Goal: Task Accomplishment & Management: Manage account settings

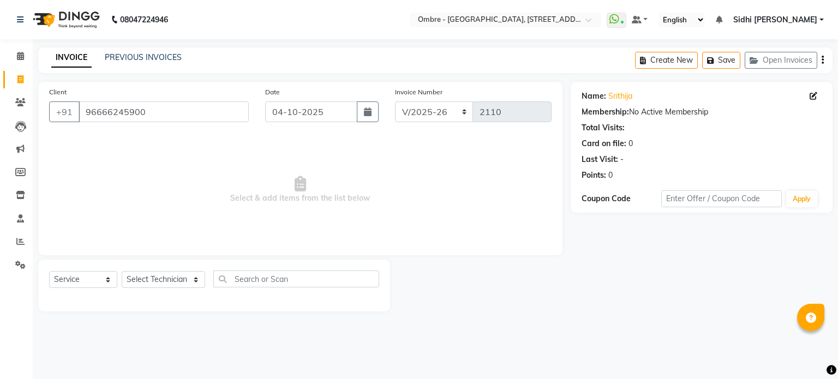
select select "4216"
select select "service"
click at [176, 275] on select "Select Technician Abel Arohi Bharti Esther Gaina Holyson Juli Kasar Lata Moite …" at bounding box center [163, 279] width 83 height 17
select select "59417"
click at [122, 272] on select "Select Technician Abel Arohi Bharti Esther Gaina Holyson Juli Kasar Lata Moite …" at bounding box center [163, 279] width 83 height 17
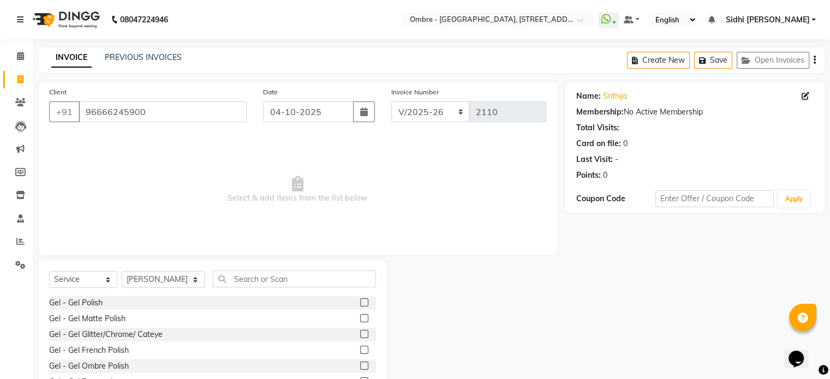
click at [360, 302] on label at bounding box center [364, 302] width 8 height 8
click at [360, 302] on input "checkbox" at bounding box center [363, 303] width 7 height 7
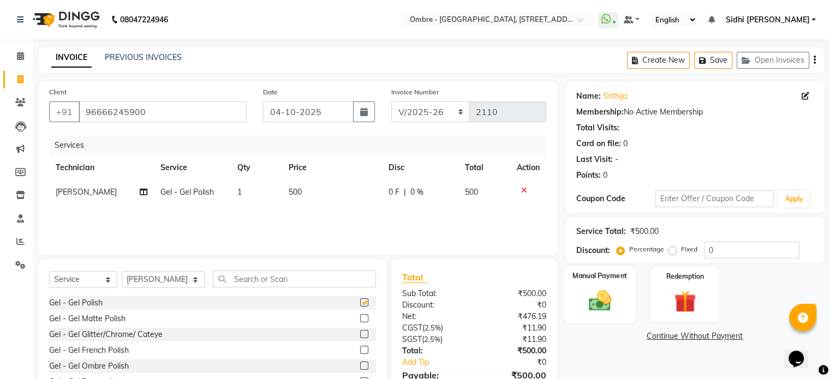
checkbox input "false"
click at [595, 296] on img at bounding box center [599, 301] width 37 height 26
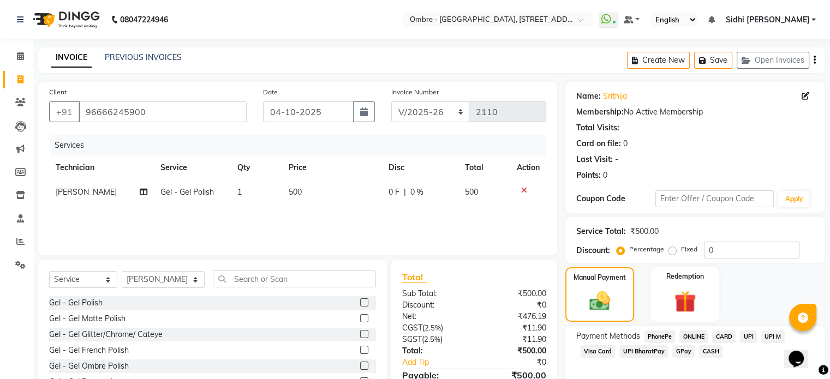
click at [750, 336] on span "UPI" at bounding box center [748, 337] width 17 height 13
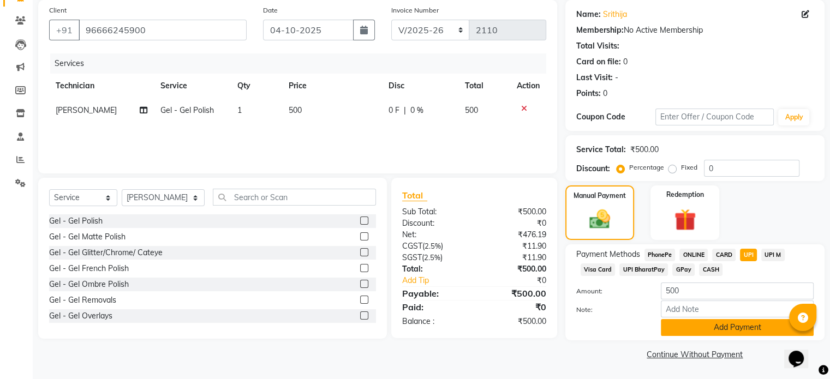
click at [748, 324] on button "Add Payment" at bounding box center [737, 327] width 153 height 17
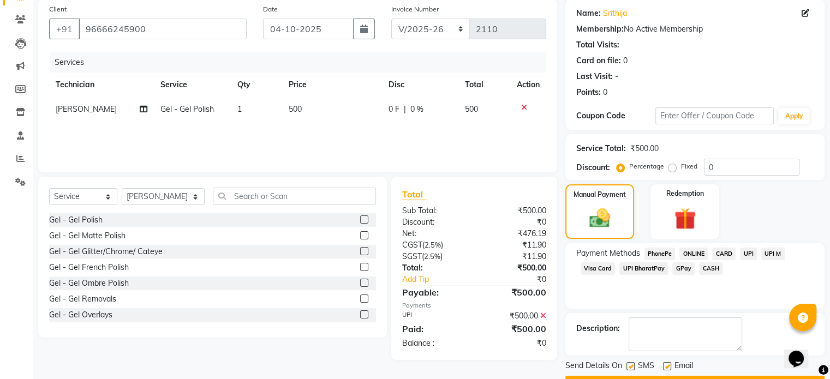
scroll to position [112, 0]
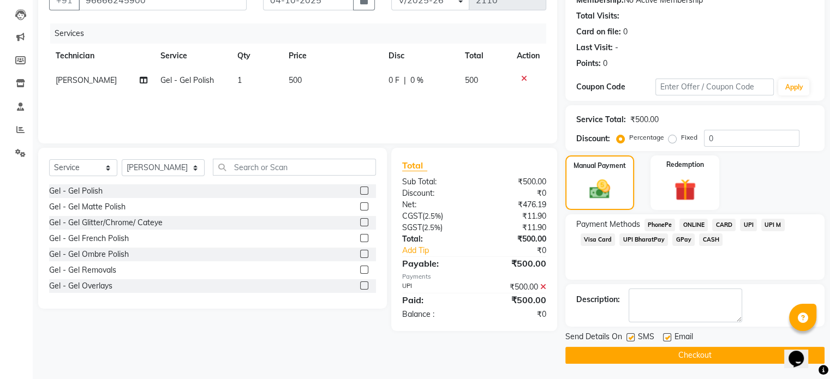
click at [725, 362] on button "Checkout" at bounding box center [694, 355] width 259 height 17
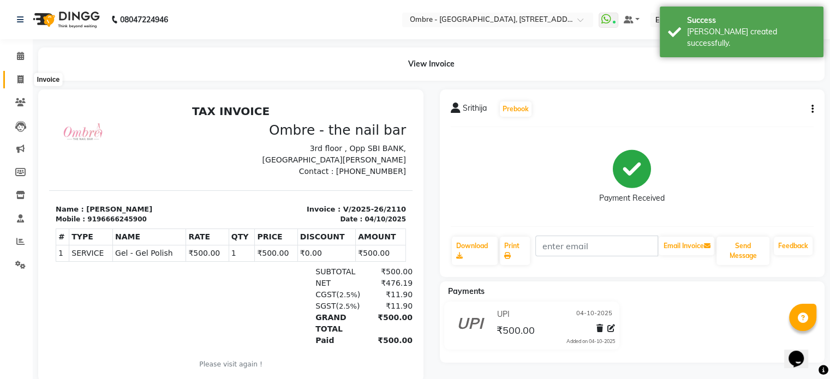
click at [22, 80] on icon at bounding box center [20, 79] width 6 height 8
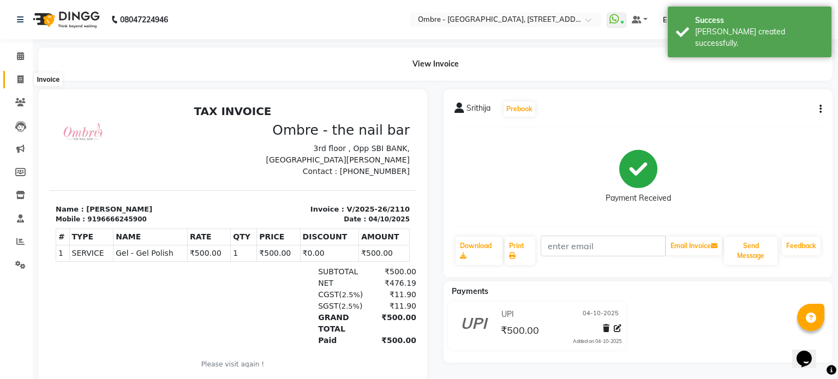
select select "4216"
select select "service"
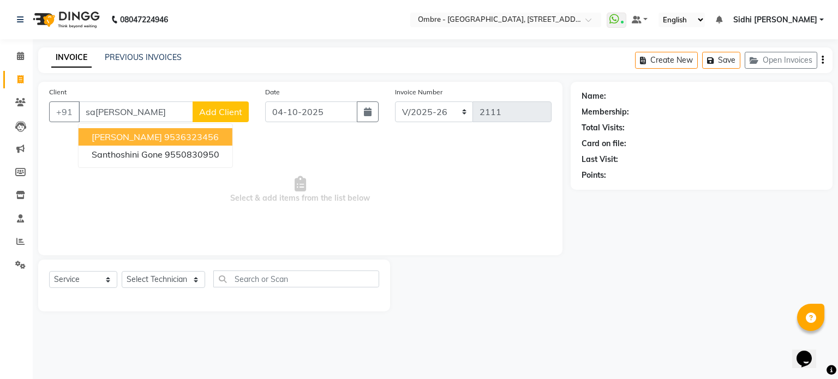
click at [182, 141] on ngb-highlight "9536323456" at bounding box center [191, 137] width 55 height 11
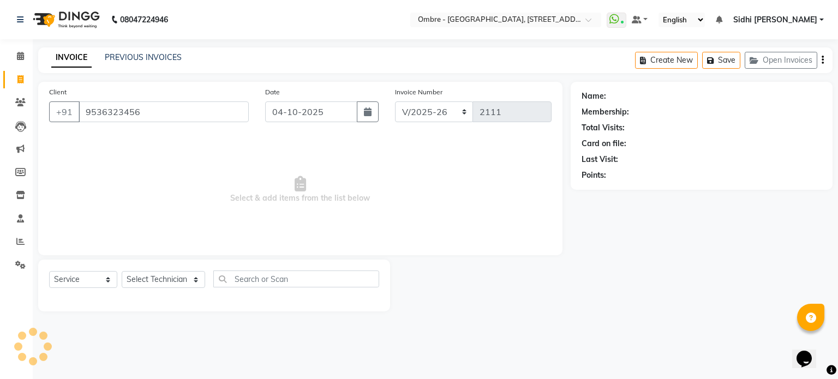
type input "9536323456"
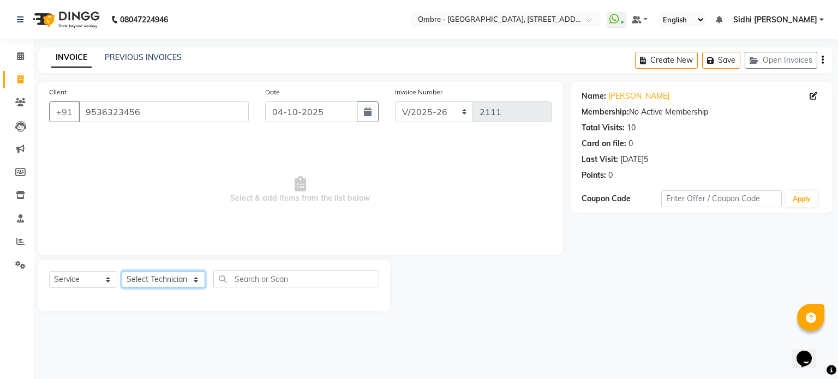
click at [154, 277] on select "Select Technician Abel Arohi Bharti Esther Gaina Holyson Juli Kasar Lata Moite …" at bounding box center [163, 279] width 83 height 17
select select "43462"
click at [122, 272] on select "Select Technician Abel Arohi Bharti Esther Gaina Holyson Juli Kasar Lata Moite …" at bounding box center [163, 279] width 83 height 17
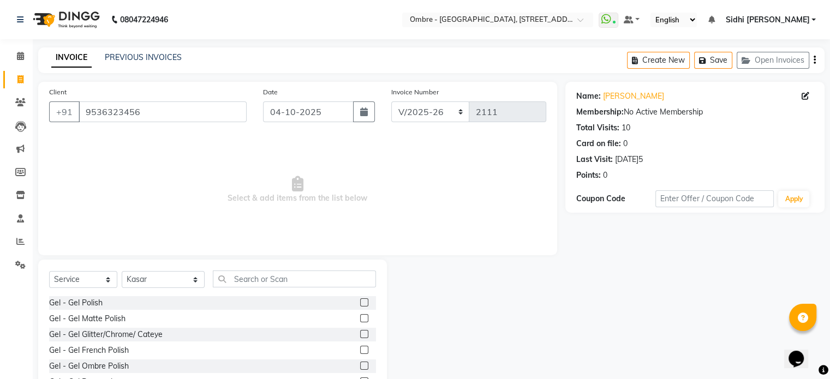
click at [360, 303] on label at bounding box center [364, 302] width 8 height 8
click at [360, 303] on input "checkbox" at bounding box center [363, 303] width 7 height 7
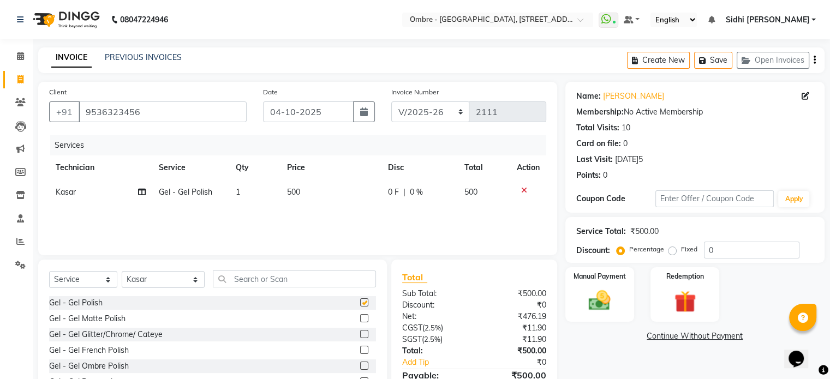
checkbox input "false"
click at [312, 193] on td "500" at bounding box center [330, 192] width 100 height 25
select select "43462"
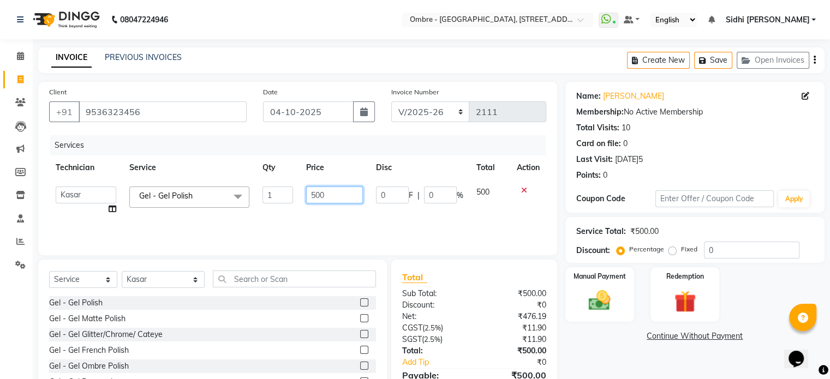
click at [313, 193] on input "500" at bounding box center [334, 195] width 57 height 17
type input "900"
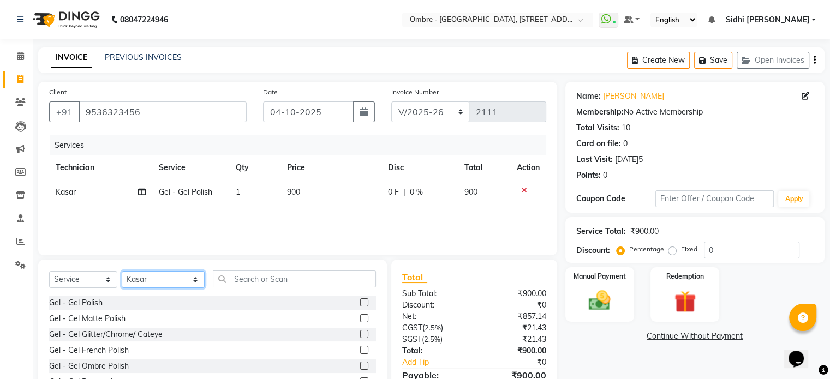
click at [157, 282] on select "Select Technician Abel Arohi Bharti Esther Gaina Holyson Juli Kasar Lata Moite …" at bounding box center [163, 279] width 83 height 17
select select "24129"
click at [122, 272] on select "Select Technician Abel Arohi Bharti Esther Gaina Holyson Juli Kasar Lata Moite …" at bounding box center [163, 279] width 83 height 17
click at [360, 304] on label at bounding box center [364, 302] width 8 height 8
click at [360, 304] on input "checkbox" at bounding box center [363, 303] width 7 height 7
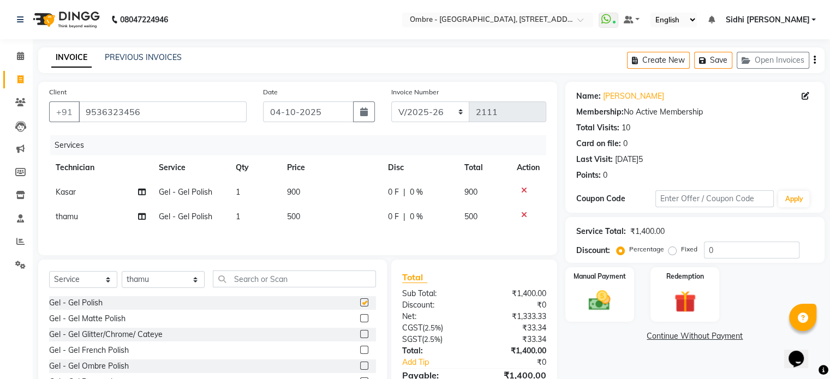
checkbox input "false"
click at [301, 222] on td "500" at bounding box center [330, 217] width 100 height 25
select select "24129"
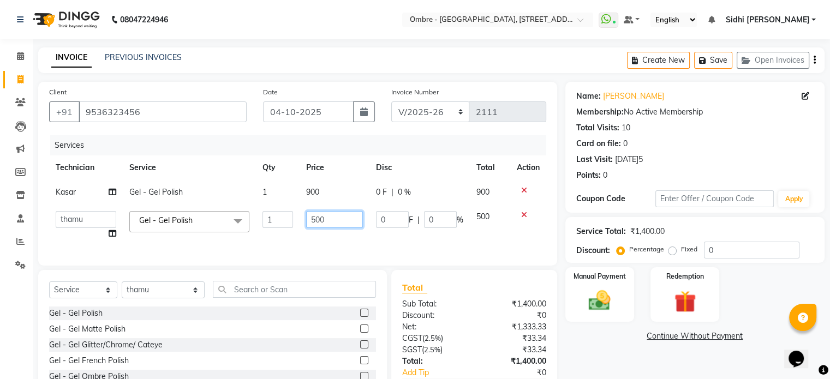
click at [309, 217] on input "500" at bounding box center [334, 219] width 57 height 17
type input "1500"
click at [614, 285] on div "Manual Payment" at bounding box center [599, 294] width 71 height 56
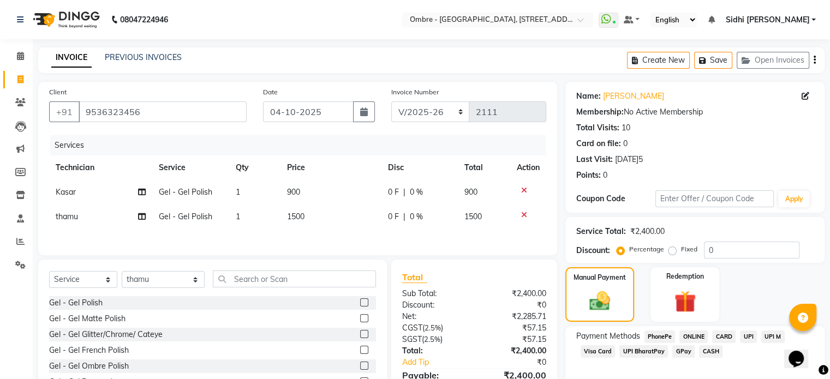
scroll to position [59, 0]
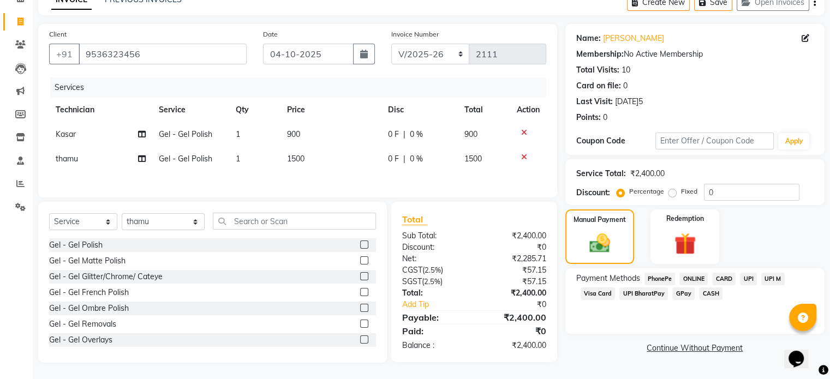
click at [707, 290] on span "CASH" at bounding box center [710, 294] width 23 height 13
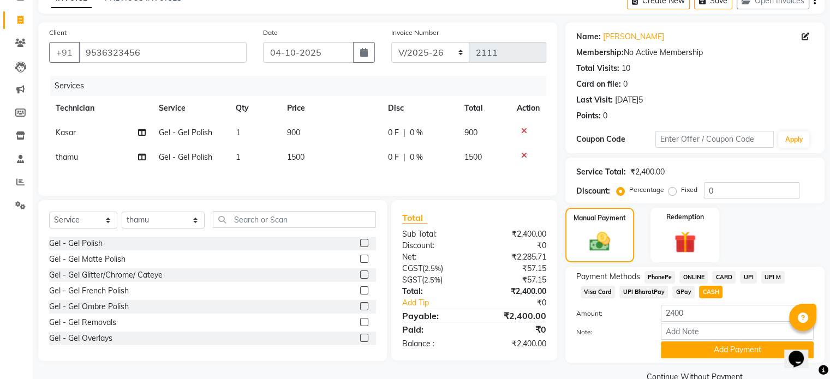
scroll to position [83, 0]
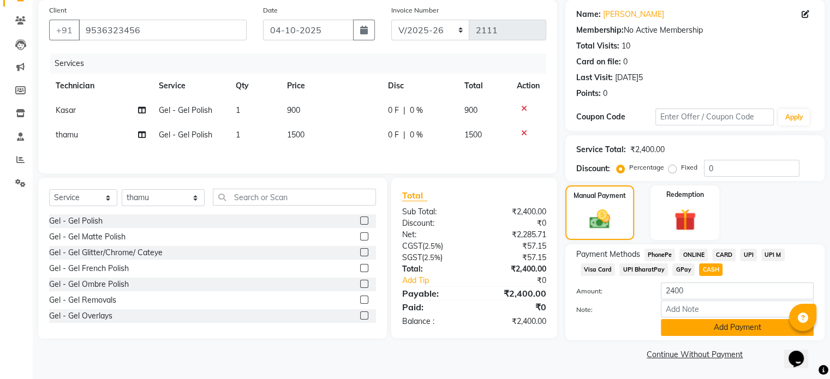
click at [752, 328] on button "Add Payment" at bounding box center [737, 327] width 153 height 17
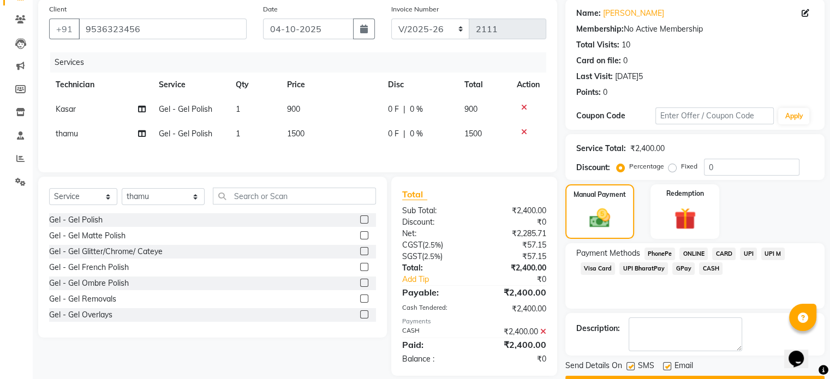
scroll to position [112, 0]
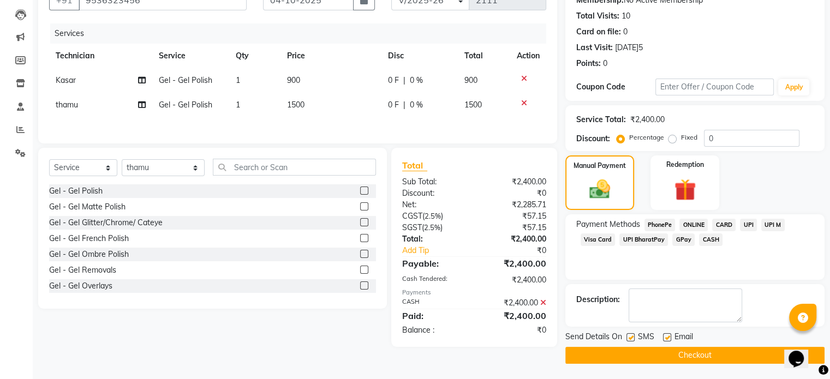
click at [736, 353] on button "Checkout" at bounding box center [694, 355] width 259 height 17
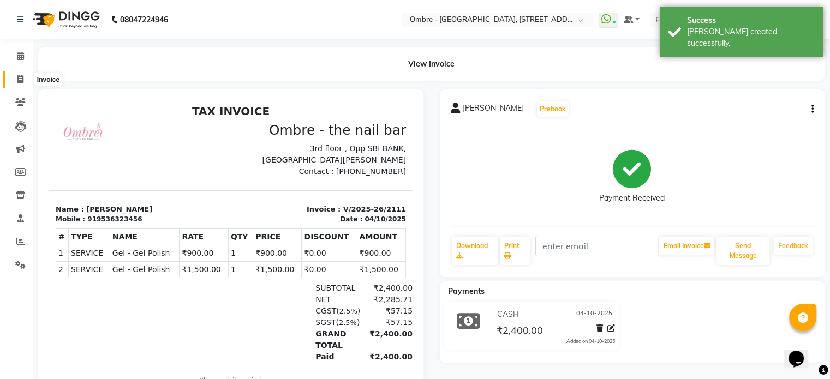
click at [16, 77] on span at bounding box center [20, 80] width 19 height 13
select select "service"
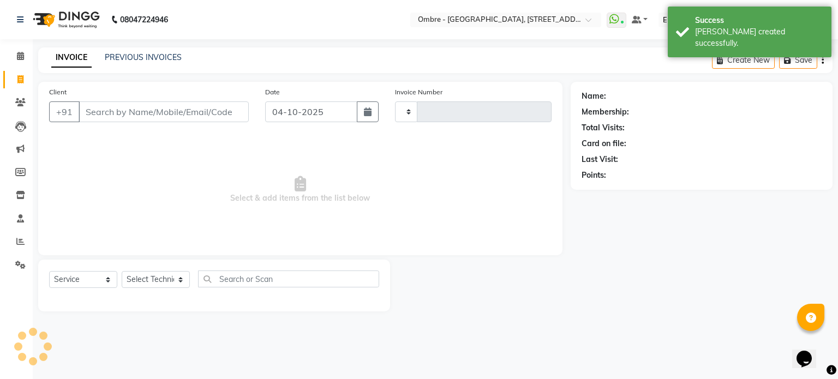
type input "2112"
select select "4216"
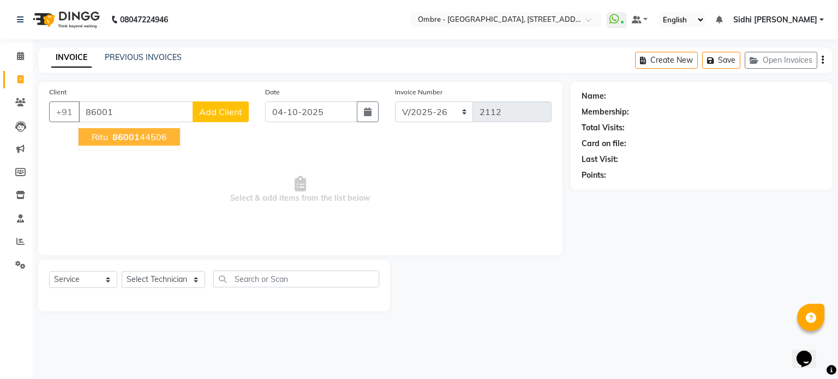
click at [127, 140] on span "86001" at bounding box center [125, 137] width 27 height 11
type input "8600144506"
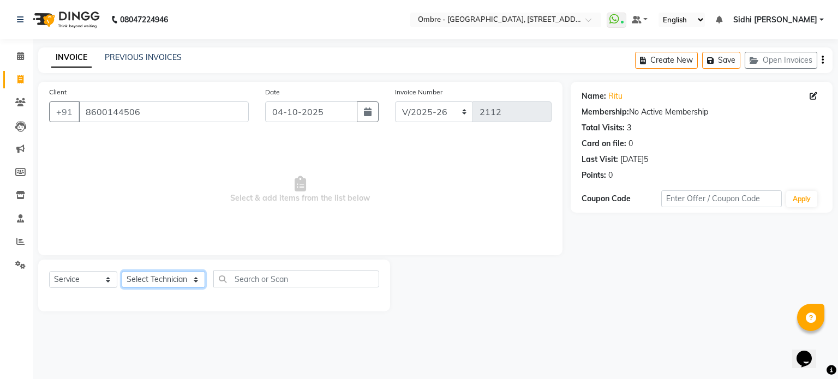
click at [172, 278] on select "Select Technician Abel Arohi Bharti Esther Gaina Holyson Juli Kasar Lata Moite …" at bounding box center [163, 279] width 83 height 17
select select "50943"
click at [122, 272] on select "Select Technician Abel Arohi Bharti Esther Gaina Holyson Juli Kasar Lata Moite …" at bounding box center [163, 279] width 83 height 17
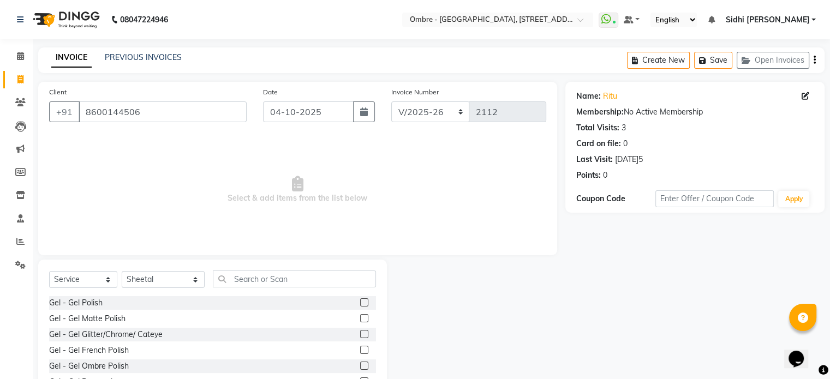
click at [360, 353] on label at bounding box center [364, 350] width 8 height 8
click at [360, 353] on input "checkbox" at bounding box center [363, 350] width 7 height 7
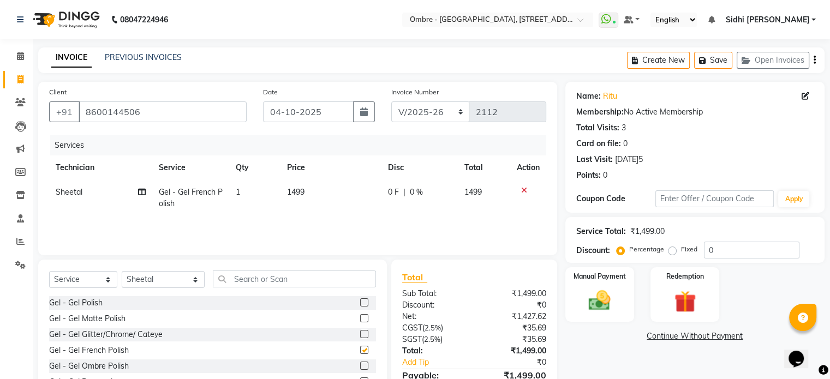
checkbox input "false"
click at [353, 283] on input "text" at bounding box center [294, 279] width 163 height 17
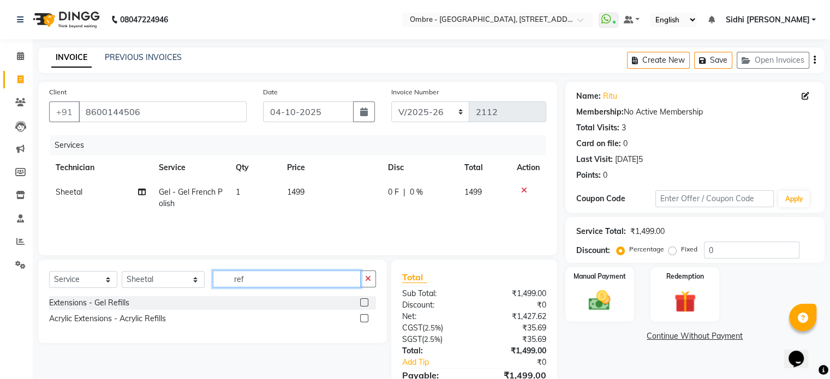
type input "ref"
click at [367, 318] on label at bounding box center [364, 318] width 8 height 8
click at [367, 318] on input "checkbox" at bounding box center [363, 318] width 7 height 7
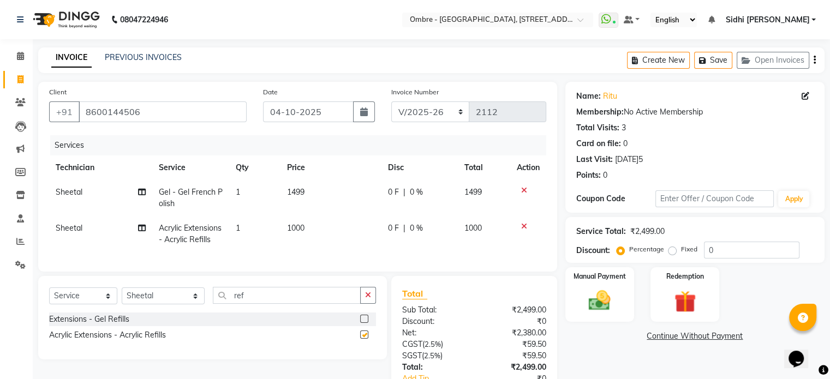
checkbox input "false"
click at [169, 299] on select "Select Technician Abel Arohi Bharti Esther Gaina Holyson Juli Kasar Lata Moite …" at bounding box center [163, 296] width 83 height 17
select select "83929"
click at [122, 297] on select "Select Technician Abel Arohi Bharti Esther Gaina Holyson Juli Kasar Lata Moite …" at bounding box center [163, 296] width 83 height 17
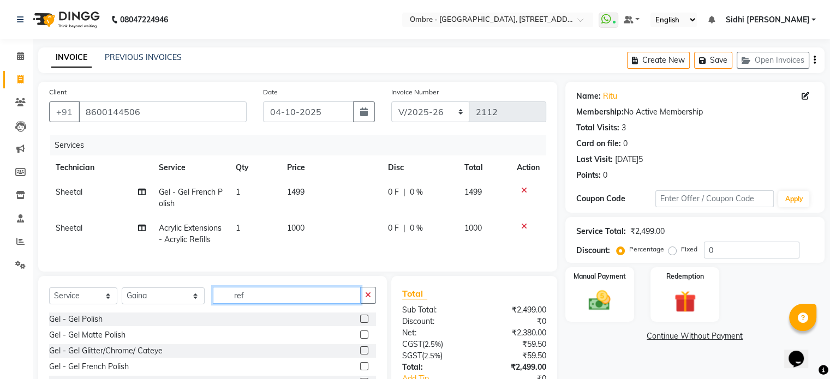
drag, startPoint x: 235, startPoint y: 303, endPoint x: 192, endPoint y: 302, distance: 42.6
click at [193, 302] on div "Select Service Product Membership Package Voucher Prepaid Gift Card Select Tech…" at bounding box center [212, 300] width 327 height 26
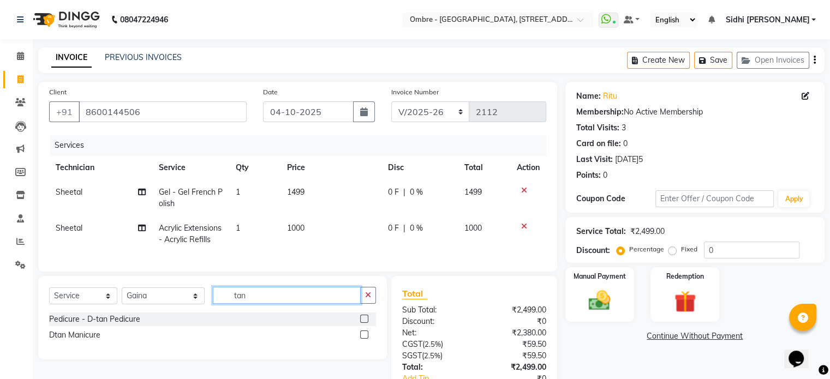
type input "tan"
click at [368, 326] on div at bounding box center [368, 320] width 16 height 14
click at [368, 323] on label at bounding box center [364, 319] width 8 height 8
click at [367, 323] on input "checkbox" at bounding box center [363, 319] width 7 height 7
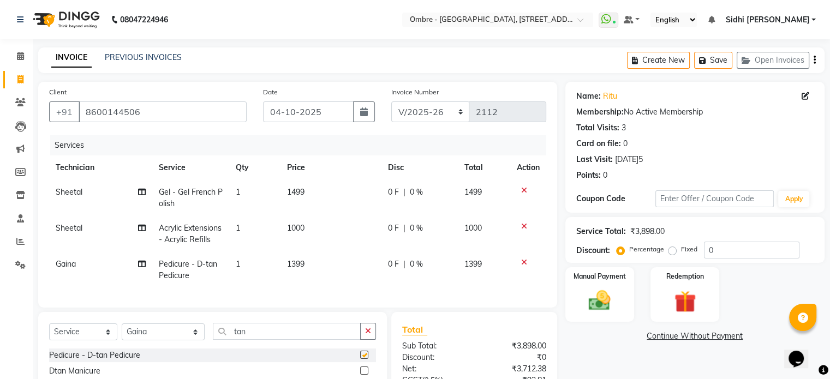
checkbox input "false"
click at [205, 273] on td "Pedicure - D-tan Pedicure" at bounding box center [190, 270] width 77 height 36
select select "83929"
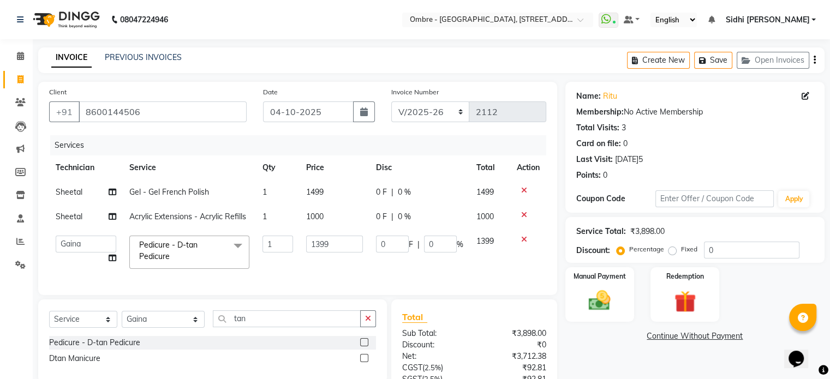
click at [200, 256] on span "Pedicure - D-tan Pedicure x" at bounding box center [184, 251] width 96 height 23
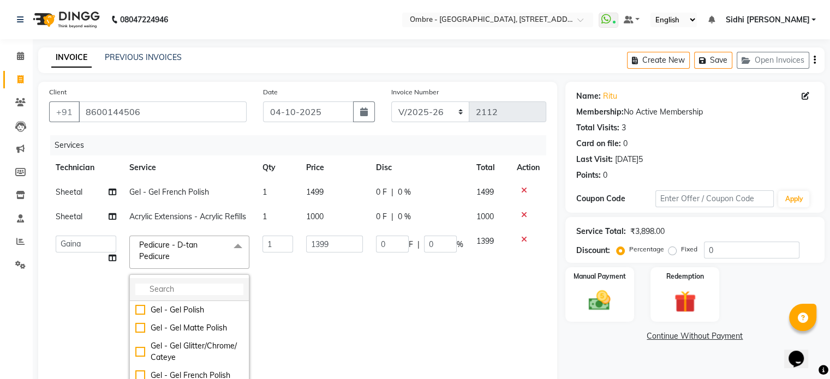
click at [199, 287] on input "multiselect-search" at bounding box center [189, 289] width 108 height 11
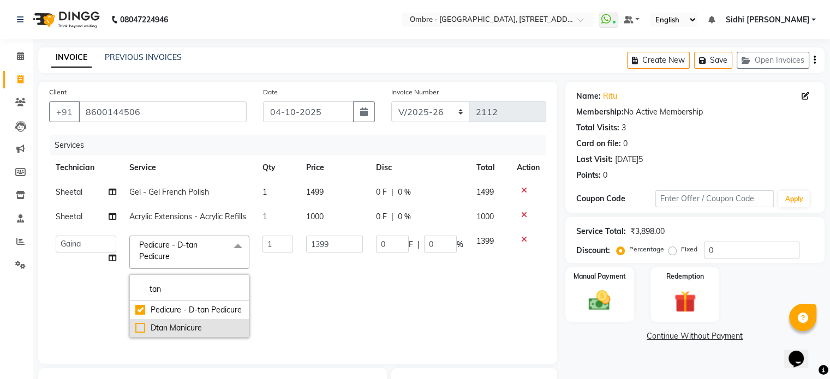
type input "tan"
click at [203, 330] on div "Dtan Manicure" at bounding box center [189, 327] width 108 height 11
checkbox input "false"
checkbox input "true"
type input "1099"
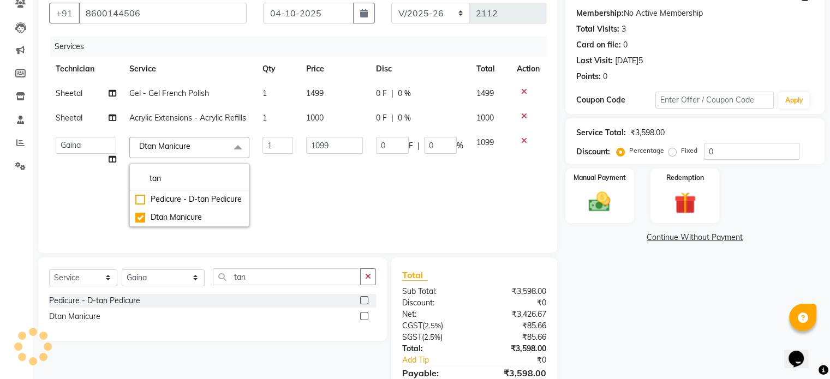
scroll to position [112, 0]
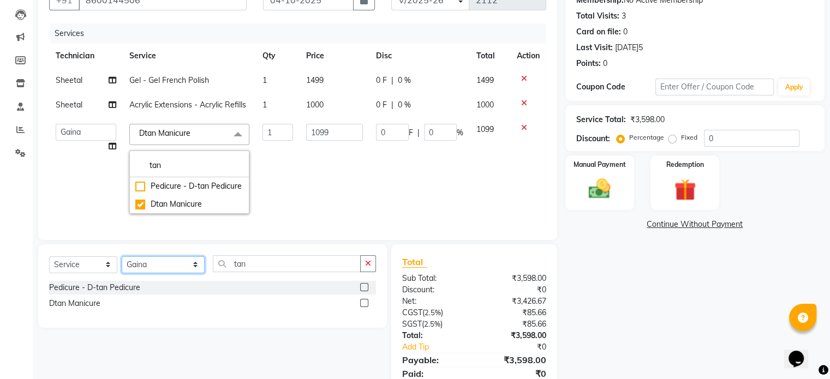
click at [150, 273] on select "Select Technician Abel Arohi Bharti Esther Gaina Holyson Juli Kasar Lata Moite …" at bounding box center [163, 264] width 83 height 17
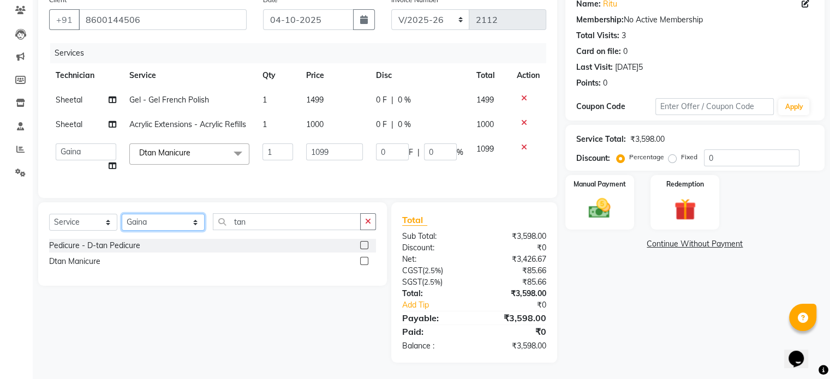
scroll to position [100, 0]
click at [150, 278] on div "Select Service Product Membership Package Voucher Prepaid Gift Card Select Tech…" at bounding box center [212, 243] width 349 height 83
click at [164, 226] on select "Select Technician Abel Arohi Bharti Esther Gaina Holyson Juli Kasar Lata Moite …" at bounding box center [163, 222] width 83 height 17
select select "88722"
click at [122, 214] on select "Select Technician Abel Arohi Bharti Esther Gaina Holyson Juli Kasar Lata Moite …" at bounding box center [163, 222] width 83 height 17
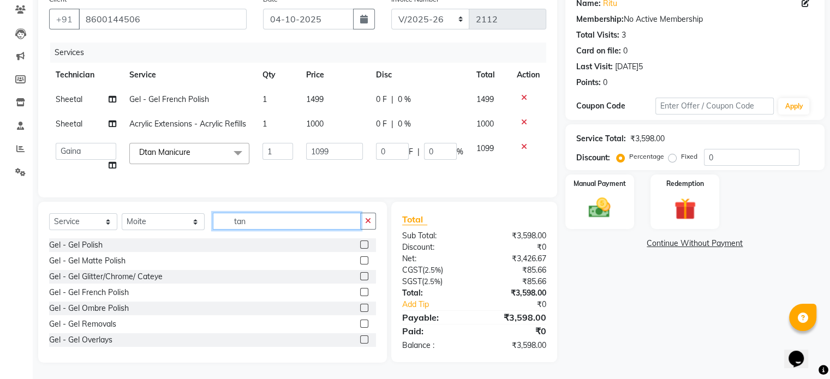
click at [259, 225] on input "tan" at bounding box center [287, 221] width 148 height 17
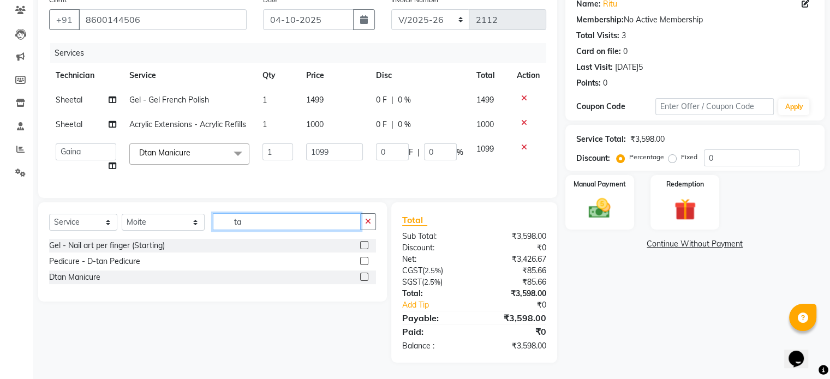
type input "ta"
click at [362, 262] on label at bounding box center [364, 261] width 8 height 8
click at [362, 262] on input "checkbox" at bounding box center [363, 261] width 7 height 7
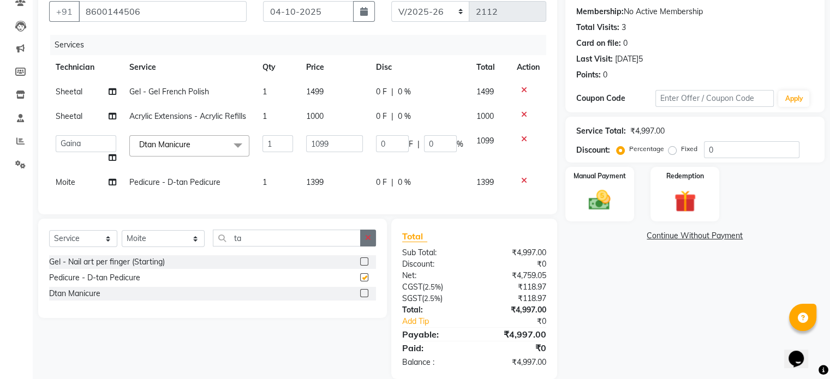
checkbox input "false"
click at [365, 247] on button "button" at bounding box center [368, 238] width 16 height 17
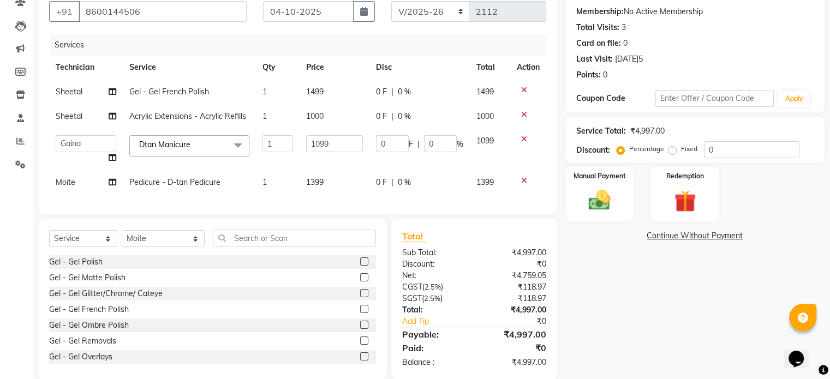
click at [360, 266] on label at bounding box center [364, 262] width 8 height 8
click at [360, 266] on input "checkbox" at bounding box center [363, 262] width 7 height 7
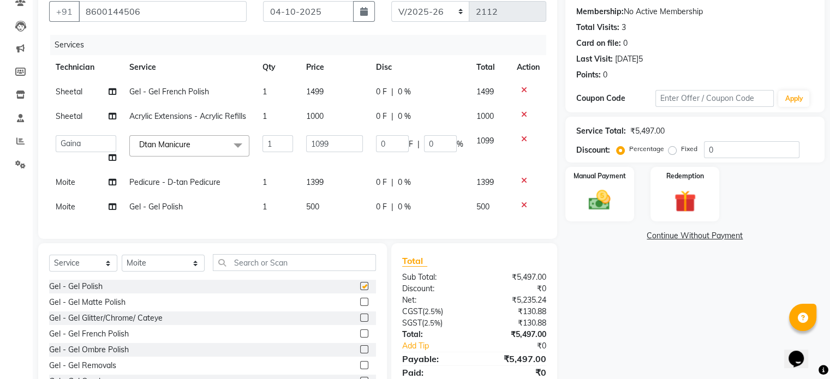
checkbox input "false"
click at [604, 205] on img at bounding box center [599, 201] width 37 height 26
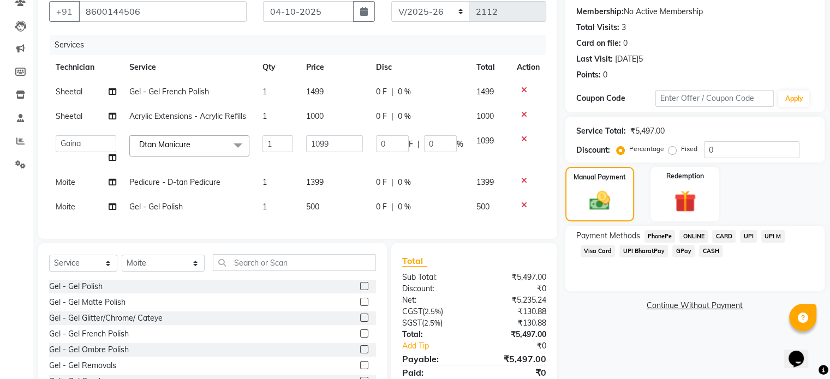
click at [746, 232] on span "UPI" at bounding box center [748, 236] width 17 height 13
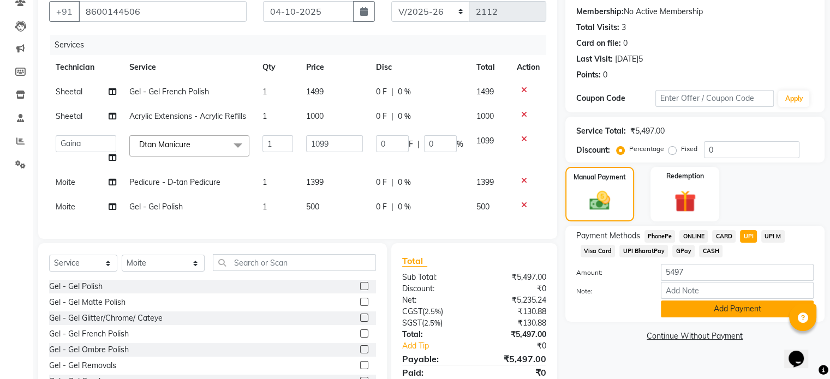
click at [754, 305] on button "Add Payment" at bounding box center [737, 309] width 153 height 17
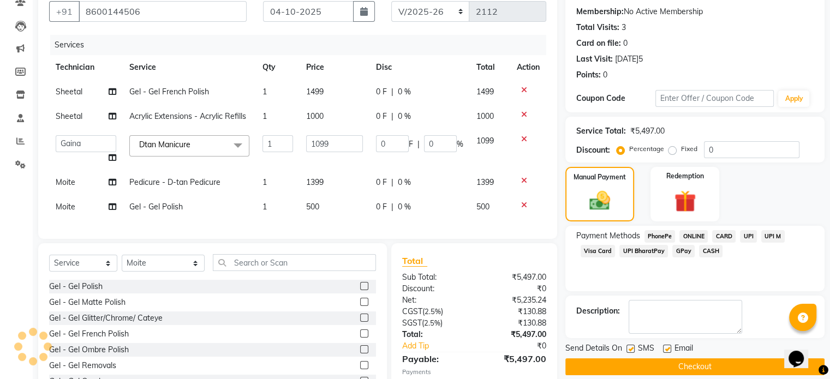
scroll to position [172, 0]
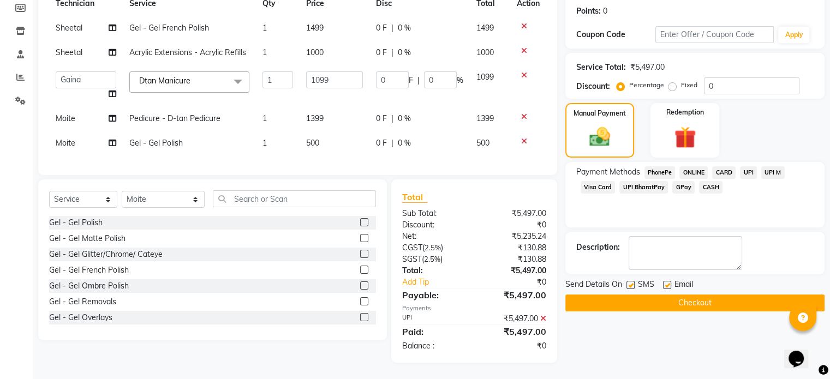
click at [721, 295] on button "Checkout" at bounding box center [694, 303] width 259 height 17
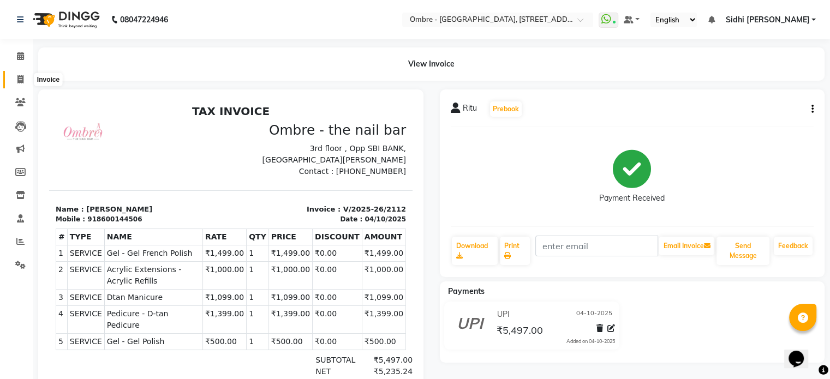
click at [25, 82] on span at bounding box center [20, 80] width 19 height 13
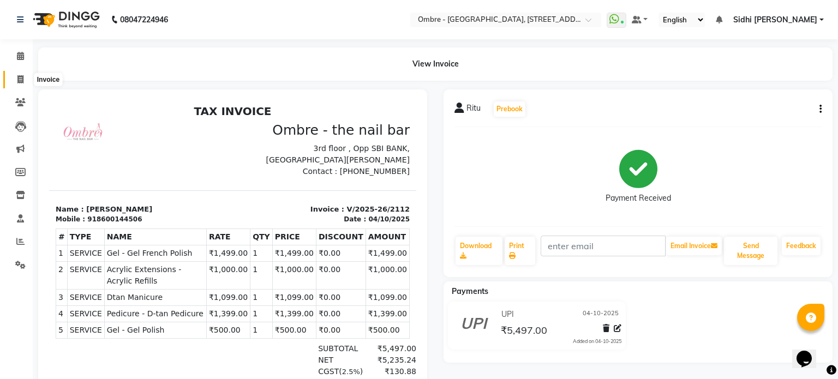
select select "4216"
select select "service"
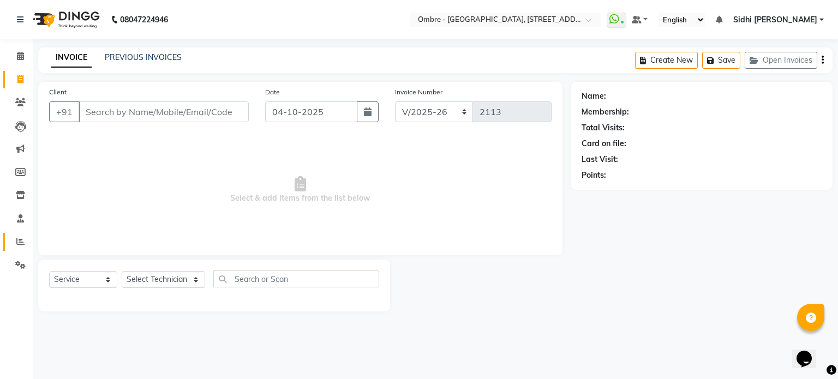
click at [20, 234] on link "Reports" at bounding box center [16, 242] width 26 height 18
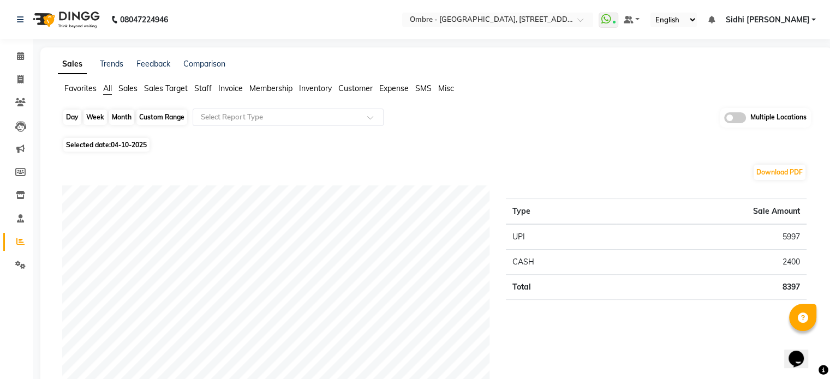
click at [71, 113] on div "Day" at bounding box center [72, 117] width 18 height 15
select select "10"
select select "2025"
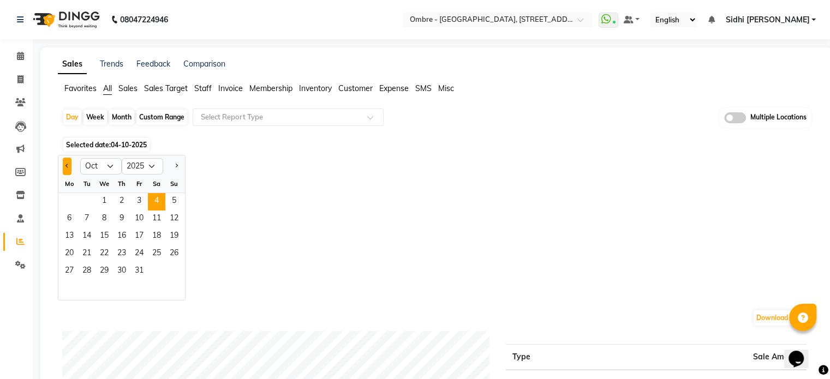
click at [64, 166] on button "Previous month" at bounding box center [67, 166] width 9 height 17
select select "9"
click at [116, 251] on span "25" at bounding box center [121, 254] width 17 height 17
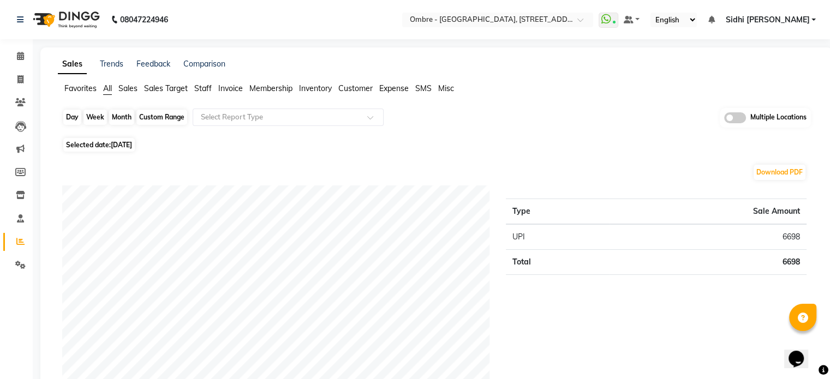
click at [70, 117] on div "Day" at bounding box center [72, 117] width 18 height 15
select select "9"
select select "2025"
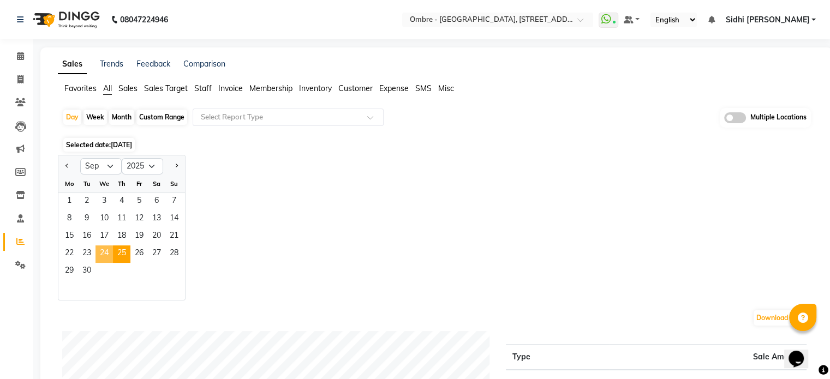
click at [109, 248] on span "24" at bounding box center [103, 254] width 17 height 17
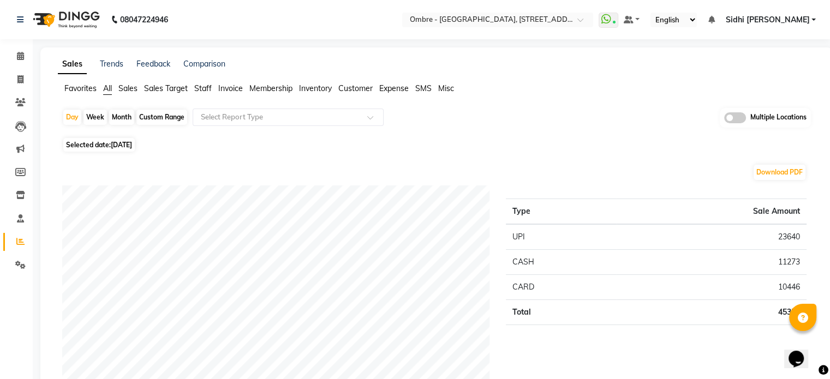
scroll to position [22, 0]
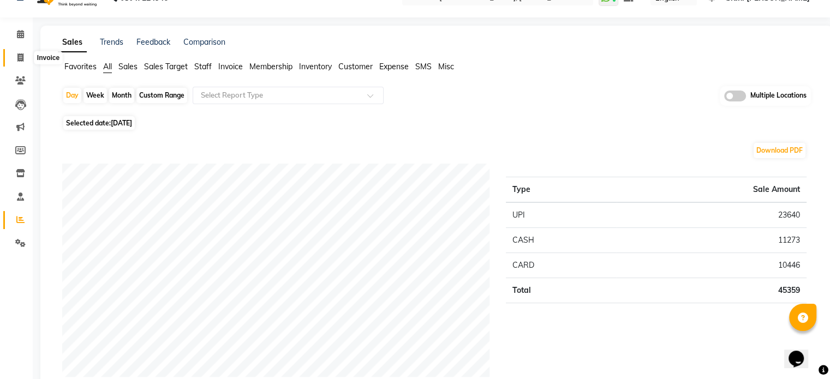
click at [22, 58] on icon at bounding box center [20, 57] width 6 height 8
select select "service"
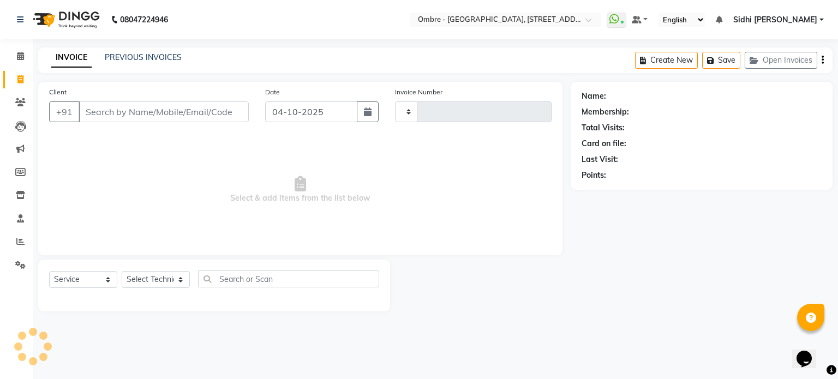
type input "2113"
select select "4216"
click at [175, 58] on link "PREVIOUS INVOICES" at bounding box center [143, 57] width 77 height 10
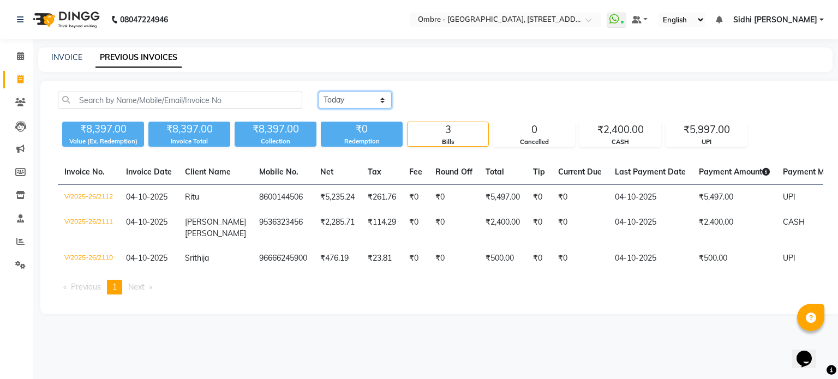
click at [345, 100] on select "Today Yesterday Custom Range" at bounding box center [355, 100] width 73 height 17
select select "range"
click at [319, 92] on select "Today Yesterday Custom Range" at bounding box center [355, 100] width 73 height 17
click at [436, 101] on input "04-10-2025" at bounding box center [444, 100] width 76 height 15
select select "10"
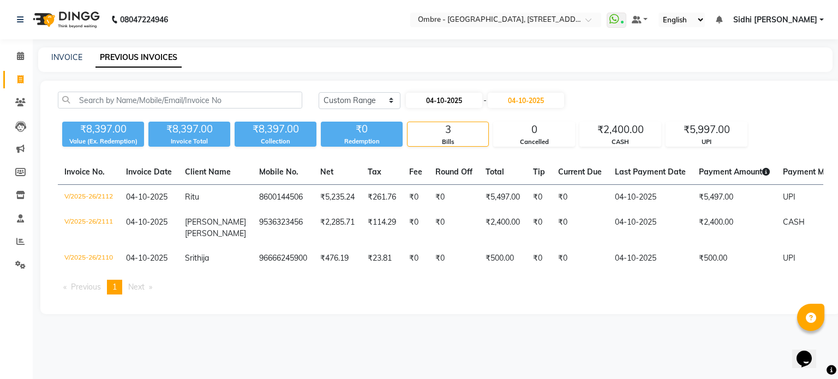
select select "2025"
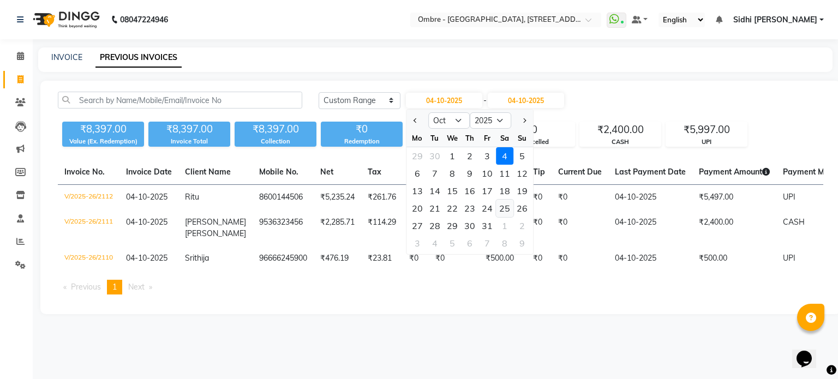
click at [504, 210] on div "25" at bounding box center [504, 208] width 17 height 17
type input "25-10-2025"
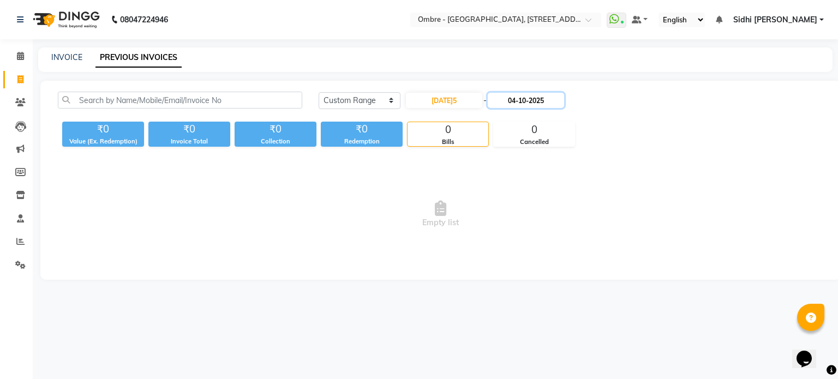
click at [535, 98] on input "04-10-2025" at bounding box center [526, 100] width 76 height 15
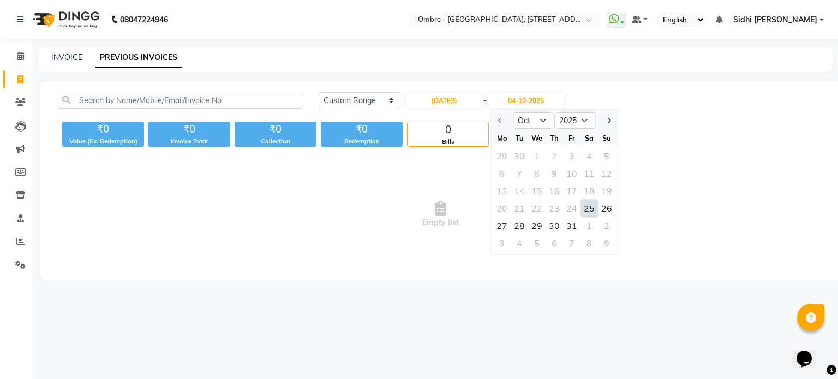
click at [585, 211] on div "25" at bounding box center [589, 208] width 17 height 17
type input "25-10-2025"
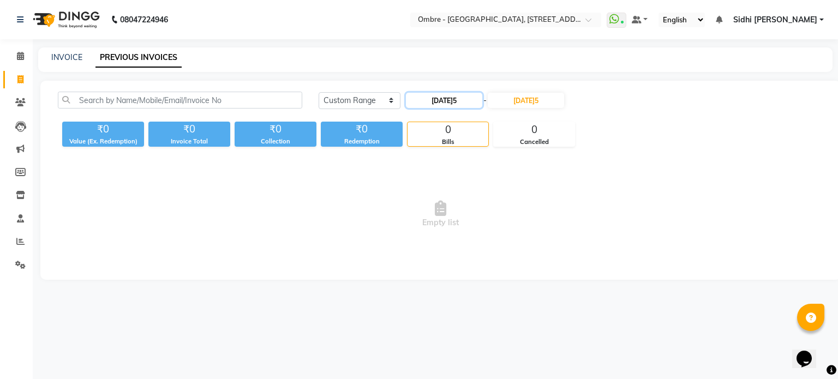
click at [450, 93] on input "25-10-2025" at bounding box center [444, 100] width 76 height 15
select select "10"
select select "2025"
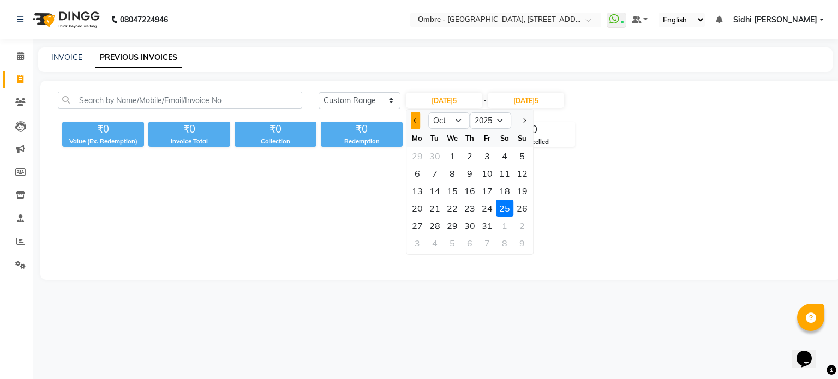
click at [413, 114] on button "Previous month" at bounding box center [415, 120] width 9 height 17
select select "9"
click at [474, 212] on div "25" at bounding box center [469, 208] width 17 height 17
type input "25-09-2025"
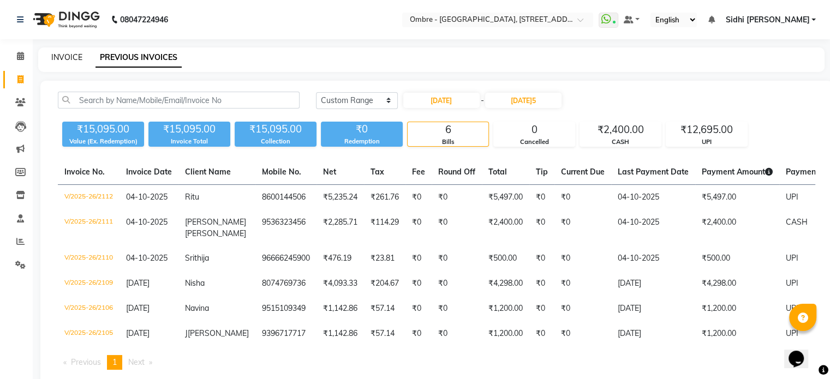
click at [65, 57] on link "INVOICE" at bounding box center [66, 57] width 31 height 10
select select "service"
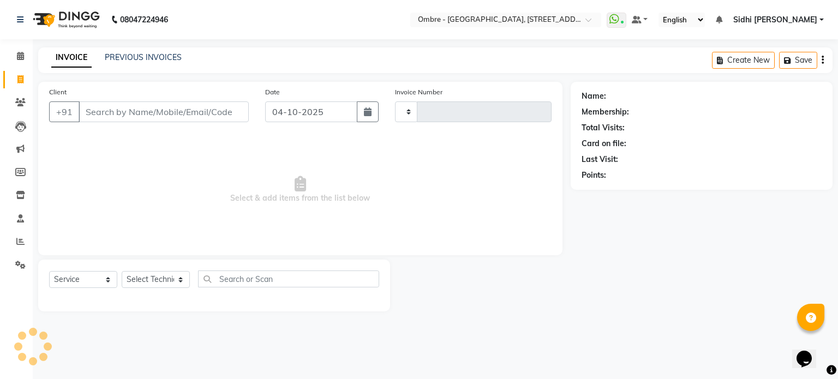
type input "2113"
select select "4216"
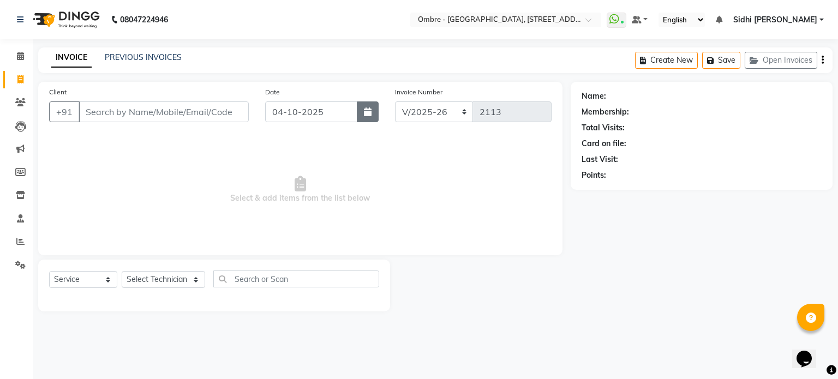
click at [373, 115] on button "button" at bounding box center [368, 111] width 22 height 21
select select "10"
select select "2025"
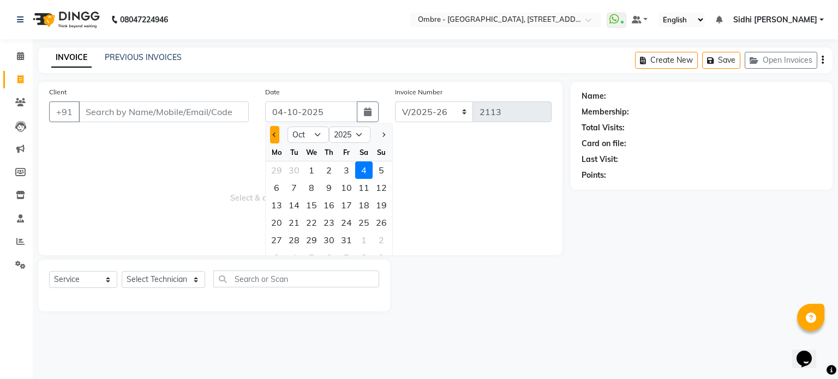
click at [272, 132] on button "Previous month" at bounding box center [274, 134] width 9 height 17
select select "9"
click at [329, 220] on div "25" at bounding box center [328, 222] width 17 height 17
type input "25-09-2025"
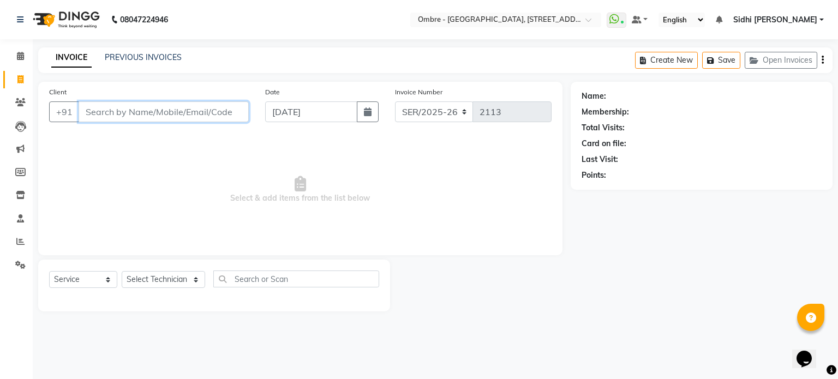
click at [222, 111] on input "Client" at bounding box center [164, 111] width 170 height 21
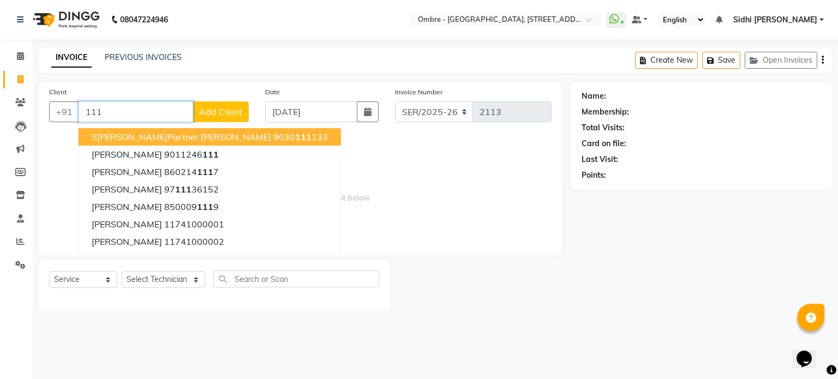
type input "111"
click at [225, 112] on span "Add Client" at bounding box center [220, 111] width 43 height 11
select select
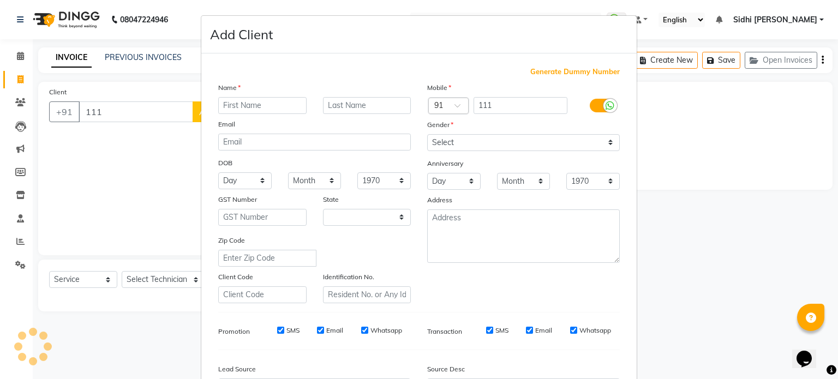
type input "N"
select select "36"
type input "Niyati"
click at [559, 74] on span "Generate Dummy Number" at bounding box center [574, 72] width 89 height 11
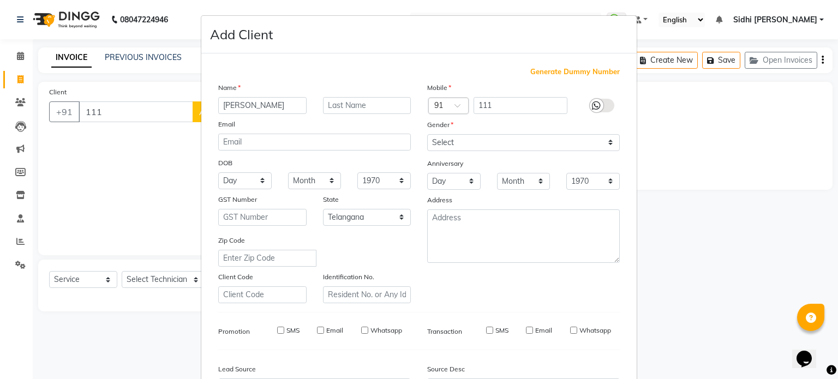
type input "1174100000737"
checkbox input "false"
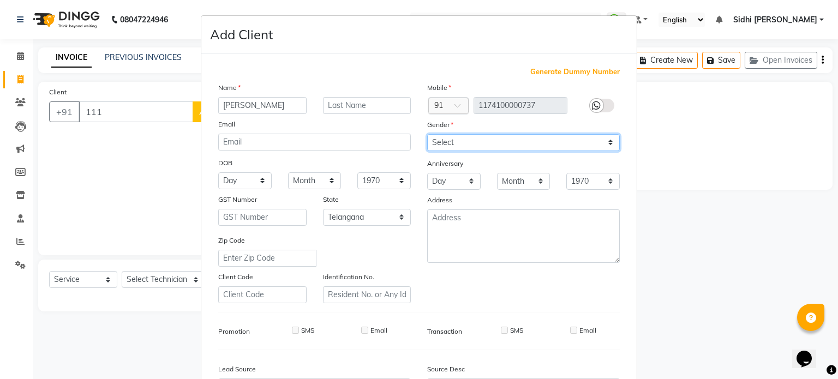
click at [523, 140] on select "Select Male Female Other Prefer Not To Say" at bounding box center [523, 142] width 193 height 17
select select "female"
click at [427, 135] on select "Select Male Female Other Prefer Not To Say" at bounding box center [523, 142] width 193 height 17
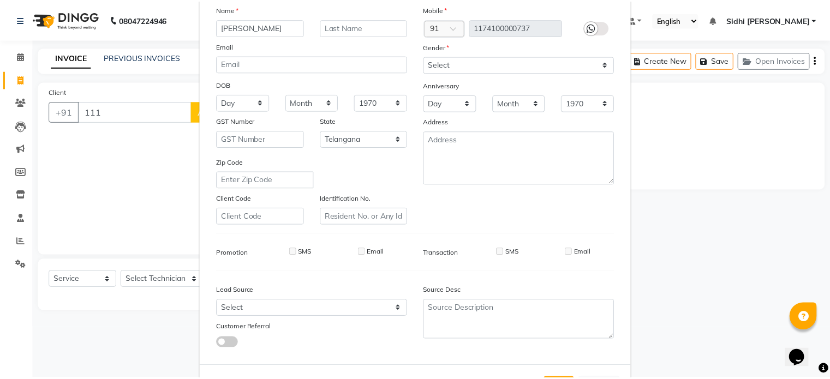
scroll to position [129, 0]
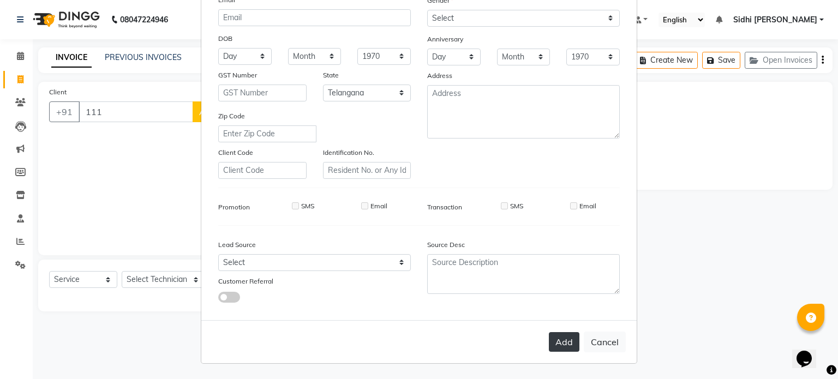
click at [563, 342] on button "Add" at bounding box center [564, 342] width 31 height 20
type input "1174100000737"
select select
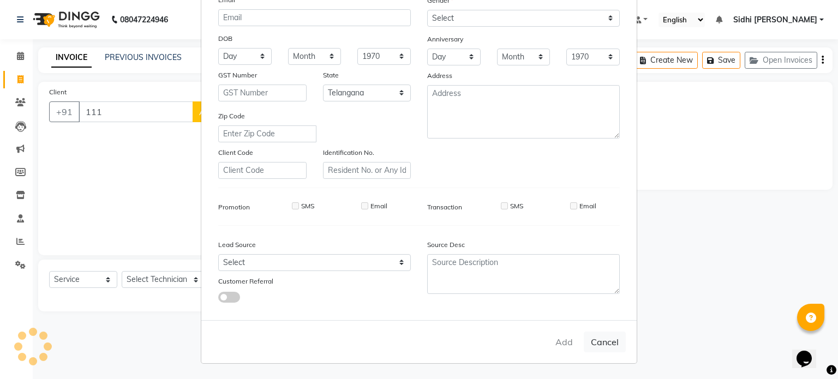
select select "null"
select select
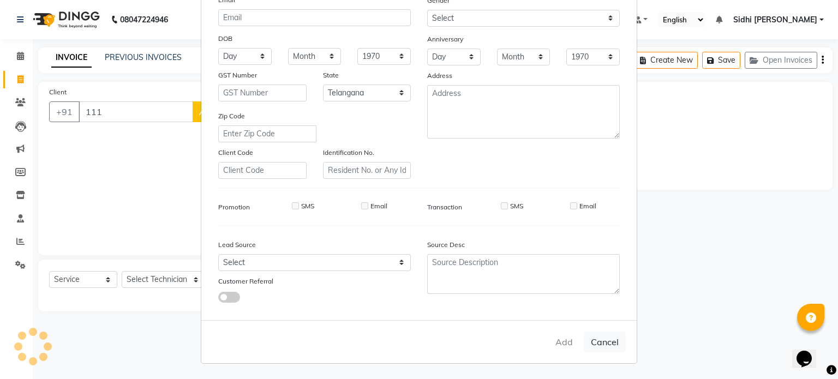
checkbox input "false"
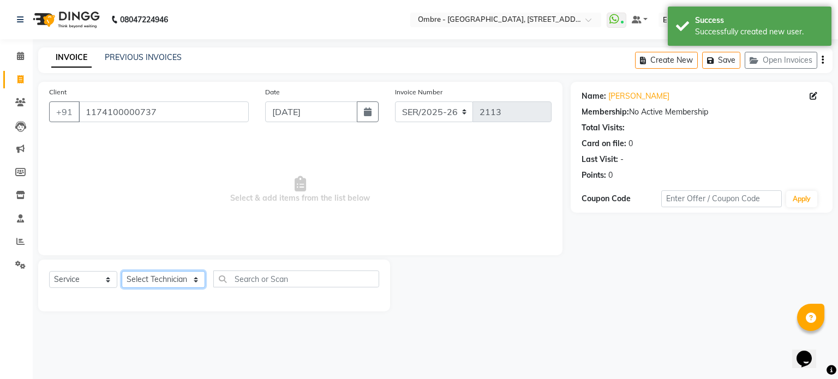
click at [154, 282] on select "Select Technician Abel Arohi Bharti Esther Gaina Holyson Juli Kasar Lata Moite …" at bounding box center [163, 279] width 83 height 17
click at [173, 286] on select "Select Technician Abel Arohi Bharti Esther Gaina Holyson Juli Kasar Lata Moite …" at bounding box center [163, 279] width 83 height 17
select select "44561"
click at [122, 272] on select "Select Technician Abel Arohi Bharti Esther Gaina Holyson Juli Kasar Lata Moite …" at bounding box center [163, 279] width 83 height 17
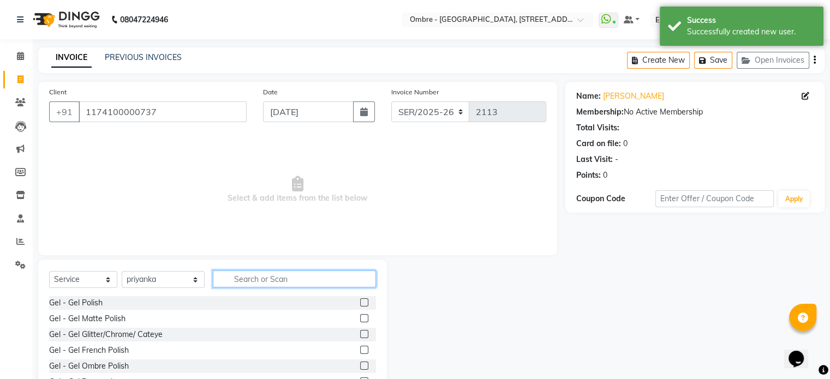
click at [268, 279] on input "text" at bounding box center [294, 279] width 163 height 17
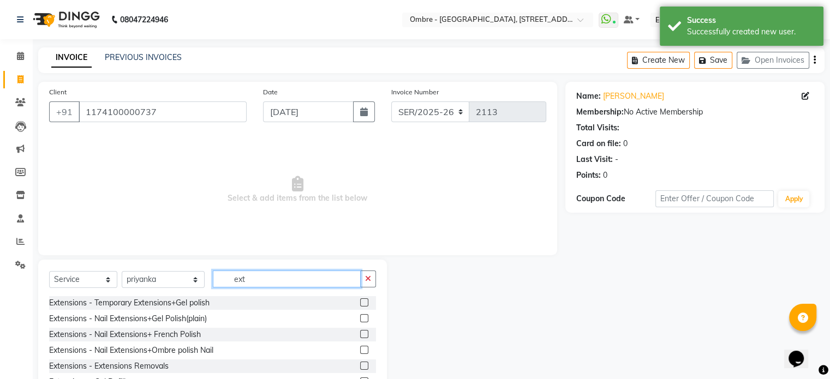
type input "ext"
click at [360, 319] on label at bounding box center [364, 318] width 8 height 8
click at [360, 319] on input "checkbox" at bounding box center [363, 318] width 7 height 7
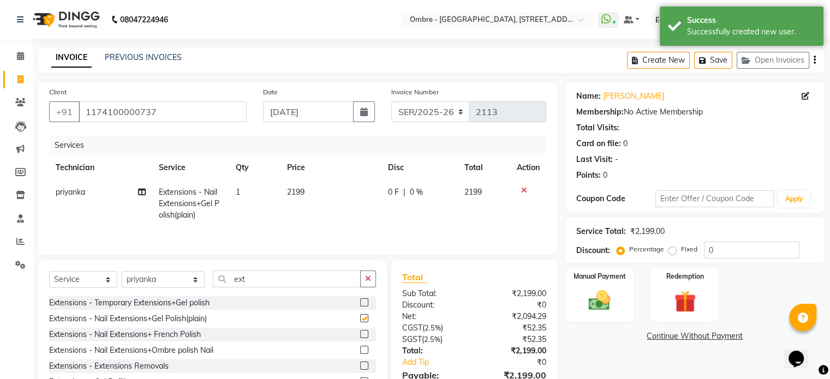
checkbox input "false"
click at [167, 281] on select "Select Technician Abel Arohi Bharti Esther Gaina Holyson Juli Kasar Lata Moite …" at bounding box center [163, 279] width 83 height 17
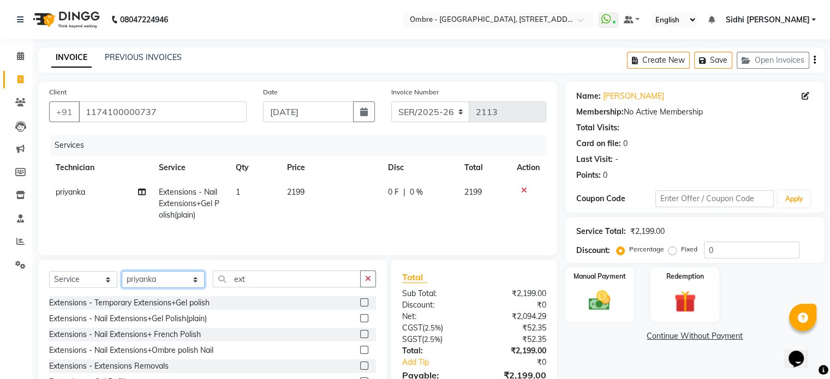
select select "43462"
click at [122, 272] on select "Select Technician Abel Arohi Bharti Esther Gaina Holyson Juli Kasar Lata Moite …" at bounding box center [163, 279] width 83 height 17
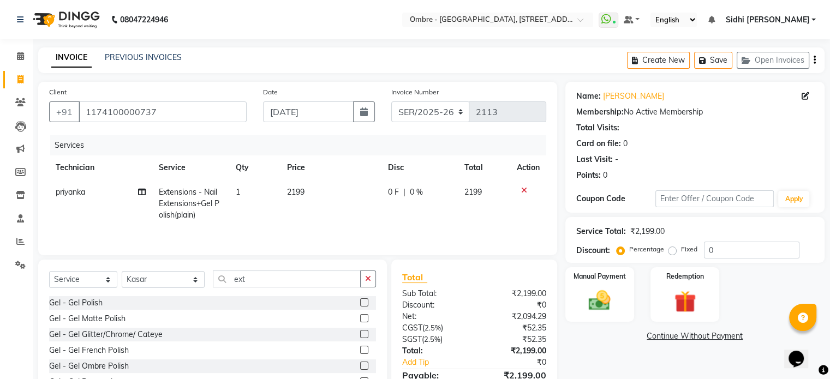
click at [360, 336] on label at bounding box center [364, 334] width 8 height 8
click at [360, 336] on input "checkbox" at bounding box center [363, 334] width 7 height 7
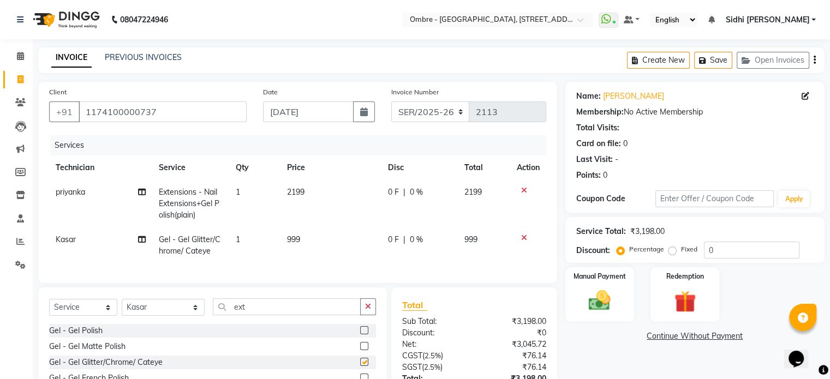
checkbox input "false"
click at [315, 235] on td "999" at bounding box center [330, 246] width 100 height 36
select select "43462"
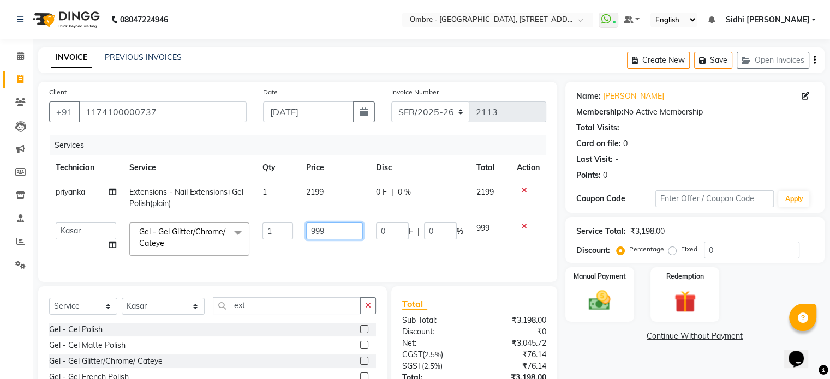
drag, startPoint x: 330, startPoint y: 233, endPoint x: 282, endPoint y: 230, distance: 48.6
click at [282, 230] on tr "Abel Arohi Bharti Esther Gaina Holyson Juli Kasar Lata Moite Monisha Prasad pri…" at bounding box center [297, 239] width 497 height 46
type input "1400"
click at [168, 315] on select "Select Technician Abel Arohi Bharti Esther Gaina Holyson Juli Kasar Lata Moite …" at bounding box center [163, 306] width 83 height 17
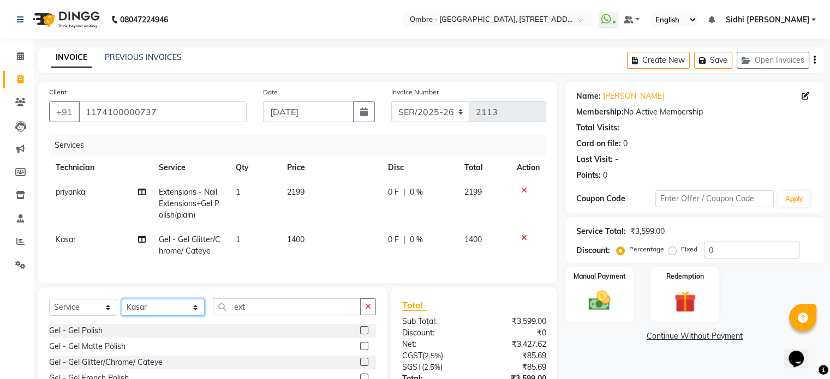
select select "21933"
click at [122, 308] on select "Select Technician Abel Arohi Bharti Esther Gaina Holyson Juli Kasar Lata Moite …" at bounding box center [163, 307] width 83 height 17
click at [360, 335] on label at bounding box center [364, 330] width 8 height 8
click at [360, 335] on input "checkbox" at bounding box center [363, 330] width 7 height 7
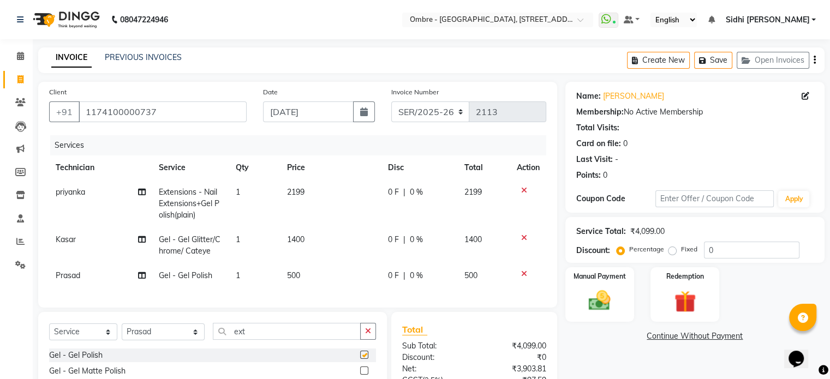
checkbox input "false"
drag, startPoint x: 252, startPoint y: 335, endPoint x: 208, endPoint y: 333, distance: 43.7
click at [213, 333] on input "ext" at bounding box center [287, 331] width 148 height 17
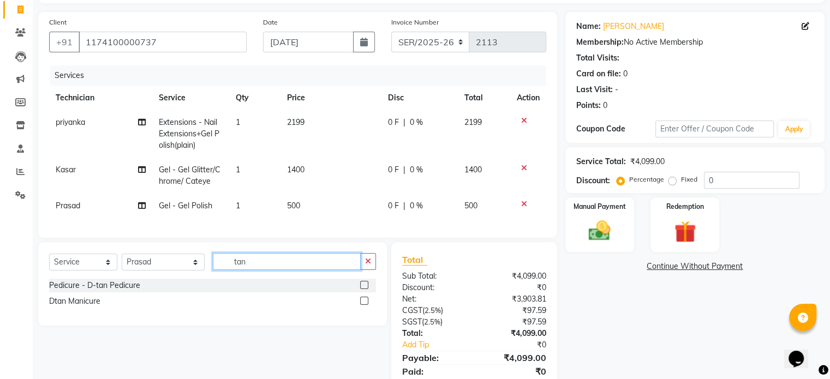
type input "tan"
click at [367, 289] on label at bounding box center [364, 285] width 8 height 8
click at [367, 289] on input "checkbox" at bounding box center [363, 285] width 7 height 7
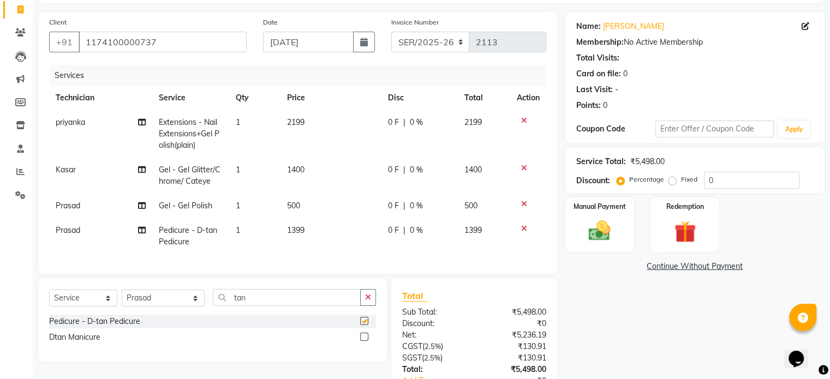
checkbox input "false"
click at [170, 301] on select "Select Technician Abel Arohi Bharti Esther Gaina Holyson Juli Kasar Lata Moite …" at bounding box center [163, 298] width 83 height 17
select select "66092"
click at [122, 298] on select "Select Technician Abel Arohi Bharti Esther Gaina Holyson Juli Kasar Lata Moite …" at bounding box center [163, 298] width 83 height 17
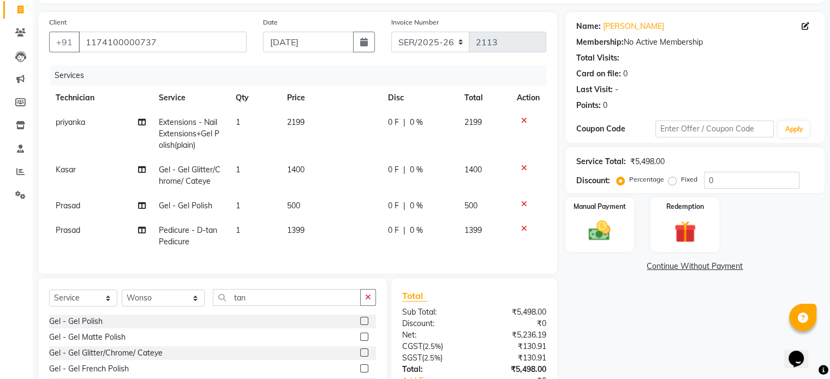
click at [360, 341] on label at bounding box center [364, 337] width 8 height 8
click at [360, 341] on input "checkbox" at bounding box center [363, 337] width 7 height 7
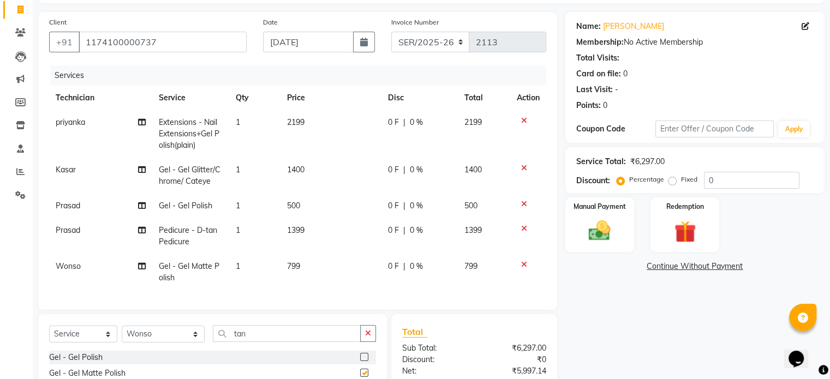
checkbox input "false"
click at [175, 343] on select "Select Technician Abel Arohi Bharti Esther Gaina Holyson Juli Kasar Lata Moite …" at bounding box center [163, 334] width 83 height 17
select select "69890"
click at [122, 335] on select "Select Technician Abel Arohi Bharti Esther Gaina Holyson Juli Kasar Lata Moite …" at bounding box center [163, 334] width 83 height 17
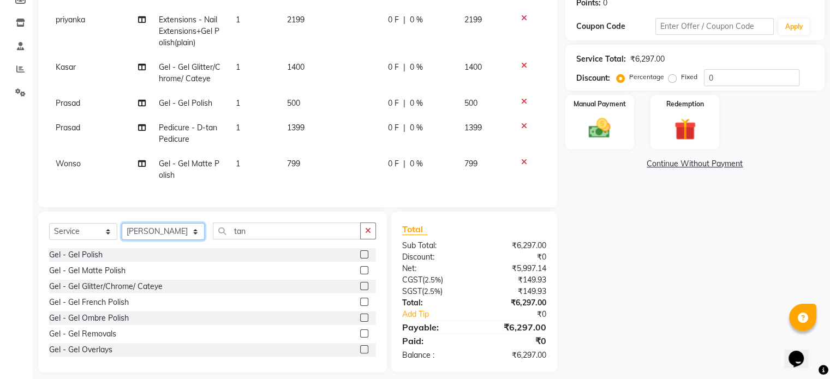
scroll to position [180, 0]
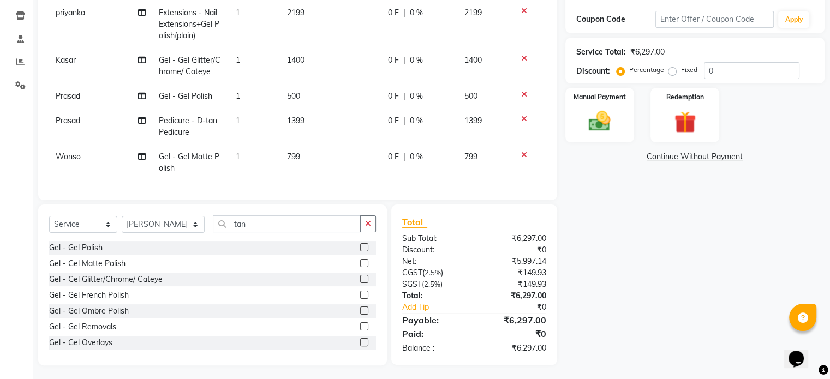
click at [360, 252] on label at bounding box center [364, 247] width 8 height 8
click at [360, 252] on input "checkbox" at bounding box center [363, 247] width 7 height 7
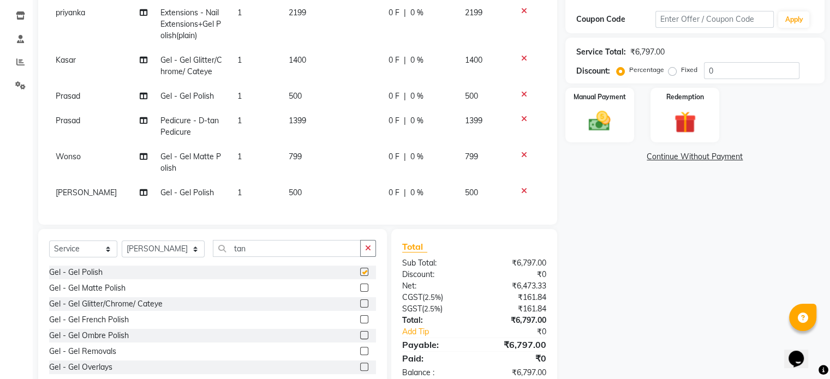
checkbox input "false"
click at [163, 255] on select "Select Technician Abel Arohi Bharti Esther Gaina Holyson Juli Kasar Lata Moite …" at bounding box center [163, 249] width 83 height 17
click at [300, 153] on span "799" at bounding box center [295, 157] width 13 height 10
select select "66092"
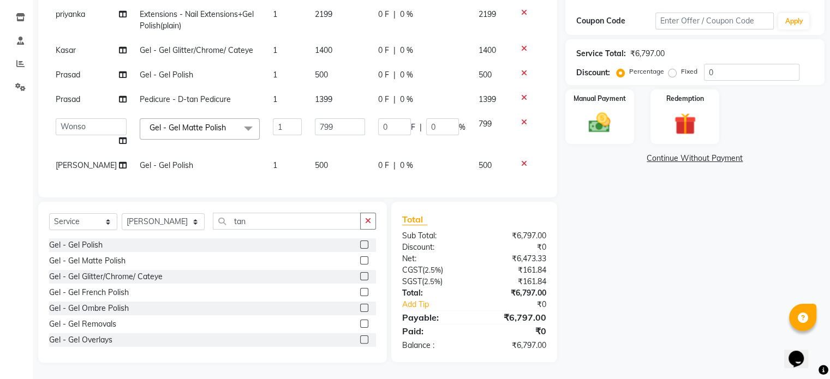
click at [321, 155] on td "500" at bounding box center [339, 165] width 63 height 25
select select "69890"
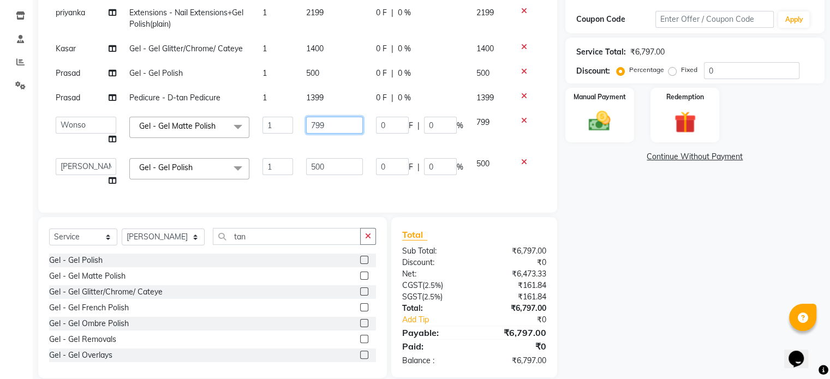
drag, startPoint x: 332, startPoint y: 130, endPoint x: 313, endPoint y: 124, distance: 20.0
click at [313, 124] on input "799" at bounding box center [334, 125] width 57 height 17
type input "1500"
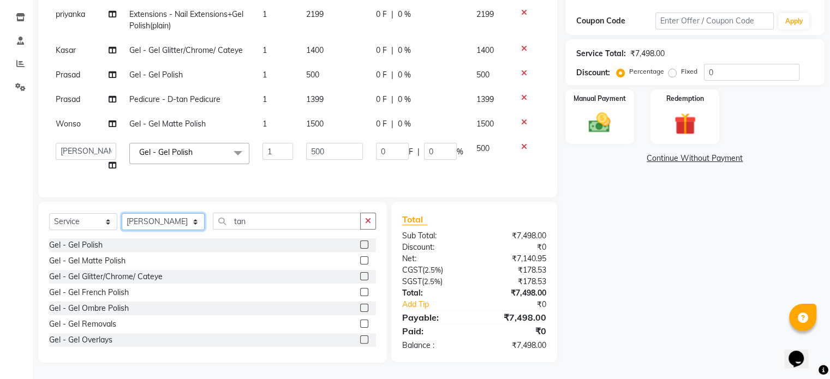
drag, startPoint x: 178, startPoint y: 238, endPoint x: 176, endPoint y: 224, distance: 13.9
click at [178, 238] on div "Select Service Product Membership Package Voucher Prepaid Gift Card Select Tech…" at bounding box center [212, 226] width 327 height 26
click at [122, 220] on select "Select Technician Abel Arohi Bharti Esther Gaina Holyson Juli Kasar Lata Moite …" at bounding box center [163, 221] width 83 height 17
select select "59417"
click at [360, 249] on label at bounding box center [364, 245] width 8 height 8
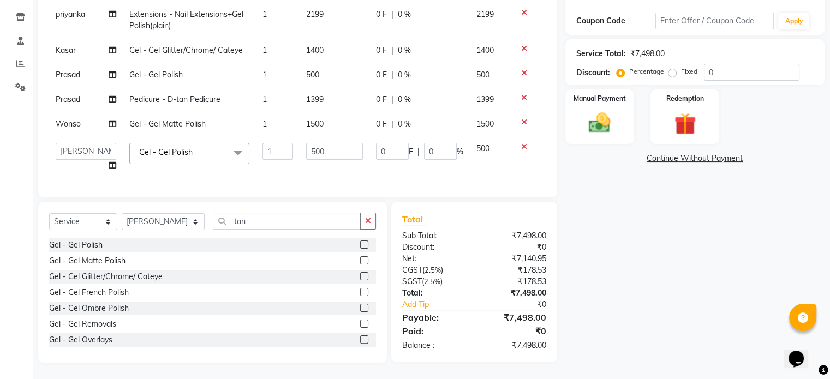
click at [360, 249] on input "checkbox" at bounding box center [363, 245] width 7 height 7
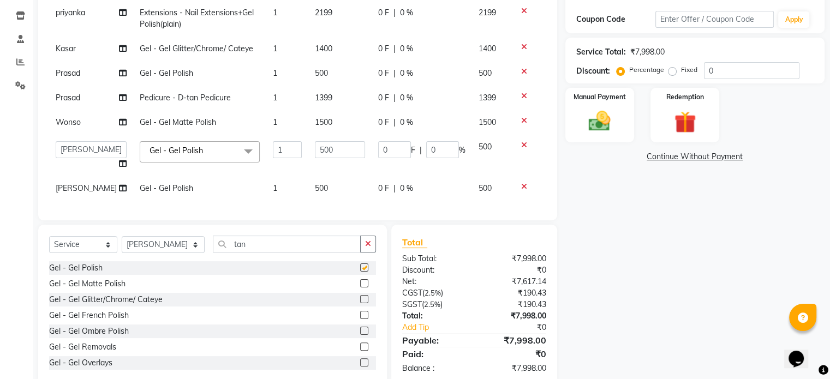
checkbox input "false"
click at [172, 247] on select "Select Technician Abel Arohi Bharti Esther Gaina Holyson Juli Kasar Lata Moite …" at bounding box center [163, 244] width 83 height 17
select select "21928"
click at [122, 245] on select "Select Technician Abel Arohi Bharti Esther Gaina Holyson Juli Kasar Lata Moite …" at bounding box center [163, 244] width 83 height 17
drag, startPoint x: 249, startPoint y: 253, endPoint x: 175, endPoint y: 251, distance: 74.8
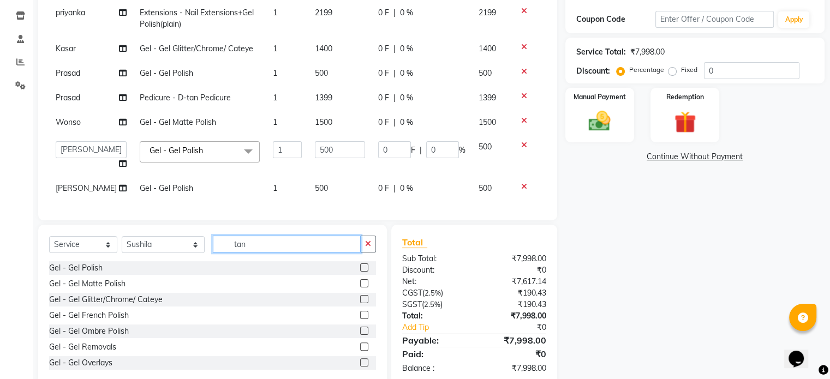
click at [182, 251] on div "Select Service Product Membership Package Voucher Prepaid Gift Card Select Tech…" at bounding box center [212, 249] width 327 height 26
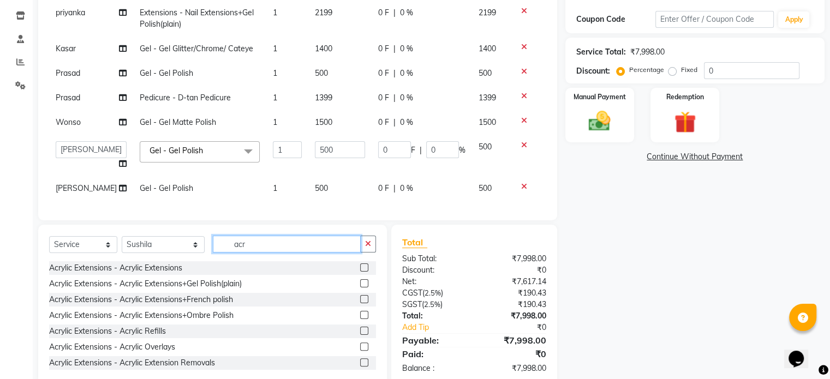
type input "acr"
click at [360, 303] on label at bounding box center [364, 299] width 8 height 8
click at [360, 303] on input "checkbox" at bounding box center [363, 299] width 7 height 7
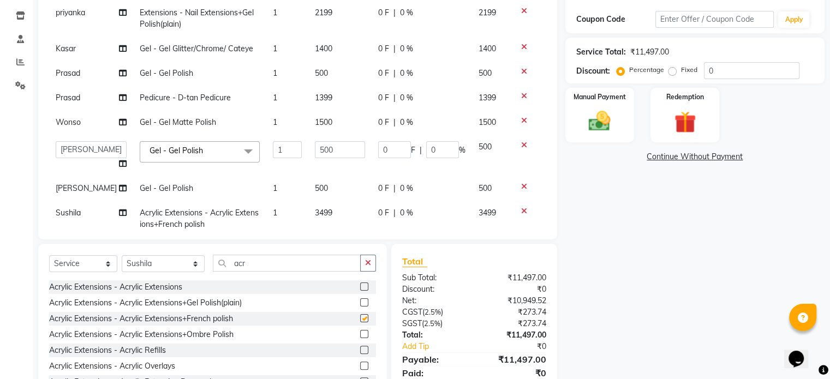
checkbox input "false"
click at [119, 211] on icon at bounding box center [123, 213] width 8 height 8
select select "21928"
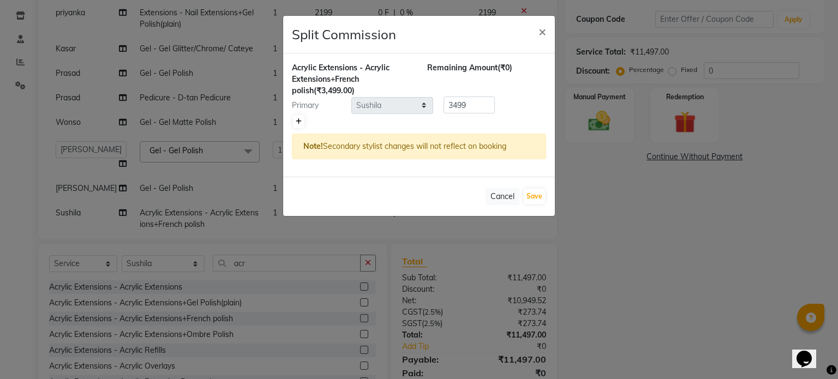
click at [301, 120] on link at bounding box center [298, 121] width 11 height 13
type input "1749.5"
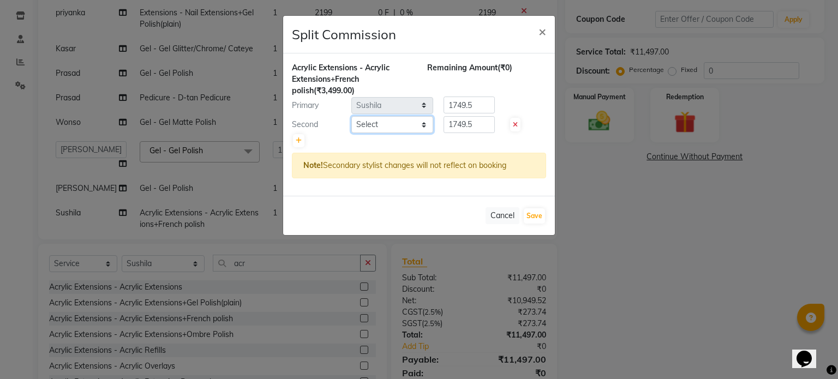
click at [378, 120] on select "Select Abel Arohi Bharti Esther Gaina Holyson Juli Kasar Lata Moite Monisha Pra…" at bounding box center [392, 124] width 82 height 17
select select "24129"
click at [351, 116] on select "Select Abel Arohi Bharti Esther Gaina Holyson Juli Kasar Lata Moite Monisha Pra…" at bounding box center [392, 124] width 82 height 17
click at [538, 217] on button "Save" at bounding box center [534, 215] width 21 height 15
select select "Select"
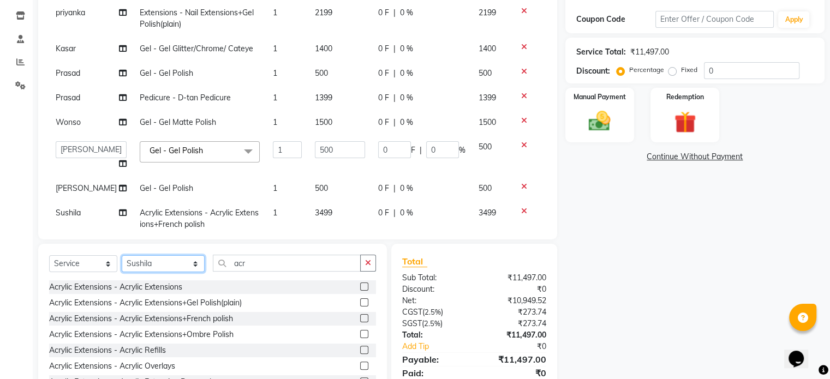
click at [164, 259] on select "Select Technician Abel Arohi Bharti Esther Gaina Holyson Juli Kasar Lata Moite …" at bounding box center [163, 263] width 83 height 17
select select "50943"
click at [122, 256] on select "Select Technician Abel Arohi Bharti Esther Gaina Holyson Juli Kasar Lata Moite …" at bounding box center [163, 263] width 83 height 17
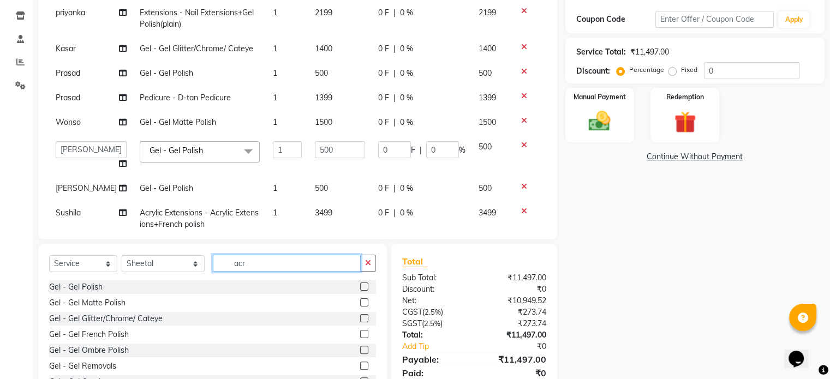
click at [247, 258] on input "acr" at bounding box center [287, 263] width 148 height 17
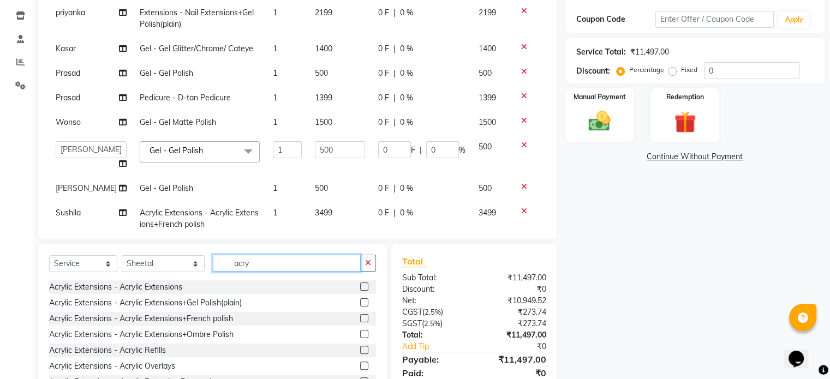
type input "acry"
click at [360, 316] on label at bounding box center [364, 318] width 8 height 8
click at [360, 316] on input "checkbox" at bounding box center [363, 318] width 7 height 7
checkbox input "false"
click at [159, 265] on select "Select Technician Abel Arohi Bharti Esther Gaina Holyson Juli Kasar Lata Moite …" at bounding box center [163, 263] width 83 height 17
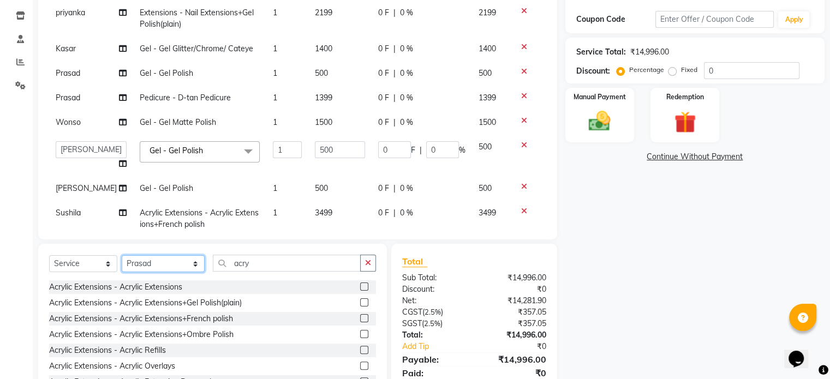
click at [122, 256] on select "Select Technician Abel Arohi Bharti Esther Gaina Holyson Juli Kasar Lata Moite …" at bounding box center [163, 263] width 83 height 17
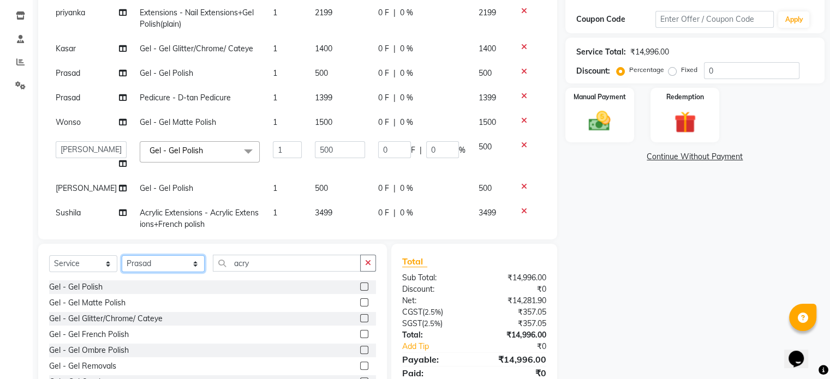
select select "44561"
click at [244, 264] on input "acry" at bounding box center [287, 263] width 148 height 17
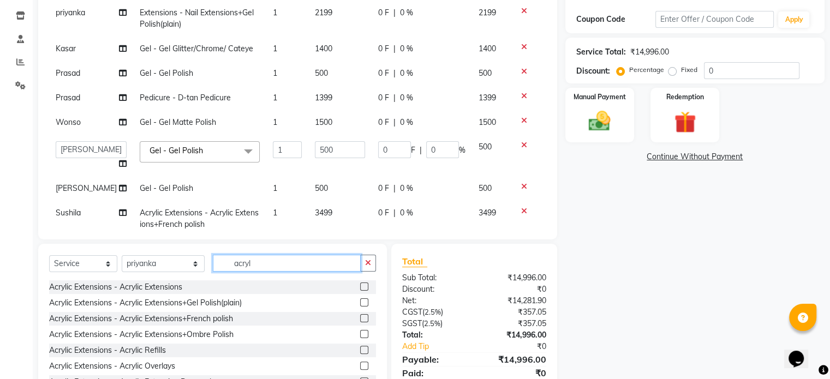
type input "acryl"
click at [360, 319] on label at bounding box center [364, 318] width 8 height 8
click at [360, 319] on input "checkbox" at bounding box center [363, 318] width 7 height 7
checkbox input "false"
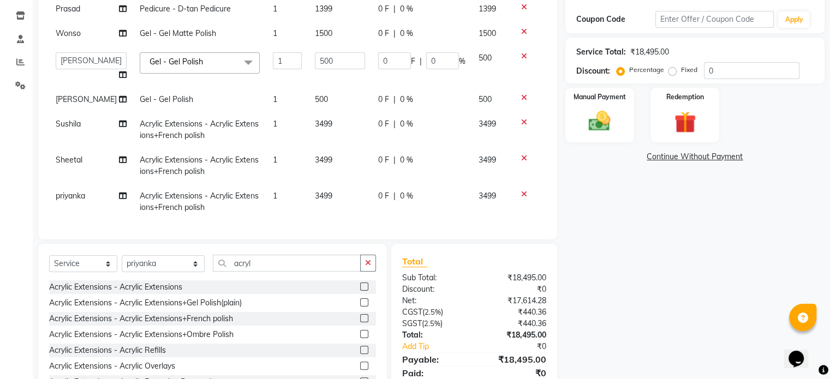
click at [336, 187] on td "3499" at bounding box center [339, 202] width 63 height 36
select select "44561"
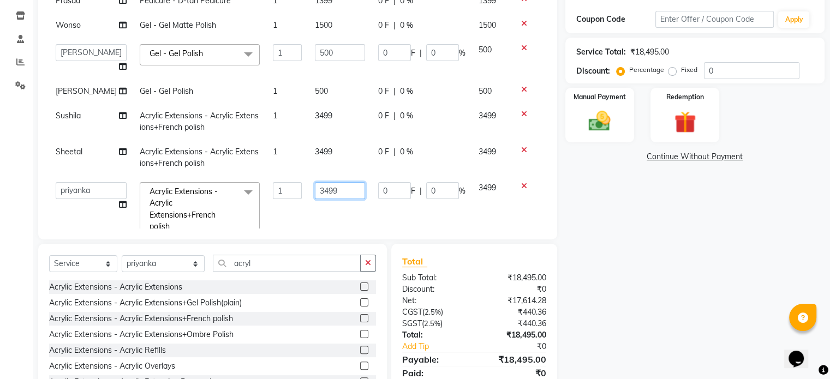
drag, startPoint x: 335, startPoint y: 187, endPoint x: 262, endPoint y: 180, distance: 72.9
click at [263, 180] on tr "Abel Arohi Bharti Esther Gaina Holyson Juli Kasar Lata Moite Monisha Prasad pri…" at bounding box center [297, 211] width 497 height 70
type input "5300"
click at [166, 258] on select "Select Technician Abel Arohi Bharti Esther Gaina Holyson Juli Kasar Lata Moite …" at bounding box center [163, 263] width 83 height 17
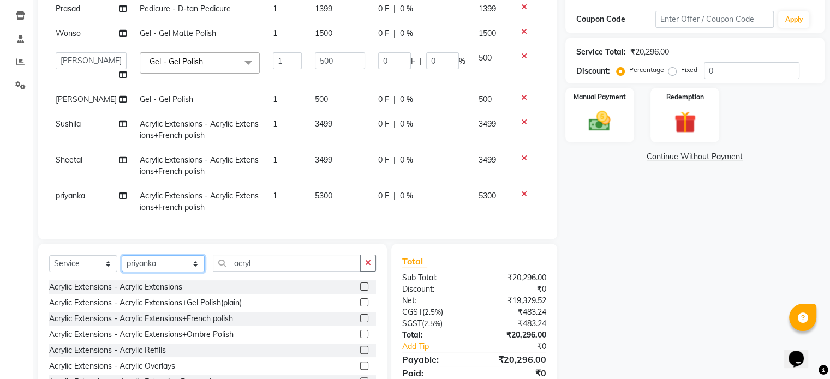
select select "69890"
click at [122, 256] on select "Select Technician Abel Arohi Bharti Esther Gaina Holyson Juli Kasar Lata Moite …" at bounding box center [163, 263] width 83 height 17
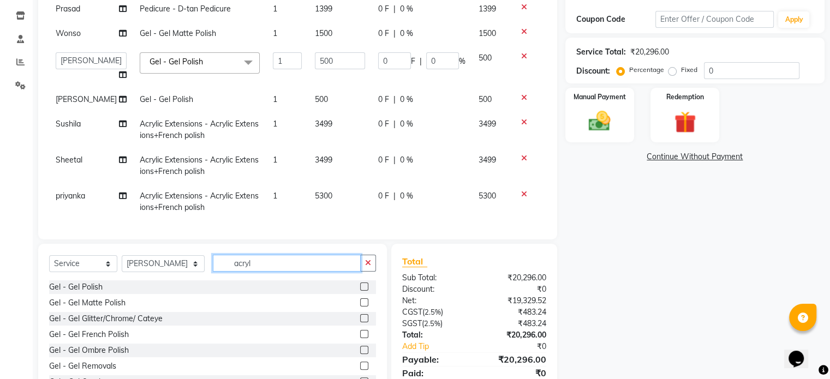
click at [253, 266] on input "acryl" at bounding box center [287, 263] width 148 height 17
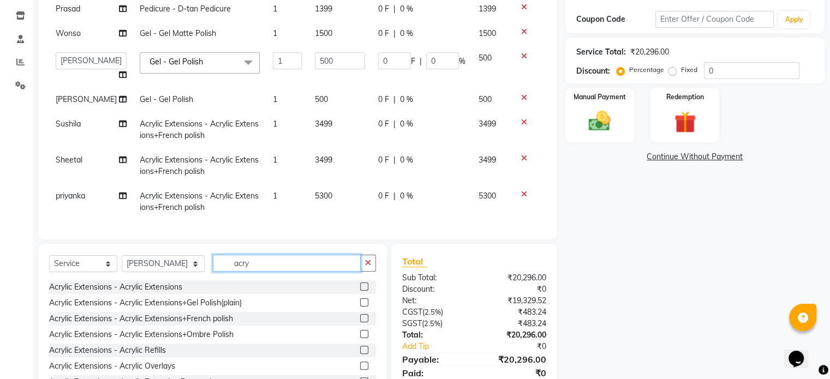
type input "acry"
click at [360, 303] on label at bounding box center [364, 302] width 8 height 8
click at [360, 303] on input "checkbox" at bounding box center [363, 303] width 7 height 7
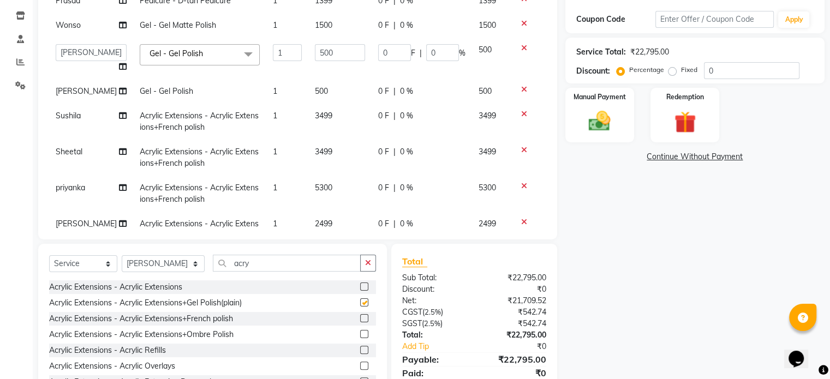
checkbox input "false"
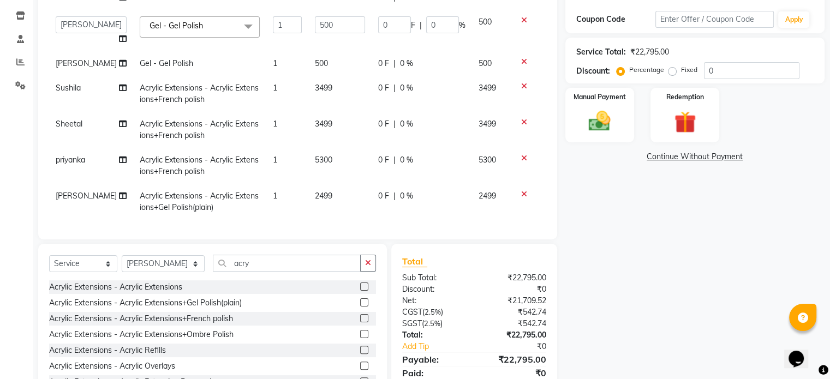
click at [317, 191] on span "2499" at bounding box center [323, 196] width 17 height 10
select select "69890"
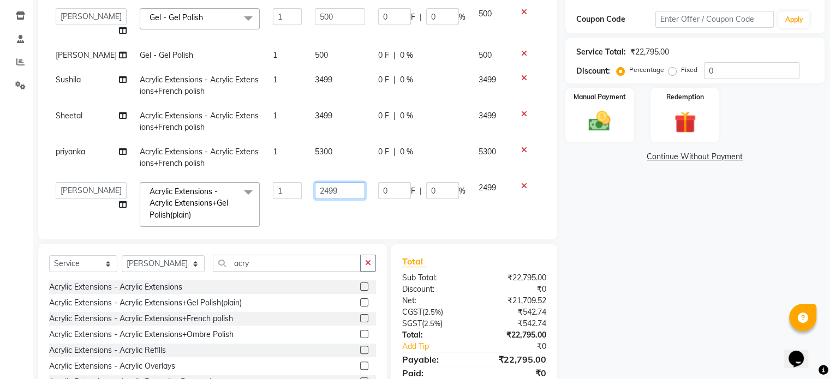
drag, startPoint x: 310, startPoint y: 189, endPoint x: 383, endPoint y: 188, distance: 72.6
click at [383, 188] on tr "Abel Arohi Bharti Esther Gaina Holyson Juli Kasar Lata Moite Monisha Prasad pri…" at bounding box center [297, 205] width 497 height 58
type input "2700"
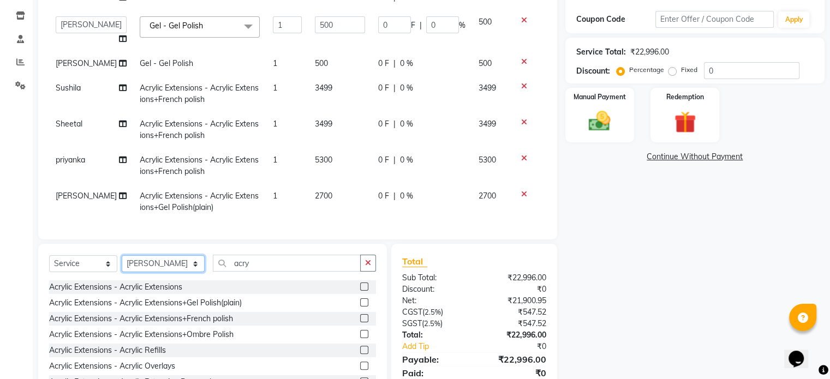
click at [169, 264] on select "Select Technician Abel Arohi Bharti Esther Gaina Holyson Juli Kasar Lata Moite …" at bounding box center [163, 263] width 83 height 17
select select "43462"
click at [122, 256] on select "Select Technician Abel Arohi Bharti Esther Gaina Holyson Juli Kasar Lata Moite …" at bounding box center [163, 263] width 83 height 17
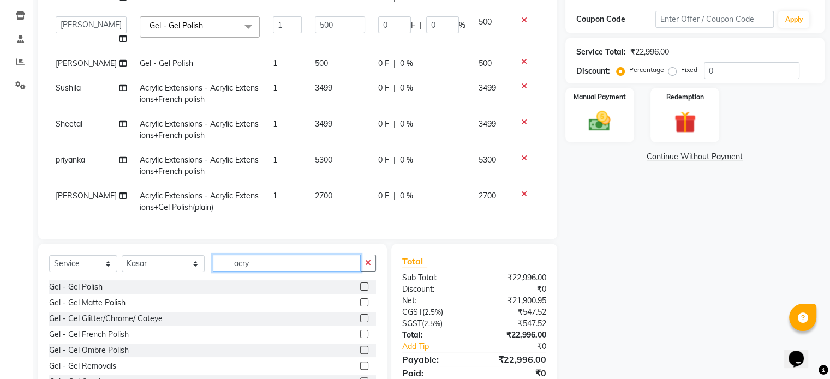
click at [249, 267] on input "acry" at bounding box center [287, 263] width 148 height 17
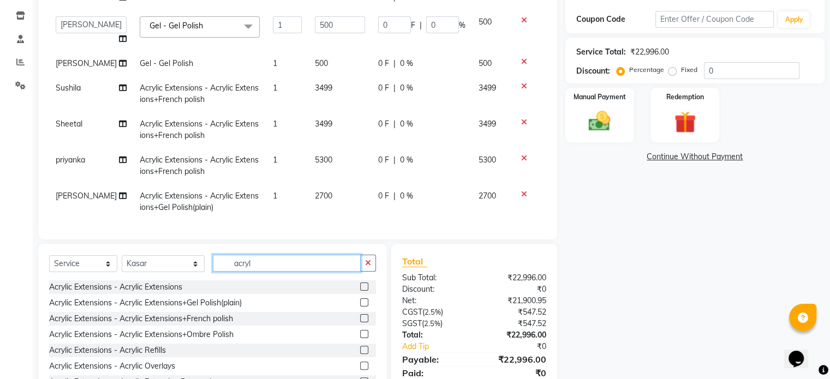
type input "acryl"
click at [360, 303] on label at bounding box center [364, 302] width 8 height 8
click at [360, 303] on input "checkbox" at bounding box center [363, 303] width 7 height 7
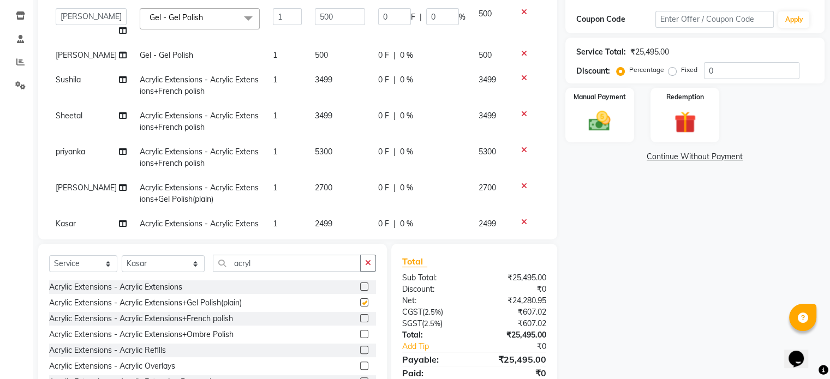
checkbox input "false"
click at [157, 266] on select "Select Technician Abel Arohi Bharti Esther Gaina Holyson Juli Kasar Lata Moite …" at bounding box center [163, 263] width 83 height 17
select select "58808"
click at [122, 256] on select "Select Technician Abel Arohi Bharti Esther Gaina Holyson Juli Kasar Lata Moite …" at bounding box center [163, 263] width 83 height 17
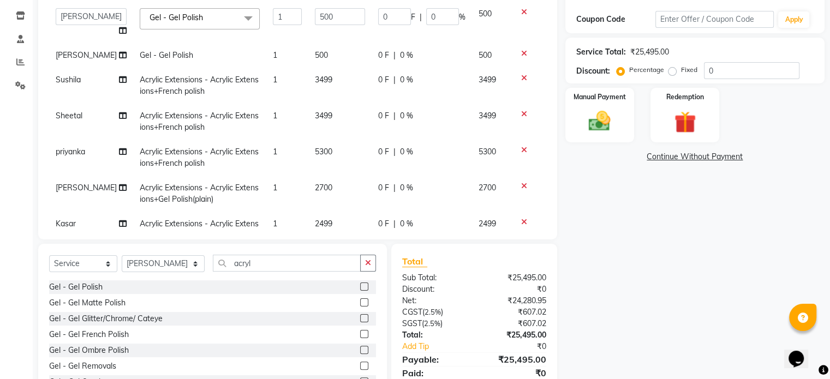
click at [350, 287] on div "Gel - Gel Polish" at bounding box center [212, 287] width 327 height 14
click at [360, 288] on label at bounding box center [364, 287] width 8 height 8
click at [360, 288] on input "checkbox" at bounding box center [363, 287] width 7 height 7
checkbox input "false"
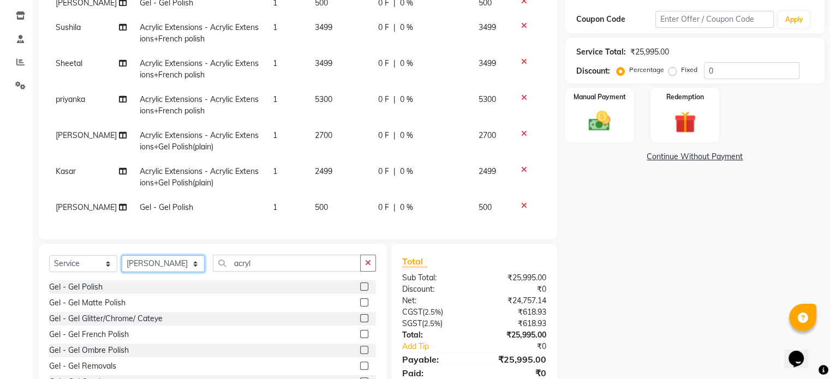
click at [174, 259] on select "Select Technician Abel Arohi Bharti Esther Gaina Holyson Juli Kasar Lata Moite …" at bounding box center [163, 263] width 83 height 17
select select "66092"
click at [122, 256] on select "Select Technician Abel Arohi Bharti Esther Gaina Holyson Juli Kasar Lata Moite …" at bounding box center [163, 263] width 83 height 17
click at [360, 288] on label at bounding box center [364, 287] width 8 height 8
click at [360, 288] on input "checkbox" at bounding box center [363, 287] width 7 height 7
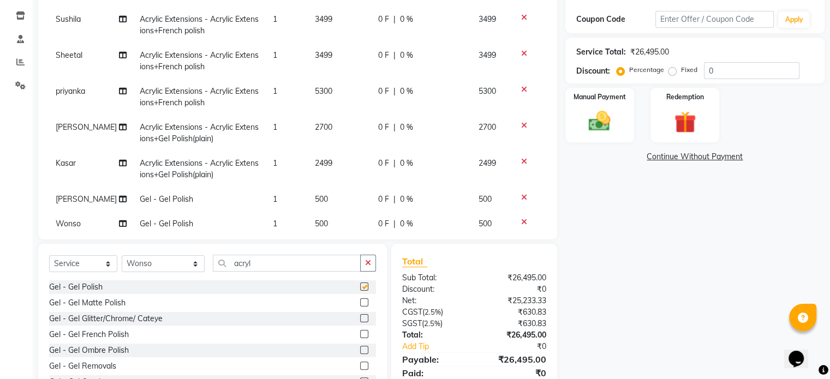
checkbox input "false"
click at [160, 266] on select "Select Technician Abel Arohi Bharti Esther Gaina Holyson Juli Kasar Lata Moite …" at bounding box center [163, 263] width 83 height 17
select select "59417"
click at [122, 256] on select "Select Technician Abel Arohi Bharti Esther Gaina Holyson Juli Kasar Lata Moite …" at bounding box center [163, 263] width 83 height 17
click at [360, 288] on label at bounding box center [364, 287] width 8 height 8
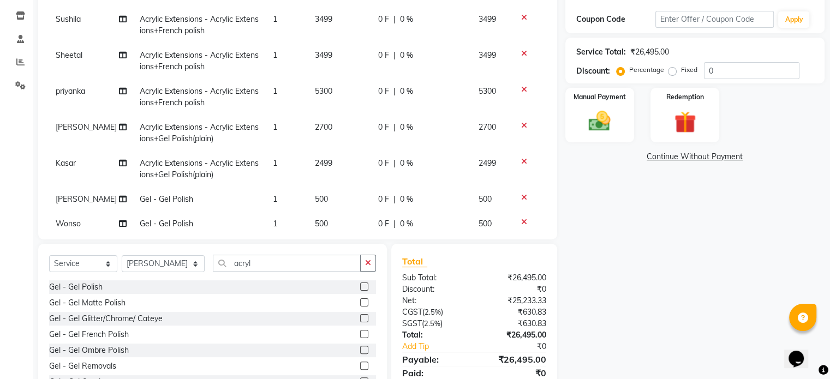
click at [360, 288] on input "checkbox" at bounding box center [363, 287] width 7 height 7
checkbox input "false"
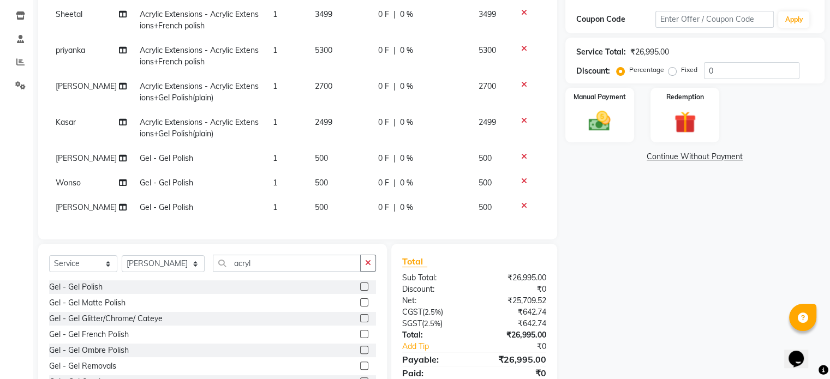
click at [308, 207] on td "500" at bounding box center [339, 207] width 63 height 25
select select "59417"
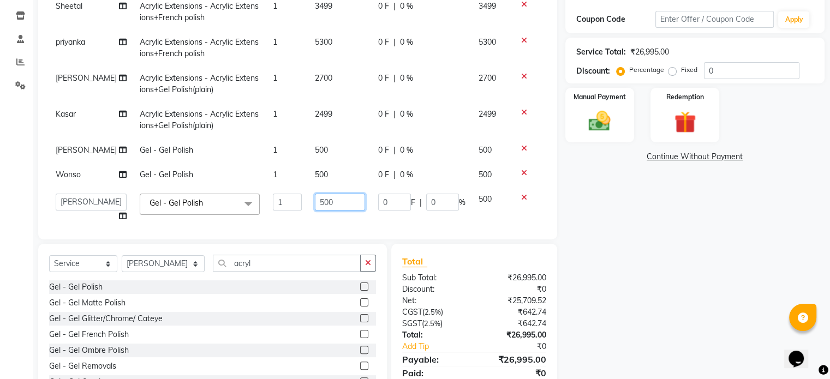
click at [315, 200] on input "500" at bounding box center [340, 202] width 50 height 17
type input "700"
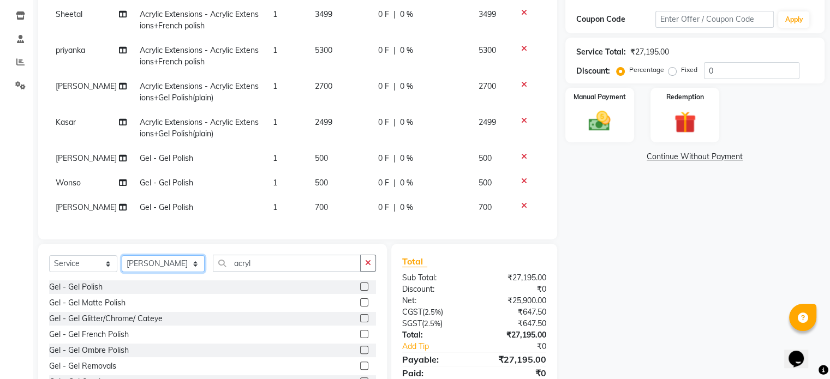
click at [153, 261] on select "Select Technician Abel Arohi Bharti Esther Gaina Holyson Juli Kasar Lata Moite …" at bounding box center [163, 263] width 83 height 17
select select "24129"
click at [122, 256] on select "Select Technician Abel Arohi Bharti Esther Gaina Holyson Juli Kasar Lata Moite …" at bounding box center [163, 263] width 83 height 17
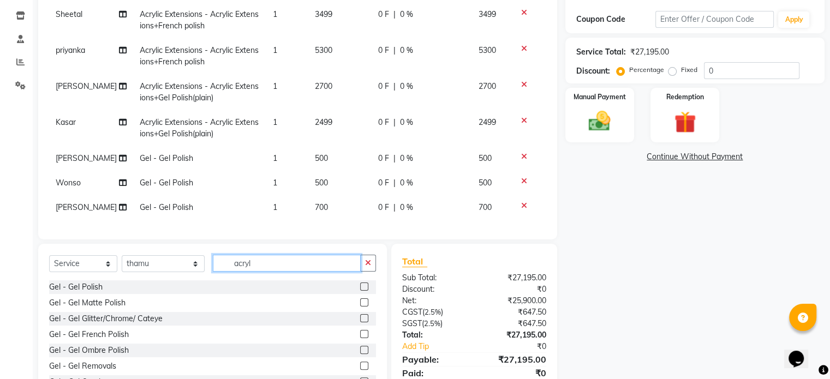
click at [246, 266] on input "acryl" at bounding box center [287, 263] width 148 height 17
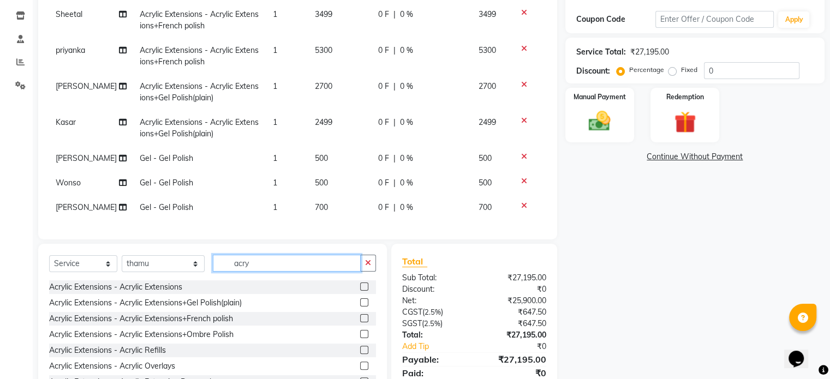
type input "acry"
click at [360, 318] on label at bounding box center [364, 318] width 8 height 8
click at [360, 318] on input "checkbox" at bounding box center [363, 318] width 7 height 7
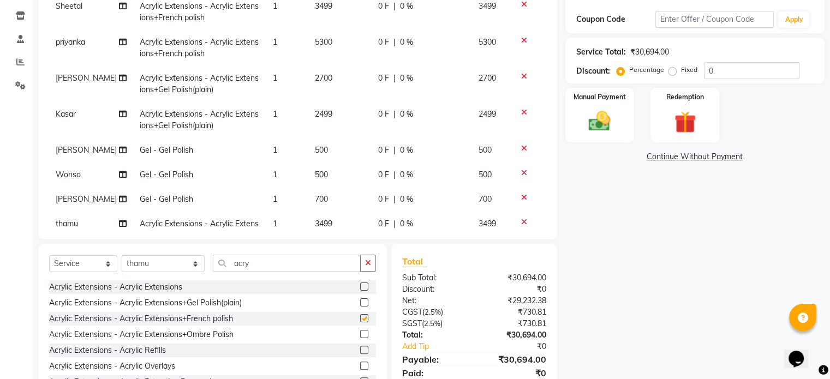
checkbox input "false"
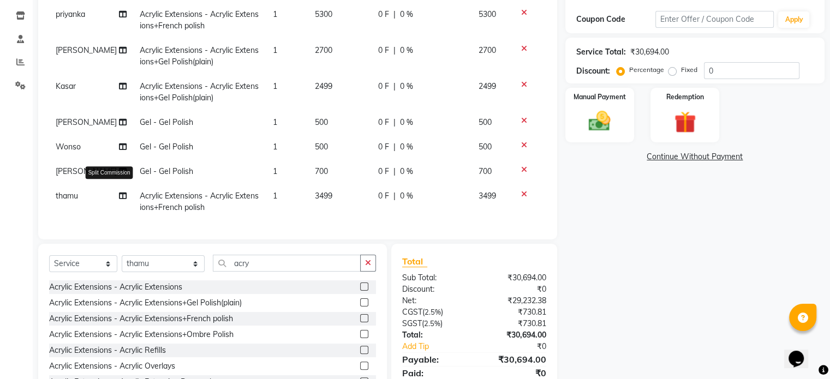
click at [119, 192] on icon at bounding box center [123, 196] width 8 height 8
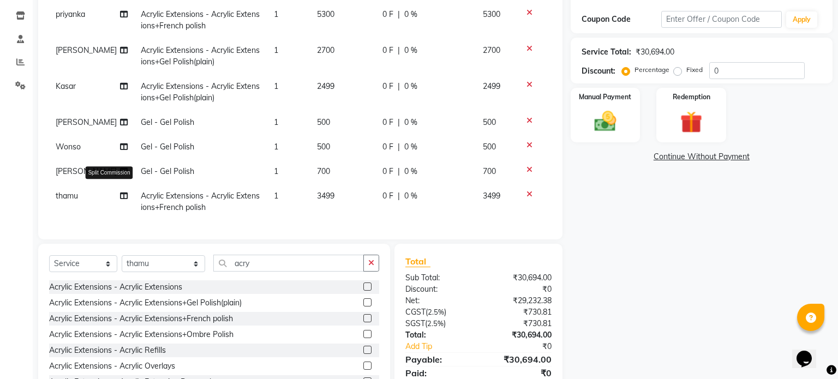
select select "24129"
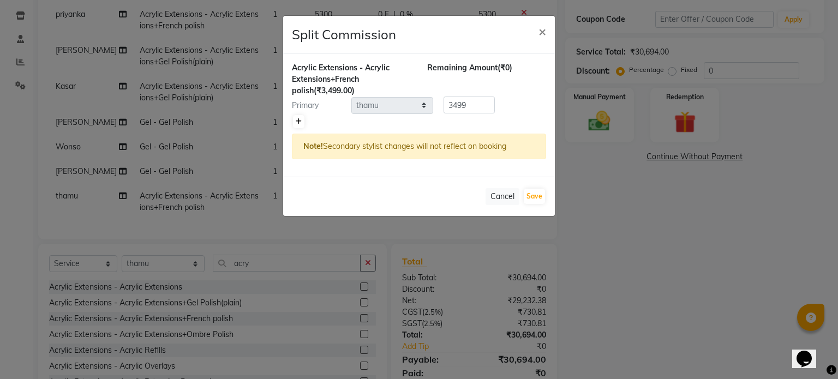
click at [297, 120] on icon at bounding box center [299, 121] width 6 height 7
type input "1749.5"
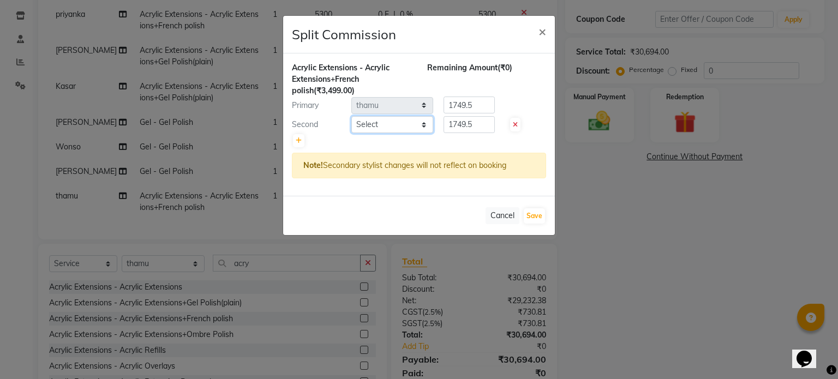
click at [380, 128] on select "Select Abel Arohi Bharti Esther Gaina Holyson Juli Kasar Lata Moite Monisha Pra…" at bounding box center [392, 124] width 82 height 17
select select "50943"
click at [351, 116] on select "Select Abel Arohi Bharti Esther Gaina Holyson Juli Kasar Lata Moite Monisha Pra…" at bounding box center [392, 124] width 82 height 17
click at [534, 216] on button "Save" at bounding box center [534, 215] width 21 height 15
select select "Select"
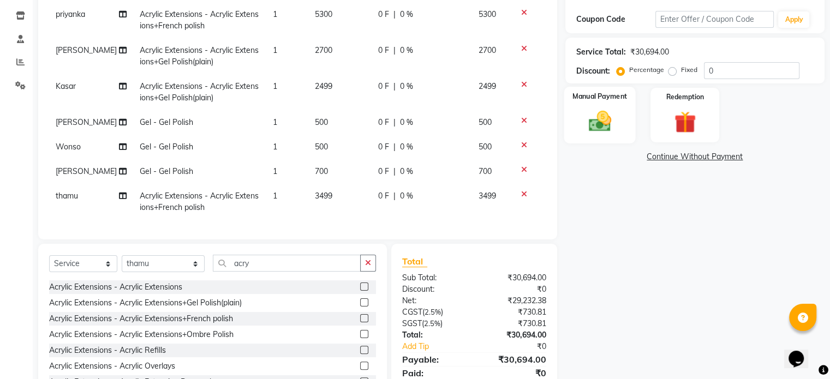
click at [611, 125] on img at bounding box center [599, 122] width 37 height 26
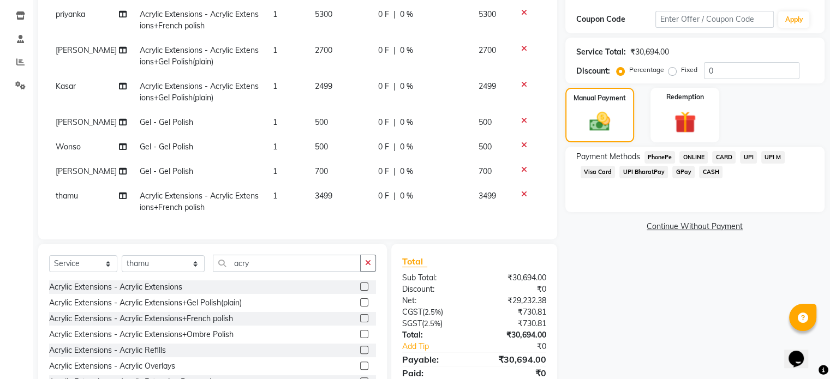
click at [699, 168] on span "CASH" at bounding box center [710, 172] width 23 height 13
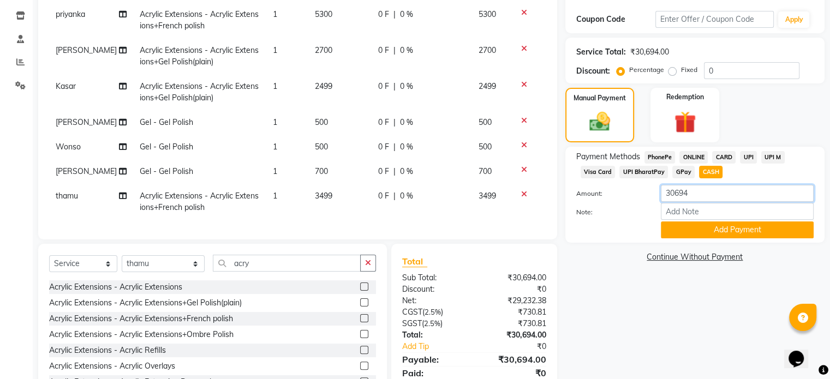
drag, startPoint x: 710, startPoint y: 194, endPoint x: 613, endPoint y: 188, distance: 97.3
click at [613, 188] on div "Amount: 30694" at bounding box center [695, 194] width 254 height 19
type input "15900"
click at [710, 235] on button "Add Payment" at bounding box center [737, 230] width 153 height 17
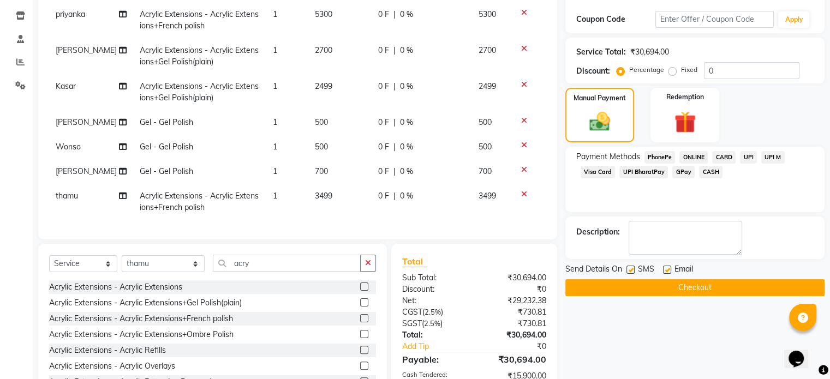
click at [733, 153] on span "CARD" at bounding box center [723, 157] width 23 height 13
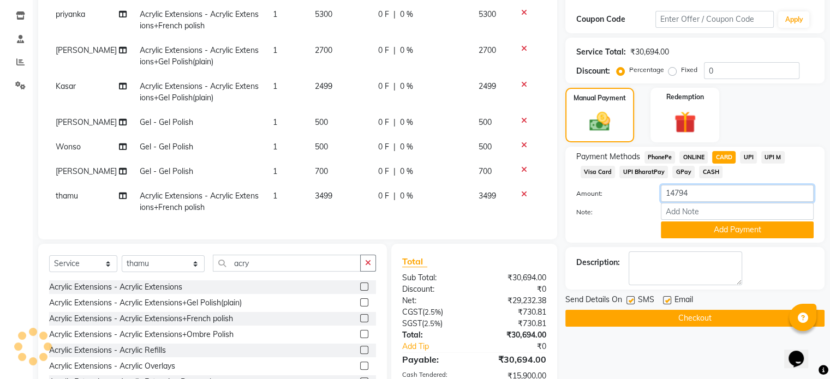
drag, startPoint x: 707, startPoint y: 186, endPoint x: 650, endPoint y: 188, distance: 56.8
click at [650, 188] on div "Amount: 14794" at bounding box center [695, 194] width 254 height 19
type input "5700"
click at [747, 233] on button "Add Payment" at bounding box center [737, 230] width 153 height 17
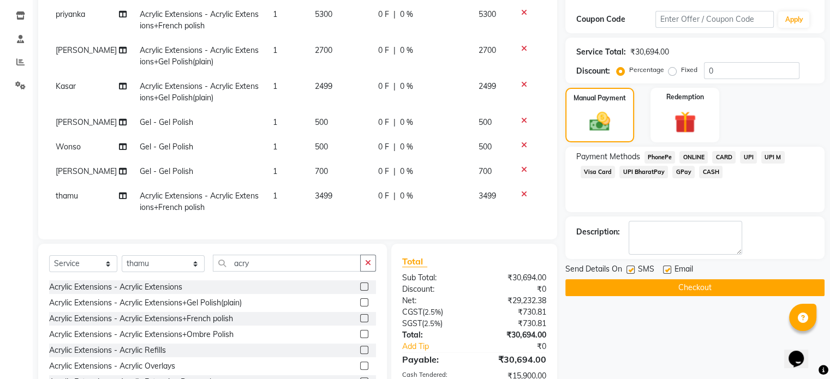
click at [748, 159] on span "UPI" at bounding box center [748, 157] width 17 height 13
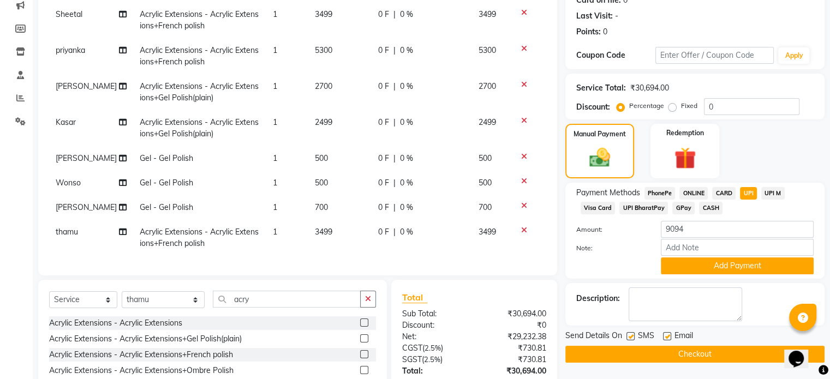
scroll to position [146, 0]
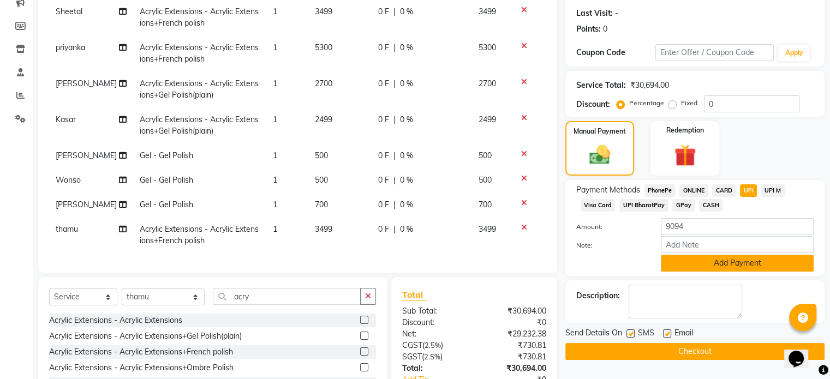
click at [765, 263] on button "Add Payment" at bounding box center [737, 263] width 153 height 17
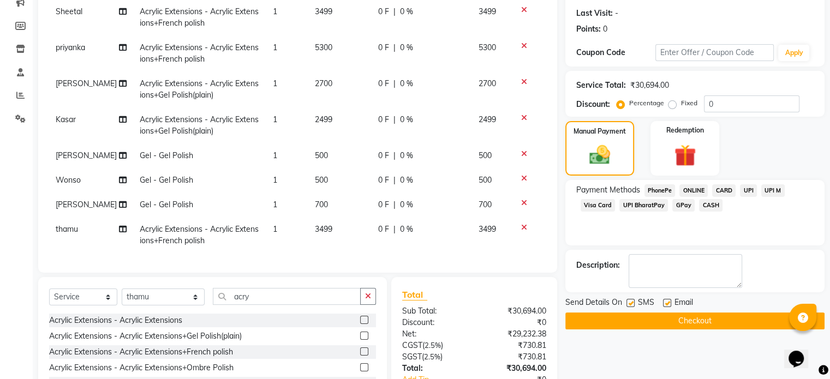
click at [753, 325] on button "Checkout" at bounding box center [694, 321] width 259 height 17
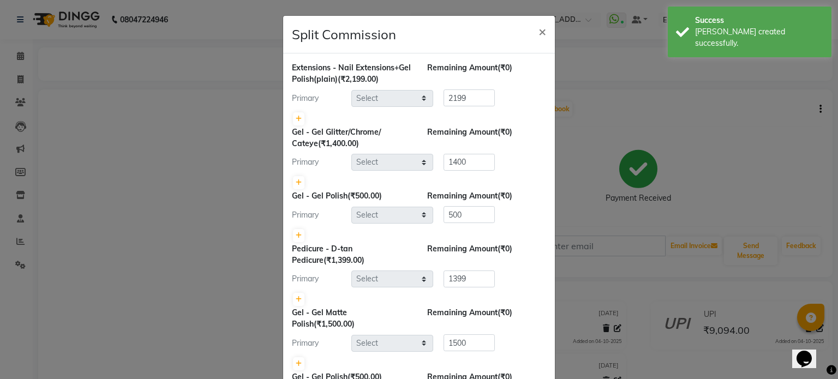
select select "44561"
select select "43462"
select select "21933"
select select "66092"
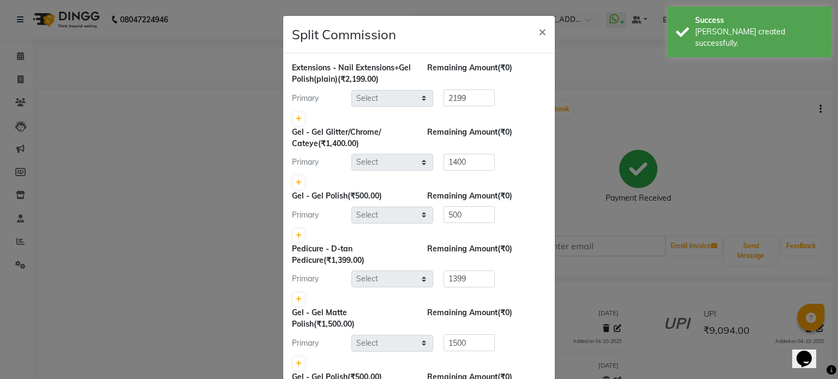
select select "69890"
select select "59417"
select select "21928"
select select "24129"
select select "50943"
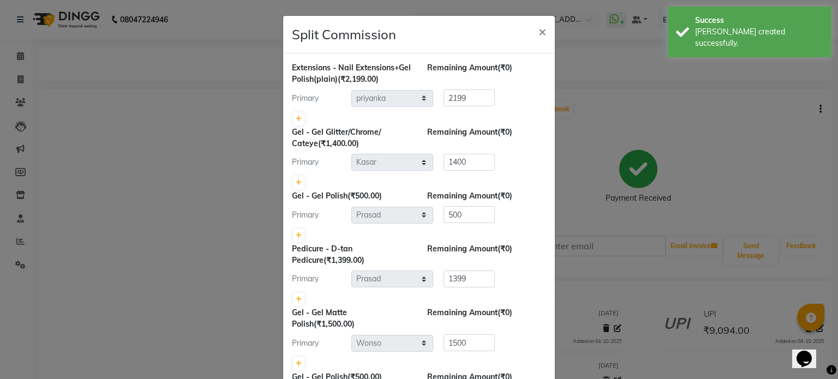
select select "44561"
select select "69890"
select select "43462"
select select "58808"
select select "66092"
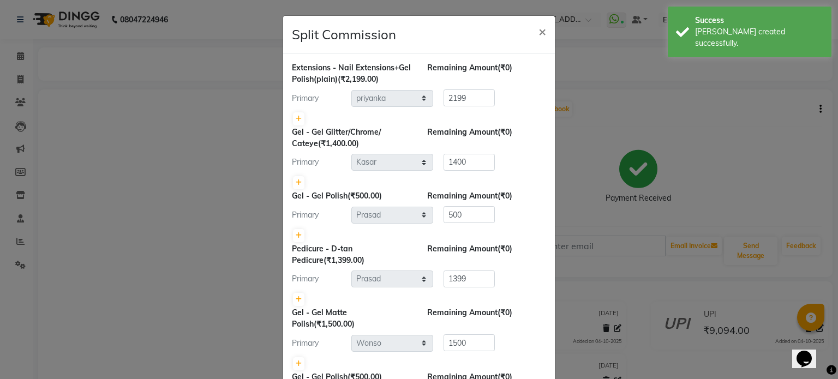
select select "59417"
select select "24129"
select select "50943"
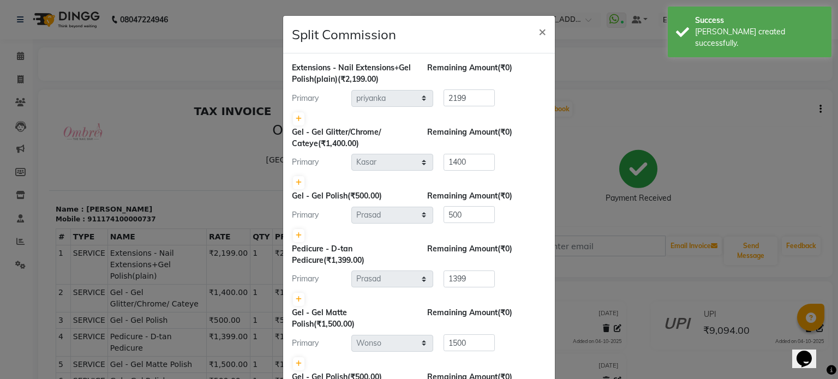
click at [104, 169] on ngb-modal-window "Split Commission × Extensions - Nail Extensions+Gel Polish(plain) (₹2,199.00) R…" at bounding box center [419, 189] width 838 height 379
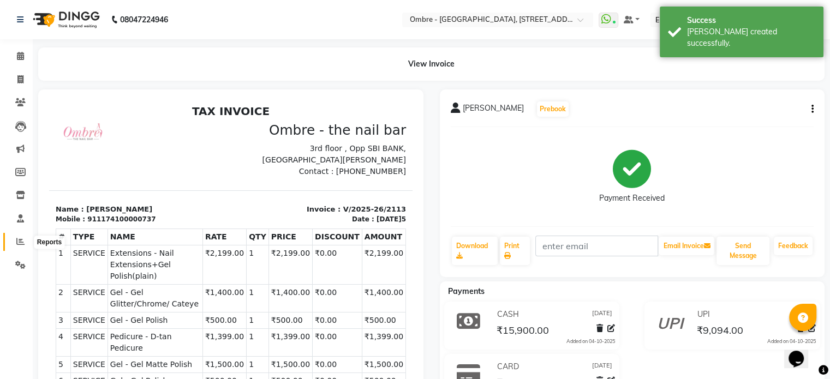
click at [19, 242] on icon at bounding box center [20, 241] width 8 height 8
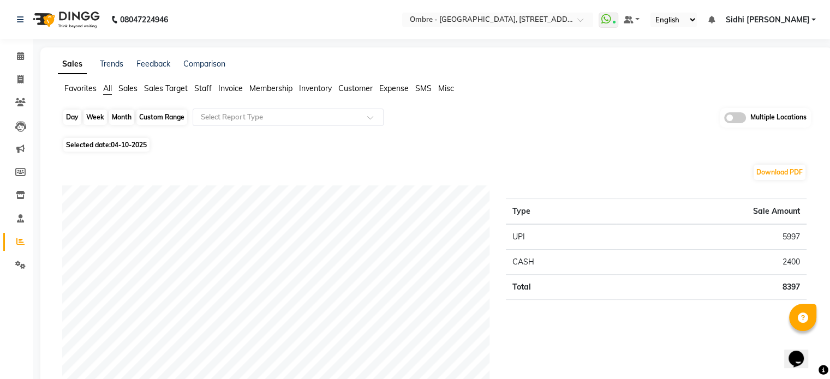
click at [65, 116] on div "Day" at bounding box center [72, 117] width 18 height 15
select select "10"
select select "2025"
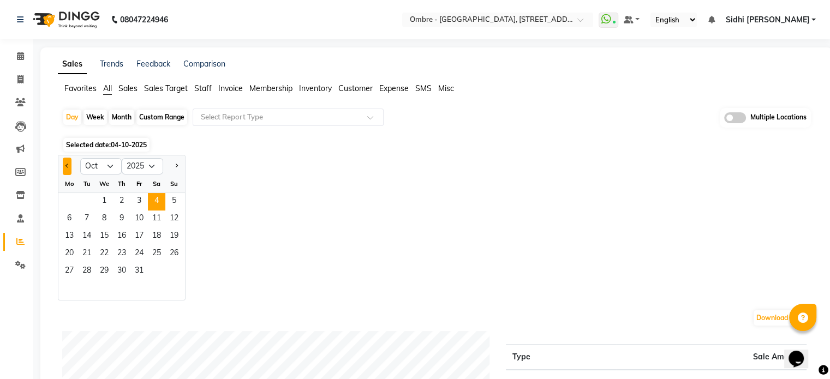
click at [64, 166] on button "Previous month" at bounding box center [67, 166] width 9 height 17
select select "9"
click at [122, 253] on span "25" at bounding box center [121, 254] width 17 height 17
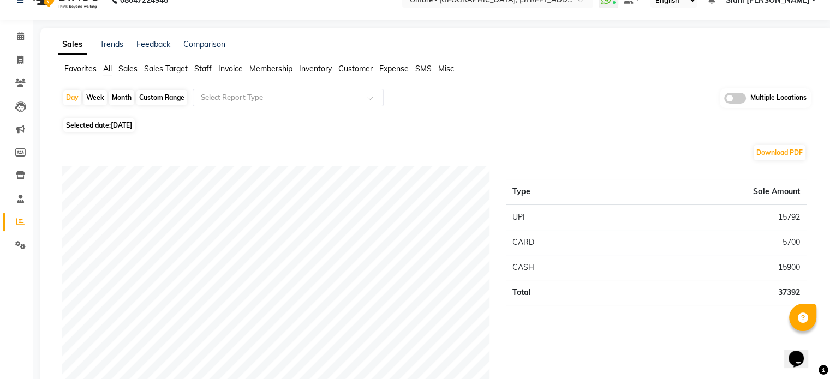
scroll to position [22, 0]
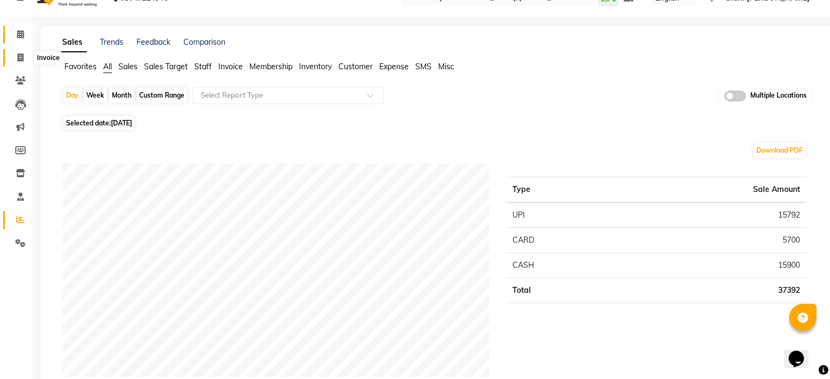
drag, startPoint x: 17, startPoint y: 56, endPoint x: 26, endPoint y: 56, distance: 8.7
click at [17, 56] on icon at bounding box center [20, 57] width 6 height 8
select select "service"
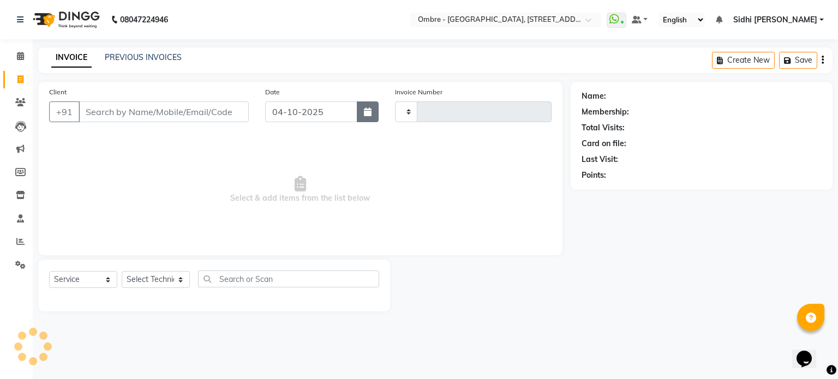
click at [369, 117] on button "button" at bounding box center [368, 111] width 22 height 21
select select "10"
select select "2025"
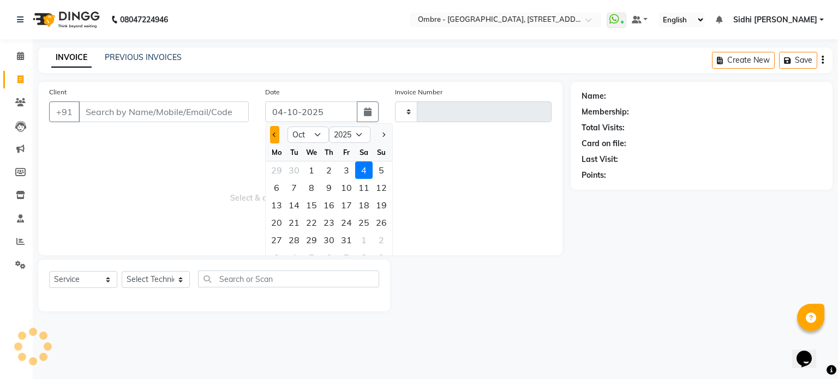
click at [273, 133] on button "Previous month" at bounding box center [274, 134] width 9 height 17
select select "9"
type input "2114"
select select "4216"
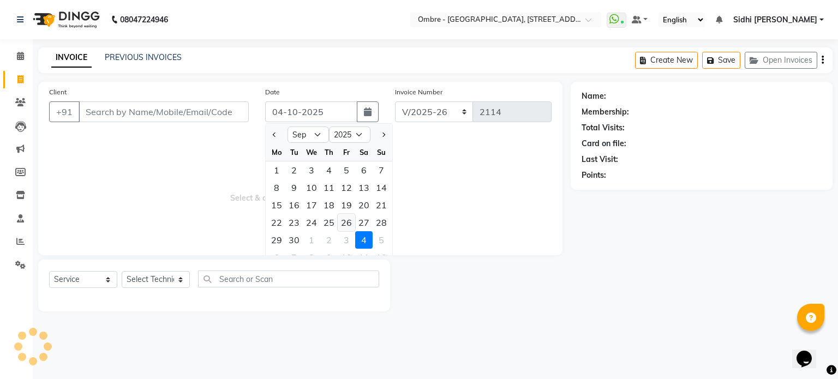
click at [339, 221] on div "26" at bounding box center [346, 222] width 17 height 17
type input "26-09-2025"
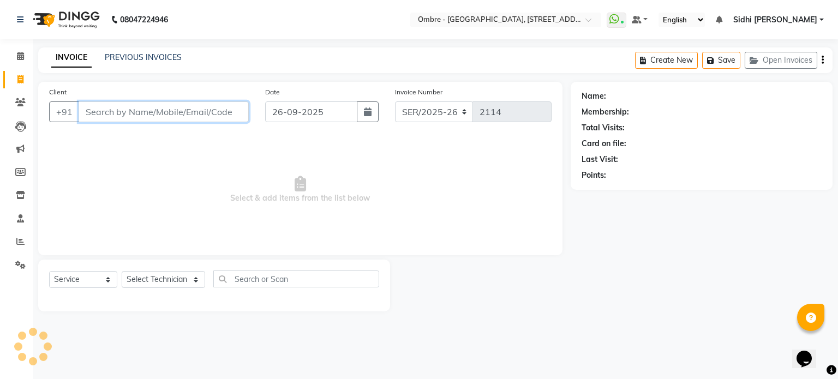
click at [192, 110] on input "Client" at bounding box center [164, 111] width 170 height 21
type input "1"
type input "9515904668"
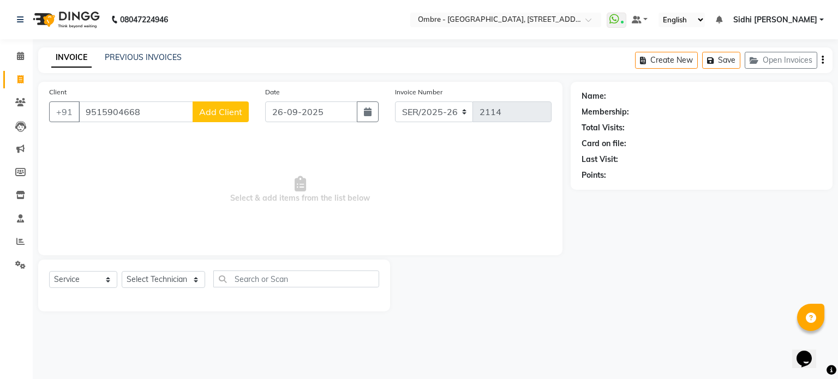
click at [236, 111] on span "Add Client" at bounding box center [220, 111] width 43 height 11
select select "36"
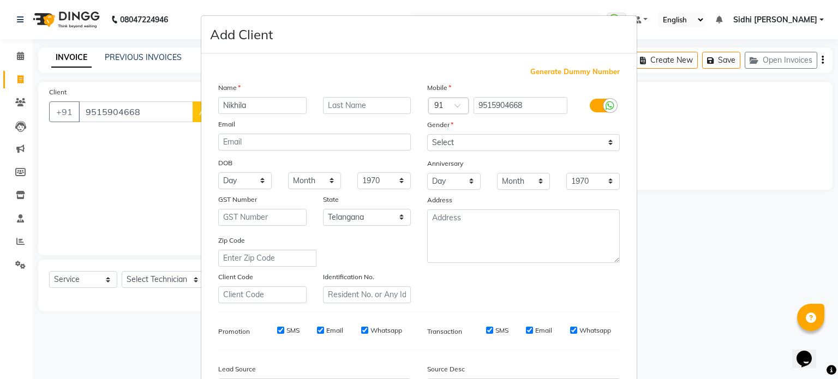
type input "Nikhila"
click at [489, 150] on div "Mobile Country Code × 91 9515904668 Gender Select Male Female Other Prefer Not …" at bounding box center [523, 193] width 209 height 222
click at [480, 140] on select "Select Male Female Other Prefer Not To Say" at bounding box center [523, 142] width 193 height 17
select select "female"
click at [427, 135] on select "Select Male Female Other Prefer Not To Say" at bounding box center [523, 142] width 193 height 17
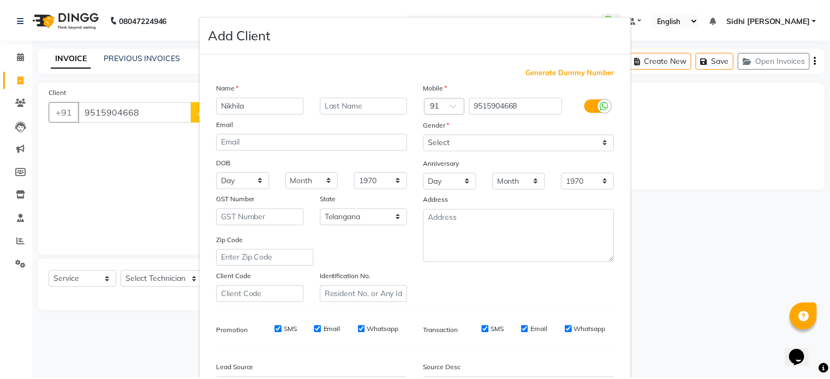
scroll to position [122, 0]
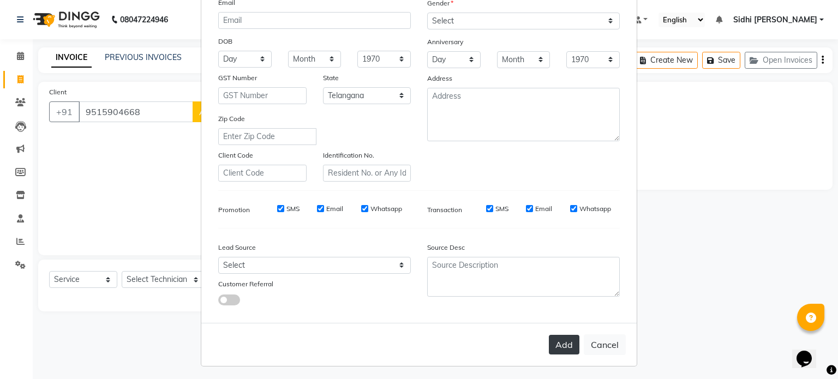
click at [562, 349] on button "Add" at bounding box center [564, 345] width 31 height 20
select select
select select "null"
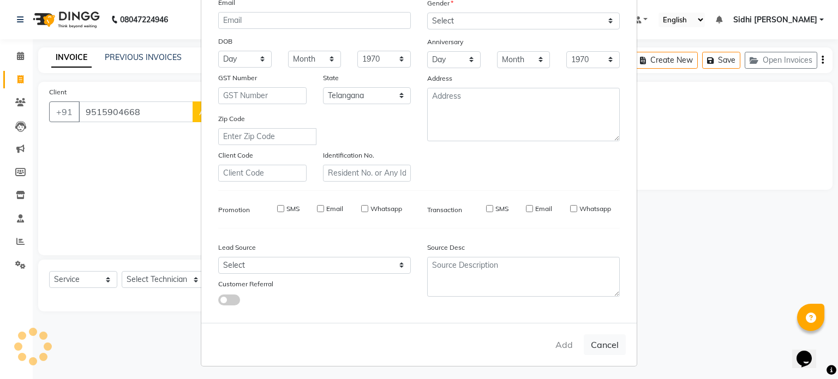
select select
checkbox input "false"
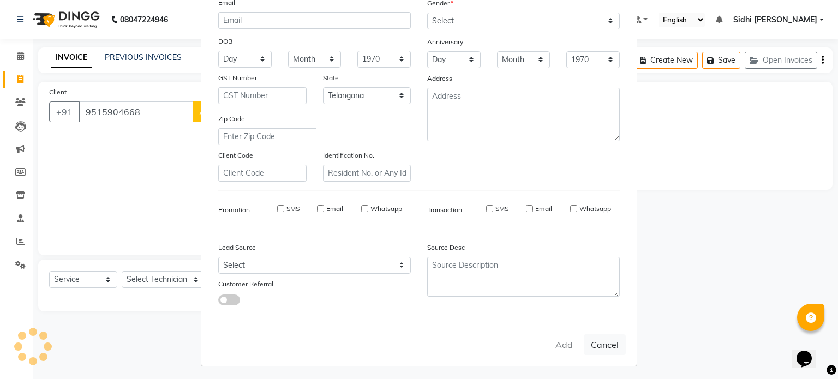
checkbox input "false"
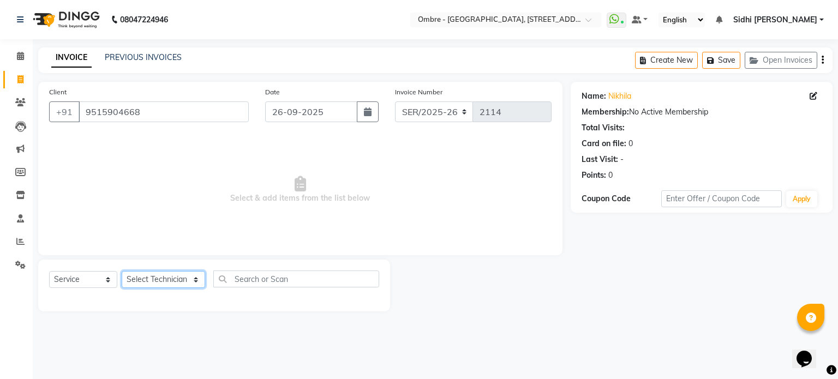
click at [177, 277] on select "Select Technician Abel Arohi Bharti Esther Gaina Holyson Juli Kasar Lata Moite …" at bounding box center [163, 279] width 83 height 17
select select "50943"
click at [122, 272] on select "Select Technician Abel Arohi Bharti Esther Gaina Holyson Juli Kasar Lata Moite …" at bounding box center [163, 279] width 83 height 17
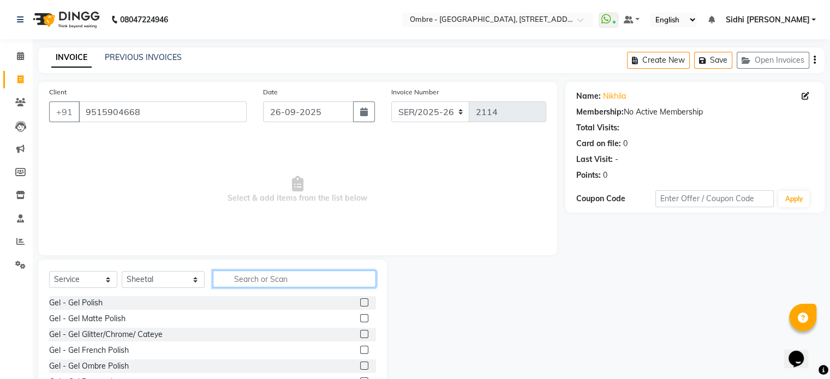
click at [271, 283] on input "text" at bounding box center [294, 279] width 163 height 17
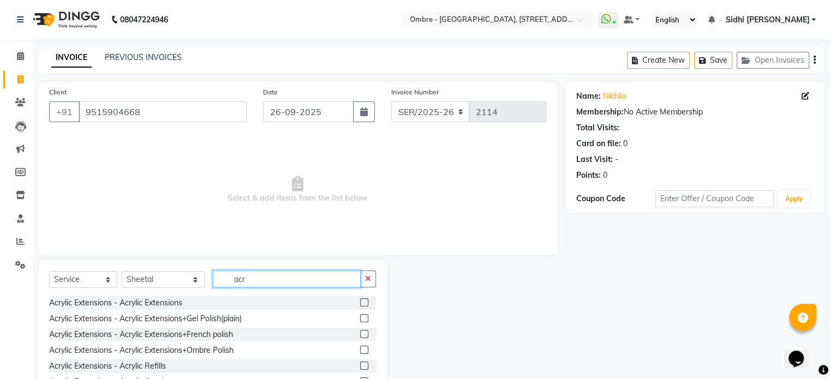
type input "acr"
click at [351, 321] on div "Acrylic Extensions - Acrylic Extensions+Gel Polish(plain)" at bounding box center [212, 319] width 327 height 14
click at [360, 321] on label at bounding box center [364, 318] width 8 height 8
click at [360, 321] on input "checkbox" at bounding box center [363, 318] width 7 height 7
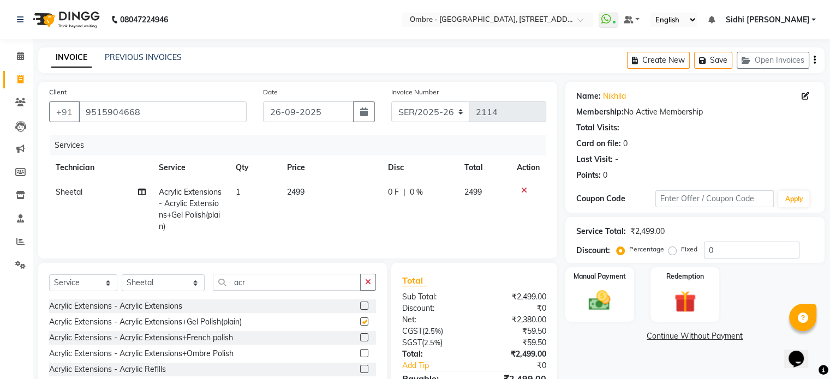
checkbox input "false"
click at [308, 186] on td "2499" at bounding box center [330, 209] width 100 height 59
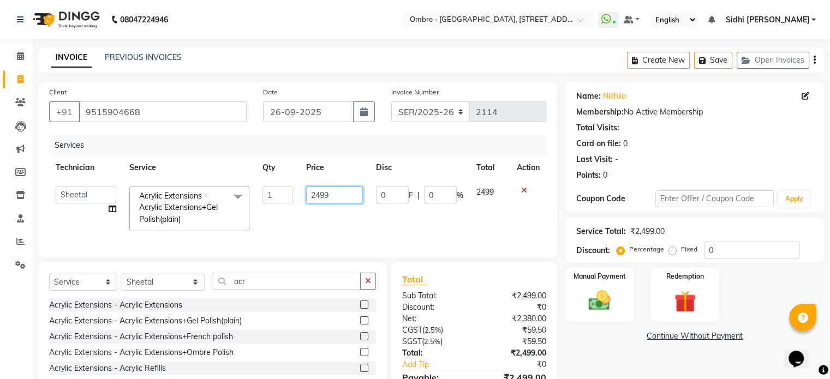
drag, startPoint x: 329, startPoint y: 195, endPoint x: 288, endPoint y: 194, distance: 41.5
click at [288, 194] on tr "Abel Arohi Bharti Esther Gaina Holyson Juli Kasar Lata Moite Monisha Prasad pri…" at bounding box center [297, 209] width 497 height 58
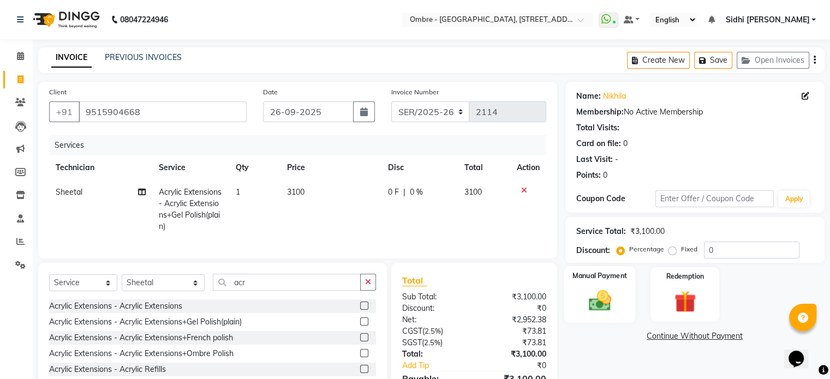
click at [623, 300] on div "Manual Payment" at bounding box center [599, 294] width 71 height 56
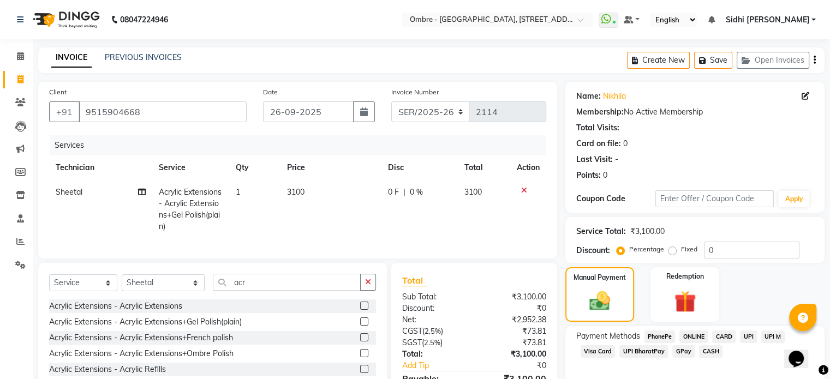
click at [751, 335] on span "UPI" at bounding box center [748, 337] width 17 height 13
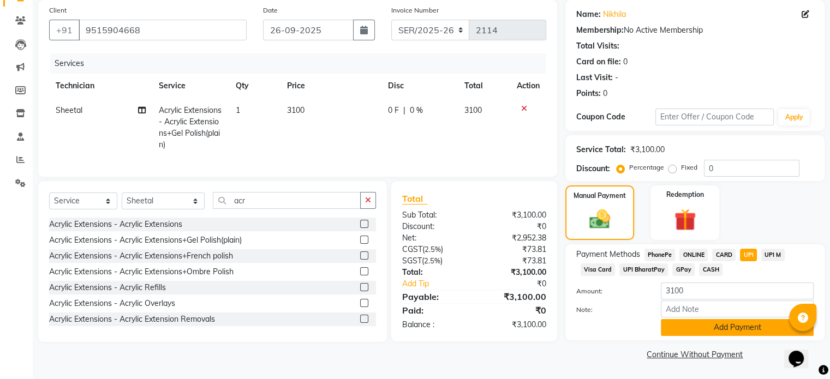
click at [749, 335] on button "Add Payment" at bounding box center [737, 327] width 153 height 17
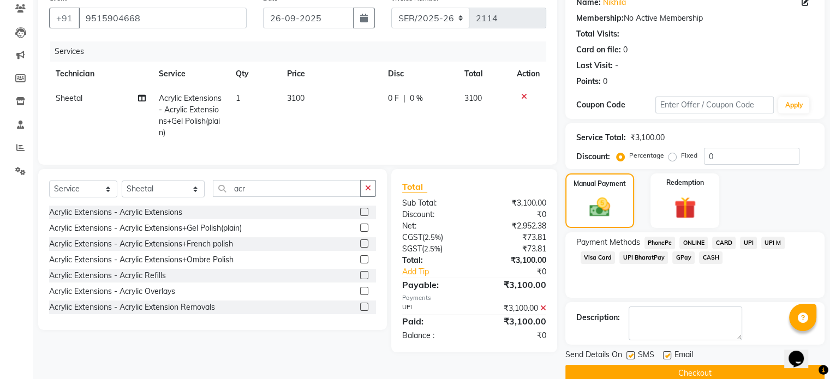
scroll to position [112, 0]
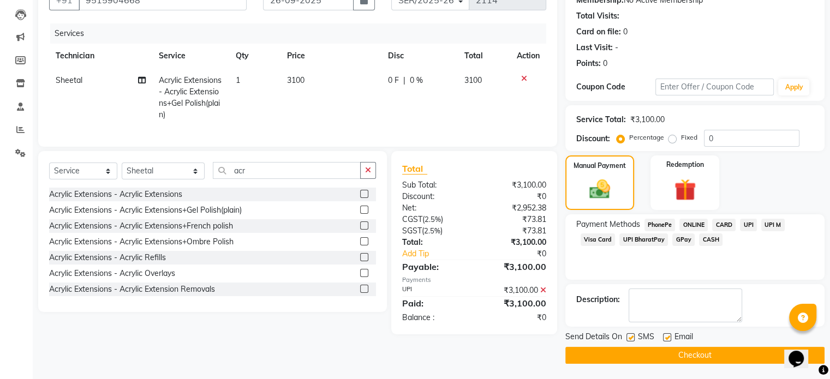
click at [733, 359] on button "Checkout" at bounding box center [694, 355] width 259 height 17
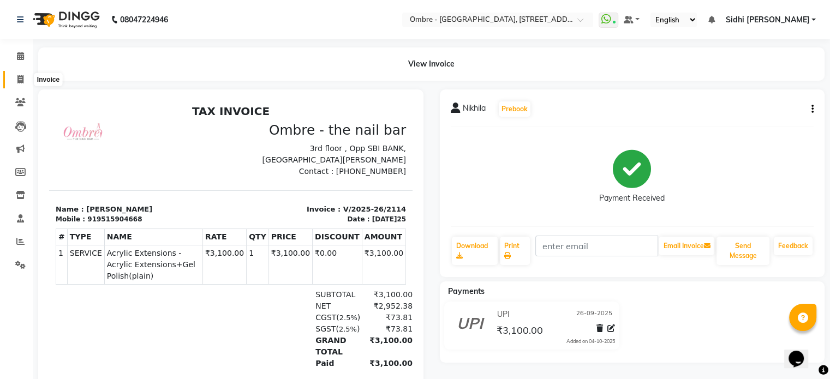
click at [13, 78] on span at bounding box center [20, 80] width 19 height 13
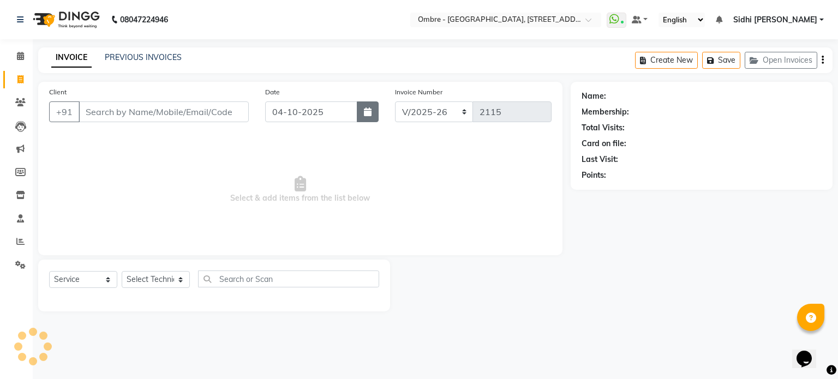
click at [368, 115] on icon "button" at bounding box center [368, 111] width 8 height 9
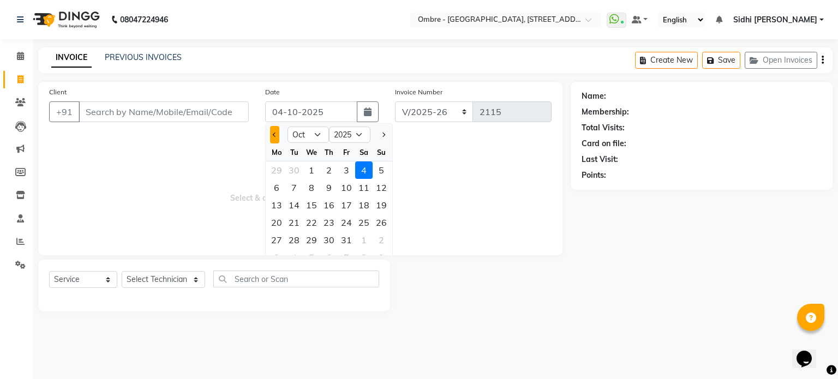
click at [276, 130] on button "Previous month" at bounding box center [274, 134] width 9 height 17
click at [342, 225] on div "26" at bounding box center [346, 222] width 17 height 17
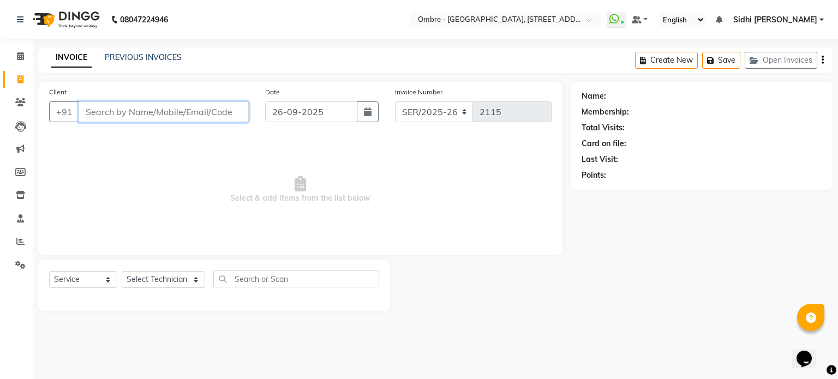
click at [192, 115] on input "Client" at bounding box center [164, 111] width 170 height 21
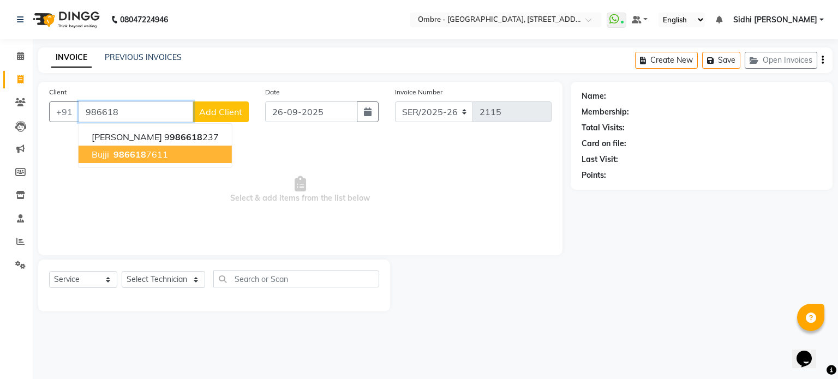
click at [211, 159] on button "Bujji 986618 7611" at bounding box center [155, 154] width 153 height 17
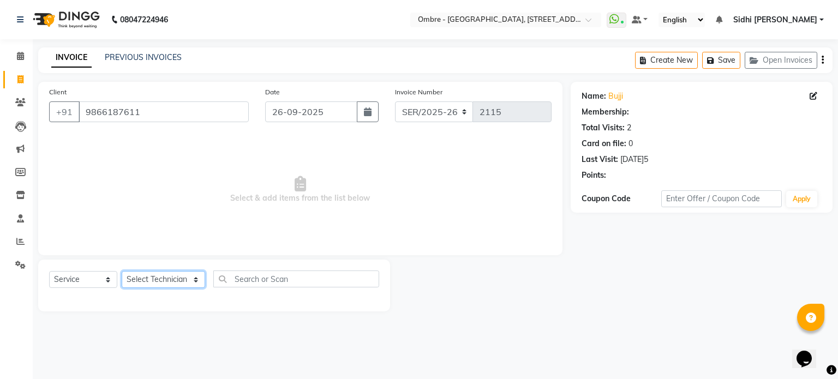
click at [172, 281] on select "Select Technician Abel Arohi Bharti Esther Gaina Holyson Juli Kasar Lata Moite …" at bounding box center [163, 279] width 83 height 17
click at [122, 272] on select "Select Technician Abel Arohi Bharti Esther Gaina Holyson Juli Kasar Lata Moite …" at bounding box center [163, 279] width 83 height 17
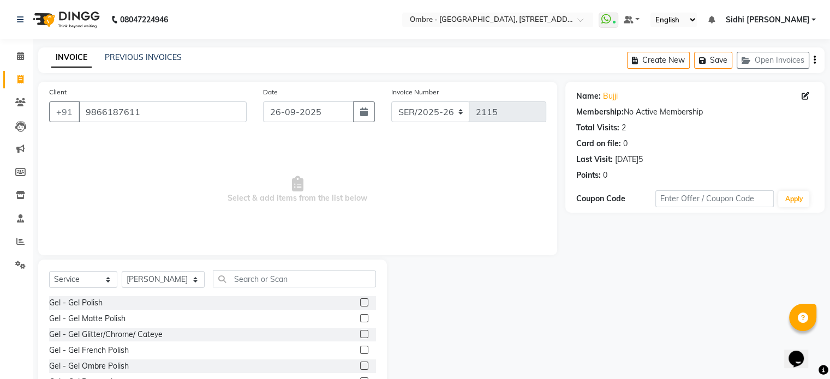
click at [171, 170] on span "Select & add items from the list below" at bounding box center [297, 189] width 497 height 109
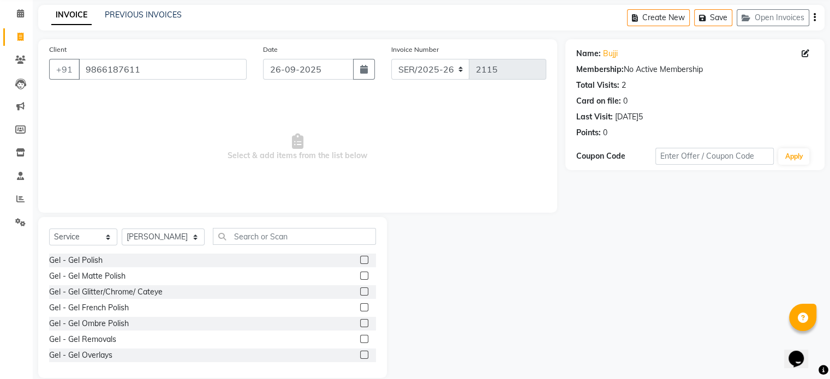
scroll to position [44, 0]
click at [169, 233] on select "Select Technician Abel Arohi Bharti Esther Gaina Holyson Juli Kasar Lata Moite …" at bounding box center [163, 236] width 83 height 17
click at [122, 228] on select "Select Technician Abel Arohi Bharti Esther Gaina Holyson Juli Kasar Lata Moite …" at bounding box center [163, 236] width 83 height 17
click at [270, 231] on input "text" at bounding box center [294, 235] width 163 height 17
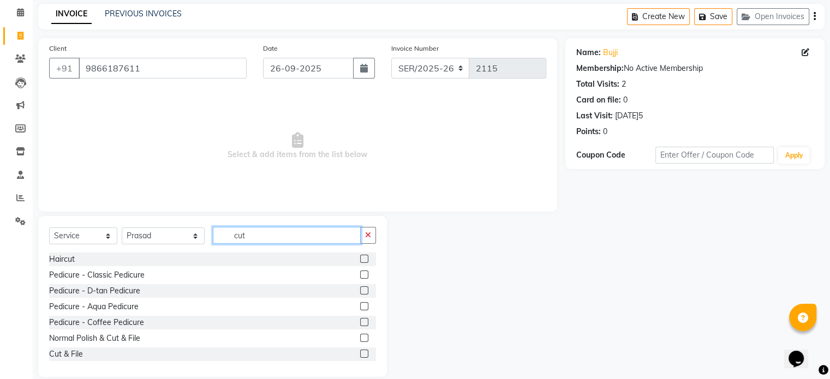
scroll to position [0, 0]
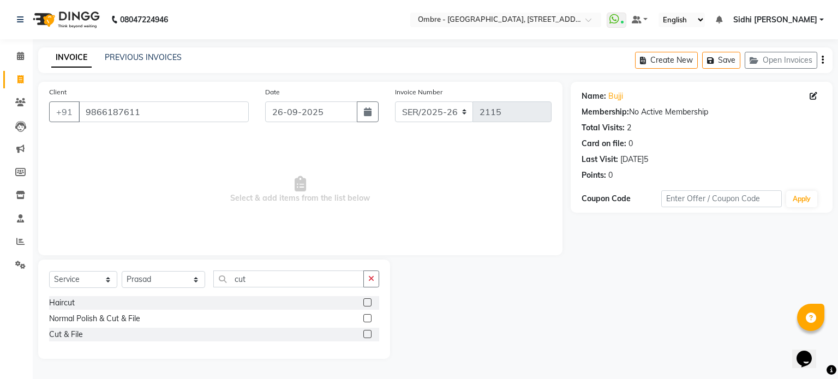
click at [370, 336] on label at bounding box center [367, 334] width 8 height 8
click at [370, 336] on input "checkbox" at bounding box center [366, 334] width 7 height 7
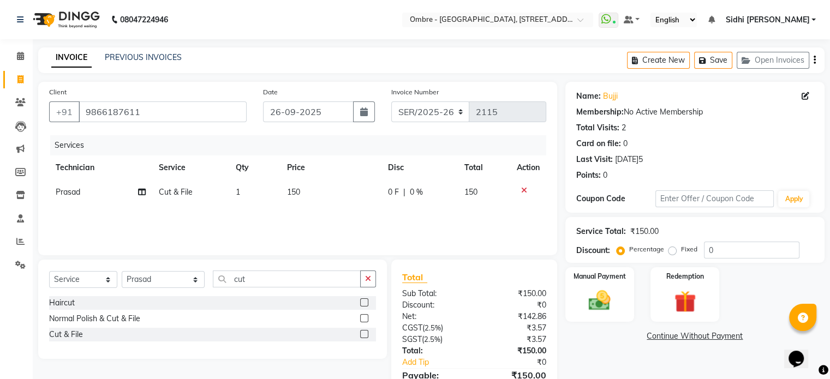
click at [259, 190] on td "1" at bounding box center [254, 192] width 51 height 25
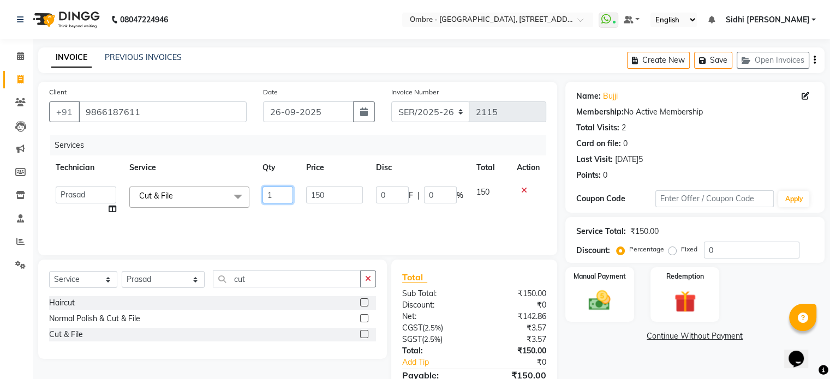
click at [269, 196] on input "1" at bounding box center [277, 195] width 31 height 17
click at [173, 279] on select "Select Technician Abel Arohi Bharti Esther Gaina Holyson Juli Kasar Lata Moite …" at bounding box center [163, 279] width 83 height 17
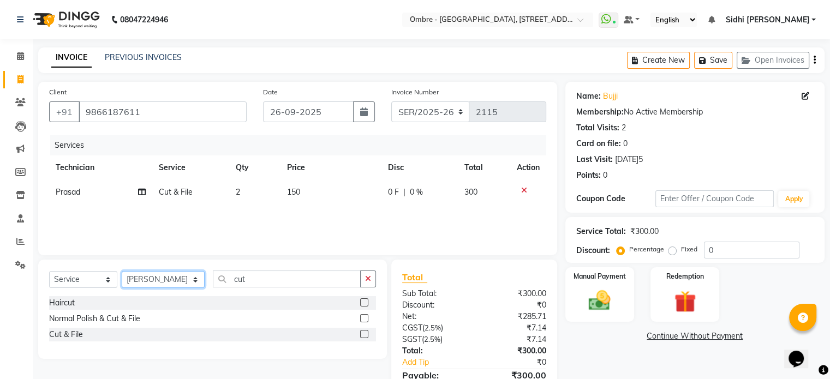
click at [122, 272] on select "Select Technician Abel Arohi Bharti Esther Gaina Holyson Juli Kasar Lata Moite …" at bounding box center [163, 279] width 83 height 17
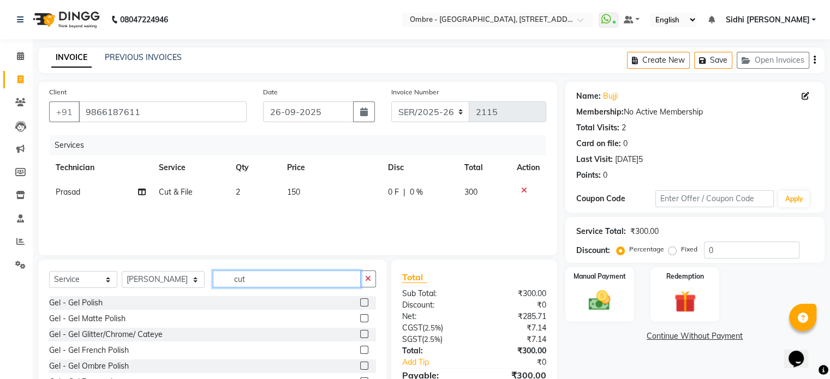
click at [256, 284] on input "cut" at bounding box center [287, 279] width 148 height 17
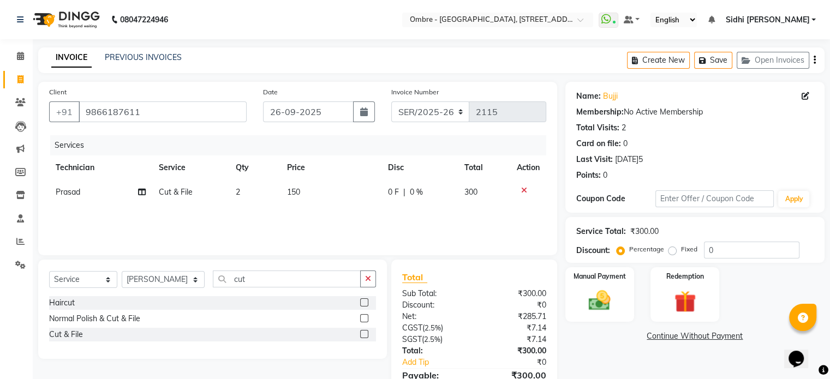
click at [368, 334] on label at bounding box center [364, 334] width 8 height 8
click at [367, 334] on input "checkbox" at bounding box center [363, 334] width 7 height 7
click at [261, 219] on td "1" at bounding box center [256, 217] width 51 height 25
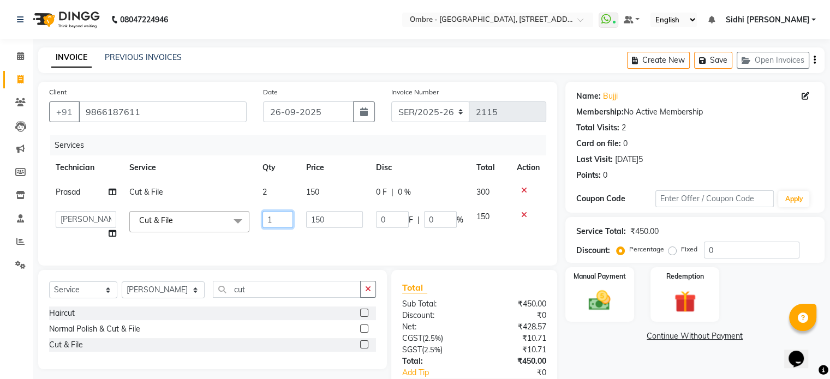
click at [274, 219] on input "1" at bounding box center [277, 219] width 31 height 17
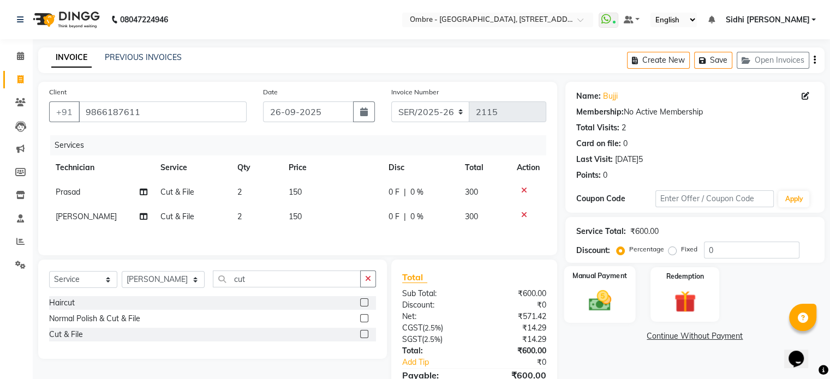
click at [603, 290] on img at bounding box center [599, 301] width 37 height 26
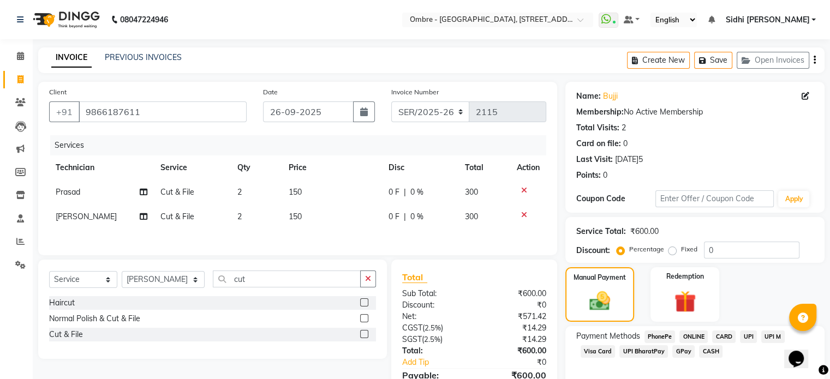
click at [749, 335] on span "UPI" at bounding box center [748, 337] width 17 height 13
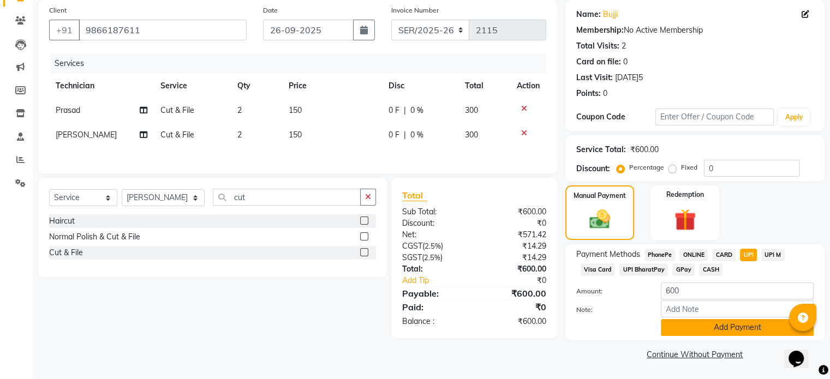
click at [751, 330] on button "Add Payment" at bounding box center [737, 327] width 153 height 17
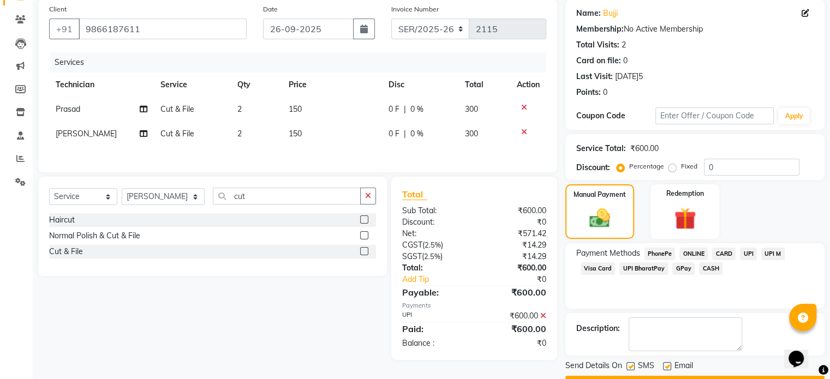
scroll to position [112, 0]
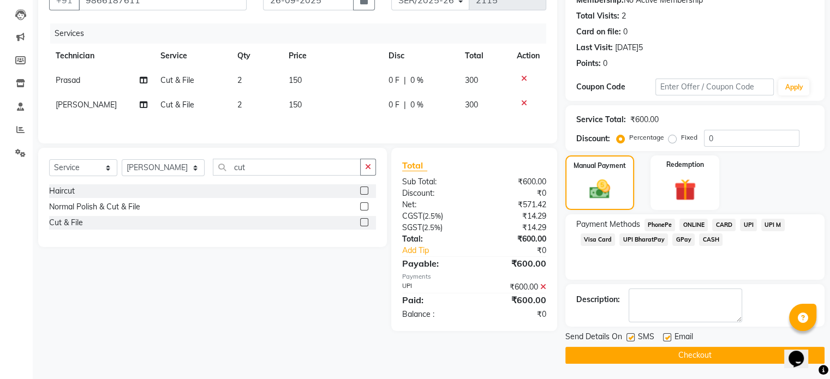
click at [752, 354] on button "Checkout" at bounding box center [694, 355] width 259 height 17
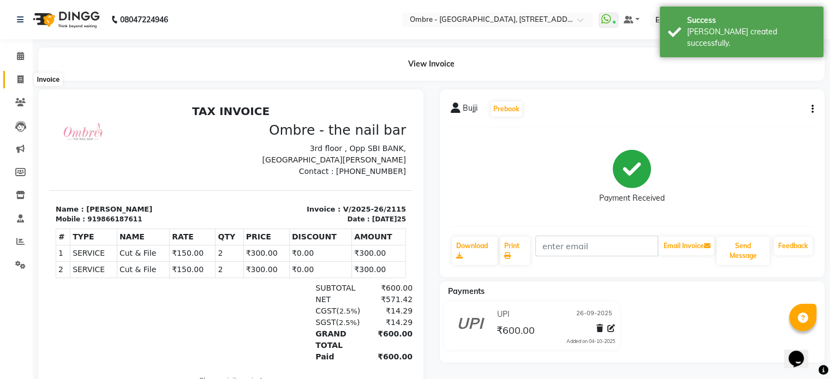
click at [15, 83] on span at bounding box center [20, 80] width 19 height 13
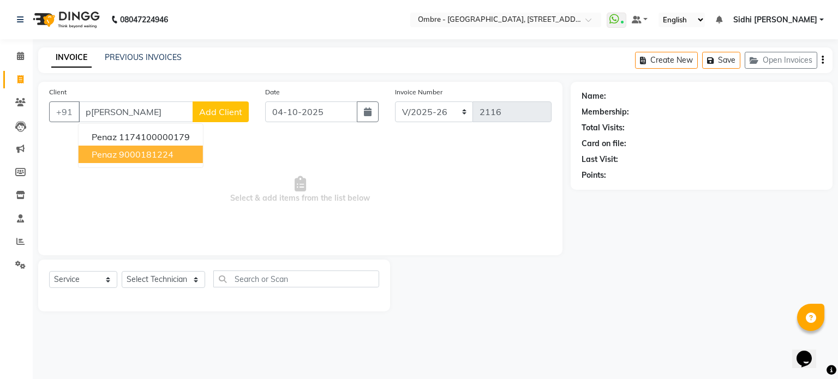
click at [129, 153] on ngb-highlight "9000181224" at bounding box center [146, 154] width 55 height 11
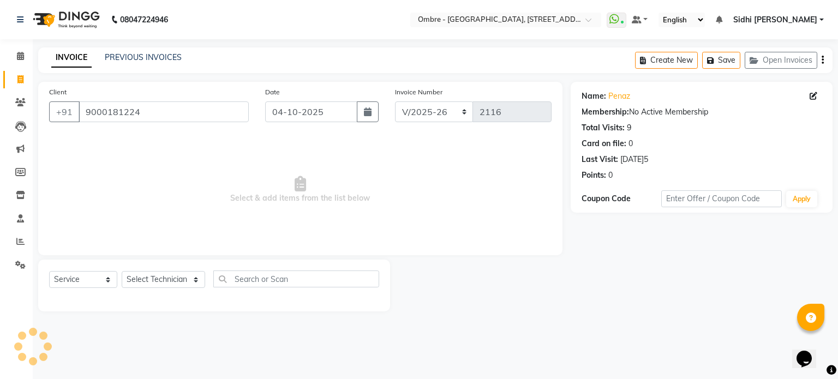
click at [363, 116] on button "button" at bounding box center [368, 111] width 22 height 21
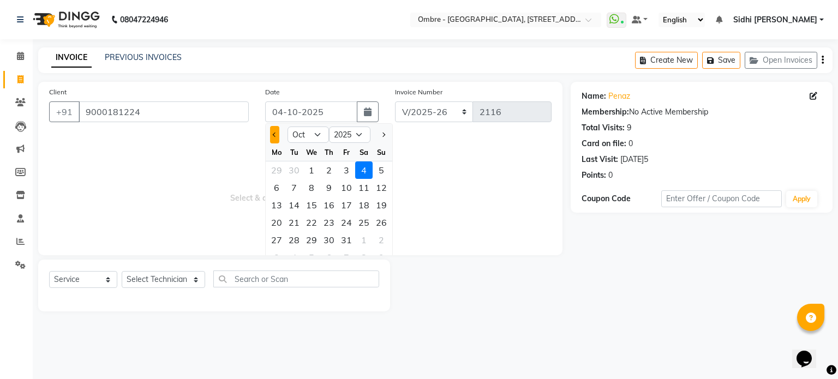
click at [276, 132] on button "Previous month" at bounding box center [274, 134] width 9 height 17
click at [341, 224] on div "26" at bounding box center [346, 222] width 17 height 17
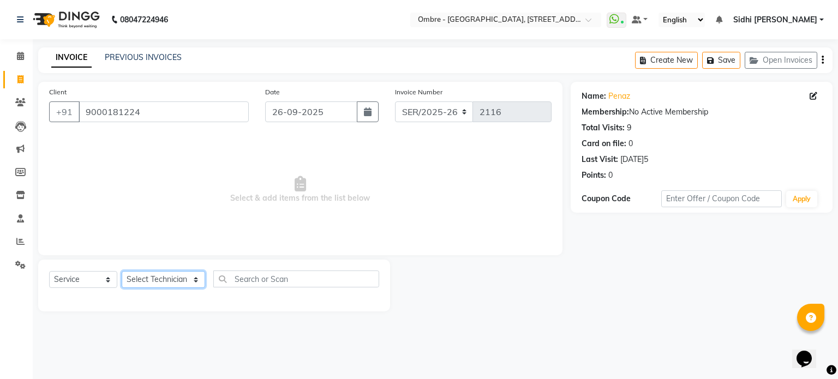
click at [157, 279] on select "Select Technician Abel Arohi Bharti Esther Gaina Holyson Juli Kasar Lata Moite …" at bounding box center [163, 279] width 83 height 17
click at [122, 272] on select "Select Technician Abel Arohi Bharti Esther Gaina Holyson Juli Kasar Lata Moite …" at bounding box center [163, 279] width 83 height 17
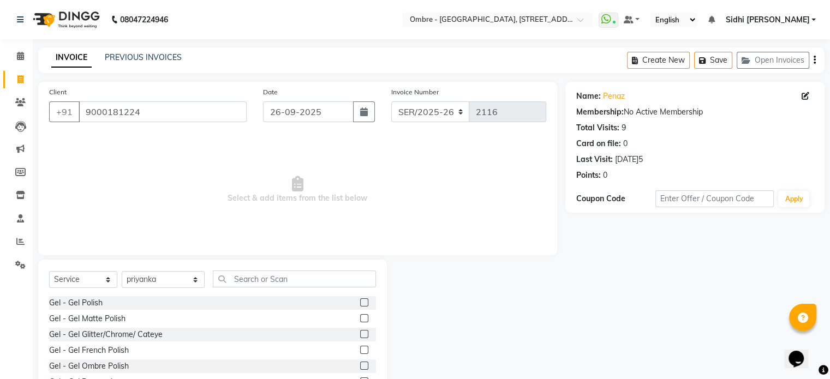
click at [360, 304] on label at bounding box center [364, 302] width 8 height 8
click at [360, 304] on input "checkbox" at bounding box center [363, 303] width 7 height 7
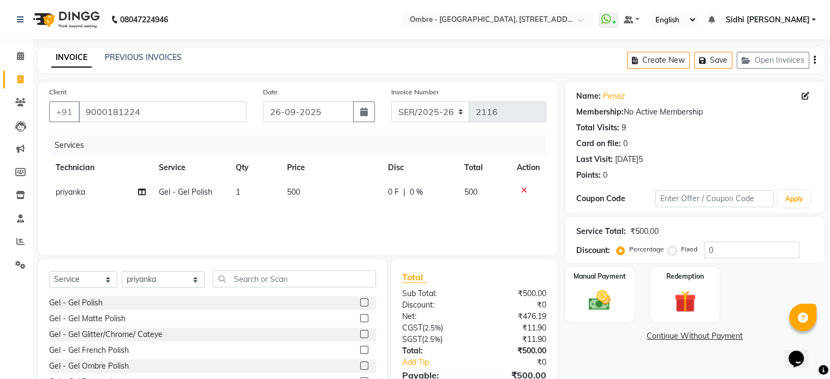
click at [263, 191] on td "1" at bounding box center [254, 192] width 51 height 25
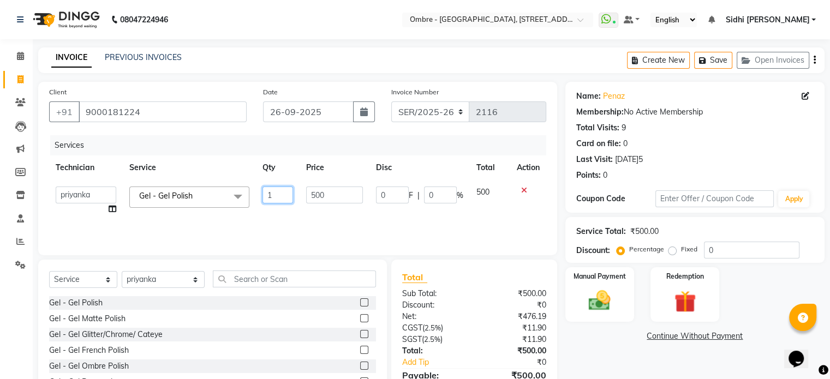
click at [272, 194] on input "1" at bounding box center [277, 195] width 31 height 17
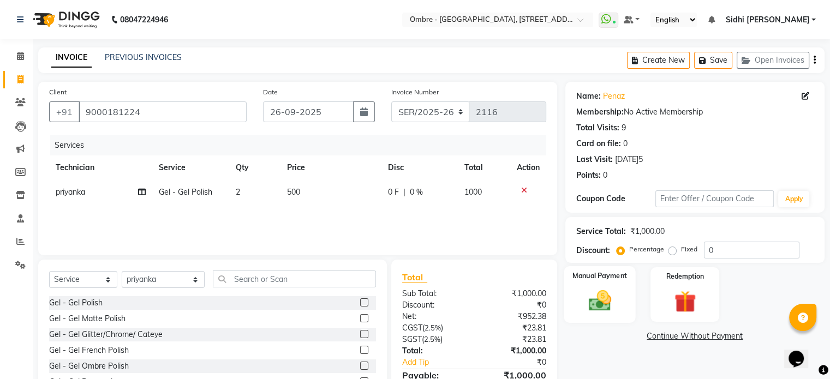
click at [613, 305] on img at bounding box center [599, 301] width 37 height 26
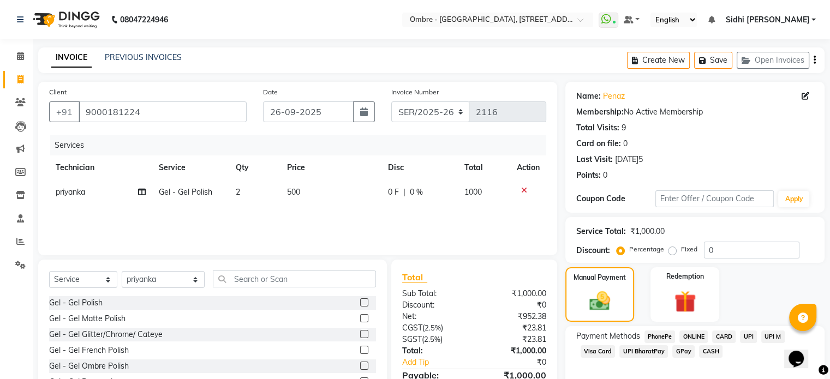
click at [744, 336] on span "UPI" at bounding box center [748, 337] width 17 height 13
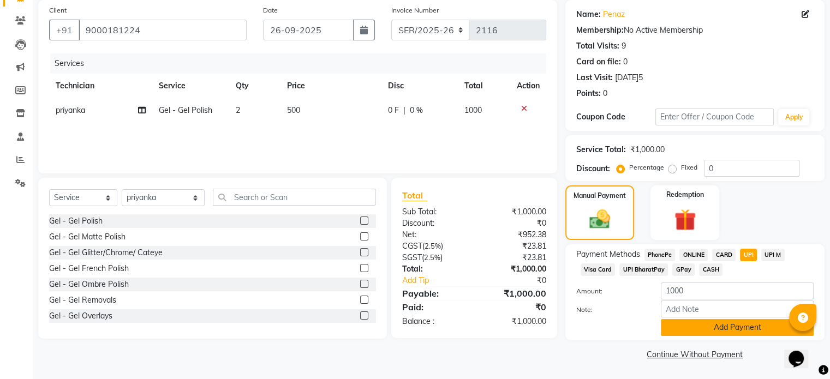
click at [742, 333] on button "Add Payment" at bounding box center [737, 327] width 153 height 17
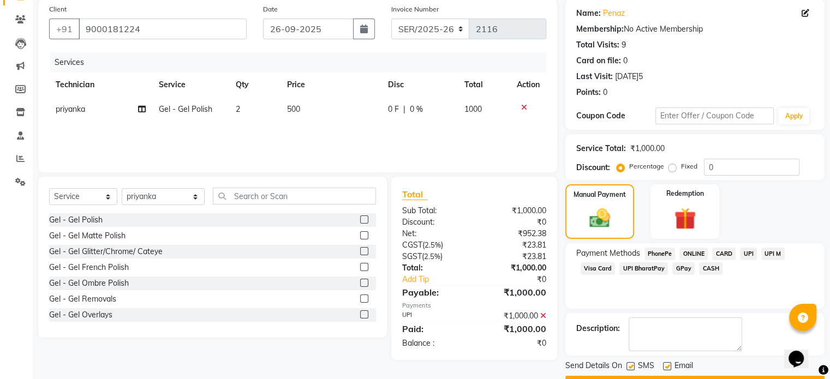
scroll to position [112, 0]
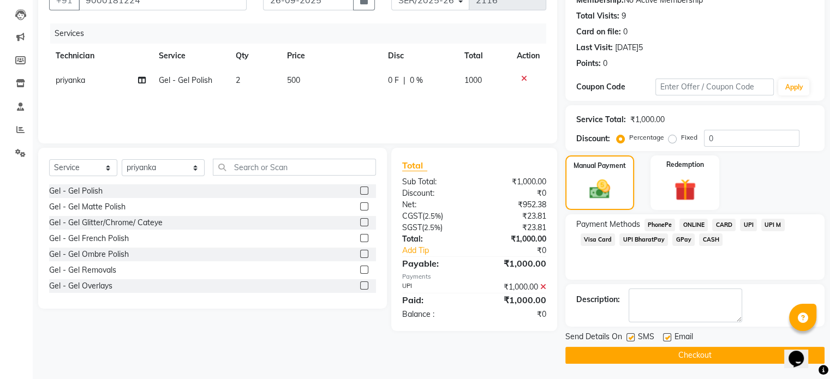
click at [750, 354] on button "Checkout" at bounding box center [694, 355] width 259 height 17
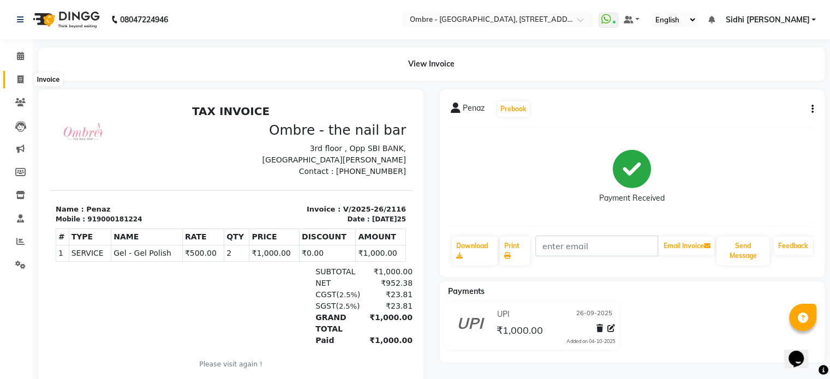
click at [18, 80] on icon at bounding box center [20, 79] width 6 height 8
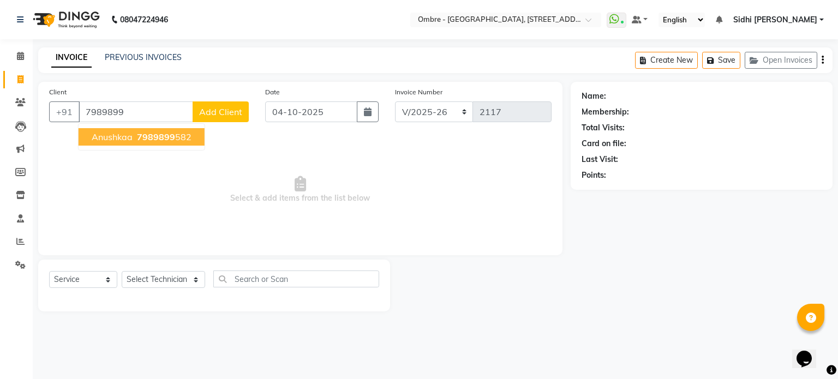
click at [152, 144] on button "Anushkaa 7989899 582" at bounding box center [142, 136] width 126 height 17
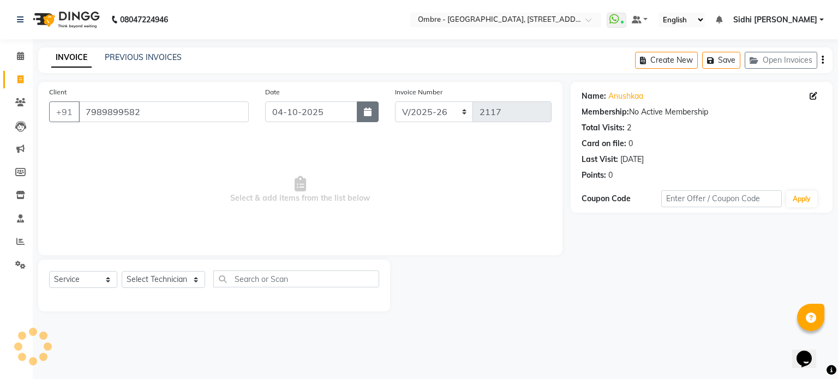
click at [375, 118] on button "button" at bounding box center [368, 111] width 22 height 21
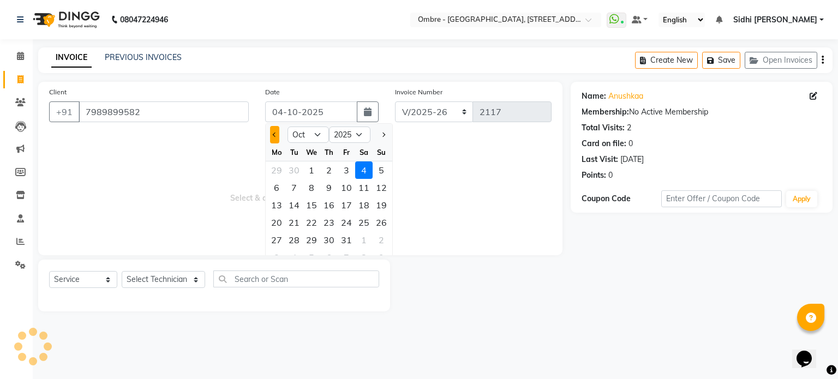
click at [273, 130] on button "Previous month" at bounding box center [274, 134] width 9 height 17
click at [339, 223] on div "26" at bounding box center [346, 222] width 17 height 17
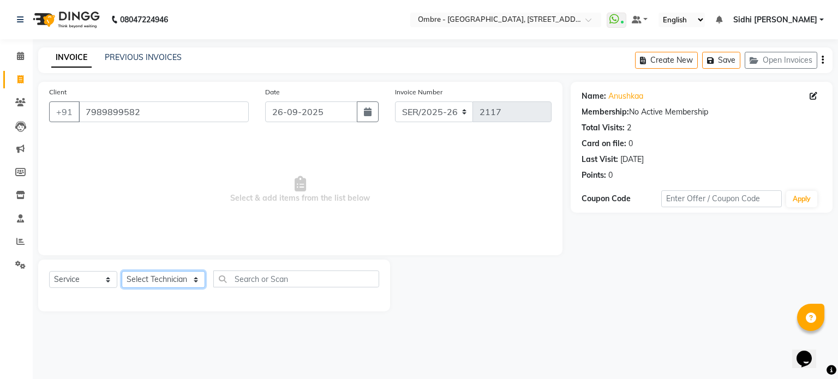
click at [174, 279] on select "Select Technician Abel Arohi Bharti Esther Gaina Holyson Juli Kasar Lata Moite …" at bounding box center [163, 279] width 83 height 17
click at [122, 272] on select "Select Technician Abel Arohi Bharti Esther Gaina Holyson Juli Kasar Lata Moite …" at bounding box center [163, 279] width 83 height 17
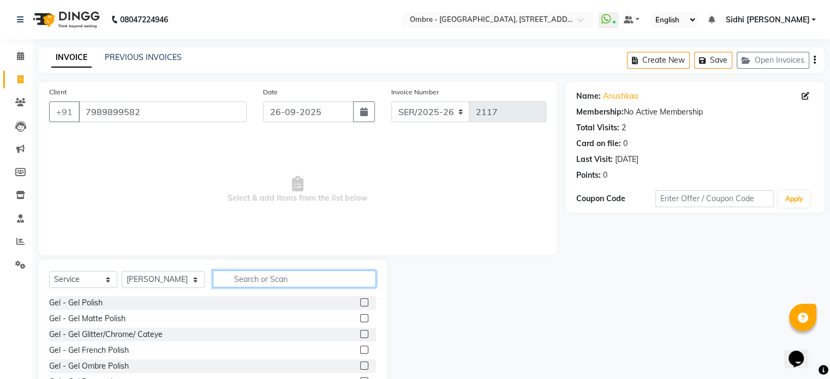
click at [261, 278] on input "text" at bounding box center [294, 279] width 163 height 17
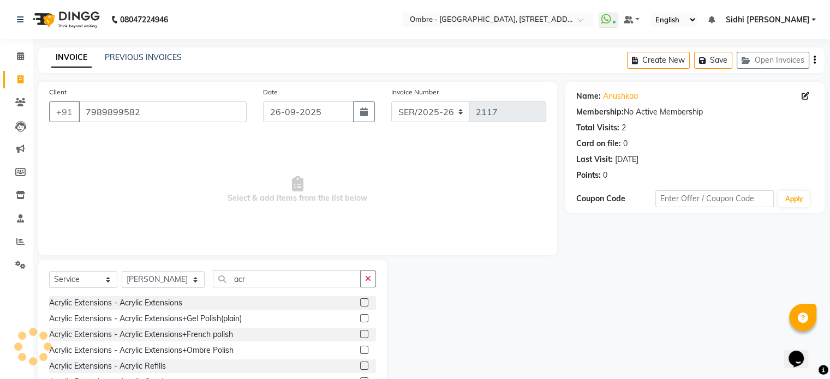
click at [360, 335] on label at bounding box center [364, 334] width 8 height 8
click at [360, 335] on input "checkbox" at bounding box center [363, 334] width 7 height 7
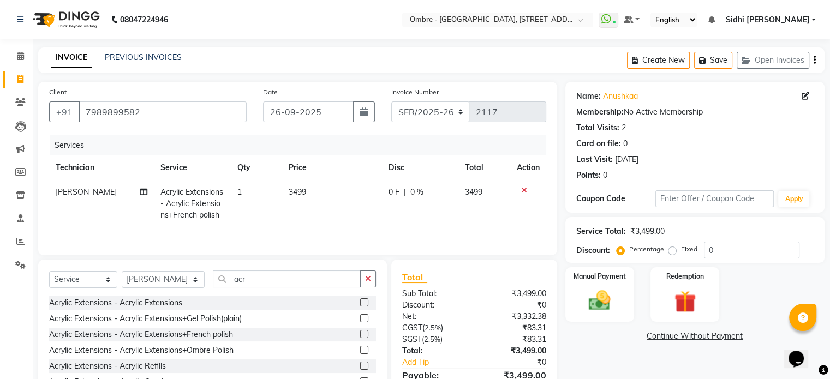
click at [334, 201] on td "3499" at bounding box center [332, 203] width 100 height 47
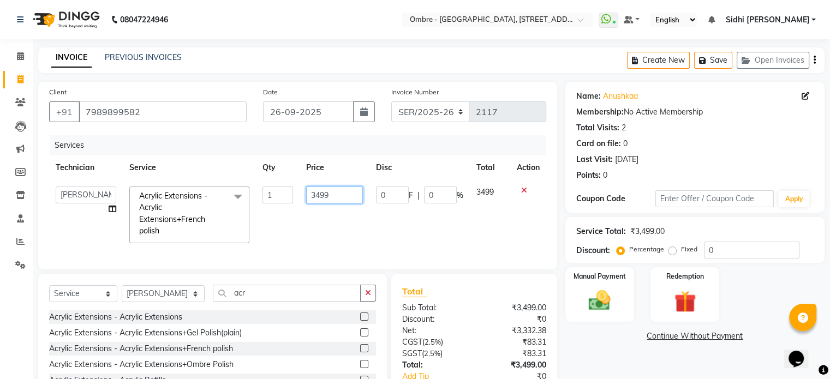
drag, startPoint x: 314, startPoint y: 194, endPoint x: 386, endPoint y: 194, distance: 72.0
click at [386, 194] on tr "Abel Arohi Bharti Esther Gaina Holyson Juli Kasar Lata Moite Monisha Prasad pri…" at bounding box center [297, 215] width 497 height 70
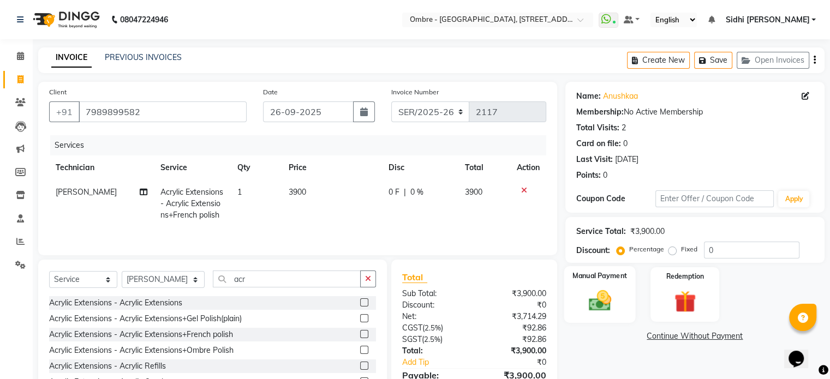
click at [618, 311] on img at bounding box center [599, 301] width 37 height 26
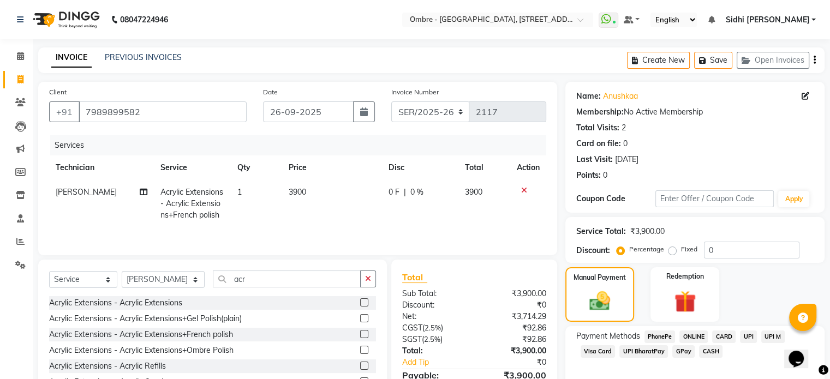
click at [744, 337] on span "UPI" at bounding box center [748, 337] width 17 height 13
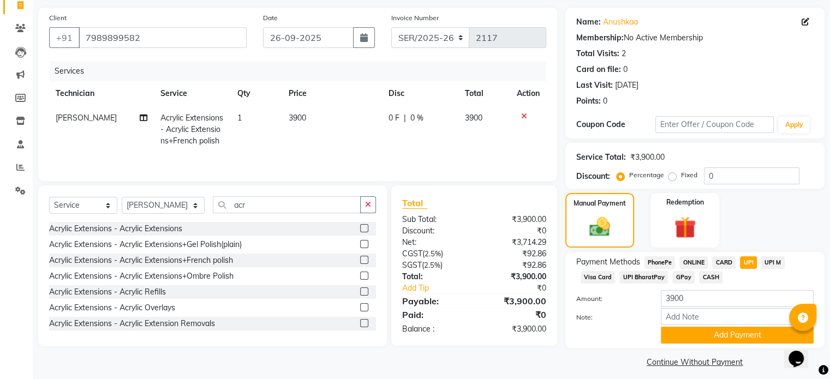
scroll to position [83, 0]
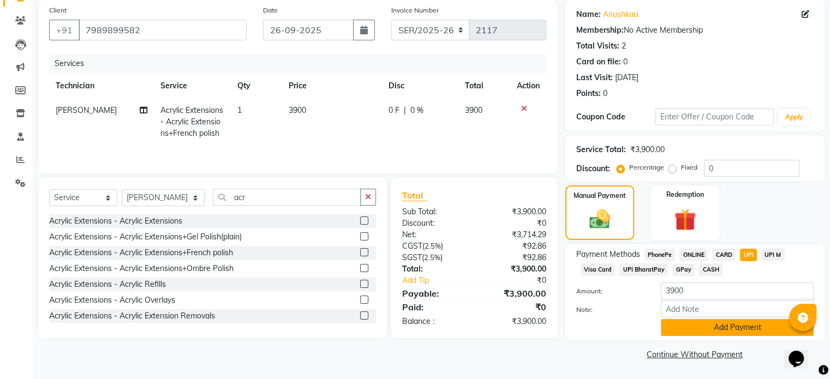
click at [750, 327] on button "Add Payment" at bounding box center [737, 327] width 153 height 17
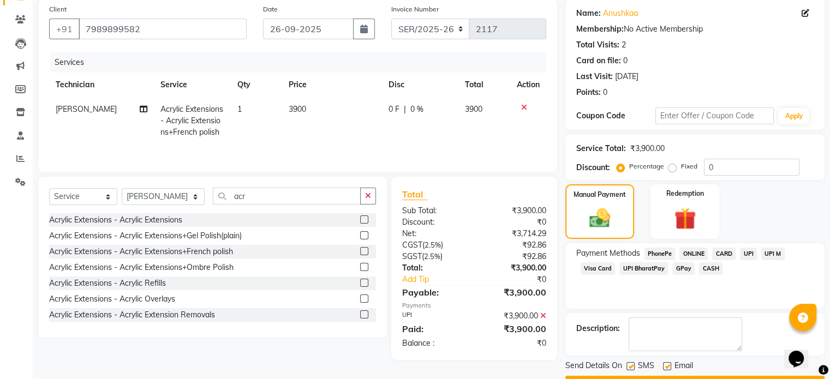
scroll to position [112, 0]
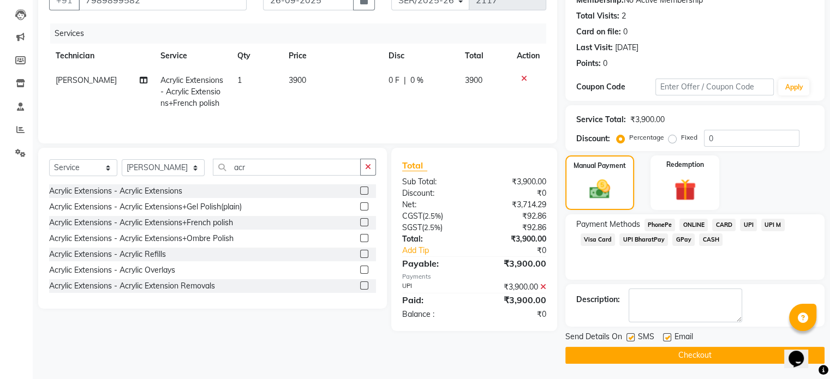
click at [744, 353] on button "Checkout" at bounding box center [694, 355] width 259 height 17
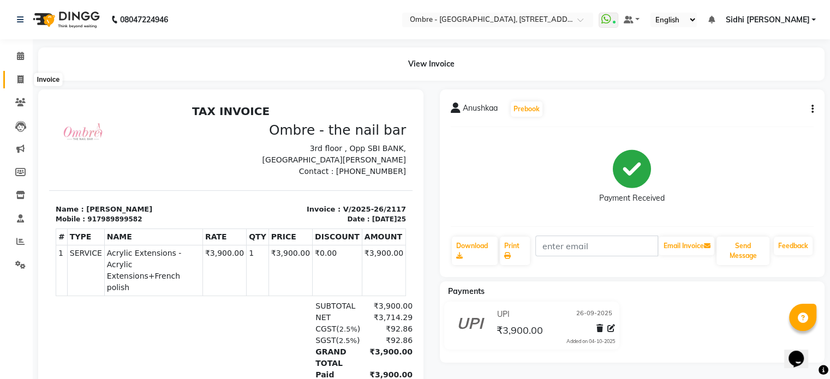
click at [25, 85] on span at bounding box center [20, 80] width 19 height 13
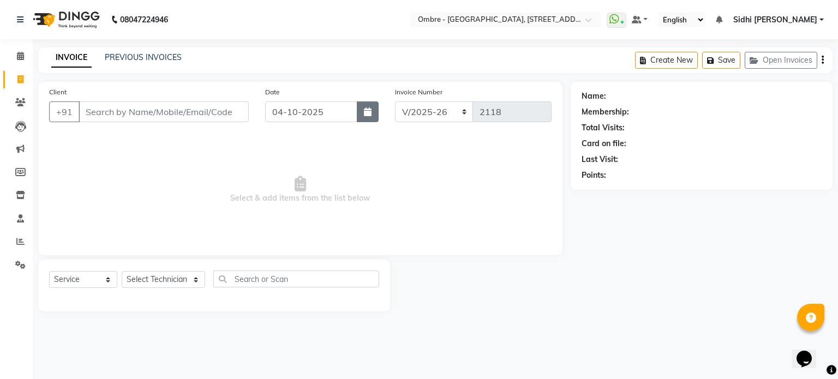
click at [361, 122] on button "button" at bounding box center [368, 111] width 22 height 21
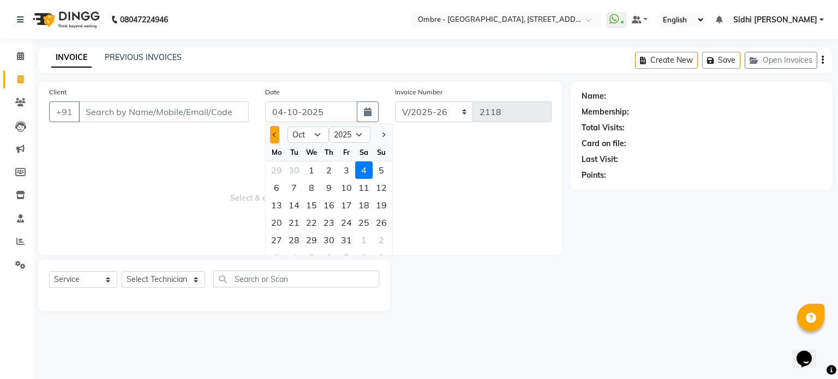
click at [276, 134] on span "Previous month" at bounding box center [275, 135] width 4 height 4
click at [343, 227] on div "26" at bounding box center [346, 222] width 17 height 17
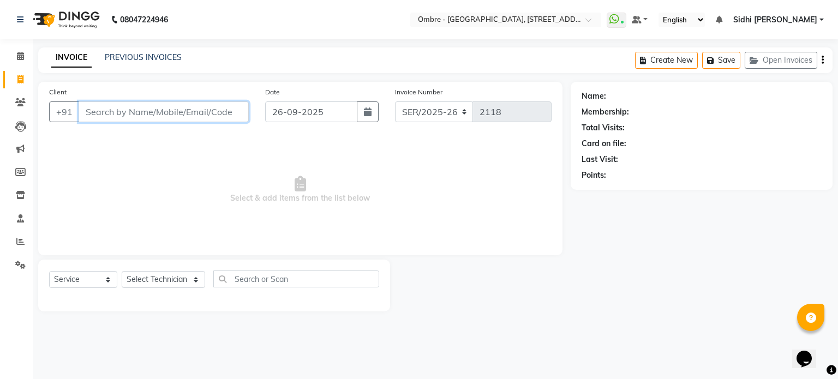
click at [234, 116] on input "Client" at bounding box center [164, 111] width 170 height 21
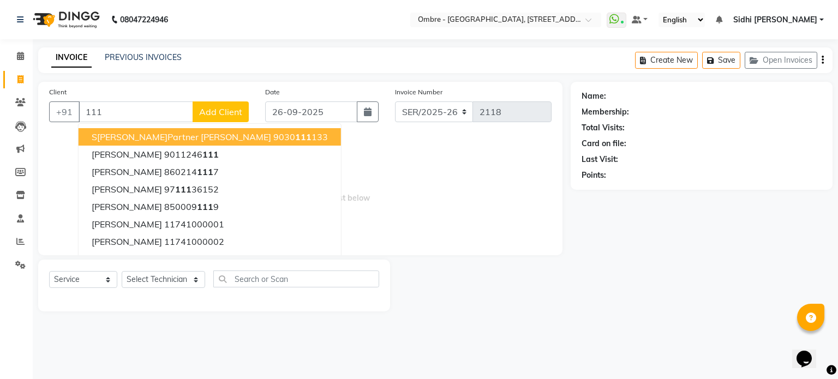
click at [237, 116] on span "Add Client" at bounding box center [220, 111] width 43 height 11
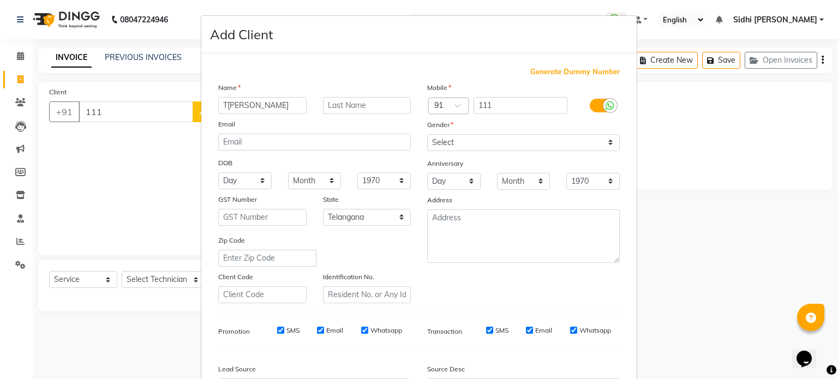
click at [551, 74] on span "Generate Dummy Number" at bounding box center [574, 72] width 89 height 11
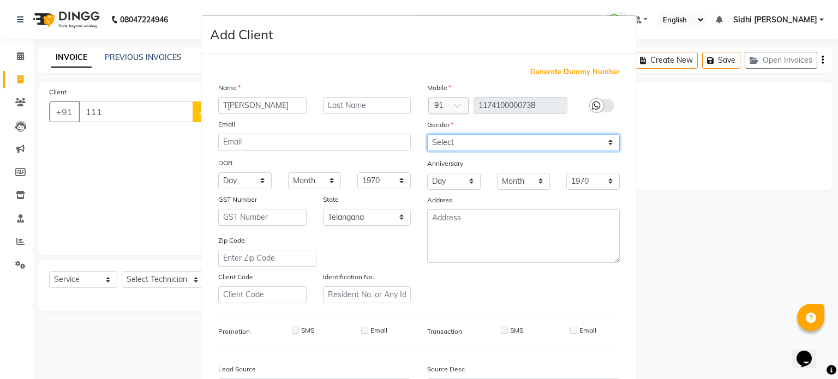
click at [563, 136] on select "Select Male Female Other Prefer Not To Say" at bounding box center [523, 142] width 193 height 17
click at [427, 135] on select "Select Male Female Other Prefer Not To Say" at bounding box center [523, 142] width 193 height 17
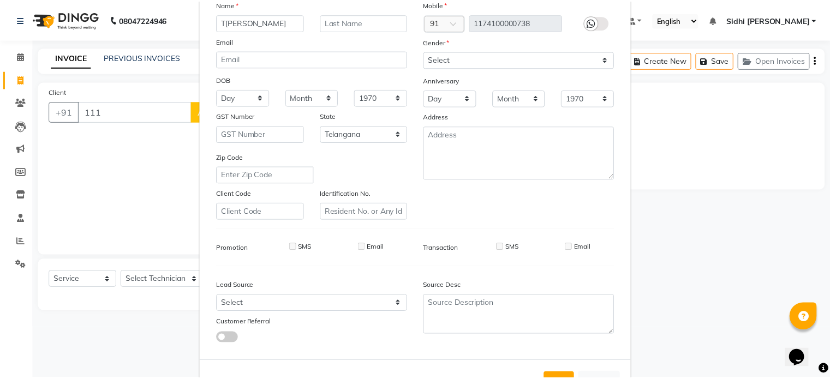
scroll to position [129, 0]
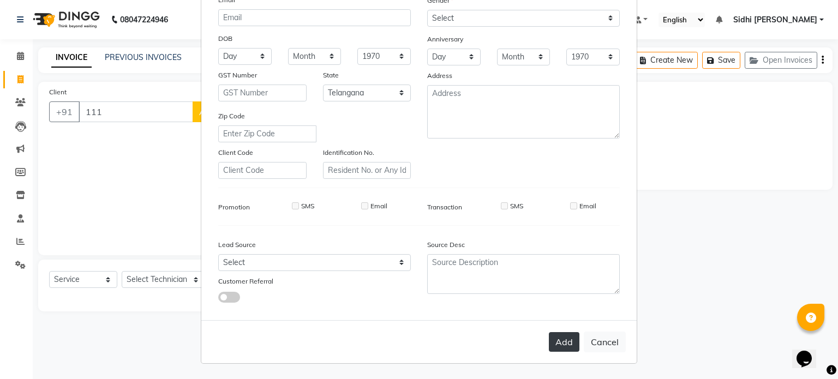
click at [554, 350] on button "Add" at bounding box center [564, 342] width 31 height 20
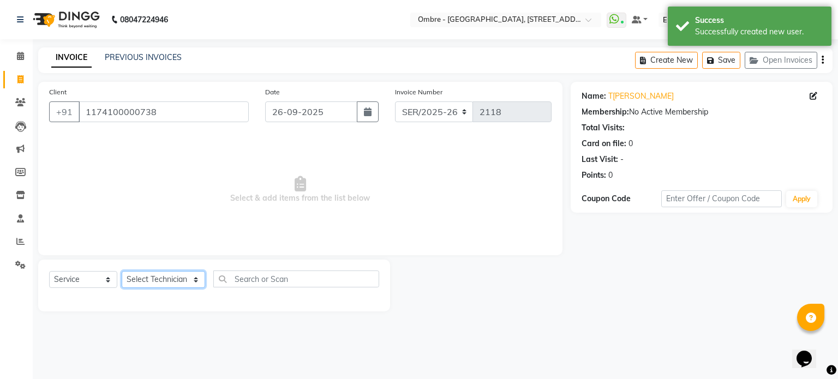
click at [160, 282] on select "Select Technician Abel Arohi Bharti Esther Gaina Holyson Juli Kasar Lata Moite …" at bounding box center [163, 279] width 83 height 17
click at [122, 272] on select "Select Technician Abel Arohi Bharti Esther Gaina Holyson Juli Kasar Lata Moite …" at bounding box center [163, 279] width 83 height 17
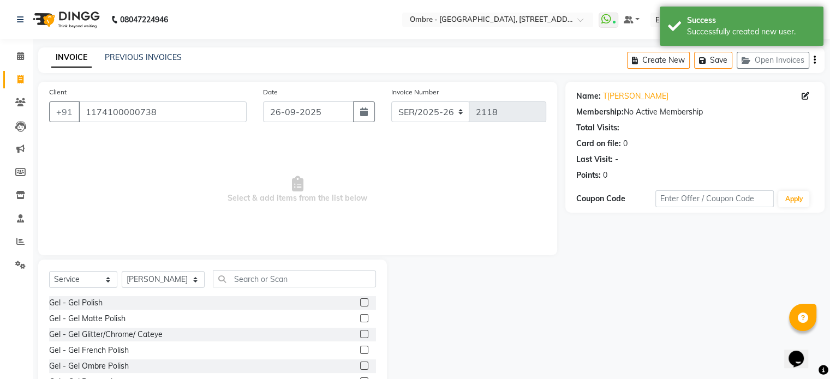
click at [360, 304] on label at bounding box center [364, 302] width 8 height 8
click at [360, 304] on input "checkbox" at bounding box center [363, 303] width 7 height 7
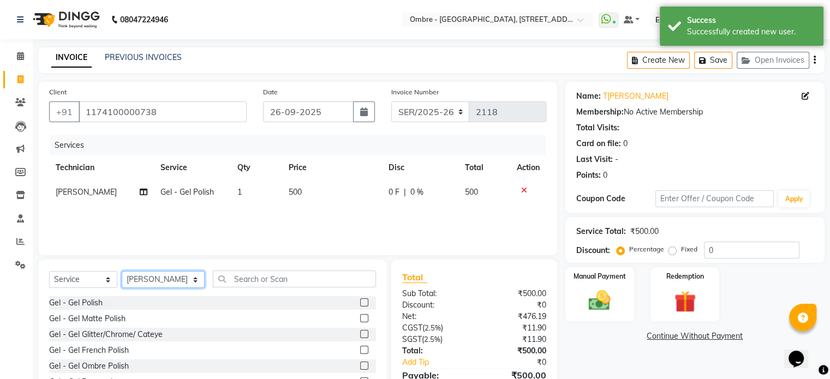
click at [168, 278] on select "Select Technician Abel Arohi Bharti Esther Gaina Holyson Juli Kasar Lata Moite …" at bounding box center [163, 279] width 83 height 17
click at [122, 272] on select "Select Technician Abel Arohi Bharti Esther Gaina Holyson Juli Kasar Lata Moite …" at bounding box center [163, 279] width 83 height 17
click at [360, 304] on label at bounding box center [364, 302] width 8 height 8
click at [360, 304] on input "checkbox" at bounding box center [363, 303] width 7 height 7
click at [157, 280] on select "Select Technician Abel Arohi Bharti Esther Gaina Holyson Juli Kasar Lata Moite …" at bounding box center [163, 279] width 83 height 17
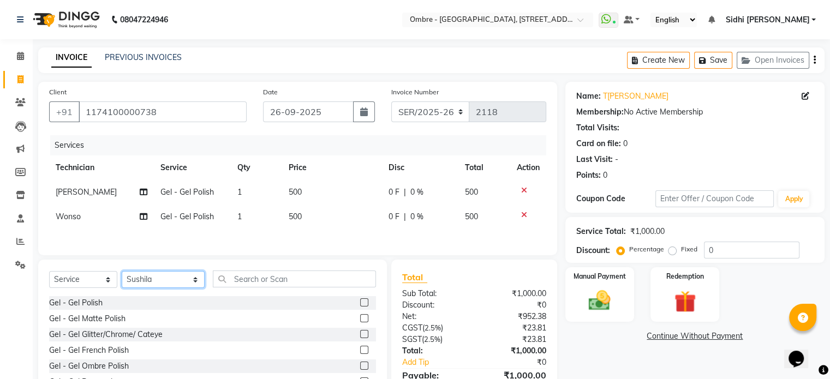
click at [122, 274] on select "Select Technician Abel Arohi Bharti Esther Gaina Holyson Juli Kasar Lata Moite …" at bounding box center [163, 279] width 83 height 17
click at [360, 305] on label at bounding box center [364, 302] width 8 height 8
click at [360, 305] on input "checkbox" at bounding box center [363, 303] width 7 height 7
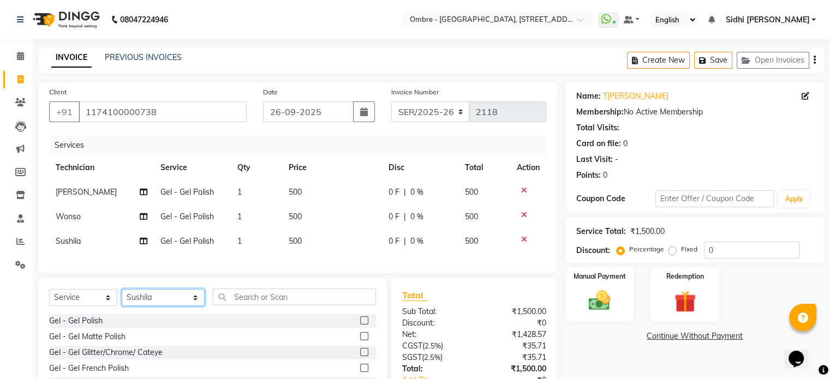
click at [147, 305] on select "Select Technician Abel Arohi Bharti Esther Gaina Holyson Juli Kasar Lata Moite …" at bounding box center [163, 297] width 83 height 17
click at [122, 298] on select "Select Technician Abel Arohi Bharti Esther Gaina Holyson Juli Kasar Lata Moite …" at bounding box center [163, 297] width 83 height 17
click at [360, 325] on label at bounding box center [364, 320] width 8 height 8
click at [360, 325] on input "checkbox" at bounding box center [363, 321] width 7 height 7
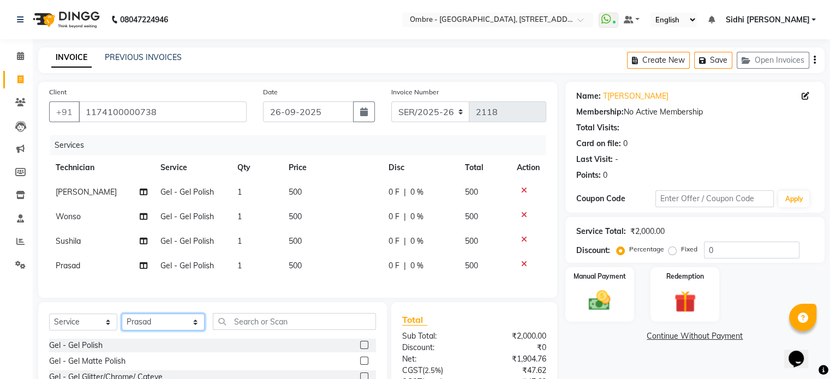
click at [175, 331] on select "Select Technician Abel Arohi Bharti Esther Gaina Holyson Juli Kasar Lata Moite …" at bounding box center [163, 322] width 83 height 17
click at [122, 323] on select "Select Technician Abel Arohi Bharti Esther Gaina Holyson Juli Kasar Lata Moite …" at bounding box center [163, 322] width 83 height 17
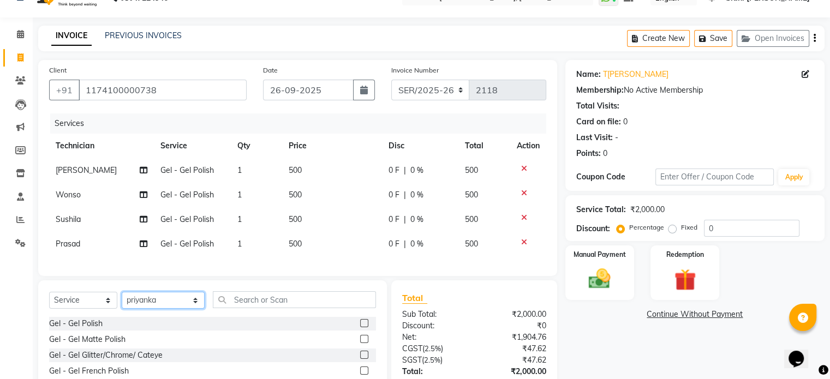
scroll to position [89, 0]
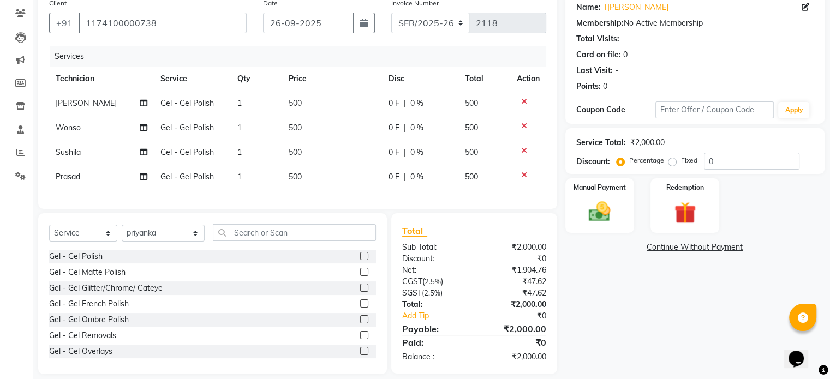
click at [360, 260] on label at bounding box center [364, 256] width 8 height 8
click at [360, 260] on input "checkbox" at bounding box center [363, 256] width 7 height 7
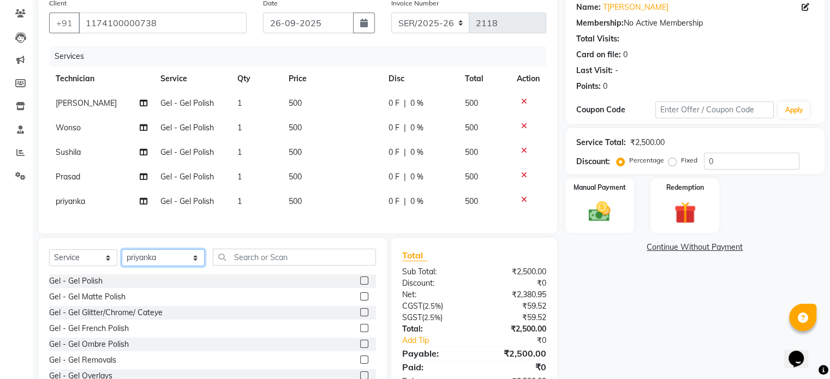
click at [179, 262] on select "Select Technician Abel Arohi Bharti Esther Gaina Holyson Juli Kasar Lata Moite …" at bounding box center [163, 257] width 83 height 17
click at [122, 258] on select "Select Technician Abel Arohi Bharti Esther Gaina Holyson Juli Kasar Lata Moite …" at bounding box center [163, 257] width 83 height 17
click at [360, 332] on label at bounding box center [364, 328] width 8 height 8
click at [360, 332] on input "checkbox" at bounding box center [363, 328] width 7 height 7
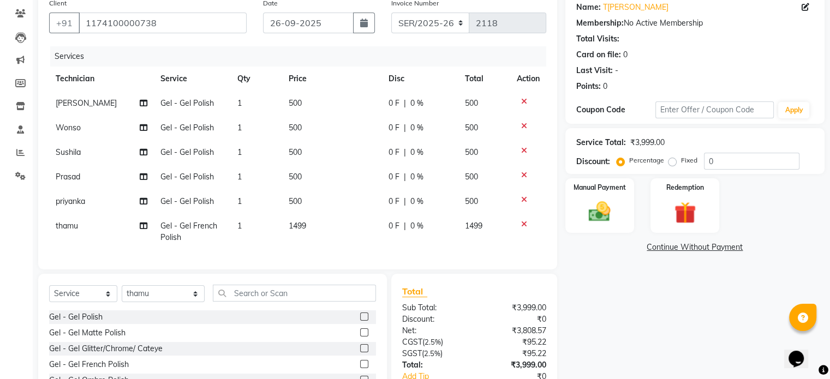
click at [308, 230] on td "1499" at bounding box center [332, 232] width 100 height 36
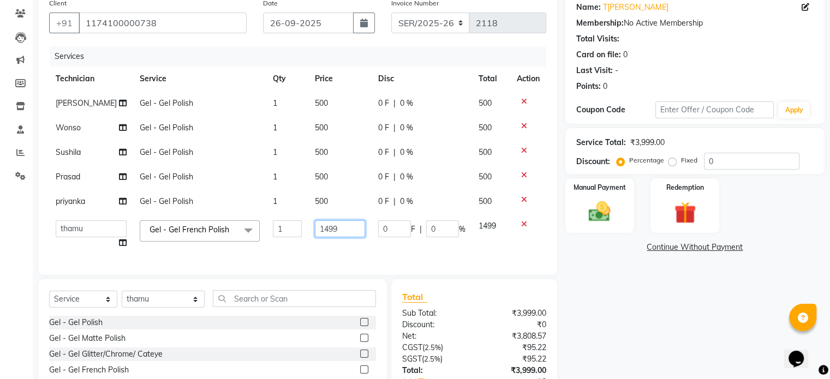
drag, startPoint x: 316, startPoint y: 229, endPoint x: 373, endPoint y: 227, distance: 56.8
click at [368, 228] on td "1499" at bounding box center [339, 234] width 63 height 41
click at [168, 307] on select "Select Technician Abel Arohi Bharti Esther Gaina Holyson Juli Kasar Lata Moite …" at bounding box center [163, 299] width 83 height 17
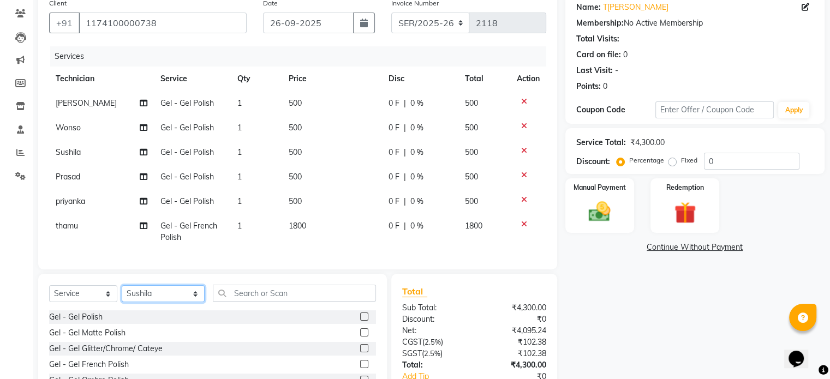
click at [122, 294] on select "Select Technician Abel Arohi Bharti Esther Gaina Holyson Juli Kasar Lata Moite …" at bounding box center [163, 293] width 83 height 17
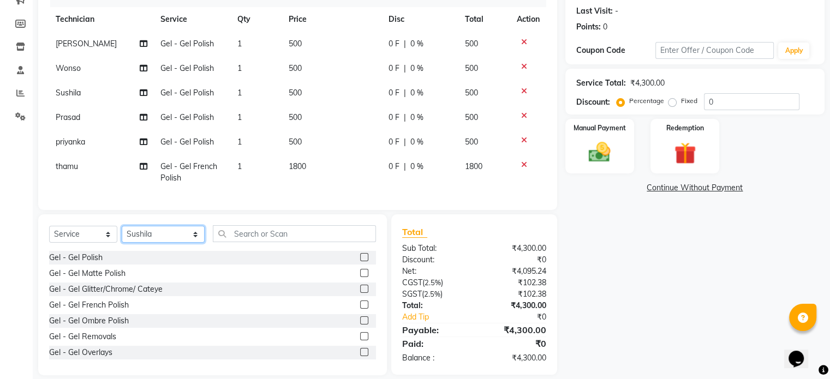
scroll to position [170, 0]
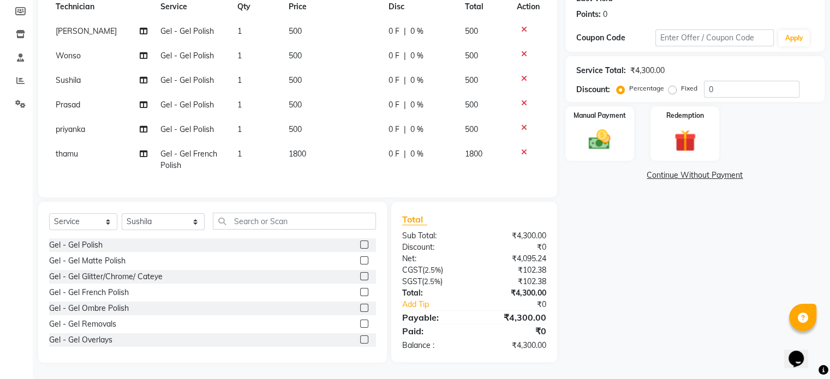
click at [360, 278] on label at bounding box center [364, 276] width 8 height 8
click at [360, 278] on input "checkbox" at bounding box center [363, 276] width 7 height 7
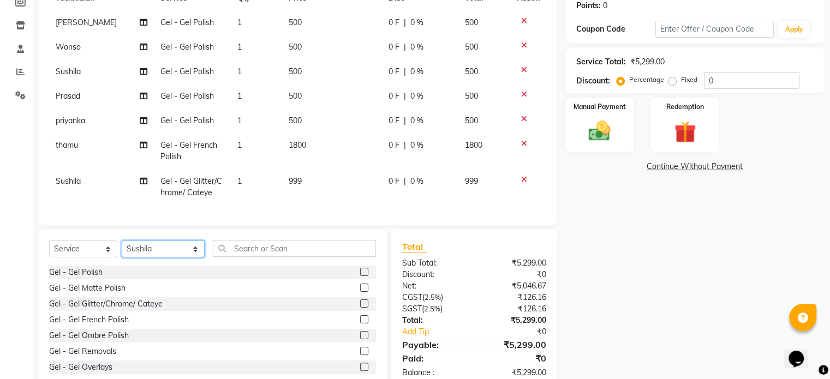
click at [175, 253] on select "Select Technician Abel Arohi Bharti Esther Gaina Holyson Juli Kasar Lata Moite …" at bounding box center [163, 249] width 83 height 17
click at [122, 249] on select "Select Technician Abel Arohi Bharti Esther Gaina Holyson Juli Kasar Lata Moite …" at bounding box center [163, 249] width 83 height 17
click at [360, 324] on label at bounding box center [364, 319] width 8 height 8
click at [360, 324] on input "checkbox" at bounding box center [363, 319] width 7 height 7
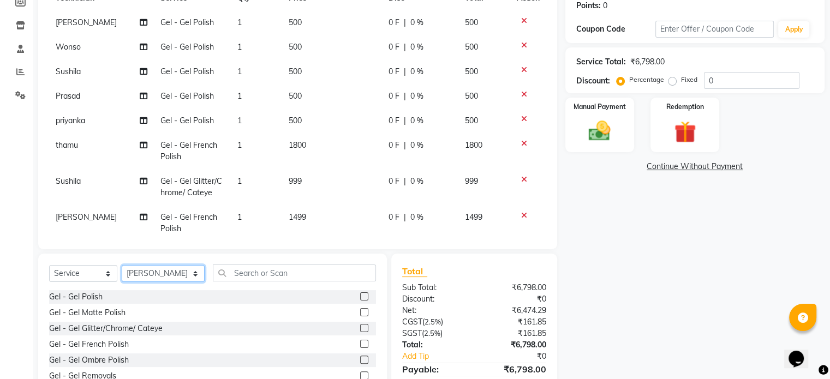
click at [184, 278] on select "Select Technician Abel Arohi Bharti Esther Gaina Holyson Juli Kasar Lata Moite …" at bounding box center [163, 273] width 83 height 17
click at [122, 266] on select "Select Technician Abel Arohi Bharti Esther Gaina Holyson Juli Kasar Lata Moite …" at bounding box center [163, 273] width 83 height 17
click at [360, 299] on label at bounding box center [364, 296] width 8 height 8
click at [360, 299] on input "checkbox" at bounding box center [363, 297] width 7 height 7
click at [160, 278] on select "Select Technician Abel Arohi Bharti Esther Gaina Holyson Juli Kasar Lata Moite …" at bounding box center [163, 273] width 83 height 17
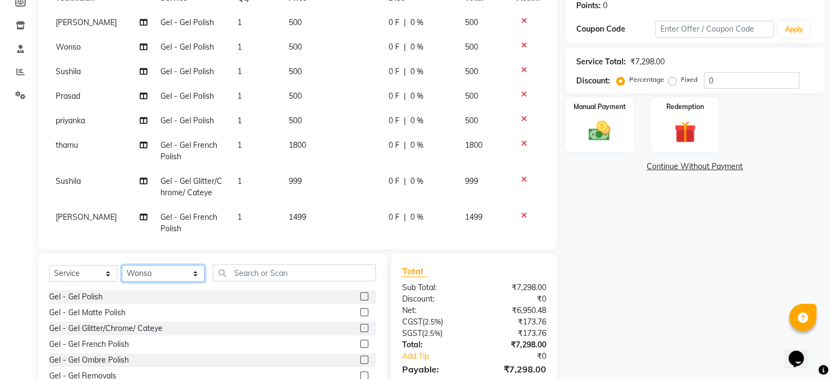
click at [122, 266] on select "Select Technician Abel Arohi Bharti Esther Gaina Holyson Juli Kasar Lata Moite …" at bounding box center [163, 273] width 83 height 17
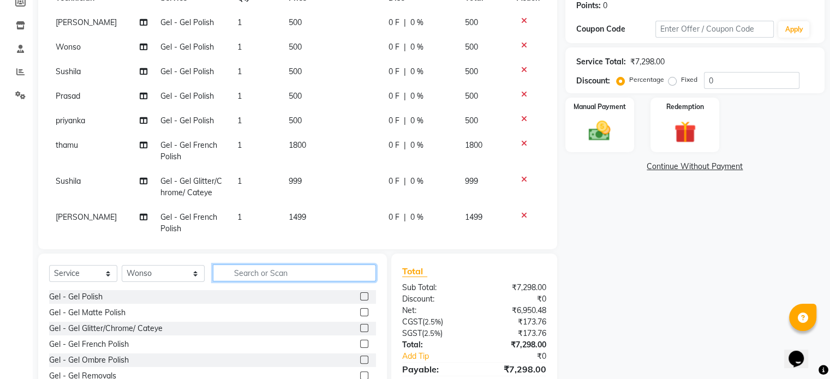
click at [237, 273] on input "text" at bounding box center [294, 273] width 163 height 17
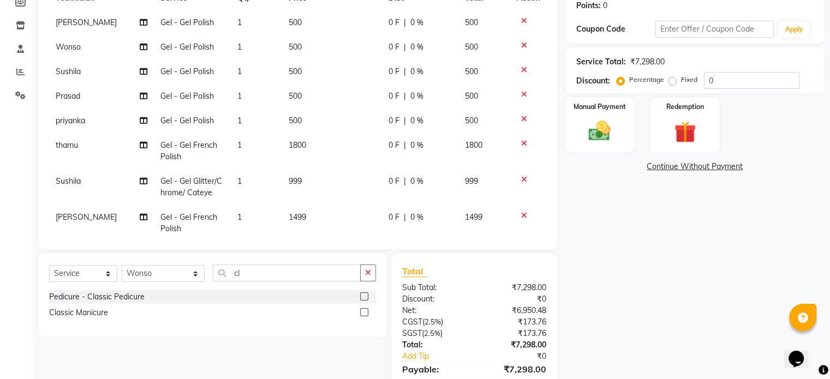
click at [365, 313] on label at bounding box center [364, 312] width 8 height 8
click at [365, 313] on input "checkbox" at bounding box center [363, 312] width 7 height 7
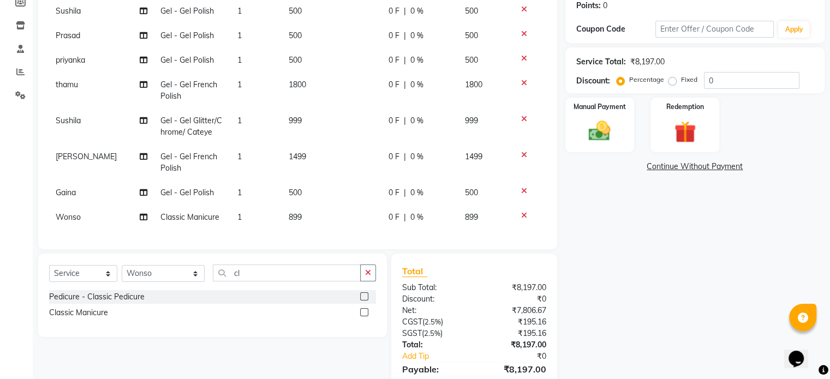
click at [308, 210] on td "899" at bounding box center [332, 217] width 100 height 25
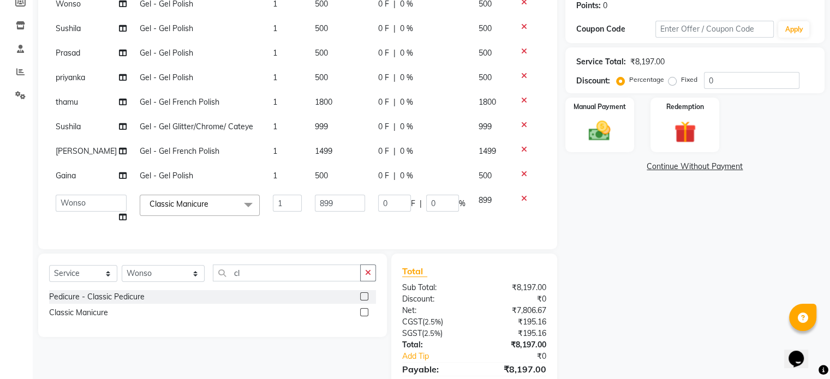
scroll to position [51, 0]
click at [291, 195] on tr "Abel Arohi Bharti Esther Gaina Holyson Juli Kasar Lata Moite Monisha Prasad pri…" at bounding box center [297, 208] width 497 height 41
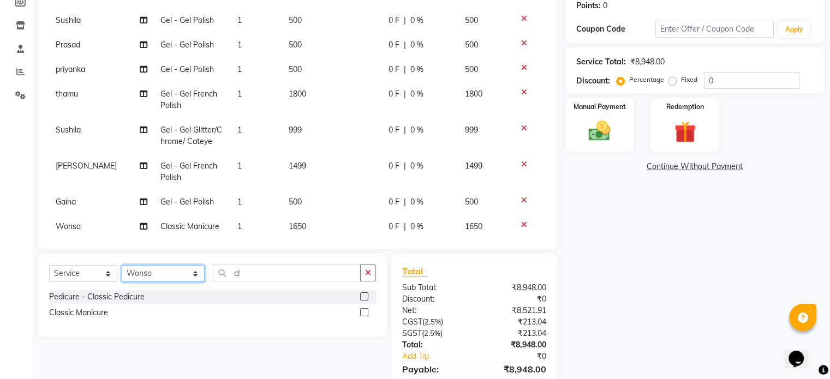
click at [175, 273] on select "Select Technician Abel Arohi Bharti Esther Gaina Holyson Juli Kasar Lata Moite …" at bounding box center [163, 273] width 83 height 17
click at [122, 266] on select "Select Technician Abel Arohi Bharti Esther Gaina Holyson Juli Kasar Lata Moite …" at bounding box center [163, 273] width 83 height 17
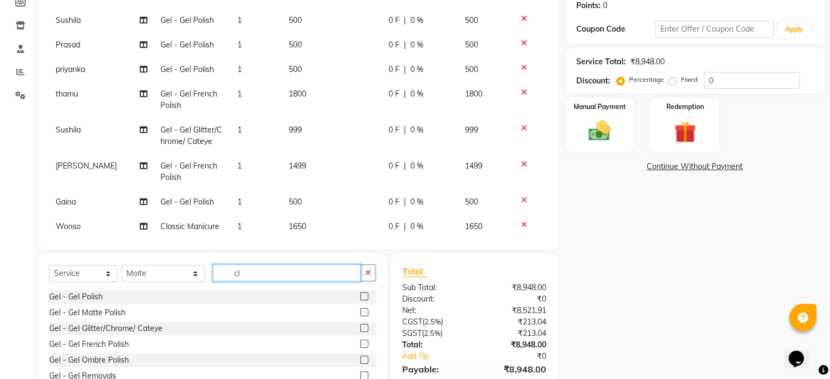
drag, startPoint x: 244, startPoint y: 280, endPoint x: 179, endPoint y: 273, distance: 65.9
click at [183, 273] on div "Select Service Product Membership Package Voucher Prepaid Gift Card Select Tech…" at bounding box center [212, 278] width 327 height 26
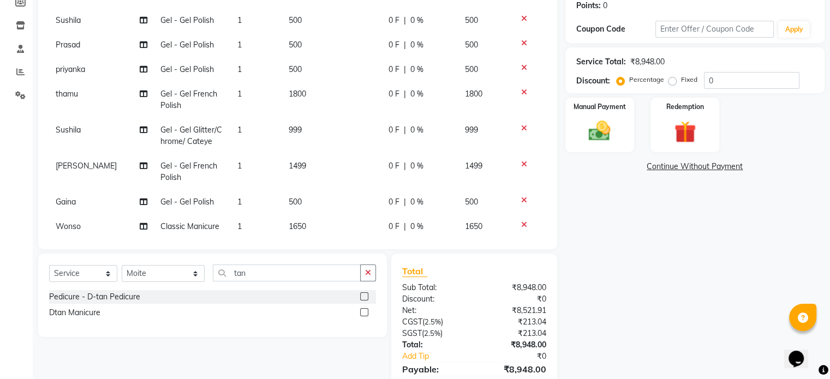
click at [361, 295] on label at bounding box center [364, 296] width 8 height 8
click at [361, 295] on input "checkbox" at bounding box center [363, 297] width 7 height 7
click at [159, 271] on select "Select Technician Abel Arohi Bharti Esther Gaina Holyson Juli Kasar Lata Moite …" at bounding box center [163, 273] width 83 height 17
click at [122, 266] on select "Select Technician Abel Arohi Bharti Esther Gaina Holyson Juli Kasar Lata Moite …" at bounding box center [163, 273] width 83 height 17
click at [365, 272] on icon "button" at bounding box center [368, 273] width 6 height 8
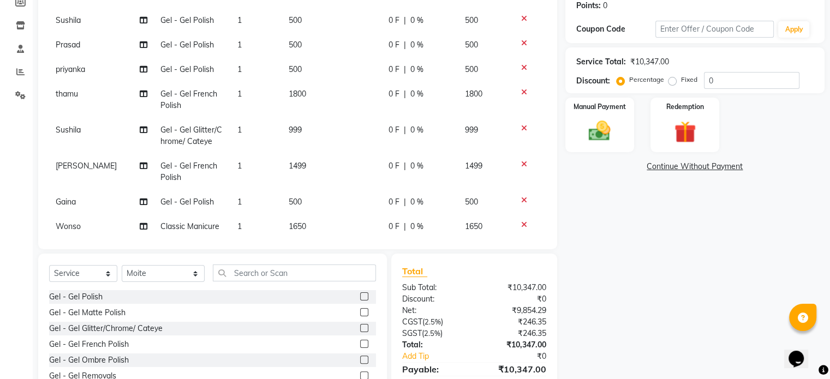
click at [360, 296] on label at bounding box center [364, 296] width 8 height 8
click at [360, 296] on input "checkbox" at bounding box center [363, 297] width 7 height 7
click at [351, 276] on input "text" at bounding box center [294, 273] width 163 height 17
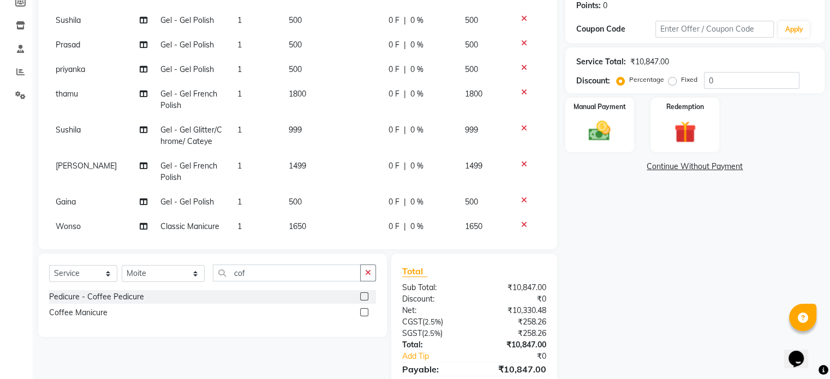
click at [365, 312] on label at bounding box center [364, 312] width 8 height 8
click at [365, 312] on input "checkbox" at bounding box center [363, 312] width 7 height 7
click at [178, 273] on select "Select Technician Abel Arohi Bharti Esther Gaina Holyson Juli Kasar Lata Moite …" at bounding box center [163, 273] width 83 height 17
click at [122, 266] on select "Select Technician Abel Arohi Bharti Esther Gaina Holyson Juli Kasar Lata Moite …" at bounding box center [163, 273] width 83 height 17
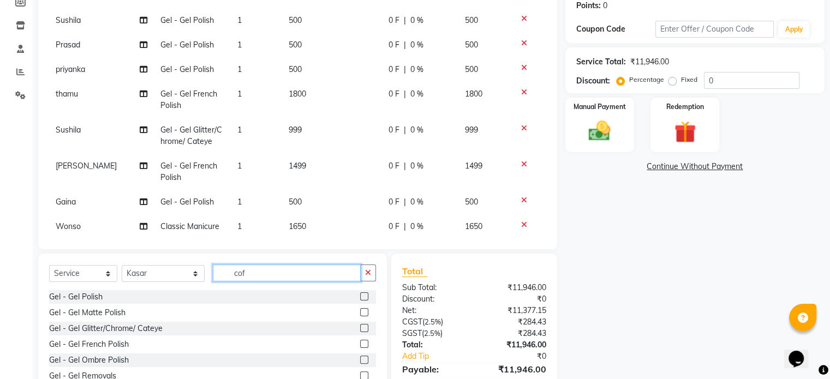
drag, startPoint x: 230, startPoint y: 273, endPoint x: 201, endPoint y: 270, distance: 29.1
click at [213, 270] on input "cof" at bounding box center [287, 273] width 148 height 17
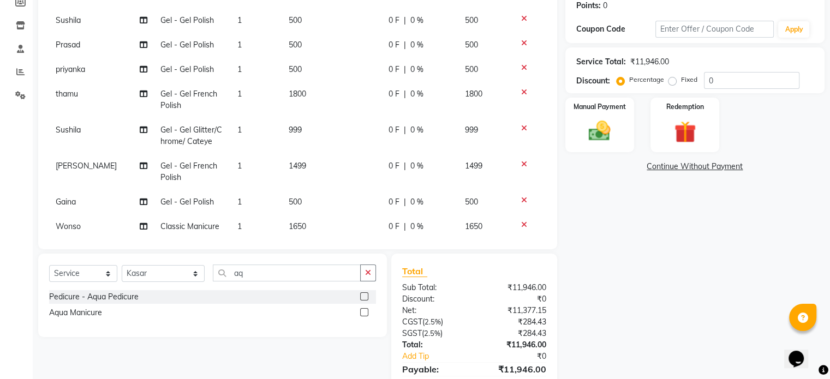
click at [362, 298] on label at bounding box center [364, 296] width 8 height 8
click at [362, 298] on input "checkbox" at bounding box center [363, 297] width 7 height 7
click at [157, 273] on select "Select Technician Abel Arohi Bharti Esther Gaina Holyson Juli Kasar Lata Moite …" at bounding box center [163, 273] width 83 height 17
click at [122, 266] on select "Select Technician Abel Arohi Bharti Esther Gaina Holyson Juli Kasar Lata Moite …" at bounding box center [163, 273] width 83 height 17
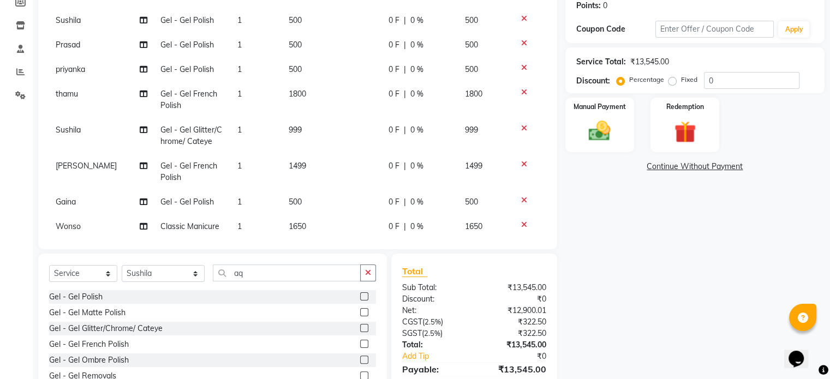
click at [360, 342] on label at bounding box center [364, 344] width 8 height 8
click at [360, 342] on input "checkbox" at bounding box center [363, 344] width 7 height 7
click at [175, 272] on select "Select Technician Abel Arohi Bharti Esther Gaina Holyson Juli Kasar Lata Moite …" at bounding box center [163, 273] width 83 height 17
click at [122, 266] on select "Select Technician Abel Arohi Bharti Esther Gaina Holyson Juli Kasar Lata Moite …" at bounding box center [163, 273] width 83 height 17
click at [360, 297] on label at bounding box center [364, 296] width 8 height 8
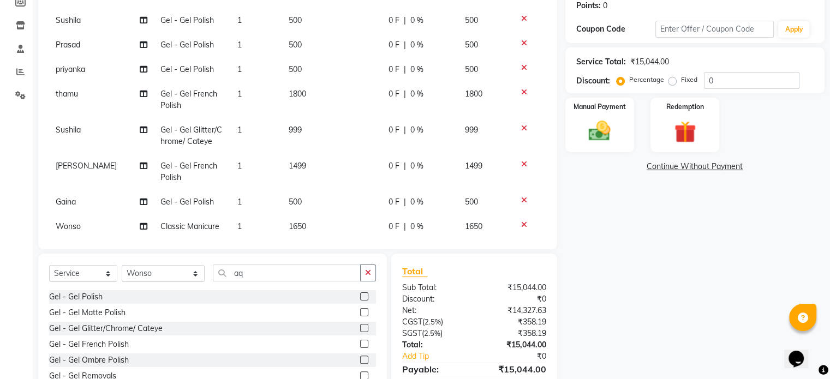
click at [360, 297] on input "checkbox" at bounding box center [363, 297] width 7 height 7
click at [151, 275] on select "Select Technician Abel Arohi Bharti Esther Gaina Holyson Juli Kasar Lata Moite …" at bounding box center [163, 273] width 83 height 17
click at [122, 266] on select "Select Technician Abel Arohi Bharti Esther Gaina Holyson Juli Kasar Lata Moite …" at bounding box center [163, 273] width 83 height 17
click at [360, 297] on label at bounding box center [364, 296] width 8 height 8
click at [360, 297] on input "checkbox" at bounding box center [363, 297] width 7 height 7
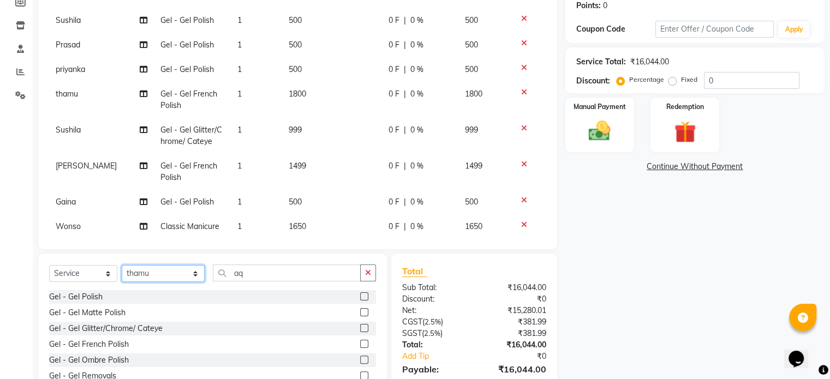
click at [183, 272] on select "Select Technician Abel Arohi Bharti Esther Gaina Holyson Juli Kasar Lata Moite …" at bounding box center [163, 273] width 83 height 17
click at [122, 266] on select "Select Technician Abel Arohi Bharti Esther Gaina Holyson Juli Kasar Lata Moite …" at bounding box center [163, 273] width 83 height 17
click at [360, 295] on label at bounding box center [364, 296] width 8 height 8
click at [360, 295] on input "checkbox" at bounding box center [363, 297] width 7 height 7
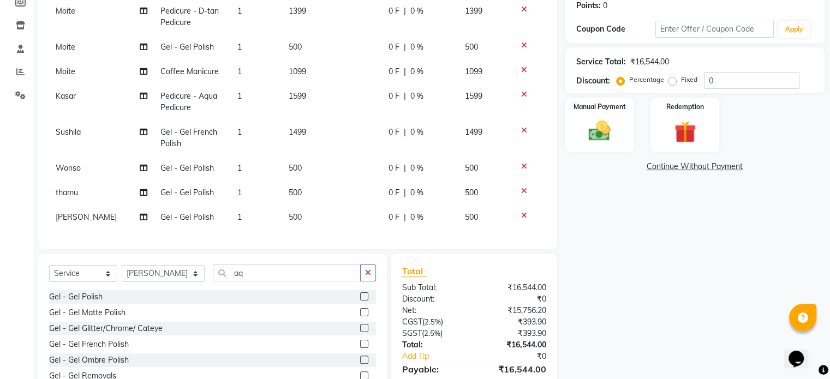
click at [314, 205] on td "500" at bounding box center [332, 217] width 100 height 25
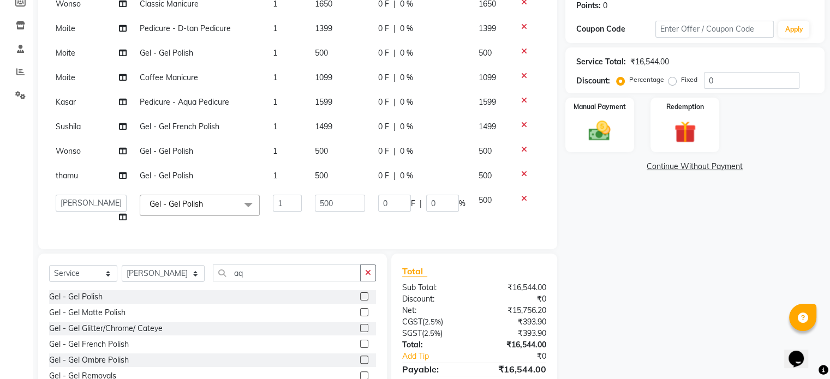
scroll to position [248, 0]
click at [254, 194] on tr "Abel Arohi Bharti Esther Gaina Holyson Juli Kasar Lata Moite Monisha Prasad pri…" at bounding box center [297, 208] width 497 height 41
click at [590, 141] on img at bounding box center [599, 131] width 37 height 26
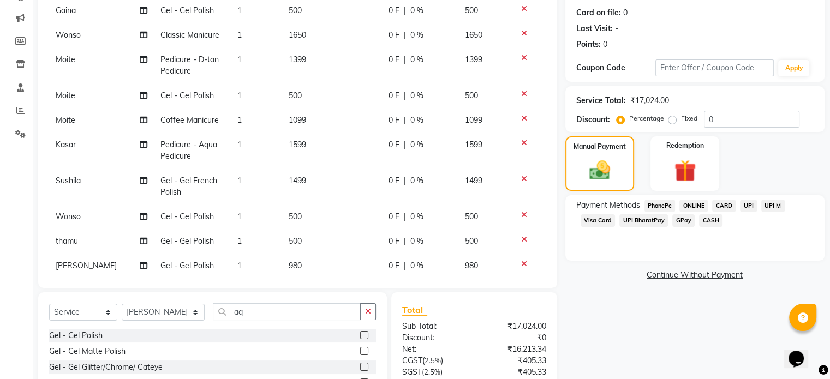
scroll to position [300, 0]
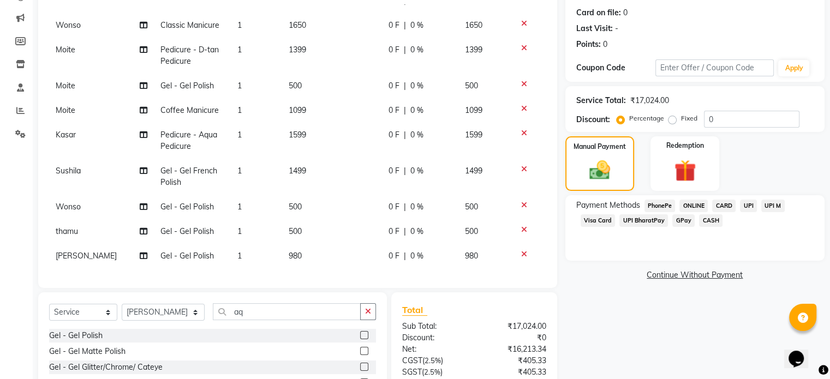
click at [722, 207] on span "CARD" at bounding box center [723, 206] width 23 height 13
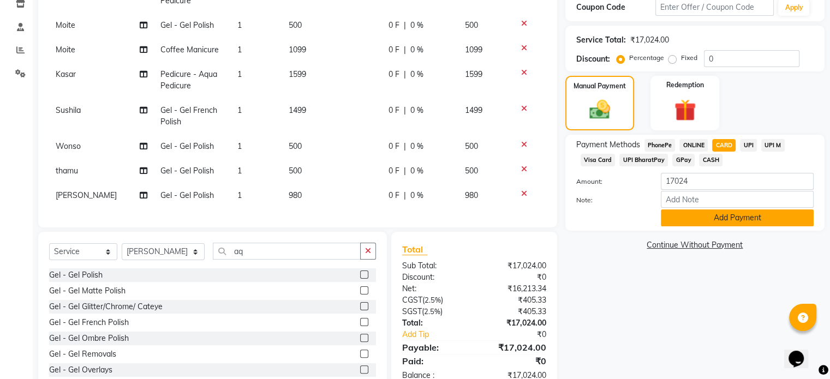
scroll to position [196, 0]
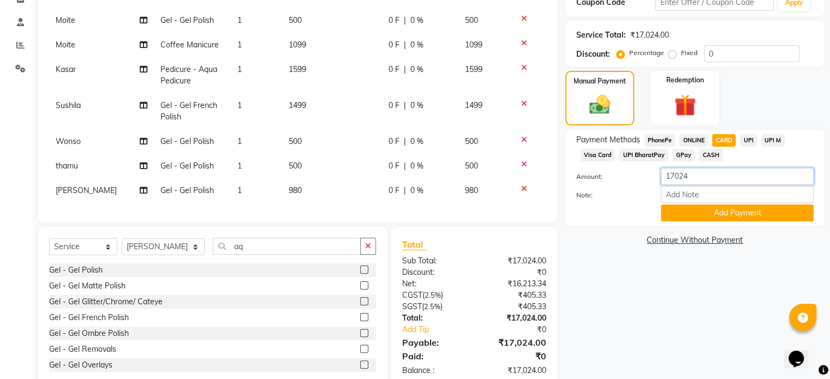
drag, startPoint x: 704, startPoint y: 178, endPoint x: 622, endPoint y: 174, distance: 82.5
click at [623, 174] on div "Amount: 17024" at bounding box center [695, 177] width 254 height 19
click at [747, 215] on button "Add Payment" at bounding box center [737, 213] width 153 height 17
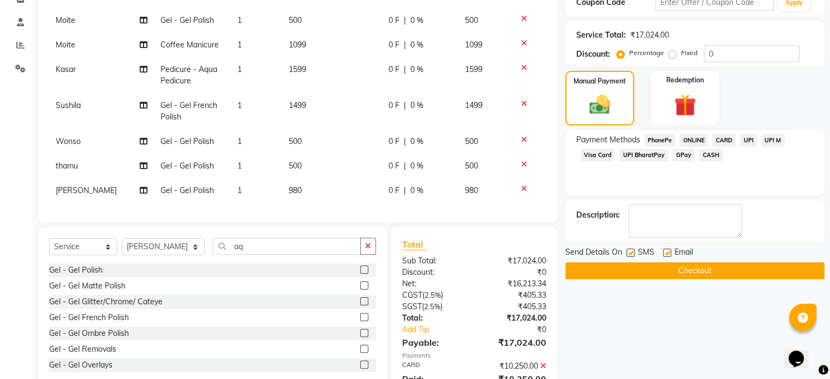
click at [707, 152] on span "CASH" at bounding box center [710, 155] width 23 height 13
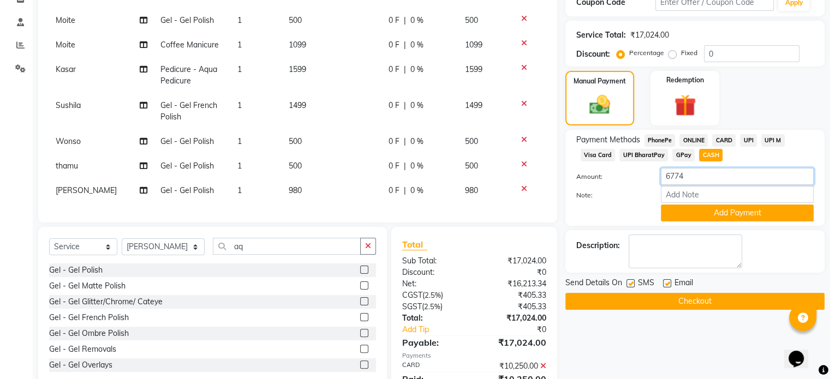
drag, startPoint x: 689, startPoint y: 182, endPoint x: 622, endPoint y: 176, distance: 67.9
click at [623, 176] on div "Amount: 6774" at bounding box center [695, 177] width 254 height 19
click at [726, 214] on button "Add Payment" at bounding box center [737, 213] width 153 height 17
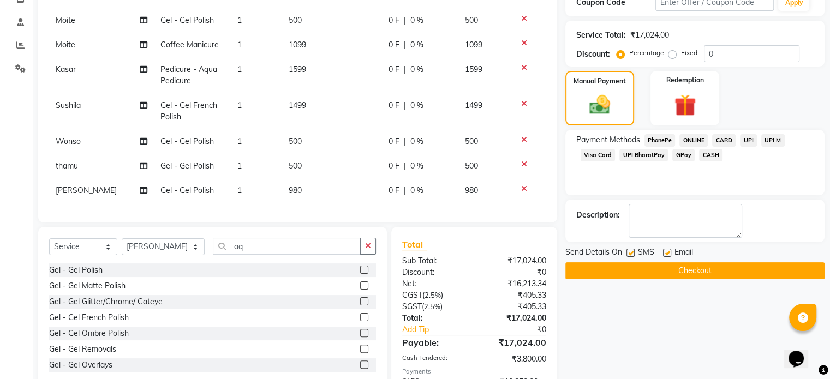
click at [746, 146] on span "UPI" at bounding box center [748, 140] width 17 height 13
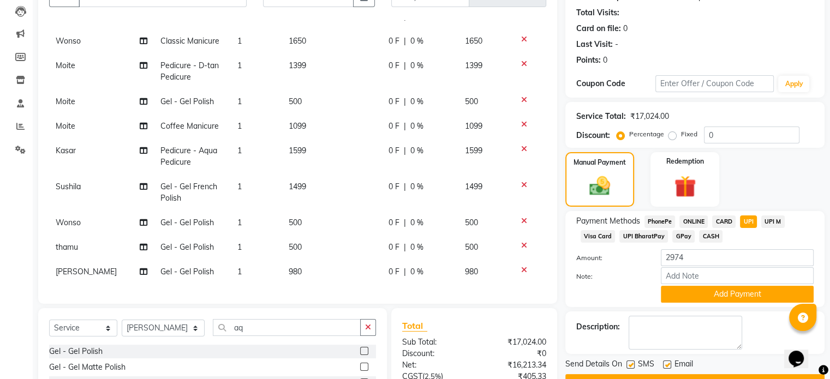
scroll to position [164, 0]
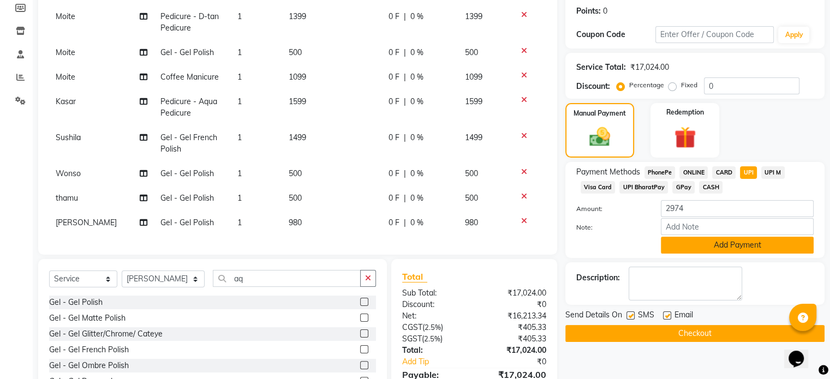
click at [753, 253] on button "Add Payment" at bounding box center [737, 245] width 153 height 17
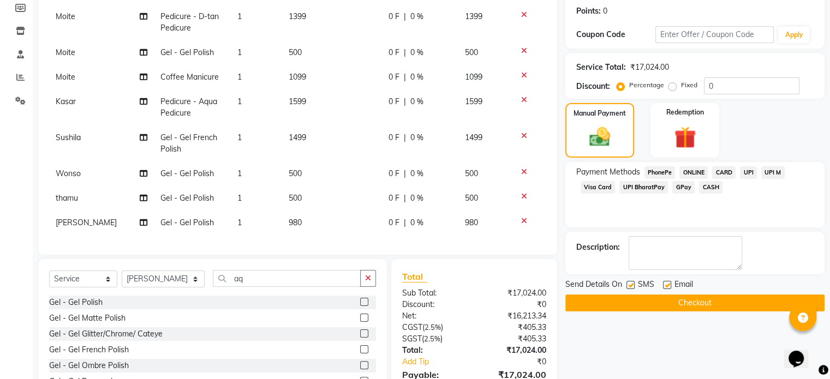
click at [751, 306] on button "Checkout" at bounding box center [694, 303] width 259 height 17
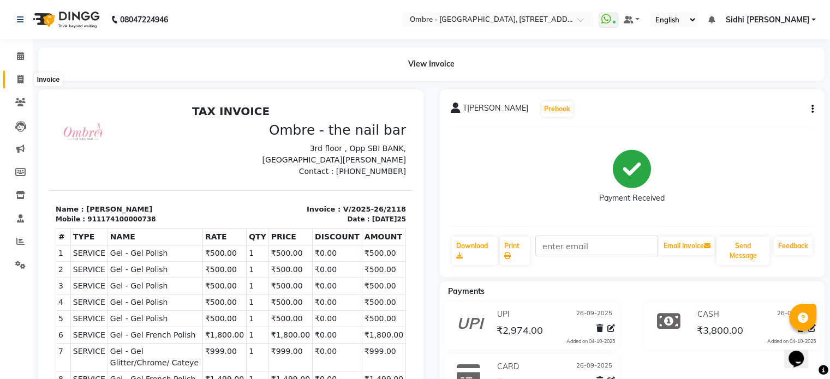
click at [26, 79] on span at bounding box center [20, 80] width 19 height 13
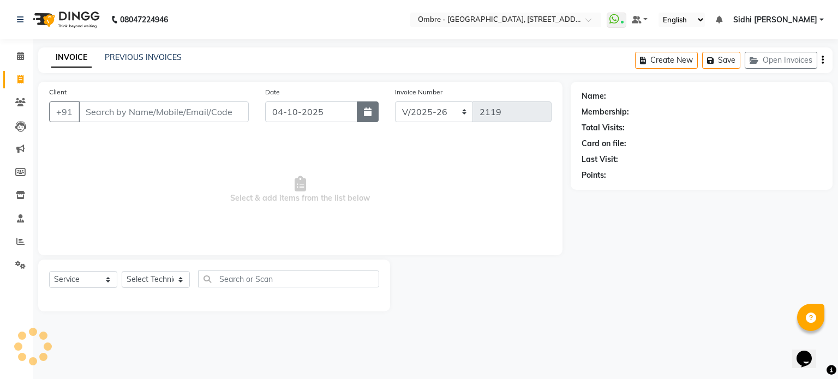
click at [367, 115] on icon "button" at bounding box center [368, 111] width 8 height 9
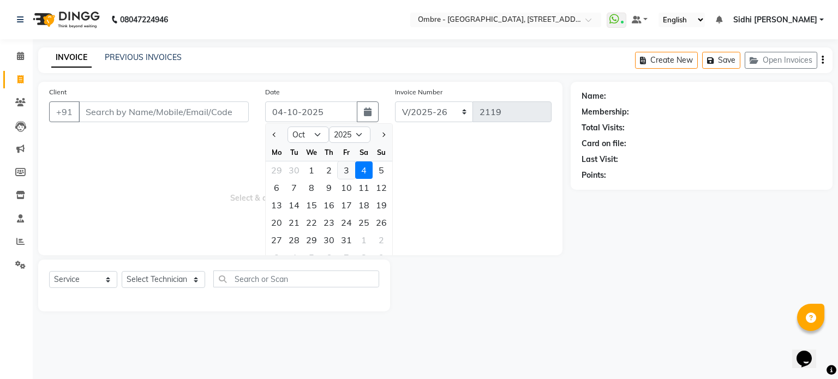
click at [345, 176] on div "3" at bounding box center [346, 170] width 17 height 17
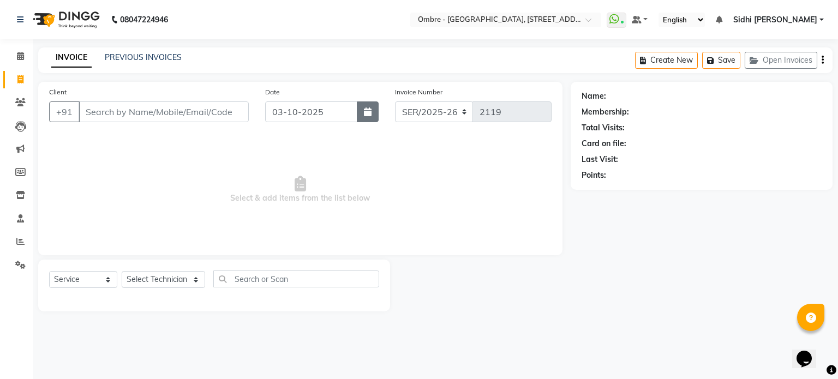
click at [367, 115] on icon "button" at bounding box center [368, 111] width 8 height 9
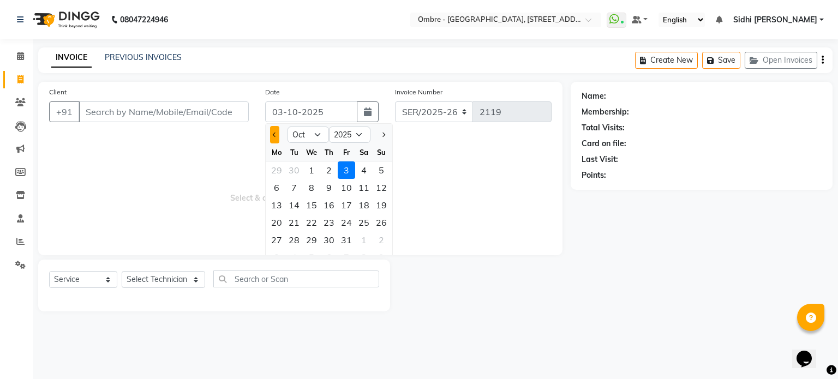
click at [277, 133] on button "Previous month" at bounding box center [274, 134] width 9 height 17
drag, startPoint x: 277, startPoint y: 133, endPoint x: 327, endPoint y: 232, distance: 111.5
click at [327, 232] on ngb-datepicker "Jan Feb Mar Apr May Jun Jul Aug Sep Oct Nov Dec 2015 2016 2017 2018 2019 2020 2…" at bounding box center [329, 196] width 128 height 146
click at [341, 227] on div "26" at bounding box center [346, 222] width 17 height 17
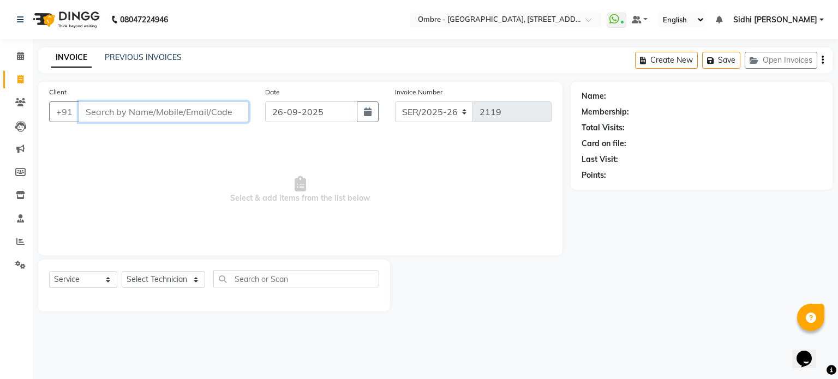
click at [231, 113] on input "Client" at bounding box center [164, 111] width 170 height 21
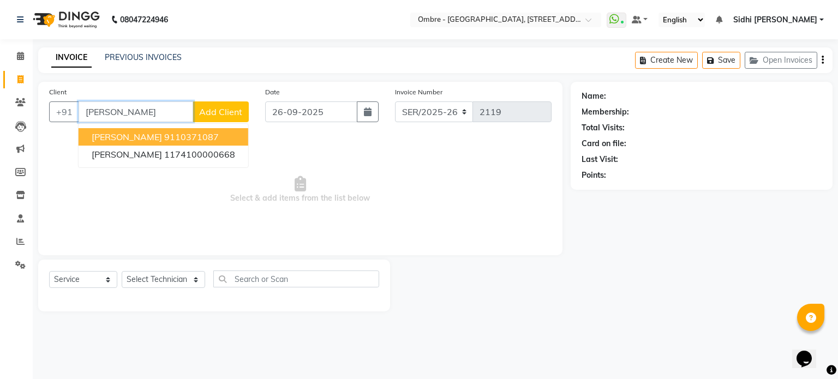
click at [177, 132] on button "Judy 9110371087" at bounding box center [164, 136] width 170 height 17
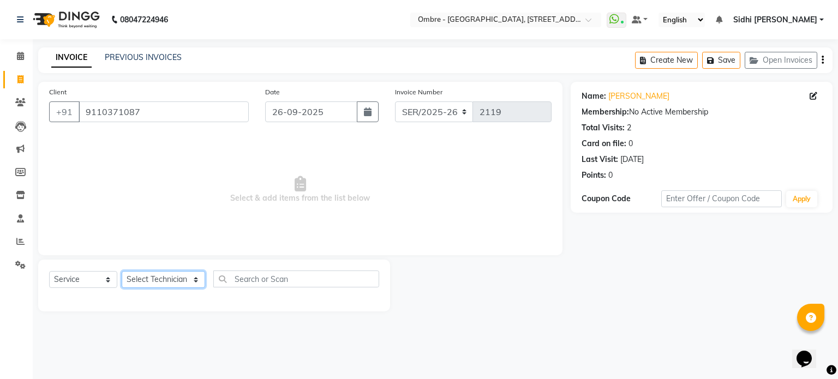
click at [169, 279] on select "Select Technician Abel Arohi Bharti Esther Gaina Holyson Juli Kasar Lata Moite …" at bounding box center [163, 279] width 83 height 17
click at [122, 272] on select "Select Technician Abel Arohi Bharti Esther Gaina Holyson Juli Kasar Lata Moite …" at bounding box center [163, 279] width 83 height 17
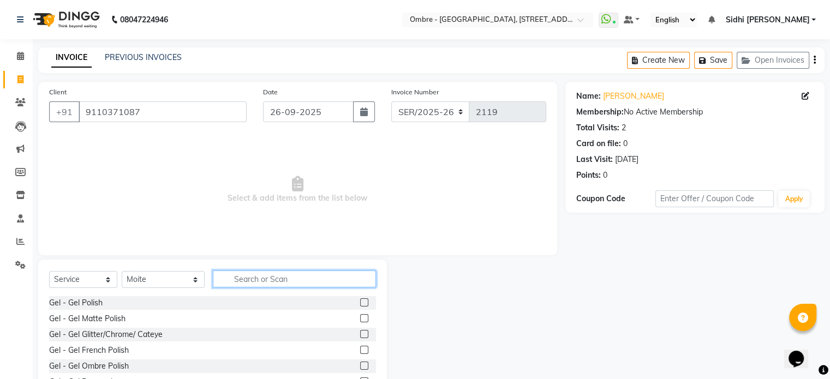
click at [290, 277] on input "text" at bounding box center [294, 279] width 163 height 17
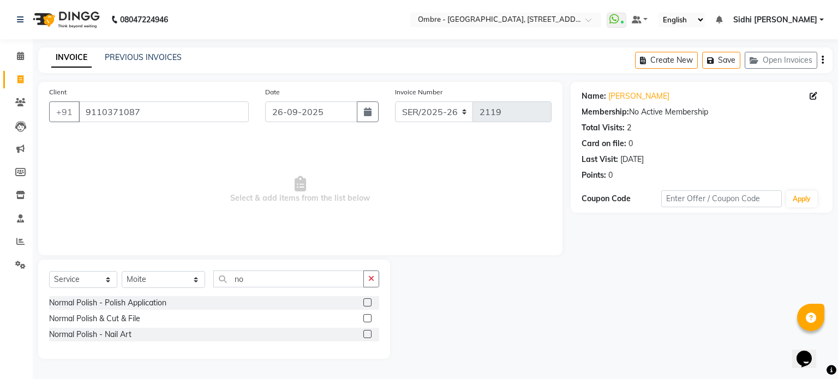
click at [367, 303] on label at bounding box center [367, 302] width 8 height 8
click at [367, 303] on input "checkbox" at bounding box center [366, 303] width 7 height 7
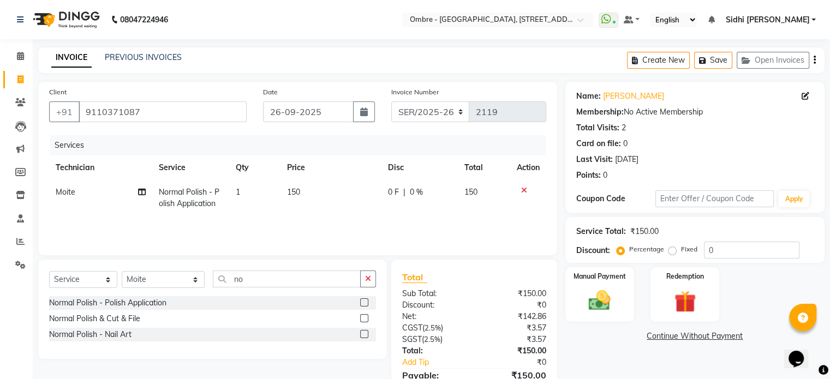
click at [365, 320] on label at bounding box center [364, 318] width 8 height 8
click at [365, 320] on input "checkbox" at bounding box center [363, 318] width 7 height 7
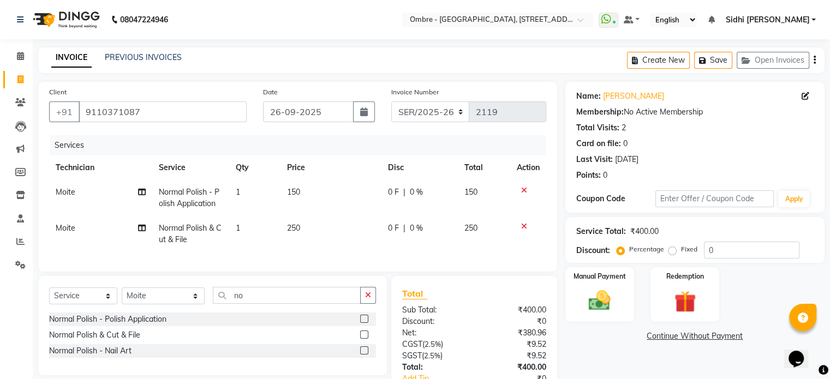
click at [521, 189] on icon at bounding box center [524, 191] width 6 height 8
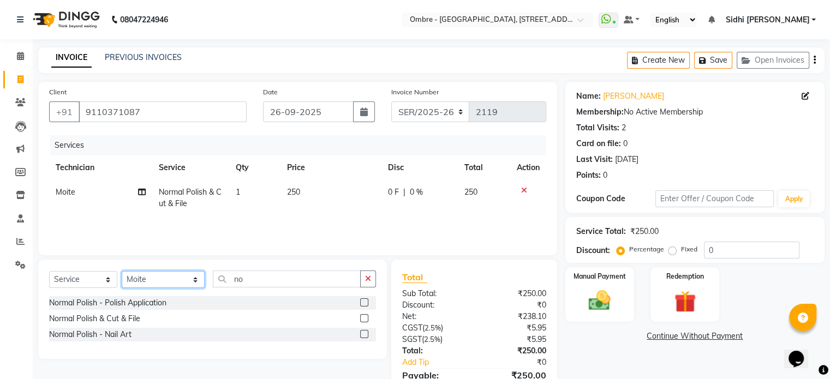
click at [167, 279] on select "Select Technician Abel Arohi Bharti Esther Gaina Holyson Juli Kasar Lata Moite …" at bounding box center [163, 279] width 83 height 17
click at [122, 272] on select "Select Technician Abel Arohi Bharti Esther Gaina Holyson Juli Kasar Lata Moite …" at bounding box center [163, 279] width 83 height 17
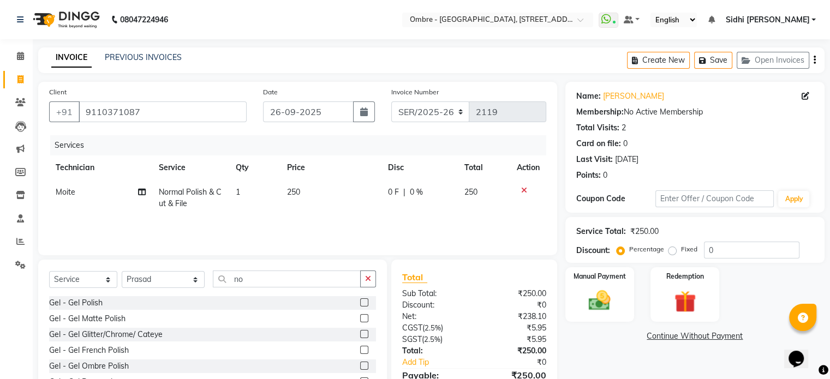
click at [360, 303] on label at bounding box center [364, 302] width 8 height 8
click at [360, 303] on input "checkbox" at bounding box center [363, 303] width 7 height 7
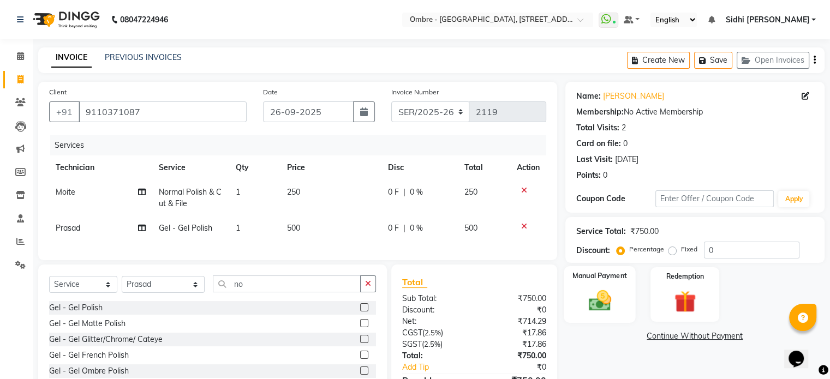
click at [597, 296] on img at bounding box center [599, 301] width 37 height 26
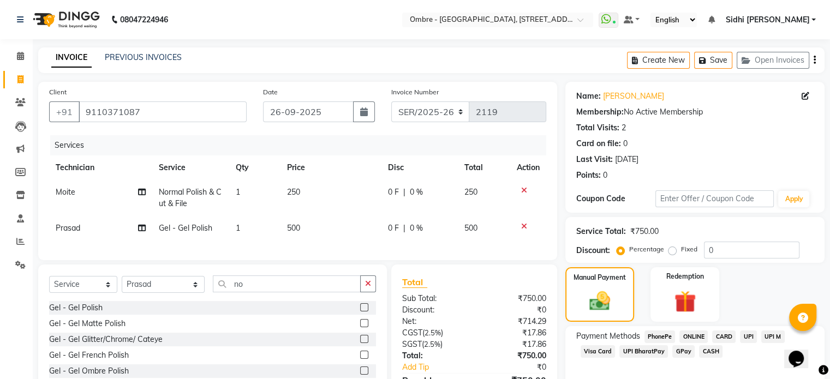
click at [706, 347] on span "CASH" at bounding box center [710, 351] width 23 height 13
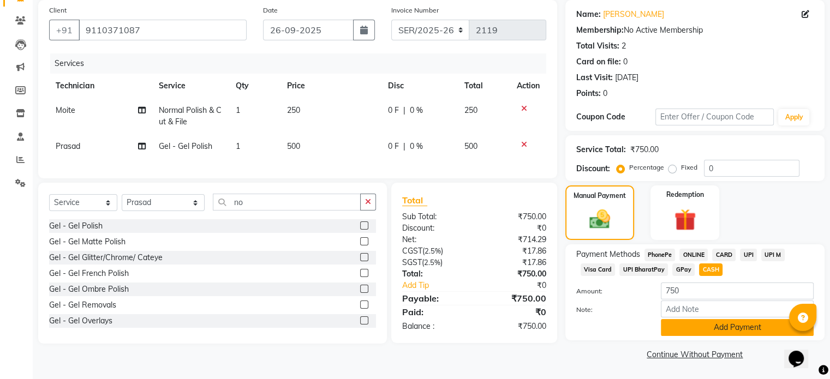
click at [757, 329] on button "Add Payment" at bounding box center [737, 327] width 153 height 17
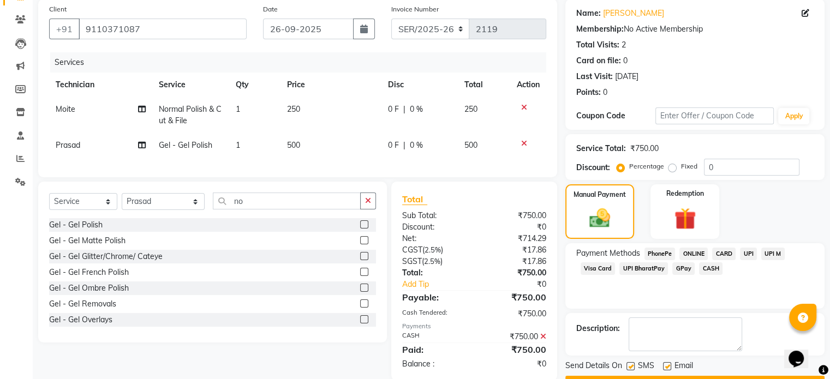
scroll to position [112, 0]
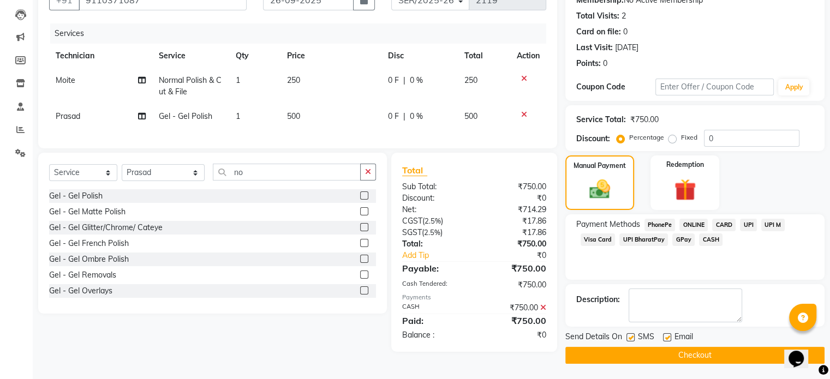
click at [701, 357] on button "Checkout" at bounding box center [694, 355] width 259 height 17
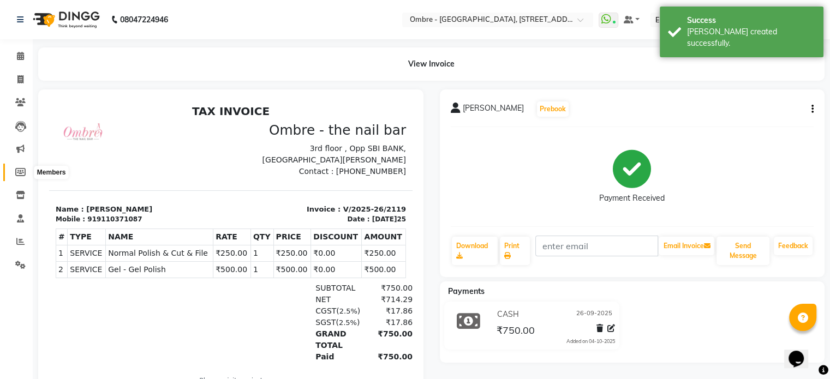
drag, startPoint x: 22, startPoint y: 173, endPoint x: 41, endPoint y: 169, distance: 19.5
click at [22, 173] on icon at bounding box center [20, 172] width 10 height 8
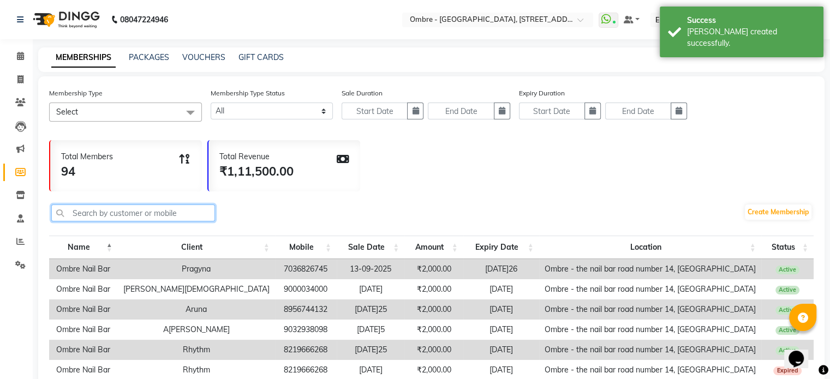
click at [167, 217] on input "text" at bounding box center [133, 213] width 164 height 17
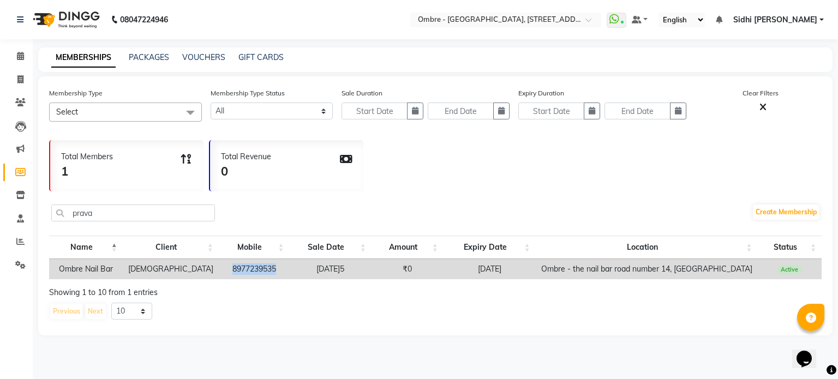
drag, startPoint x: 264, startPoint y: 271, endPoint x: 219, endPoint y: 268, distance: 44.8
click at [219, 268] on td "8977239535" at bounding box center [254, 269] width 71 height 20
copy td "8977239535"
click at [17, 77] on icon at bounding box center [20, 79] width 6 height 8
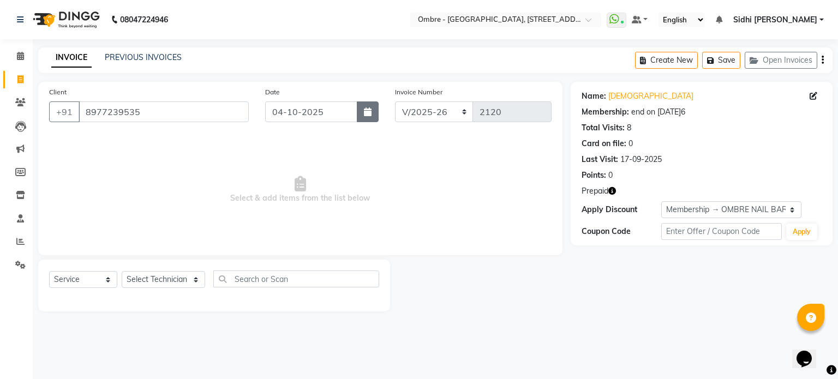
click at [360, 112] on button "button" at bounding box center [368, 111] width 22 height 21
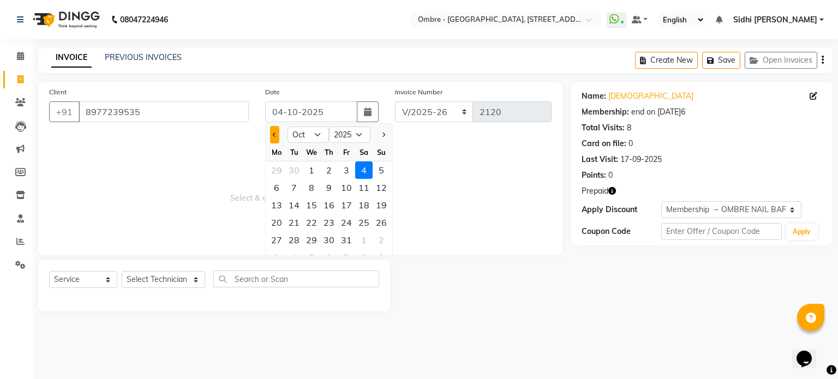
click at [275, 133] on span "Previous month" at bounding box center [275, 135] width 4 height 4
click at [346, 224] on div "26" at bounding box center [346, 222] width 17 height 17
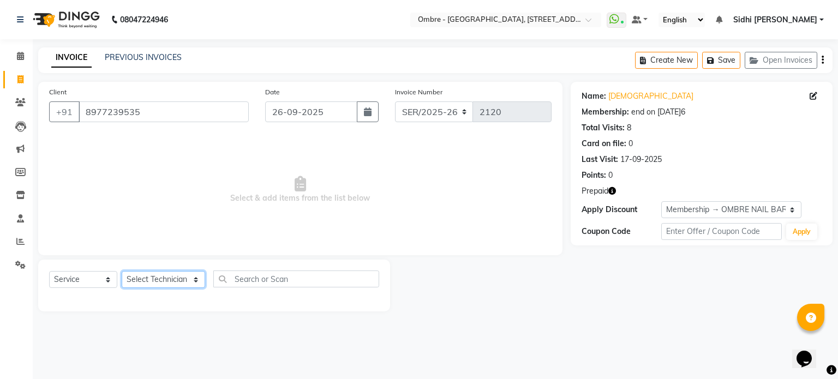
click at [139, 279] on select "Select Technician Abel Arohi Bharti Esther Gaina Holyson Juli Kasar Lata Moite …" at bounding box center [163, 279] width 83 height 17
click at [122, 272] on select "Select Technician Abel Arohi Bharti Esther Gaina Holyson Juli Kasar Lata Moite …" at bounding box center [163, 279] width 83 height 17
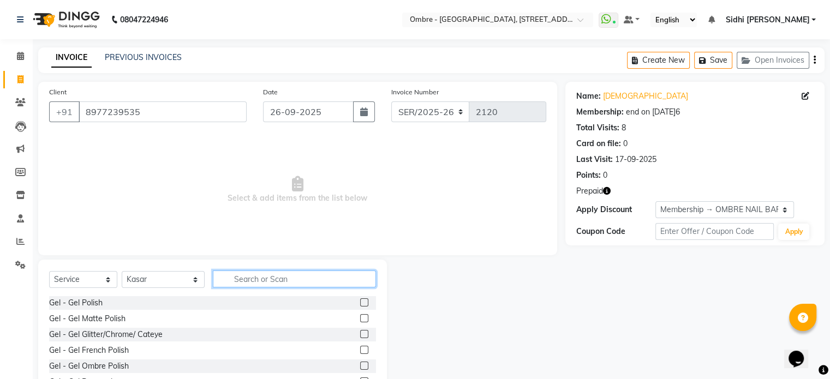
click at [297, 279] on input "text" at bounding box center [294, 279] width 163 height 17
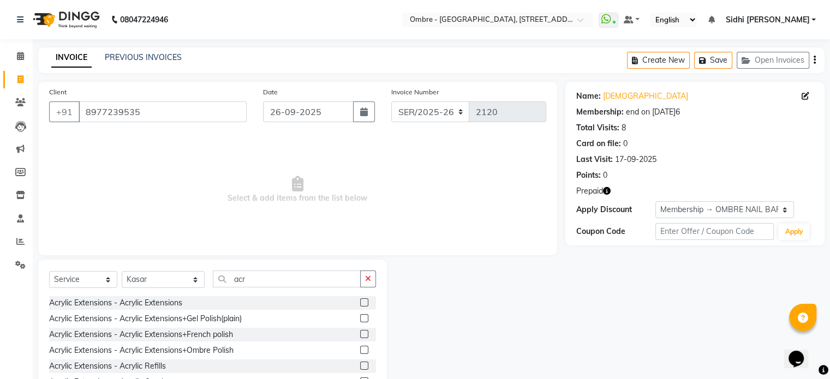
click at [360, 322] on label at bounding box center [364, 318] width 8 height 8
click at [360, 322] on input "checkbox" at bounding box center [363, 318] width 7 height 7
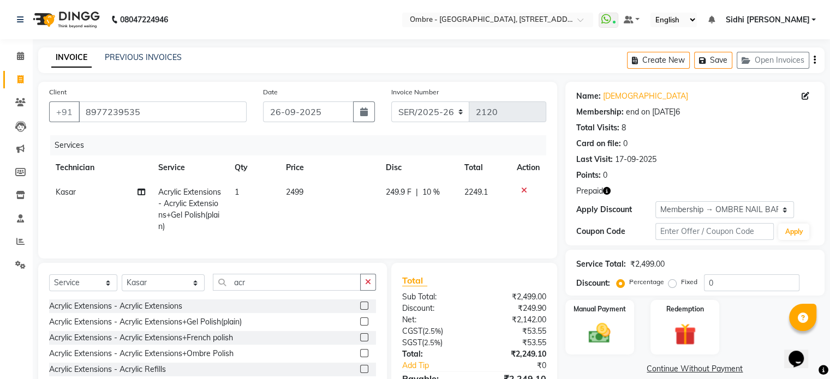
click at [302, 208] on td "2499" at bounding box center [329, 209] width 100 height 59
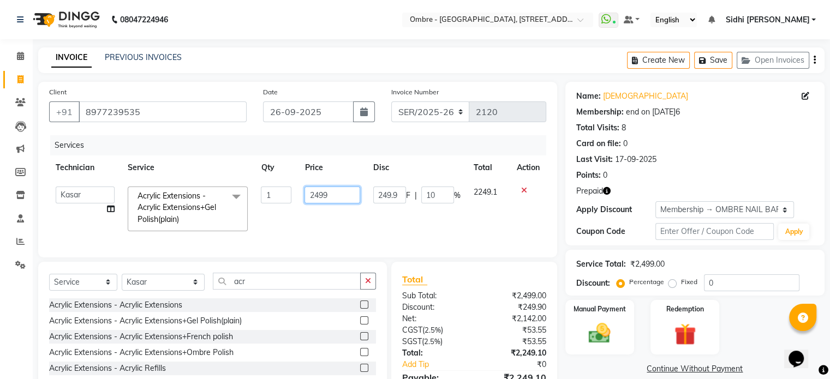
drag, startPoint x: 346, startPoint y: 199, endPoint x: 284, endPoint y: 196, distance: 62.3
click at [284, 196] on tr "Abel Arohi Bharti Esther Gaina Holyson Juli Kasar Lata Moite Monisha Prasad pri…" at bounding box center [297, 209] width 497 height 58
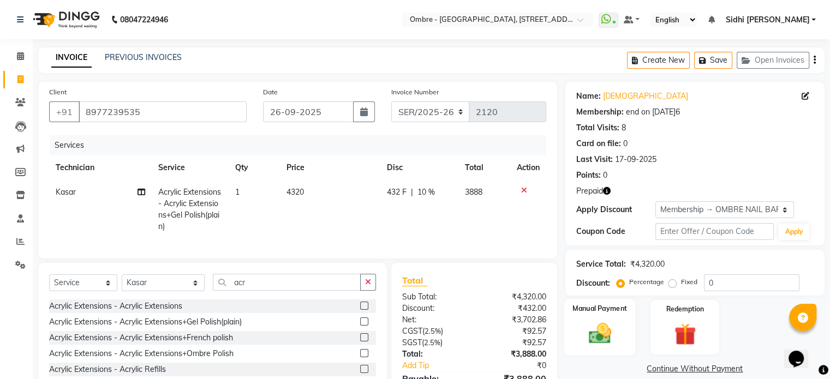
click at [589, 344] on img at bounding box center [599, 334] width 37 height 26
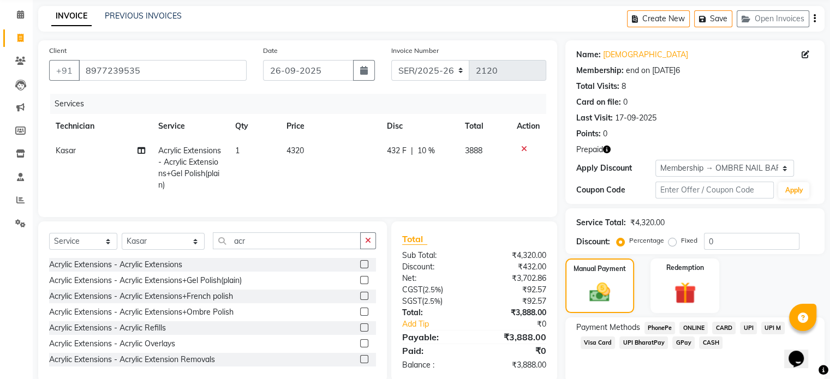
scroll to position [75, 0]
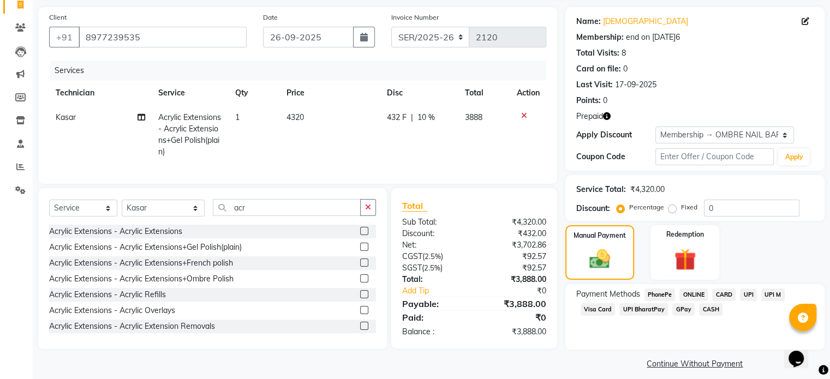
click at [327, 134] on td "4320" at bounding box center [330, 134] width 100 height 59
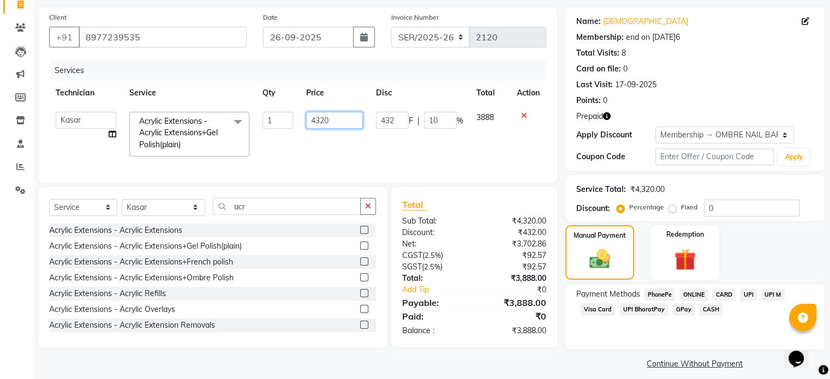
click at [255, 116] on tr "Abel Arohi Bharti Esther Gaina Holyson Juli Kasar Lata Moite Monisha Prasad pri…" at bounding box center [297, 134] width 497 height 58
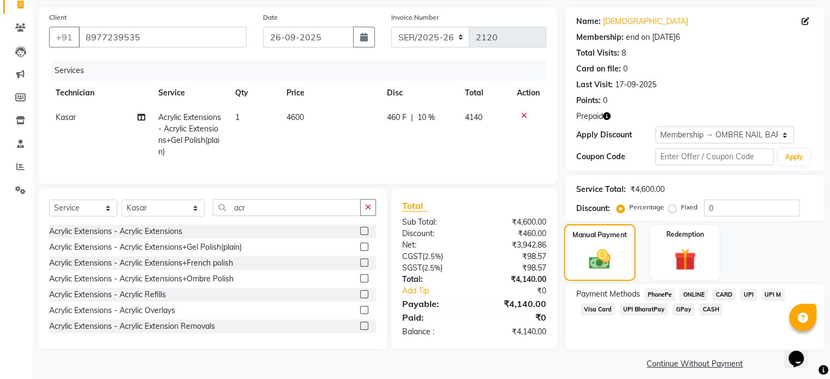
click at [593, 260] on img at bounding box center [599, 259] width 35 height 25
click at [324, 118] on td "4600" at bounding box center [330, 134] width 100 height 59
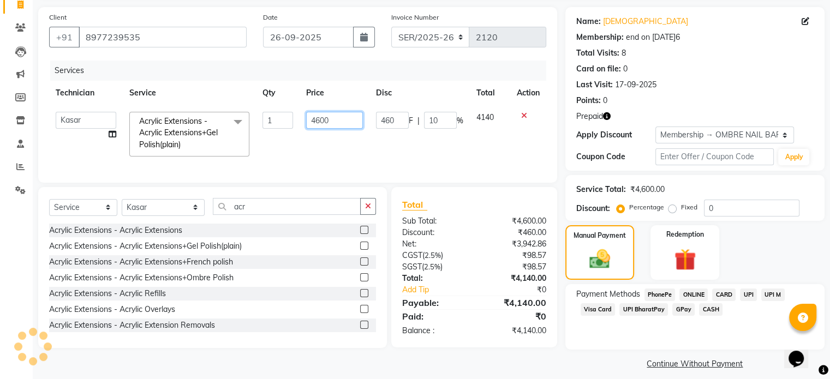
click at [319, 120] on input "4600" at bounding box center [334, 120] width 57 height 17
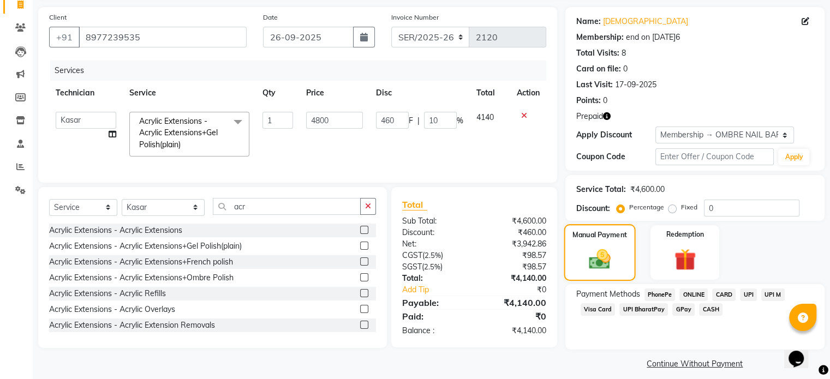
click at [587, 250] on img at bounding box center [599, 259] width 35 height 25
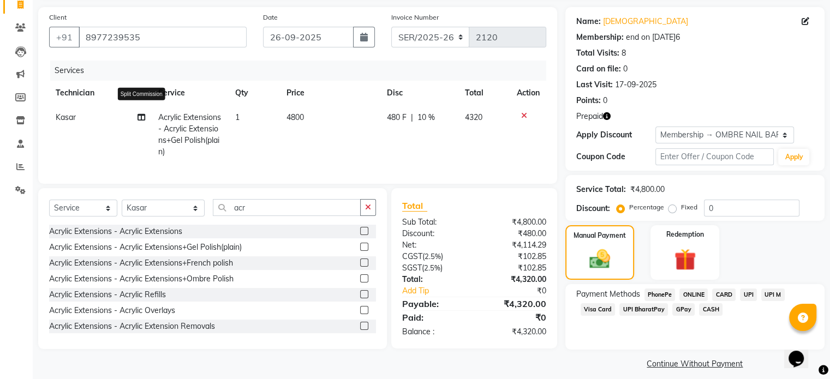
click at [139, 116] on icon at bounding box center [142, 118] width 8 height 8
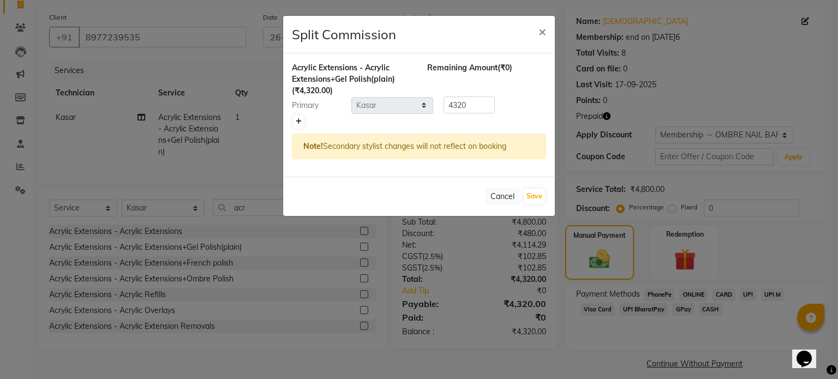
click at [300, 116] on link at bounding box center [298, 121] width 11 height 13
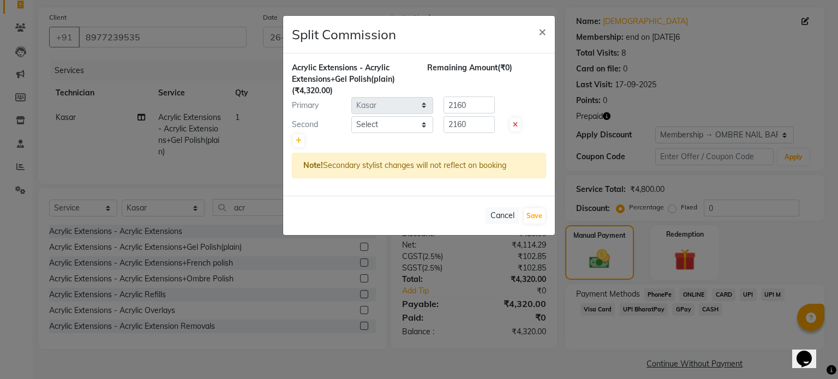
click at [392, 134] on div at bounding box center [419, 140] width 254 height 15
click at [392, 127] on select "Select Abel Arohi Bharti Esther Gaina Holyson Juli Kasar Lata Moite Monisha Pra…" at bounding box center [392, 124] width 82 height 17
click at [351, 116] on select "Select Abel Arohi Bharti Esther Gaina Holyson Juli Kasar Lata Moite Monisha Pra…" at bounding box center [392, 124] width 82 height 17
click at [539, 219] on button "Save" at bounding box center [534, 215] width 21 height 15
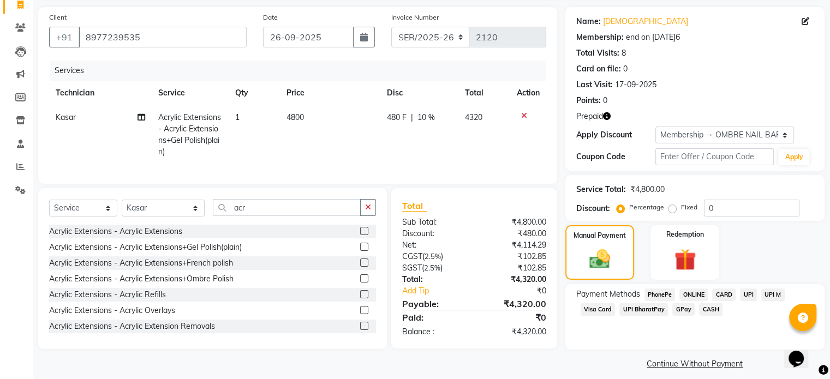
click at [728, 296] on span "CARD" at bounding box center [723, 295] width 23 height 13
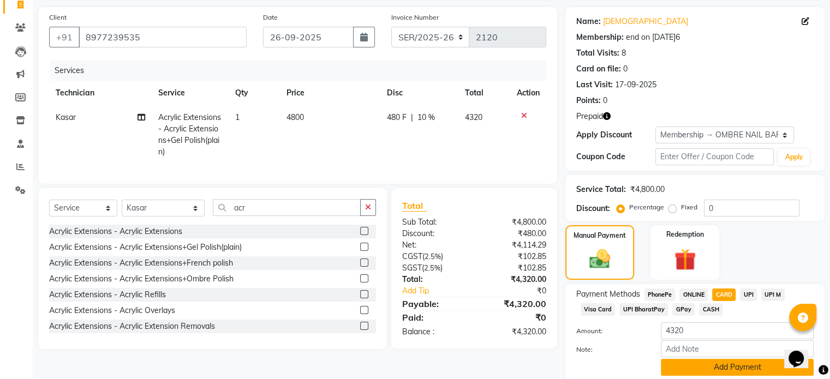
click at [743, 368] on button "Add Payment" at bounding box center [737, 367] width 153 height 17
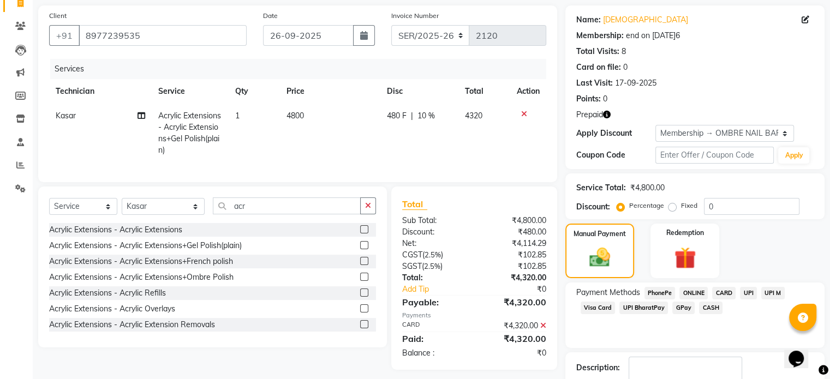
scroll to position [122, 0]
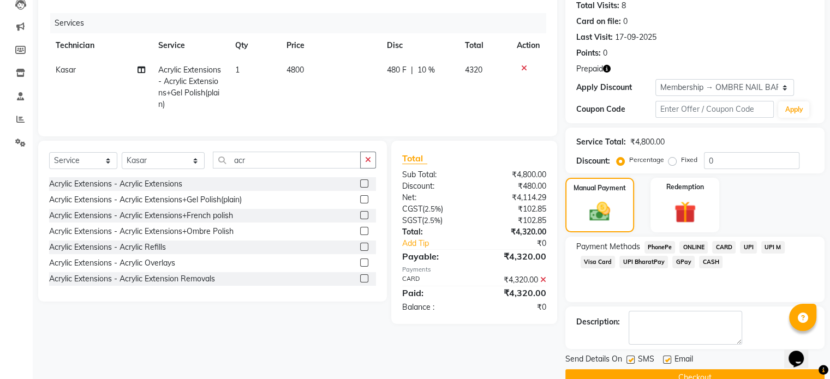
click at [738, 371] on button "Checkout" at bounding box center [694, 377] width 259 height 17
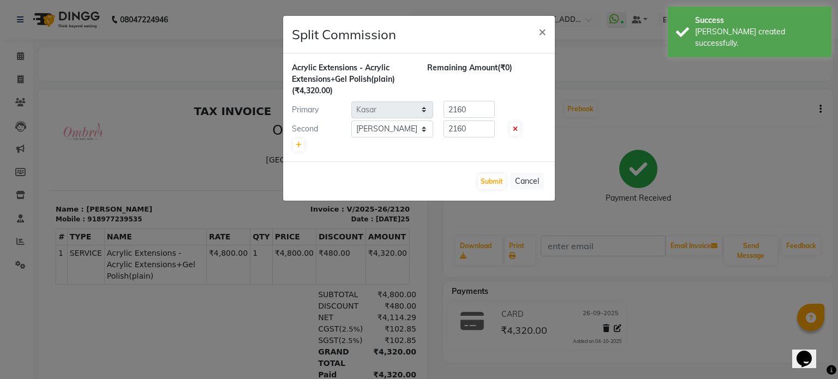
click at [111, 82] on ngb-modal-window "Split Commission × Acrylic Extensions - Acrylic Extensions+Gel Polish(plain) (₹…" at bounding box center [419, 189] width 838 height 379
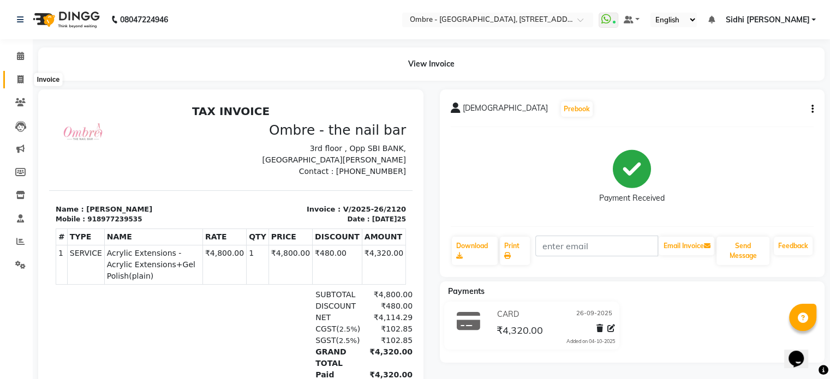
click at [15, 78] on span at bounding box center [20, 80] width 19 height 13
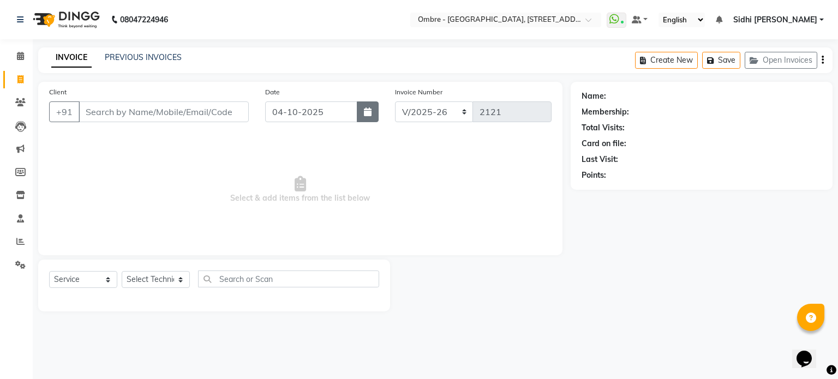
click at [371, 111] on icon "button" at bounding box center [368, 111] width 8 height 9
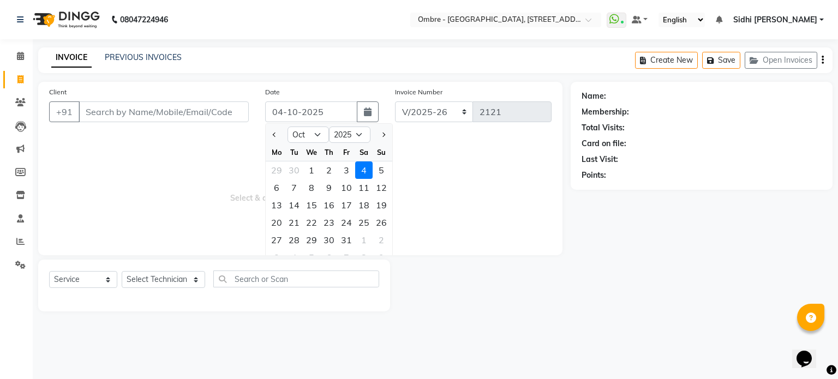
click at [269, 129] on div at bounding box center [277, 134] width 22 height 17
click at [273, 130] on button "Previous month" at bounding box center [274, 134] width 9 height 17
click at [350, 220] on div "26" at bounding box center [346, 222] width 17 height 17
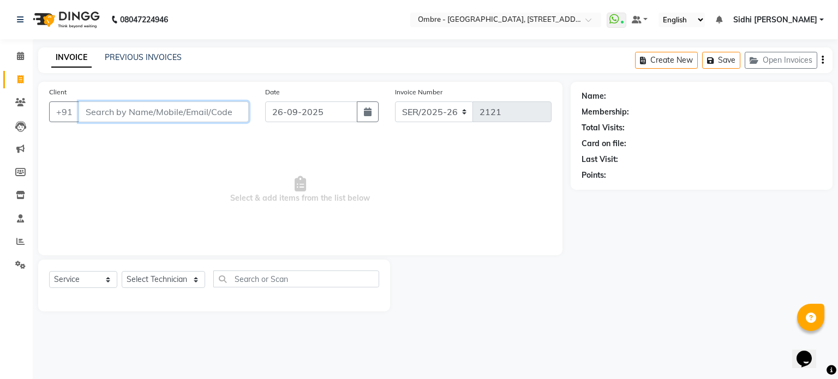
click at [212, 118] on input "Client" at bounding box center [164, 111] width 170 height 21
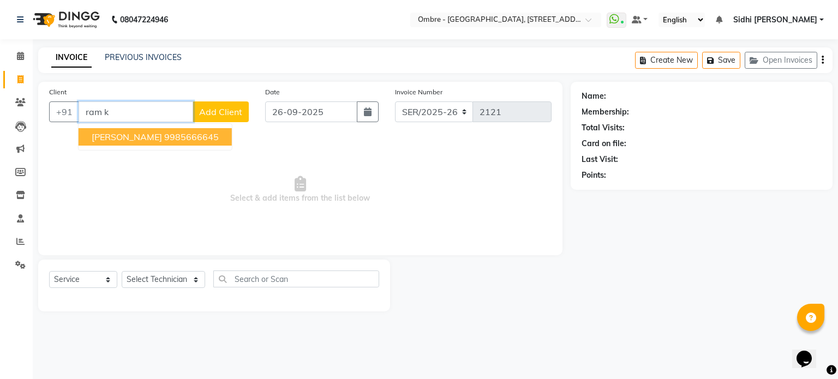
click at [202, 131] on button "Ram Krishna 9985666645" at bounding box center [155, 136] width 153 height 17
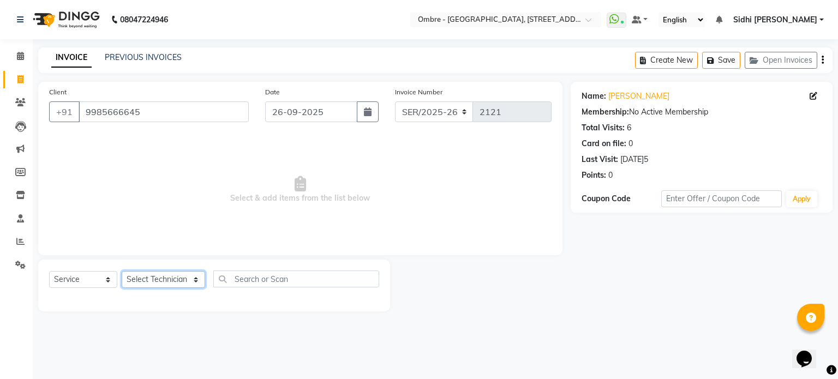
click at [169, 280] on select "Select Technician Abel Arohi Bharti Esther Gaina Holyson Juli Kasar Lata Moite …" at bounding box center [163, 279] width 83 height 17
click at [122, 272] on select "Select Technician Abel Arohi Bharti Esther Gaina Holyson Juli Kasar Lata Moite …" at bounding box center [163, 279] width 83 height 17
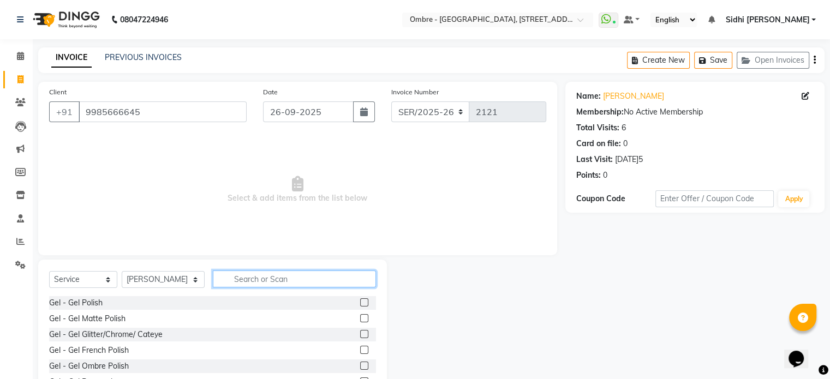
click at [282, 278] on input "text" at bounding box center [294, 279] width 163 height 17
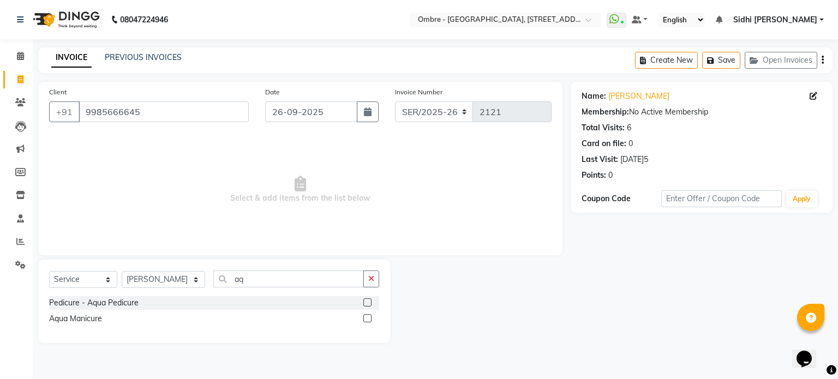
click at [371, 303] on label at bounding box center [367, 302] width 8 height 8
click at [371, 303] on input "checkbox" at bounding box center [366, 303] width 7 height 7
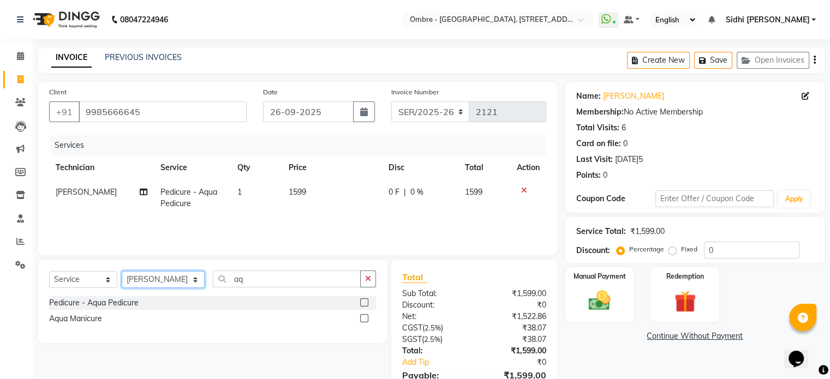
click at [168, 282] on select "Select Technician Abel Arohi Bharti Esther Gaina Holyson Juli Kasar Lata Moite …" at bounding box center [163, 279] width 83 height 17
click at [122, 272] on select "Select Technician Abel Arohi Bharti Esther Gaina Holyson Juli Kasar Lata Moite …" at bounding box center [163, 279] width 83 height 17
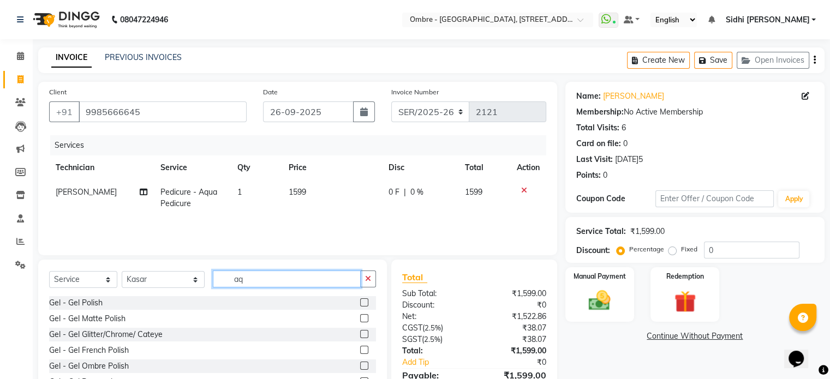
drag, startPoint x: 226, startPoint y: 277, endPoint x: 193, endPoint y: 273, distance: 33.0
click at [213, 275] on input "aq" at bounding box center [287, 279] width 148 height 17
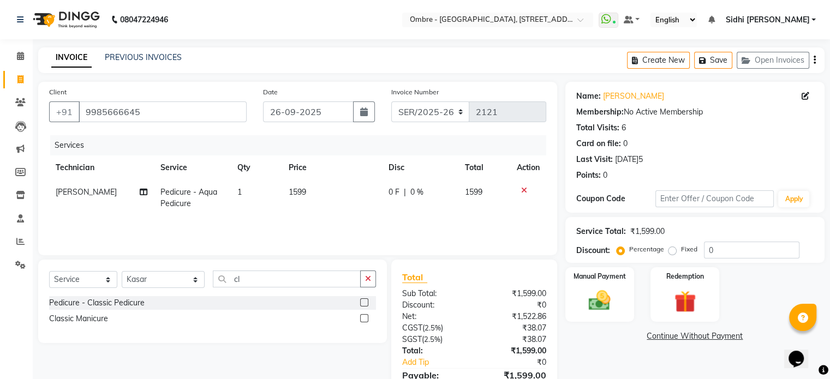
click at [362, 302] on label at bounding box center [364, 302] width 8 height 8
click at [362, 302] on input "checkbox" at bounding box center [363, 303] width 7 height 7
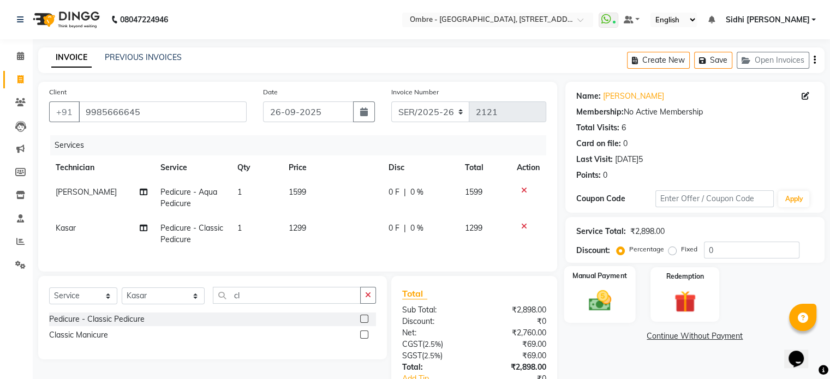
click at [616, 292] on img at bounding box center [599, 301] width 37 height 26
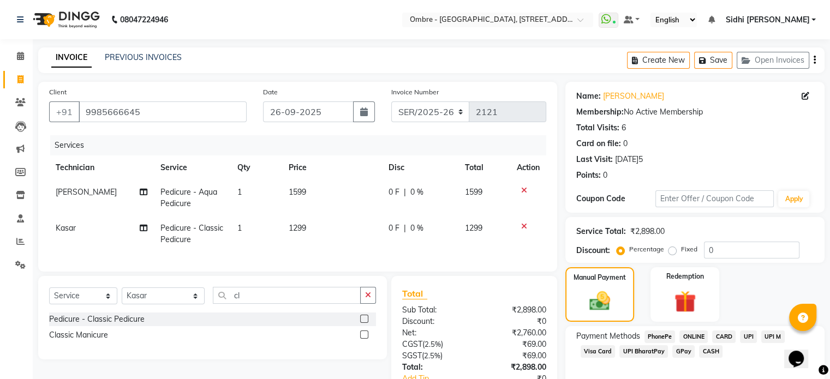
click at [725, 336] on span "CARD" at bounding box center [723, 337] width 23 height 13
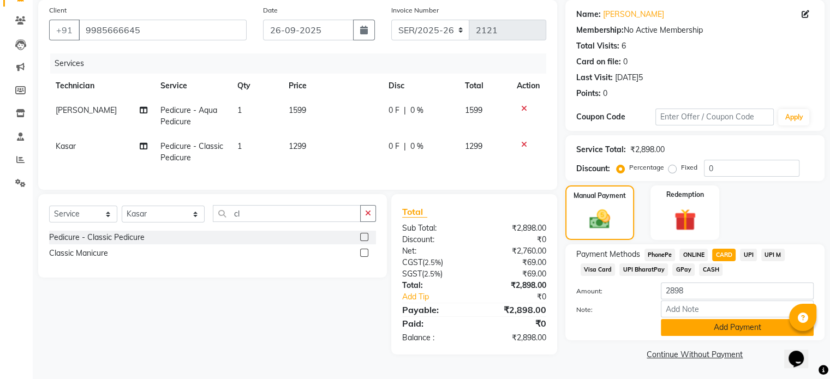
click at [755, 332] on button "Add Payment" at bounding box center [737, 327] width 153 height 17
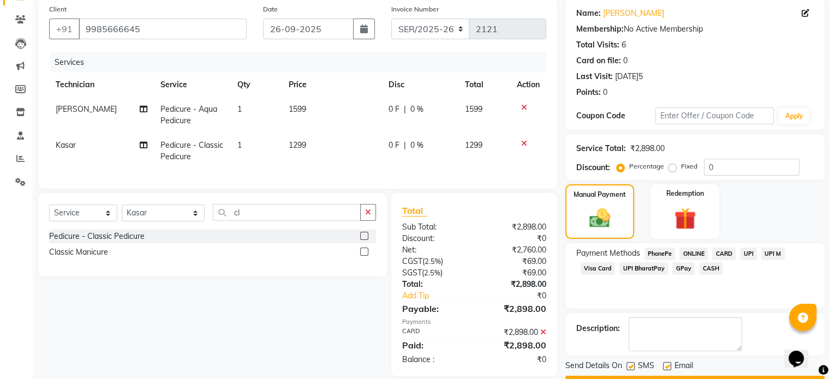
scroll to position [112, 0]
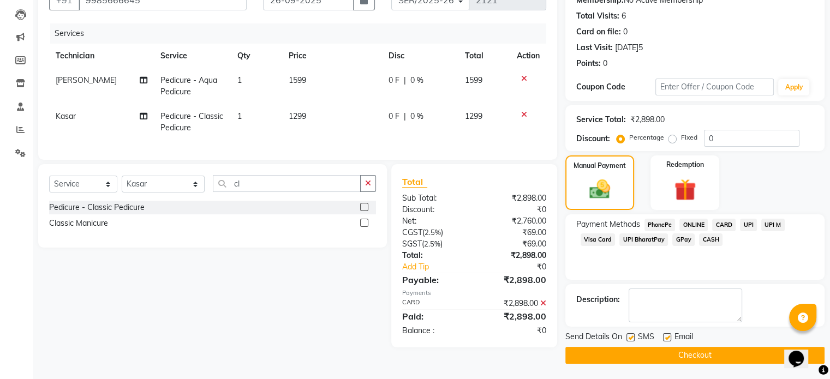
click at [757, 347] on button "Checkout" at bounding box center [694, 355] width 259 height 17
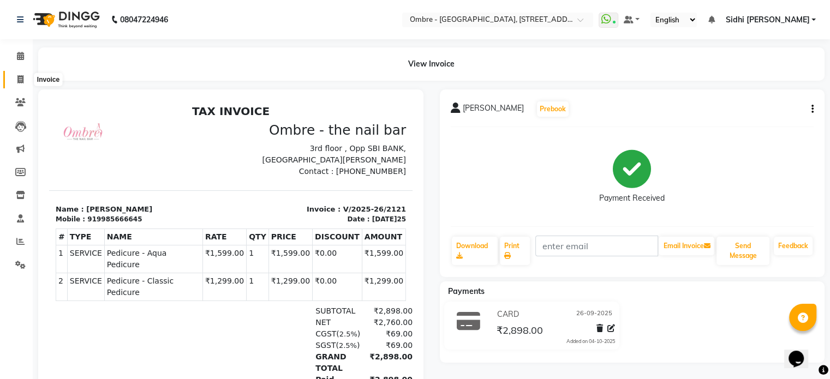
click at [17, 79] on icon at bounding box center [20, 79] width 6 height 8
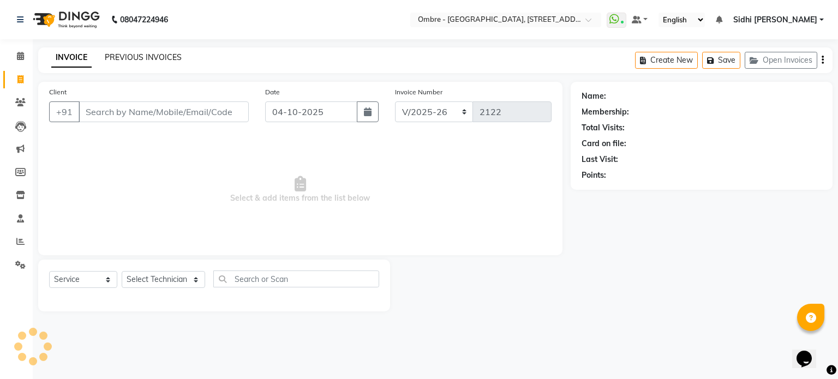
click at [145, 61] on link "PREVIOUS INVOICES" at bounding box center [143, 57] width 77 height 10
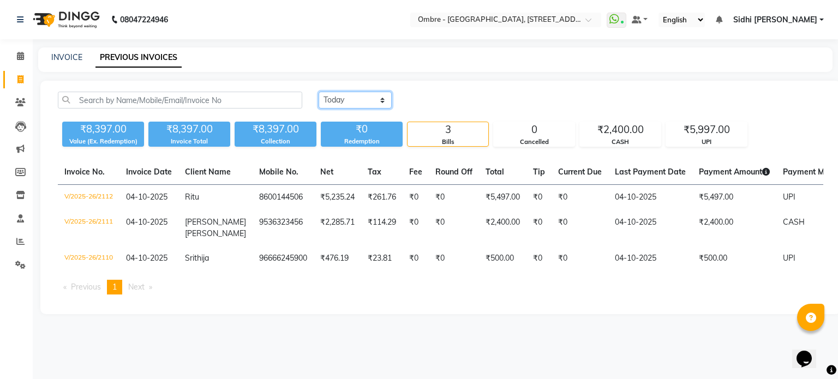
click at [336, 100] on select "Today Yesterday Custom Range" at bounding box center [355, 100] width 73 height 17
click at [319, 92] on select "Today Yesterday Custom Range" at bounding box center [355, 100] width 73 height 17
click at [456, 99] on input "04-10-2025" at bounding box center [444, 100] width 76 height 15
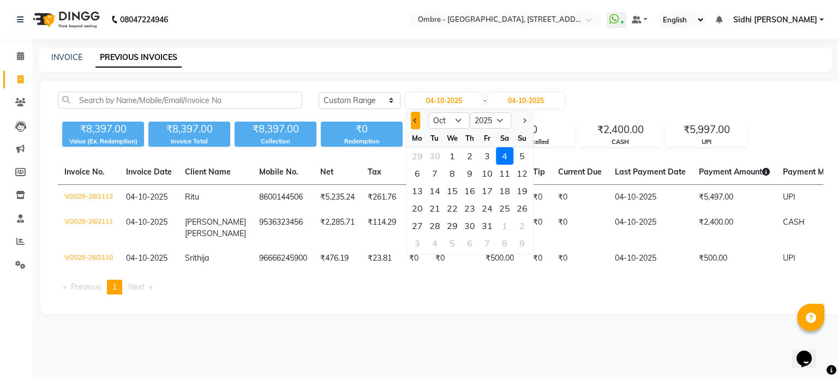
click at [412, 122] on button "Previous month" at bounding box center [415, 120] width 9 height 17
click at [488, 207] on div "26" at bounding box center [487, 208] width 17 height 17
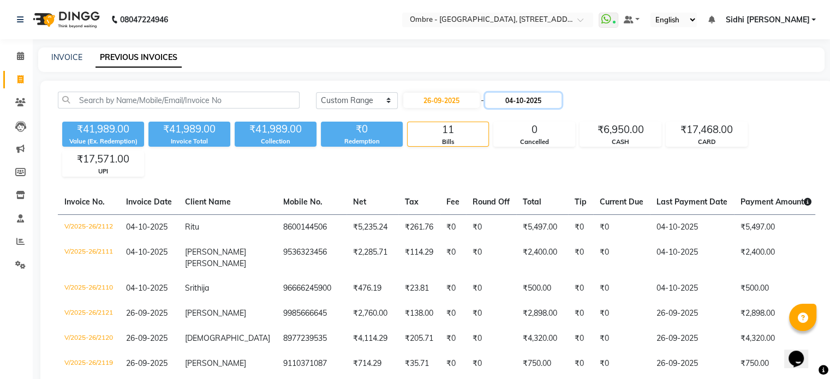
click at [530, 106] on input "04-10-2025" at bounding box center [523, 100] width 76 height 15
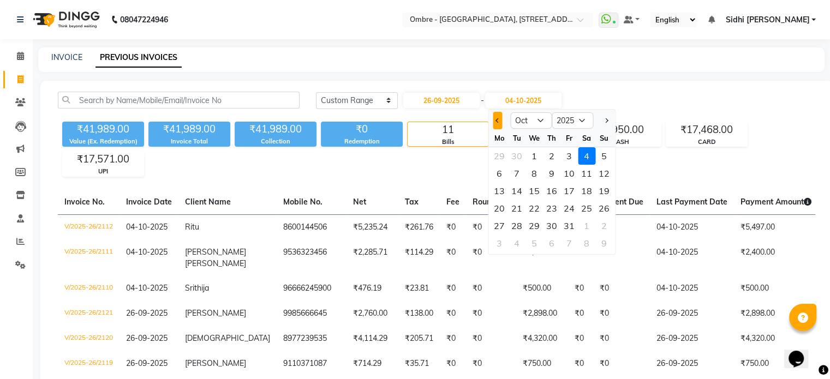
click at [499, 123] on button "Previous month" at bounding box center [497, 120] width 9 height 17
click at [566, 210] on div "26" at bounding box center [568, 208] width 17 height 17
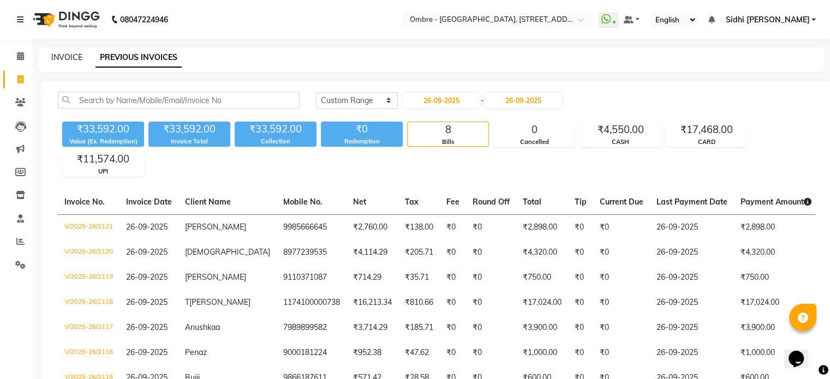
click at [70, 55] on link "INVOICE" at bounding box center [66, 57] width 31 height 10
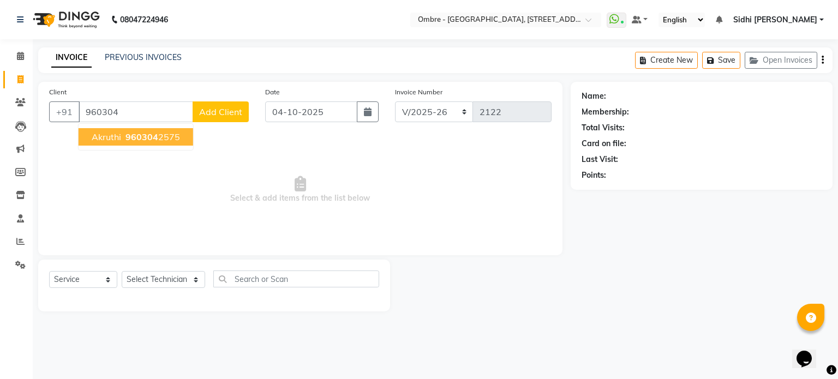
click at [184, 139] on button "Akruthi 960304 2575" at bounding box center [136, 136] width 115 height 17
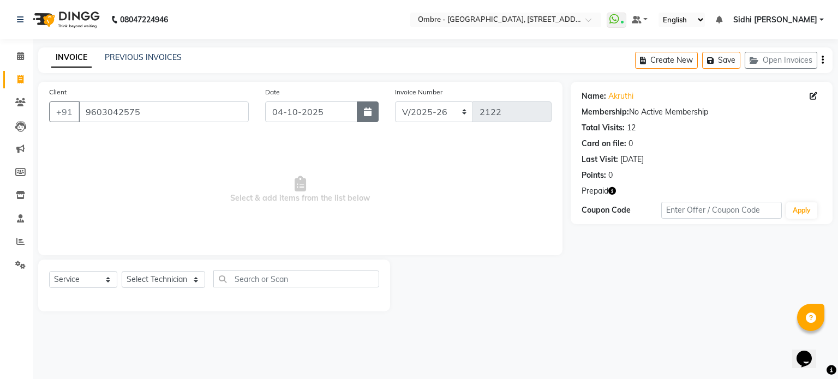
click at [373, 117] on button "button" at bounding box center [368, 111] width 22 height 21
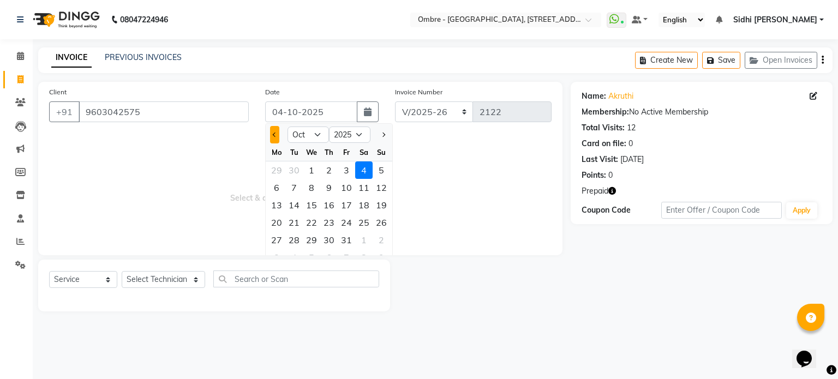
click at [275, 131] on button "Previous month" at bounding box center [274, 134] width 9 height 17
click at [344, 226] on div "26" at bounding box center [346, 222] width 17 height 17
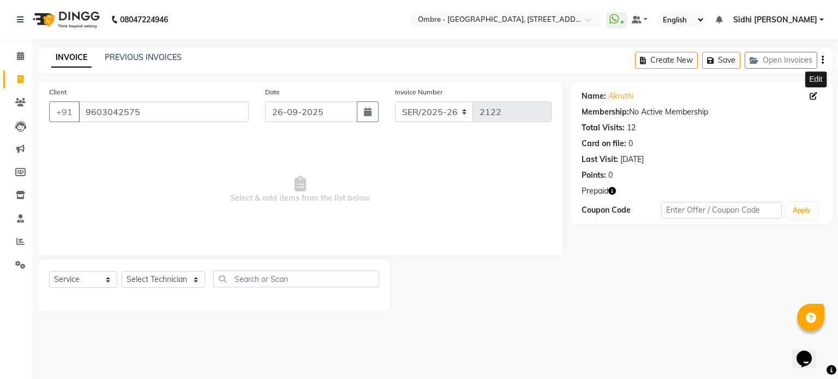
click at [811, 96] on icon at bounding box center [814, 96] width 8 height 8
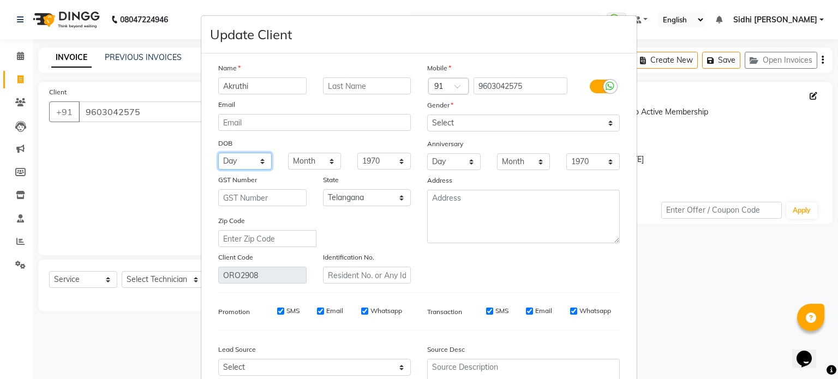
click at [242, 165] on select "Day 01 02 03 04 05 06 07 08 09 10 11 12 13 14 15 16 17 18 19 20 21 22 23 24 25 …" at bounding box center [244, 161] width 53 height 17
click at [218, 154] on select "Day 01 02 03 04 05 06 07 08 09 10 11 12 13 14 15 16 17 18 19 20 21 22 23 24 25 …" at bounding box center [244, 161] width 53 height 17
click at [308, 166] on select "Month January February March April May June July August September October Novem…" at bounding box center [314, 161] width 53 height 17
click at [288, 154] on select "Month January February March April May June July August September October Novem…" at bounding box center [314, 161] width 53 height 17
click at [452, 177] on div "Address" at bounding box center [523, 182] width 209 height 15
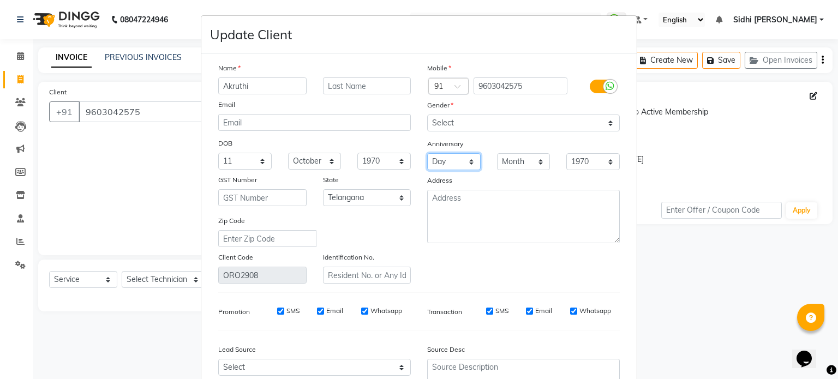
click at [454, 168] on select "Day 01 02 03 04 05 06 07 08 09 10 11 12 13 14 15 16 17 18 19 20 21 22 23 24 25 …" at bounding box center [453, 161] width 53 height 17
click at [427, 154] on select "Day 01 02 03 04 05 06 07 08 09 10 11 12 13 14 15 16 17 18 19 20 21 22 23 24 25 …" at bounding box center [453, 161] width 53 height 17
click at [528, 163] on select "Month January February March April May June July August September October Novem…" at bounding box center [523, 161] width 53 height 17
click at [497, 154] on select "Month January February March April May June July August September October Novem…" at bounding box center [523, 161] width 53 height 17
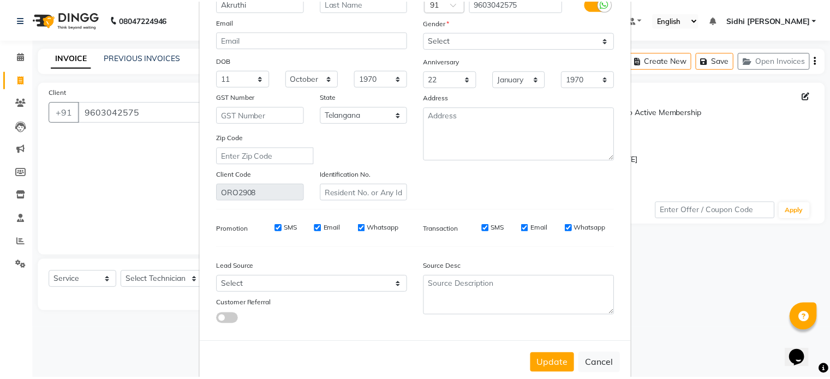
scroll to position [83, 0]
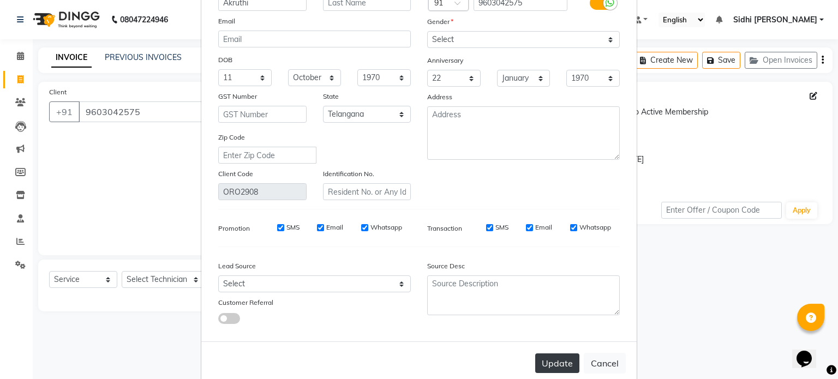
click at [550, 373] on button "Update" at bounding box center [557, 364] width 44 height 20
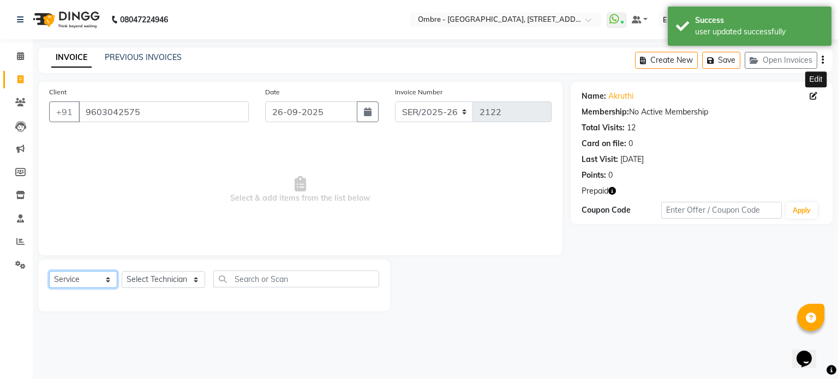
click at [94, 274] on select "Select Service Product Membership Package Voucher Prepaid Gift Card" at bounding box center [83, 279] width 68 height 17
click at [49, 272] on select "Select Service Product Membership Package Voucher Prepaid Gift Card" at bounding box center [83, 279] width 68 height 17
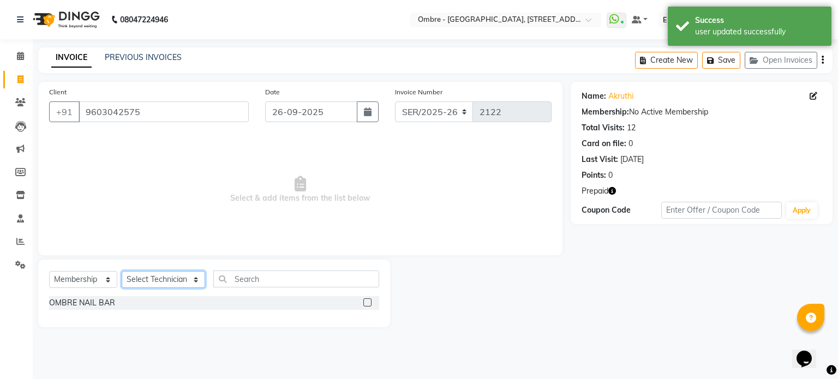
click at [157, 274] on select "Select Technician Abel Arohi Bharti Esther Gaina Holyson Juli Kasar Lata Moite …" at bounding box center [163, 279] width 83 height 17
click at [122, 272] on select "Select Technician Abel Arohi Bharti Esther Gaina Holyson Juli Kasar Lata Moite …" at bounding box center [163, 279] width 83 height 17
click at [368, 301] on label at bounding box center [367, 302] width 8 height 8
click at [368, 301] on input "checkbox" at bounding box center [366, 303] width 7 height 7
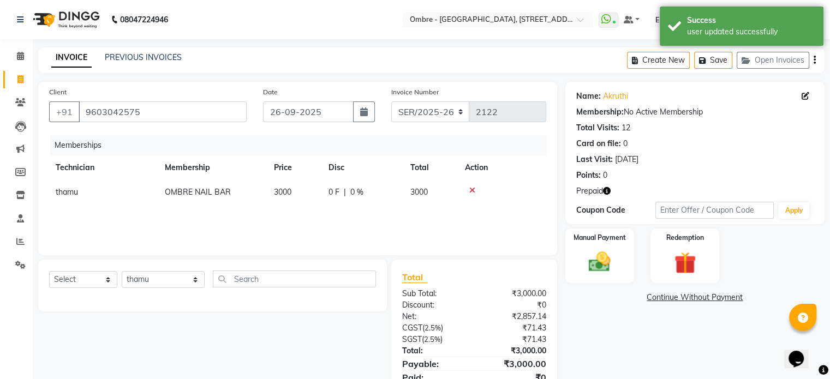
click at [292, 191] on td "3000" at bounding box center [294, 192] width 55 height 25
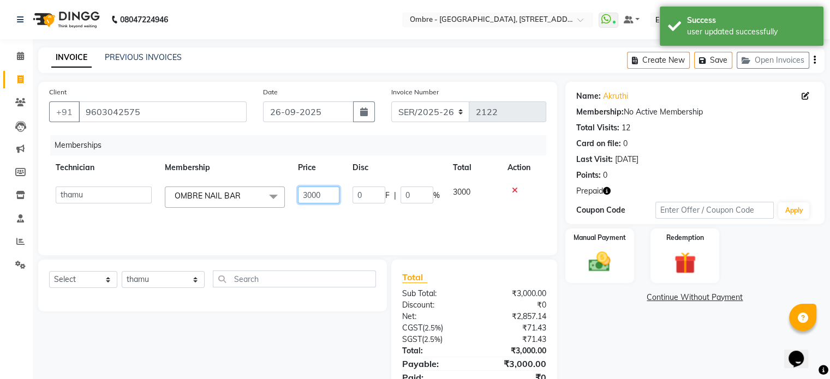
click at [307, 198] on input "3000" at bounding box center [318, 195] width 41 height 17
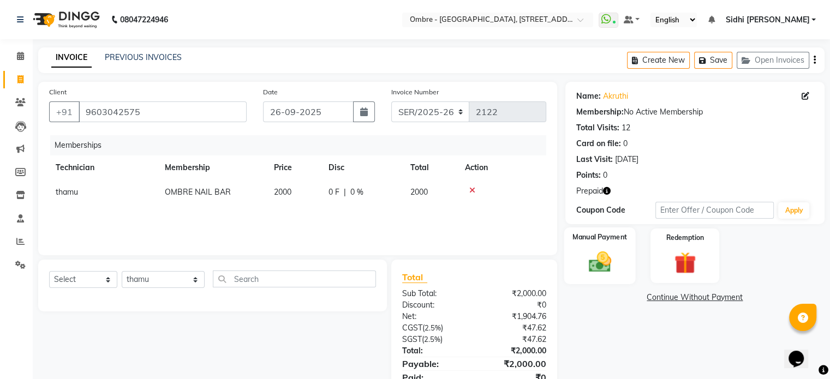
click at [597, 261] on img at bounding box center [599, 262] width 37 height 26
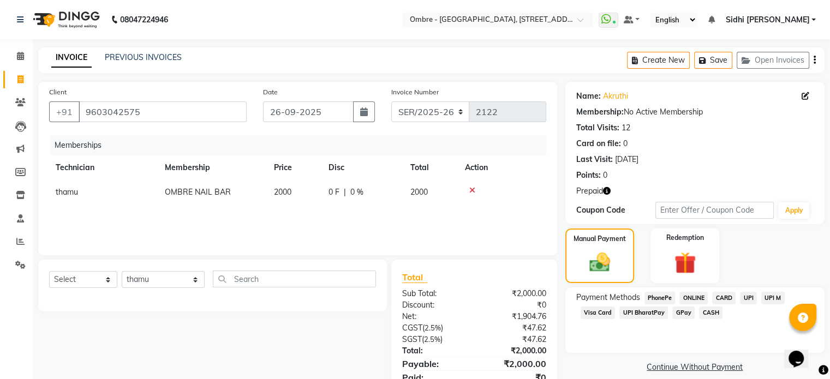
click at [708, 313] on span "CASH" at bounding box center [710, 313] width 23 height 13
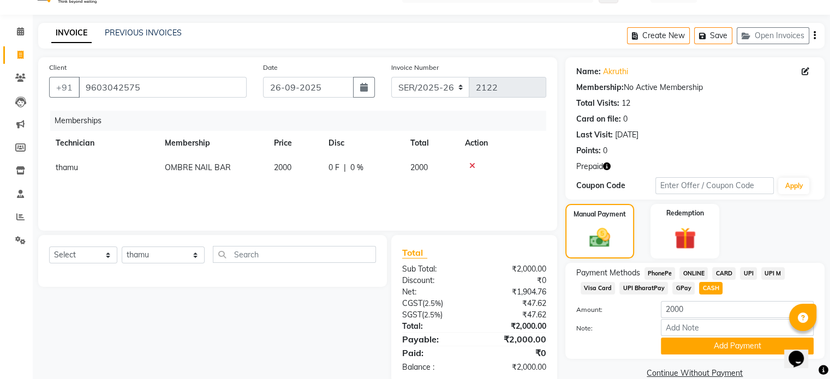
scroll to position [46, 0]
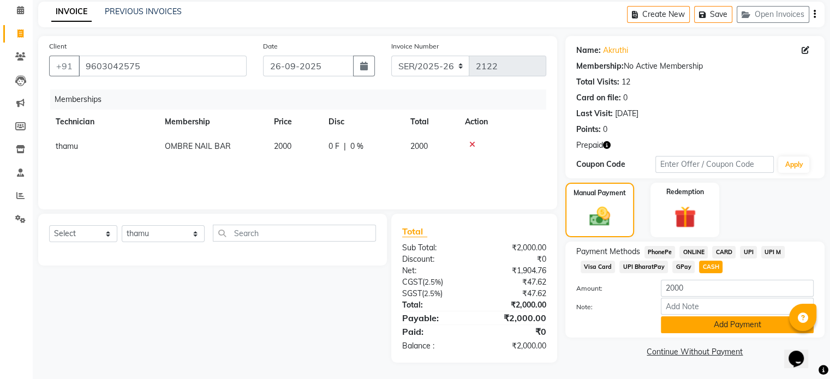
click at [761, 327] on button "Add Payment" at bounding box center [737, 324] width 153 height 17
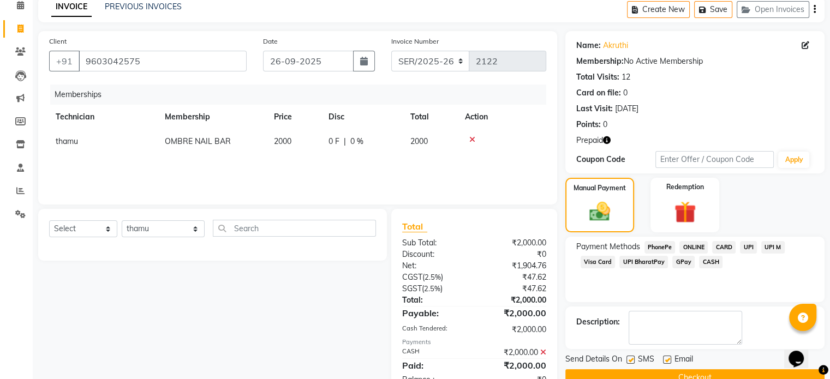
scroll to position [85, 0]
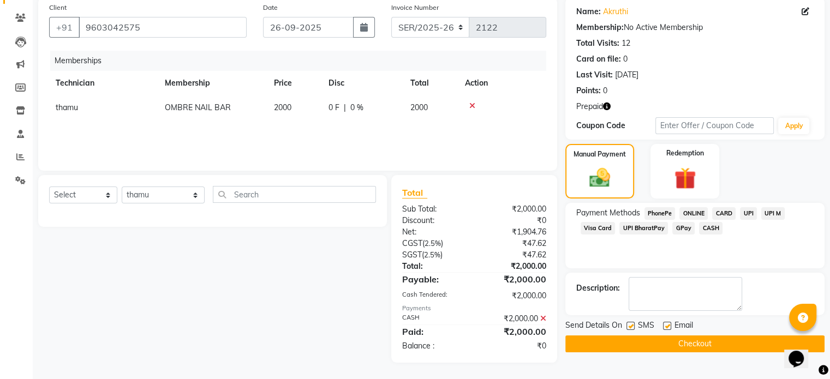
click at [763, 343] on button "Checkout" at bounding box center [694, 344] width 259 height 17
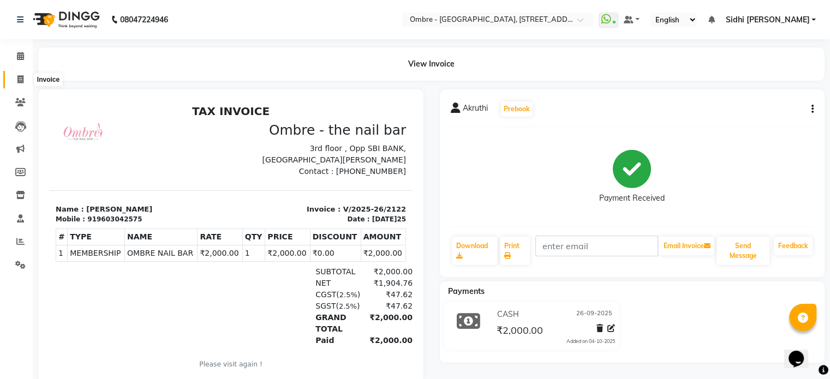
click at [16, 83] on span at bounding box center [20, 80] width 19 height 13
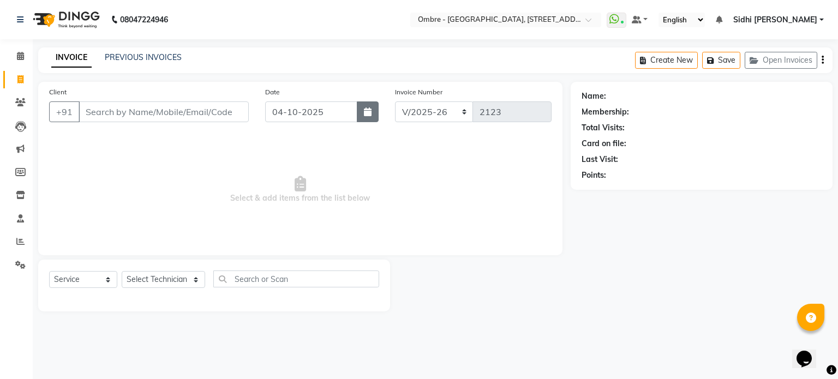
click at [374, 114] on button "button" at bounding box center [368, 111] width 22 height 21
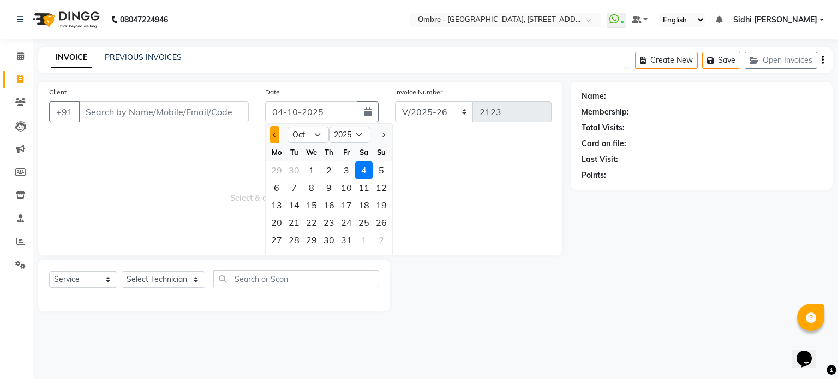
click at [277, 133] on button "Previous month" at bounding box center [274, 134] width 9 height 17
click at [332, 222] on div "25" at bounding box center [328, 222] width 17 height 17
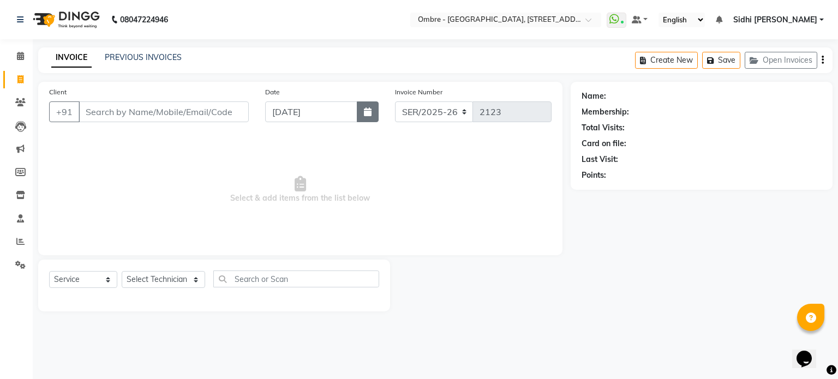
click at [363, 120] on button "button" at bounding box center [368, 111] width 22 height 21
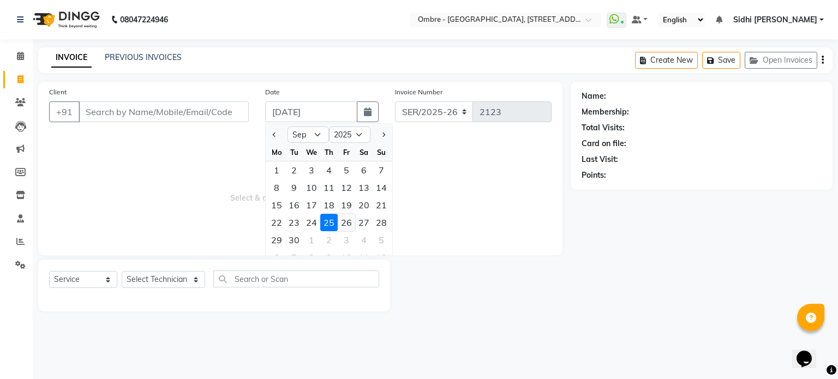
click at [347, 224] on div "26" at bounding box center [346, 222] width 17 height 17
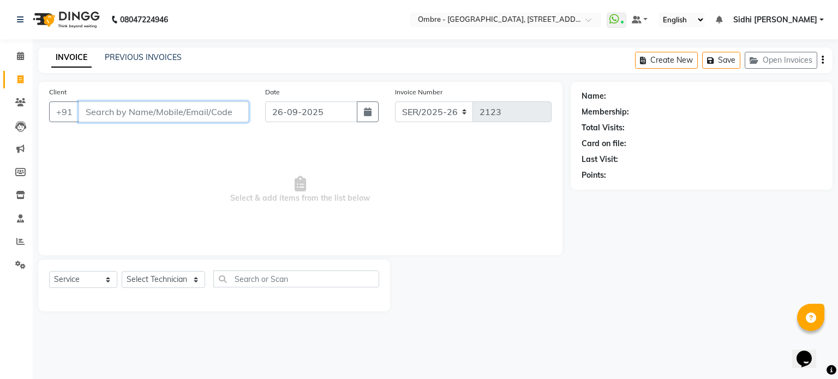
click at [220, 110] on input "Client" at bounding box center [164, 111] width 170 height 21
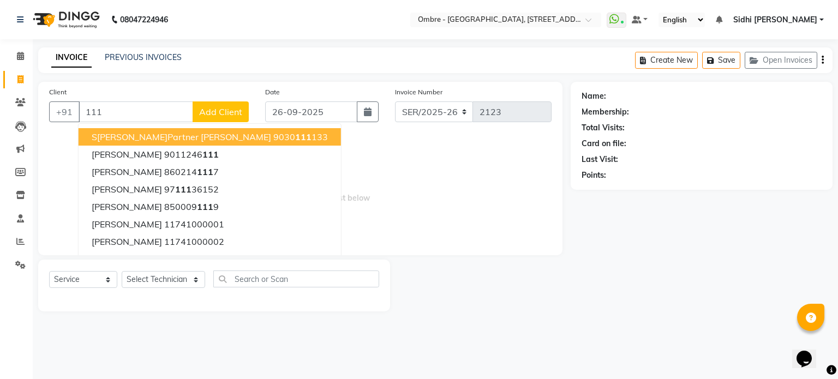
click at [220, 110] on span "Add Client" at bounding box center [220, 111] width 43 height 11
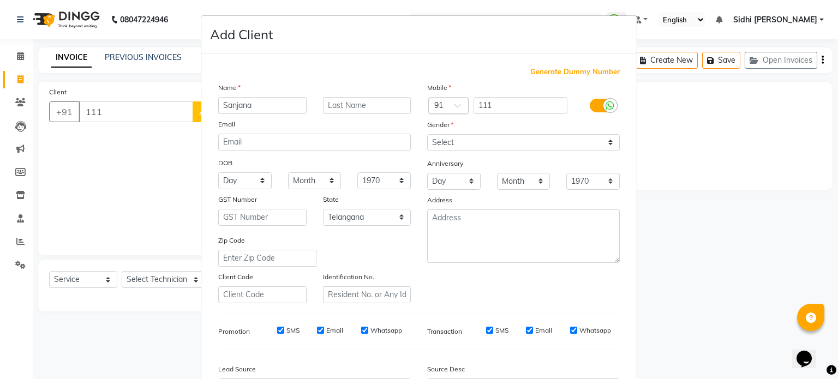
click at [560, 73] on span "Generate Dummy Number" at bounding box center [574, 72] width 89 height 11
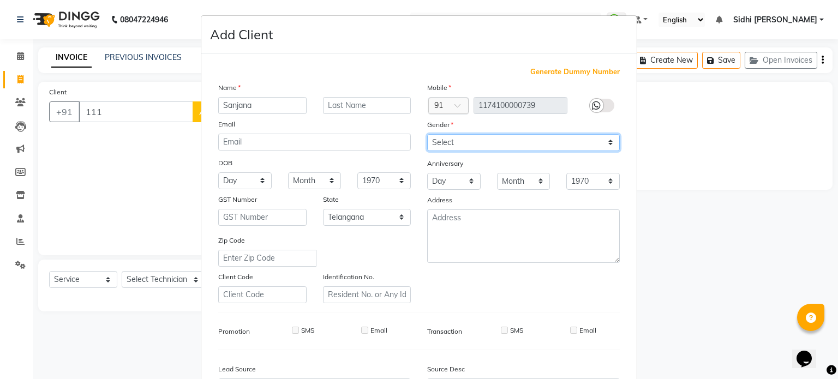
click at [559, 150] on select "Select Male Female Other Prefer Not To Say" at bounding box center [523, 142] width 193 height 17
click at [427, 135] on select "Select Male Female Other Prefer Not To Say" at bounding box center [523, 142] width 193 height 17
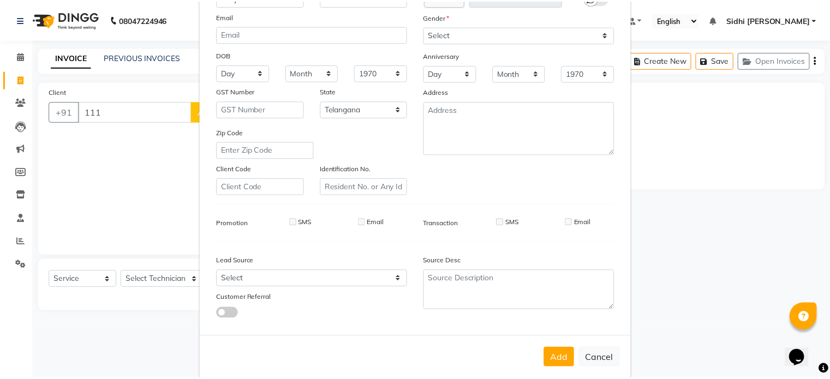
scroll to position [116, 0]
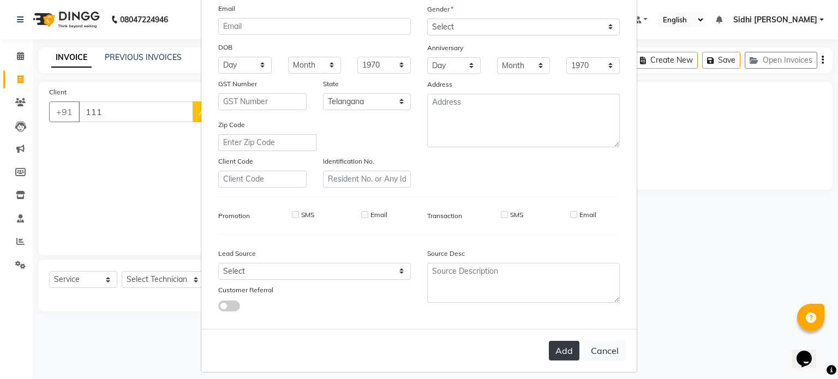
click at [554, 353] on button "Add" at bounding box center [564, 351] width 31 height 20
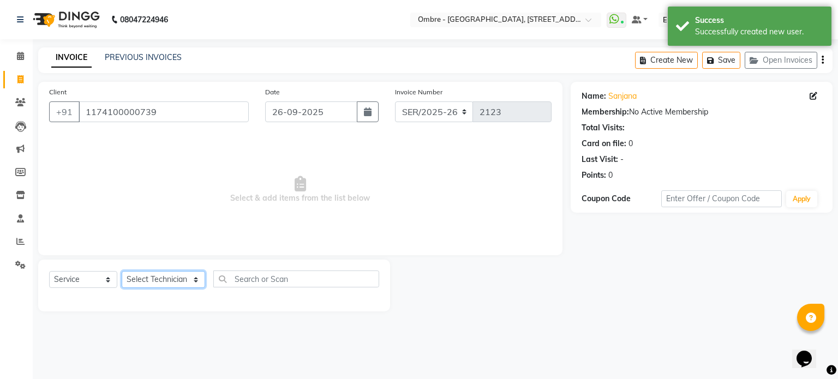
click at [176, 285] on select "Select Technician Abel Arohi Bharti Esther Gaina Holyson Juli Kasar Lata Moite …" at bounding box center [163, 279] width 83 height 17
click at [122, 272] on select "Select Technician Abel Arohi Bharti Esther Gaina Holyson Juli Kasar Lata Moite …" at bounding box center [163, 279] width 83 height 17
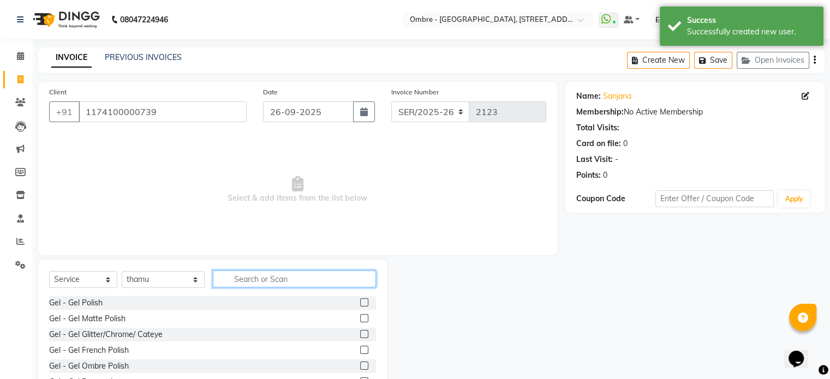
click at [250, 274] on input "text" at bounding box center [294, 279] width 163 height 17
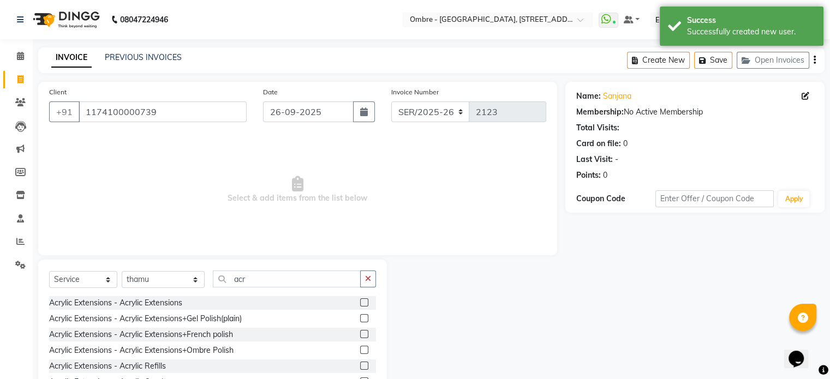
click at [360, 338] on label at bounding box center [364, 334] width 8 height 8
click at [360, 338] on input "checkbox" at bounding box center [363, 334] width 7 height 7
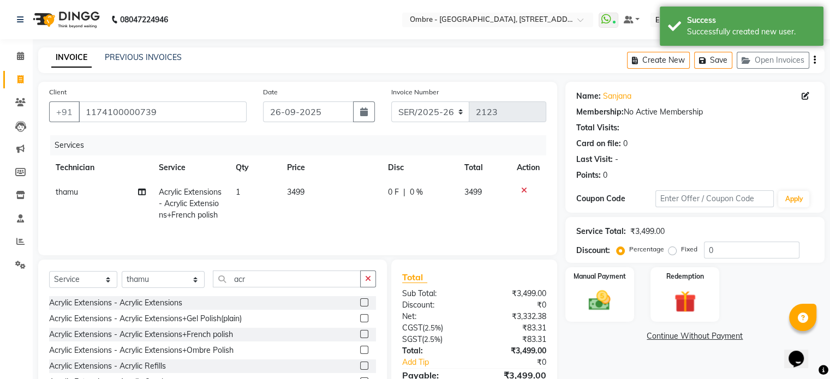
click at [329, 211] on td "3499" at bounding box center [330, 203] width 100 height 47
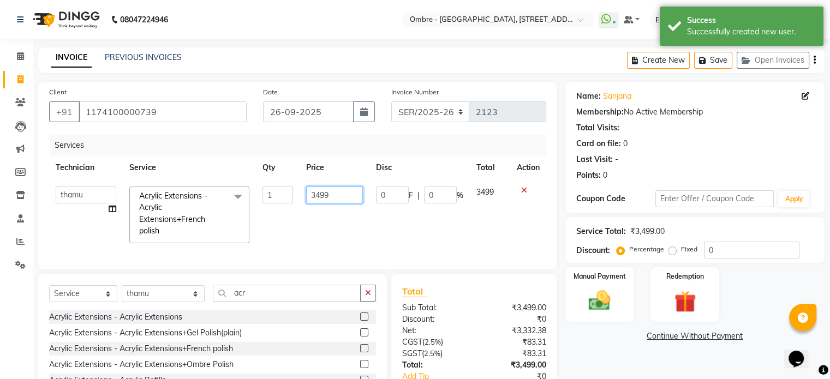
drag, startPoint x: 337, startPoint y: 194, endPoint x: 273, endPoint y: 192, distance: 64.4
click at [275, 192] on tr "Abel Arohi Bharti Esther Gaina Holyson Juli Kasar Lata Moite Monisha Prasad pri…" at bounding box center [297, 215] width 497 height 70
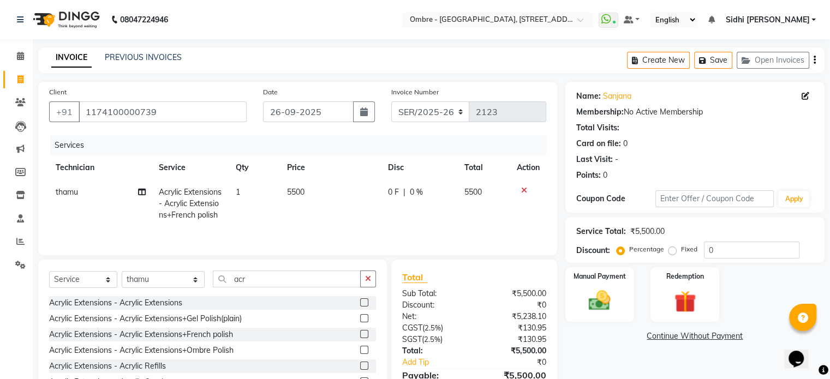
click at [114, 211] on td "thamu Split Commission" at bounding box center [100, 203] width 103 height 47
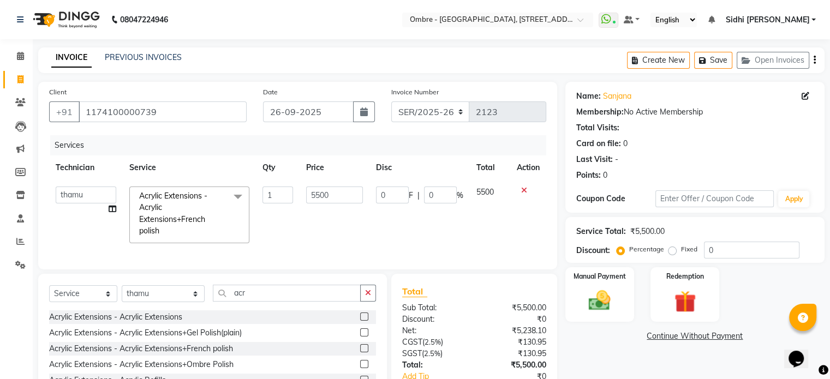
click at [114, 211] on icon at bounding box center [113, 209] width 8 height 8
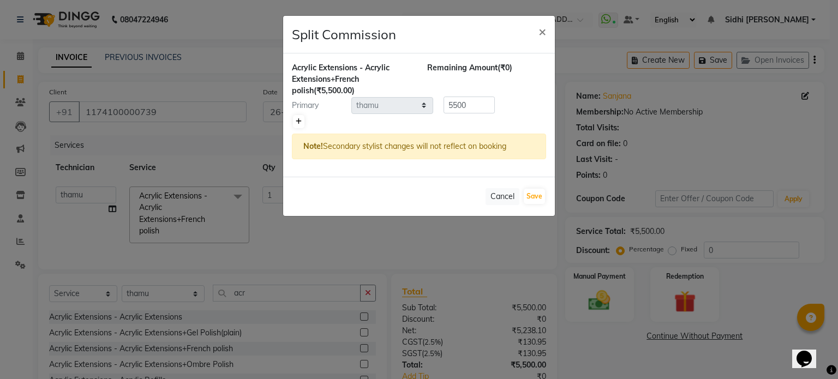
click at [301, 118] on icon at bounding box center [299, 121] width 6 height 7
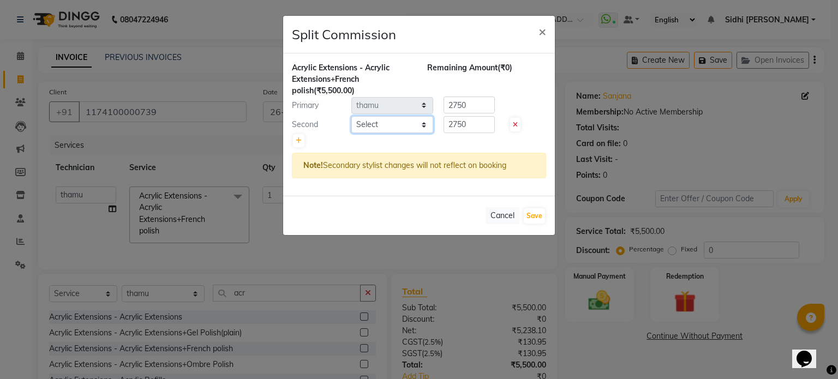
click at [398, 123] on select "Select Abel Arohi Bharti Esther Gaina Holyson Juli Kasar Lata Moite Monisha Pra…" at bounding box center [392, 124] width 82 height 17
click at [351, 116] on select "Select Abel Arohi Bharti Esther Gaina Holyson Juli Kasar Lata Moite Monisha Pra…" at bounding box center [392, 124] width 82 height 17
click at [533, 218] on button "Save" at bounding box center [534, 215] width 21 height 15
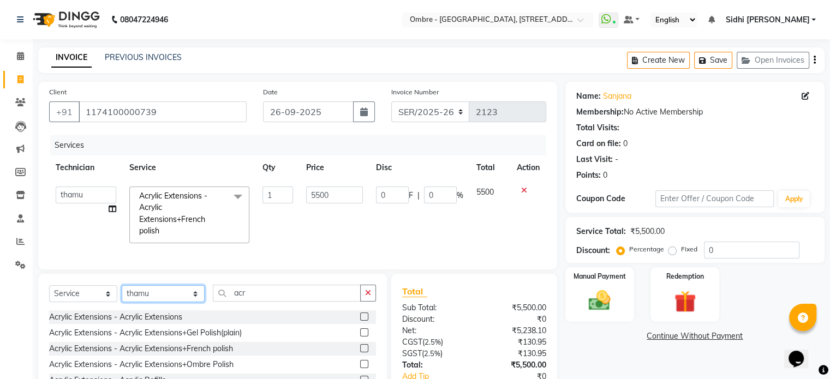
click at [174, 302] on select "Select Technician Abel Arohi Bharti Esther Gaina Holyson Juli Kasar Lata Moite …" at bounding box center [163, 293] width 83 height 17
click at [122, 294] on select "Select Technician Abel Arohi Bharti Esther Gaina Holyson Juli Kasar Lata Moite …" at bounding box center [163, 293] width 83 height 17
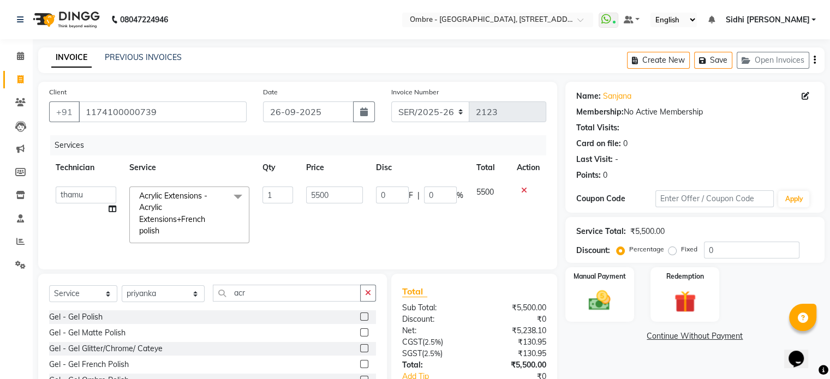
click at [360, 321] on label at bounding box center [364, 317] width 8 height 8
click at [360, 321] on input "checkbox" at bounding box center [363, 317] width 7 height 7
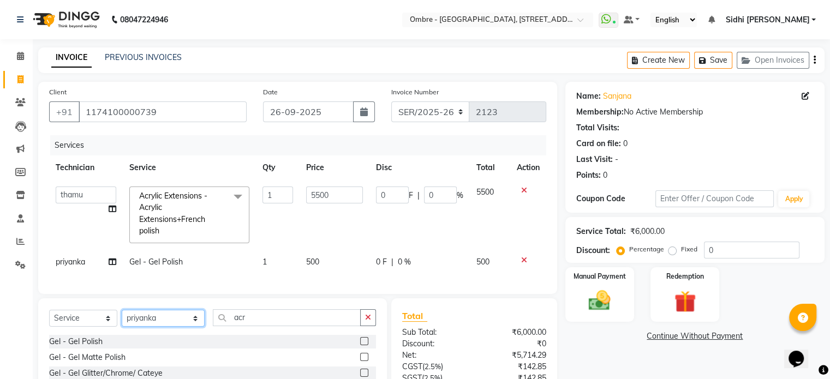
click at [175, 325] on select "Select Technician Abel Arohi Bharti Esther Gaina Holyson Juli Kasar Lata Moite …" at bounding box center [163, 318] width 83 height 17
click at [122, 319] on select "Select Technician Abel Arohi Bharti Esther Gaina Holyson Juli Kasar Lata Moite …" at bounding box center [163, 318] width 83 height 17
click at [360, 345] on label at bounding box center [364, 341] width 8 height 8
click at [360, 345] on input "checkbox" at bounding box center [363, 341] width 7 height 7
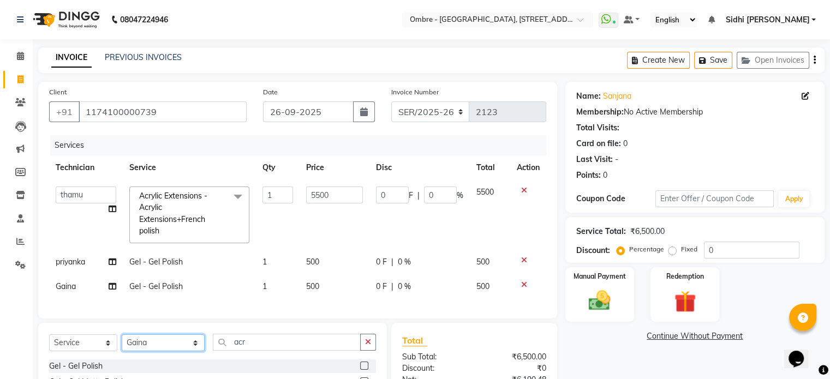
click at [165, 347] on select "Select Technician Abel Arohi Bharti Esther Gaina Holyson Juli Kasar Lata Moite …" at bounding box center [163, 343] width 83 height 17
click at [122, 343] on select "Select Technician Abel Arohi Bharti Esther Gaina Holyson Juli Kasar Lata Moite …" at bounding box center [163, 343] width 83 height 17
click at [245, 351] on input "acr" at bounding box center [287, 342] width 148 height 17
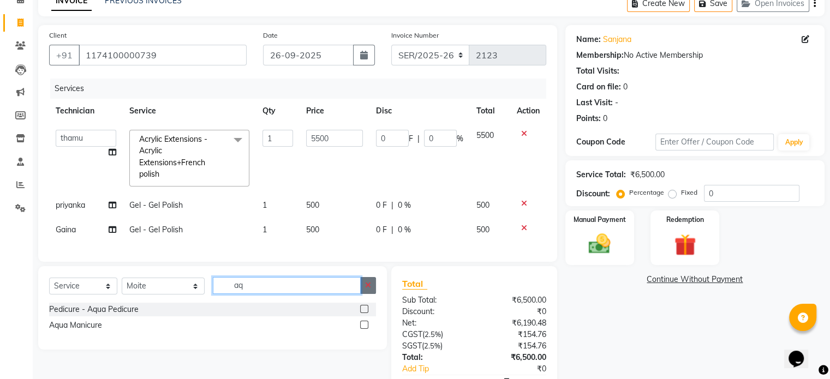
scroll to position [73, 0]
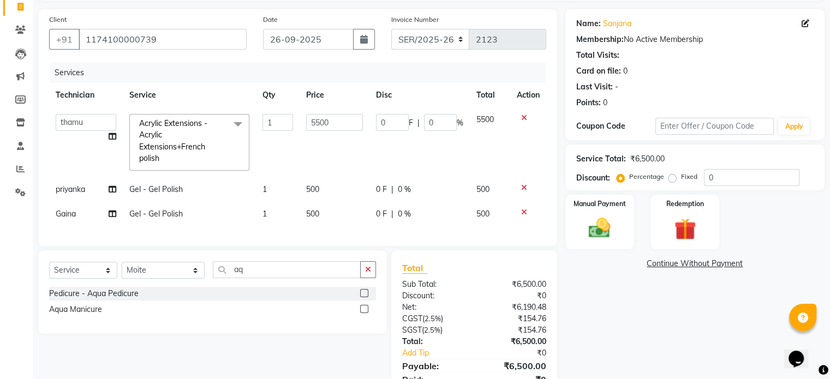
click at [363, 297] on label at bounding box center [364, 293] width 8 height 8
click at [363, 297] on input "checkbox" at bounding box center [363, 293] width 7 height 7
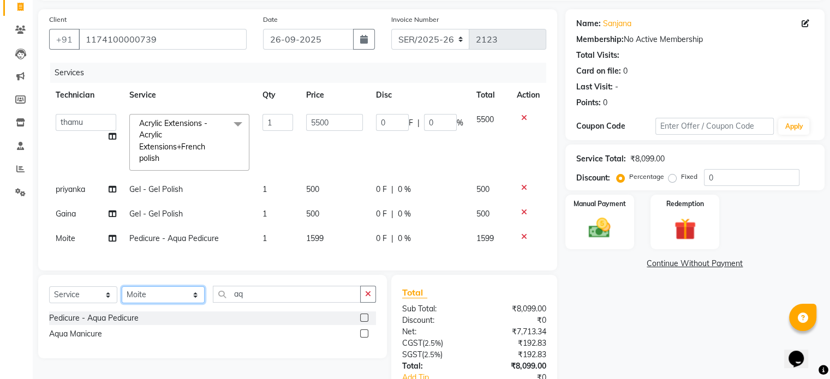
click at [165, 300] on select "Select Technician Abel Arohi Bharti Esther Gaina Holyson Juli Kasar Lata Moite …" at bounding box center [163, 294] width 83 height 17
click at [122, 295] on select "Select Technician Abel Arohi Bharti Esther Gaina Holyson Juli Kasar Lata Moite …" at bounding box center [163, 294] width 83 height 17
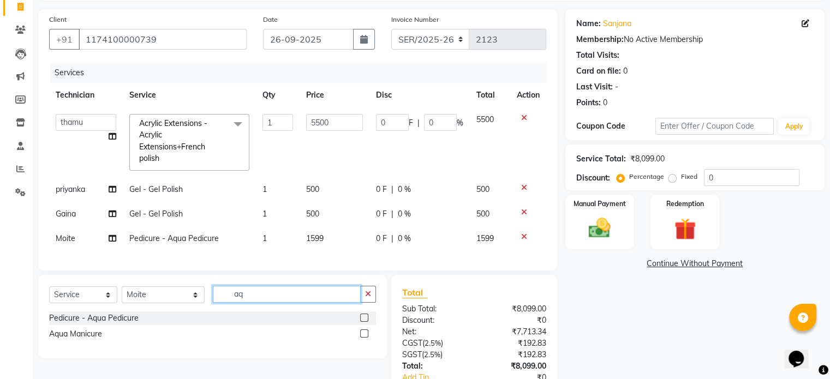
click at [237, 303] on input "aq" at bounding box center [287, 294] width 148 height 17
click at [362, 338] on label at bounding box center [364, 334] width 8 height 8
click at [362, 338] on input "checkbox" at bounding box center [363, 334] width 7 height 7
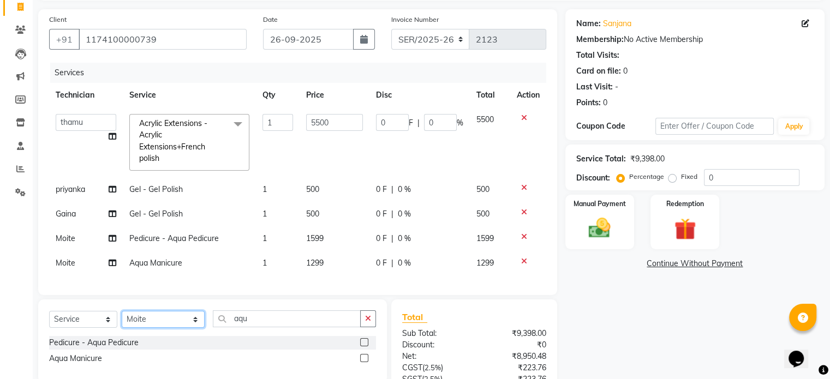
click at [165, 325] on select "Select Technician Abel Arohi Bharti Esther Gaina Holyson Juli Kasar Lata Moite …" at bounding box center [163, 319] width 83 height 17
click at [122, 319] on select "Select Technician Abel Arohi Bharti Esther Gaina Holyson Juli Kasar Lata Moite …" at bounding box center [163, 319] width 83 height 17
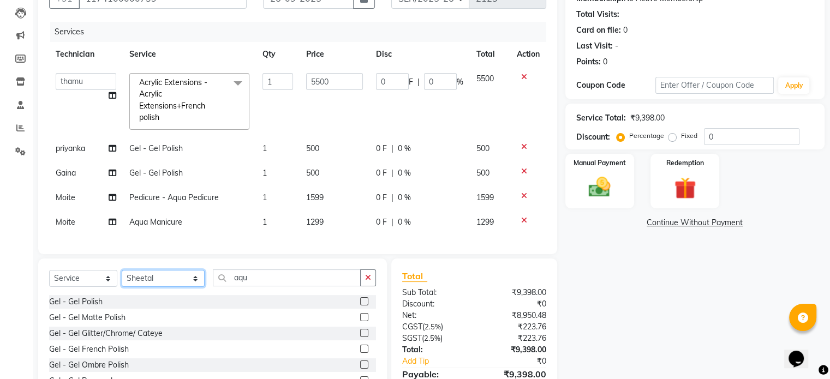
scroll to position [164, 0]
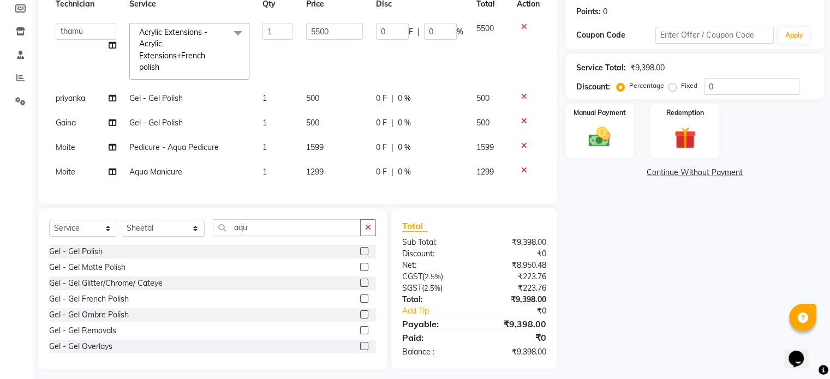
click at [360, 303] on label at bounding box center [364, 299] width 8 height 8
click at [360, 303] on input "checkbox" at bounding box center [363, 299] width 7 height 7
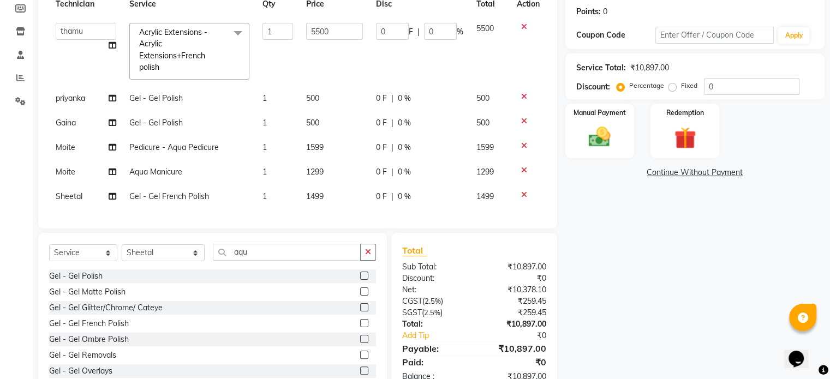
click at [331, 198] on td "1499" at bounding box center [335, 196] width 70 height 25
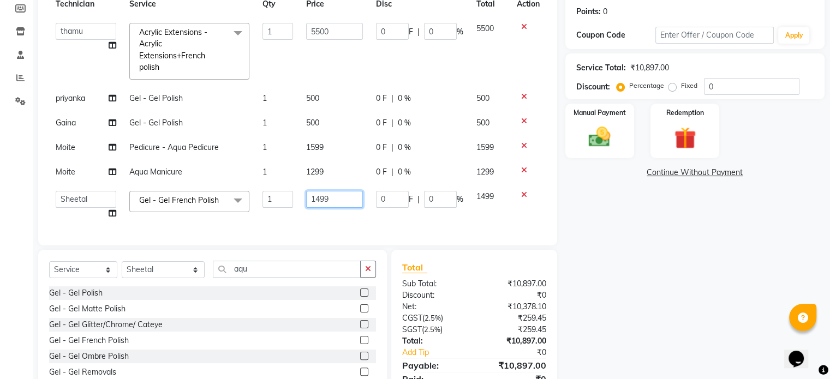
click at [343, 196] on input "1499" at bounding box center [334, 199] width 57 height 17
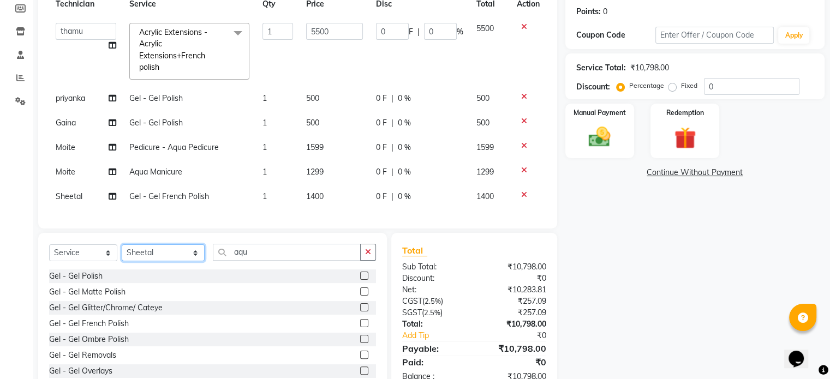
click at [153, 282] on div "Select Service Product Membership Package Voucher Prepaid Gift Card Select Tech…" at bounding box center [212, 313] width 349 height 161
click at [122, 253] on select "Select Technician Abel Arohi Bharti Esther Gaina Holyson Juli Kasar Lata Moite …" at bounding box center [163, 252] width 83 height 17
click at [360, 280] on label at bounding box center [364, 276] width 8 height 8
click at [360, 280] on input "checkbox" at bounding box center [363, 276] width 7 height 7
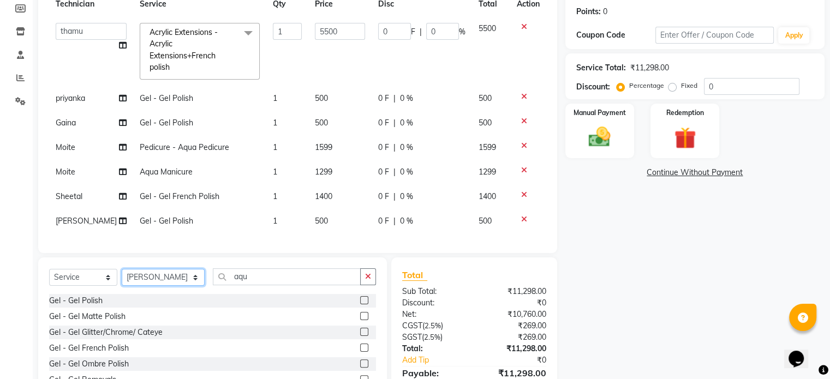
click at [168, 277] on select "Select Technician Abel Arohi Bharti Esther Gaina Holyson Juli Kasar Lata Moite …" at bounding box center [163, 277] width 83 height 17
click at [122, 272] on select "Select Technician Abel Arohi Bharti Esther Gaina Holyson Juli Kasar Lata Moite …" at bounding box center [163, 277] width 83 height 17
click at [360, 303] on label at bounding box center [364, 300] width 8 height 8
click at [360, 303] on input "checkbox" at bounding box center [363, 300] width 7 height 7
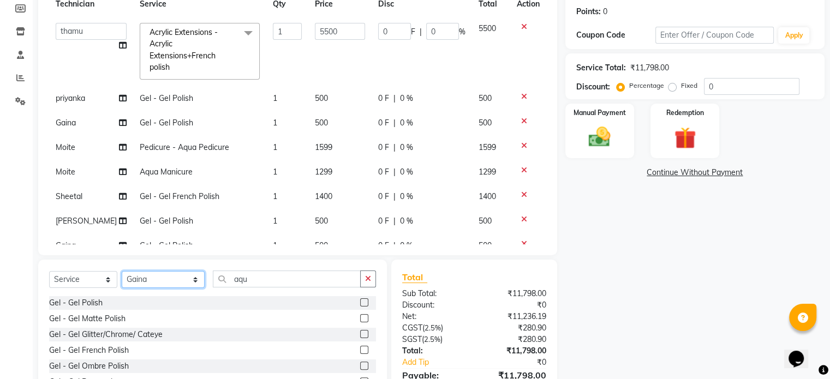
click at [178, 282] on select "Select Technician Abel Arohi Bharti Esther Gaina Holyson Juli Kasar Lata Moite …" at bounding box center [163, 279] width 83 height 17
click at [122, 272] on select "Select Technician Abel Arohi Bharti Esther Gaina Holyson Juli Kasar Lata Moite …" at bounding box center [163, 279] width 83 height 17
drag, startPoint x: 247, startPoint y: 277, endPoint x: 170, endPoint y: 276, distance: 76.9
click at [170, 276] on div "Select Service Product Membership Package Voucher Prepaid Gift Card Select Tech…" at bounding box center [212, 284] width 327 height 26
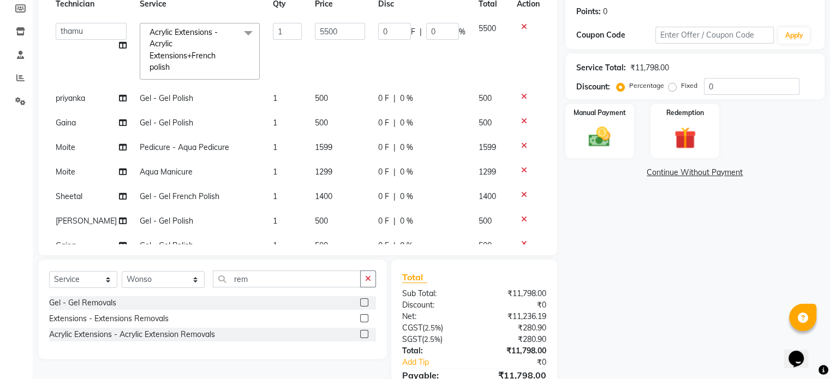
click at [366, 305] on label at bounding box center [364, 302] width 8 height 8
click at [366, 305] on input "checkbox" at bounding box center [363, 303] width 7 height 7
click at [175, 281] on select "Select Technician Abel Arohi Bharti Esther Gaina Holyson Juli Kasar Lata Moite …" at bounding box center [163, 279] width 83 height 17
click at [589, 137] on img at bounding box center [599, 137] width 37 height 26
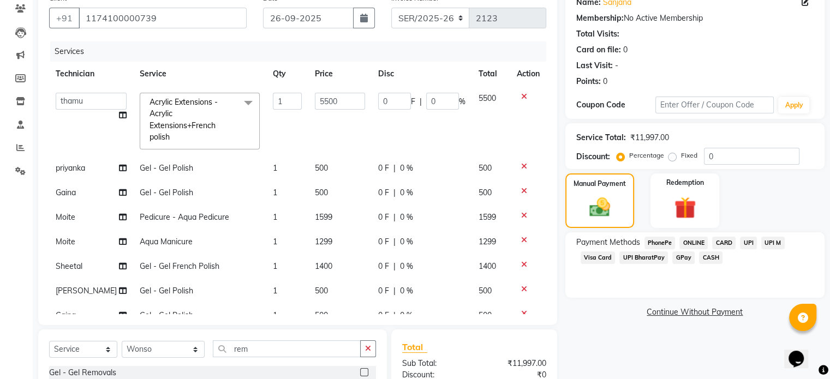
scroll to position [92, 0]
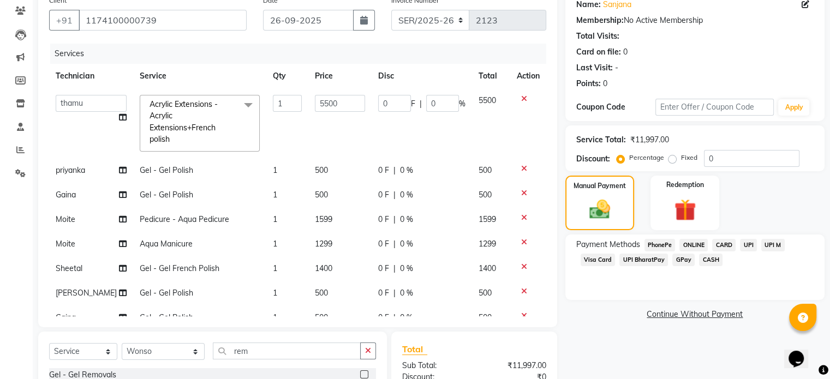
click at [731, 243] on span "CARD" at bounding box center [723, 245] width 23 height 13
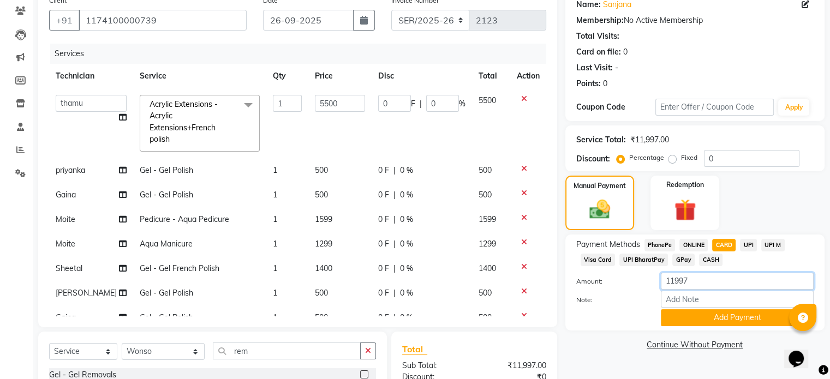
drag, startPoint x: 653, startPoint y: 283, endPoint x: 589, endPoint y: 277, distance: 63.6
click at [594, 277] on div "Amount: 11997" at bounding box center [695, 282] width 254 height 19
drag, startPoint x: 729, startPoint y: 316, endPoint x: 751, endPoint y: 253, distance: 66.4
click at [729, 316] on button "Add Payment" at bounding box center [737, 317] width 153 height 17
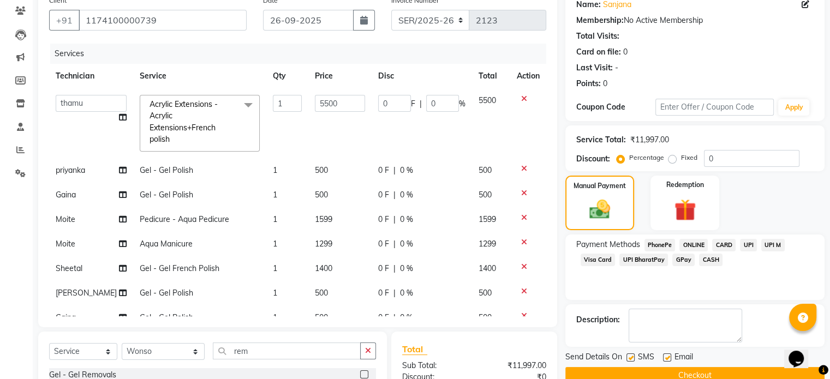
click at [752, 247] on span "UPI" at bounding box center [748, 245] width 17 height 13
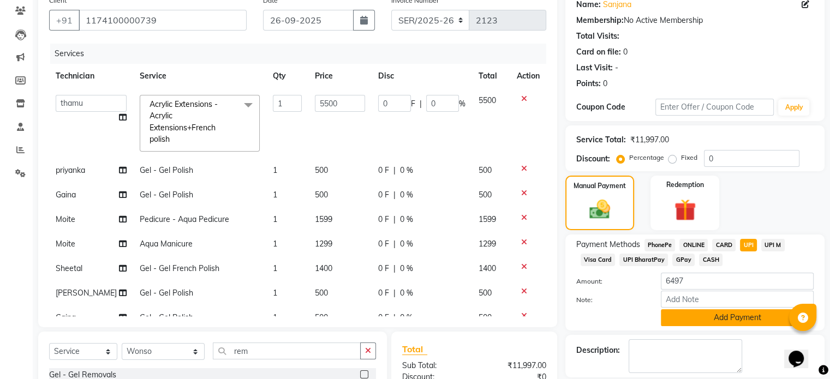
click at [766, 324] on button "Add Payment" at bounding box center [737, 317] width 153 height 17
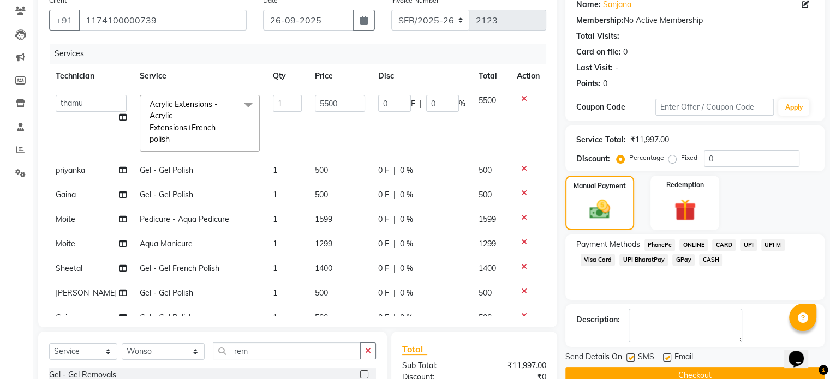
scroll to position [152, 0]
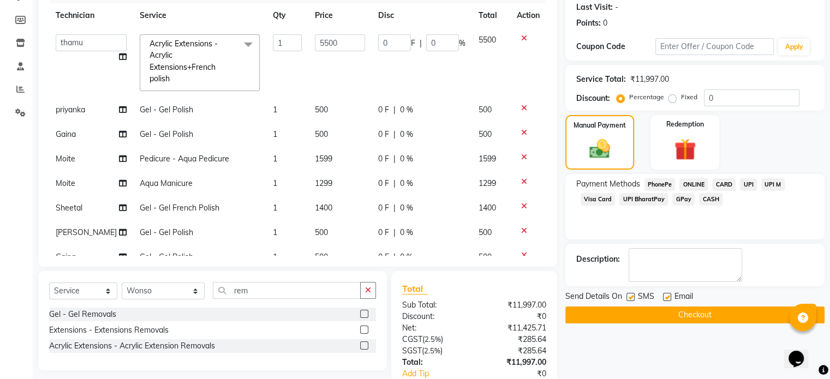
click at [770, 316] on button "Checkout" at bounding box center [694, 315] width 259 height 17
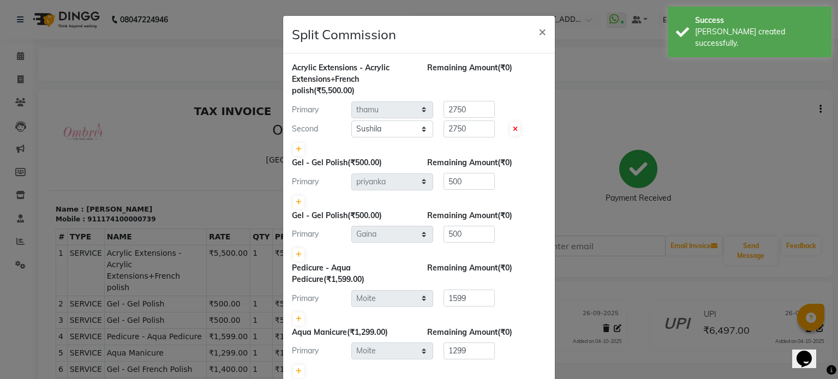
click at [26, 225] on ngb-modal-window "Split Commission × Acrylic Extensions - Acrylic Extensions+French polish (₹5,50…" at bounding box center [419, 189] width 838 height 379
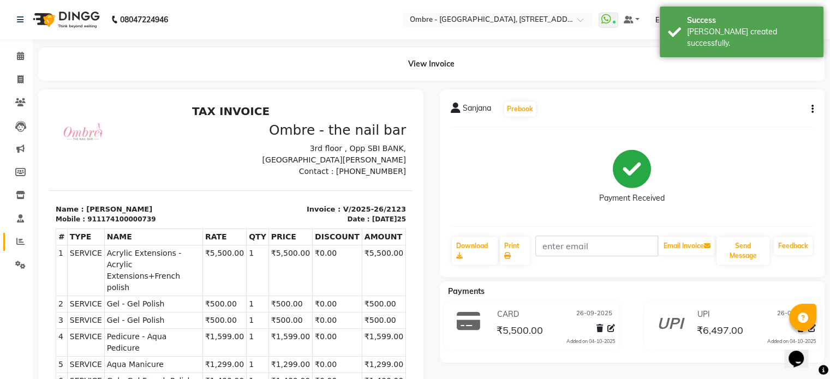
click at [20, 241] on icon at bounding box center [20, 241] width 8 height 8
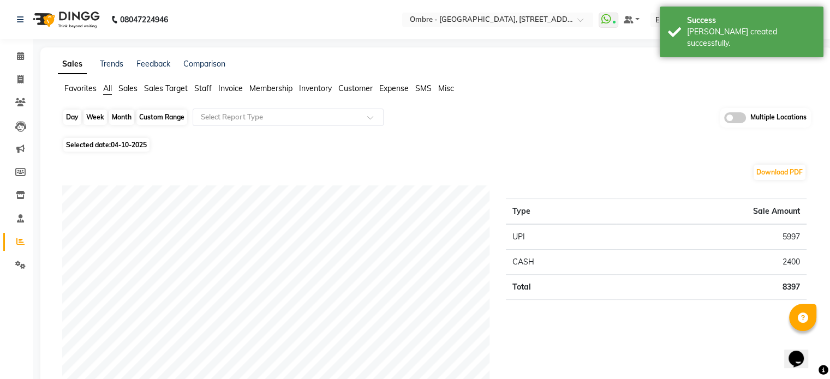
click at [77, 120] on div "Day" at bounding box center [72, 117] width 18 height 15
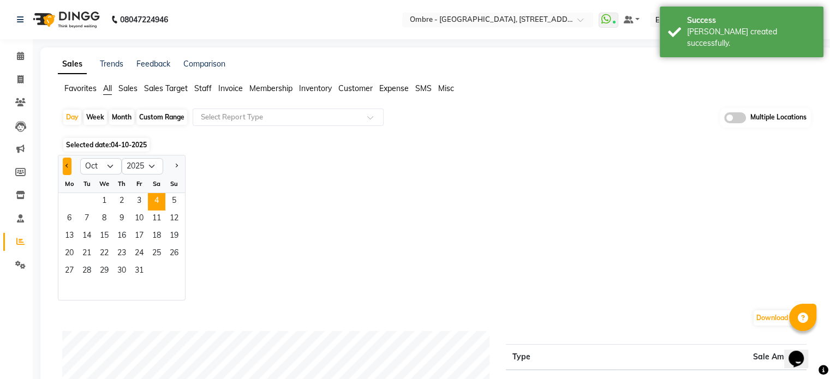
click at [65, 168] on button "Previous month" at bounding box center [67, 166] width 9 height 17
click at [140, 252] on span "26" at bounding box center [138, 254] width 17 height 17
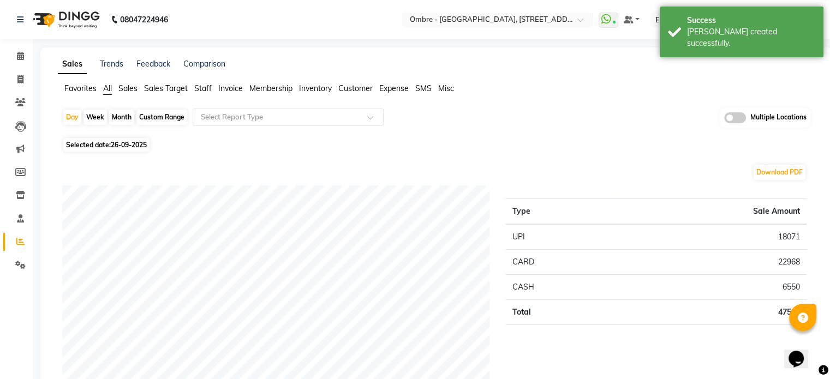
scroll to position [22, 0]
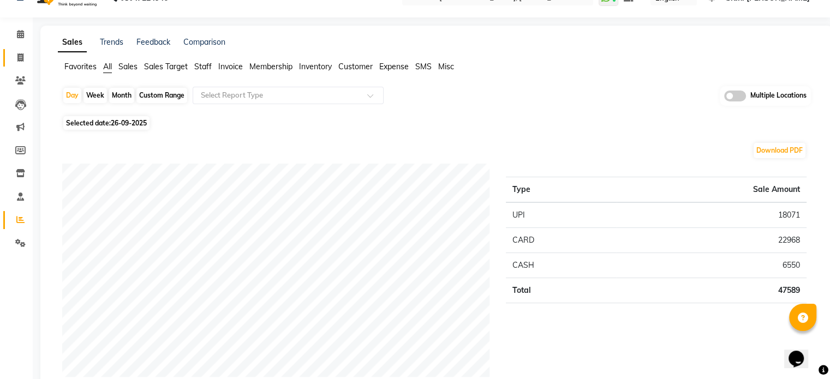
click at [20, 56] on icon at bounding box center [20, 57] width 6 height 8
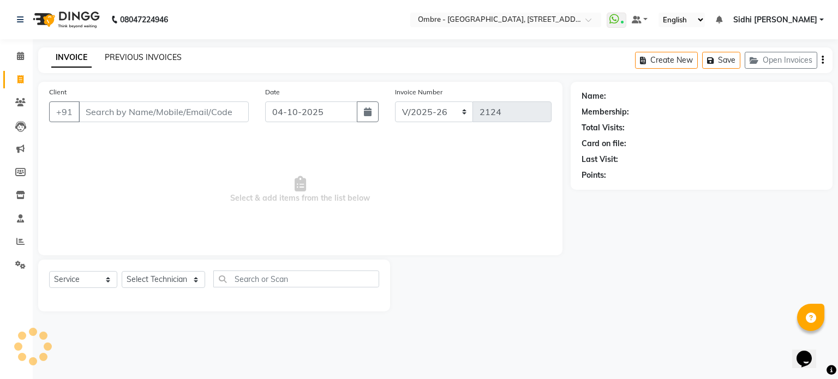
click at [166, 58] on link "PREVIOUS INVOICES" at bounding box center [143, 57] width 77 height 10
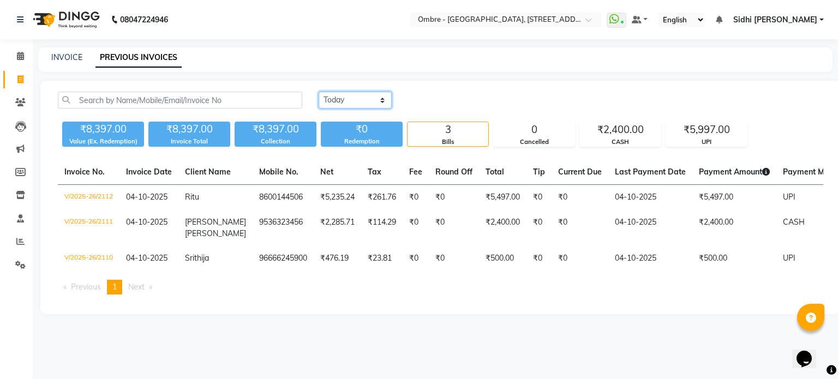
click at [343, 105] on select "Today Yesterday Custom Range" at bounding box center [355, 100] width 73 height 17
click at [319, 92] on select "Today Yesterday Custom Range" at bounding box center [355, 100] width 73 height 17
click at [471, 100] on input "04-10-2025" at bounding box center [444, 100] width 76 height 15
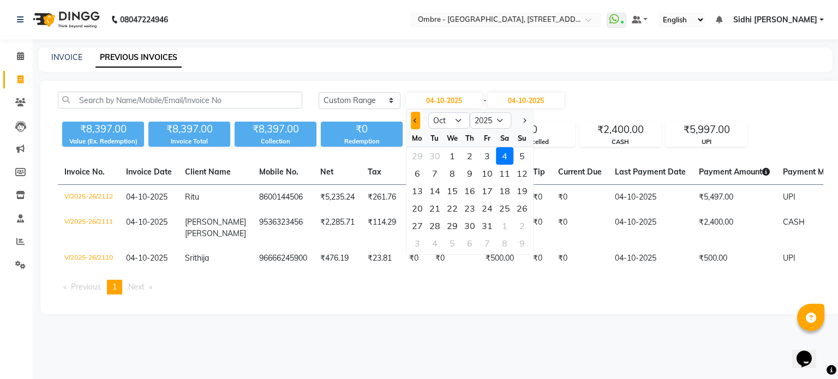
click at [415, 118] on span "Previous month" at bounding box center [416, 120] width 4 height 4
click at [489, 202] on div "26" at bounding box center [487, 208] width 17 height 17
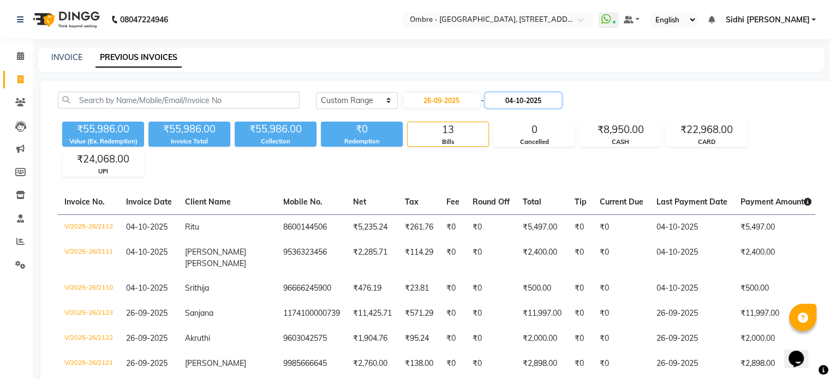
click at [533, 101] on input "04-10-2025" at bounding box center [523, 100] width 76 height 15
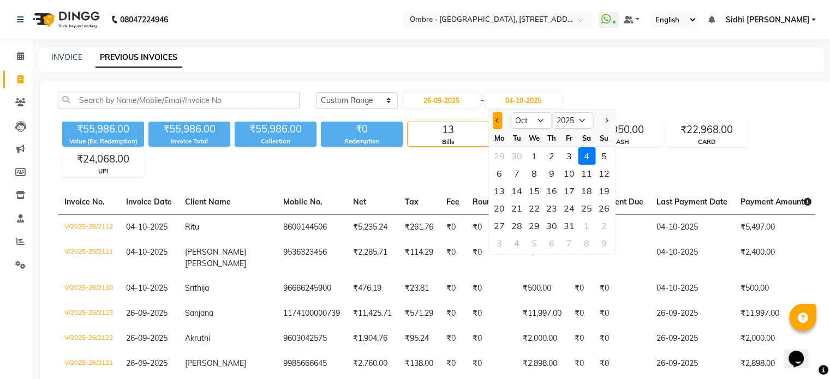
click at [493, 116] on button "Previous month" at bounding box center [497, 120] width 9 height 17
click at [568, 208] on div "26" at bounding box center [568, 208] width 17 height 17
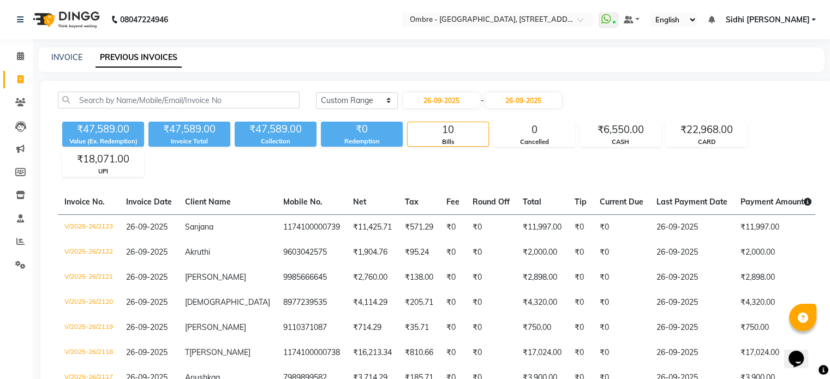
click at [516, 195] on th "Total" at bounding box center [542, 202] width 52 height 25
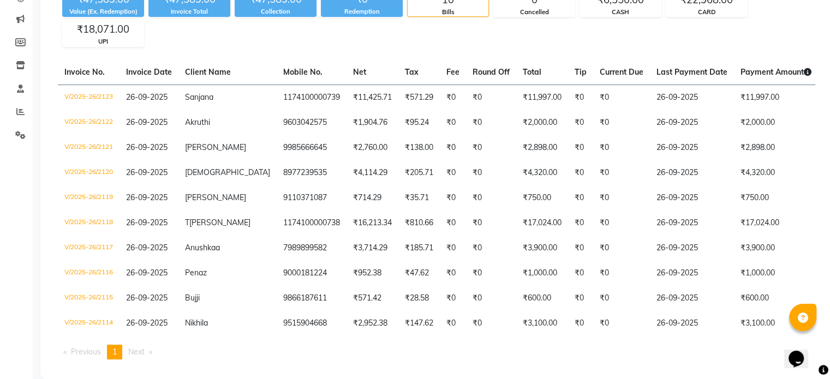
scroll to position [133, 0]
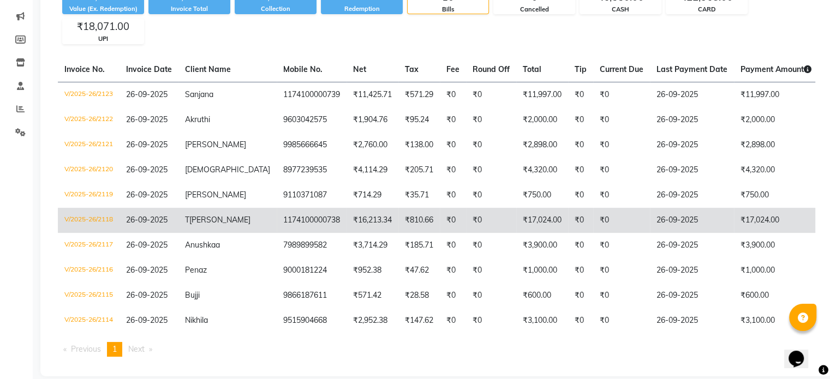
click at [309, 230] on td "1174100000738" at bounding box center [312, 220] width 70 height 25
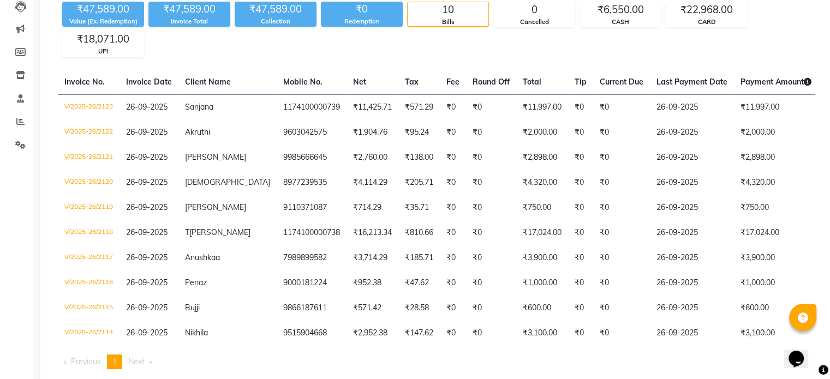
scroll to position [0, 0]
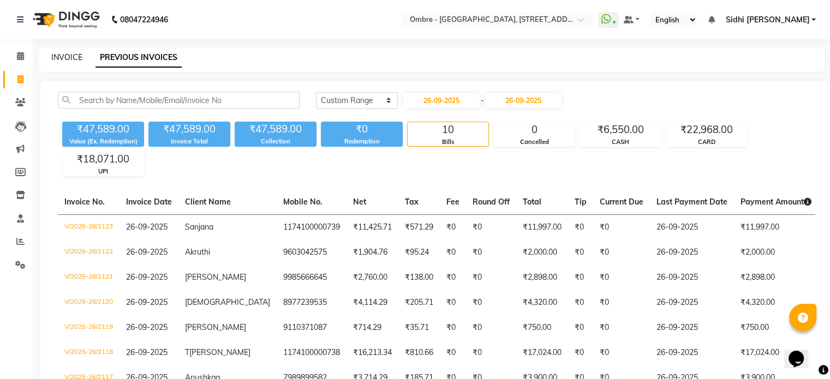
click at [76, 58] on link "INVOICE" at bounding box center [66, 57] width 31 height 10
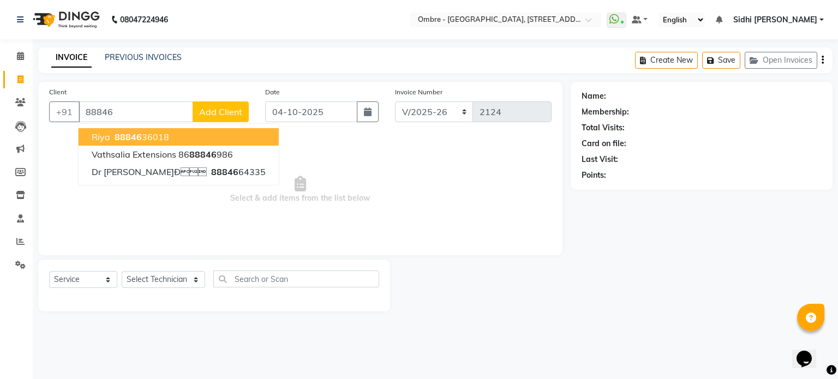
click at [164, 136] on ngb-highlight "88846 36018" at bounding box center [140, 137] width 57 height 11
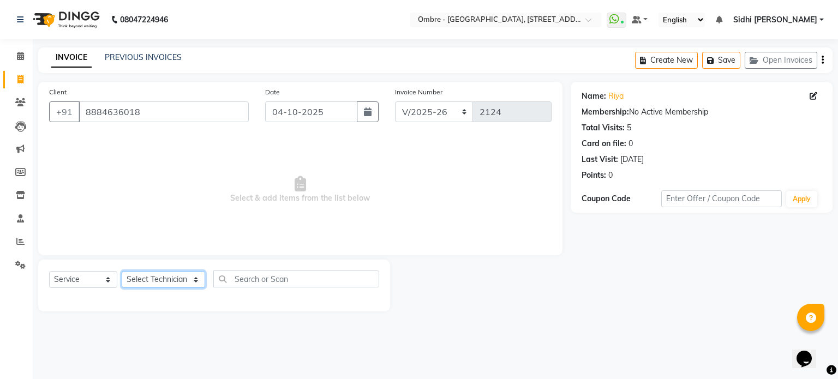
click at [173, 277] on select "Select Technician Abel Arohi Bharti Esther Gaina Holyson Juli Kasar Lata Moite …" at bounding box center [163, 279] width 83 height 17
click at [122, 272] on select "Select Technician Abel Arohi Bharti Esther Gaina Holyson Juli Kasar Lata Moite …" at bounding box center [163, 279] width 83 height 17
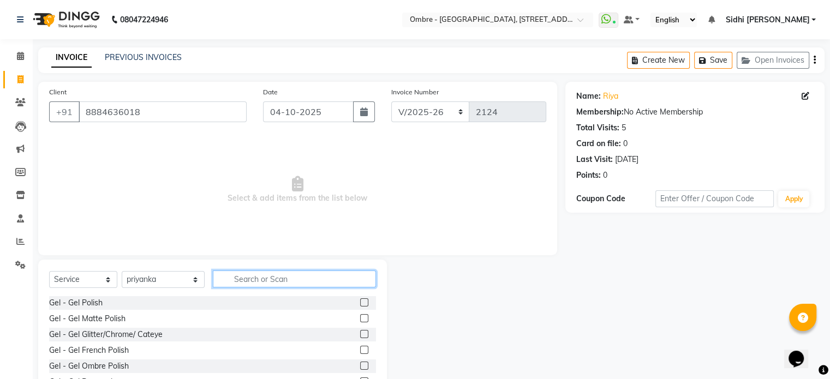
click at [295, 282] on input "text" at bounding box center [294, 279] width 163 height 17
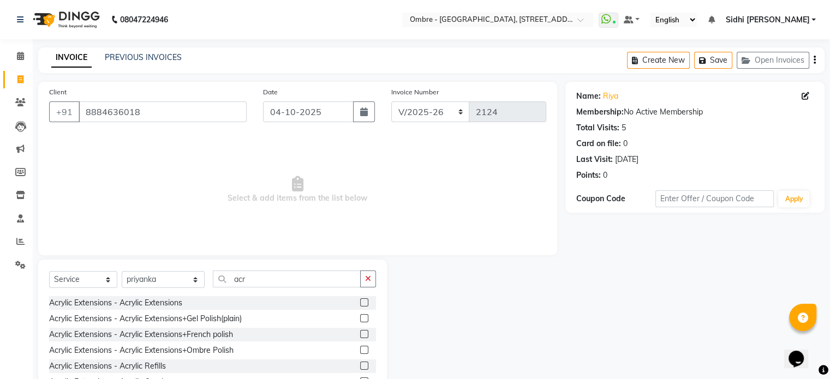
click at [360, 321] on label at bounding box center [364, 318] width 8 height 8
click at [360, 321] on input "checkbox" at bounding box center [363, 318] width 7 height 7
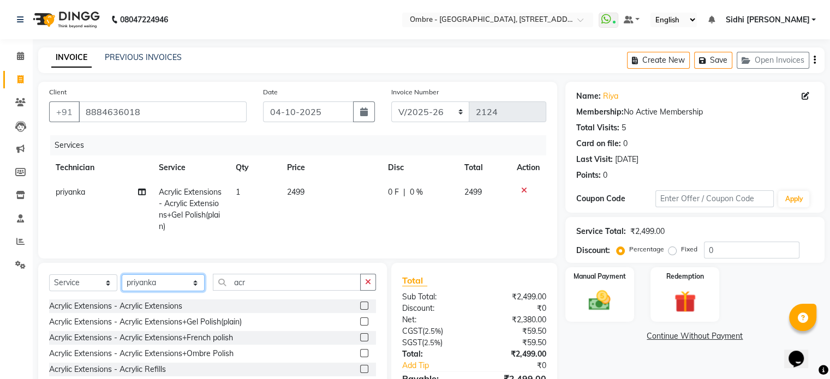
click at [139, 290] on select "Select Technician Abel Arohi Bharti Esther Gaina Holyson Juli Kasar Lata Moite …" at bounding box center [163, 282] width 83 height 17
click at [122, 284] on select "Select Technician Abel Arohi Bharti Esther Gaina Holyson Juli Kasar Lata Moite …" at bounding box center [163, 282] width 83 height 17
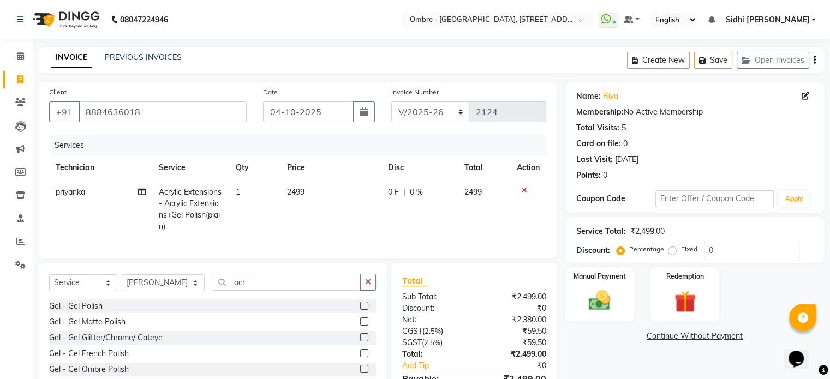
click at [360, 310] on label at bounding box center [364, 306] width 8 height 8
click at [360, 310] on input "checkbox" at bounding box center [363, 306] width 7 height 7
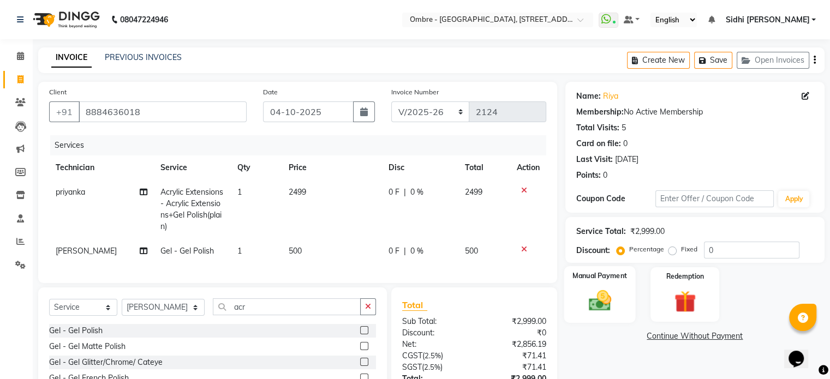
click at [596, 307] on img at bounding box center [599, 301] width 37 height 26
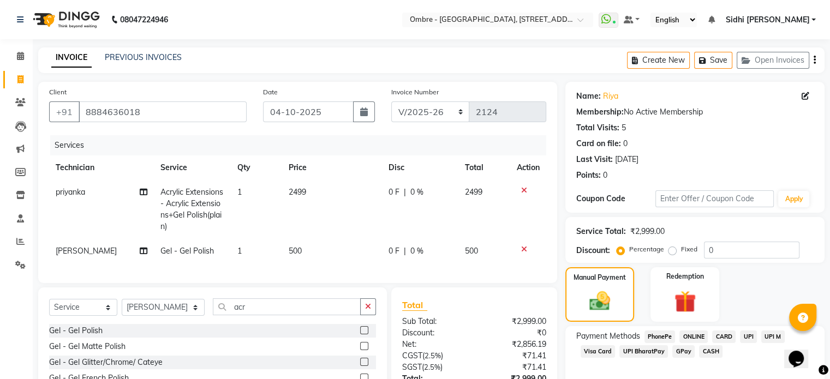
click at [714, 349] on span "CASH" at bounding box center [710, 351] width 23 height 13
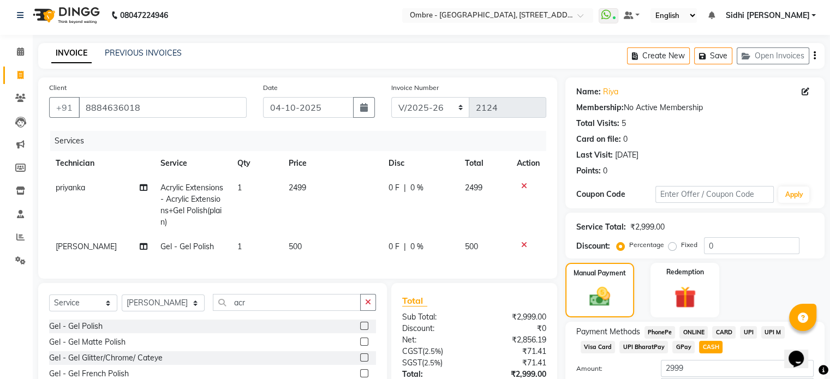
scroll to position [94, 0]
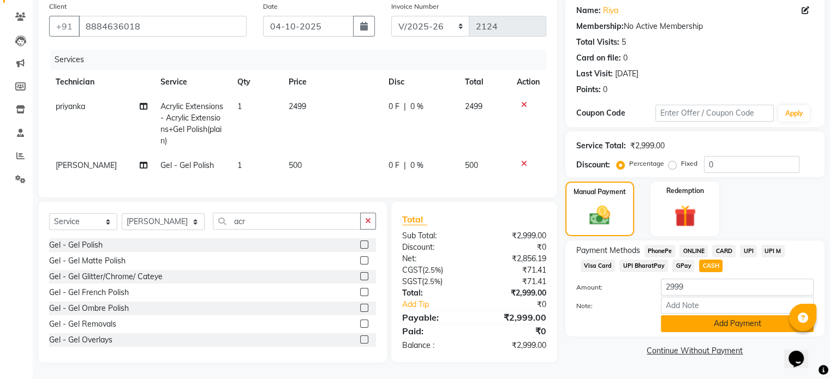
click at [738, 316] on button "Add Payment" at bounding box center [737, 323] width 153 height 17
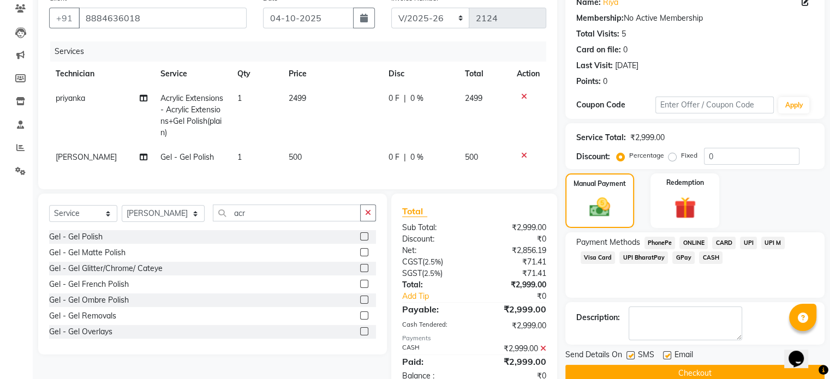
click at [728, 368] on button "Checkout" at bounding box center [694, 373] width 259 height 17
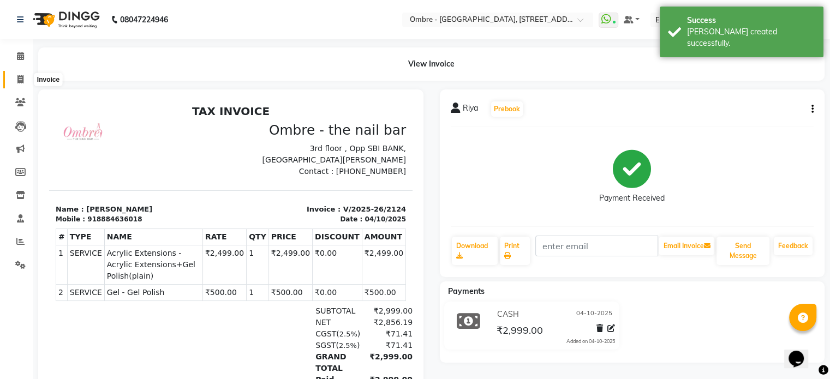
click at [24, 76] on span at bounding box center [20, 80] width 19 height 13
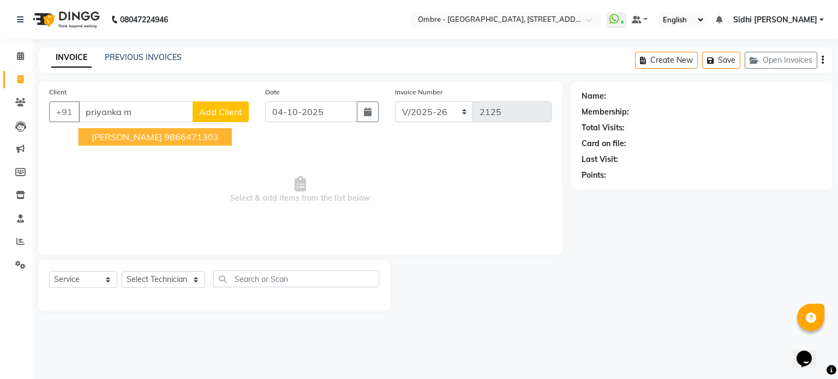
click at [112, 136] on span "Priyanka Maloo" at bounding box center [127, 137] width 70 height 11
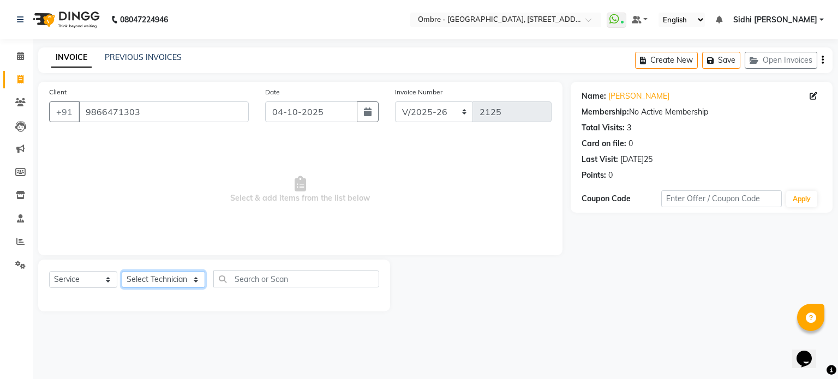
click at [175, 278] on select "Select Technician Abel Arohi Bharti Esther Gaina Holyson Juli Kasar Lata Moite …" at bounding box center [163, 279] width 83 height 17
click at [122, 272] on select "Select Technician Abel Arohi Bharti Esther Gaina Holyson Juli Kasar Lata Moite …" at bounding box center [163, 279] width 83 height 17
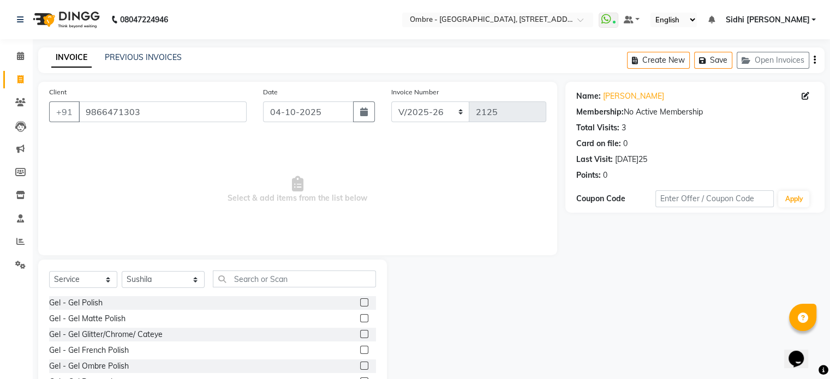
click at [360, 336] on label at bounding box center [364, 334] width 8 height 8
click at [360, 336] on input "checkbox" at bounding box center [363, 334] width 7 height 7
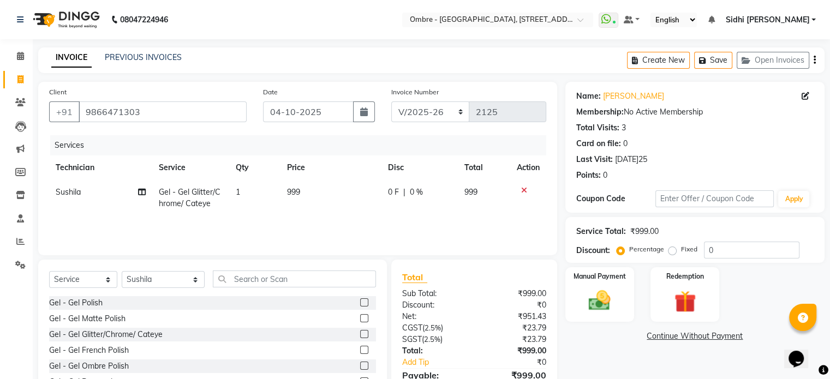
click at [360, 303] on label at bounding box center [364, 302] width 8 height 8
click at [360, 303] on input "checkbox" at bounding box center [363, 303] width 7 height 7
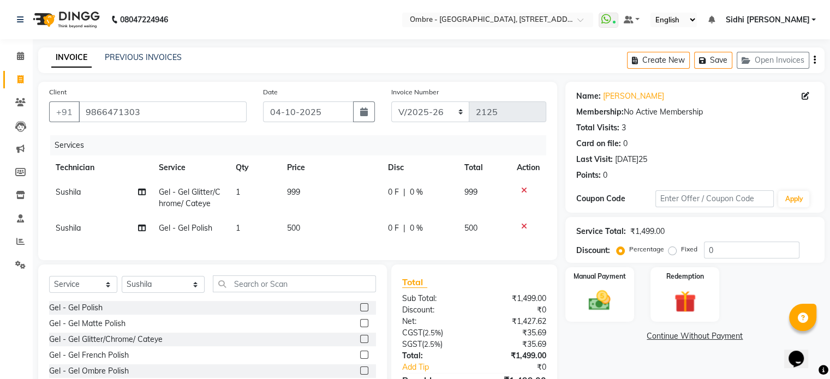
click at [314, 228] on td "500" at bounding box center [330, 228] width 100 height 25
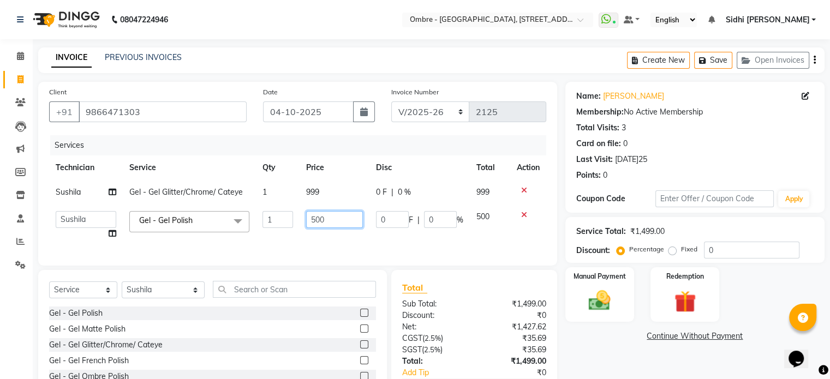
drag, startPoint x: 314, startPoint y: 221, endPoint x: 306, endPoint y: 220, distance: 8.3
click at [306, 220] on input "500" at bounding box center [334, 219] width 57 height 17
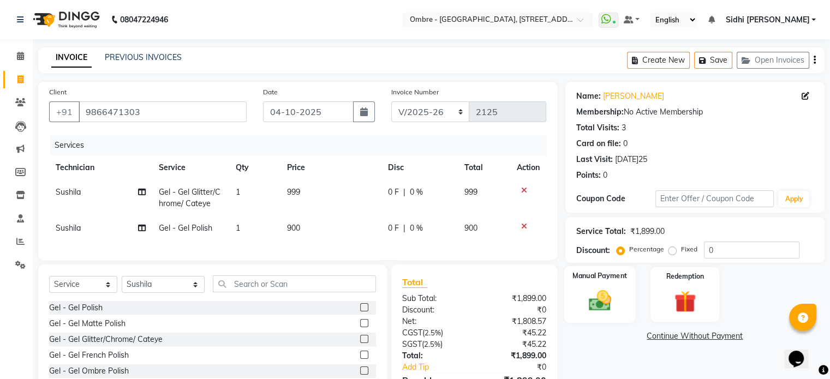
click at [580, 294] on div "Manual Payment" at bounding box center [599, 294] width 71 height 56
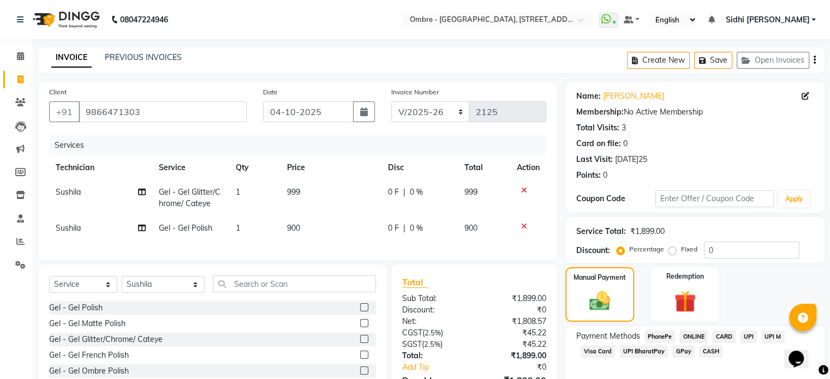
click at [712, 350] on span "CASH" at bounding box center [710, 351] width 23 height 13
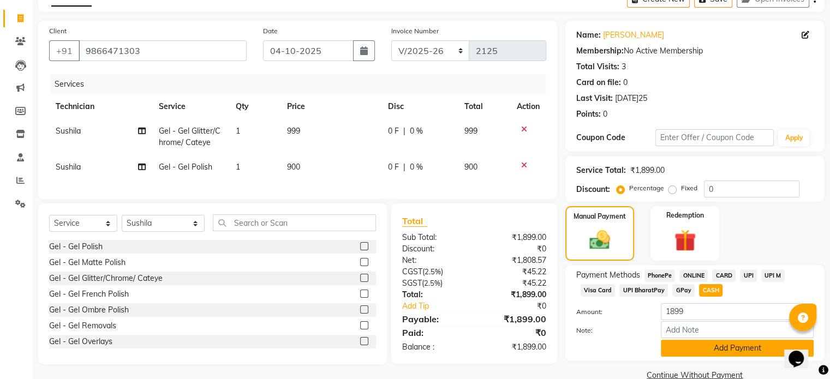
click at [736, 342] on button "Add Payment" at bounding box center [737, 348] width 153 height 17
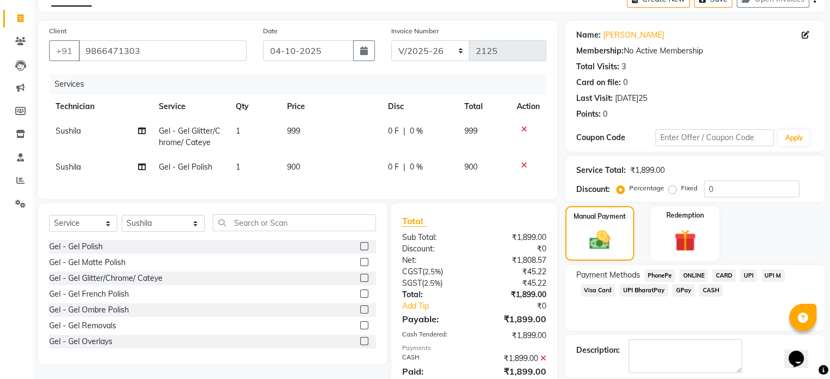
scroll to position [112, 0]
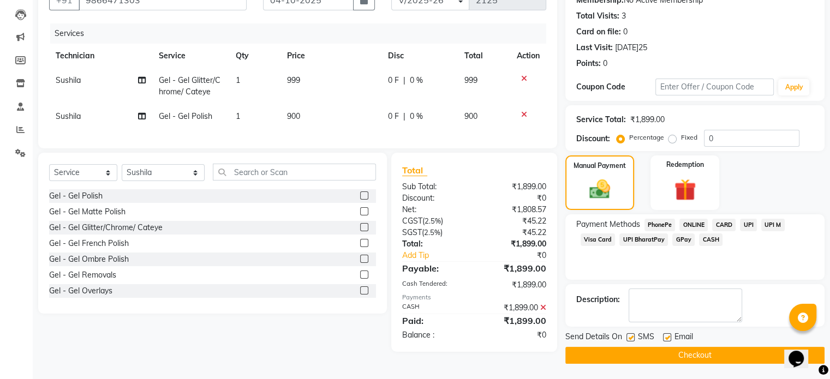
click at [716, 360] on button "Checkout" at bounding box center [694, 355] width 259 height 17
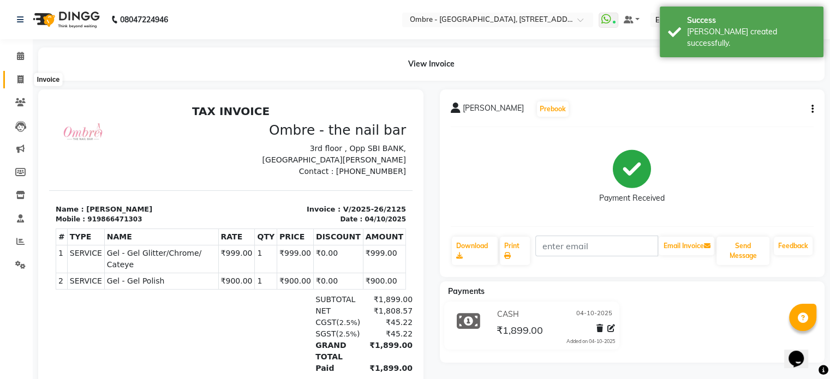
click at [24, 76] on span at bounding box center [20, 80] width 19 height 13
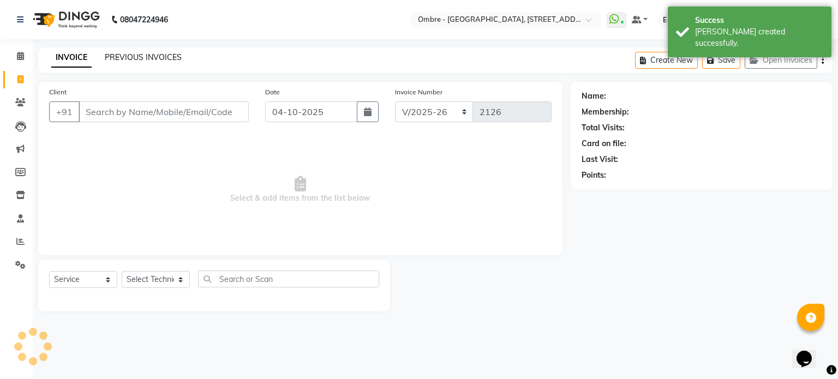
click at [152, 55] on link "PREVIOUS INVOICES" at bounding box center [143, 57] width 77 height 10
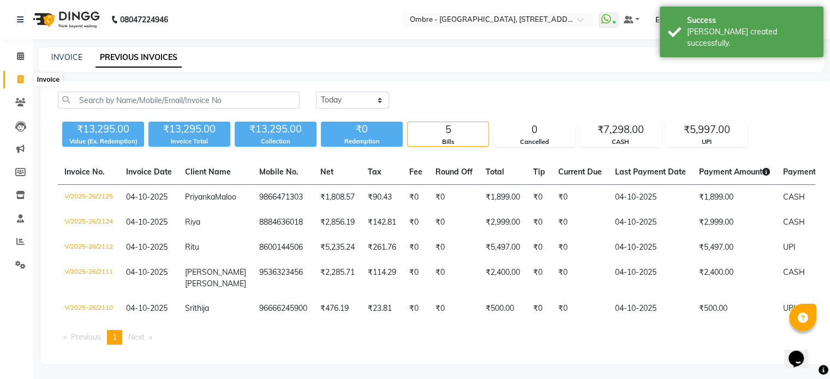
click at [17, 77] on icon at bounding box center [20, 79] width 6 height 8
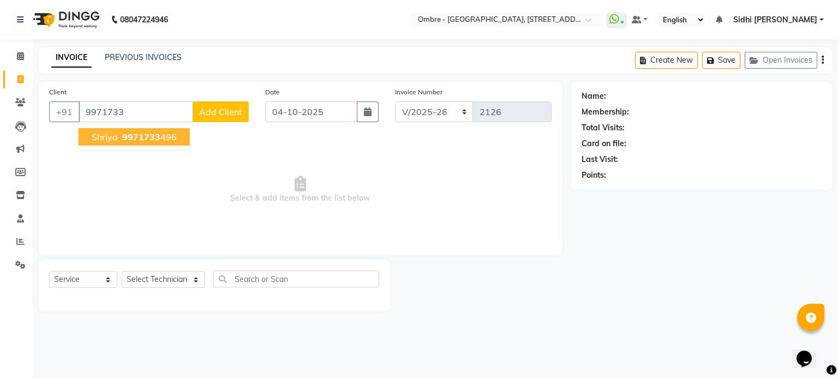
click at [120, 135] on ngb-highlight "9971733 496" at bounding box center [148, 137] width 57 height 11
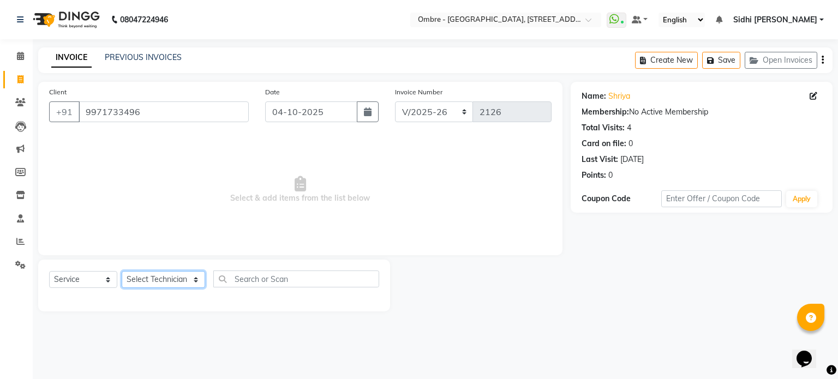
click at [163, 278] on select "Select Technician Abel Arohi Bharti Esther Gaina Holyson Juli Kasar Lata Moite …" at bounding box center [163, 279] width 83 height 17
click at [122, 272] on select "Select Technician Abel Arohi Bharti Esther Gaina Holyson Juli Kasar Lata Moite …" at bounding box center [163, 279] width 83 height 17
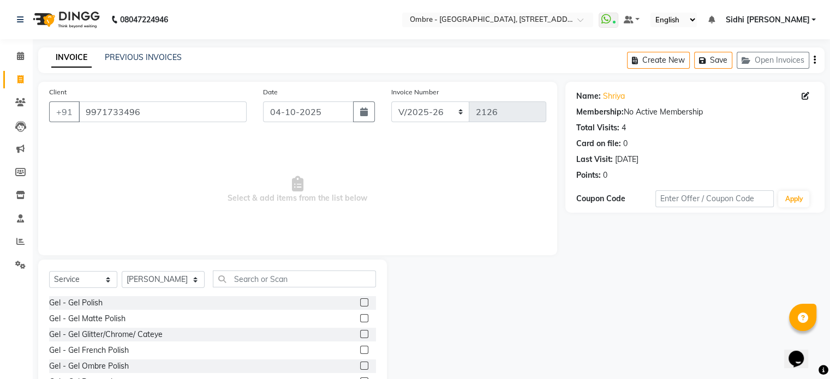
click at [360, 336] on label at bounding box center [364, 334] width 8 height 8
click at [360, 336] on input "checkbox" at bounding box center [363, 334] width 7 height 7
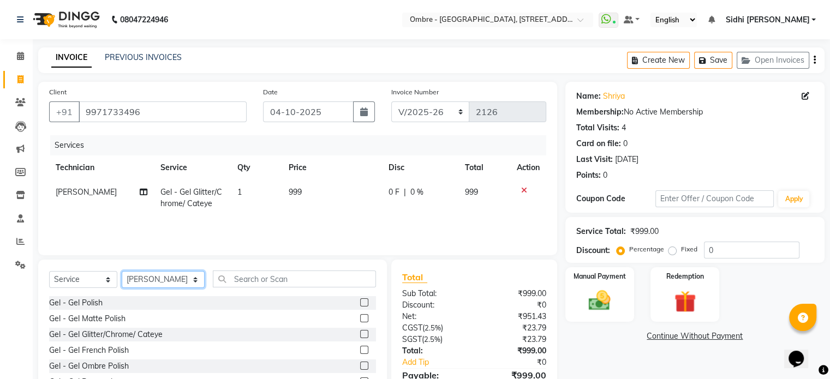
click at [154, 277] on select "Select Technician Abel Arohi Bharti Esther Gaina Holyson Juli Kasar Lata Moite …" at bounding box center [163, 279] width 83 height 17
click at [122, 272] on select "Select Technician Abel Arohi Bharti Esther Gaina Holyson Juli Kasar Lata Moite …" at bounding box center [163, 279] width 83 height 17
click at [360, 301] on label at bounding box center [364, 302] width 8 height 8
click at [360, 301] on input "checkbox" at bounding box center [363, 303] width 7 height 7
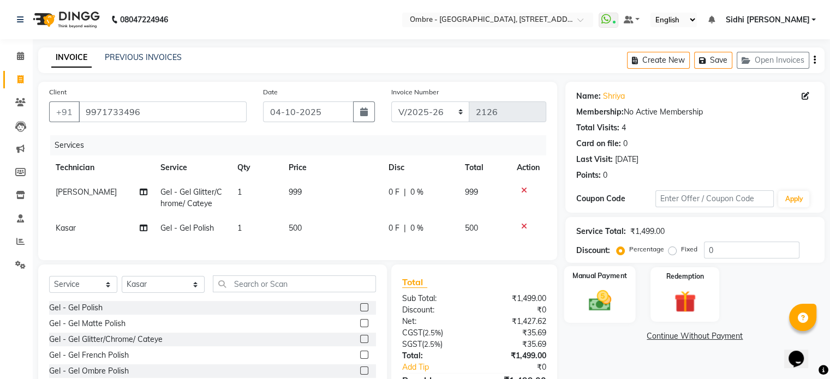
click at [588, 305] on img at bounding box center [599, 301] width 37 height 26
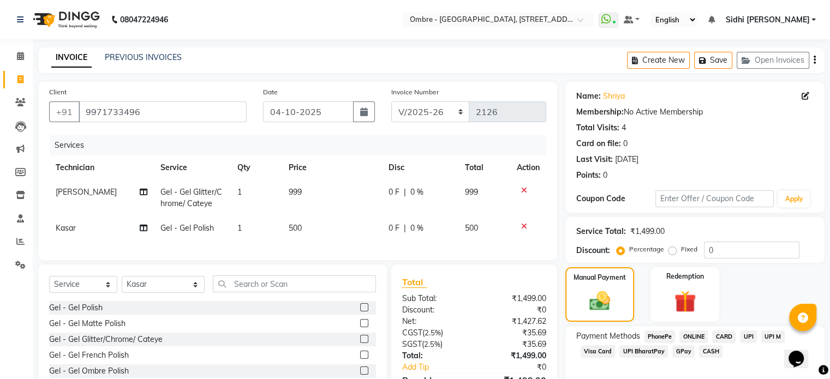
click at [745, 336] on span "UPI" at bounding box center [748, 337] width 17 height 13
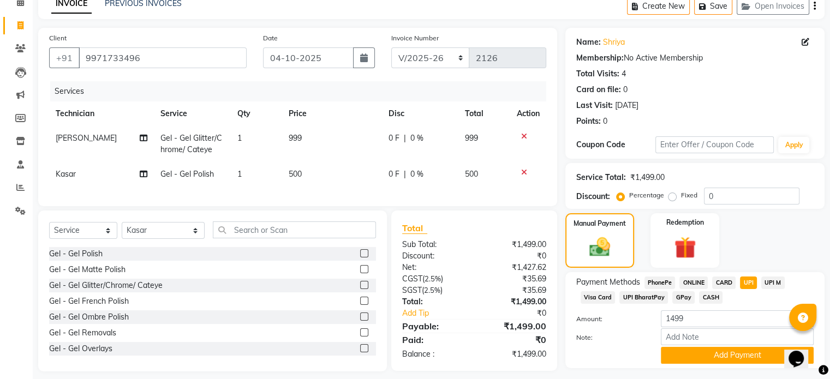
scroll to position [78, 0]
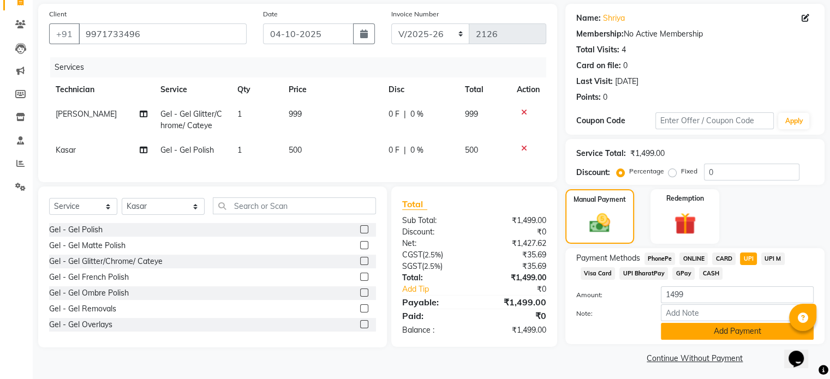
click at [742, 336] on button "Add Payment" at bounding box center [737, 331] width 153 height 17
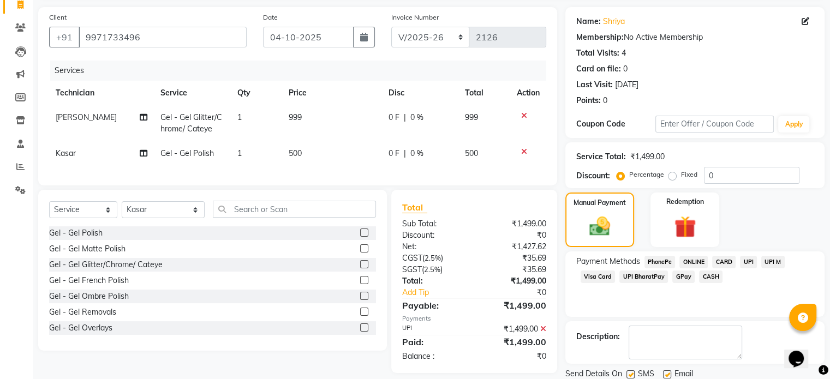
scroll to position [112, 0]
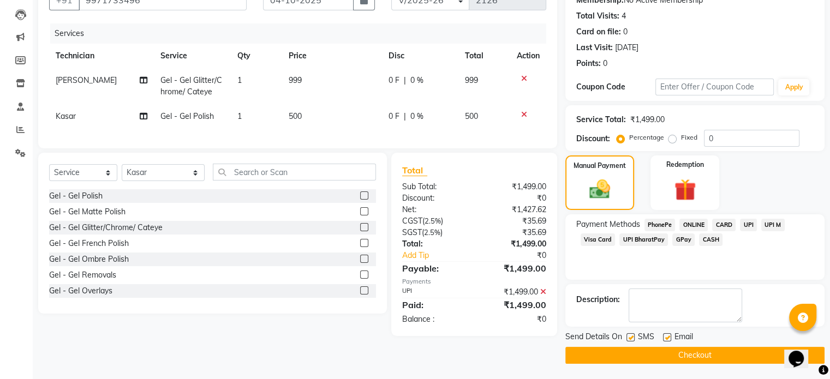
click at [748, 349] on button "Checkout" at bounding box center [694, 355] width 259 height 17
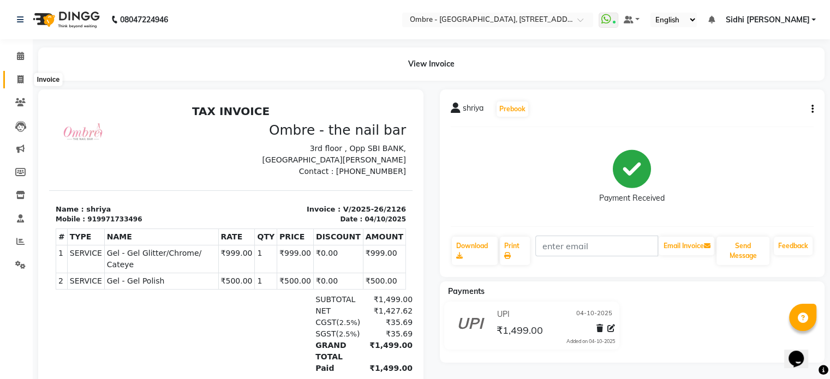
click at [22, 81] on icon at bounding box center [20, 79] width 6 height 8
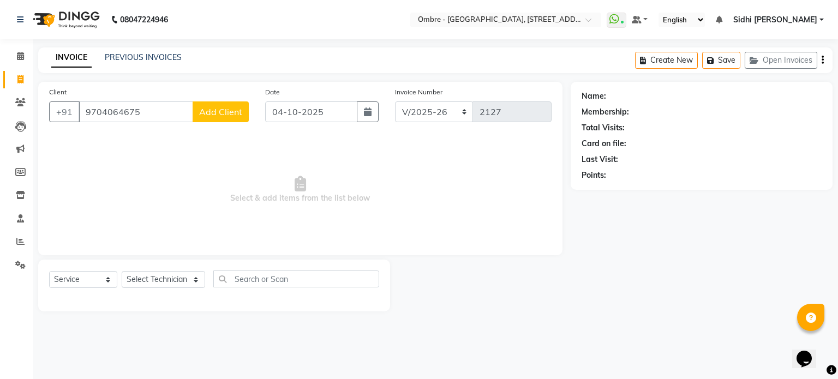
click at [214, 116] on span "Add Client" at bounding box center [220, 111] width 43 height 11
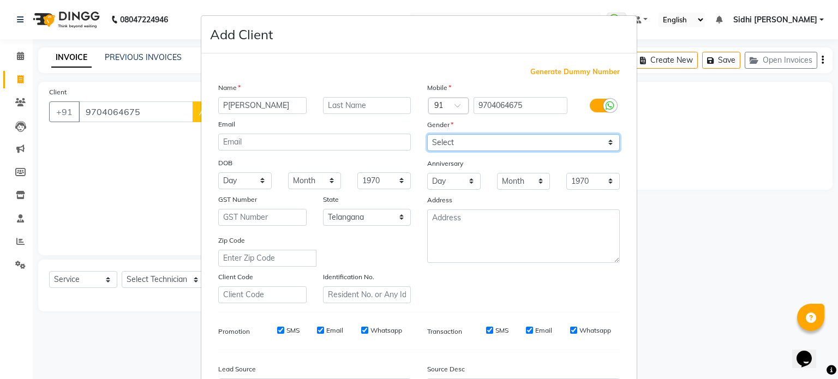
drag, startPoint x: 468, startPoint y: 143, endPoint x: 467, endPoint y: 148, distance: 5.6
click at [468, 144] on select "Select Male Female Other Prefer Not To Say" at bounding box center [523, 142] width 193 height 17
click at [427, 135] on select "Select Male Female Other Prefer Not To Say" at bounding box center [523, 142] width 193 height 17
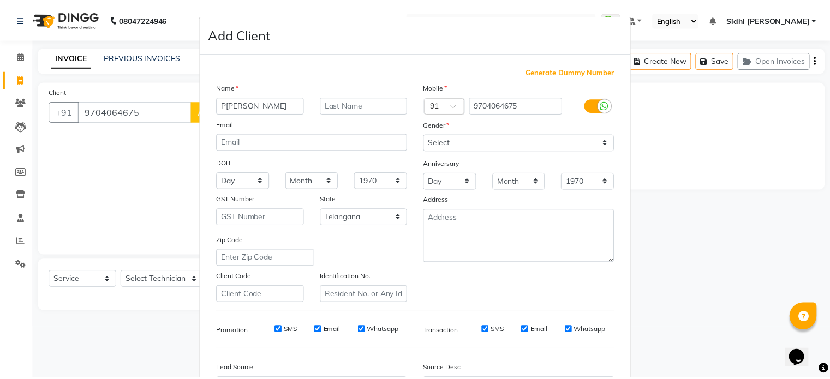
scroll to position [129, 0]
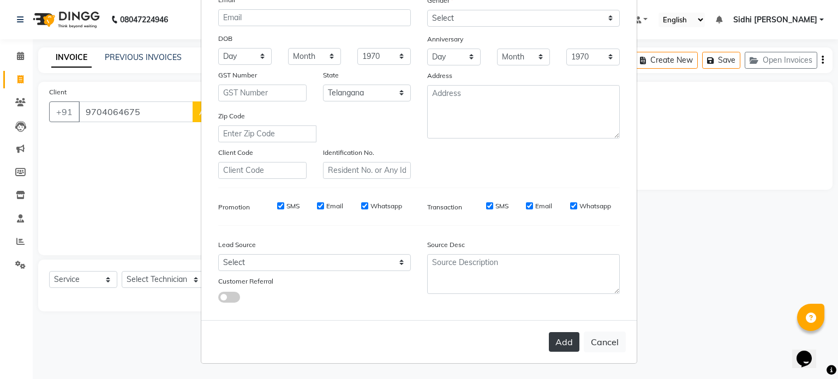
click at [561, 348] on button "Add" at bounding box center [564, 342] width 31 height 20
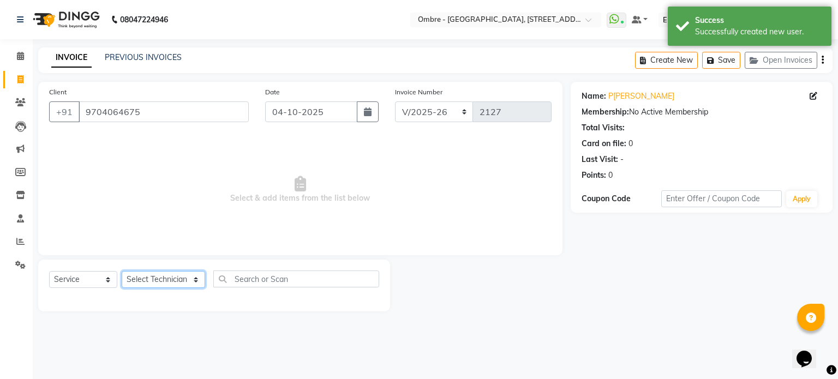
click at [171, 281] on select "Select Technician Abel Arohi Bharti Esther Gaina Holyson Juli Kasar Lata Moite …" at bounding box center [163, 279] width 83 height 17
click at [122, 272] on select "Select Technician Abel Arohi Bharti Esther Gaina Holyson Juli Kasar Lata Moite …" at bounding box center [163, 279] width 83 height 17
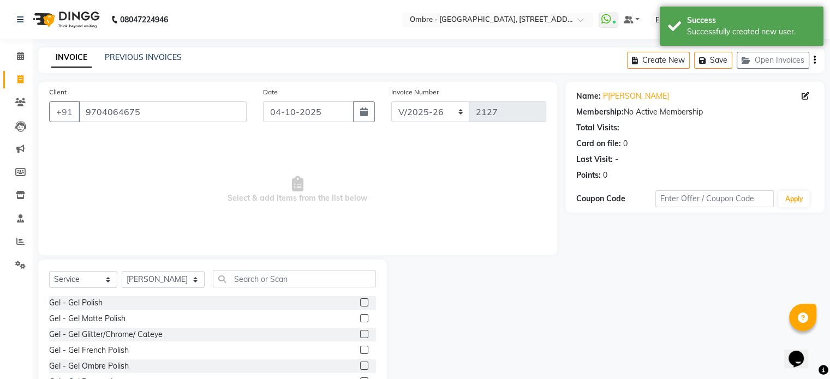
click at [360, 333] on label at bounding box center [364, 334] width 8 height 8
click at [360, 333] on input "checkbox" at bounding box center [363, 334] width 7 height 7
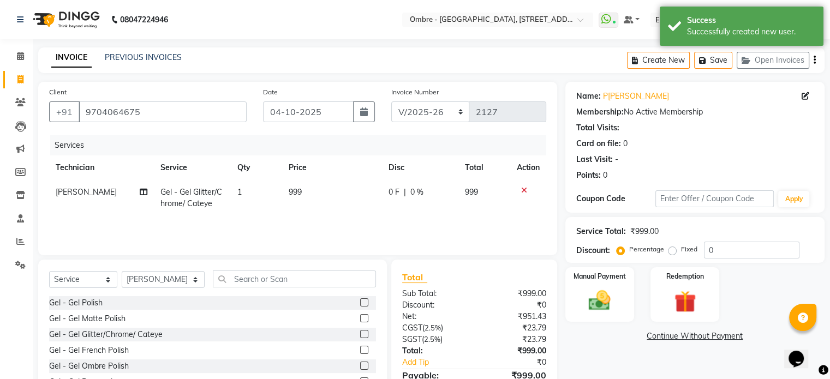
click at [360, 303] on label at bounding box center [364, 302] width 8 height 8
click at [360, 303] on input "checkbox" at bounding box center [363, 303] width 7 height 7
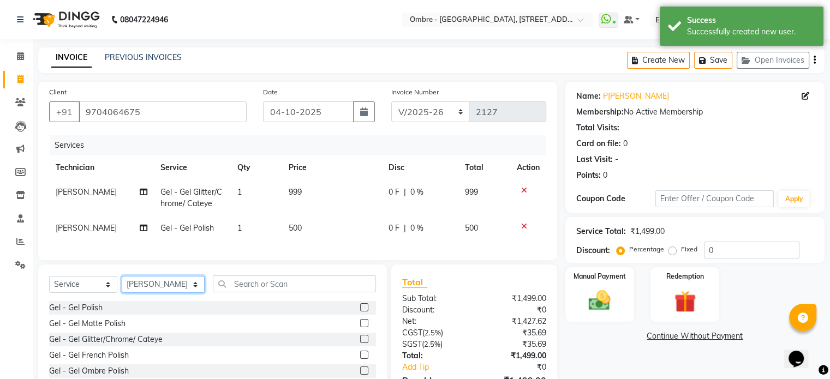
click at [174, 293] on select "Select Technician Abel Arohi Bharti Esther Gaina Holyson Juli Kasar Lata Moite …" at bounding box center [163, 284] width 83 height 17
click at [122, 285] on select "Select Technician Abel Arohi Bharti Esther Gaina Holyson Juli Kasar Lata Moite …" at bounding box center [163, 284] width 83 height 17
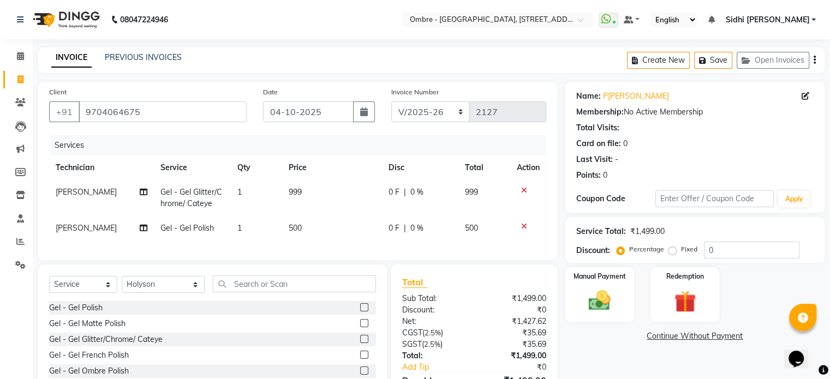
click at [360, 312] on label at bounding box center [364, 307] width 8 height 8
click at [360, 312] on input "checkbox" at bounding box center [363, 307] width 7 height 7
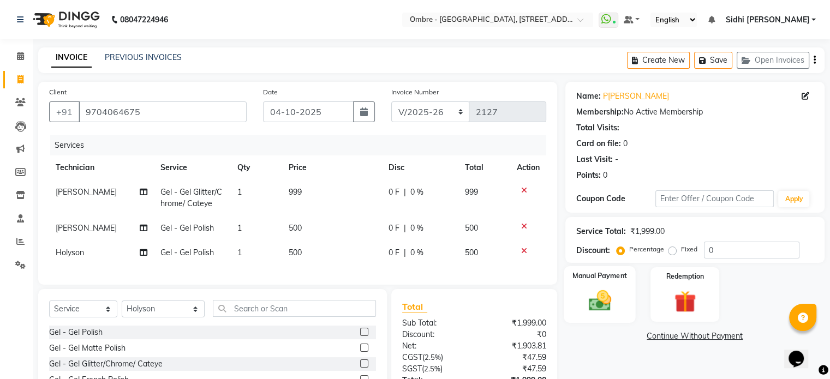
click at [600, 298] on img at bounding box center [599, 301] width 37 height 26
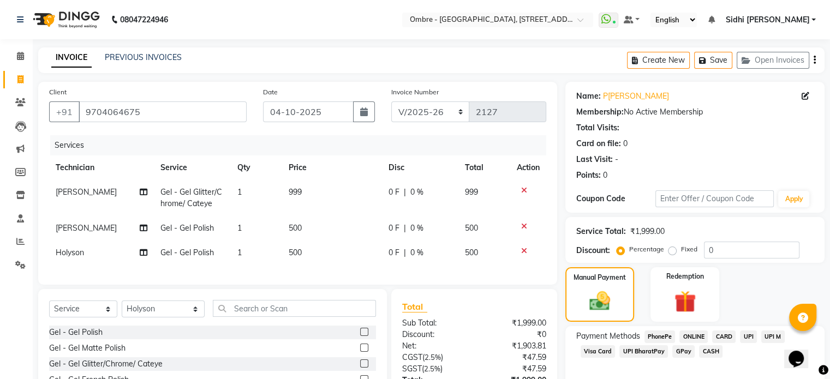
scroll to position [96, 0]
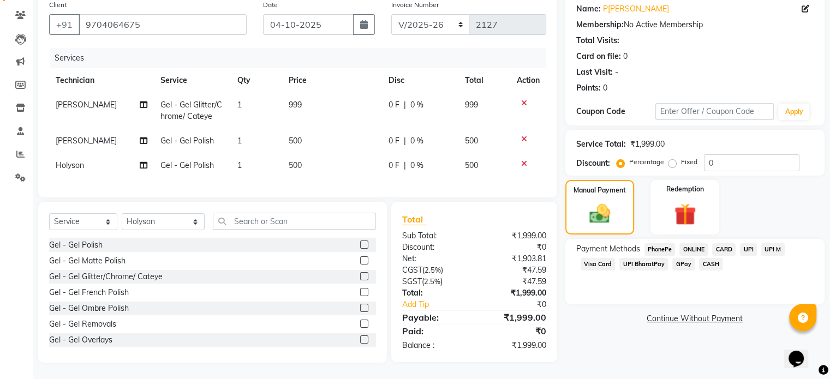
click at [753, 243] on span "UPI" at bounding box center [748, 249] width 17 height 13
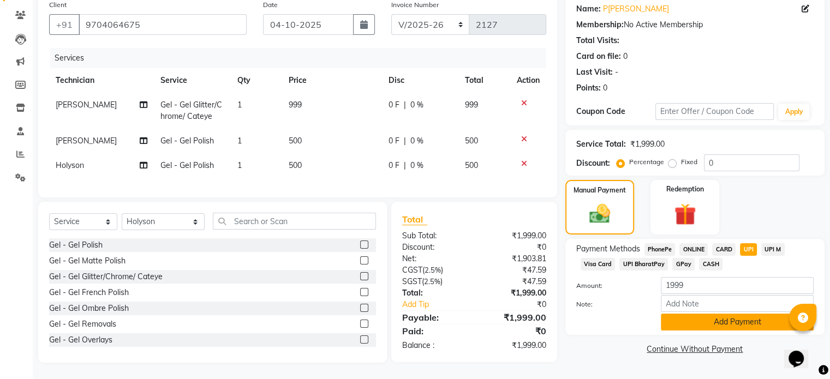
click at [757, 314] on button "Add Payment" at bounding box center [737, 322] width 153 height 17
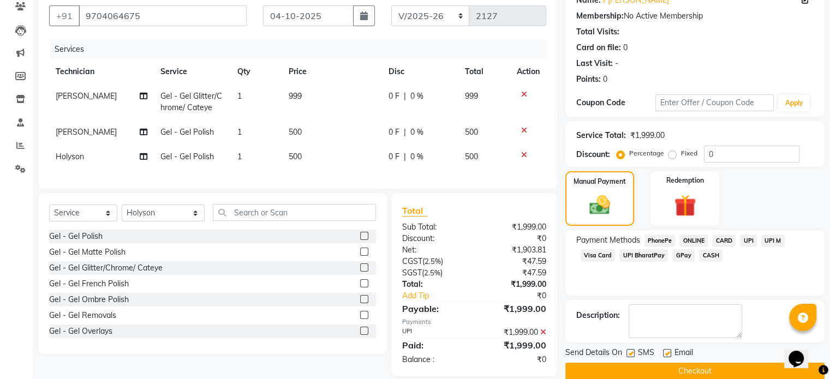
scroll to position [118, 0]
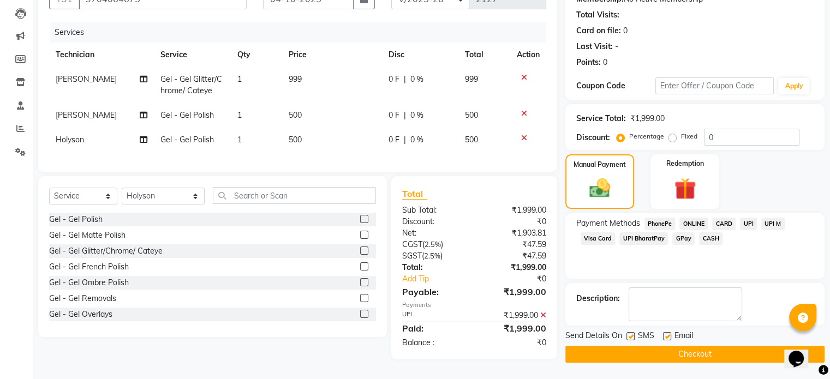
click at [741, 349] on button "Checkout" at bounding box center [694, 354] width 259 height 17
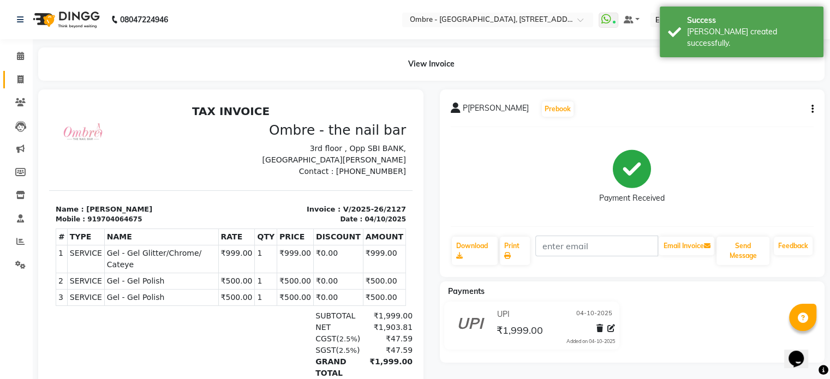
click at [21, 74] on span at bounding box center [20, 80] width 19 height 13
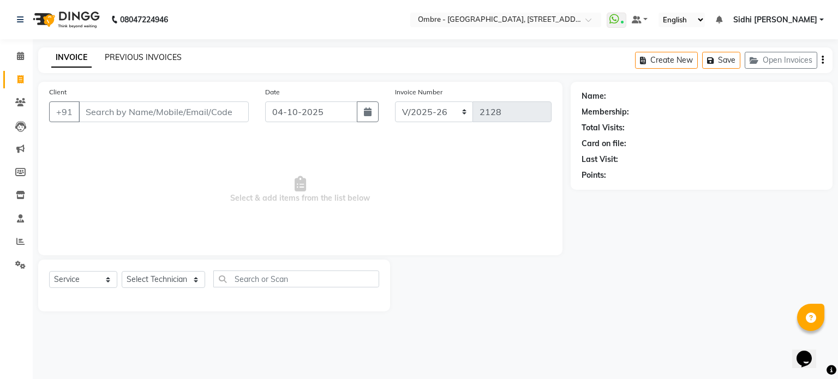
click at [156, 56] on link "PREVIOUS INVOICES" at bounding box center [143, 57] width 77 height 10
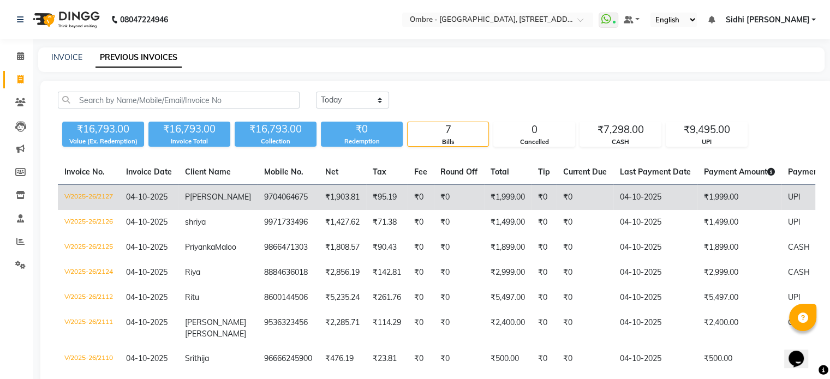
click at [439, 204] on td "₹0" at bounding box center [459, 198] width 50 height 26
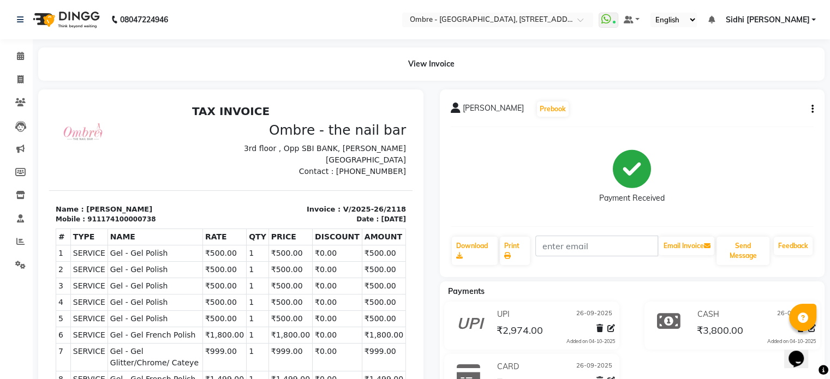
click at [811, 110] on icon "button" at bounding box center [812, 109] width 2 height 1
click at [783, 117] on div "Edit Invoice" at bounding box center [757, 117] width 75 height 14
select select "service"
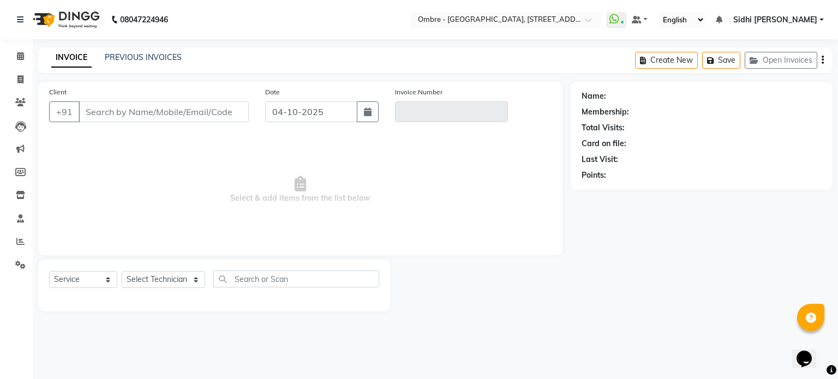
type input "1174100000738"
type input "V/2025-26/2118"
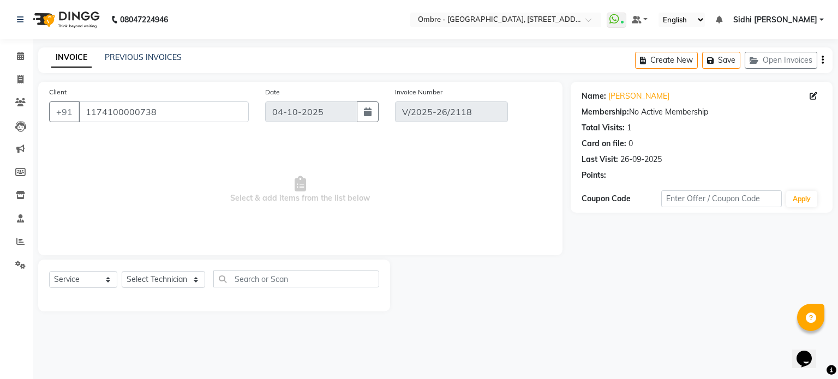
type input "26-09-2025"
select select "select"
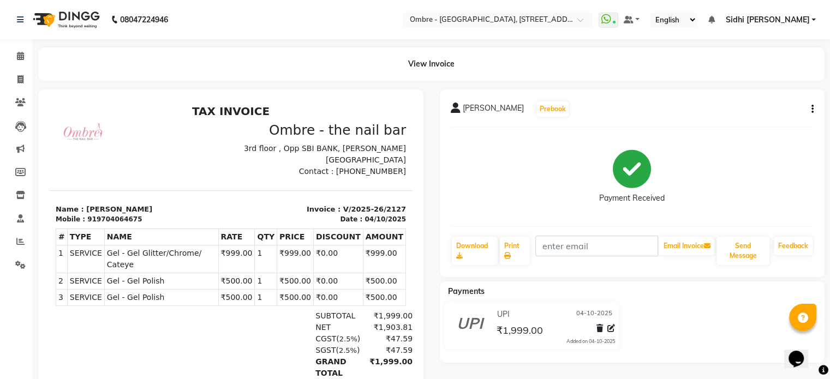
click at [813, 109] on icon "button" at bounding box center [812, 109] width 2 height 1
click at [753, 117] on div "Edit Invoice" at bounding box center [757, 117] width 75 height 14
select select "service"
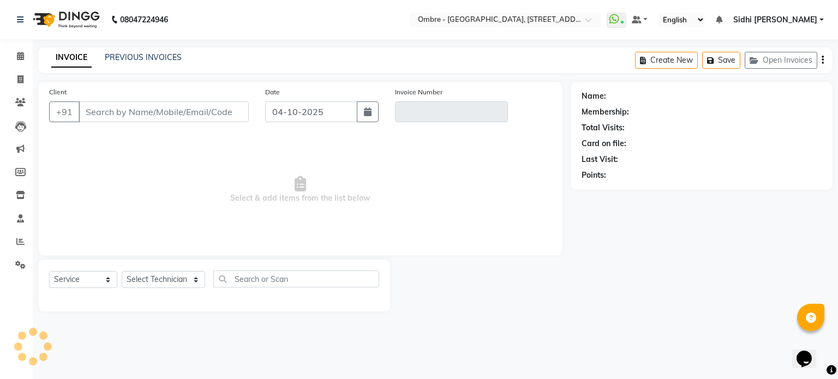
type input "9704064675"
type input "V/2025-26/2127"
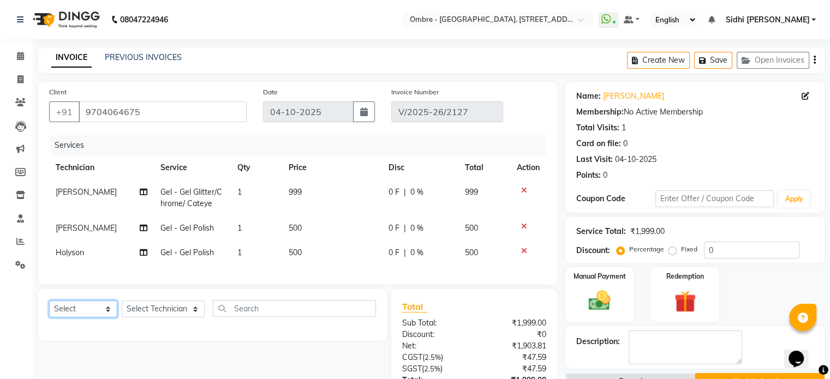
click at [71, 318] on select "Select Service Product Membership Package Voucher Prepaid Gift Card" at bounding box center [83, 309] width 68 height 17
select select "service"
click at [49, 310] on select "Select Service Product Membership Package Voucher Prepaid Gift Card" at bounding box center [83, 309] width 68 height 17
click at [171, 318] on select "Select Technician Abel Arohi Bharti Esther Gaina Holyson Juli Kasar Lata Moite …" at bounding box center [163, 309] width 83 height 17
select select "88722"
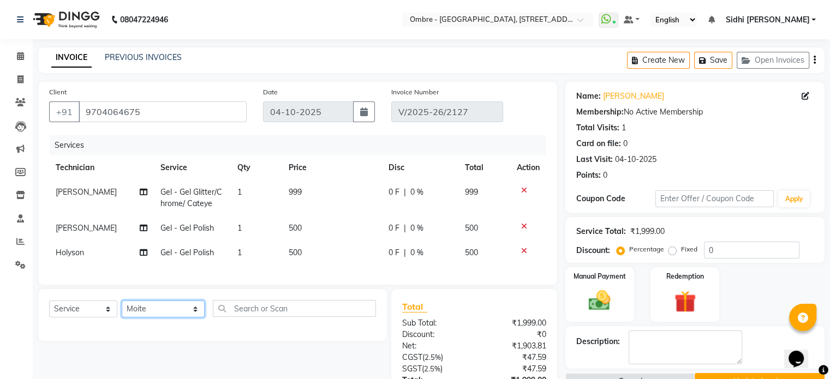
click at [122, 310] on select "Select Technician Abel Arohi Bharti Esther Gaina Holyson Juli Kasar Lata Moite …" at bounding box center [163, 309] width 83 height 17
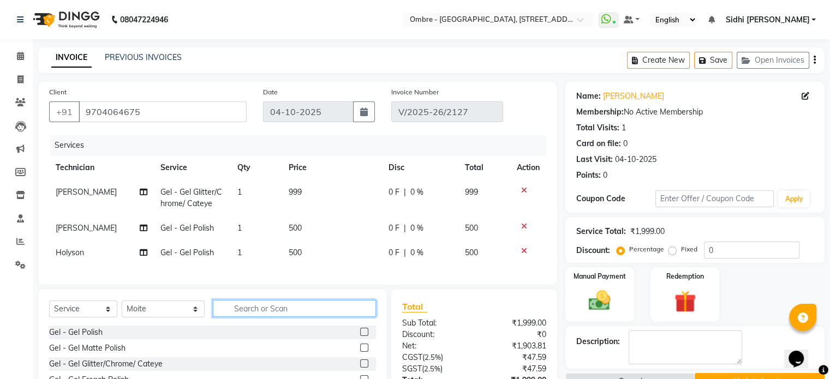
click at [291, 317] on input "text" at bounding box center [294, 308] width 163 height 17
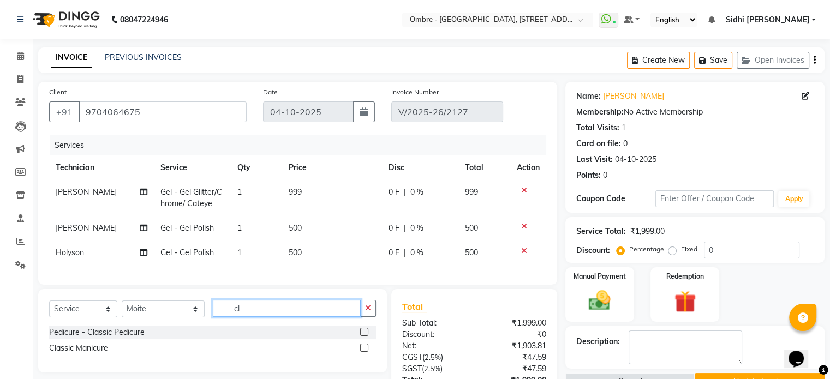
type input "cl"
click at [365, 336] on label at bounding box center [364, 332] width 8 height 8
click at [365, 336] on input "checkbox" at bounding box center [363, 332] width 7 height 7
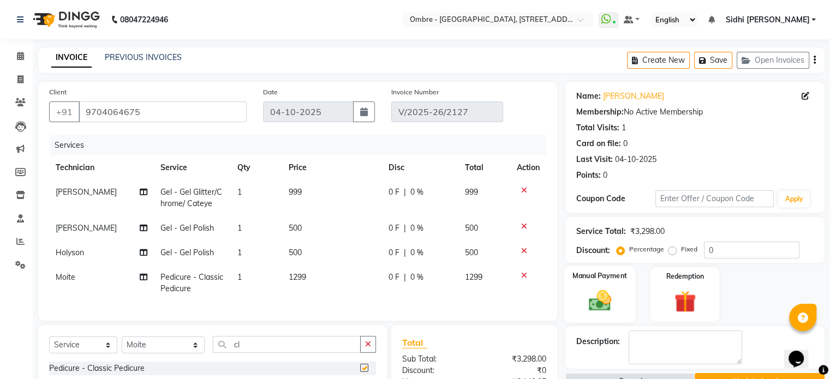
checkbox input "false"
click at [580, 297] on div "Manual Payment" at bounding box center [599, 294] width 71 height 56
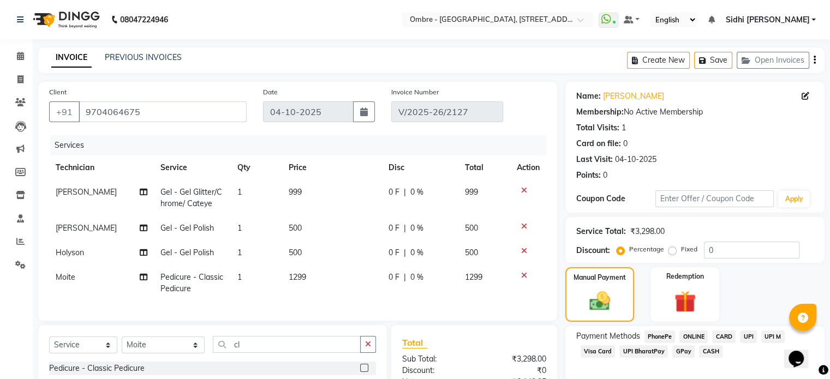
click at [748, 338] on span "UPI" at bounding box center [748, 337] width 17 height 13
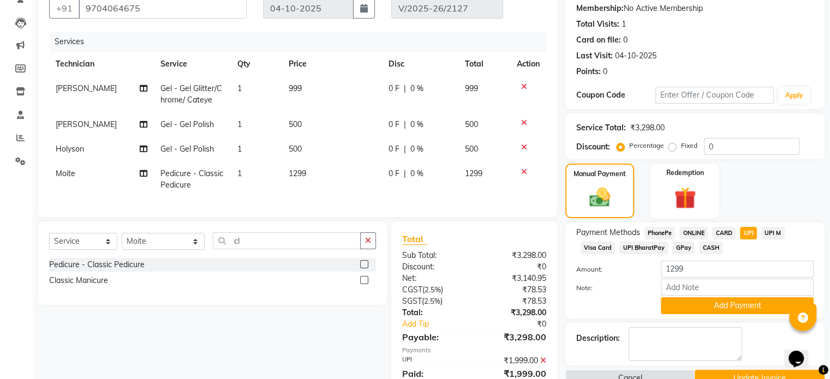
scroll to position [154, 0]
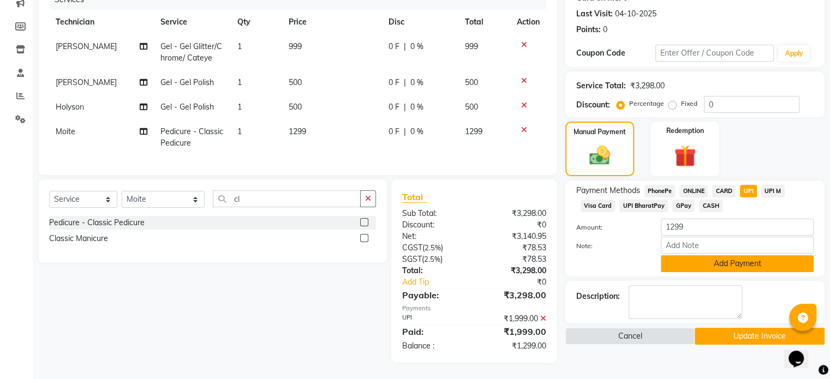
click at [748, 260] on button "Add Payment" at bounding box center [737, 263] width 153 height 17
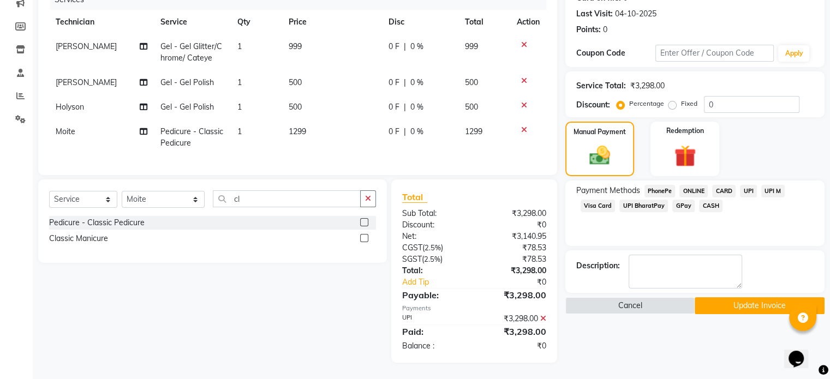
click at [758, 297] on button "Update Invoice" at bounding box center [760, 305] width 130 height 17
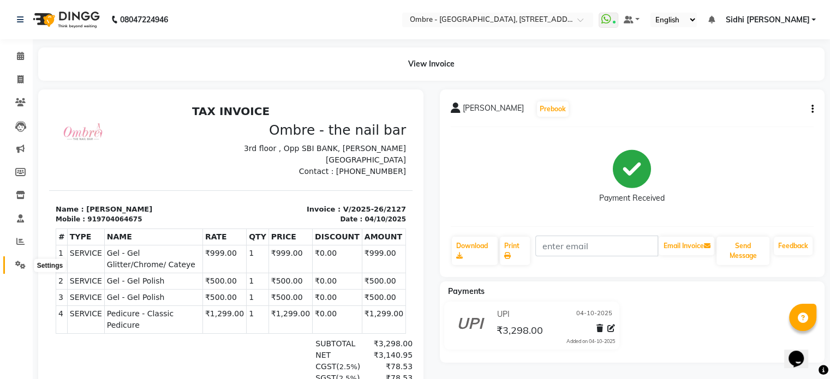
click at [22, 270] on span at bounding box center [20, 265] width 19 height 13
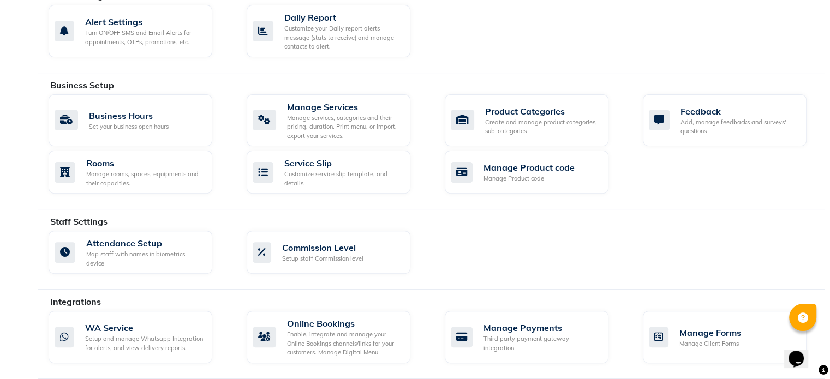
scroll to position [420, 0]
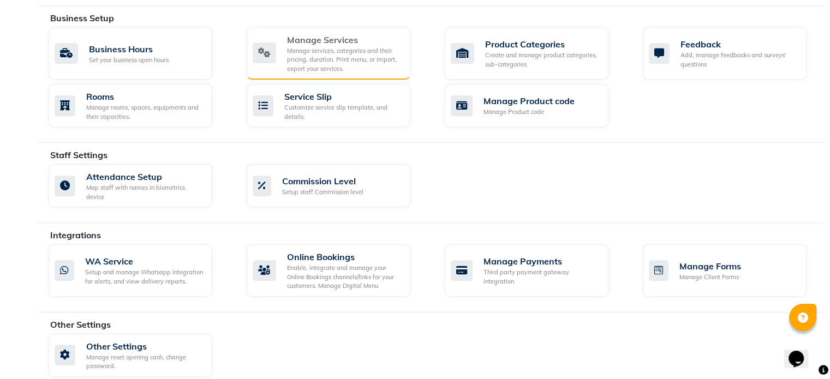
click at [375, 68] on div "Manage services, categories and their pricing, duration. Print menu, or import,…" at bounding box center [344, 59] width 115 height 27
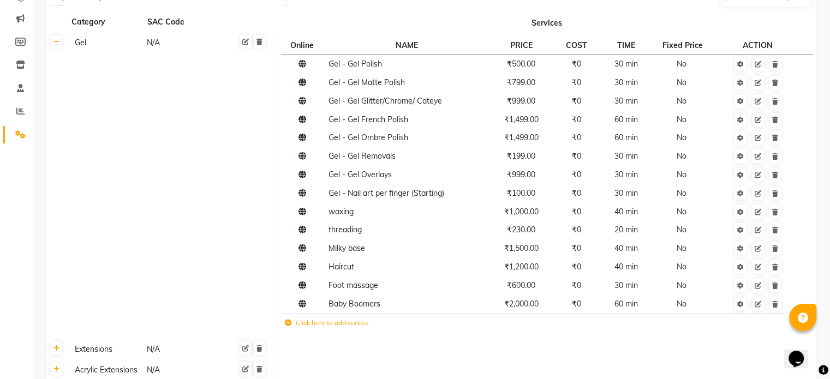
scroll to position [131, 0]
click at [515, 104] on span "₹999.00" at bounding box center [521, 100] width 28 height 10
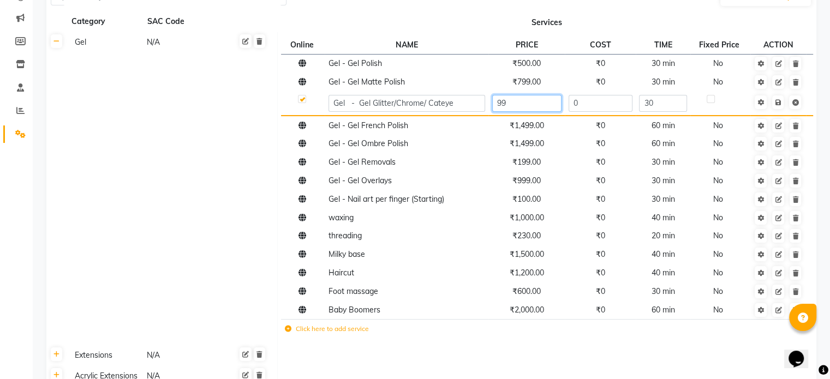
type input "9"
type input "1500"
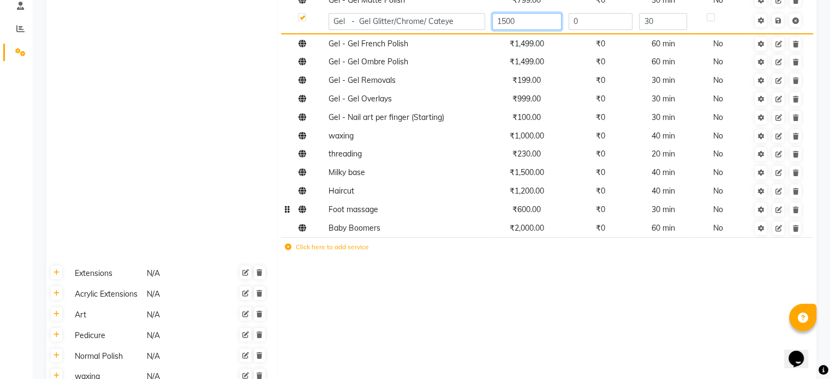
scroll to position [214, 0]
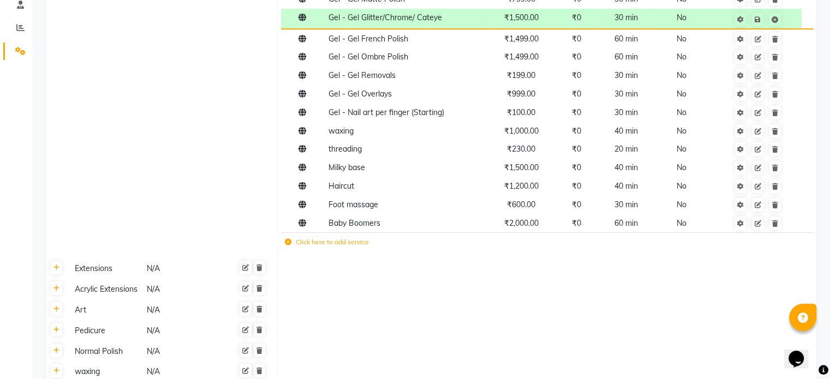
click at [301, 247] on label "Click here to add service" at bounding box center [327, 242] width 84 height 10
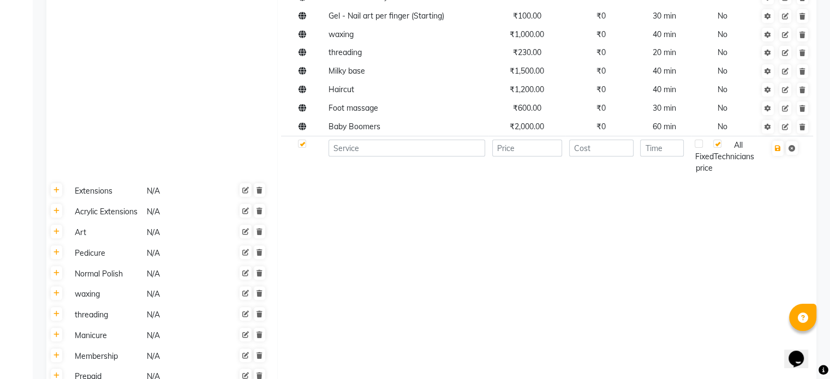
scroll to position [423, 0]
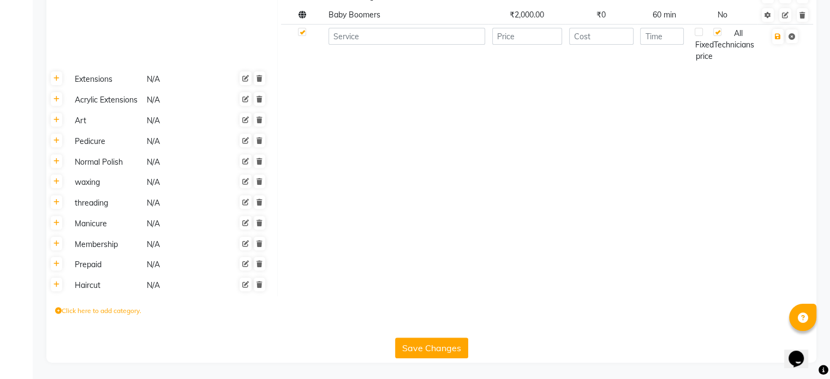
click at [450, 342] on button "Save Changes" at bounding box center [431, 348] width 73 height 21
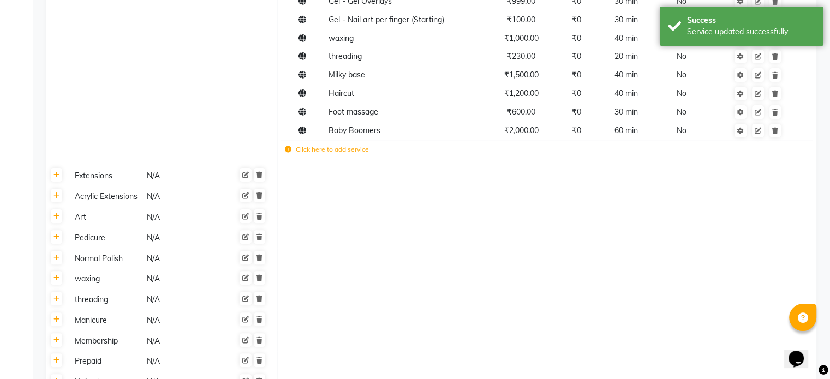
scroll to position [0, 0]
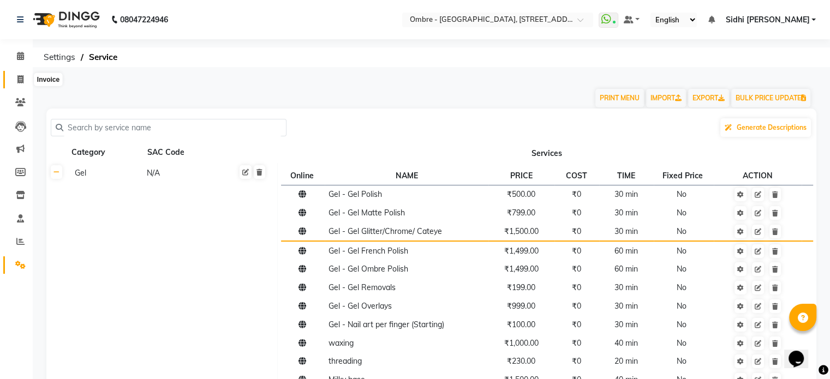
click at [18, 82] on icon at bounding box center [20, 79] width 6 height 8
select select "service"
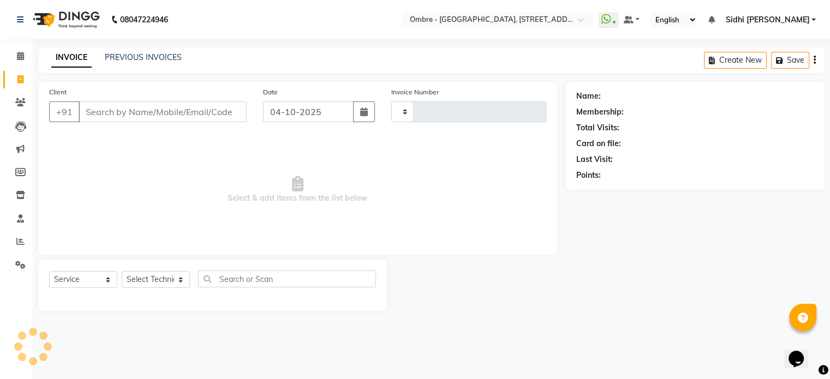
type input "2128"
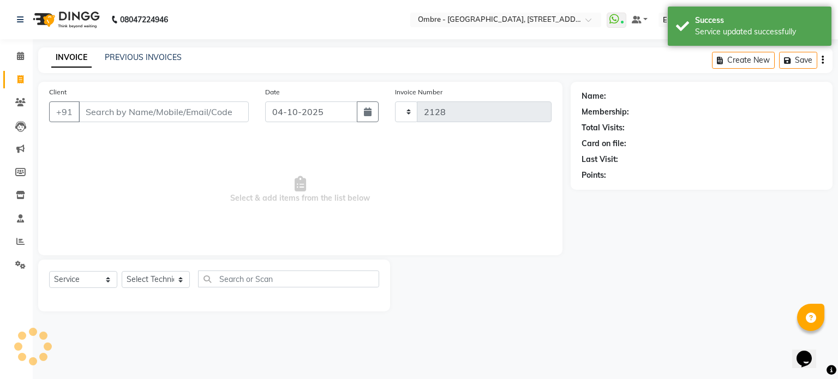
select select "4216"
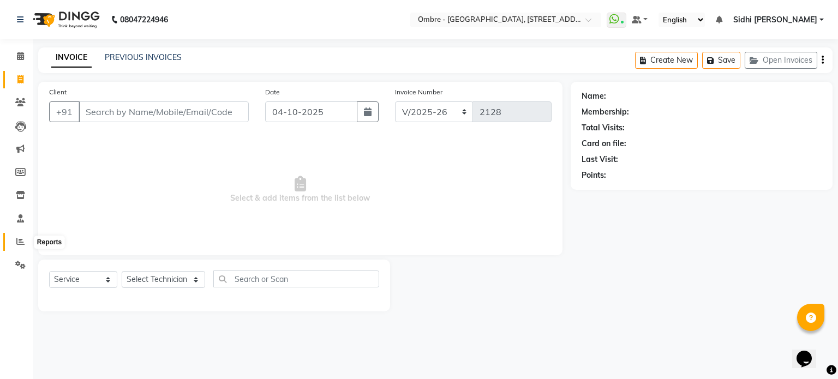
click at [21, 240] on icon at bounding box center [20, 241] width 8 height 8
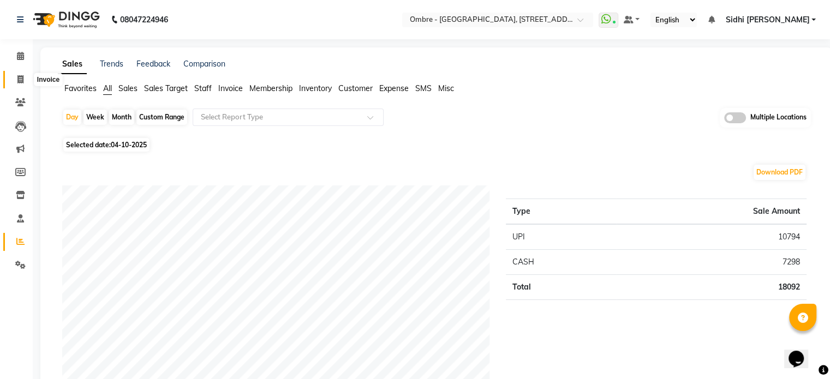
click at [19, 78] on icon at bounding box center [20, 79] width 6 height 8
select select "service"
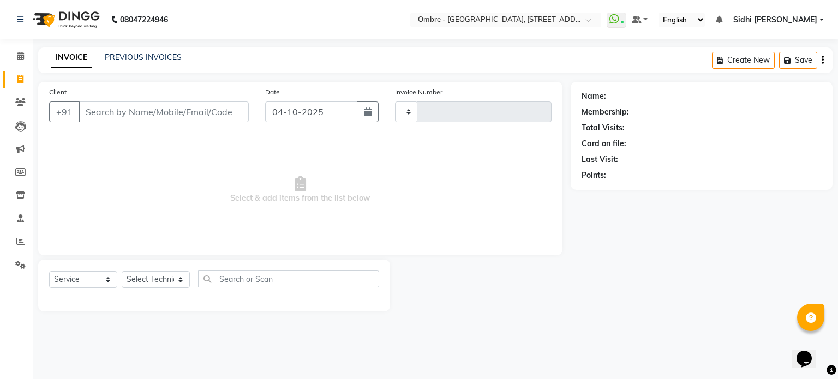
type input "2128"
select select "4216"
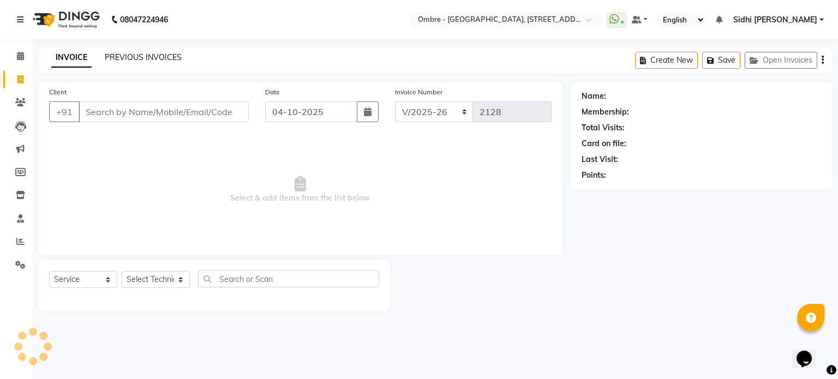
click at [174, 56] on link "PREVIOUS INVOICES" at bounding box center [143, 57] width 77 height 10
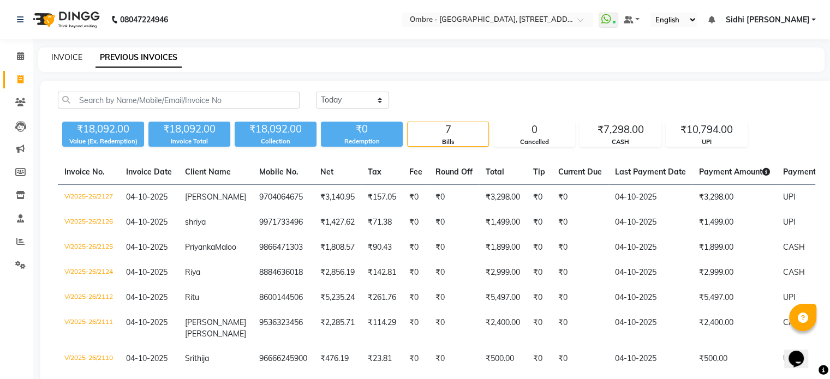
click at [76, 61] on link "INVOICE" at bounding box center [66, 57] width 31 height 10
select select "service"
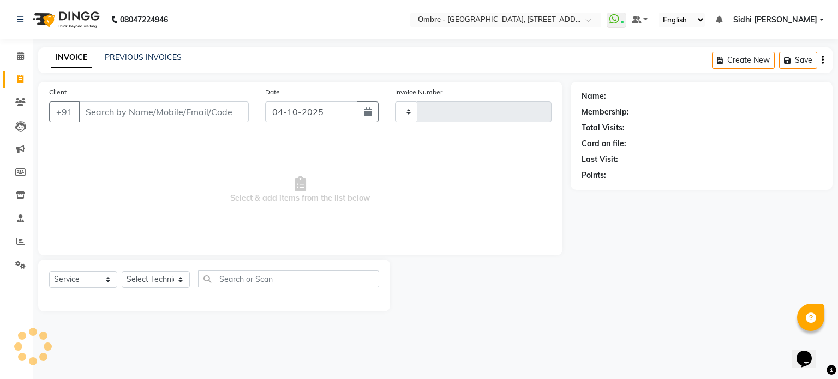
type input "2128"
select select "4216"
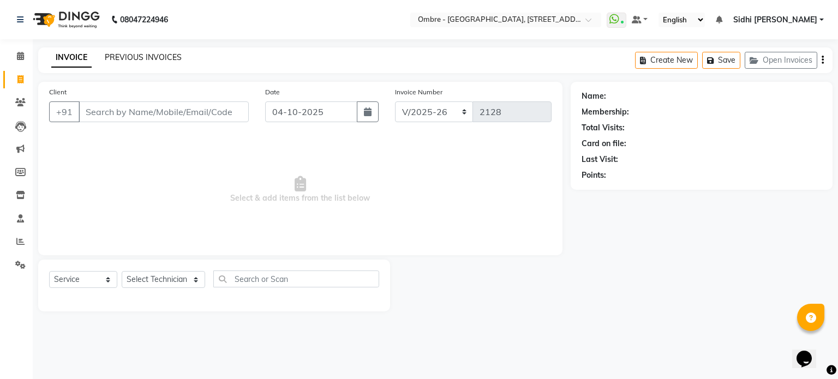
click at [175, 58] on link "PREVIOUS INVOICES" at bounding box center [143, 57] width 77 height 10
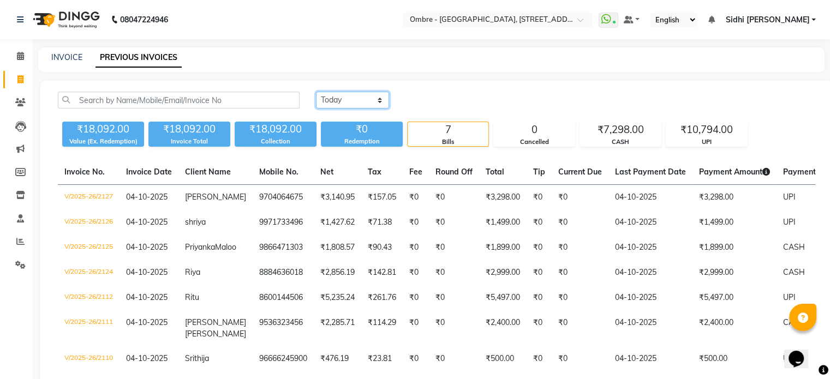
click at [348, 95] on select "Today Yesterday Custom Range" at bounding box center [352, 100] width 73 height 17
select select "range"
click at [316, 92] on select "Today Yesterday Custom Range" at bounding box center [352, 100] width 73 height 17
click at [431, 93] on input "04-10-2025" at bounding box center [441, 100] width 76 height 15
select select "10"
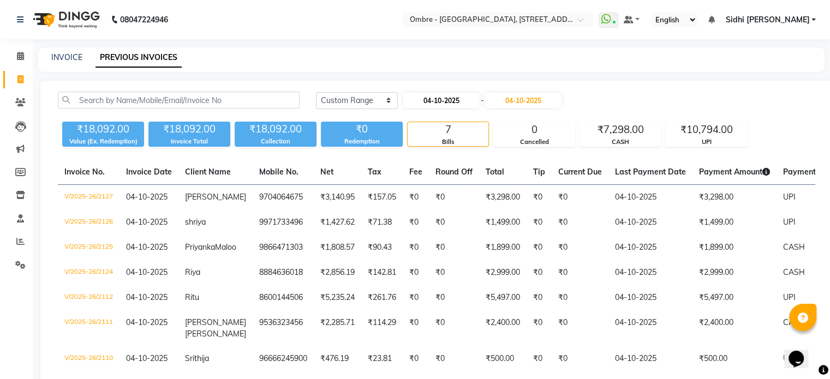
select select "2025"
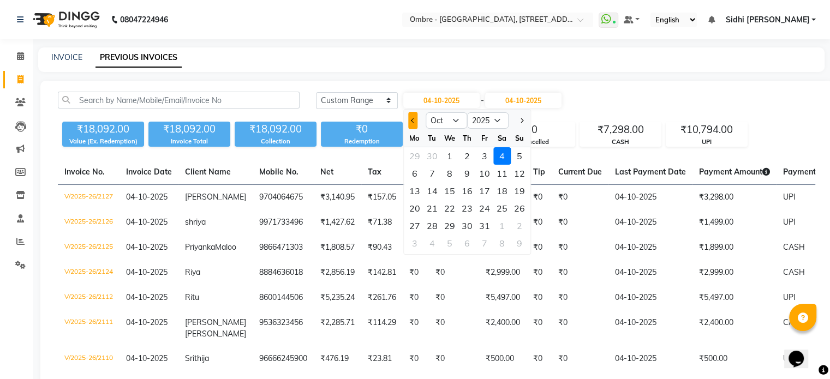
click at [414, 117] on button "Previous month" at bounding box center [412, 120] width 9 height 17
select select "9"
click at [484, 207] on div "26" at bounding box center [484, 208] width 17 height 17
type input "26-09-2025"
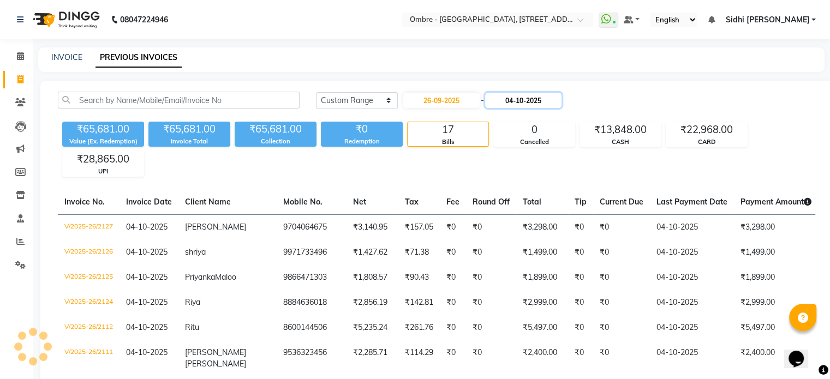
click at [527, 99] on input "04-10-2025" at bounding box center [523, 100] width 76 height 15
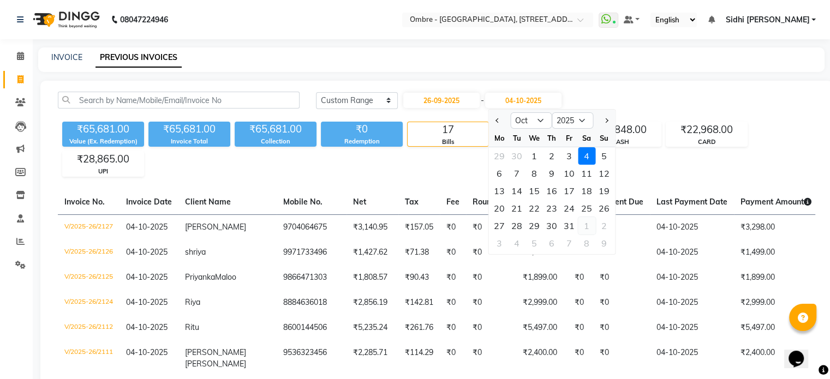
click at [495, 117] on button "Previous month" at bounding box center [497, 120] width 9 height 17
select select "9"
click at [569, 208] on div "26" at bounding box center [568, 208] width 17 height 17
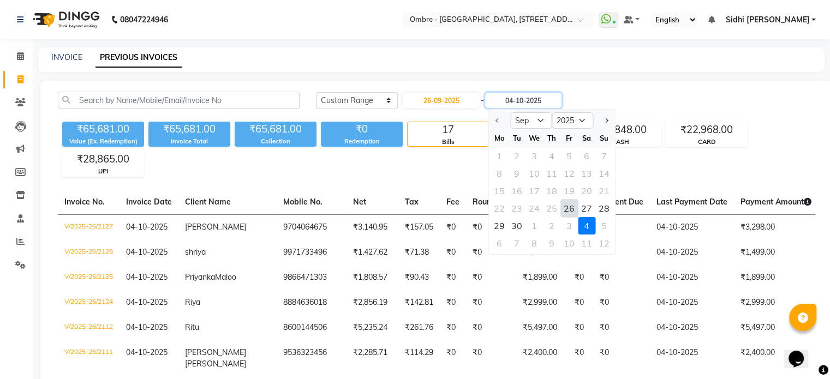
type input "26-09-2025"
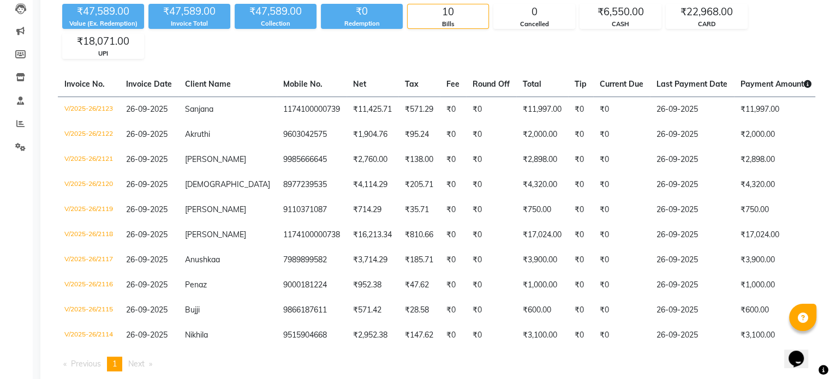
scroll to position [116, 0]
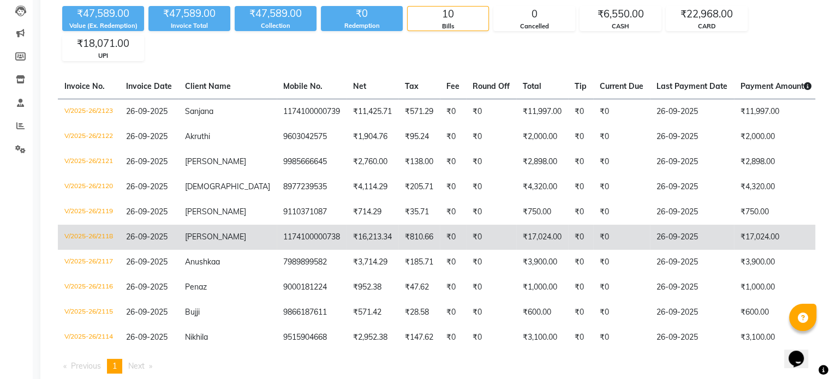
click at [440, 243] on td "₹0" at bounding box center [453, 237] width 26 height 25
click at [440, 250] on td "₹0" at bounding box center [453, 237] width 26 height 25
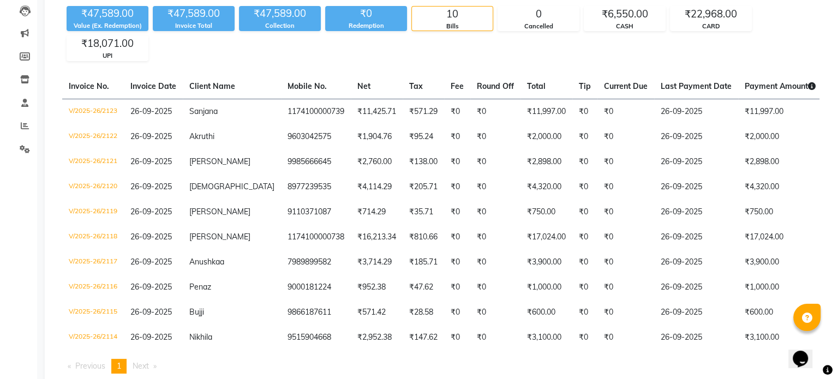
scroll to position [0, 0]
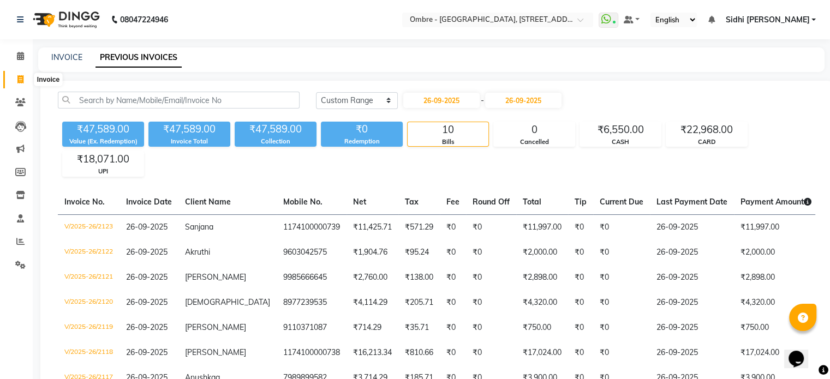
click at [17, 81] on icon at bounding box center [20, 79] width 6 height 8
select select "service"
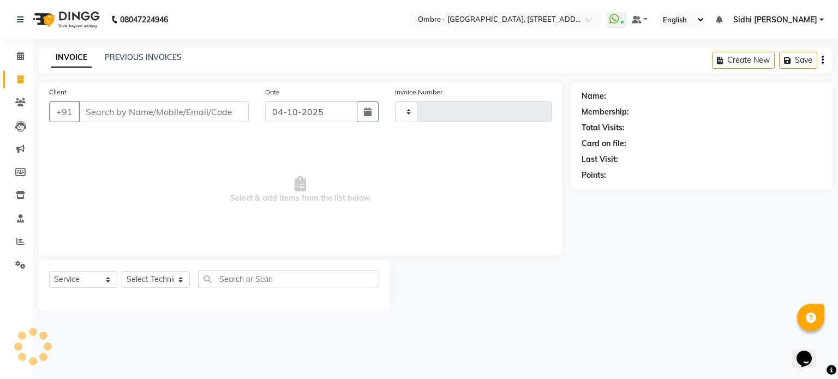
type input "2128"
select select "4216"
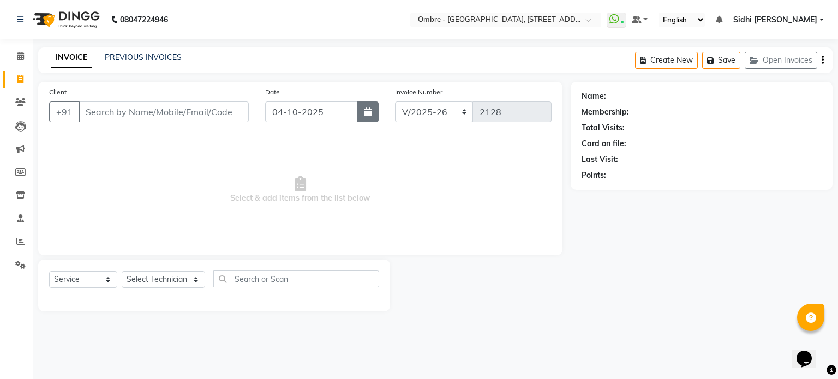
click at [368, 117] on button "button" at bounding box center [368, 111] width 22 height 21
select select "10"
select select "2025"
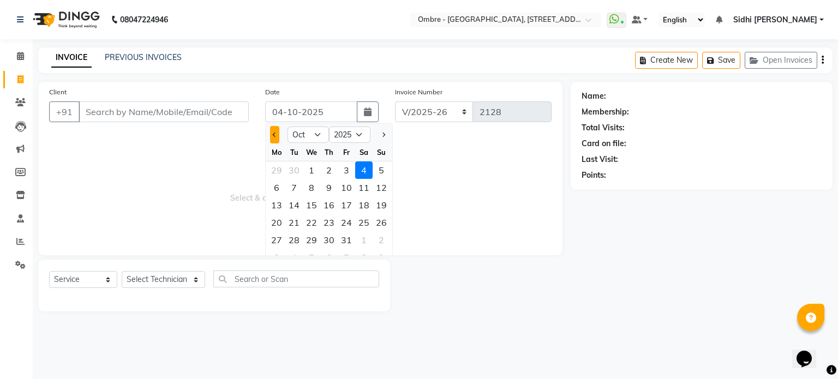
click at [272, 136] on button "Previous month" at bounding box center [274, 134] width 9 height 17
select select "9"
click at [363, 224] on div "27" at bounding box center [363, 222] width 17 height 17
type input "27-09-2025"
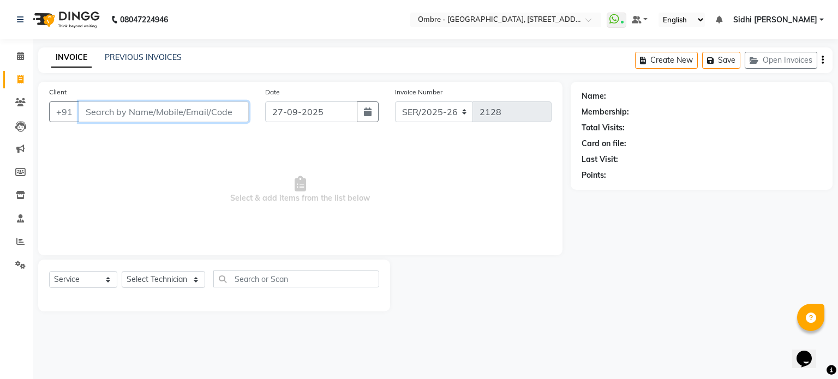
click at [231, 109] on input "Client" at bounding box center [164, 111] width 170 height 21
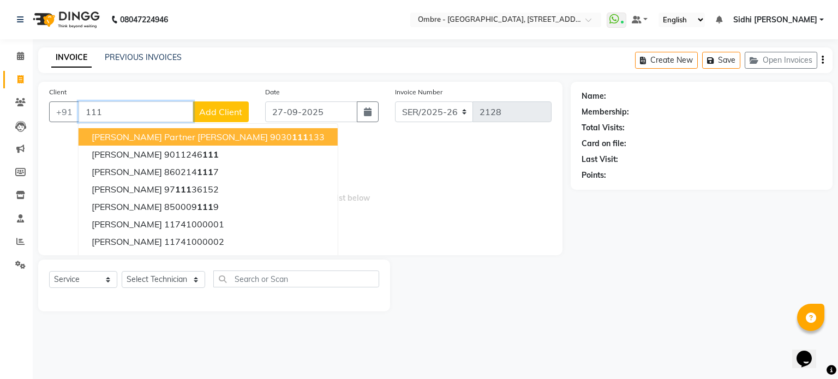
type input "111"
click at [216, 112] on span "Add Client" at bounding box center [220, 111] width 43 height 11
select select "36"
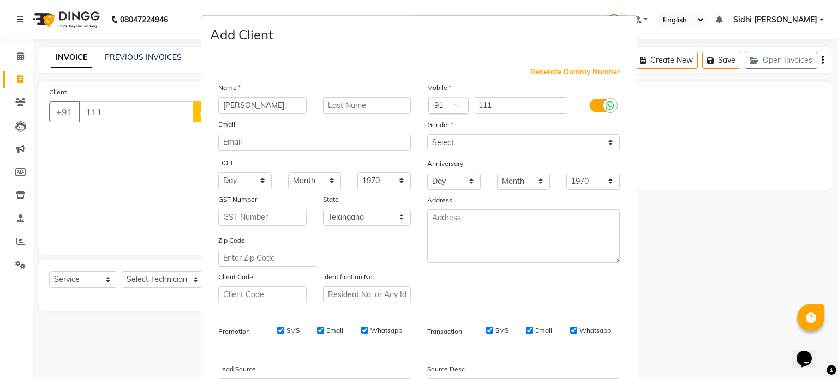
type input "Cindy"
click at [561, 69] on span "Generate Dummy Number" at bounding box center [574, 72] width 89 height 11
type input "1174100000740"
checkbox input "false"
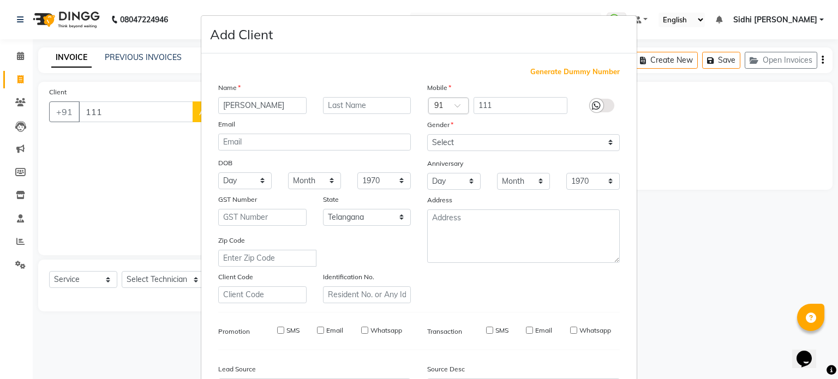
checkbox input "false"
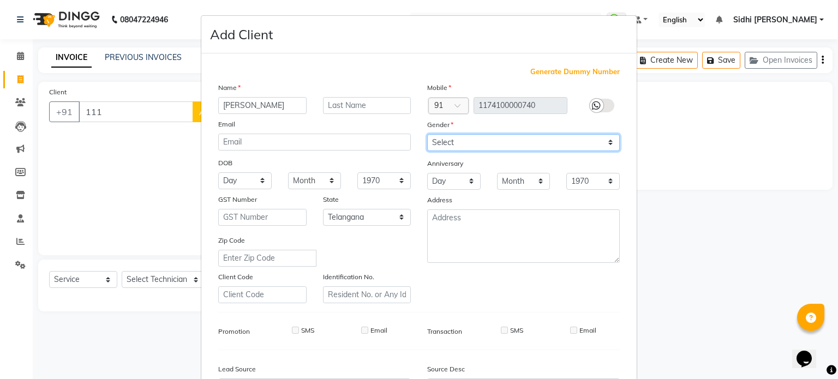
click at [526, 141] on select "Select Male Female Other Prefer Not To Say" at bounding box center [523, 142] width 193 height 17
select select "female"
click at [427, 135] on select "Select Male Female Other Prefer Not To Say" at bounding box center [523, 142] width 193 height 17
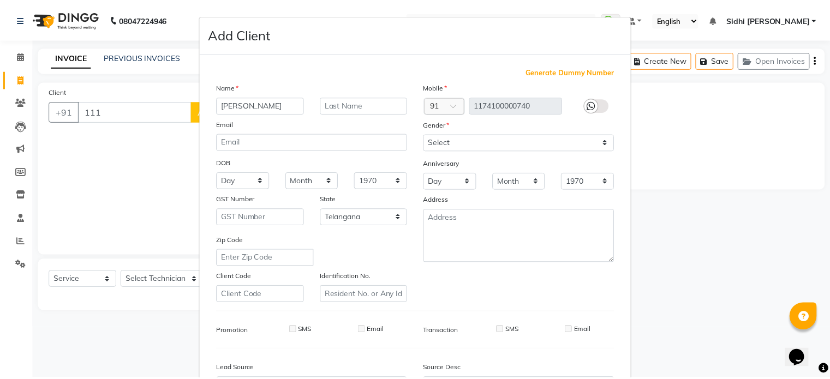
scroll to position [117, 0]
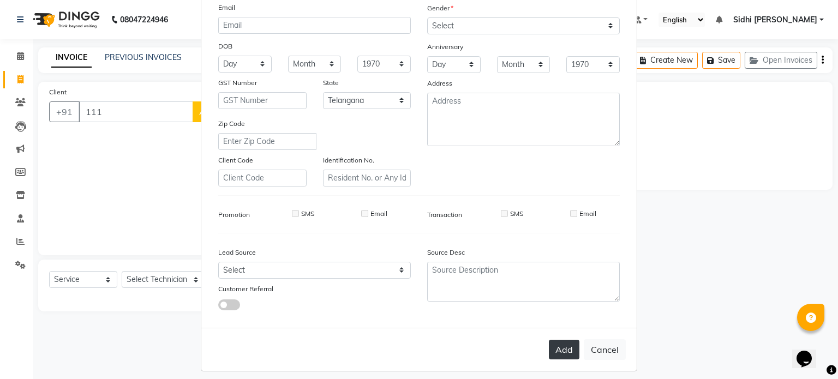
click at [569, 360] on button "Add" at bounding box center [564, 350] width 31 height 20
type input "1174100000740"
select select
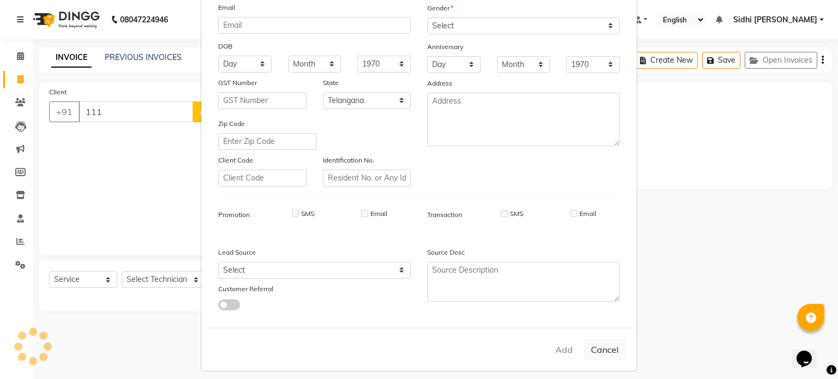
select select "null"
select select
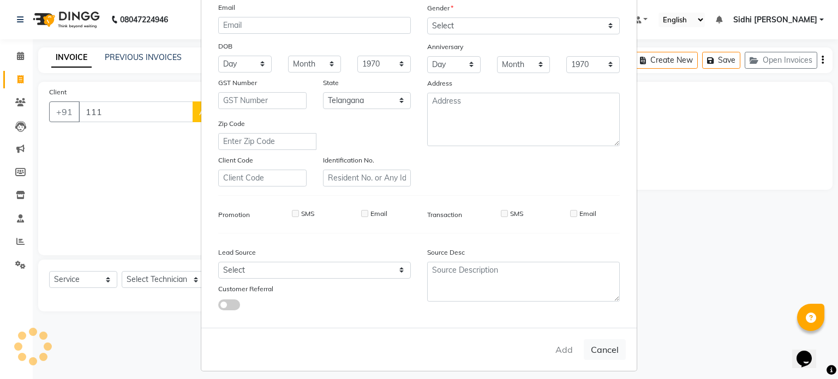
checkbox input "false"
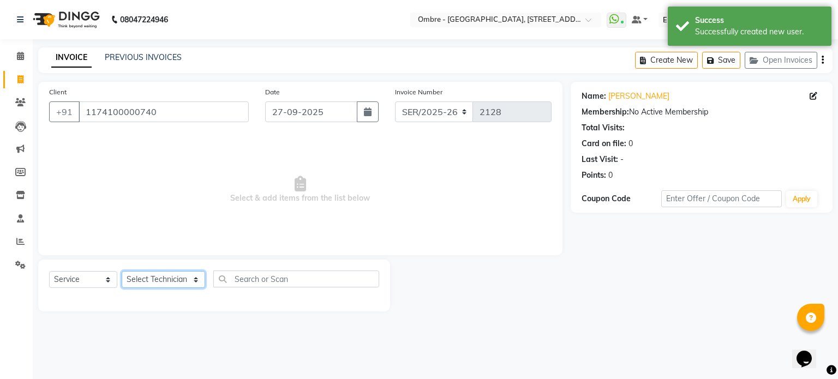
click at [175, 282] on select "Select Technician Abel Arohi Bharti Esther Gaina Holyson Juli Kasar Lata Moite …" at bounding box center [163, 279] width 83 height 17
select select "59417"
click at [122, 272] on select "Select Technician Abel Arohi Bharti Esther Gaina Holyson Juli Kasar Lata Moite …" at bounding box center [163, 279] width 83 height 17
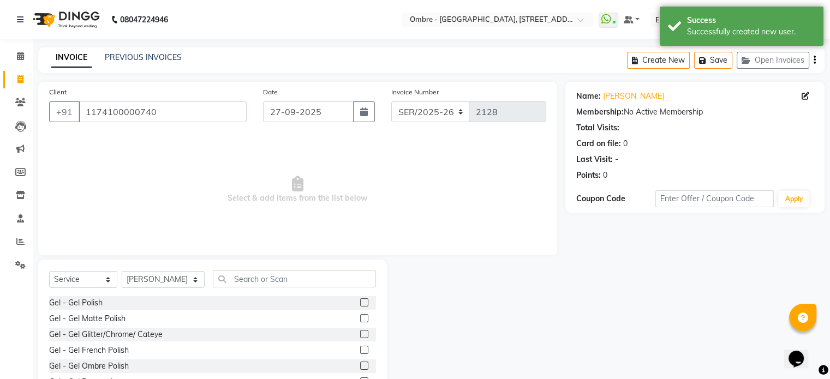
click at [360, 302] on label at bounding box center [364, 302] width 8 height 8
click at [360, 302] on input "checkbox" at bounding box center [363, 303] width 7 height 7
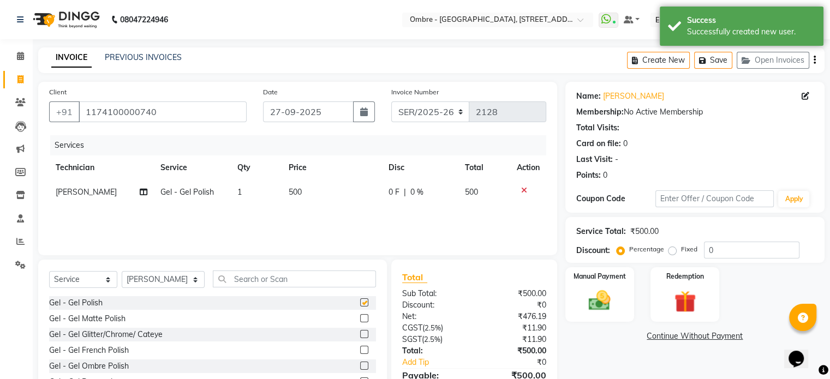
checkbox input "false"
click at [314, 191] on td "500" at bounding box center [332, 192] width 100 height 25
select select "59417"
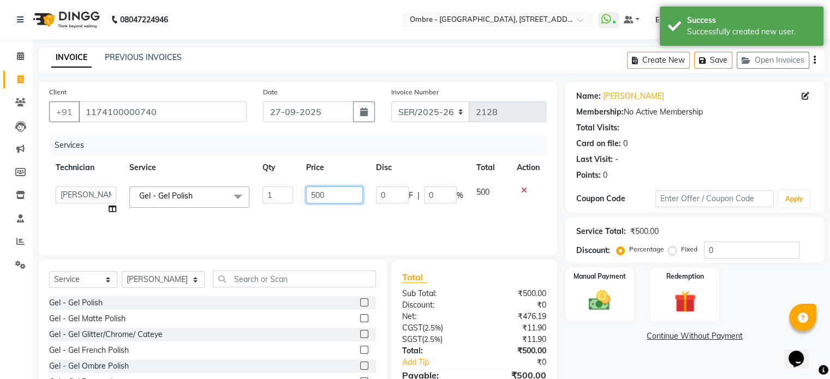
drag, startPoint x: 338, startPoint y: 189, endPoint x: 288, endPoint y: 192, distance: 50.8
click at [288, 192] on tr "Abel Arohi Bharti Esther Gaina Holyson Juli Kasar Lata Moite Monisha Prasad pri…" at bounding box center [297, 200] width 497 height 41
type input "720"
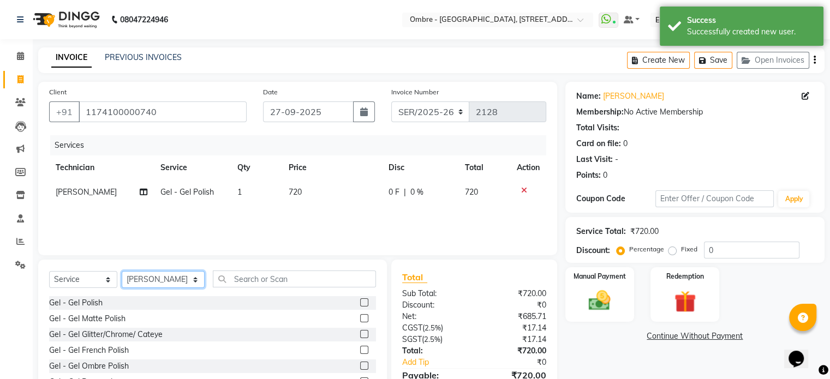
click at [171, 281] on select "Select Technician Abel Arohi Bharti Esther Gaina Holyson Juli Kasar Lata Moite …" at bounding box center [163, 279] width 83 height 17
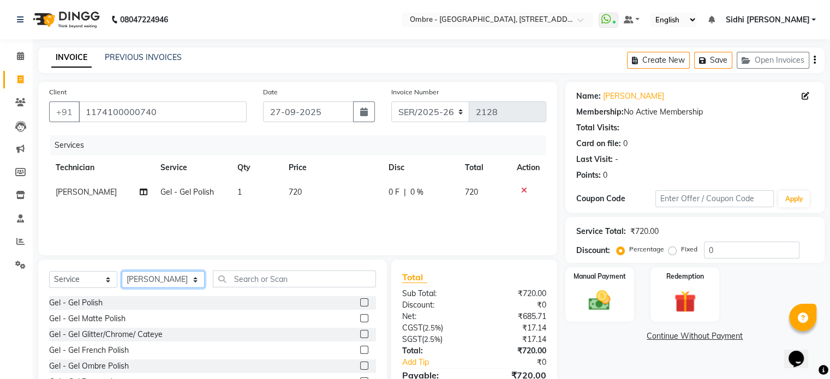
select select "88722"
click at [122, 272] on select "Select Technician Abel Arohi Bharti Esther Gaina Holyson Juli Kasar Lata Moite …" at bounding box center [163, 279] width 83 height 17
click at [154, 150] on div "Services" at bounding box center [302, 145] width 504 height 20
click at [360, 302] on label at bounding box center [364, 302] width 8 height 8
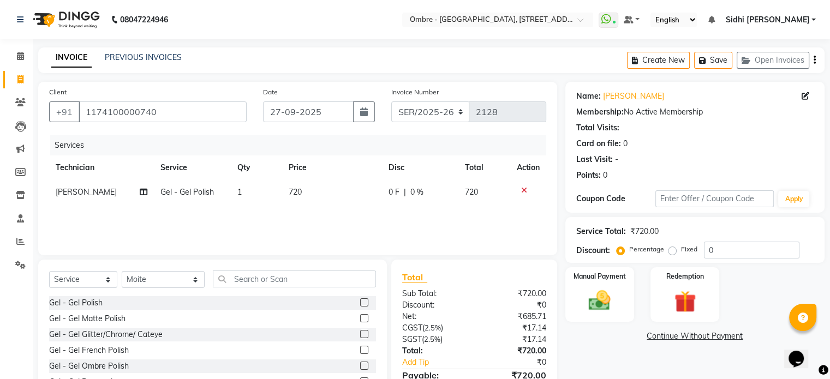
click at [360, 302] on input "checkbox" at bounding box center [363, 303] width 7 height 7
checkbox input "false"
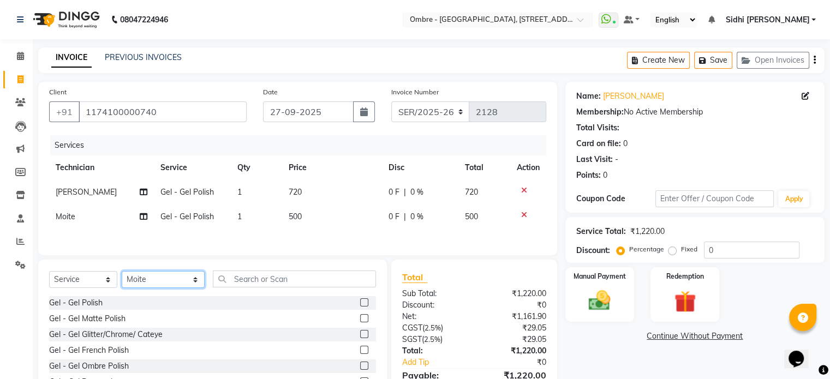
click at [172, 281] on select "Select Technician Abel Arohi Bharti Esther Gaina Holyson Juli Kasar Lata Moite …" at bounding box center [163, 279] width 83 height 17
select select "21928"
click at [122, 274] on select "Select Technician Abel Arohi Bharti Esther Gaina Holyson Juli Kasar Lata Moite …" at bounding box center [163, 279] width 83 height 17
click at [360, 337] on label at bounding box center [364, 334] width 8 height 8
click at [360, 337] on input "checkbox" at bounding box center [363, 334] width 7 height 7
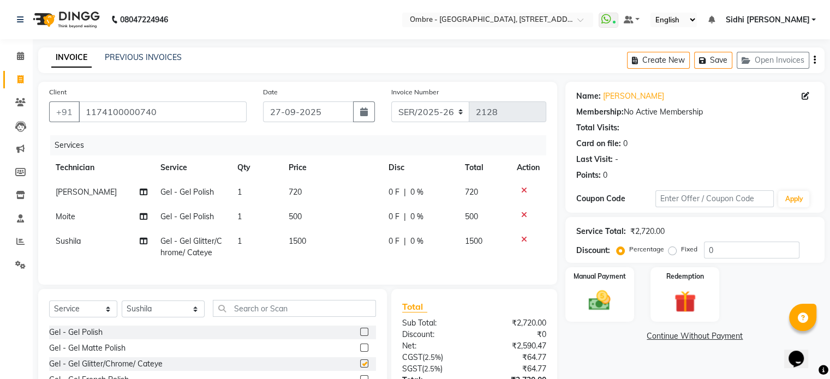
checkbox input "false"
click at [262, 243] on td "1" at bounding box center [256, 247] width 51 height 36
select select "21928"
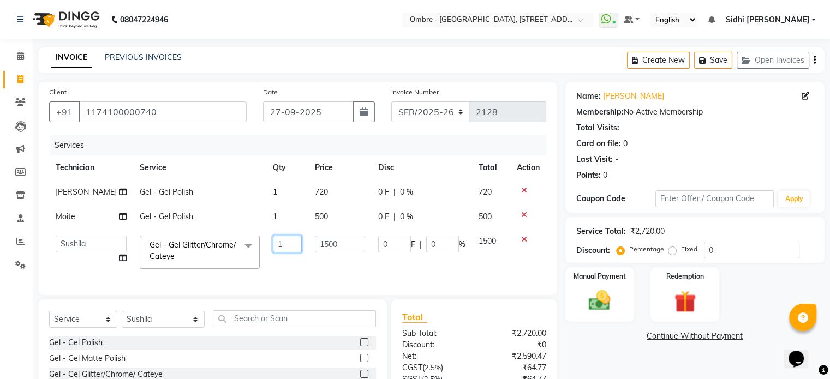
click at [273, 244] on input "1" at bounding box center [287, 244] width 29 height 17
type input "2"
click at [180, 324] on select "Select Technician Abel Arohi Bharti Esther Gaina Holyson Juli Kasar Lata Moite …" at bounding box center [163, 319] width 83 height 17
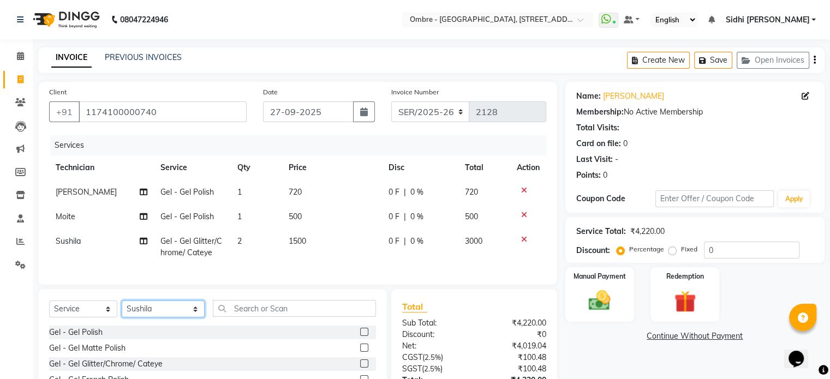
select select "43462"
click at [122, 310] on select "Select Technician Abel Arohi Bharti Esther Gaina Holyson Juli Kasar Lata Moite …" at bounding box center [163, 309] width 83 height 17
click at [360, 336] on label at bounding box center [364, 332] width 8 height 8
click at [360, 336] on input "checkbox" at bounding box center [363, 332] width 7 height 7
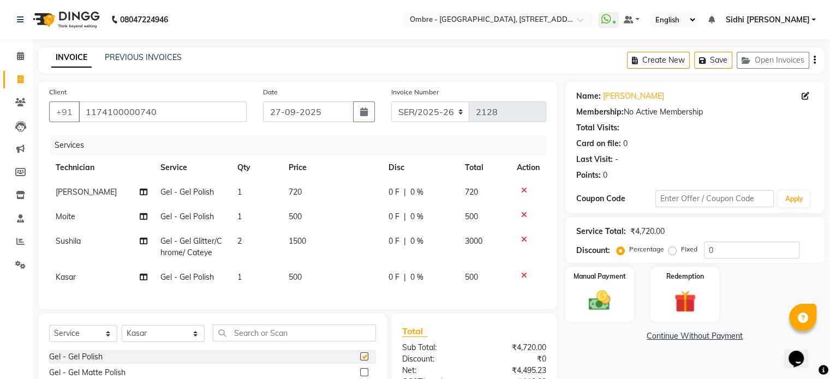
checkbox input "false"
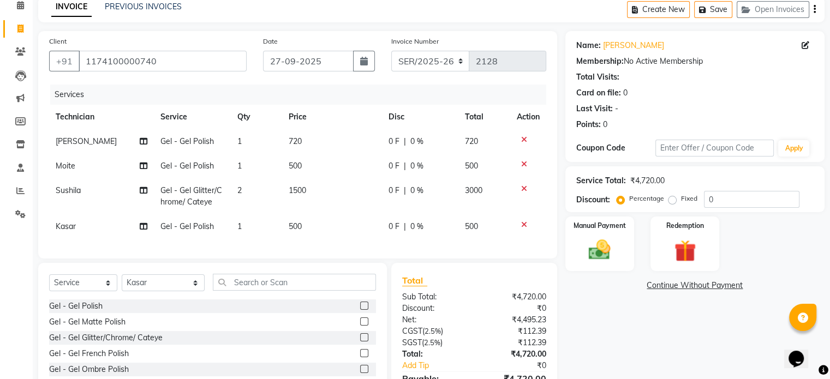
scroll to position [55, 0]
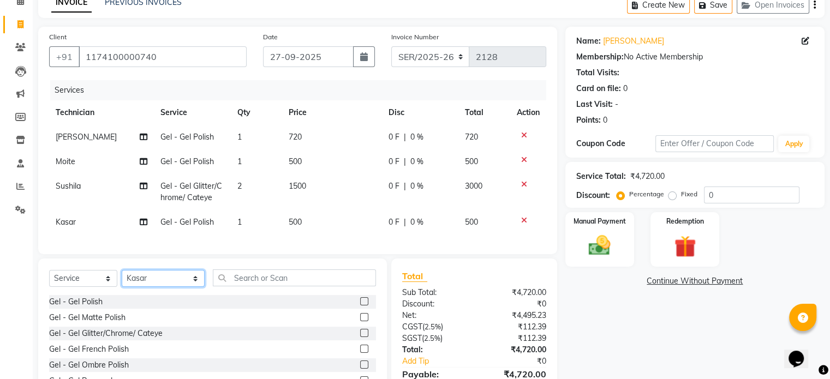
click at [153, 287] on select "Select Technician Abel Arohi Bharti Esther Gaina Holyson Juli Kasar Lata Moite …" at bounding box center [163, 278] width 83 height 17
select select "44561"
click at [122, 279] on select "Select Technician Abel Arohi Bharti Esther Gaina Holyson Juli Kasar Lata Moite …" at bounding box center [163, 278] width 83 height 17
click at [360, 337] on label at bounding box center [364, 333] width 8 height 8
click at [360, 337] on input "checkbox" at bounding box center [363, 333] width 7 height 7
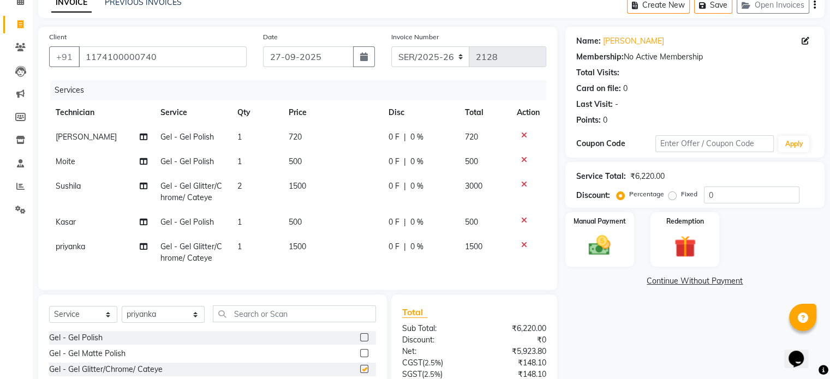
checkbox input "false"
click at [267, 248] on td "1" at bounding box center [256, 253] width 51 height 36
select select "44561"
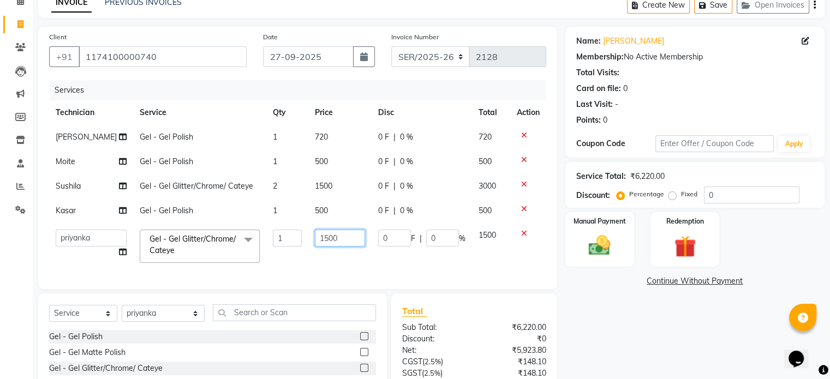
drag, startPoint x: 341, startPoint y: 242, endPoint x: 258, endPoint y: 234, distance: 83.8
click at [259, 235] on tr "Abel Arohi Bharti Esther Gaina Holyson Juli Kasar Lata Moite Monisha Prasad pri…" at bounding box center [297, 246] width 497 height 46
type input "2000"
click at [166, 318] on select "Select Technician Abel Arohi Bharti Esther Gaina Holyson Juli Kasar Lata Moite …" at bounding box center [163, 313] width 83 height 17
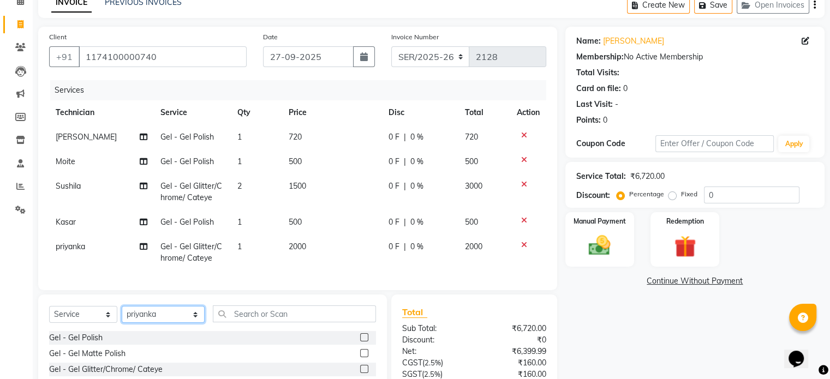
select select "66092"
click at [122, 315] on select "Select Technician Abel Arohi Bharti Esther Gaina Holyson Juli Kasar Lata Moite …" at bounding box center [163, 314] width 83 height 17
click at [360, 342] on label at bounding box center [364, 337] width 8 height 8
click at [360, 342] on input "checkbox" at bounding box center [363, 338] width 7 height 7
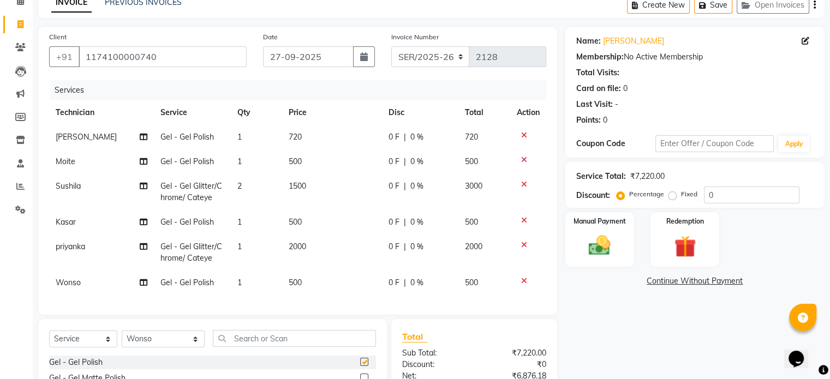
checkbox input "false"
click at [168, 348] on select "Select Technician Abel Arohi Bharti Esther Gaina Holyson Juli Kasar Lata Moite …" at bounding box center [163, 339] width 83 height 17
select select "58808"
click at [122, 339] on select "Select Technician Abel Arohi Bharti Esther Gaina Holyson Juli Kasar Lata Moite …" at bounding box center [163, 339] width 83 height 17
click at [360, 366] on label at bounding box center [364, 362] width 8 height 8
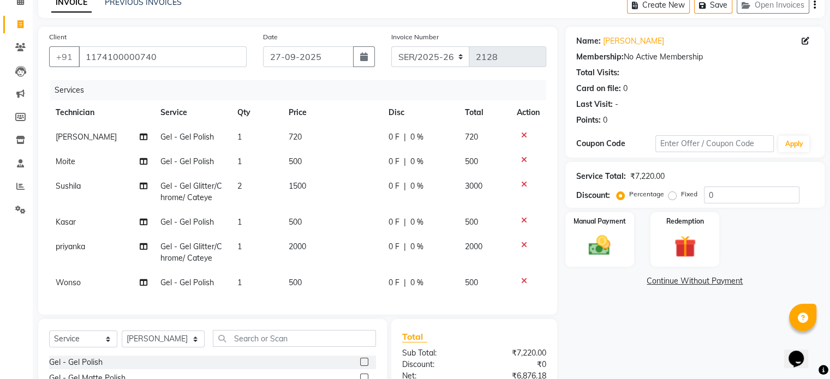
click at [360, 366] on input "checkbox" at bounding box center [363, 362] width 7 height 7
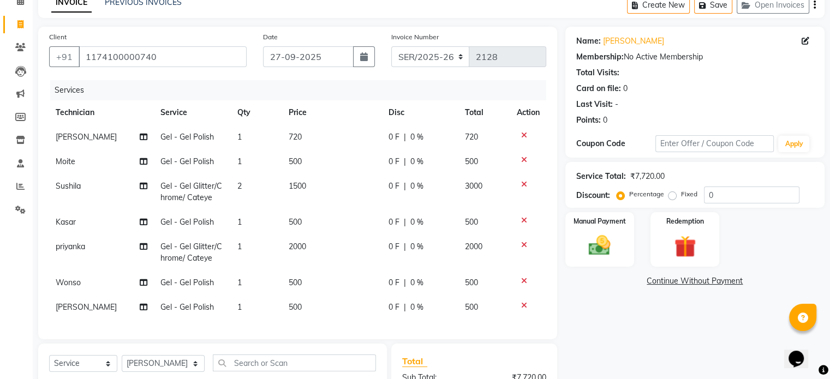
checkbox input "false"
click at [315, 301] on td "500" at bounding box center [332, 307] width 100 height 25
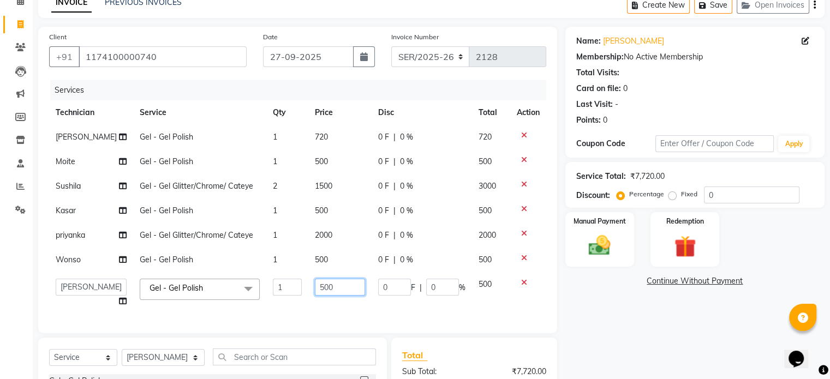
click at [315, 290] on input "500" at bounding box center [340, 287] width 50 height 17
type input "400"
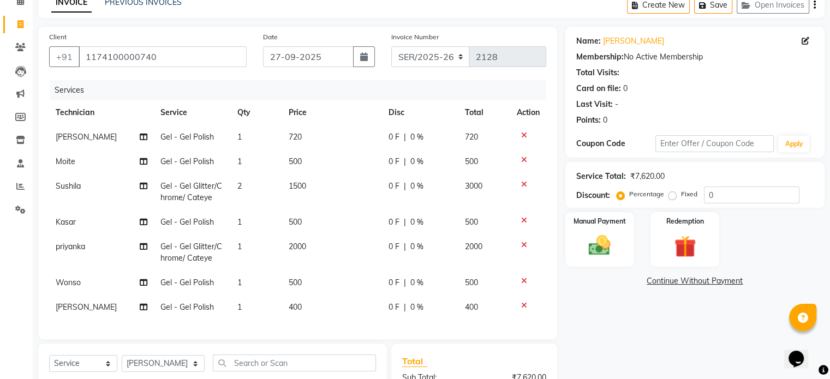
click at [112, 306] on td "Abel Split Commission" at bounding box center [101, 307] width 105 height 25
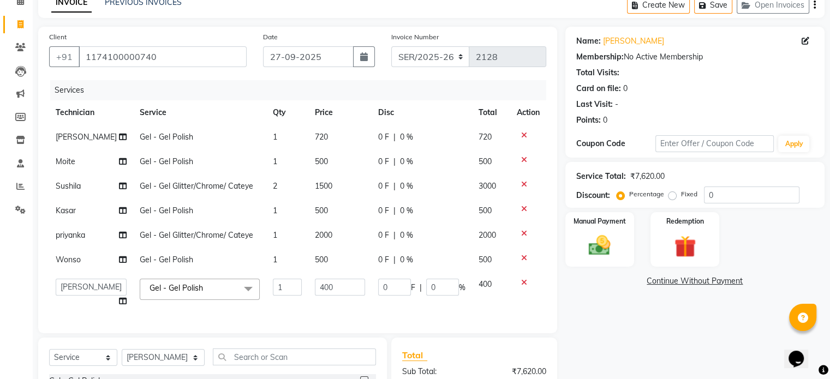
click at [119, 304] on icon at bounding box center [123, 301] width 8 height 8
select select "58808"
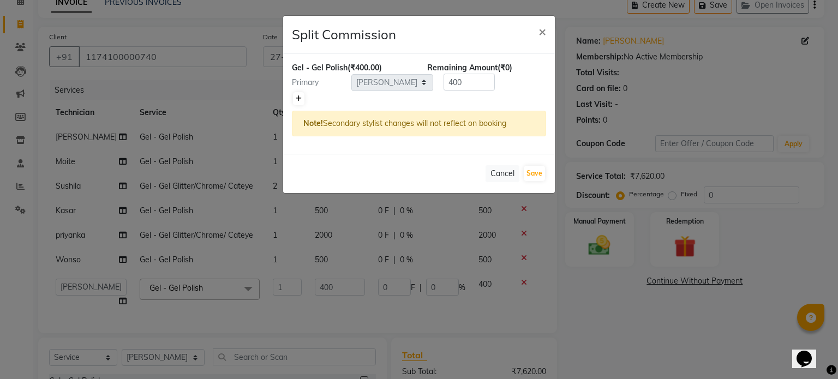
click at [301, 97] on icon at bounding box center [299, 98] width 6 height 7
type input "200"
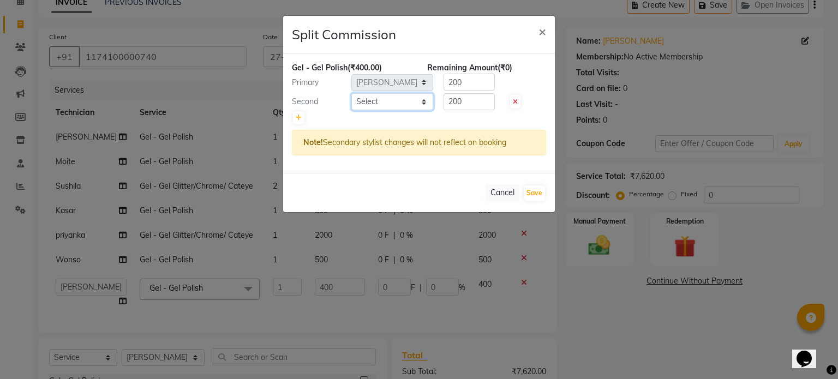
click at [384, 102] on select "Select Abel Arohi Bharti Esther Gaina Holyson Juli Kasar Lata Moite Monisha Pra…" at bounding box center [392, 101] width 82 height 17
select select "88722"
click at [351, 93] on select "Select Abel Arohi Bharti Esther Gaina Holyson Juli Kasar Lata Moite Monisha Pra…" at bounding box center [392, 101] width 82 height 17
click at [537, 192] on button "Save" at bounding box center [534, 193] width 21 height 15
select select "Select"
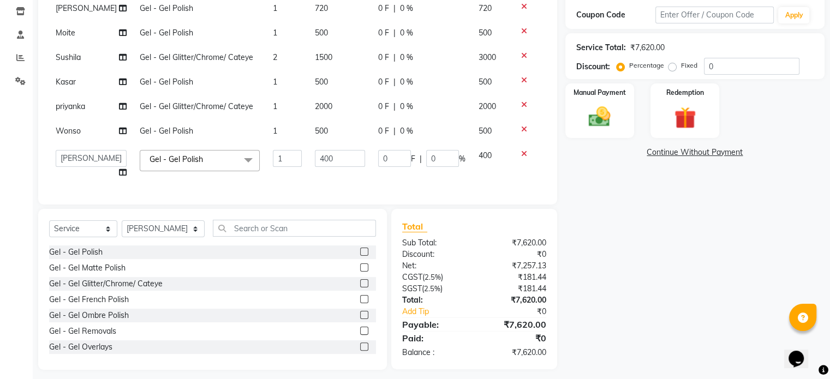
scroll to position [186, 0]
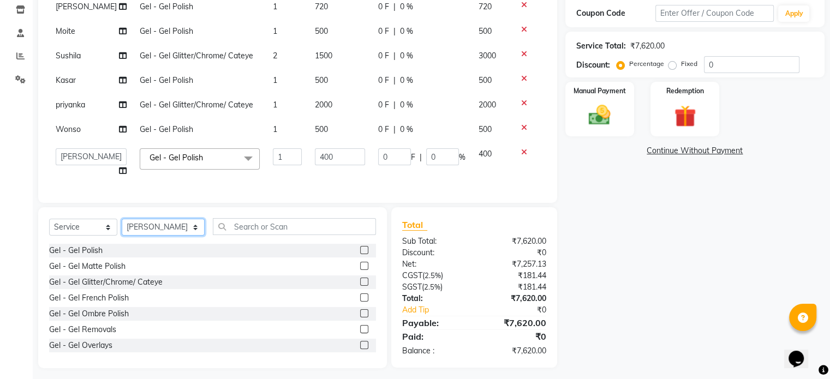
click at [149, 236] on select "Select Technician Abel Arohi Bharti Esther Gaina Holyson Juli Kasar Lata Moite …" at bounding box center [163, 227] width 83 height 17
select select "69890"
click at [122, 228] on select "Select Technician Abel Arohi Bharti Esther Gaina Holyson Juli Kasar Lata Moite …" at bounding box center [163, 227] width 83 height 17
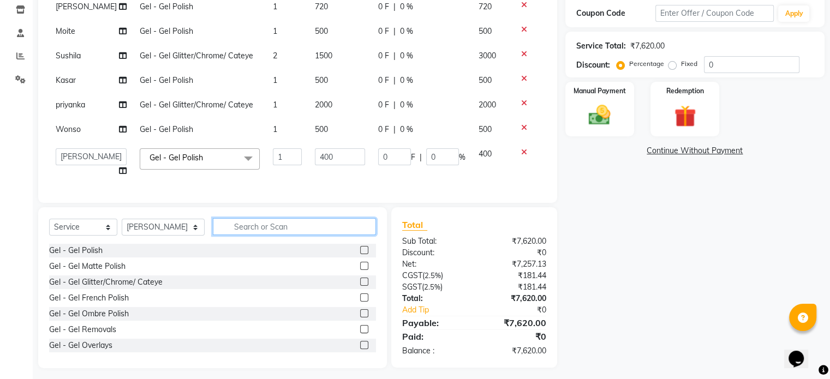
click at [280, 235] on input "text" at bounding box center [294, 226] width 163 height 17
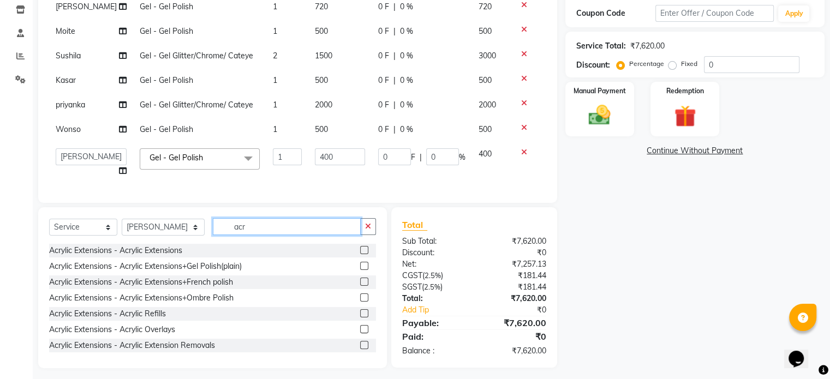
type input "acr"
click at [360, 286] on label at bounding box center [364, 282] width 8 height 8
click at [360, 286] on input "checkbox" at bounding box center [363, 282] width 7 height 7
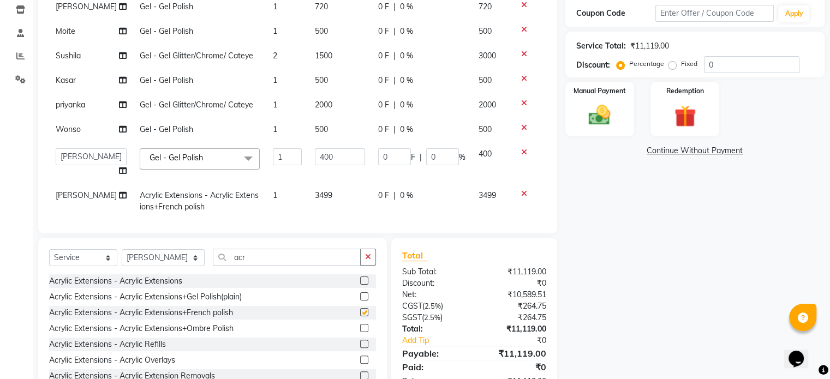
checkbox input "false"
click at [322, 199] on td "3499" at bounding box center [339, 201] width 63 height 36
select select "69890"
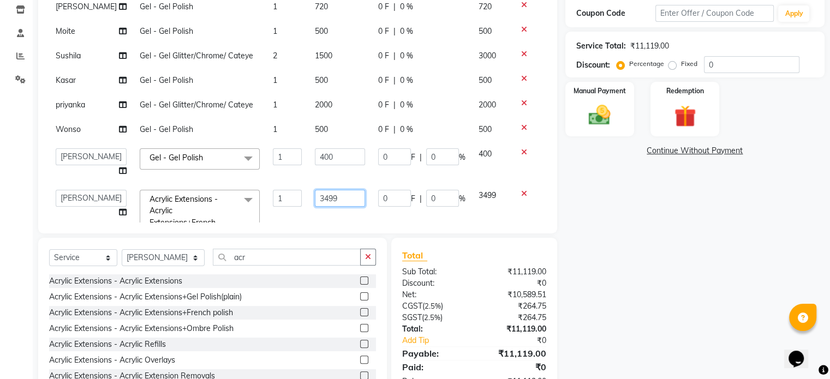
drag, startPoint x: 338, startPoint y: 198, endPoint x: 274, endPoint y: 191, distance: 64.8
click at [274, 191] on tr "Abel Arohi Bharti Esther Gaina Holyson Juli Kasar Lata Moite Monisha Prasad pri…" at bounding box center [297, 218] width 497 height 70
type input "5000"
click at [105, 211] on td "Abel Arohi Bharti Esther Gaina Holyson Juli Kasar Lata Moite Monisha Prasad pri…" at bounding box center [91, 218] width 84 height 70
select select "69890"
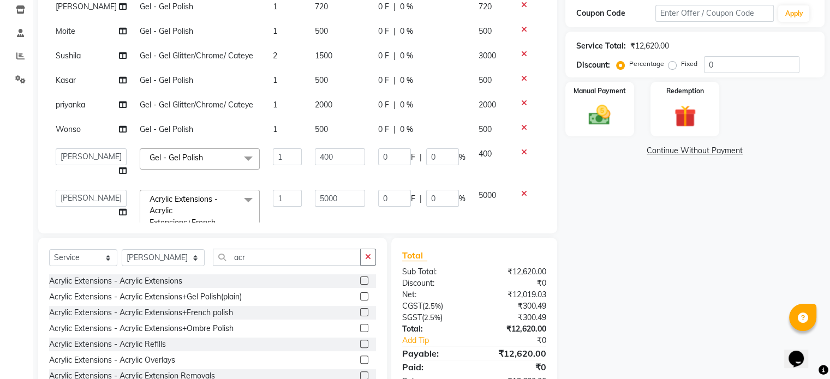
click at [119, 213] on icon at bounding box center [123, 212] width 8 height 8
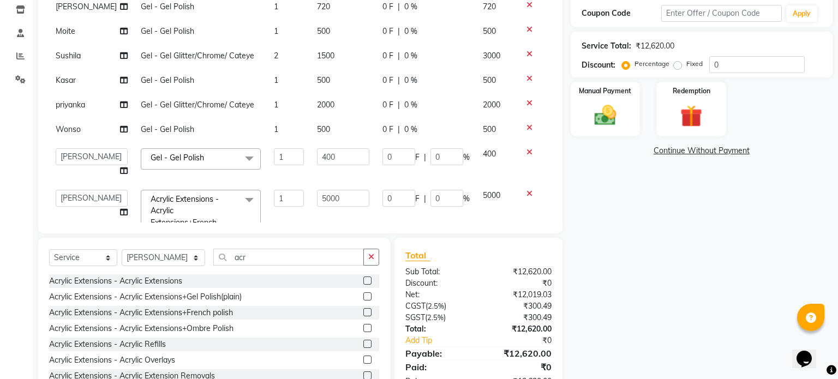
select select "69890"
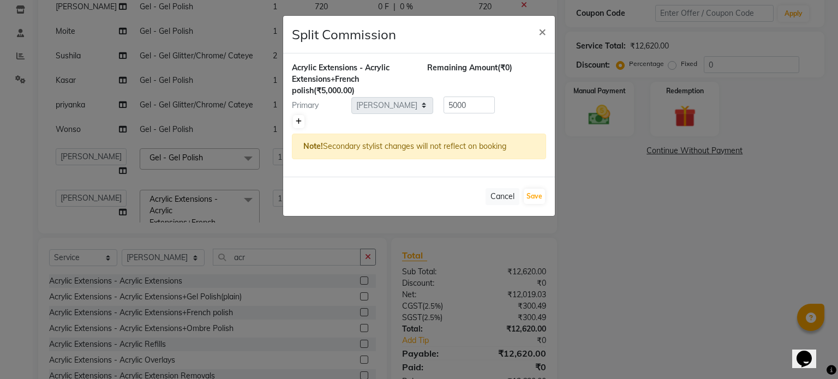
click at [297, 122] on icon at bounding box center [299, 121] width 6 height 7
type input "2500"
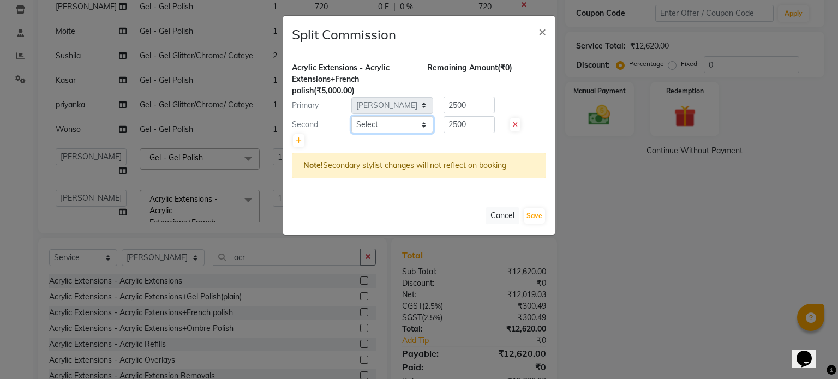
click at [377, 121] on select "Select Abel Arohi Bharti Esther Gaina Holyson Juli Kasar Lata Moite Monisha Pra…" at bounding box center [392, 124] width 82 height 17
select select "21928"
click at [351, 116] on select "Select Abel Arohi Bharti Esther Gaina Holyson Juli Kasar Lata Moite Monisha Pra…" at bounding box center [392, 124] width 82 height 17
click at [529, 218] on button "Save" at bounding box center [534, 215] width 21 height 15
select select "Select"
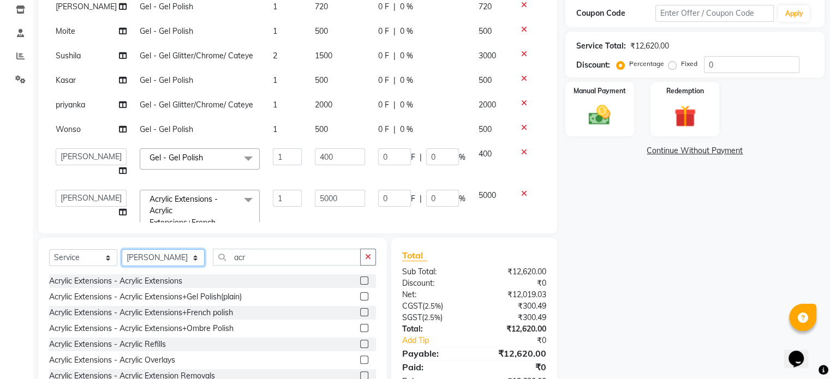
click at [150, 261] on select "Select Technician Abel Arohi Bharti Esther Gaina Holyson Juli Kasar Lata Moite …" at bounding box center [163, 257] width 83 height 17
select select "43462"
click at [122, 250] on select "Select Technician Abel Arohi Bharti Esther Gaina Holyson Juli Kasar Lata Moite …" at bounding box center [163, 257] width 83 height 17
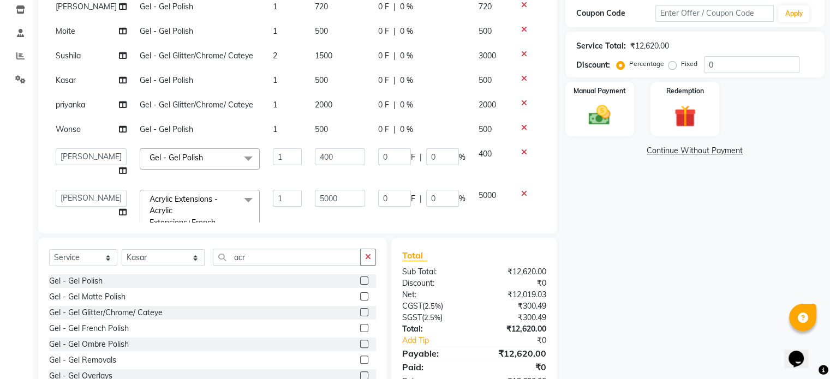
click at [360, 327] on label at bounding box center [364, 328] width 8 height 8
click at [360, 327] on input "checkbox" at bounding box center [363, 328] width 7 height 7
checkbox input "false"
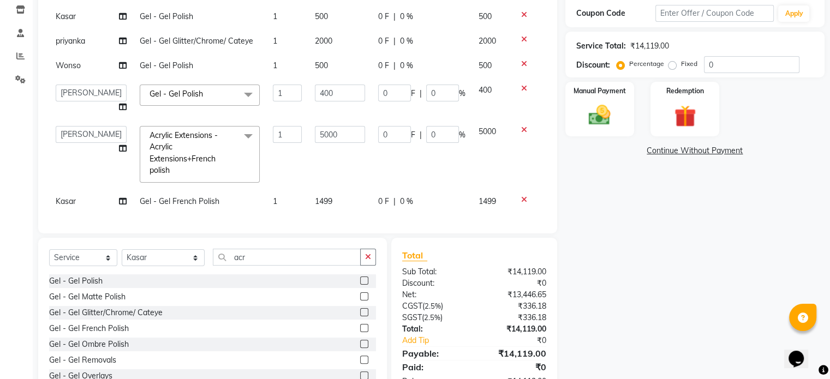
click at [322, 194] on td "1499" at bounding box center [339, 201] width 63 height 25
select select "43462"
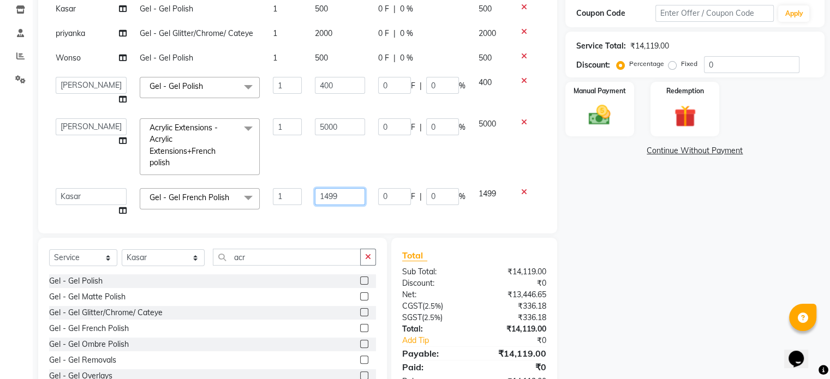
drag, startPoint x: 312, startPoint y: 196, endPoint x: 377, endPoint y: 193, distance: 64.5
click at [374, 193] on tr "Abel Arohi Bharti Esther Gaina Holyson Juli Kasar Lata Moite Monisha Prasad pri…" at bounding box center [297, 202] width 497 height 41
type input "1750"
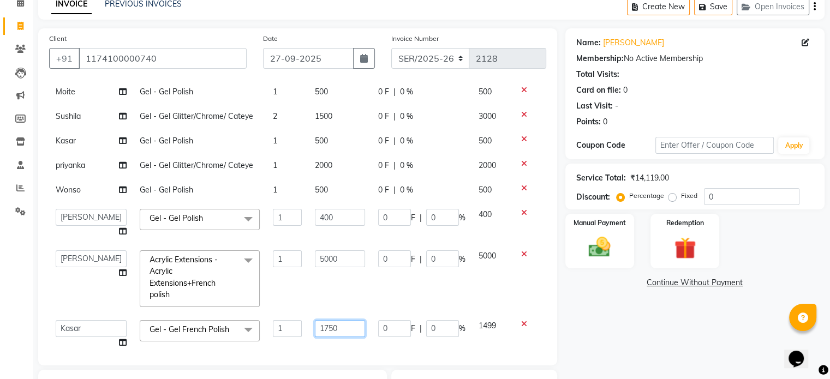
scroll to position [163, 0]
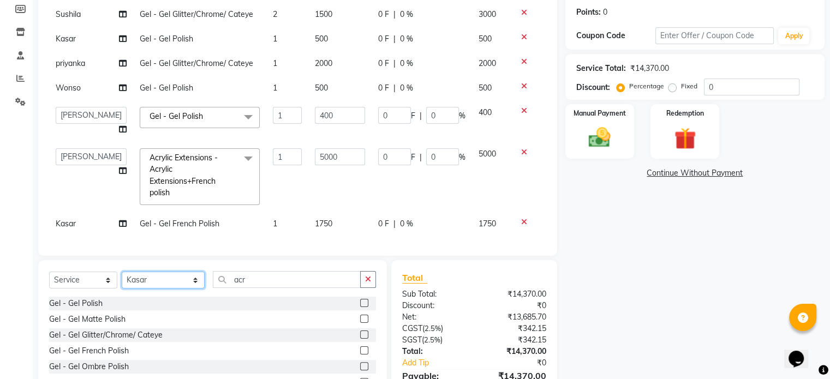
click at [163, 283] on select "Select Technician Abel Arohi Bharti Esther Gaina Holyson Juli Kasar Lata Moite …" at bounding box center [163, 280] width 83 height 17
select select "24129"
click at [122, 272] on select "Select Technician Abel Arohi Bharti Esther Gaina Holyson Juli Kasar Lata Moite …" at bounding box center [163, 280] width 83 height 17
click at [242, 277] on input "acr" at bounding box center [287, 279] width 148 height 17
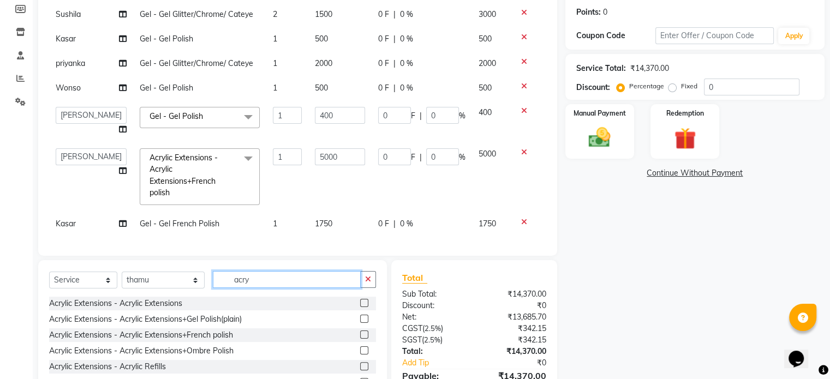
type input "acry"
click at [360, 318] on label at bounding box center [364, 319] width 8 height 8
click at [360, 318] on input "checkbox" at bounding box center [363, 319] width 7 height 7
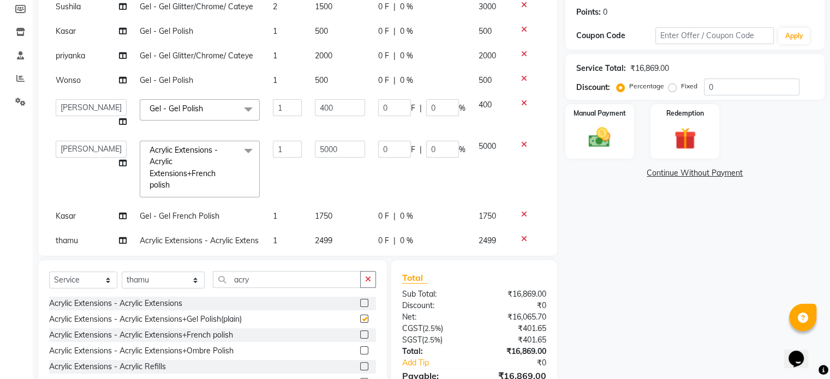
checkbox input "false"
click at [163, 283] on select "Select Technician Abel Arohi Bharti Esther Gaina Holyson Juli Kasar Lata Moite …" at bounding box center [163, 280] width 83 height 17
select select "21933"
click at [122, 272] on select "Select Technician Abel Arohi Bharti Esther Gaina Holyson Juli Kasar Lata Moite …" at bounding box center [163, 280] width 83 height 17
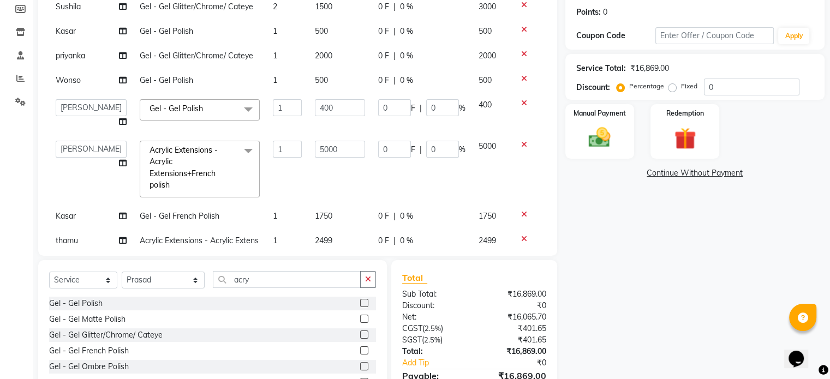
click at [360, 303] on label at bounding box center [364, 303] width 8 height 8
click at [360, 303] on input "checkbox" at bounding box center [363, 303] width 7 height 7
checkbox input "false"
click at [140, 280] on select "Select Technician Abel Arohi Bharti Esther Gaina Holyson Juli Kasar Lata Moite …" at bounding box center [163, 280] width 83 height 17
select select "50943"
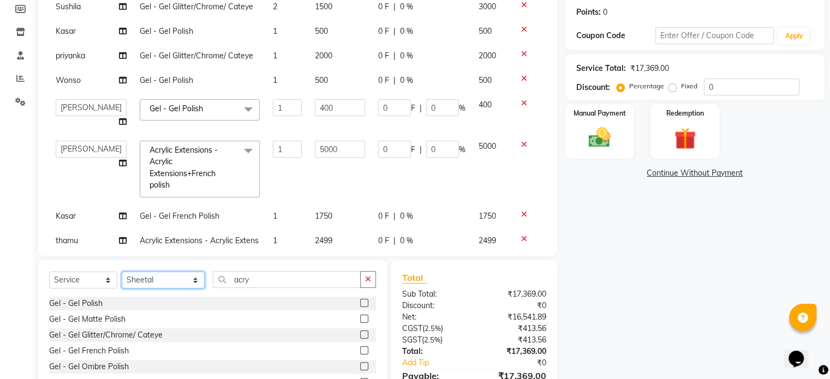
click at [122, 272] on select "Select Technician Abel Arohi Bharti Esther Gaina Holyson Juli Kasar Lata Moite …" at bounding box center [163, 280] width 83 height 17
drag, startPoint x: 355, startPoint y: 351, endPoint x: 467, endPoint y: 259, distance: 145.1
click at [360, 351] on label at bounding box center [364, 351] width 8 height 8
click at [360, 351] on input "checkbox" at bounding box center [363, 351] width 7 height 7
checkbox input "false"
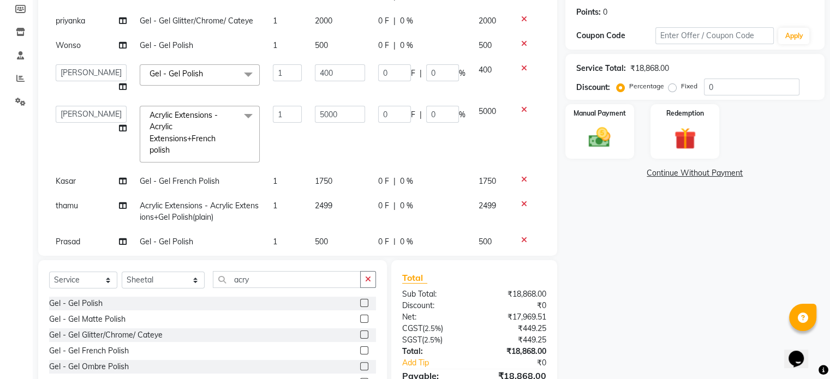
scroll to position [157, 0]
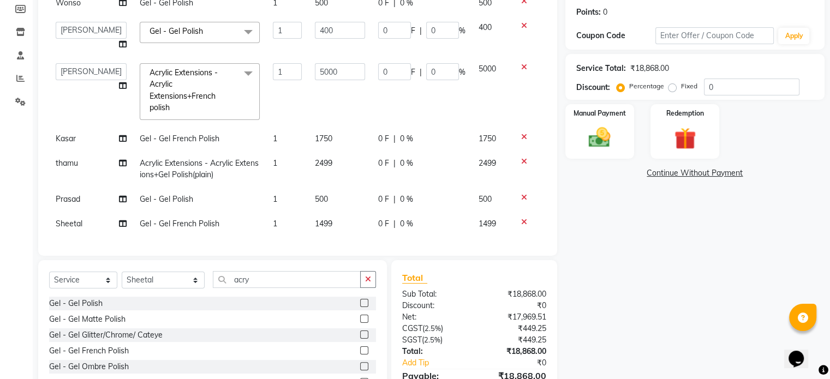
click at [325, 219] on td "1499" at bounding box center [339, 224] width 63 height 25
select select "50943"
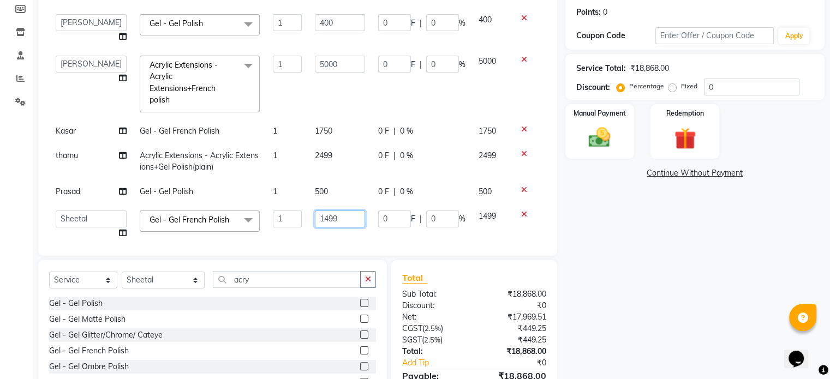
drag, startPoint x: 311, startPoint y: 216, endPoint x: 368, endPoint y: 213, distance: 56.8
click at [368, 213] on tr "Abel Arohi Bharti Esther Gaina Holyson Juli Kasar Lata Moite Monisha Prasad pri…" at bounding box center [297, 224] width 497 height 41
type input "1750"
click at [372, 214] on td "0 F | 0 %" at bounding box center [422, 224] width 100 height 41
select select "50943"
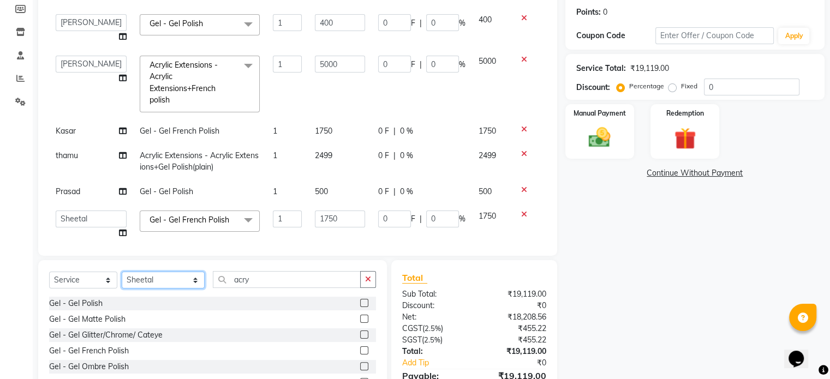
click at [157, 280] on select "Select Technician Abel Arohi Bharti Esther Gaina Holyson Juli Kasar Lata Moite …" at bounding box center [163, 280] width 83 height 17
select select "44561"
click at [122, 272] on select "Select Technician Abel Arohi Bharti Esther Gaina Holyson Juli Kasar Lata Moite …" at bounding box center [163, 280] width 83 height 17
drag, startPoint x: 205, startPoint y: 280, endPoint x: 177, endPoint y: 279, distance: 27.9
click at [180, 279] on div "Select Service Product Membership Package Voucher Prepaid Gift Card Select Tech…" at bounding box center [212, 284] width 327 height 26
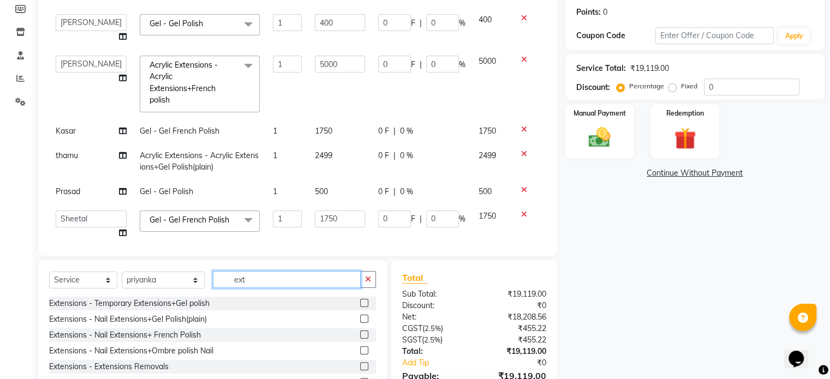
type input "ext"
click at [360, 320] on label at bounding box center [364, 319] width 8 height 8
click at [360, 320] on input "checkbox" at bounding box center [363, 319] width 7 height 7
checkbox input "false"
click at [178, 281] on select "Select Technician Abel Arohi Bharti Esther Gaina Holyson Juli Kasar Lata Moite …" at bounding box center [163, 280] width 83 height 17
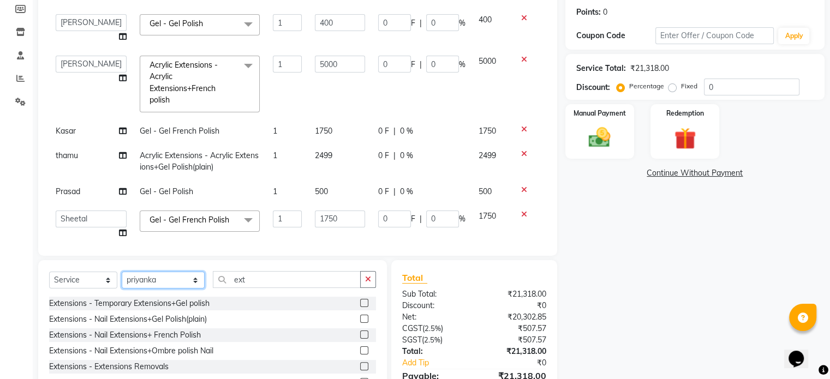
select select "68792"
click at [122, 272] on select "Select Technician Abel Arohi Bharti Esther Gaina Holyson Juli Kasar Lata Moite …" at bounding box center [163, 280] width 83 height 17
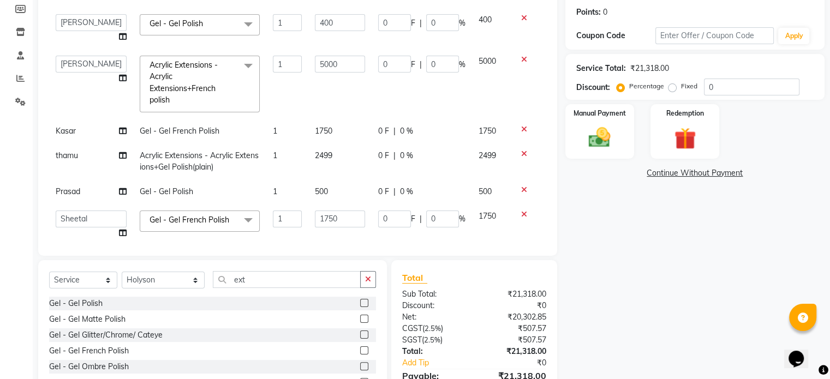
click at [360, 306] on label at bounding box center [364, 303] width 8 height 8
click at [360, 306] on input "checkbox" at bounding box center [363, 303] width 7 height 7
checkbox input "false"
click at [177, 283] on select "Select Technician Abel Arohi Bharti Esther Gaina Holyson Juli Kasar Lata Moite …" at bounding box center [163, 280] width 83 height 17
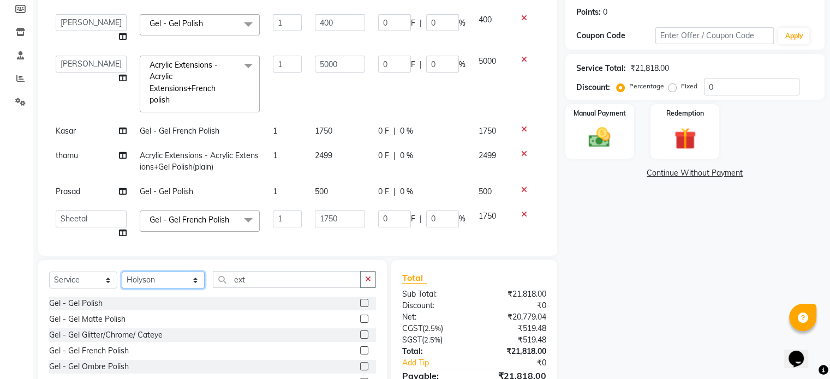
scroll to position [234, 0]
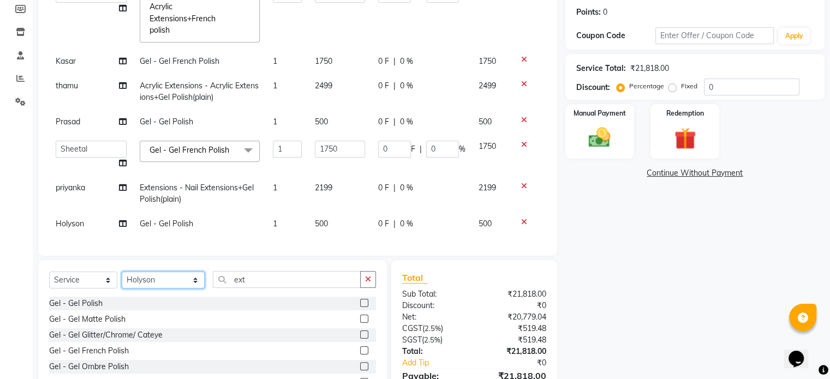
click at [151, 283] on select "Select Technician Abel Arohi Bharti Esther Gaina Holyson Juli Kasar Lata Moite …" at bounding box center [163, 280] width 83 height 17
select select "21933"
click at [122, 272] on select "Select Technician Abel Arohi Bharti Esther Gaina Holyson Juli Kasar Lata Moite …" at bounding box center [163, 280] width 83 height 17
click at [360, 303] on label at bounding box center [364, 303] width 8 height 8
click at [360, 303] on input "checkbox" at bounding box center [363, 303] width 7 height 7
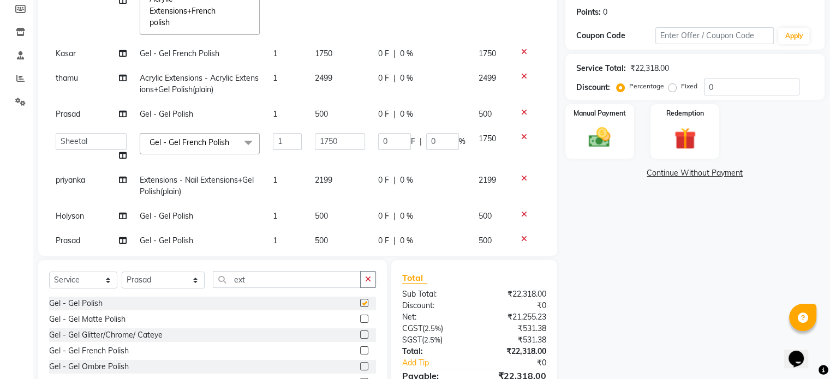
checkbox input "false"
drag, startPoint x: 252, startPoint y: 284, endPoint x: 164, endPoint y: 282, distance: 87.3
click at [165, 282] on div "Select Service Product Membership Package Voucher Prepaid Gift Card Select Tech…" at bounding box center [212, 284] width 327 height 26
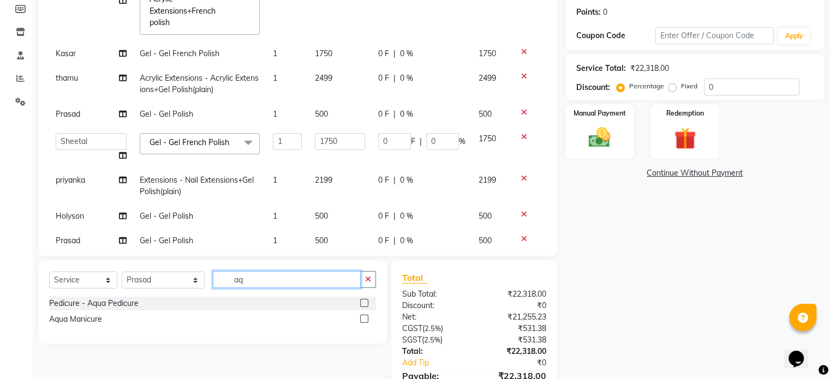
type input "aq"
click at [364, 304] on label at bounding box center [364, 303] width 8 height 8
click at [364, 304] on input "checkbox" at bounding box center [363, 303] width 7 height 7
checkbox input "false"
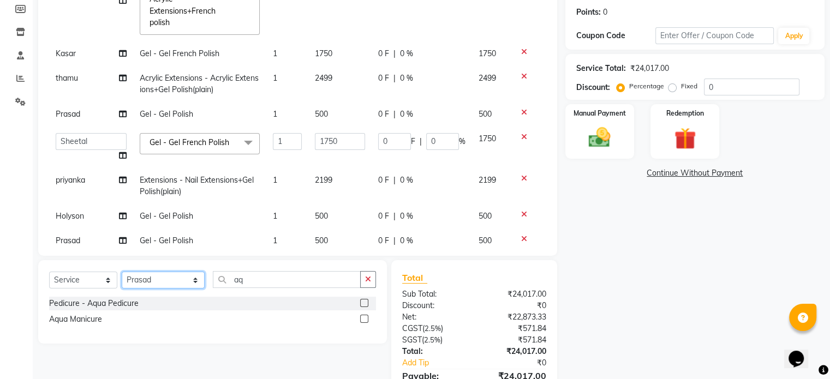
click at [162, 278] on select "Select Technician Abel Arohi Bharti Esther Gaina Holyson Juli Kasar Lata Moite …" at bounding box center [163, 280] width 83 height 17
select select "59417"
click at [122, 272] on select "Select Technician Abel Arohi Bharti Esther Gaina Holyson Juli Kasar Lata Moite …" at bounding box center [163, 280] width 83 height 17
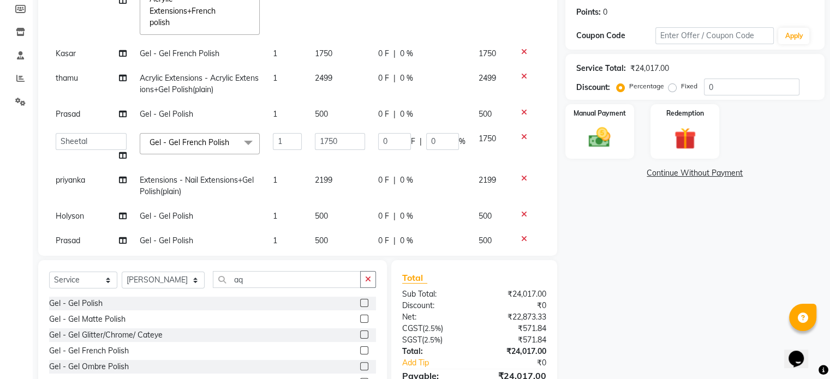
click at [360, 302] on label at bounding box center [364, 303] width 8 height 8
click at [360, 302] on input "checkbox" at bounding box center [363, 303] width 7 height 7
checkbox input "false"
click at [148, 285] on select "Select Technician Abel Arohi Bharti Esther Gaina Holyson Juli Kasar Lata Moite …" at bounding box center [163, 280] width 83 height 17
select select "44561"
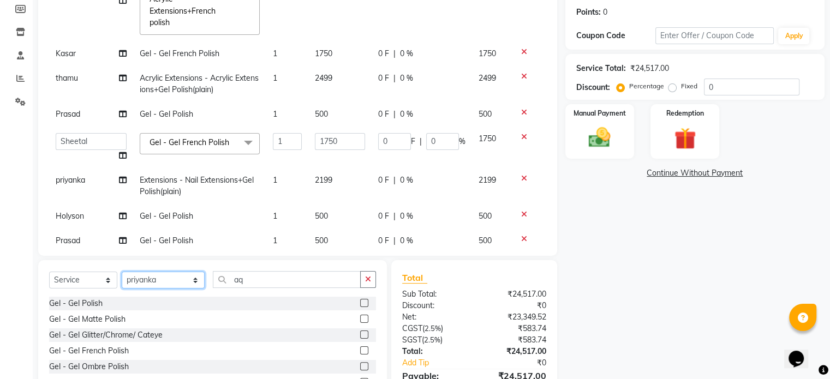
click at [122, 272] on select "Select Technician Abel Arohi Bharti Esther Gaina Holyson Juli Kasar Lata Moite …" at bounding box center [163, 280] width 83 height 17
click at [360, 303] on label at bounding box center [364, 303] width 8 height 8
click at [360, 303] on input "checkbox" at bounding box center [363, 303] width 7 height 7
checkbox input "false"
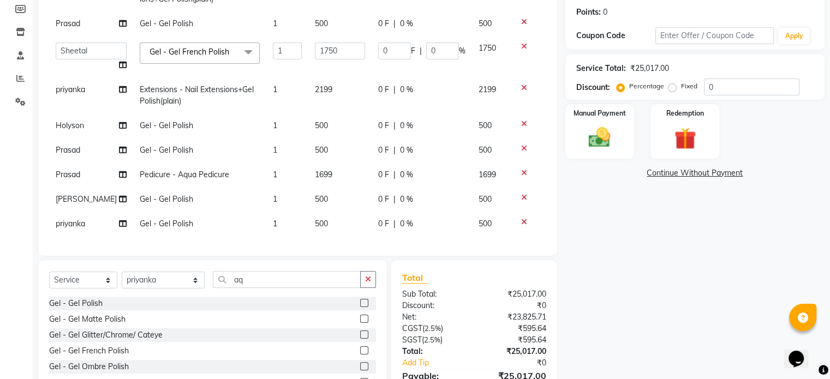
click at [318, 212] on td "500" at bounding box center [339, 224] width 63 height 25
select select "44561"
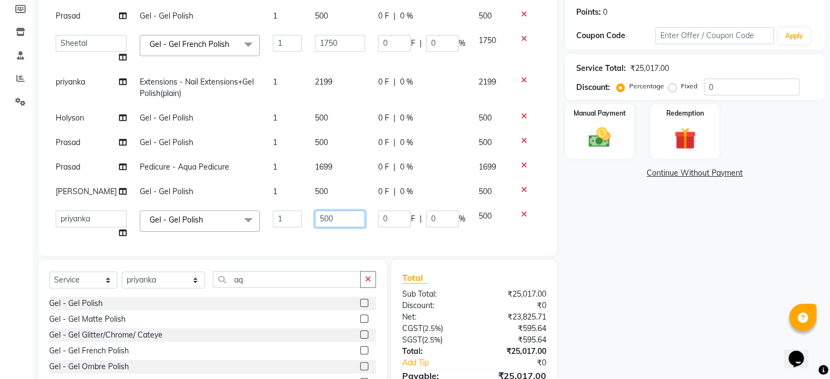
click at [315, 216] on input "500" at bounding box center [340, 219] width 50 height 17
type input "700"
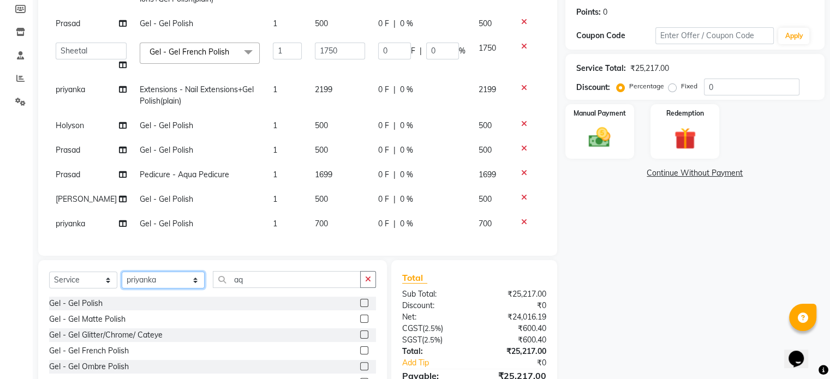
click at [175, 278] on select "Select Technician Abel Arohi Bharti Esther Gaina Holyson Juli Kasar Lata Moite …" at bounding box center [163, 280] width 83 height 17
select select "50943"
click at [122, 272] on select "Select Technician Abel Arohi Bharti Esther Gaina Holyson Juli Kasar Lata Moite …" at bounding box center [163, 280] width 83 height 17
click at [360, 302] on label at bounding box center [364, 303] width 8 height 8
click at [360, 302] on input "checkbox" at bounding box center [363, 303] width 7 height 7
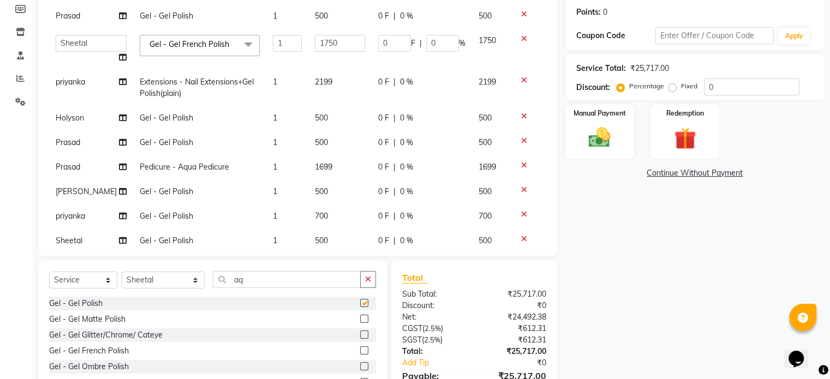
checkbox input "false"
click at [610, 130] on img at bounding box center [599, 138] width 37 height 26
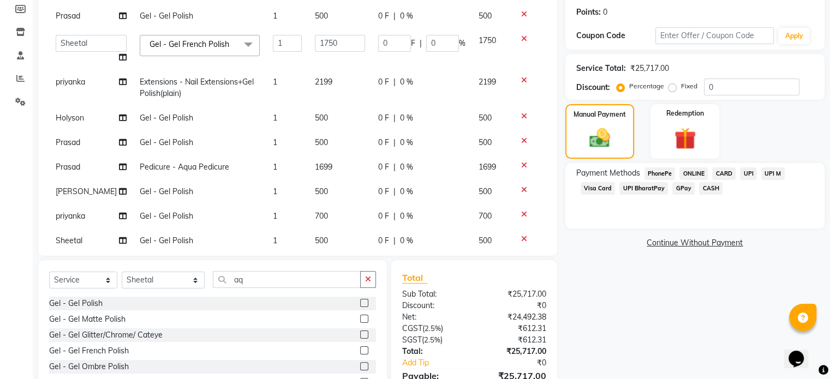
click at [712, 186] on span "CASH" at bounding box center [710, 188] width 23 height 13
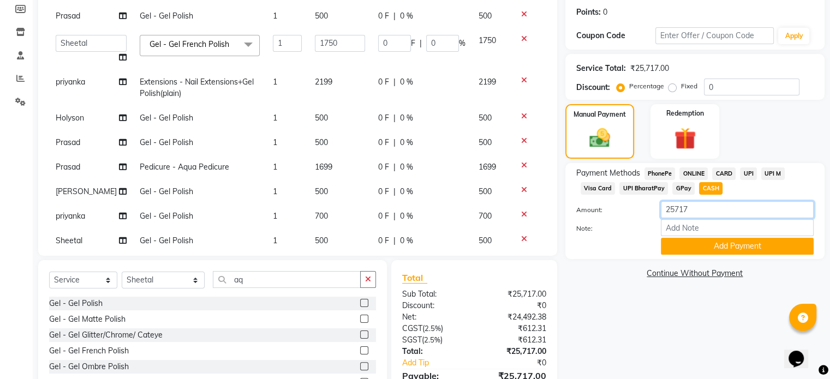
drag, startPoint x: 698, startPoint y: 207, endPoint x: 581, endPoint y: 200, distance: 118.0
click at [582, 200] on div "Payment Methods PhonePe ONLINE CARD UPI UPI M Visa Card UPI BharatPay GPay CASH…" at bounding box center [694, 211] width 237 height 87
type input "6750"
click at [679, 248] on button "Add Payment" at bounding box center [737, 246] width 153 height 17
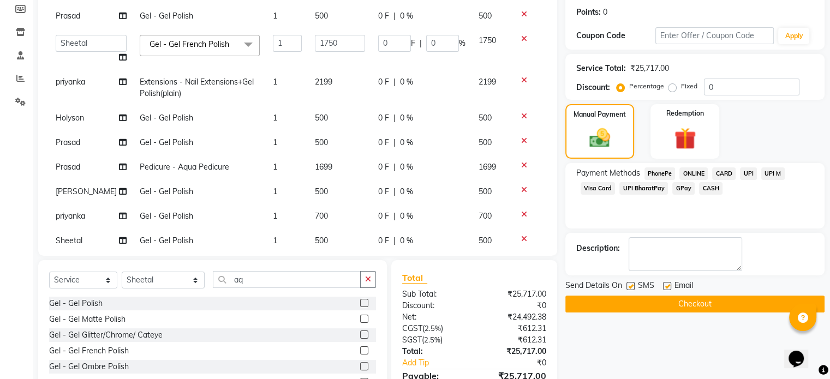
click at [753, 173] on span "UPI" at bounding box center [748, 174] width 17 height 13
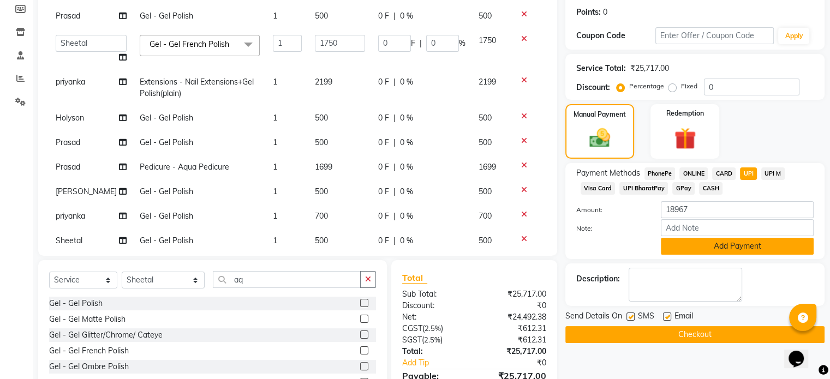
click at [746, 241] on button "Add Payment" at bounding box center [737, 246] width 153 height 17
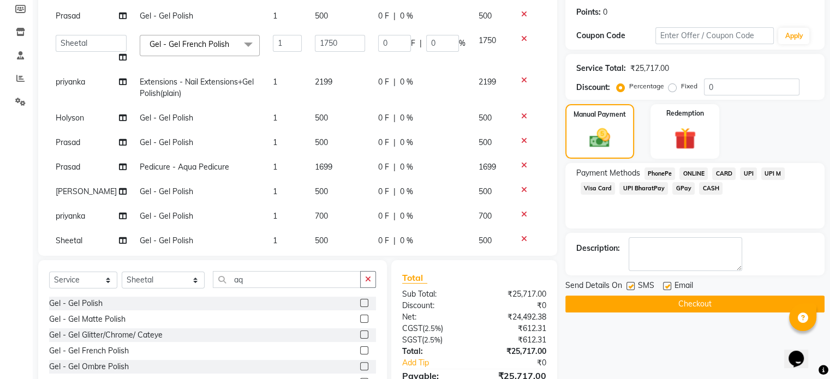
click at [763, 302] on button "Checkout" at bounding box center [694, 304] width 259 height 17
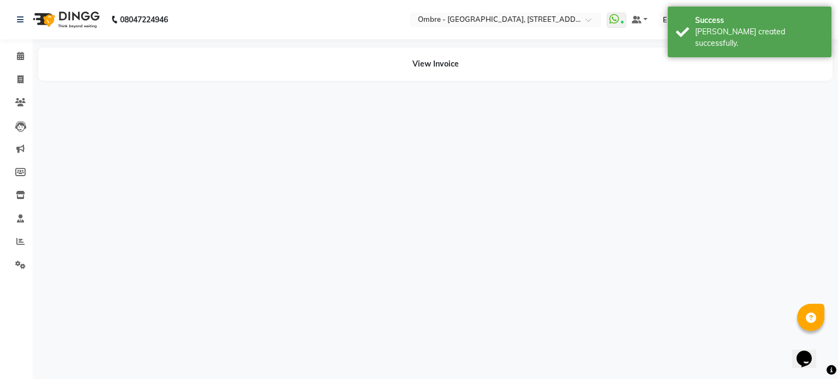
select select "59417"
select select "88722"
select select "21928"
select select "43462"
select select "44561"
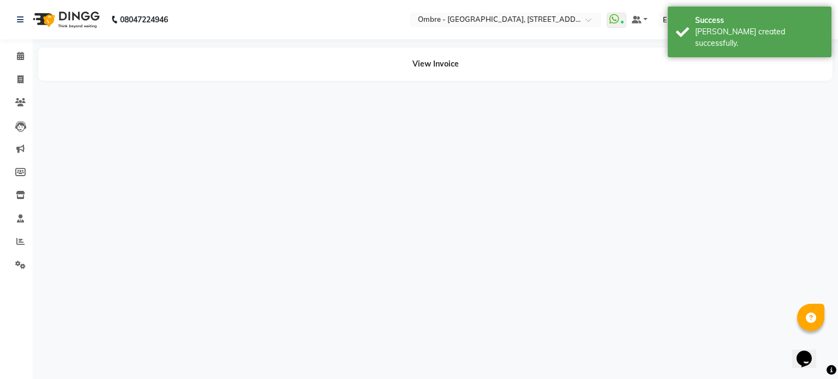
select select "66092"
select select "58808"
select select "88722"
select select "69890"
select select "21928"
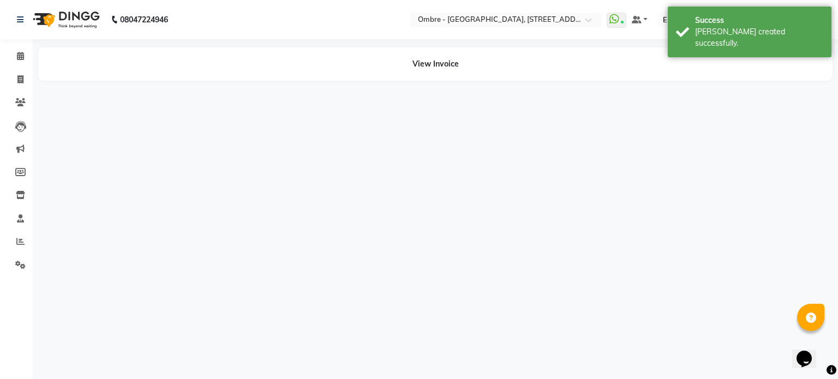
select select "43462"
select select "24129"
select select "21933"
select select "50943"
select select "44561"
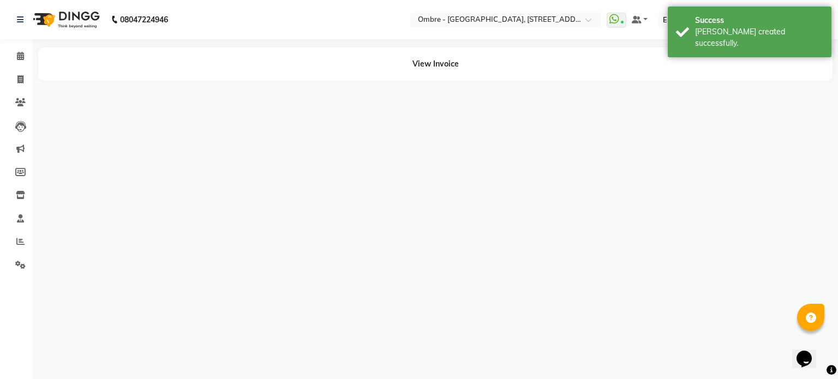
select select "68792"
select select "21933"
select select "59417"
select select "44561"
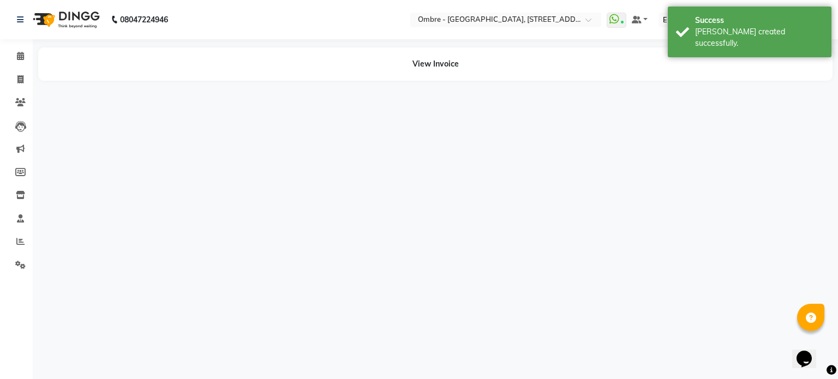
select select "50943"
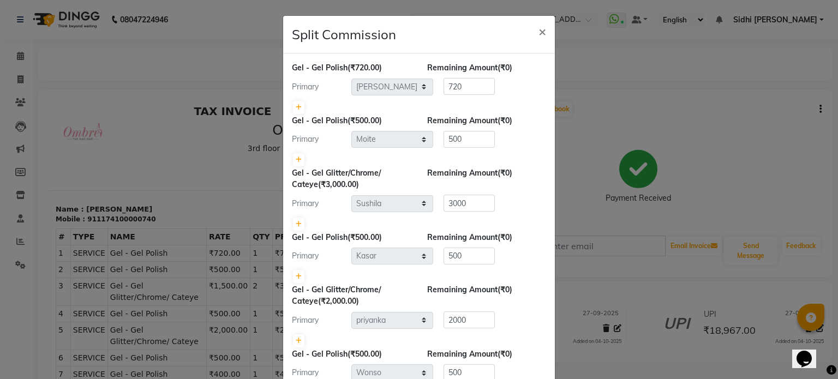
click at [174, 78] on ngb-modal-window "Split Commission × Gel - Gel Polish (₹720.00) Remaining Amount (₹0) Primary Sel…" at bounding box center [419, 189] width 838 height 379
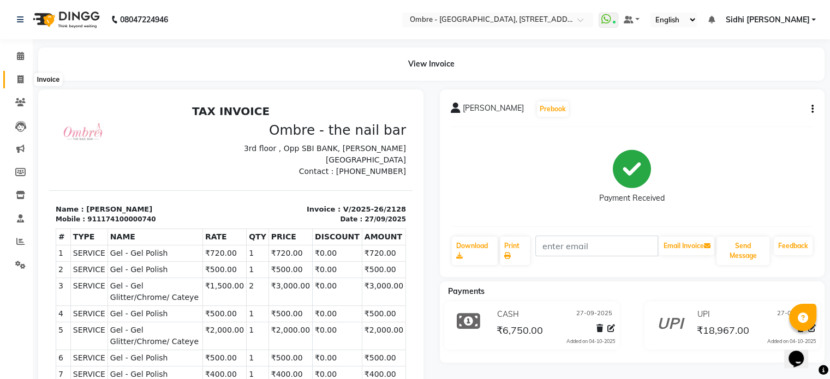
click at [15, 76] on span at bounding box center [20, 80] width 19 height 13
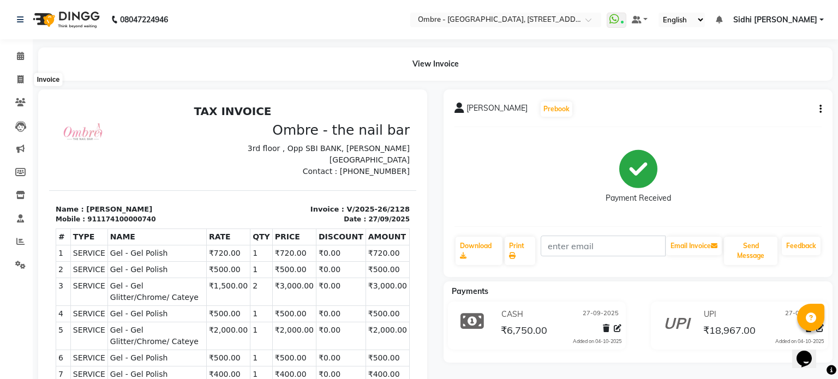
select select "service"
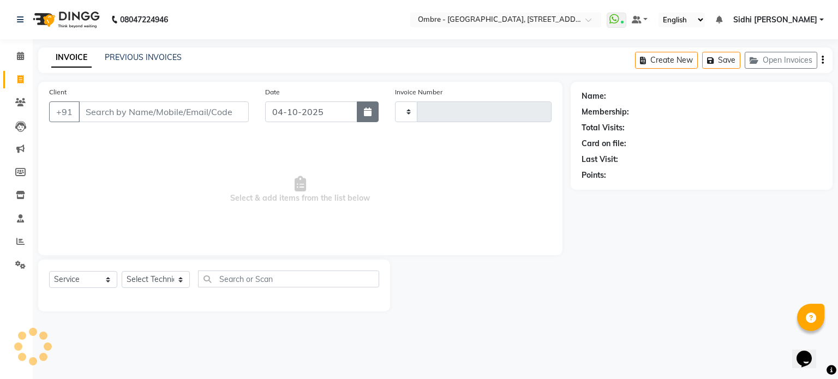
click at [362, 118] on button "button" at bounding box center [368, 111] width 22 height 21
select select "10"
select select "2025"
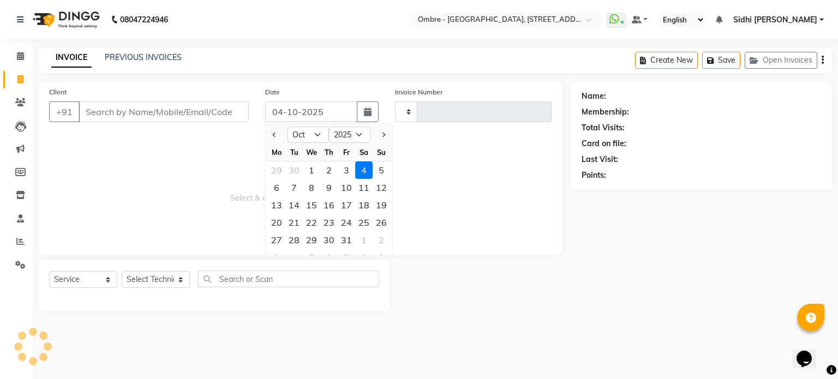
type input "2129"
select select "4216"
click at [277, 130] on button "Previous month" at bounding box center [274, 134] width 9 height 17
select select "9"
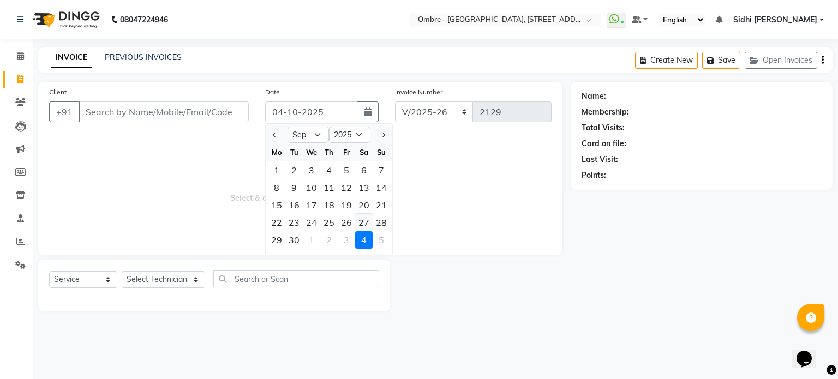
click at [360, 223] on div "27" at bounding box center [363, 222] width 17 height 17
type input "27-09-2025"
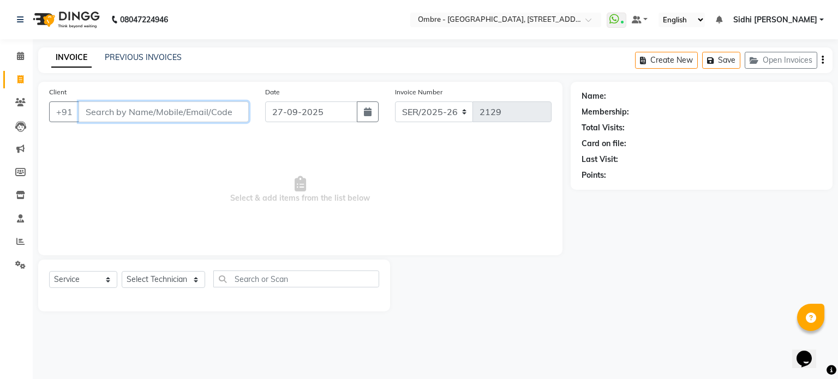
click at [195, 117] on input "Client" at bounding box center [164, 111] width 170 height 21
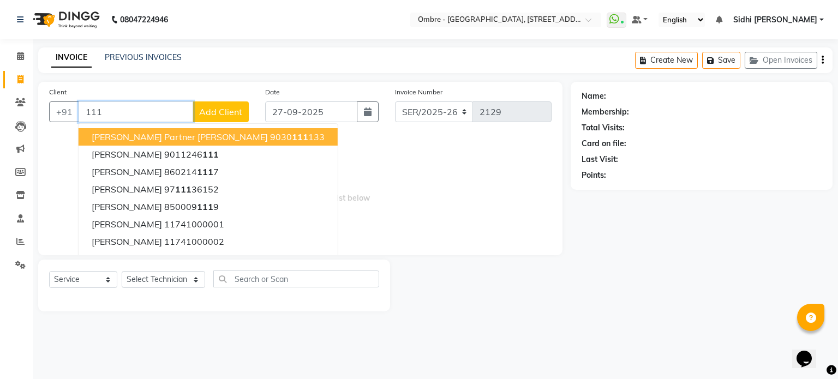
type input "111"
click at [213, 116] on span "Add Client" at bounding box center [220, 111] width 43 height 11
select select "36"
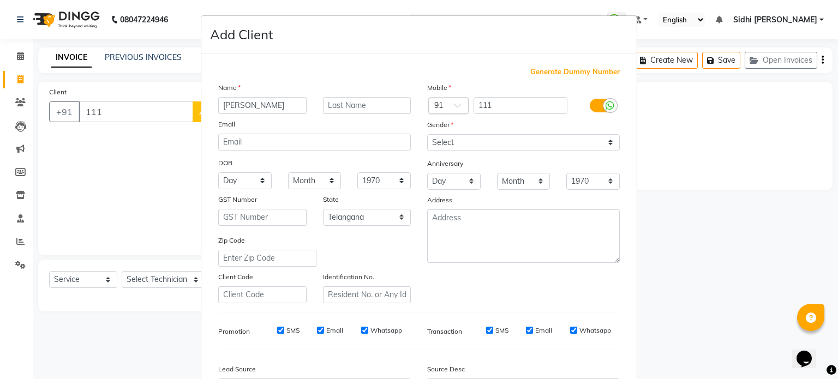
type input "Drishya"
drag, startPoint x: 553, startPoint y: 74, endPoint x: 552, endPoint y: 82, distance: 8.7
click at [552, 74] on span "Generate Dummy Number" at bounding box center [574, 72] width 89 height 11
type input "1174100000741"
checkbox input "false"
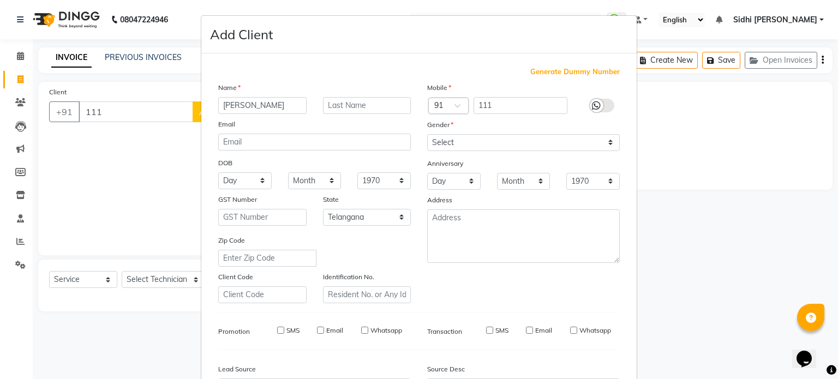
checkbox input "false"
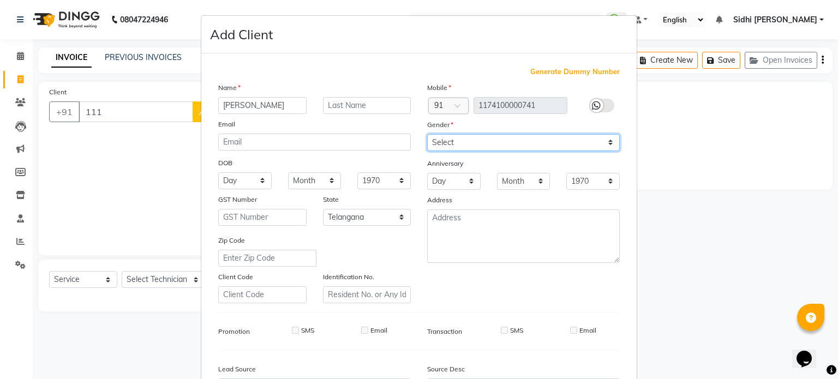
click at [554, 141] on select "Select Male Female Other Prefer Not To Say" at bounding box center [523, 142] width 193 height 17
select select "female"
click at [427, 135] on select "Select Male Female Other Prefer Not To Say" at bounding box center [523, 142] width 193 height 17
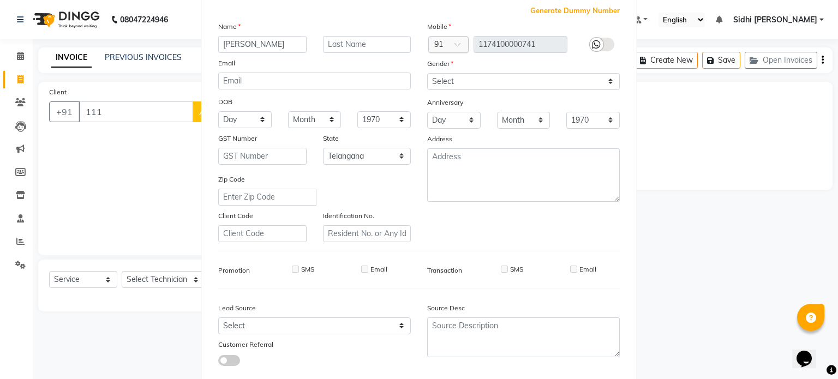
scroll to position [106, 0]
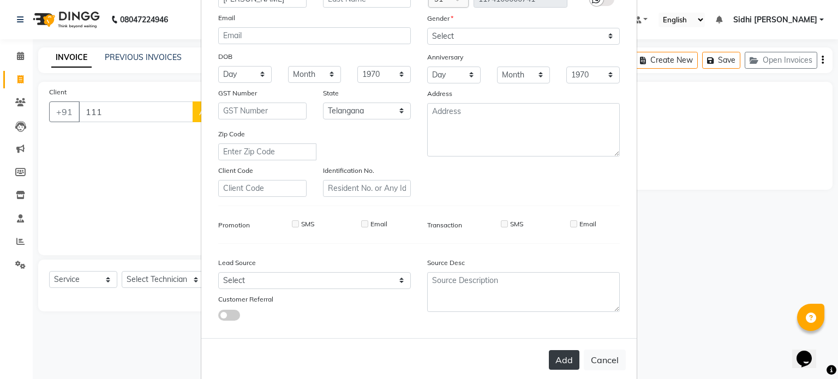
click at [562, 357] on button "Add" at bounding box center [564, 360] width 31 height 20
type input "1174100000741"
select select
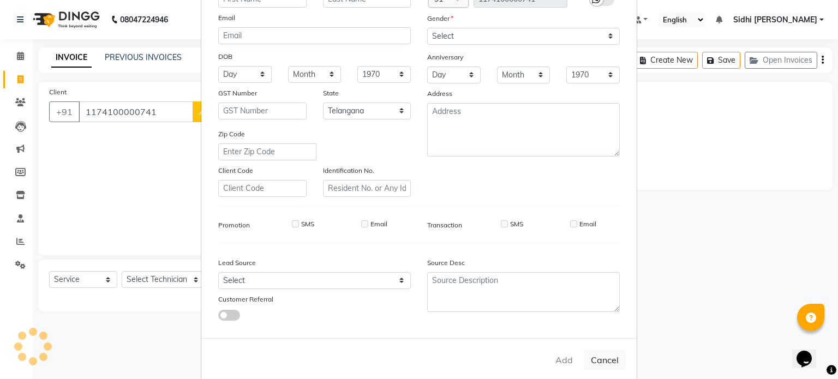
select select "null"
select select
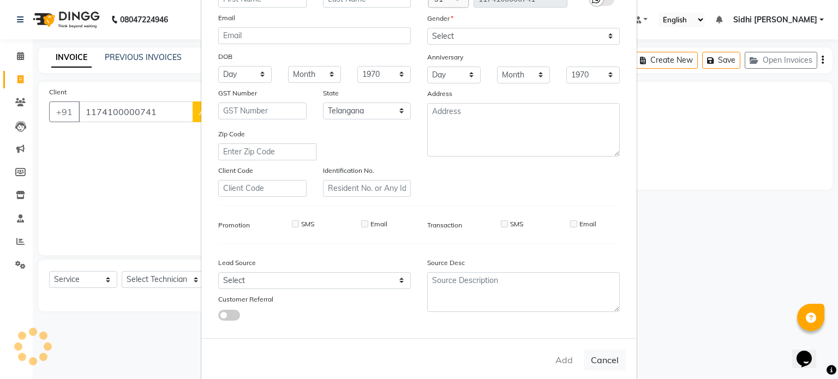
checkbox input "false"
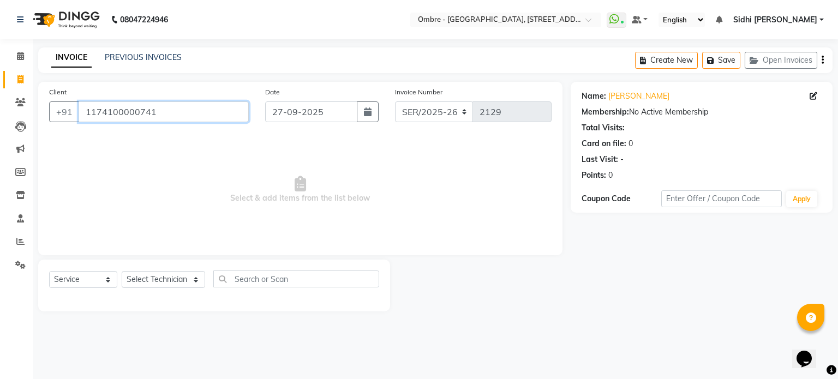
click at [134, 114] on input "1174100000741" at bounding box center [164, 111] width 170 height 21
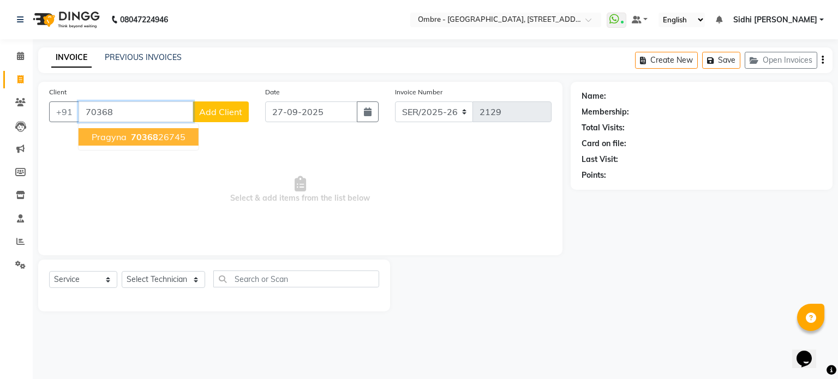
click at [163, 144] on button "Pragyna 70368 26745" at bounding box center [139, 136] width 120 height 17
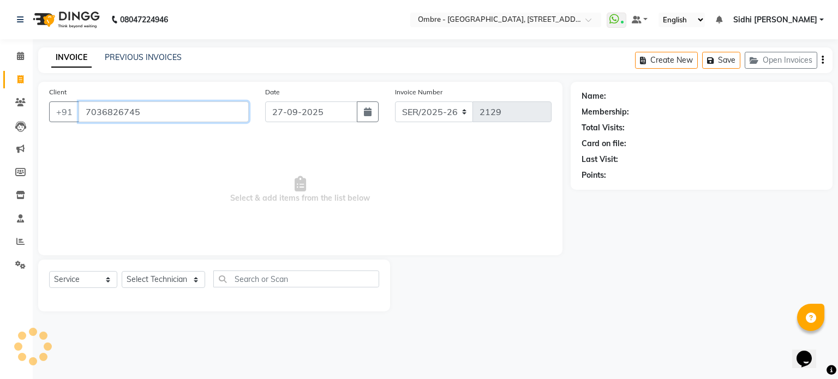
type input "7036826745"
select select "1: Object"
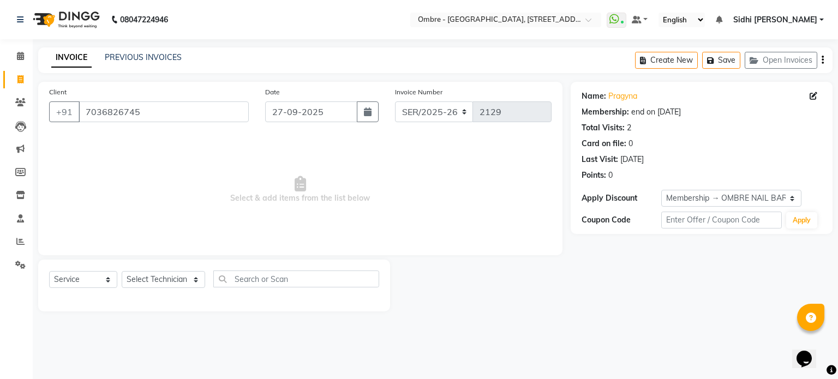
click at [9, 78] on link "Invoice" at bounding box center [16, 80] width 26 height 18
select select "service"
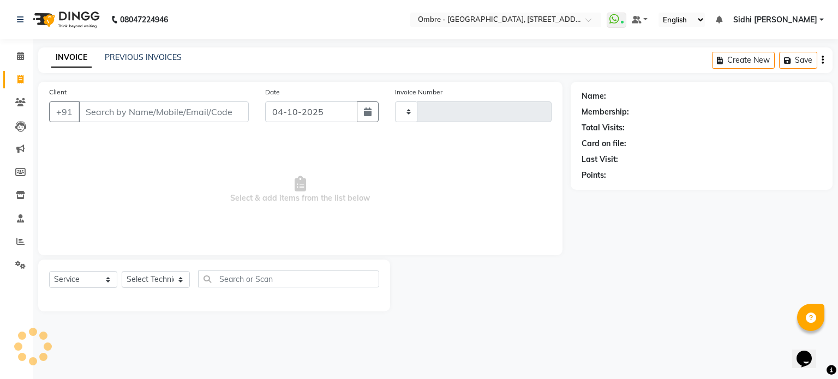
type input "2129"
select select "4216"
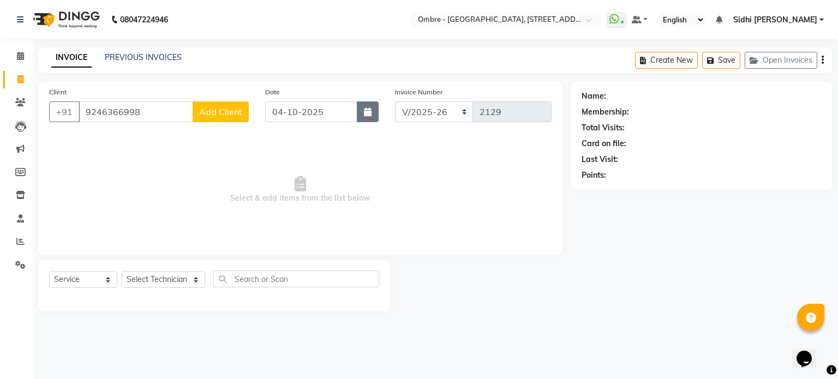
type input "9246366998"
click at [371, 115] on icon "button" at bounding box center [368, 111] width 8 height 9
select select "10"
select select "2025"
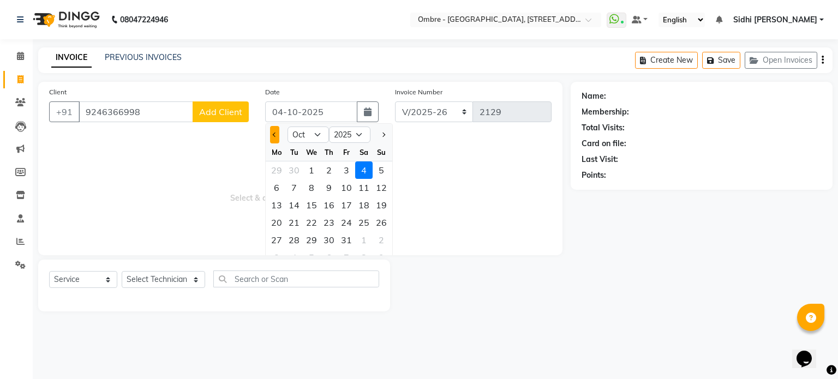
click at [270, 137] on button "Previous month" at bounding box center [274, 134] width 9 height 17
select select "9"
click at [360, 224] on div "27" at bounding box center [363, 222] width 17 height 17
type input "27-09-2025"
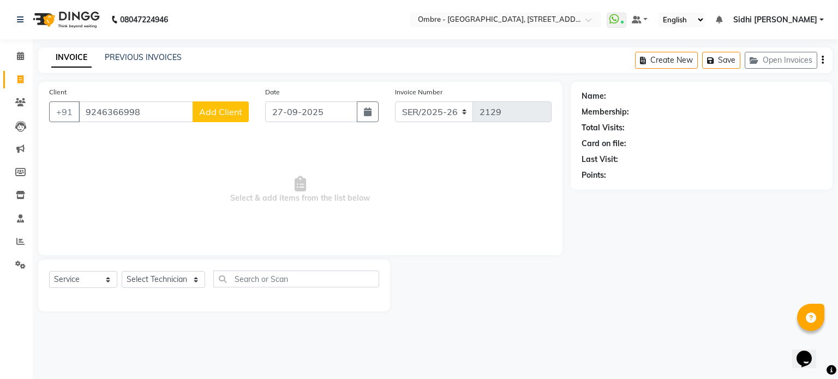
click at [218, 112] on span "Add Client" at bounding box center [220, 111] width 43 height 11
select select "36"
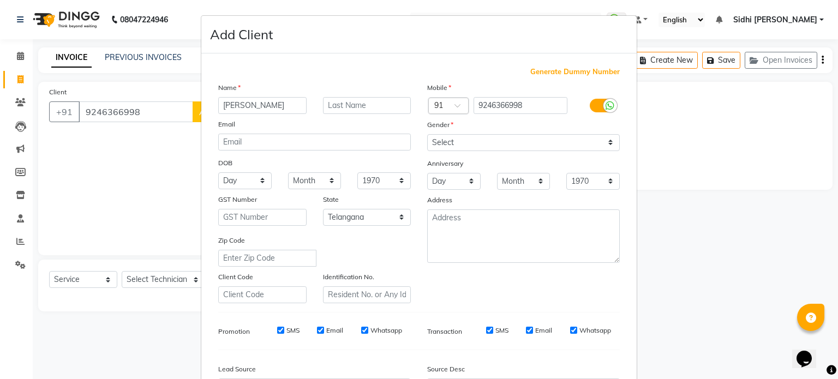
type input "Deeksha"
click at [519, 148] on select "Select Male Female Other Prefer Not To Say" at bounding box center [523, 142] width 193 height 17
select select "female"
click at [427, 135] on select "Select Male Female Other Prefer Not To Say" at bounding box center [523, 142] width 193 height 17
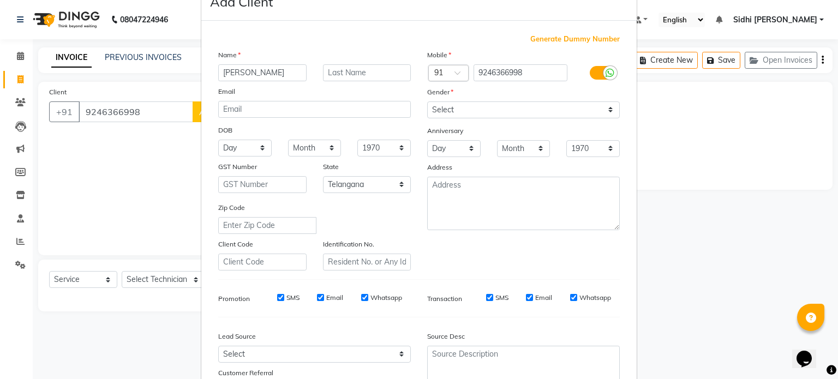
scroll to position [129, 0]
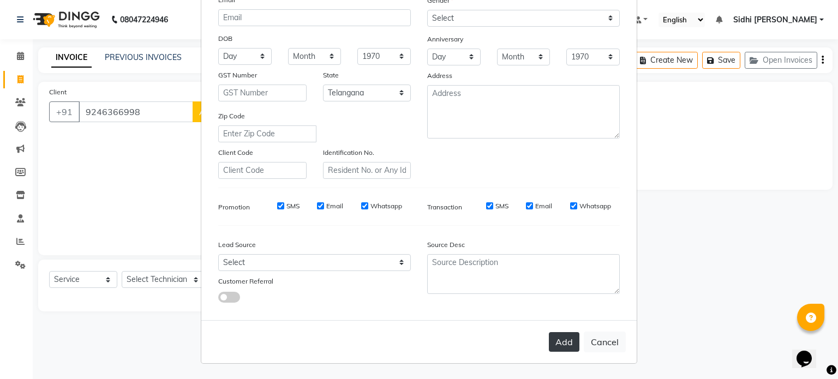
click at [565, 338] on button "Add" at bounding box center [564, 342] width 31 height 20
select select
select select "null"
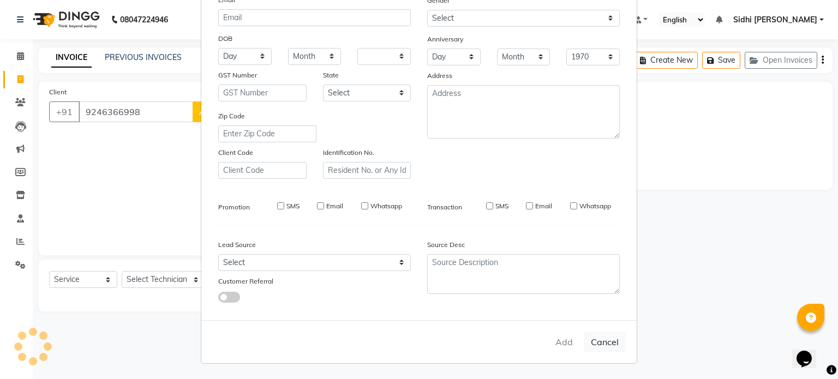
select select
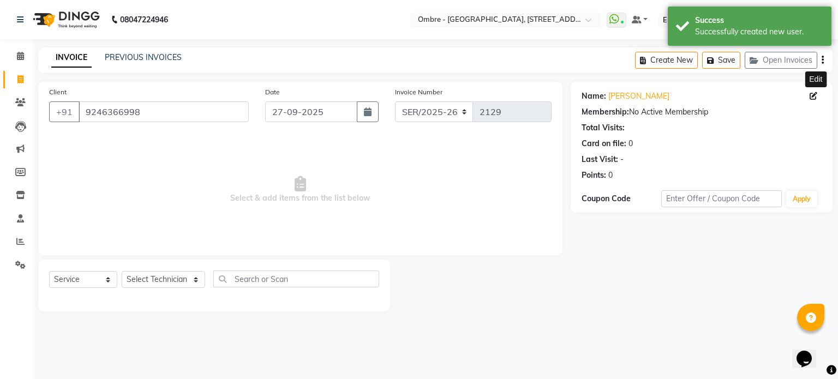
click at [816, 95] on icon at bounding box center [814, 96] width 8 height 8
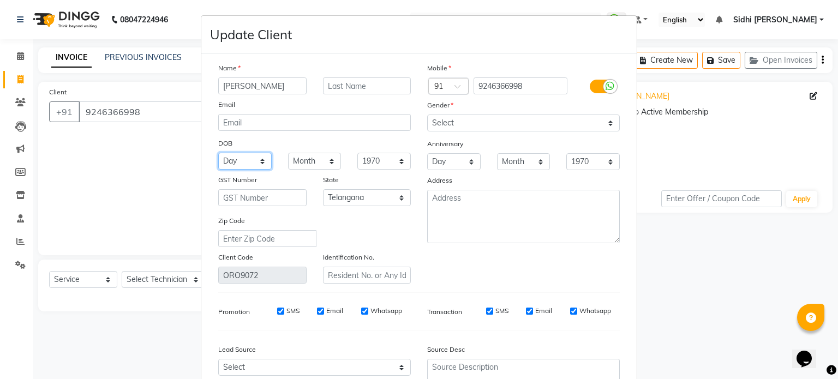
click at [249, 160] on select "Day 01 02 03 04 05 06 07 08 09 10 11 12 13 14 15 16 17 18 19 20 21 22 23 24 25 …" at bounding box center [244, 161] width 53 height 17
click at [218, 154] on select "Day 01 02 03 04 05 06 07 08 09 10 11 12 13 14 15 16 17 18 19 20 21 22 23 24 25 …" at bounding box center [244, 161] width 53 height 17
click at [333, 156] on select "Month January February March April May June July August September October Novem…" at bounding box center [314, 161] width 53 height 17
click at [288, 154] on select "Month January February March April May June July August September October Novem…" at bounding box center [314, 161] width 53 height 17
click at [463, 166] on select "Day 01 02 03 04 05 06 07 08 09 10 11 12 13 14 15 16 17 18 19 20 21 22 23 24 25 …" at bounding box center [453, 161] width 53 height 17
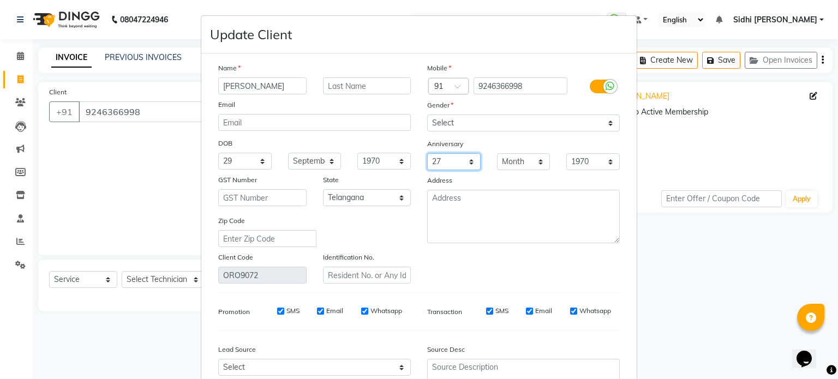
click at [427, 154] on select "Day 01 02 03 04 05 06 07 08 09 10 11 12 13 14 15 16 17 18 19 20 21 22 23 24 25 …" at bounding box center [453, 161] width 53 height 17
click at [528, 157] on select "Month January February March April May June July August September October Novem…" at bounding box center [523, 161] width 53 height 17
click at [497, 154] on select "Month January February March April May June July August September October Novem…" at bounding box center [523, 161] width 53 height 17
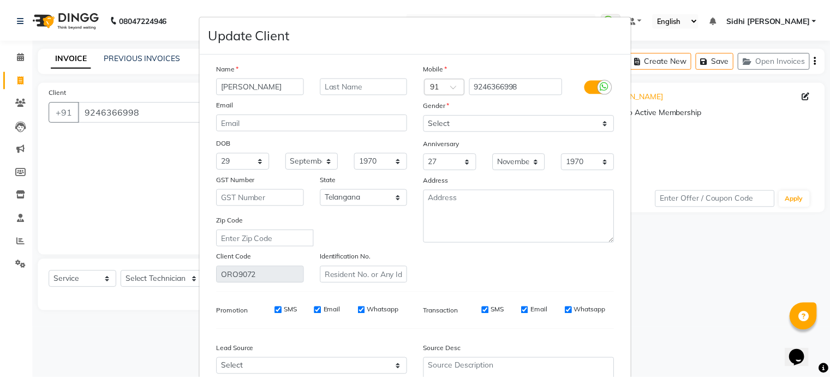
scroll to position [110, 0]
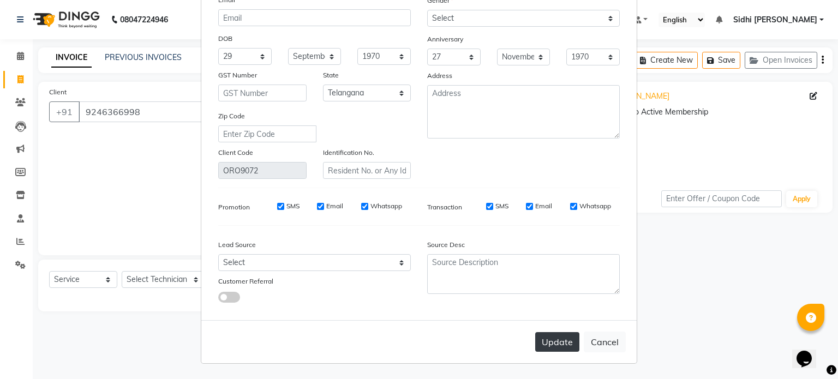
click at [546, 342] on button "Update" at bounding box center [557, 342] width 44 height 20
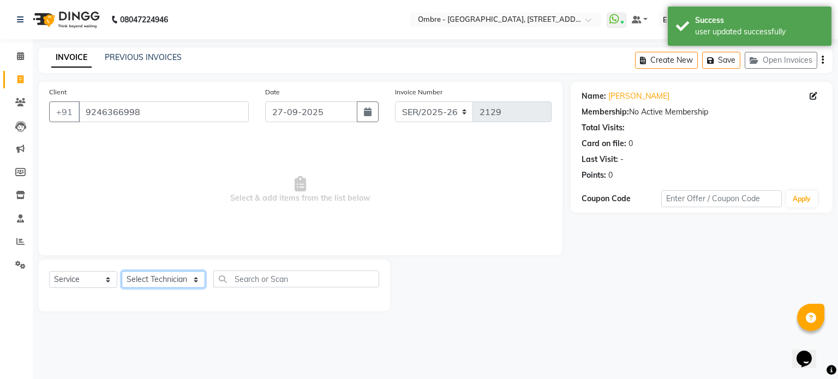
click at [162, 279] on select "Select Technician Abel Arohi Bharti Esther Gaina Holyson Juli Kasar Lata Moite …" at bounding box center [163, 279] width 83 height 17
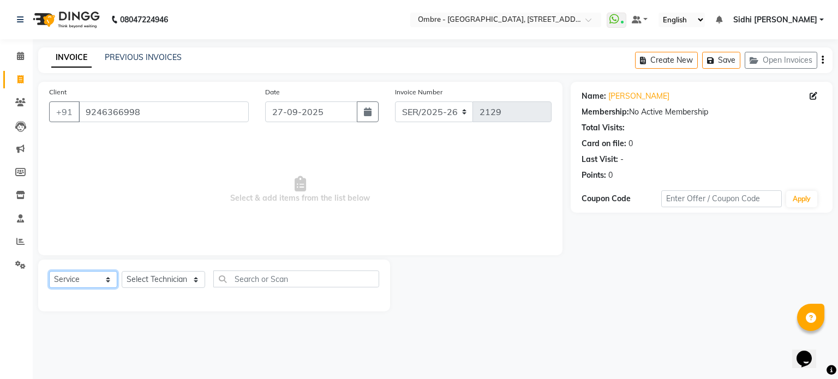
click at [81, 279] on select "Select Service Product Membership Package Voucher Prepaid Gift Card" at bounding box center [83, 279] width 68 height 17
click at [49, 272] on select "Select Service Product Membership Package Voucher Prepaid Gift Card" at bounding box center [83, 279] width 68 height 17
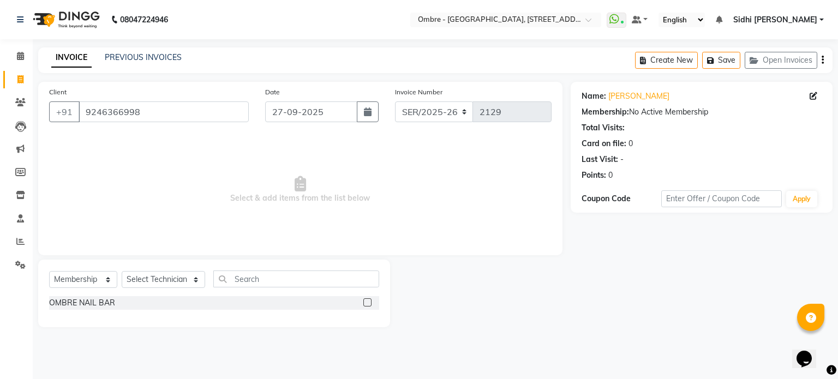
click at [366, 303] on label at bounding box center [367, 302] width 8 height 8
click at [366, 303] on input "checkbox" at bounding box center [366, 303] width 7 height 7
click at [368, 304] on label at bounding box center [367, 302] width 8 height 8
click at [368, 304] on input "checkbox" at bounding box center [366, 303] width 7 height 7
click at [134, 284] on select "Select Technician Abel Arohi Bharti Esther Gaina Holyson Juli Kasar Lata Moite …" at bounding box center [163, 279] width 83 height 17
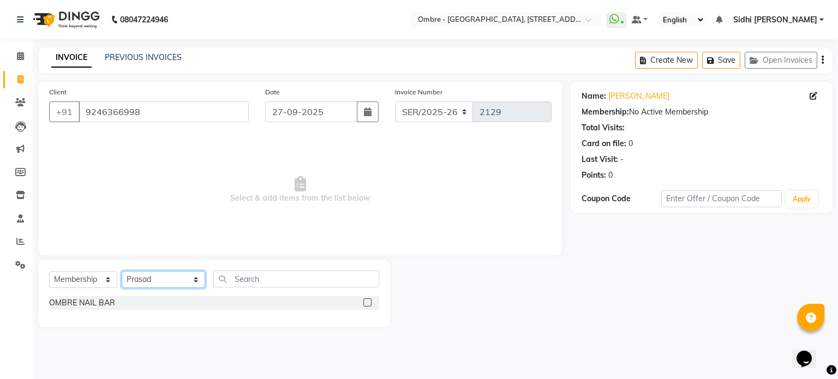
click at [122, 272] on select "Select Technician Abel Arohi Bharti Esther Gaina Holyson Juli Kasar Lata Moite …" at bounding box center [163, 279] width 83 height 17
click at [370, 306] on label at bounding box center [367, 302] width 8 height 8
click at [370, 306] on input "checkbox" at bounding box center [366, 303] width 7 height 7
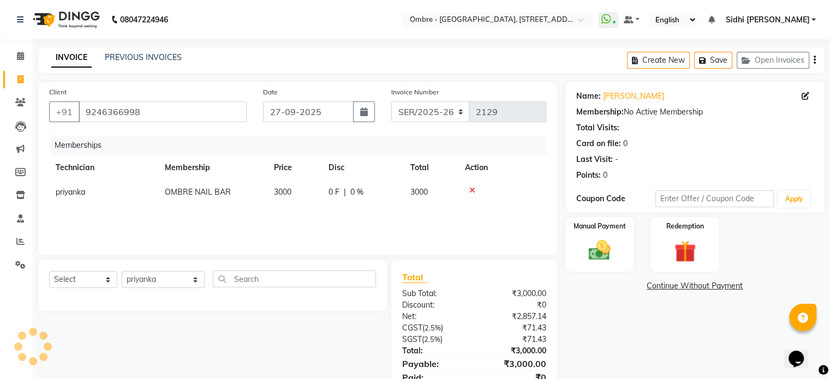
click at [303, 186] on td "3000" at bounding box center [294, 192] width 55 height 25
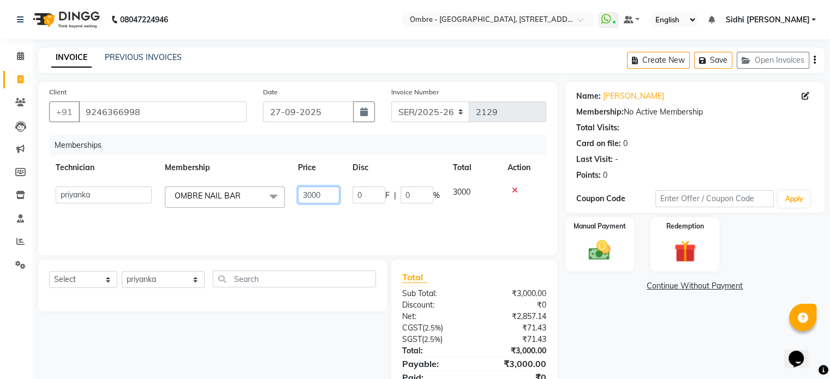
click at [309, 198] on input "3000" at bounding box center [318, 195] width 41 height 17
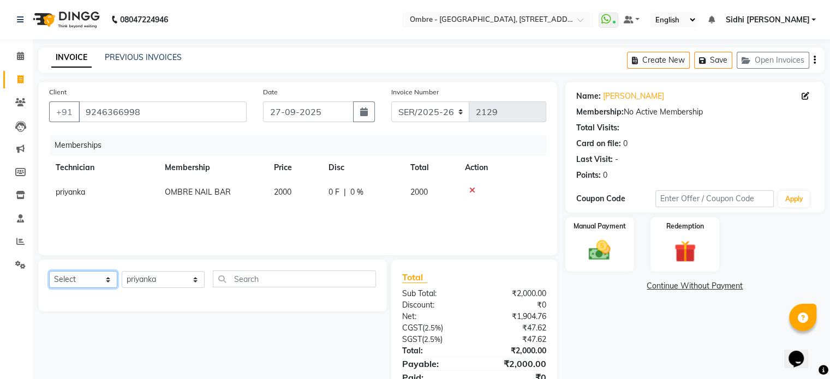
click at [105, 275] on select "Select Service Product Package Voucher Prepaid Gift Card" at bounding box center [83, 279] width 68 height 17
click at [49, 272] on select "Select Service Product Package Voucher Prepaid Gift Card" at bounding box center [83, 279] width 68 height 17
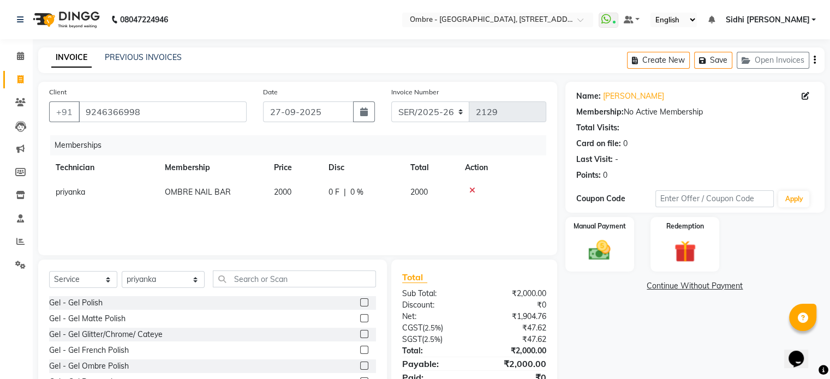
click at [360, 303] on label at bounding box center [364, 302] width 8 height 8
click at [360, 303] on input "checkbox" at bounding box center [363, 303] width 7 height 7
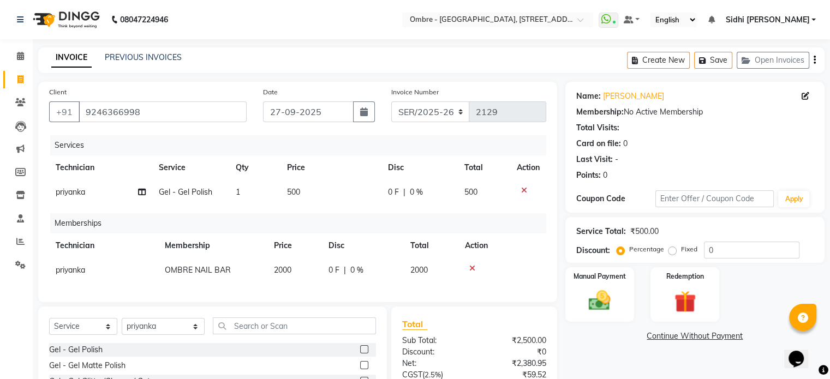
click at [315, 196] on td "500" at bounding box center [330, 192] width 100 height 25
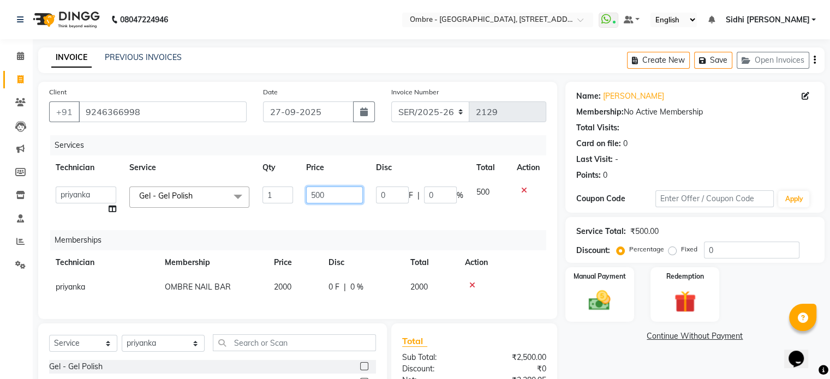
drag, startPoint x: 314, startPoint y: 195, endPoint x: 286, endPoint y: 193, distance: 28.5
click at [287, 193] on tr "Abel Arohi Bharti Esther Gaina Holyson Juli Kasar Lata Moite Monisha Prasad pri…" at bounding box center [297, 200] width 497 height 41
click at [599, 296] on img at bounding box center [599, 301] width 37 height 26
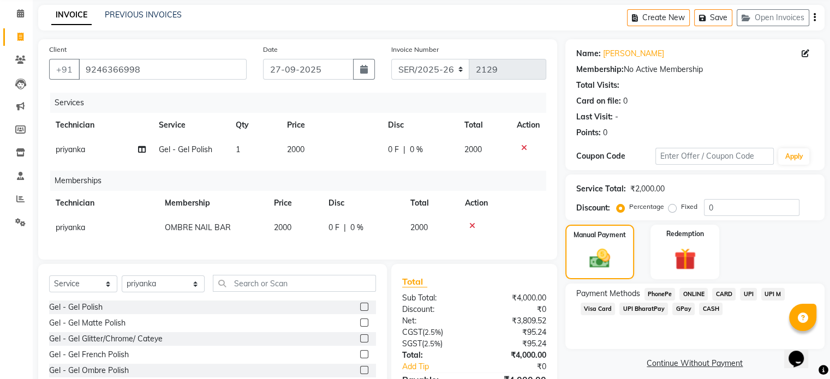
scroll to position [68, 0]
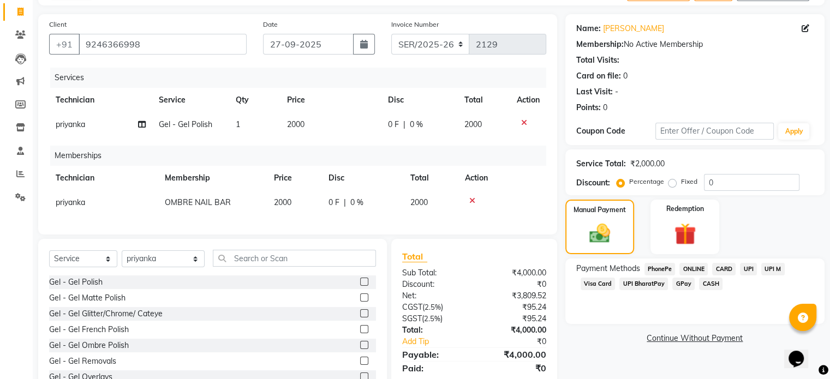
click at [742, 266] on span "UPI" at bounding box center [748, 269] width 17 height 13
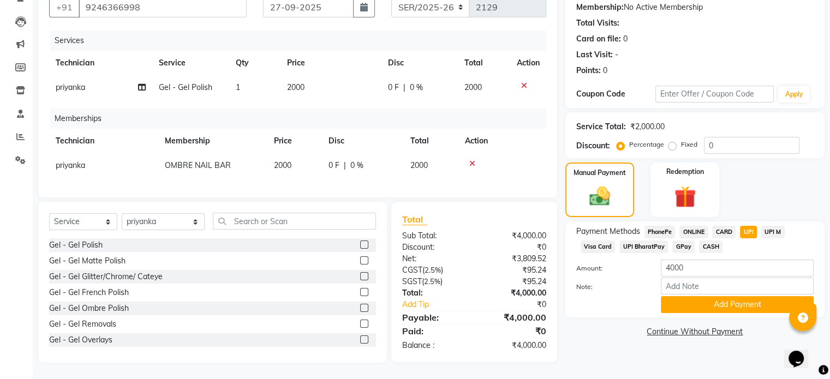
scroll to position [114, 0]
click at [765, 296] on button "Add Payment" at bounding box center [737, 304] width 153 height 17
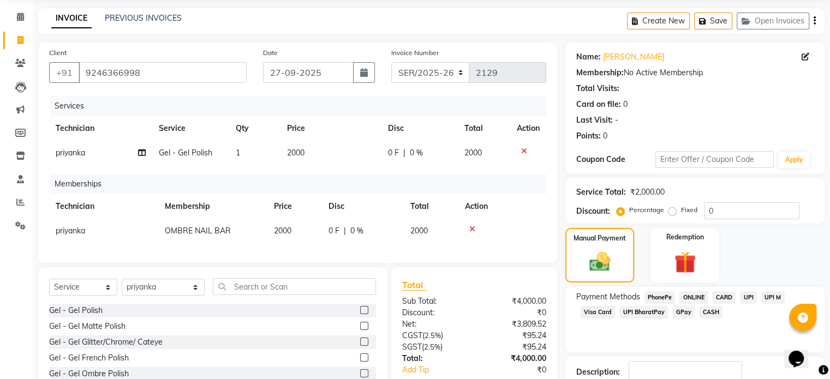
scroll to position [135, 0]
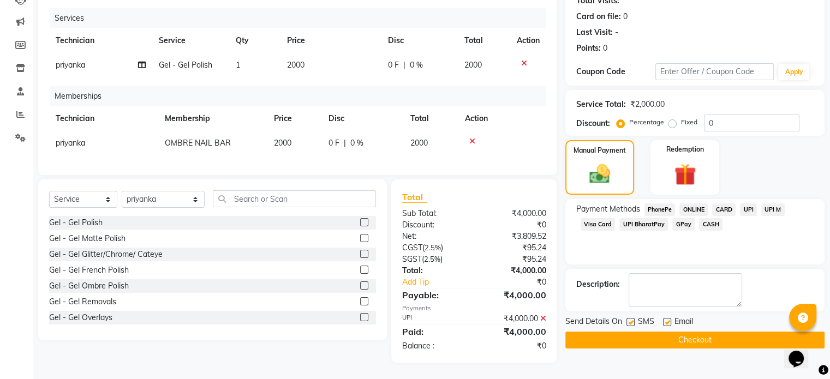
click at [739, 333] on button "Checkout" at bounding box center [694, 340] width 259 height 17
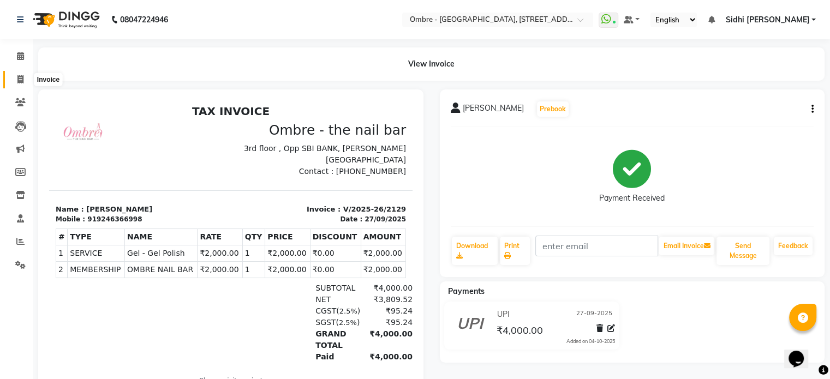
click at [17, 78] on icon at bounding box center [20, 79] width 6 height 8
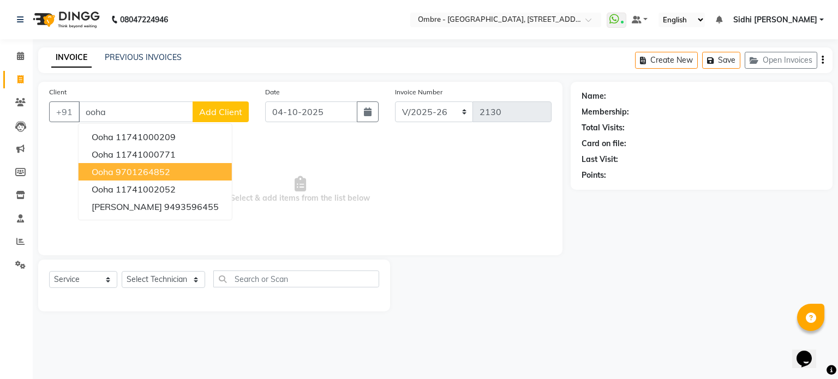
click at [127, 170] on ngb-highlight "9701264852" at bounding box center [143, 171] width 55 height 11
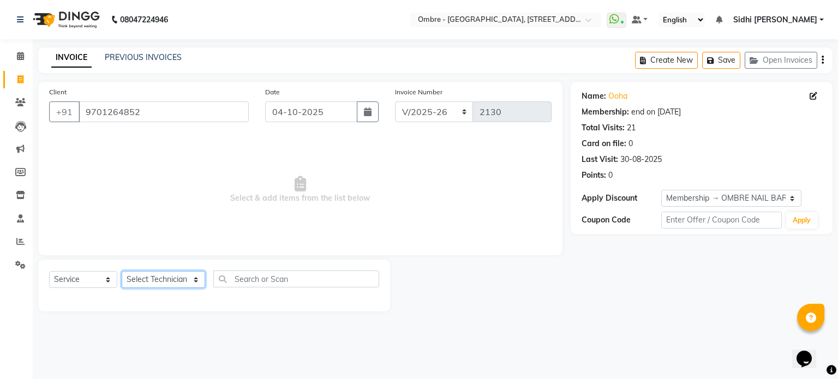
click at [179, 278] on select "Select Technician Abel Arohi Bharti Esther Gaina Holyson Juli Kasar Lata Moite …" at bounding box center [163, 279] width 83 height 17
click at [122, 272] on select "Select Technician Abel Arohi Bharti Esther Gaina Holyson Juli Kasar Lata Moite …" at bounding box center [163, 279] width 83 height 17
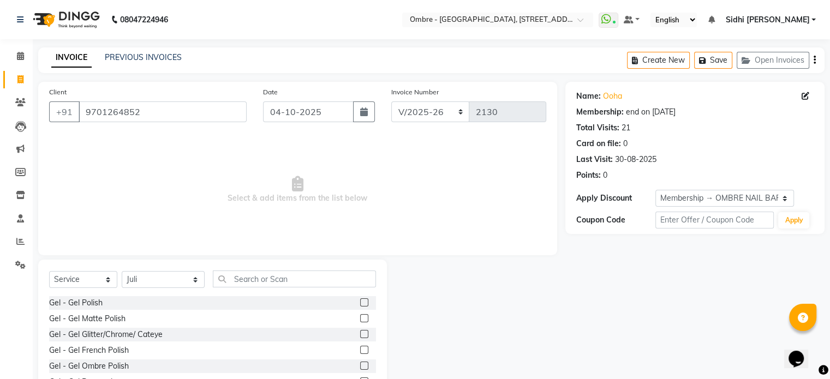
click at [360, 304] on label at bounding box center [364, 302] width 8 height 8
click at [360, 304] on input "checkbox" at bounding box center [363, 303] width 7 height 7
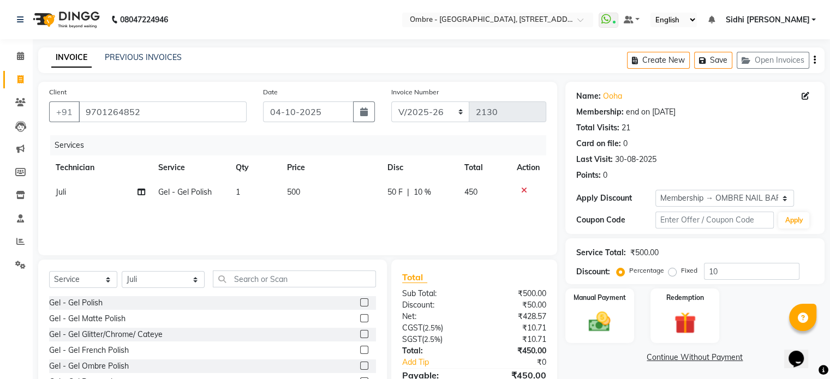
click at [330, 183] on td "500" at bounding box center [330, 192] width 100 height 25
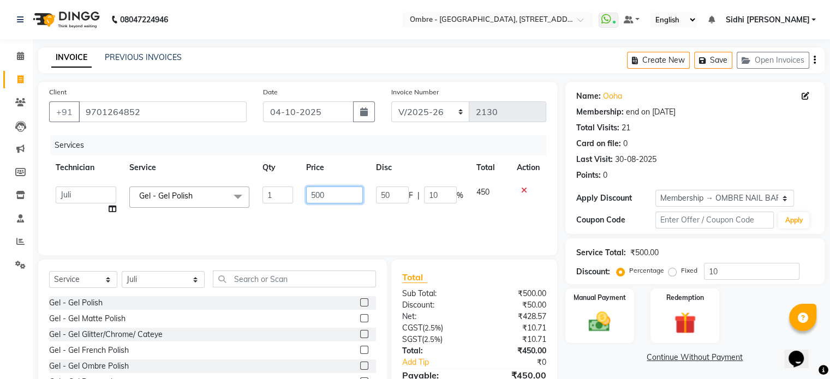
drag, startPoint x: 334, startPoint y: 197, endPoint x: 298, endPoint y: 196, distance: 36.0
click at [300, 197] on td "500" at bounding box center [335, 200] width 70 height 41
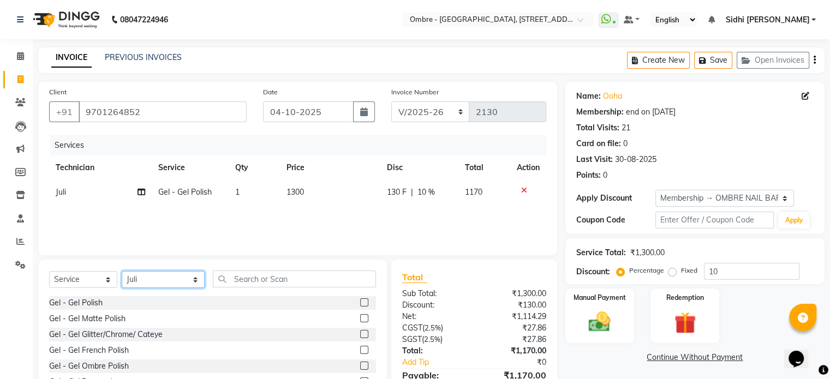
click at [175, 276] on select "Select Technician Abel Arohi Bharti Esther Gaina Holyson Juli Kasar Lata Moite …" at bounding box center [163, 279] width 83 height 17
click at [122, 272] on select "Select Technician Abel Arohi Bharti Esther Gaina Holyson Juli Kasar Lata Moite …" at bounding box center [163, 279] width 83 height 17
click at [360, 304] on label at bounding box center [364, 302] width 8 height 8
click at [360, 304] on input "checkbox" at bounding box center [363, 303] width 7 height 7
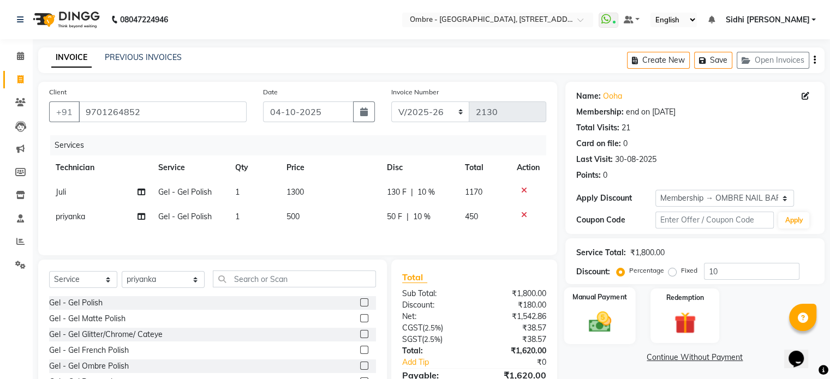
click at [605, 297] on label "Manual Payment" at bounding box center [599, 297] width 55 height 10
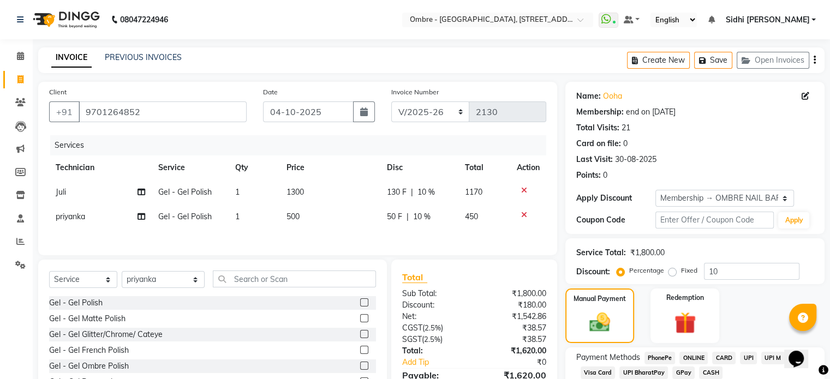
click at [752, 357] on span "UPI" at bounding box center [748, 358] width 17 height 13
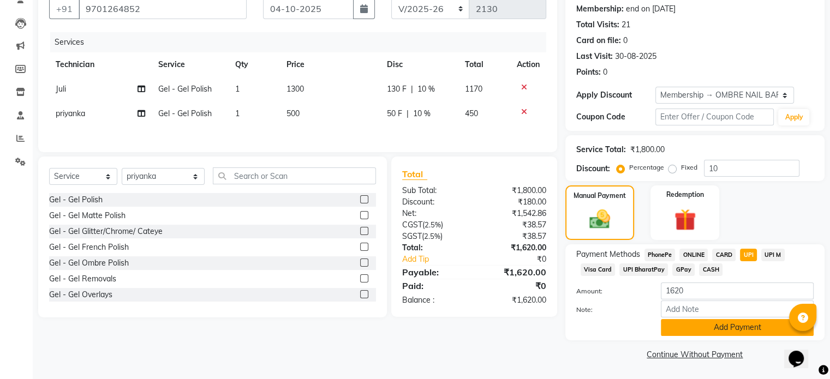
click at [758, 329] on button "Add Payment" at bounding box center [737, 327] width 153 height 17
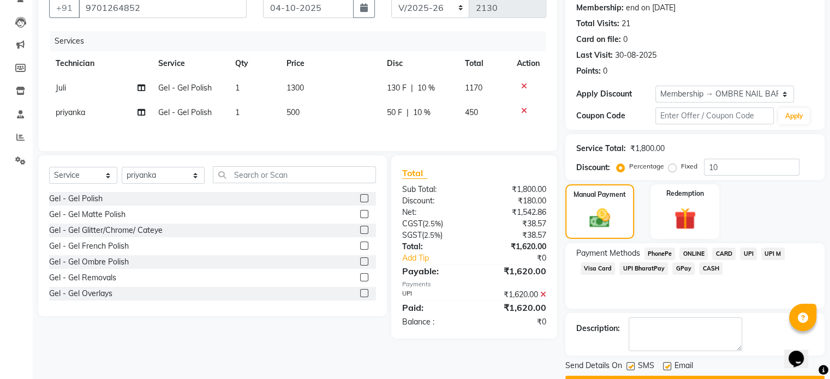
scroll to position [133, 0]
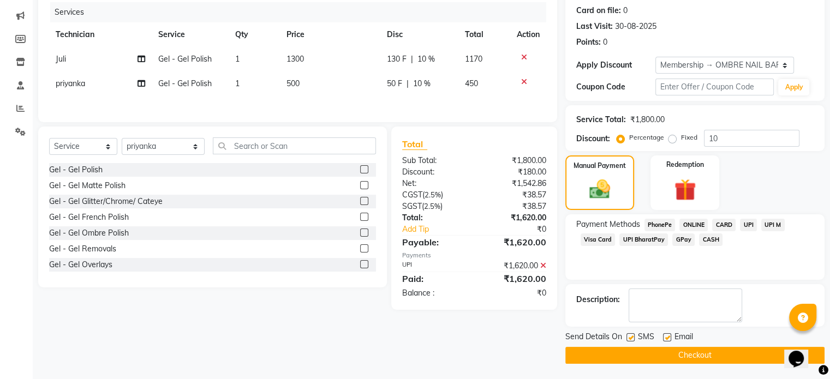
click at [755, 350] on button "Checkout" at bounding box center [694, 355] width 259 height 17
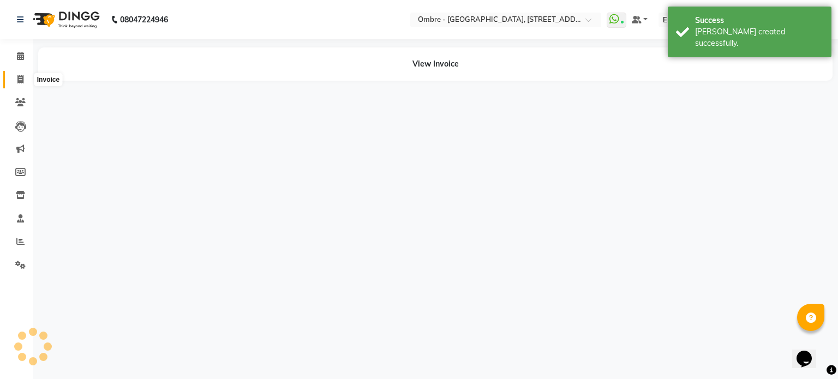
click at [25, 78] on span at bounding box center [20, 80] width 19 height 13
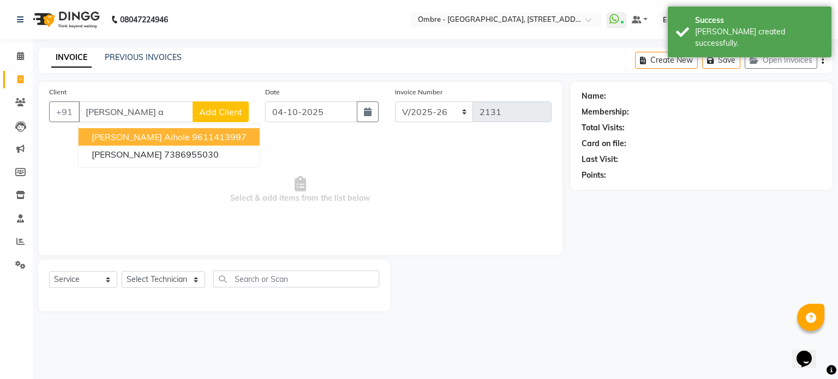
click at [156, 140] on span "Spandana Aihole" at bounding box center [141, 137] width 98 height 11
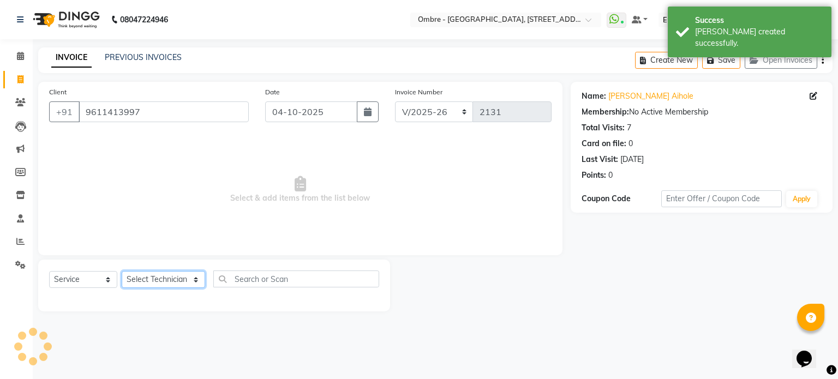
click at [160, 281] on select "Select Technician Abel Arohi Bharti Esther Gaina Holyson Juli Kasar Lata Moite …" at bounding box center [163, 279] width 83 height 17
click at [122, 272] on select "Select Technician Abel Arohi Bharti Esther Gaina Holyson Juli Kasar Lata Moite …" at bounding box center [163, 279] width 83 height 17
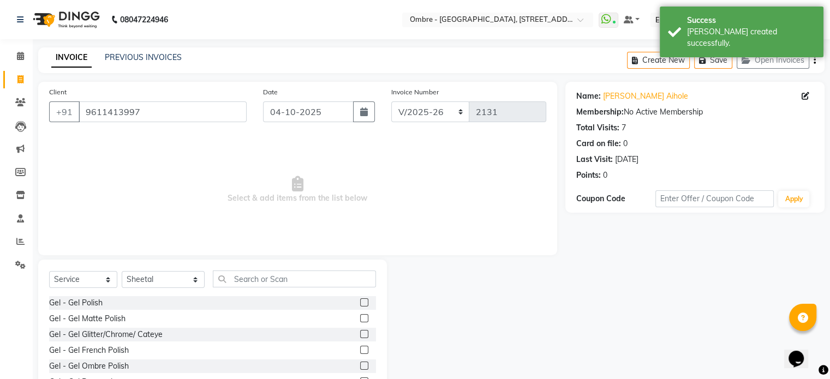
click at [360, 302] on label at bounding box center [364, 302] width 8 height 8
click at [360, 302] on input "checkbox" at bounding box center [363, 303] width 7 height 7
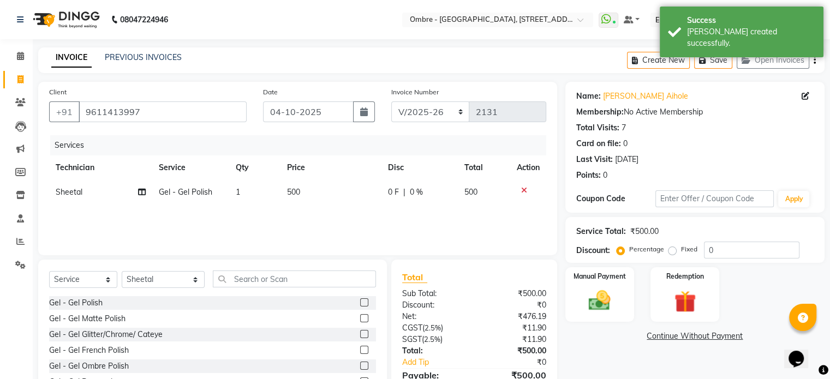
click at [320, 205] on div "Services Technician Service Qty Price Disc Total Action Sheetal Gel - Gel Polis…" at bounding box center [297, 189] width 497 height 109
click at [316, 195] on td "500" at bounding box center [330, 192] width 100 height 25
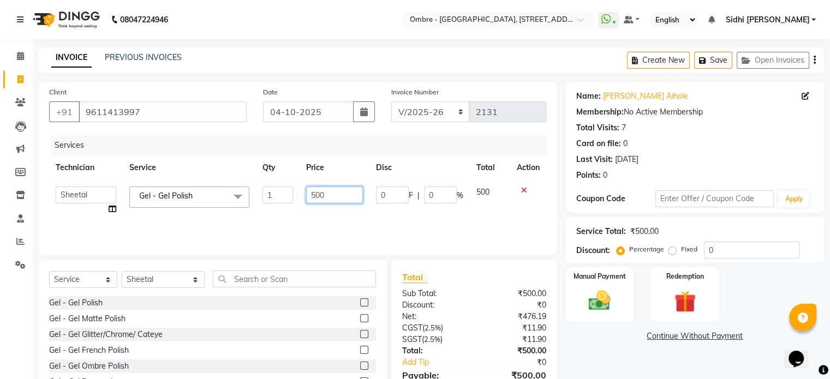
click at [316, 195] on input "500" at bounding box center [334, 195] width 57 height 17
click at [591, 288] on img at bounding box center [599, 301] width 37 height 26
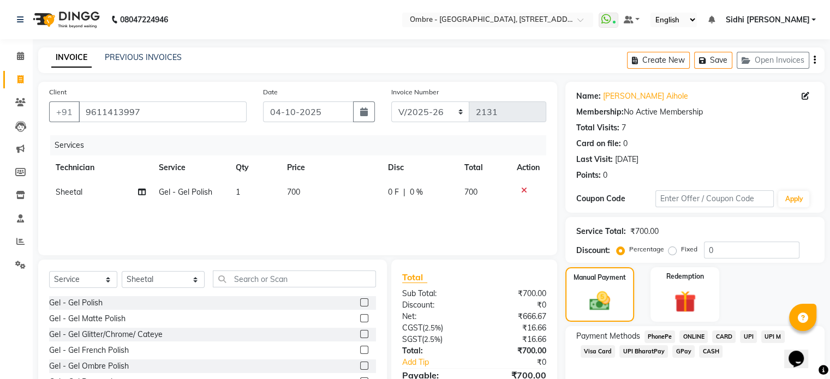
click at [743, 340] on span "UPI" at bounding box center [748, 337] width 17 height 13
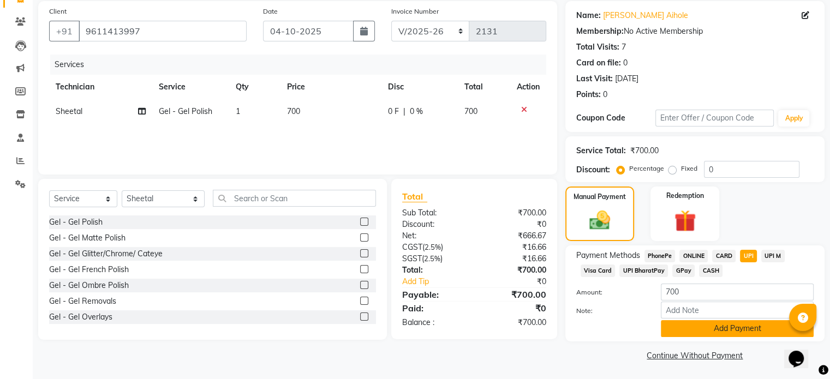
click at [764, 334] on button "Add Payment" at bounding box center [737, 328] width 153 height 17
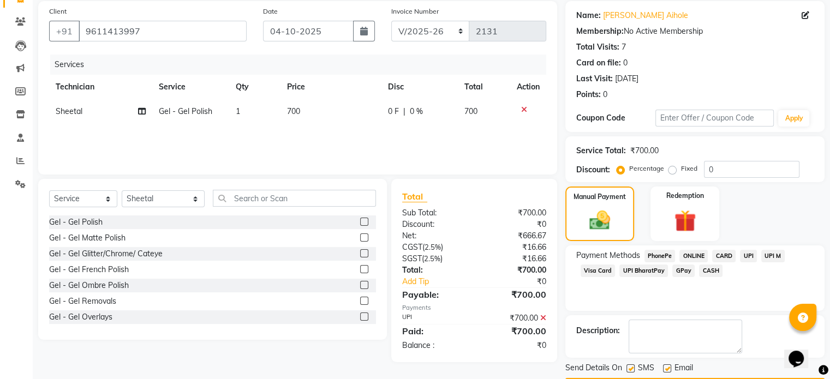
scroll to position [112, 0]
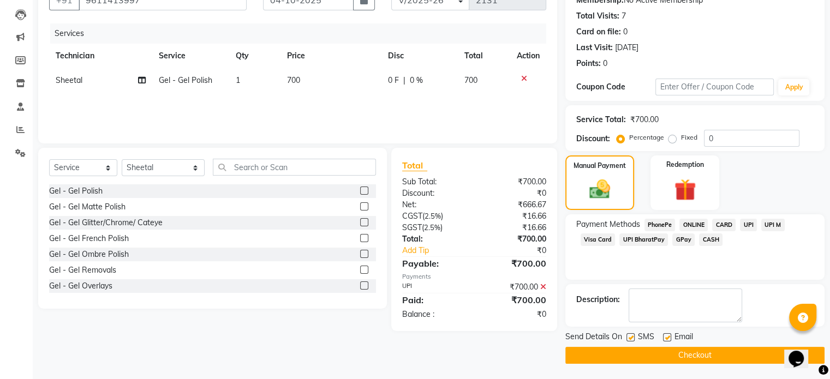
click at [778, 349] on button "Checkout" at bounding box center [694, 355] width 259 height 17
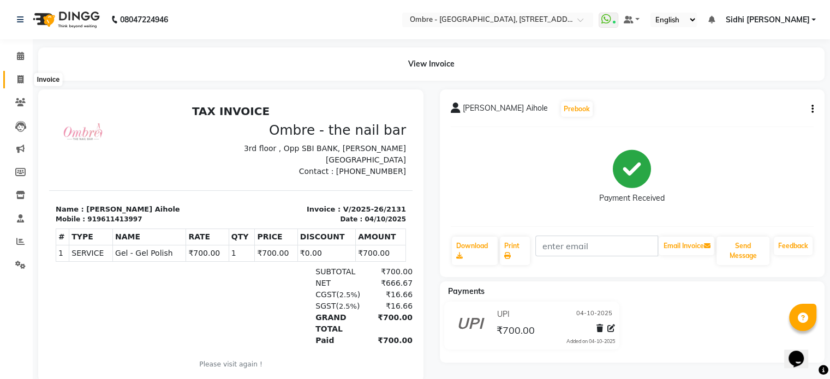
click at [22, 76] on icon at bounding box center [20, 79] width 6 height 8
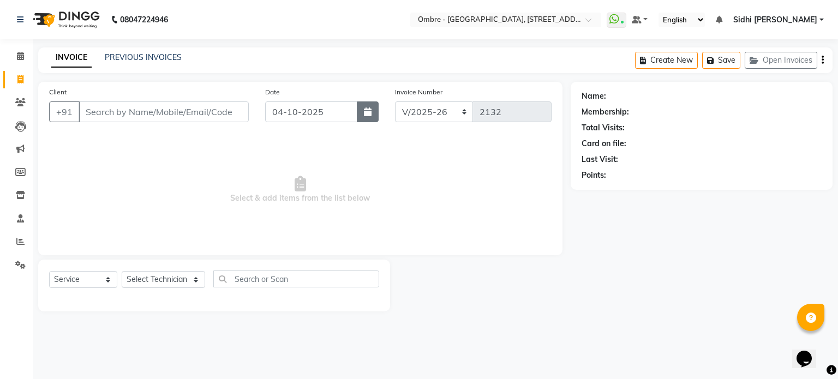
click at [371, 107] on button "button" at bounding box center [368, 111] width 22 height 21
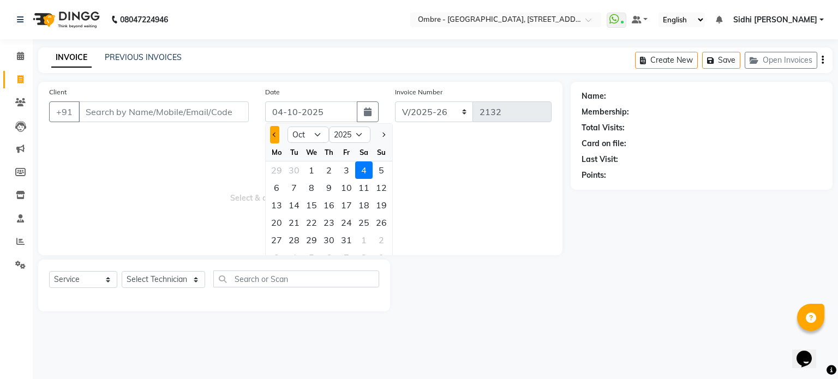
click at [270, 135] on button "Previous month" at bounding box center [274, 134] width 9 height 17
click at [359, 225] on div "27" at bounding box center [363, 222] width 17 height 17
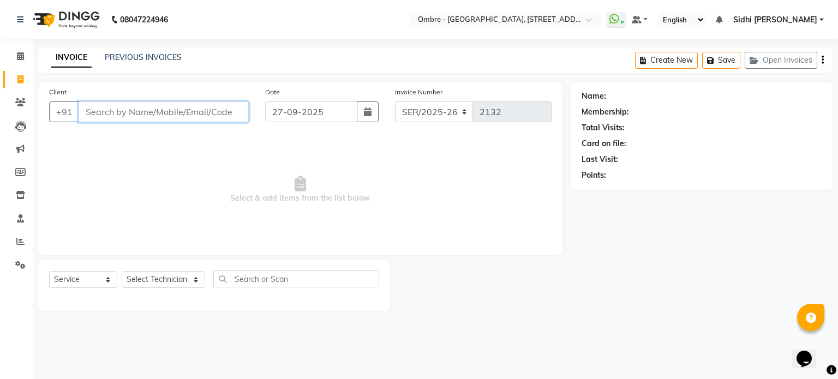
click at [218, 116] on input "Client" at bounding box center [164, 111] width 170 height 21
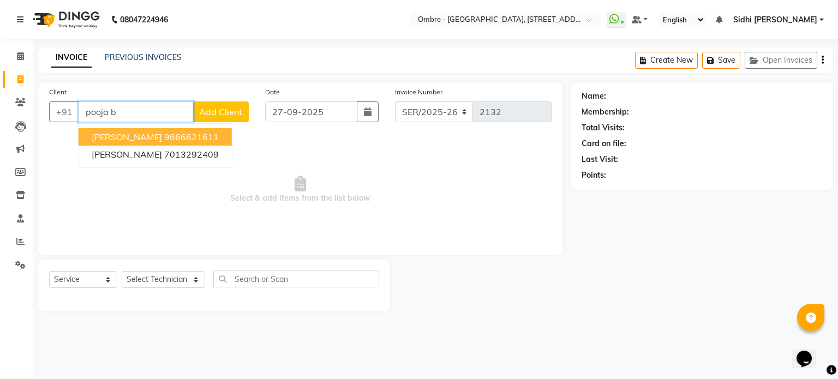
click at [210, 128] on button "Pooja Baheti 9666621611" at bounding box center [155, 136] width 153 height 17
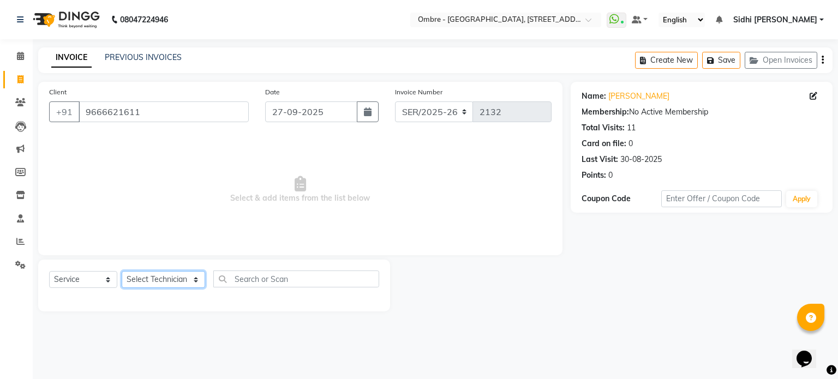
click at [177, 282] on select "Select Technician Abel Arohi Bharti Esther Gaina Holyson Juli Kasar Lata Moite …" at bounding box center [163, 279] width 83 height 17
click at [122, 272] on select "Select Technician Abel Arohi Bharti Esther Gaina Holyson Juli Kasar Lata Moite …" at bounding box center [163, 279] width 83 height 17
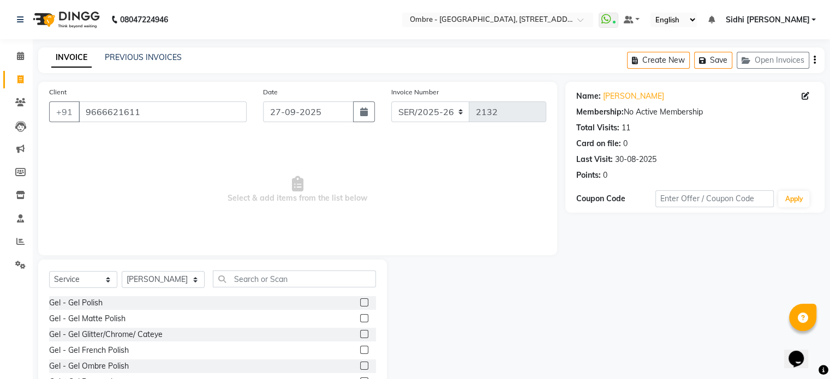
click at [360, 301] on label at bounding box center [364, 302] width 8 height 8
click at [360, 301] on input "checkbox" at bounding box center [363, 303] width 7 height 7
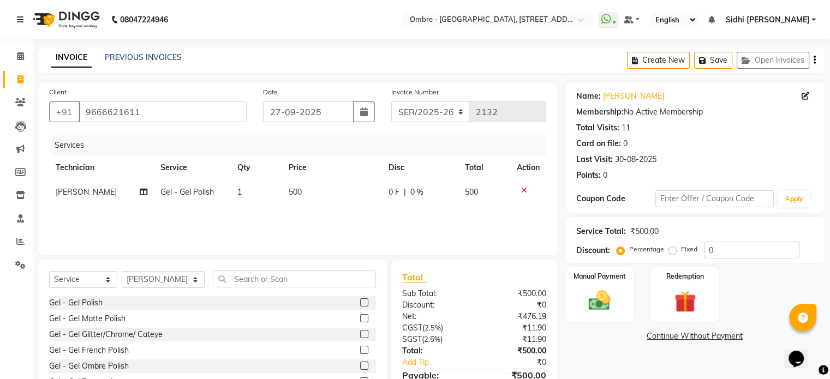
click at [303, 193] on td "500" at bounding box center [332, 192] width 100 height 25
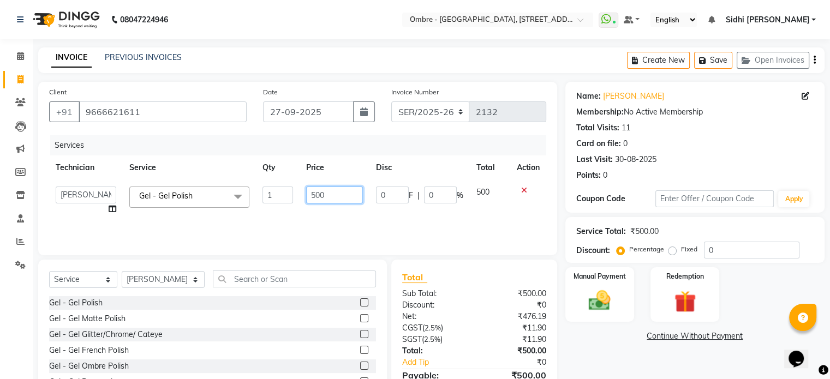
click at [314, 195] on input "500" at bounding box center [334, 195] width 57 height 17
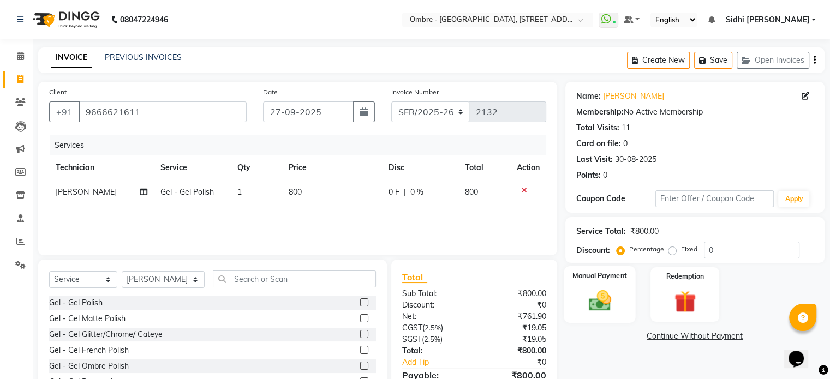
click at [601, 288] on img at bounding box center [599, 301] width 37 height 26
drag, startPoint x: 601, startPoint y: 288, endPoint x: 618, endPoint y: 289, distance: 16.5
click at [601, 288] on div "Manual Payment" at bounding box center [599, 294] width 71 height 56
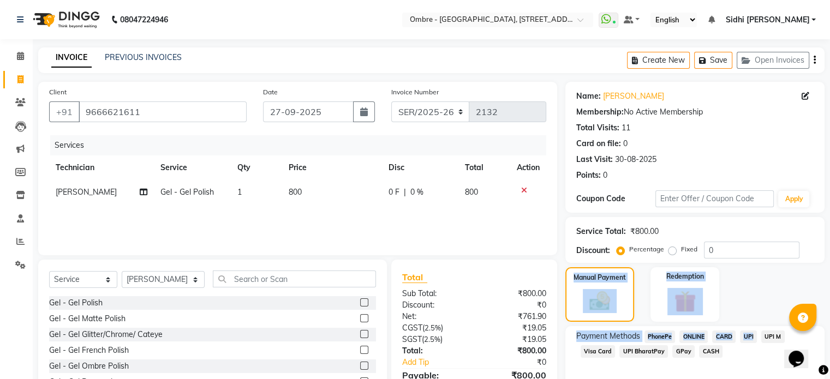
drag, startPoint x: 618, startPoint y: 289, endPoint x: 740, endPoint y: 336, distance: 130.9
click at [740, 336] on div "Name: Pooja Baheti Membership: No Active Membership Total Visits: 11 Card on fi…" at bounding box center [698, 251] width 267 height 339
click at [745, 336] on span "UPI" at bounding box center [748, 337] width 17 height 13
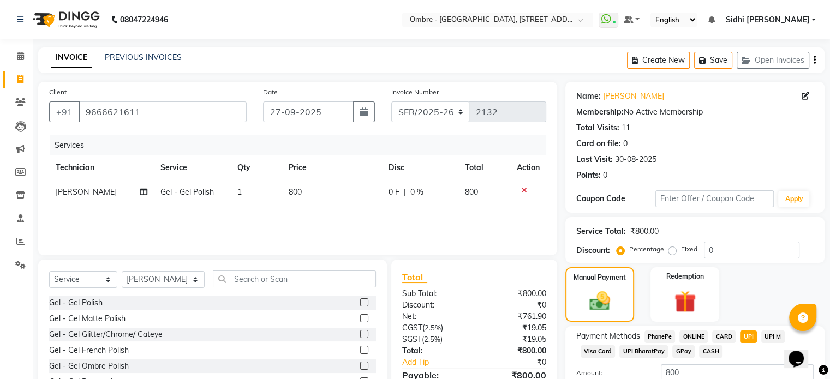
scroll to position [83, 0]
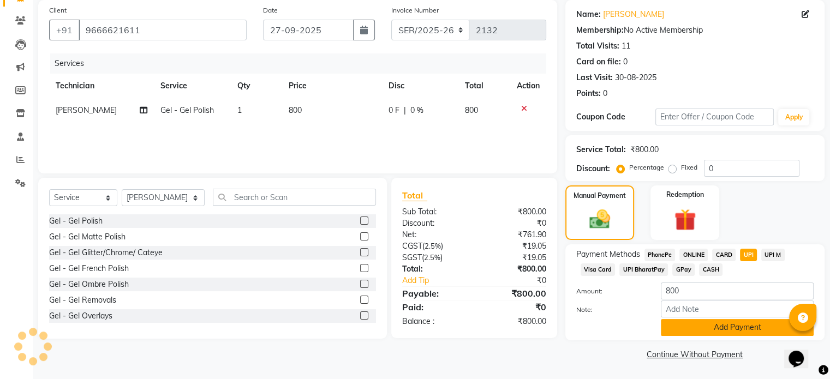
click at [756, 333] on button "Add Payment" at bounding box center [737, 327] width 153 height 17
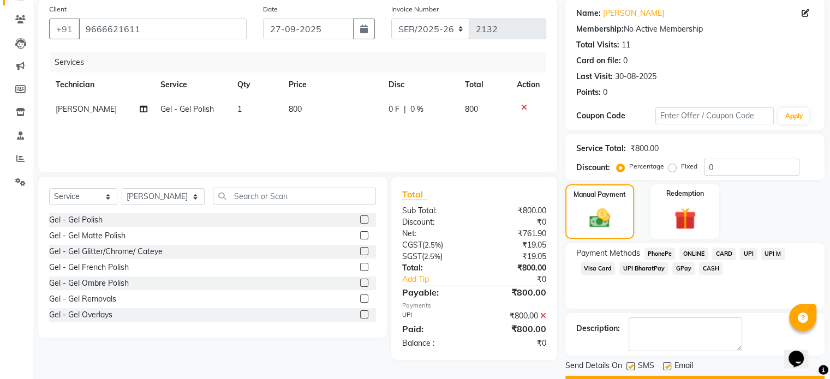
scroll to position [112, 0]
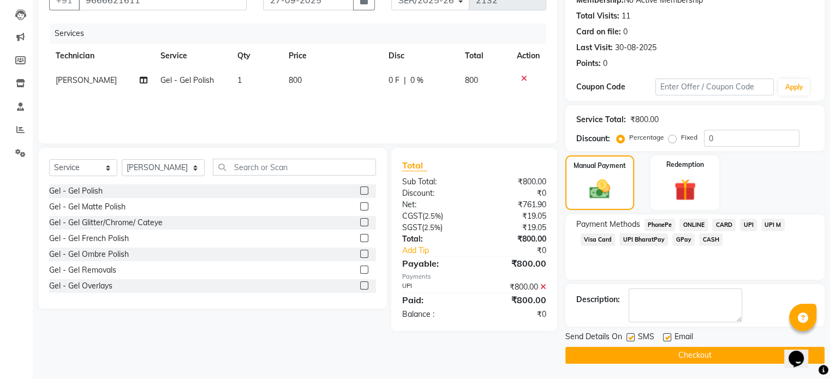
click at [764, 353] on button "Checkout" at bounding box center [694, 355] width 259 height 17
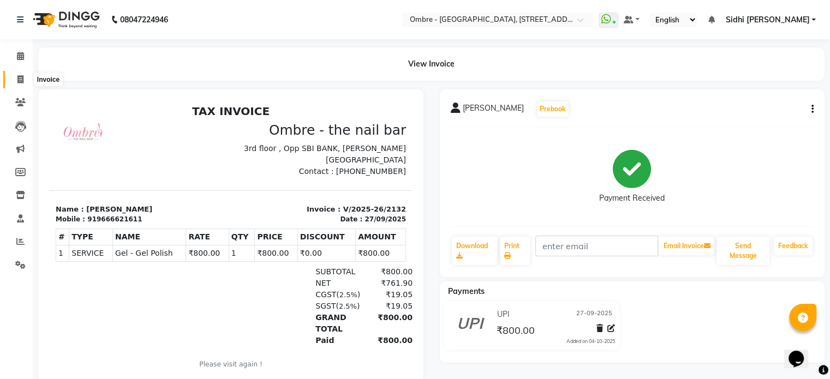
click at [21, 82] on icon at bounding box center [20, 79] width 6 height 8
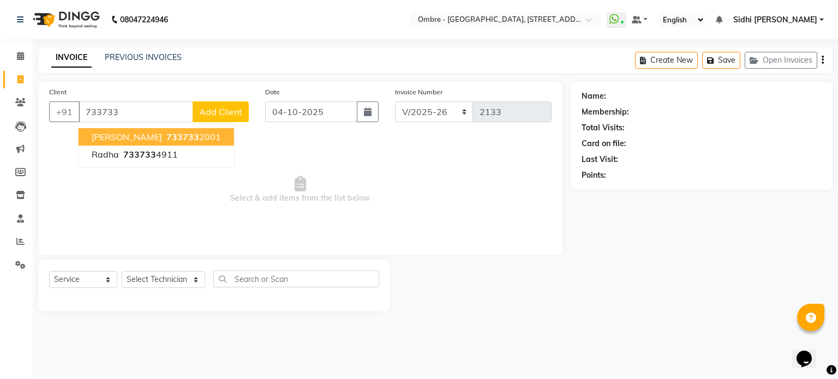
click at [167, 138] on ngb-highlight "733733 2001" at bounding box center [192, 137] width 57 height 11
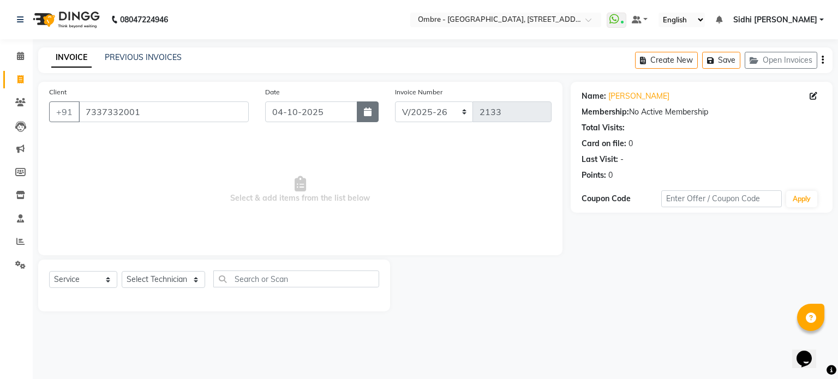
click at [377, 111] on button "button" at bounding box center [368, 111] width 22 height 21
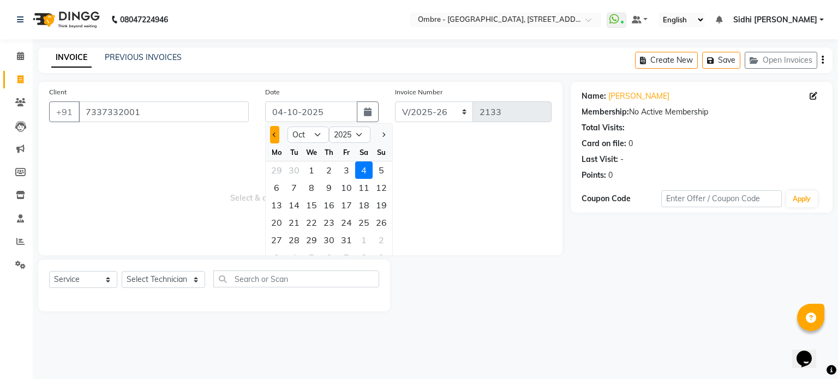
click at [277, 137] on button "Previous month" at bounding box center [274, 134] width 9 height 17
click at [367, 226] on div "27" at bounding box center [363, 222] width 17 height 17
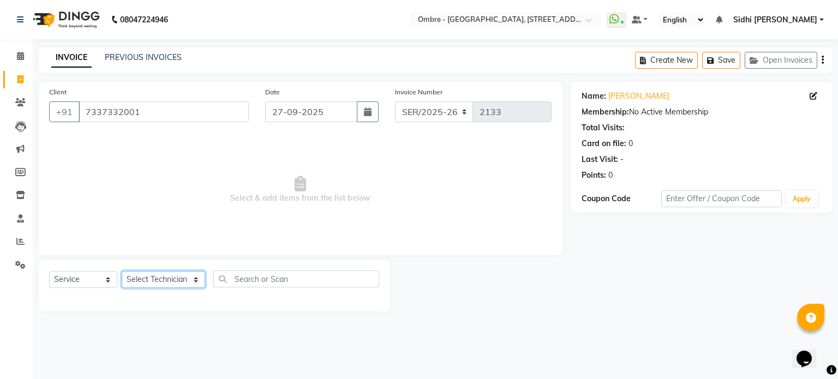
click at [183, 278] on select "Select Technician Abel Arohi Bharti Esther Gaina Holyson Juli Kasar Lata Moite …" at bounding box center [163, 279] width 83 height 17
click at [122, 272] on select "Select Technician Abel Arohi Bharti Esther Gaina Holyson Juli Kasar Lata Moite …" at bounding box center [163, 279] width 83 height 17
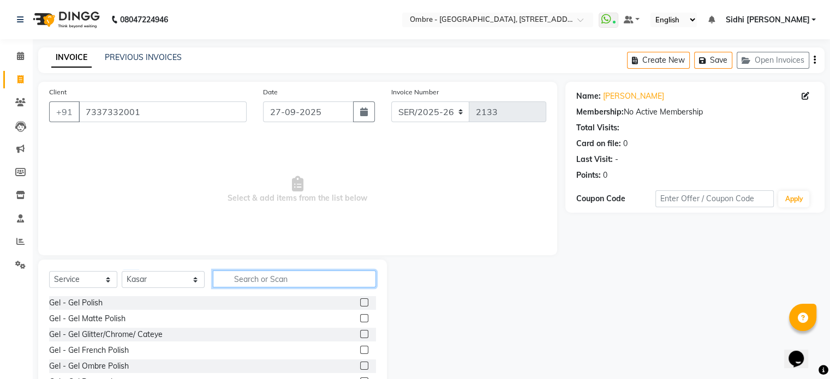
click at [292, 283] on input "text" at bounding box center [294, 279] width 163 height 17
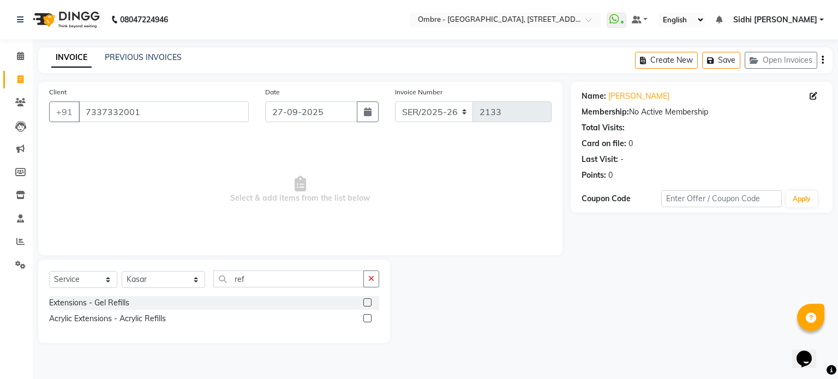
click at [367, 321] on label at bounding box center [367, 318] width 8 height 8
click at [367, 321] on input "checkbox" at bounding box center [366, 318] width 7 height 7
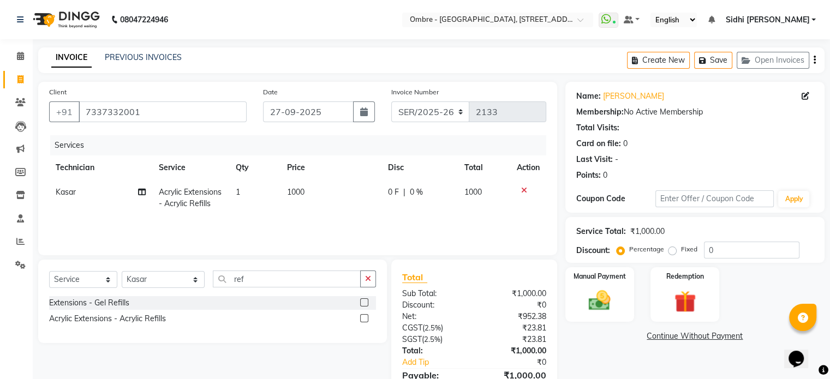
click at [306, 195] on td "1000" at bounding box center [330, 198] width 100 height 36
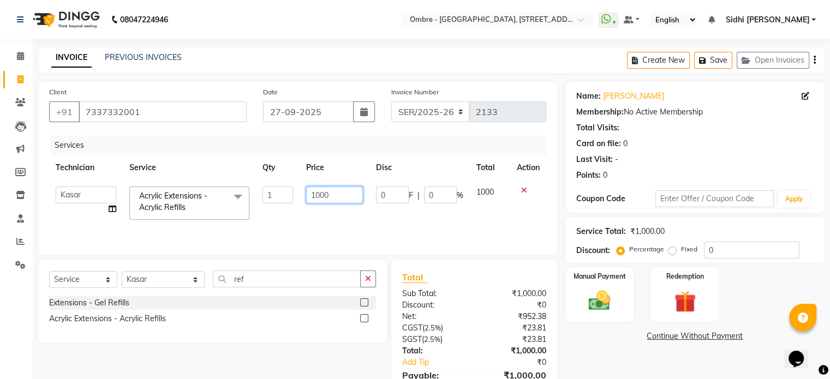
drag, startPoint x: 318, startPoint y: 195, endPoint x: 301, endPoint y: 194, distance: 17.0
click at [303, 194] on td "1000" at bounding box center [335, 203] width 70 height 46
click at [111, 207] on td "Abel Arohi Bharti Esther Gaina Holyson Juli Kasar Lata Moite Monisha Prasad pri…" at bounding box center [86, 203] width 74 height 46
click at [114, 208] on icon at bounding box center [113, 209] width 8 height 8
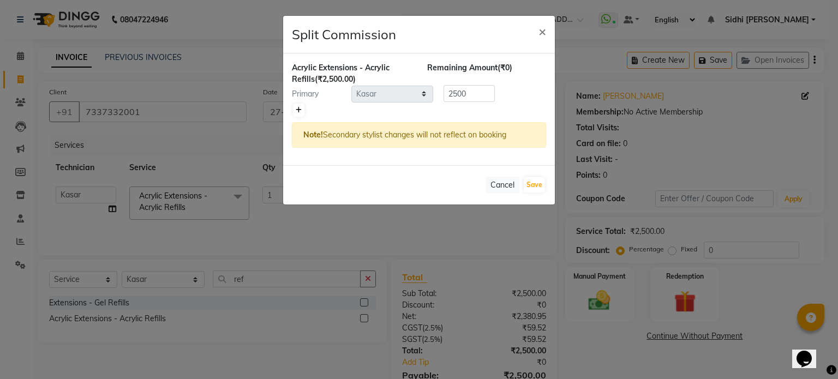
click at [300, 110] on icon at bounding box center [299, 110] width 6 height 7
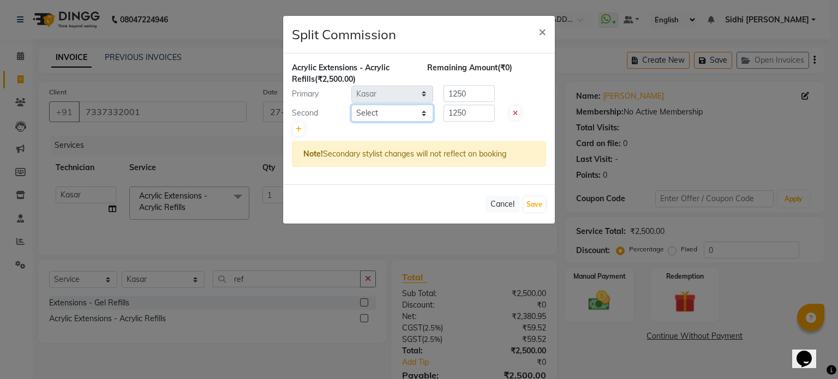
click at [389, 114] on select "Select Abel Arohi Bharti Esther Gaina Holyson Juli Kasar Lata Moite Monisha Pra…" at bounding box center [392, 113] width 82 height 17
click at [351, 105] on select "Select Abel Arohi Bharti Esther Gaina Holyson Juli Kasar Lata Moite Monisha Pra…" at bounding box center [392, 113] width 82 height 17
click at [535, 206] on button "Save" at bounding box center [534, 204] width 21 height 15
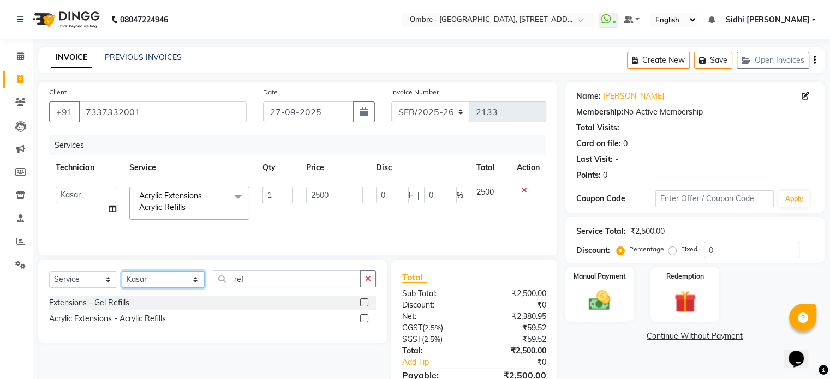
click at [159, 279] on select "Select Technician Abel Arohi Bharti Esther Gaina Holyson Juli Kasar Lata Moite …" at bounding box center [163, 279] width 83 height 17
click at [122, 272] on select "Select Technician Abel Arohi Bharti Esther Gaina Holyson Juli Kasar Lata Moite …" at bounding box center [163, 279] width 83 height 17
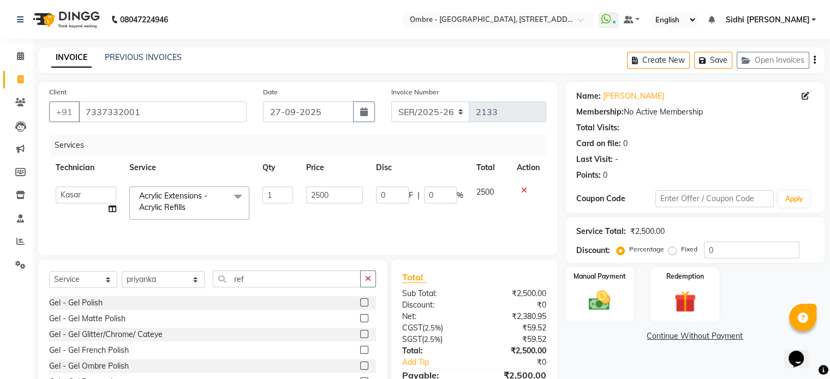
click at [360, 302] on label at bounding box center [364, 302] width 8 height 8
click at [360, 302] on input "checkbox" at bounding box center [363, 303] width 7 height 7
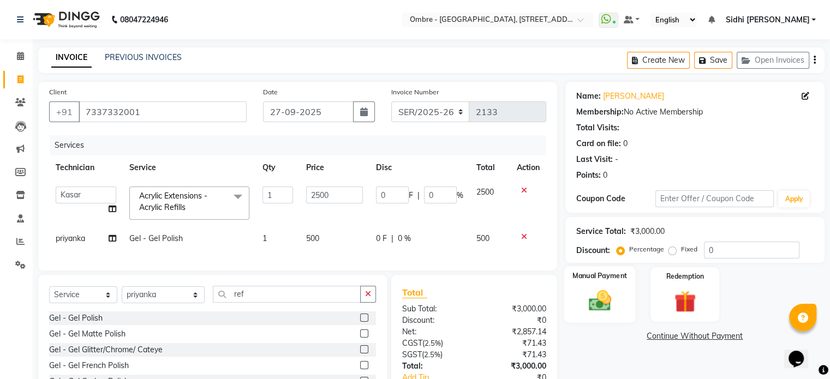
click at [596, 308] on img at bounding box center [599, 301] width 37 height 26
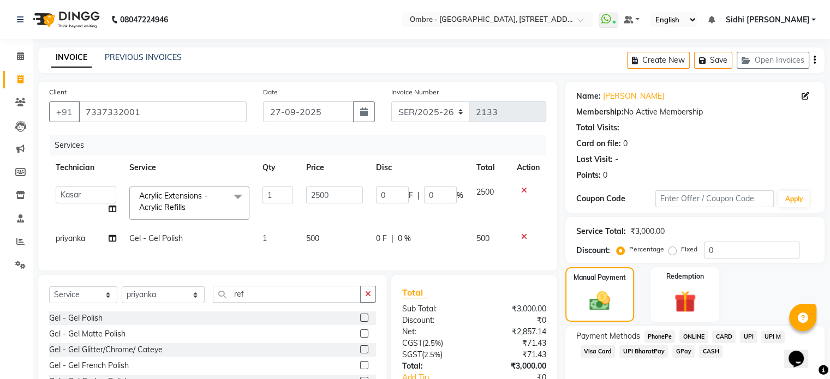
click at [754, 333] on span "UPI" at bounding box center [748, 337] width 17 height 13
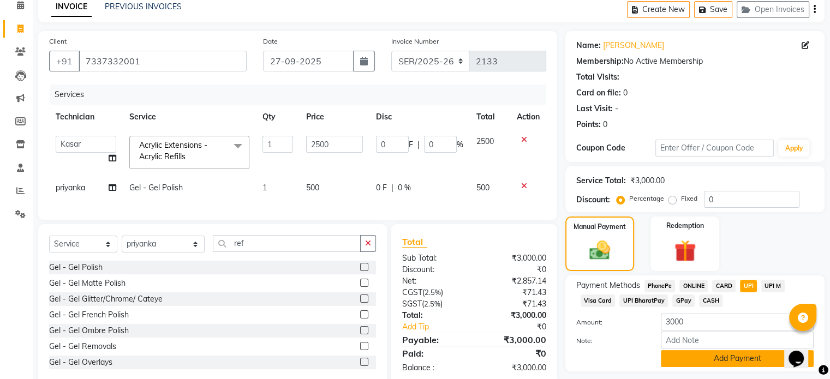
click at [756, 357] on button "Add Payment" at bounding box center [737, 358] width 153 height 17
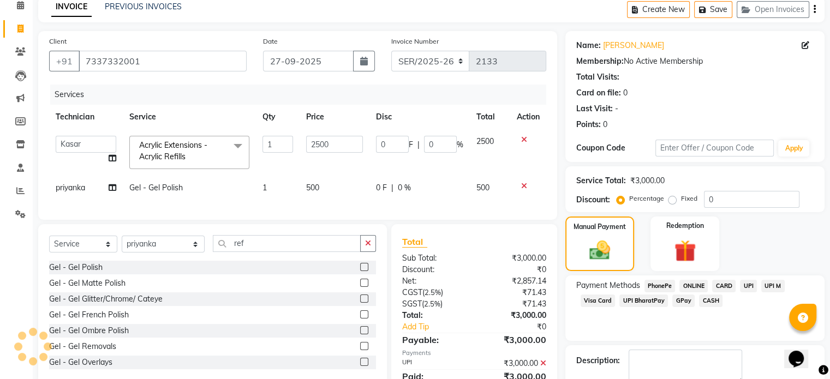
scroll to position [106, 0]
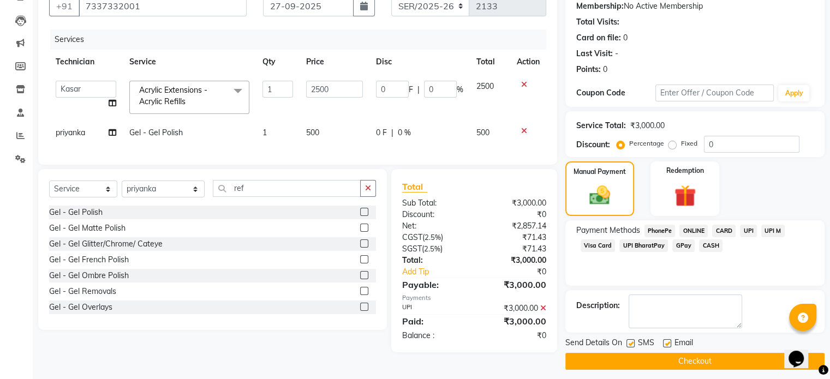
click at [772, 362] on button "Checkout" at bounding box center [694, 361] width 259 height 17
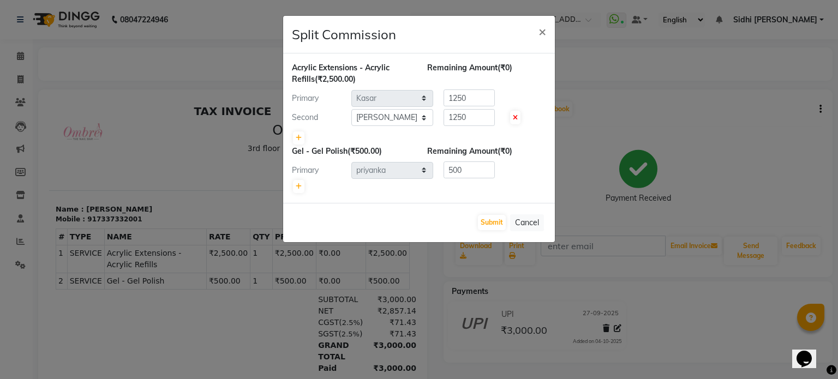
click at [93, 109] on ngb-modal-window "Split Commission × Acrylic Extensions - Acrylic Refills (₹2,500.00) Remaining A…" at bounding box center [419, 189] width 838 height 379
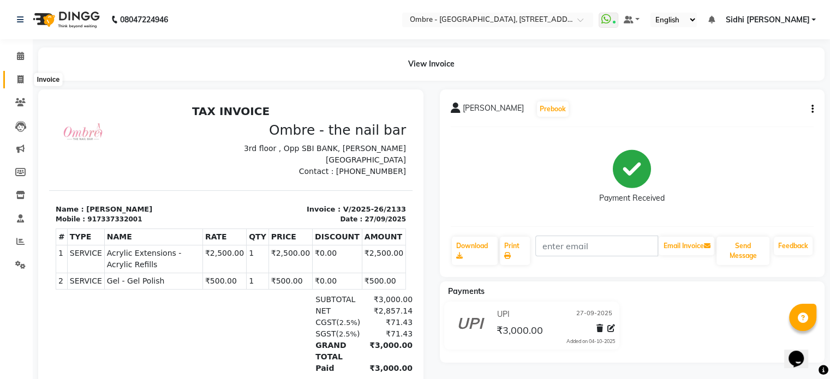
click at [24, 80] on span at bounding box center [20, 80] width 19 height 13
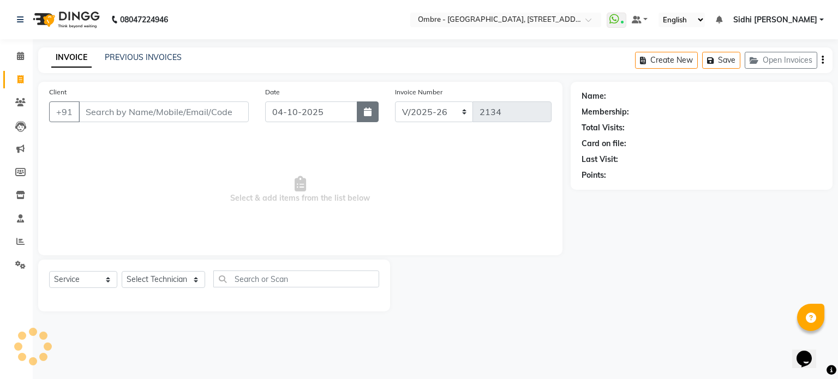
click at [367, 111] on icon "button" at bounding box center [368, 111] width 8 height 9
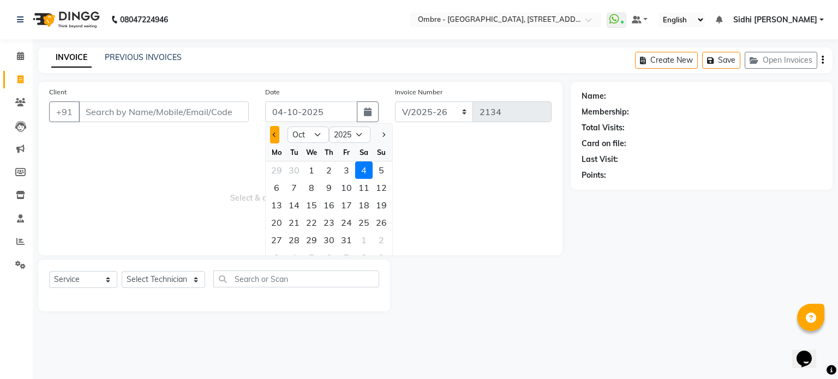
click at [276, 131] on button "Previous month" at bounding box center [274, 134] width 9 height 17
click at [366, 223] on div "27" at bounding box center [363, 222] width 17 height 17
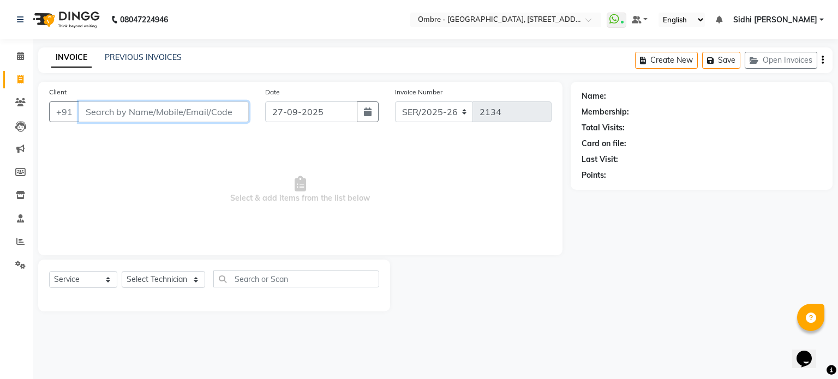
click at [204, 117] on input "Client" at bounding box center [164, 111] width 170 height 21
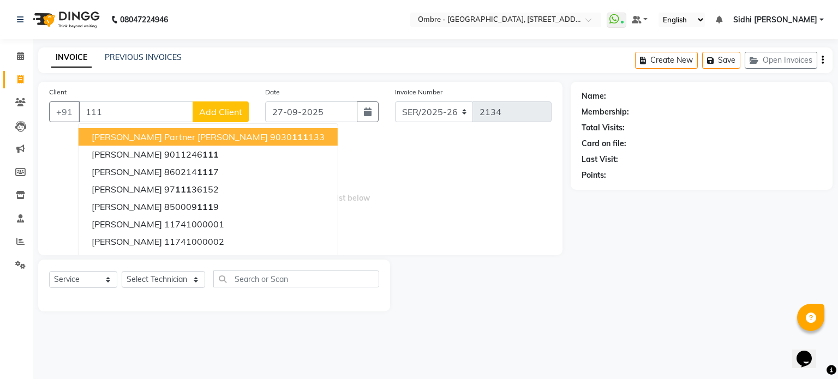
click at [216, 116] on span "Add Client" at bounding box center [220, 111] width 43 height 11
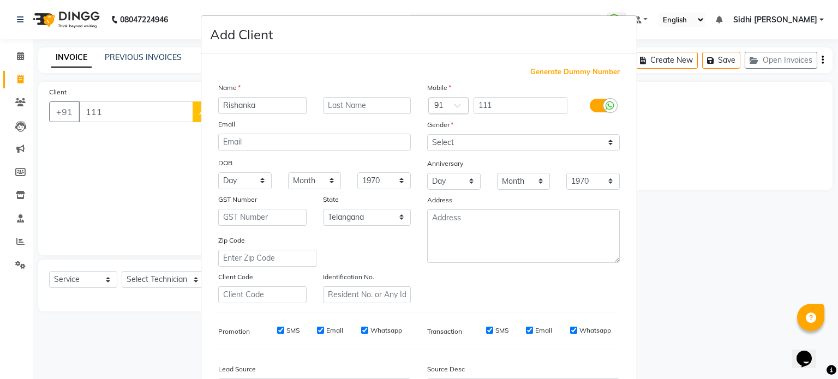
click at [594, 71] on span "Generate Dummy Number" at bounding box center [574, 72] width 89 height 11
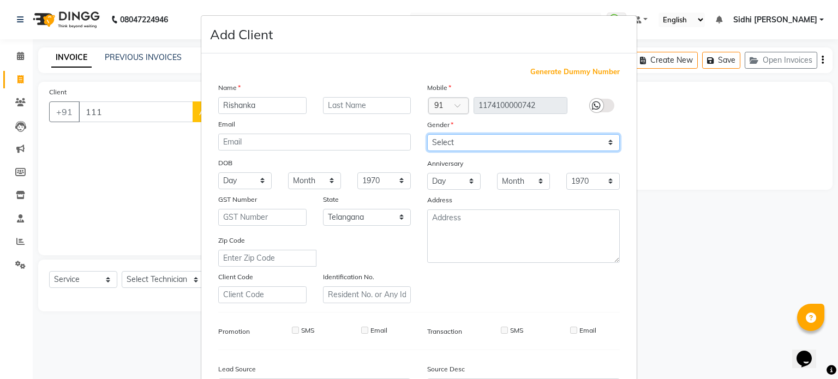
click at [563, 147] on select "Select Male Female Other Prefer Not To Say" at bounding box center [523, 142] width 193 height 17
click at [427, 135] on select "Select Male Female Other Prefer Not To Say" at bounding box center [523, 142] width 193 height 17
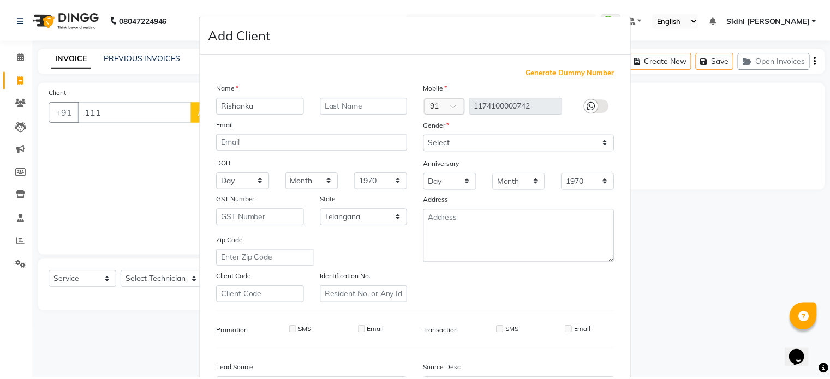
scroll to position [94, 0]
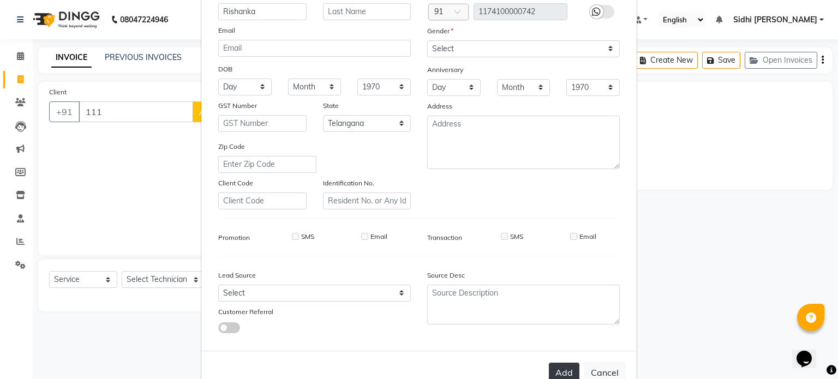
click at [565, 377] on button "Add" at bounding box center [564, 373] width 31 height 20
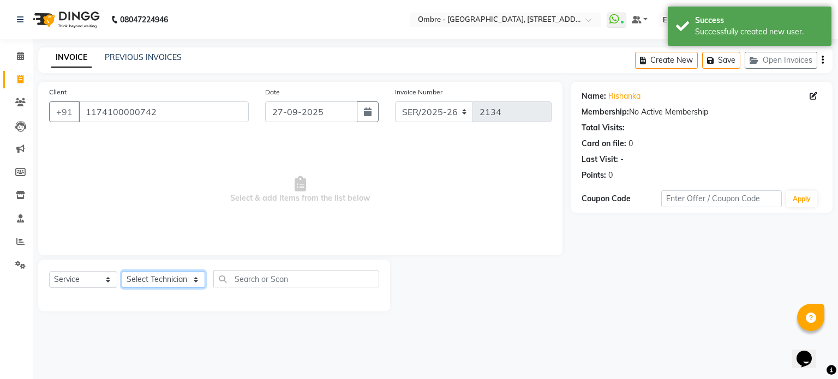
click at [173, 285] on select "Select Technician Abel Arohi Bharti Esther Gaina Holyson Juli Kasar Lata Moite …" at bounding box center [163, 279] width 83 height 17
click at [122, 272] on select "Select Technician Abel Arohi Bharti Esther Gaina Holyson Juli Kasar Lata Moite …" at bounding box center [163, 279] width 83 height 17
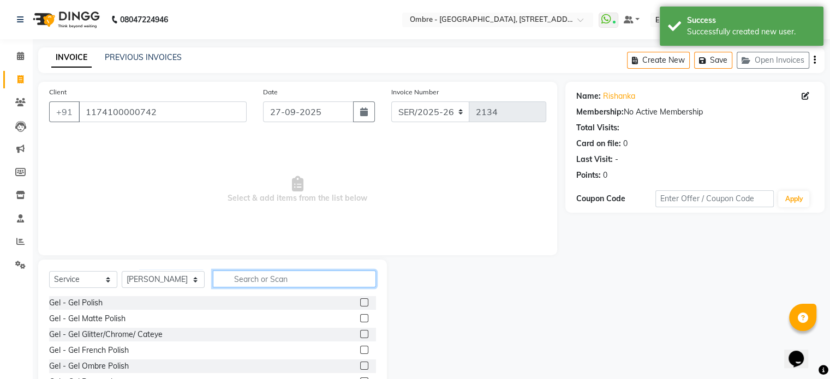
click at [286, 277] on input "text" at bounding box center [294, 279] width 163 height 17
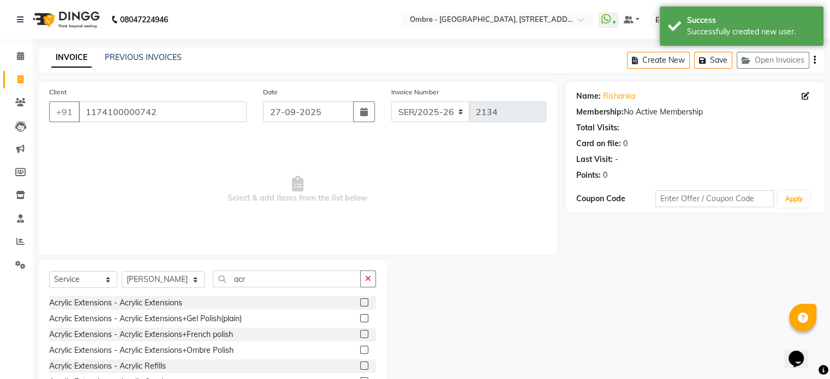
click at [360, 335] on label at bounding box center [364, 334] width 8 height 8
click at [360, 335] on input "checkbox" at bounding box center [363, 334] width 7 height 7
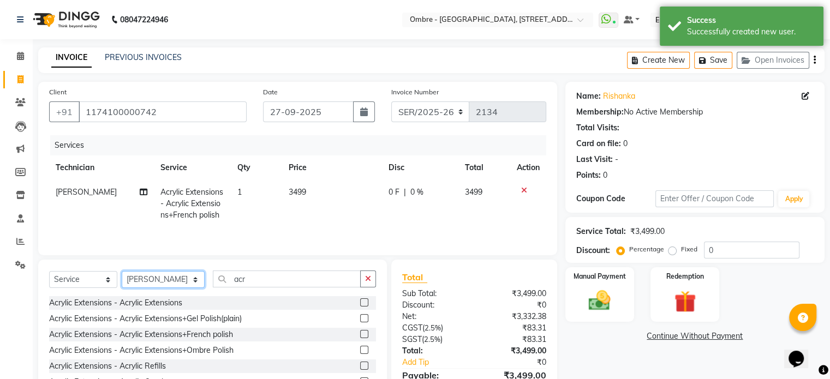
click at [159, 272] on select "Select Technician Abel Arohi Bharti Esther Gaina Holyson Juli Kasar Lata Moite …" at bounding box center [163, 279] width 83 height 17
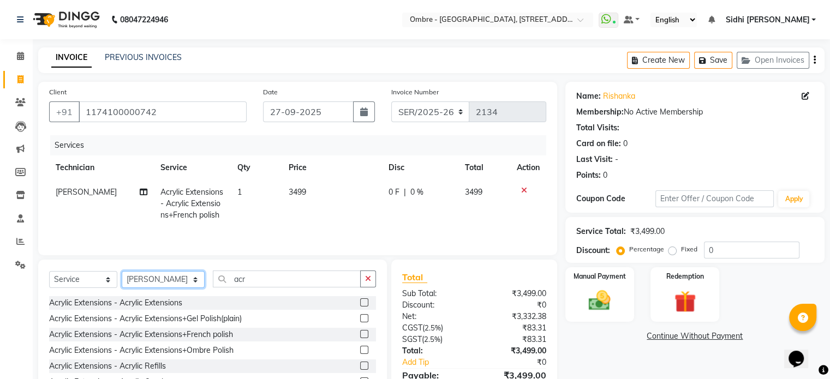
click at [122, 272] on select "Select Technician Abel Arohi Bharti Esther Gaina Holyson Juli Kasar Lata Moite …" at bounding box center [163, 279] width 83 height 17
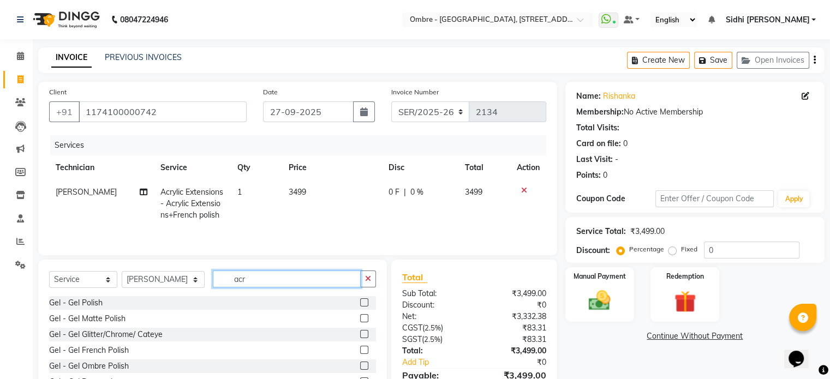
drag, startPoint x: 247, startPoint y: 277, endPoint x: 180, endPoint y: 273, distance: 67.2
click at [180, 274] on div "Select Service Product Membership Package Voucher Prepaid Gift Card Select Tech…" at bounding box center [212, 284] width 327 height 26
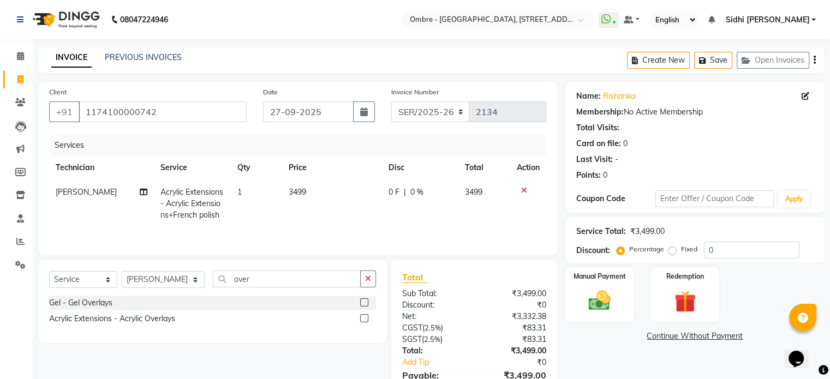
click at [361, 320] on label at bounding box center [364, 318] width 8 height 8
click at [361, 320] on input "checkbox" at bounding box center [363, 318] width 7 height 7
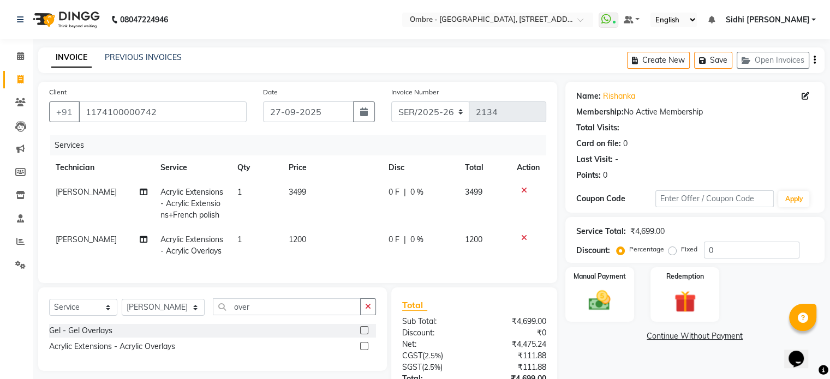
click at [315, 235] on td "1200" at bounding box center [332, 246] width 100 height 36
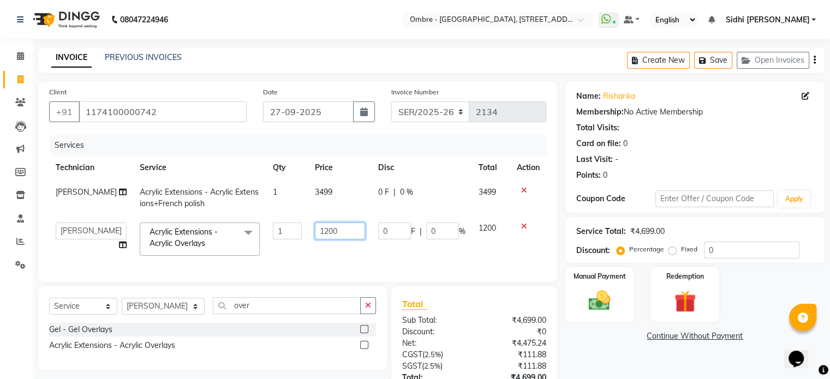
click at [320, 233] on input "1200" at bounding box center [340, 231] width 50 height 17
click at [172, 315] on select "Select Technician Abel Arohi Bharti Esther Gaina Holyson Juli Kasar Lata Moite …" at bounding box center [163, 306] width 83 height 17
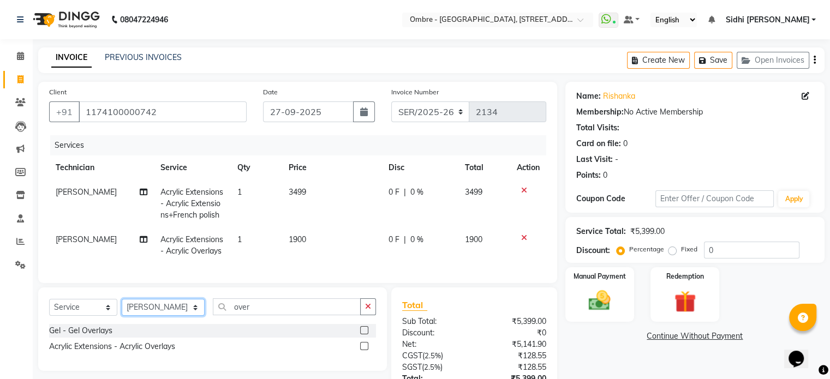
click at [122, 308] on select "Select Technician Abel Arohi Bharti Esther Gaina Holyson Juli Kasar Lata Moite …" at bounding box center [163, 307] width 83 height 17
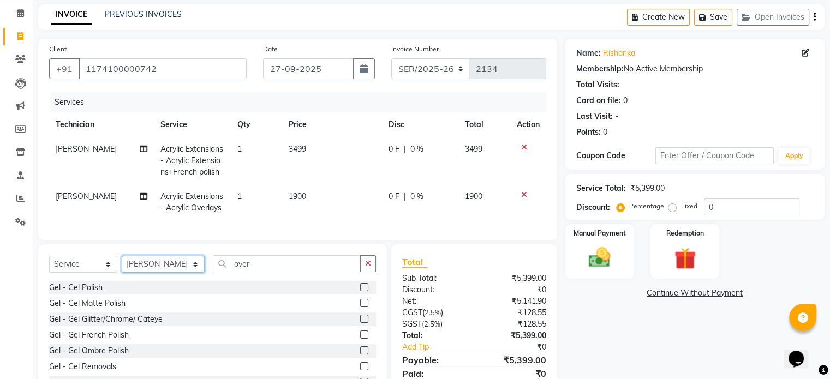
scroll to position [50, 0]
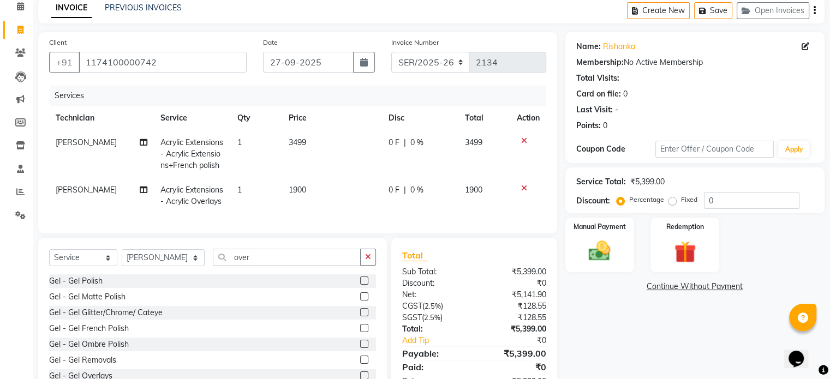
click at [360, 332] on label at bounding box center [364, 328] width 8 height 8
click at [360, 332] on input "checkbox" at bounding box center [363, 328] width 7 height 7
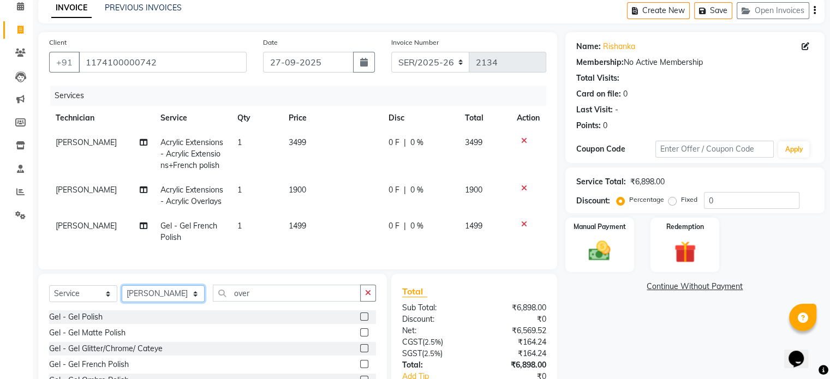
click at [162, 302] on select "Select Technician Abel Arohi Bharti Esther Gaina Holyson Juli Kasar Lata Moite …" at bounding box center [163, 293] width 83 height 17
click at [522, 222] on icon at bounding box center [524, 224] width 6 height 8
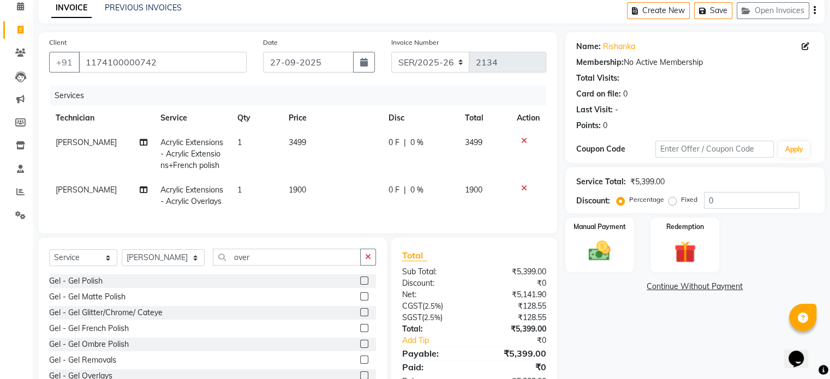
click at [360, 285] on label at bounding box center [364, 281] width 8 height 8
click at [360, 285] on input "checkbox" at bounding box center [363, 281] width 7 height 7
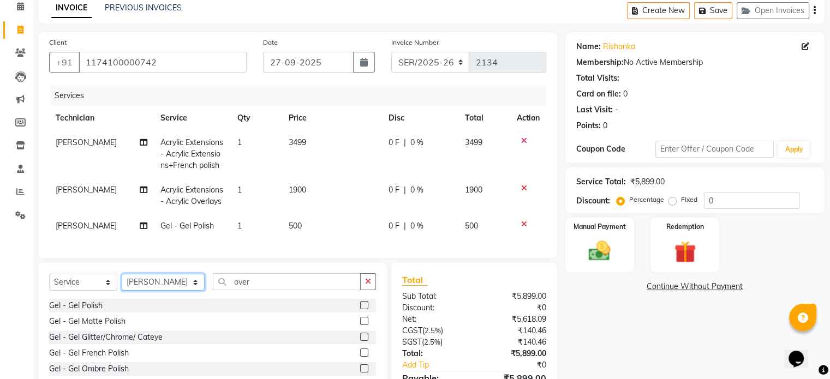
click at [171, 289] on select "Select Technician Abel Arohi Bharti Esther Gaina Holyson Juli Kasar Lata Moite …" at bounding box center [163, 282] width 83 height 17
click at [122, 283] on select "Select Technician Abel Arohi Bharti Esther Gaina Holyson Juli Kasar Lata Moite …" at bounding box center [163, 282] width 83 height 17
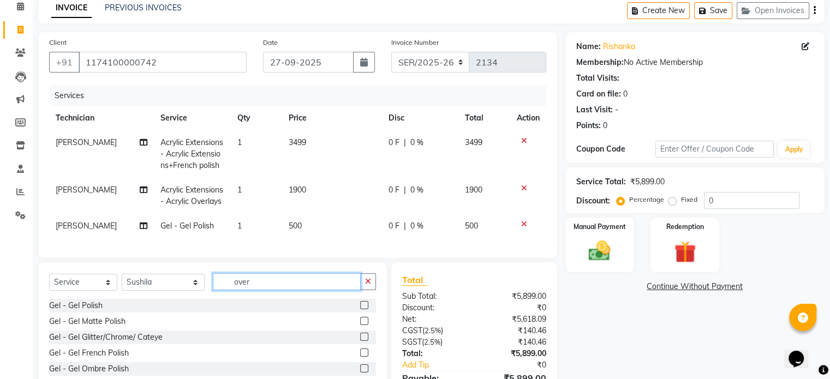
drag, startPoint x: 244, startPoint y: 286, endPoint x: 190, endPoint y: 286, distance: 53.5
click at [213, 289] on input "over" at bounding box center [287, 281] width 148 height 17
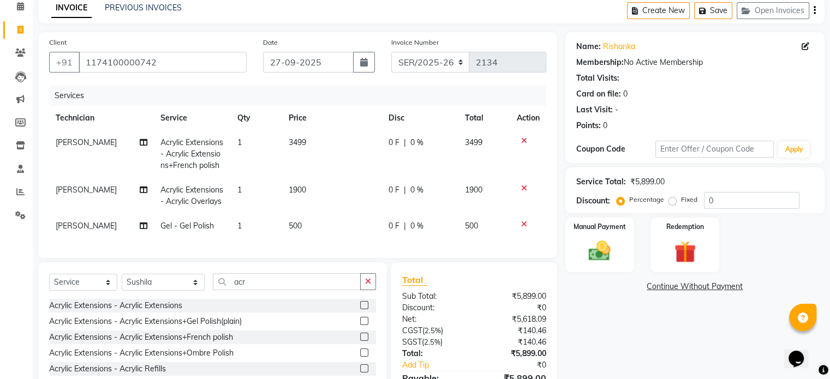
click at [360, 325] on label at bounding box center [364, 321] width 8 height 8
click at [360, 325] on input "checkbox" at bounding box center [363, 321] width 7 height 7
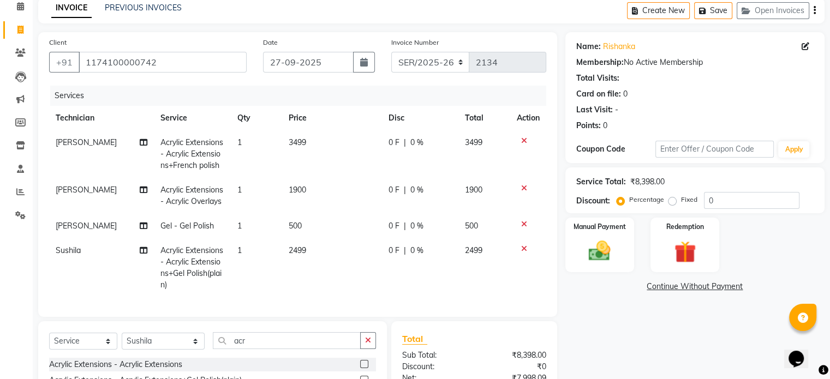
click at [322, 259] on td "2499" at bounding box center [332, 267] width 100 height 59
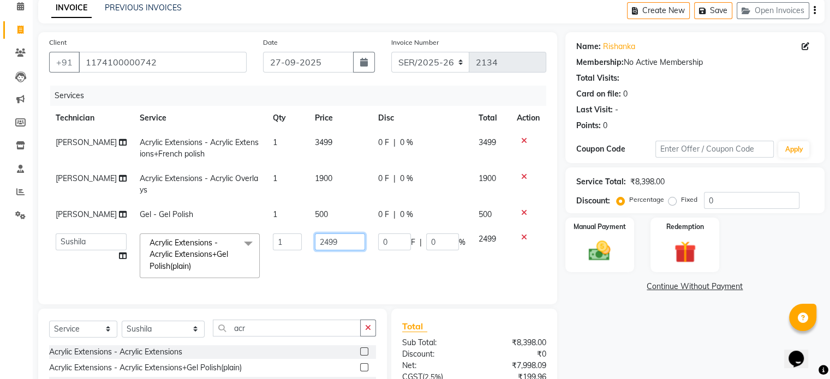
drag, startPoint x: 315, startPoint y: 242, endPoint x: 369, endPoint y: 242, distance: 54.0
click at [369, 242] on tr "Abel Arohi Bharti Esther Gaina Holyson Juli Kasar Lata Moite Monisha Prasad pri…" at bounding box center [297, 256] width 497 height 58
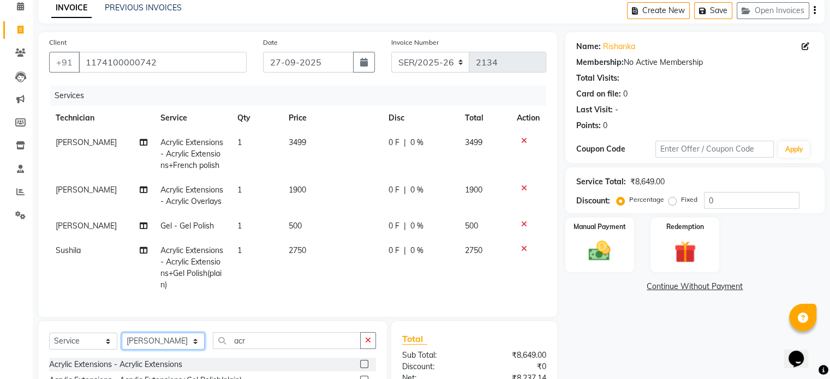
click at [122, 342] on select "Select Technician Abel Arohi Bharti Esther Gaina Holyson Juli Kasar Lata Moite …" at bounding box center [163, 341] width 83 height 17
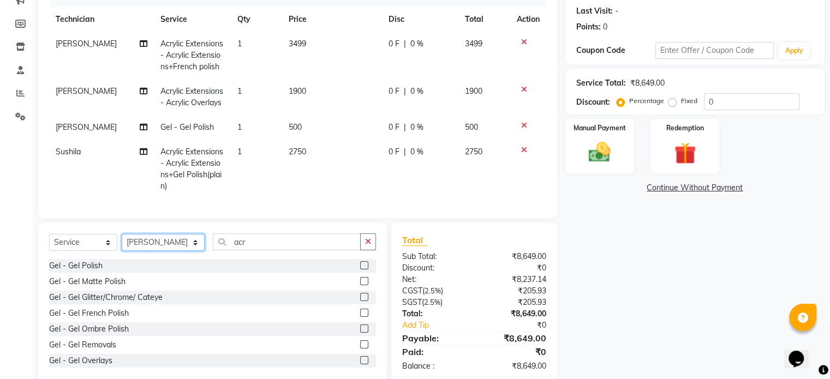
scroll to position [174, 0]
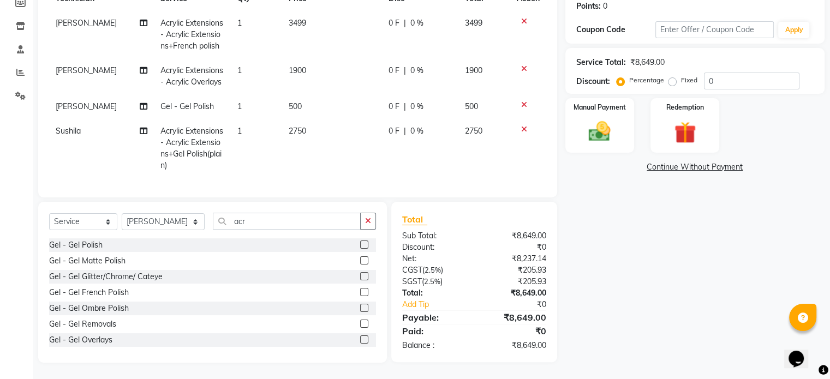
click at [360, 294] on label at bounding box center [364, 292] width 8 height 8
click at [360, 294] on input "checkbox" at bounding box center [363, 292] width 7 height 7
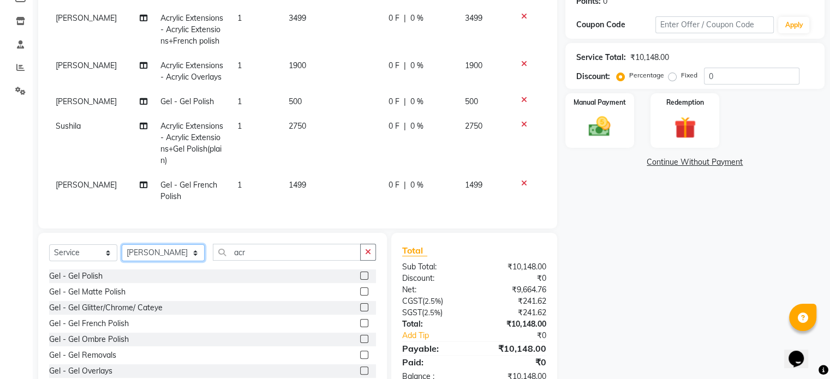
click at [165, 261] on select "Select Technician Abel Arohi Bharti Esther Gaina Holyson Juli Kasar Lata Moite …" at bounding box center [163, 252] width 83 height 17
click at [122, 253] on select "Select Technician Abel Arohi Bharti Esther Gaina Holyson Juli Kasar Lata Moite …" at bounding box center [163, 252] width 83 height 17
click at [244, 261] on input "acr" at bounding box center [287, 252] width 148 height 17
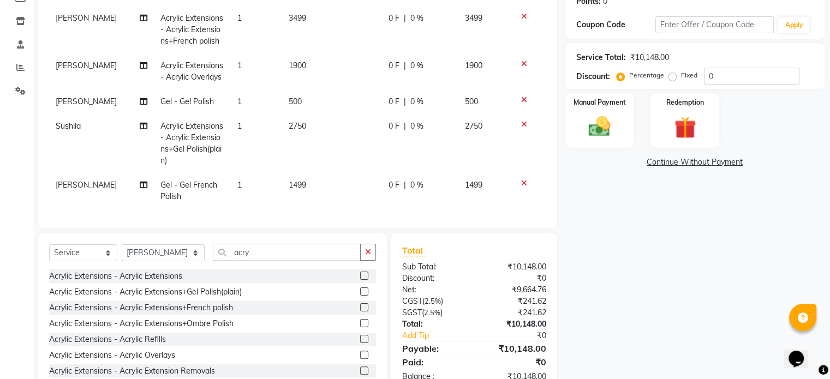
click at [360, 312] on label at bounding box center [364, 307] width 8 height 8
click at [360, 312] on input "checkbox" at bounding box center [363, 307] width 7 height 7
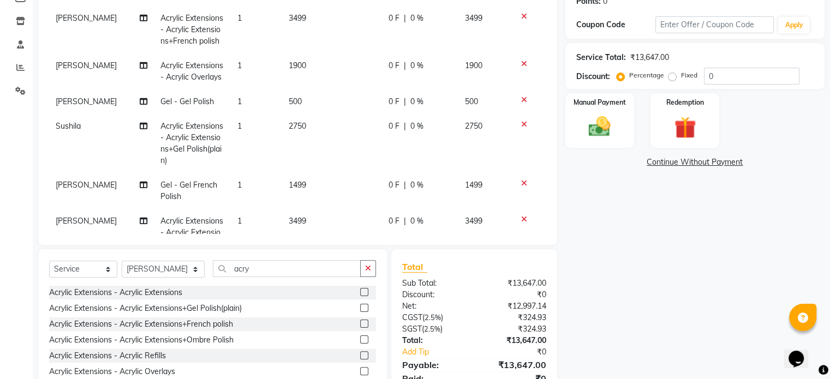
scroll to position [74, 0]
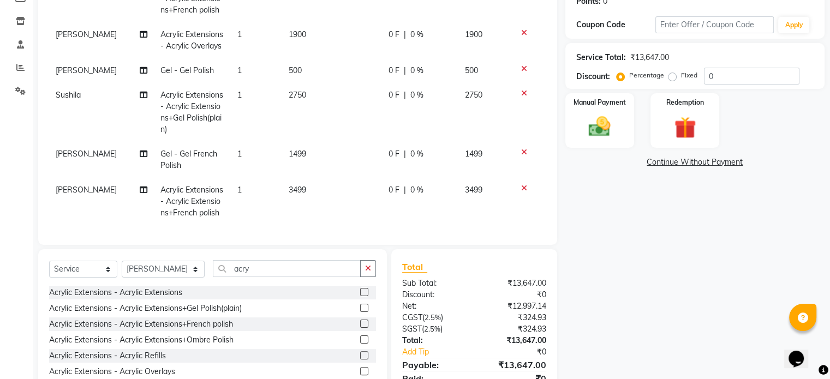
click at [304, 178] on td "3499" at bounding box center [332, 201] width 100 height 47
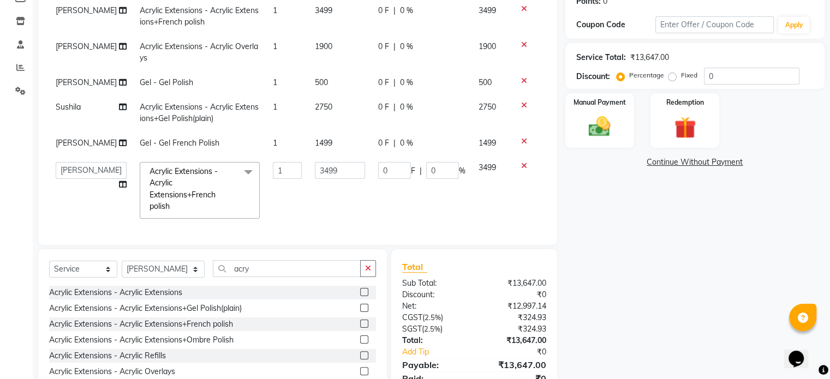
scroll to position [15, 0]
drag, startPoint x: 312, startPoint y: 164, endPoint x: 378, endPoint y: 164, distance: 66.0
click at [378, 164] on tr "Abel Arohi Bharti Esther Gaina Holyson Juli Kasar Lata Moite Monisha Prasad pri…" at bounding box center [297, 191] width 497 height 70
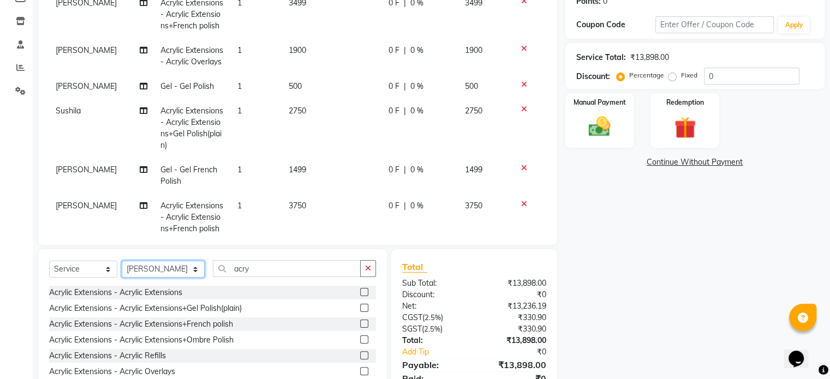
click at [171, 268] on select "Select Technician Abel Arohi Bharti Esther Gaina Holyson Juli Kasar Lata Moite …" at bounding box center [163, 269] width 83 height 17
click at [122, 261] on select "Select Technician Abel Arohi Bharti Esther Gaina Holyson Juli Kasar Lata Moite …" at bounding box center [163, 269] width 83 height 17
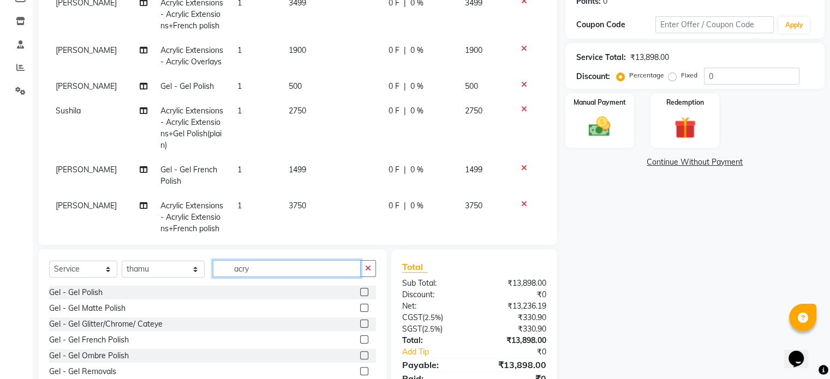
click at [255, 264] on input "acry" at bounding box center [287, 268] width 148 height 17
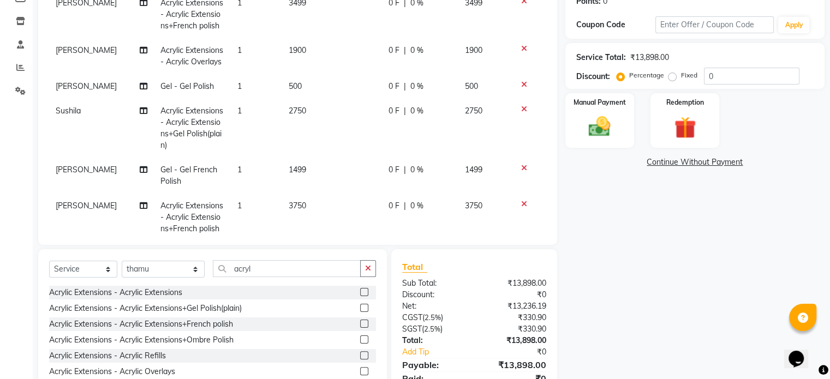
click at [360, 322] on label at bounding box center [364, 324] width 8 height 8
click at [360, 322] on input "checkbox" at bounding box center [363, 324] width 7 height 7
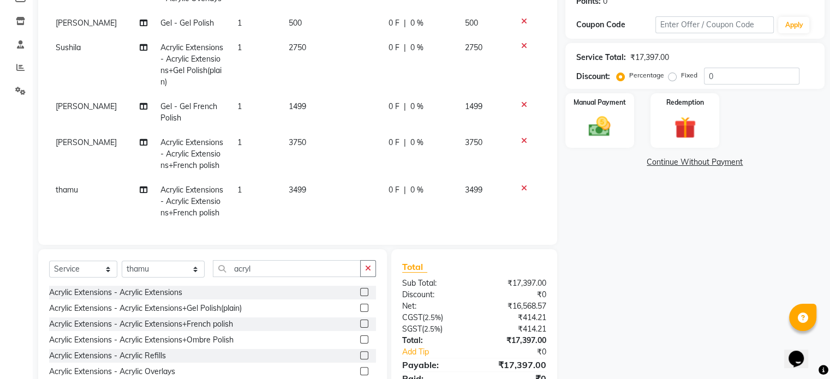
click at [313, 178] on td "3499" at bounding box center [332, 201] width 100 height 47
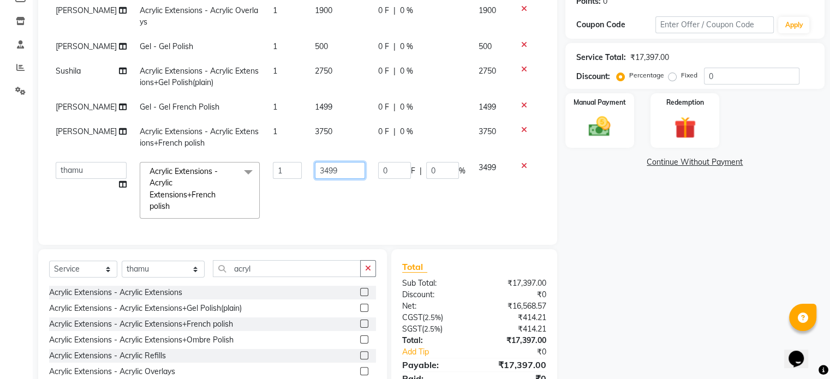
click at [315, 165] on input "3499" at bounding box center [340, 170] width 50 height 17
click at [159, 268] on select "Select Technician Abel Arohi Bharti Esther Gaina Holyson Juli Kasar Lata Moite …" at bounding box center [163, 269] width 83 height 17
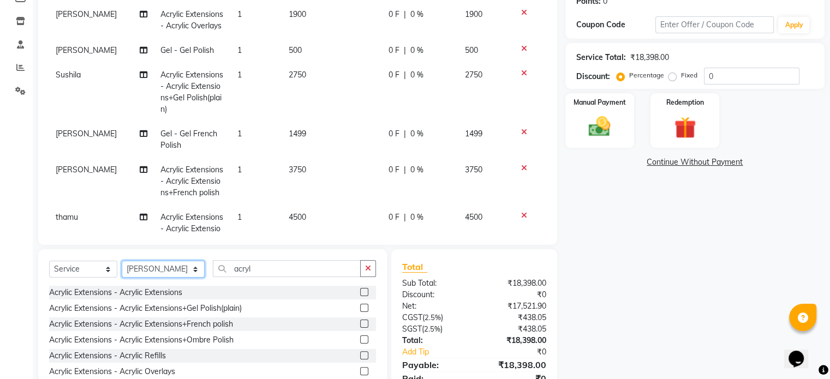
click at [122, 261] on select "Select Technician Abel Arohi Bharti Esther Gaina Holyson Juli Kasar Lata Moite …" at bounding box center [163, 269] width 83 height 17
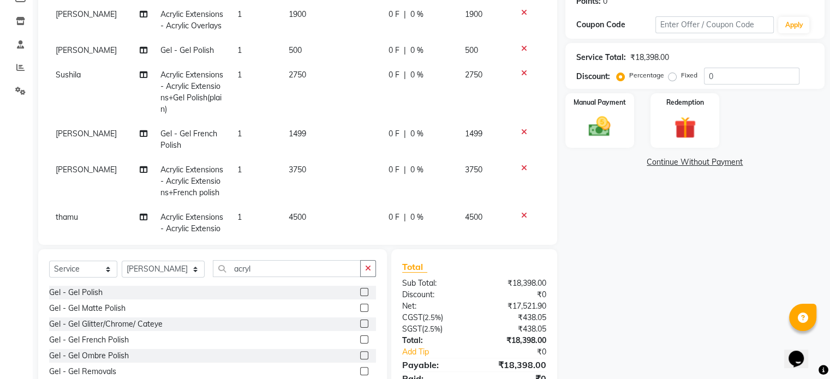
click at [360, 341] on label at bounding box center [364, 340] width 8 height 8
click at [360, 341] on input "checkbox" at bounding box center [363, 340] width 7 height 7
click at [164, 271] on select "Select Technician Abel Arohi Bharti Esther Gaina Holyson Juli Kasar Lata Moite …" at bounding box center [163, 269] width 83 height 17
click at [122, 261] on select "Select Technician Abel Arohi Bharti Esther Gaina Holyson Juli Kasar Lata Moite …" at bounding box center [163, 269] width 83 height 17
click at [264, 270] on input "acryl" at bounding box center [287, 268] width 148 height 17
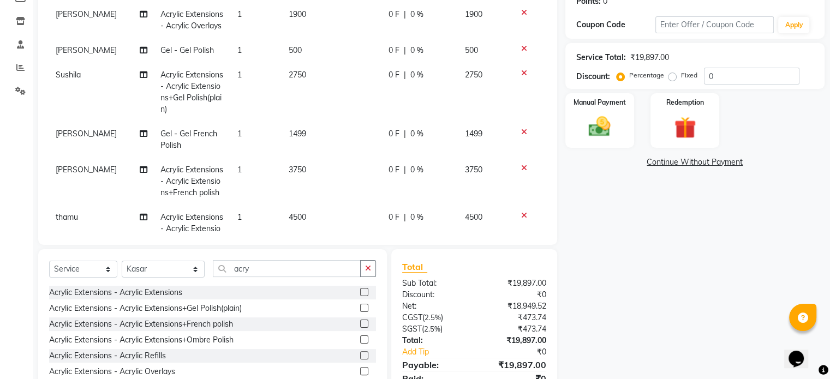
click at [360, 324] on label at bounding box center [364, 324] width 8 height 8
click at [360, 324] on input "checkbox" at bounding box center [363, 324] width 7 height 7
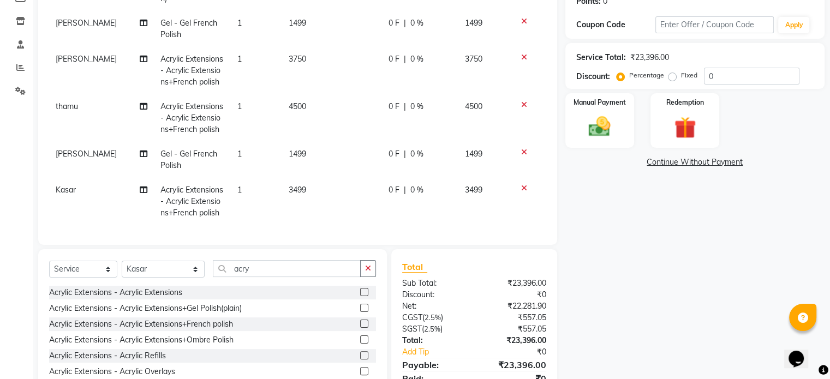
click at [328, 178] on td "3499" at bounding box center [332, 201] width 100 height 47
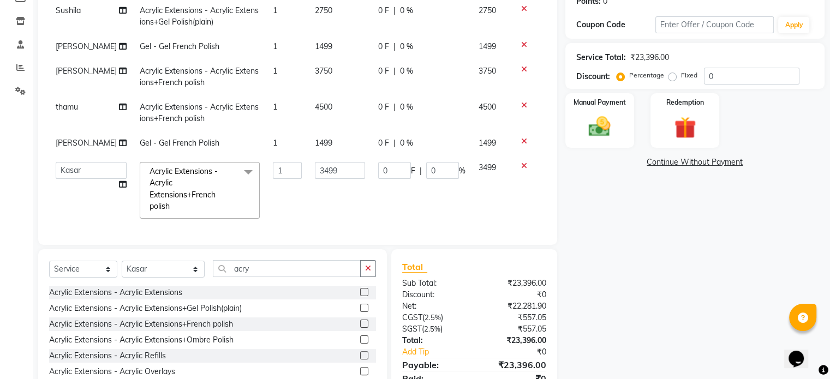
scroll to position [112, 0]
drag, startPoint x: 310, startPoint y: 163, endPoint x: 356, endPoint y: 163, distance: 45.8
click at [354, 162] on input "3499" at bounding box center [340, 170] width 50 height 17
click at [180, 268] on select "Select Technician Abel Arohi Bharti Esther Gaina Holyson Juli Kasar Lata Moite …" at bounding box center [163, 269] width 83 height 17
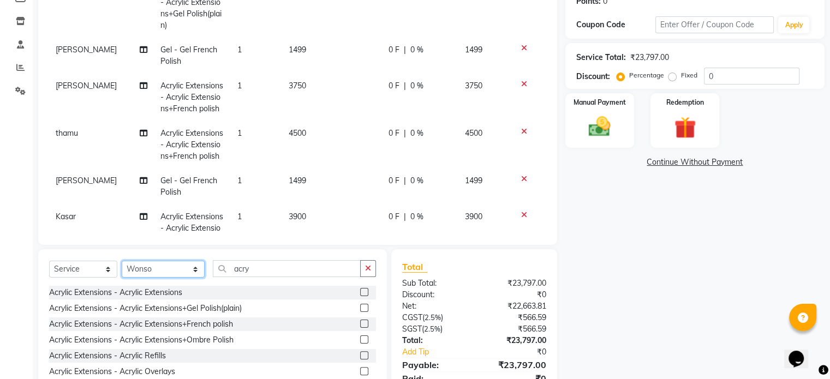
click at [122, 261] on select "Select Technician Abel Arohi Bharti Esther Gaina Holyson Juli Kasar Lata Moite …" at bounding box center [163, 269] width 83 height 17
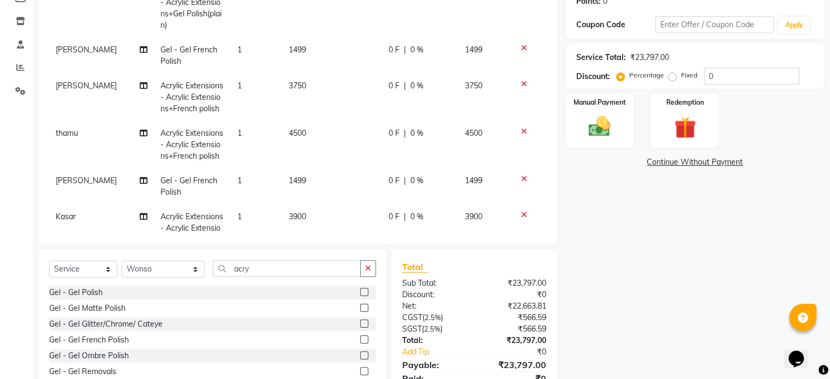
click at [360, 292] on label at bounding box center [364, 292] width 8 height 8
click at [360, 292] on input "checkbox" at bounding box center [363, 292] width 7 height 7
click at [158, 271] on select "Select Technician Abel Arohi Bharti Esther Gaina Holyson Juli Kasar Lata Moite …" at bounding box center [163, 269] width 83 height 17
click at [122, 261] on select "Select Technician Abel Arohi Bharti Esther Gaina Holyson Juli Kasar Lata Moite …" at bounding box center [163, 269] width 83 height 17
click at [360, 291] on label at bounding box center [364, 292] width 8 height 8
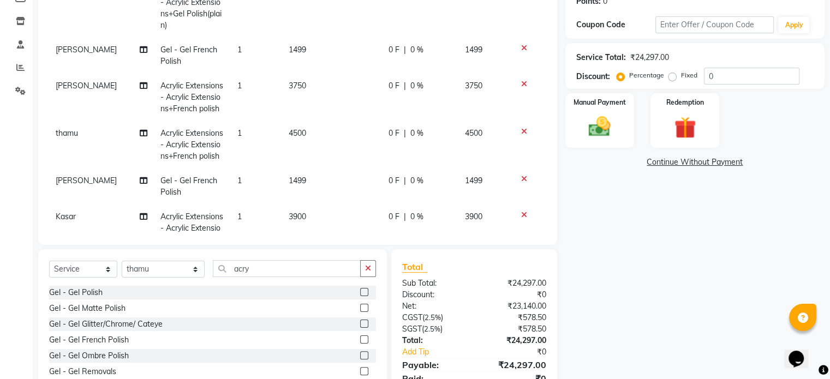
click at [360, 291] on input "checkbox" at bounding box center [363, 292] width 7 height 7
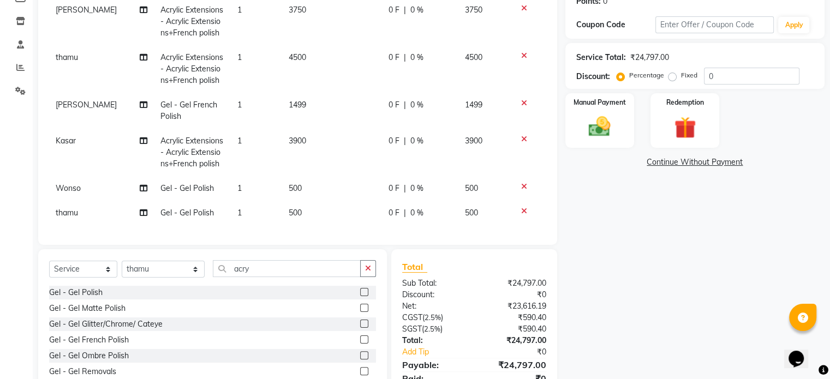
click at [318, 201] on td "500" at bounding box center [332, 213] width 100 height 25
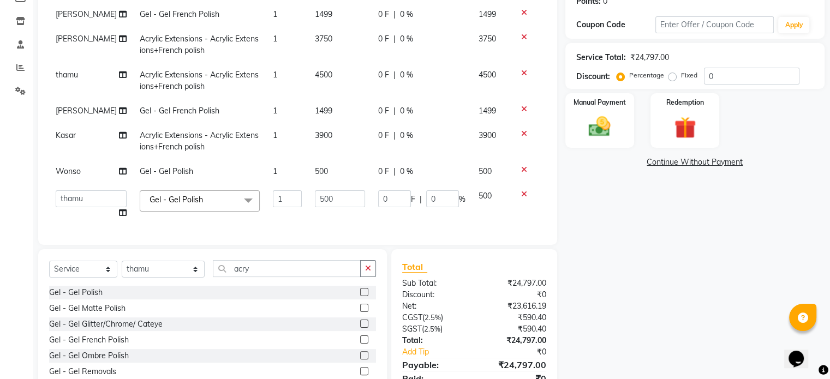
scroll to position [145, 0]
click at [315, 191] on input "500" at bounding box center [340, 198] width 50 height 17
click at [170, 275] on select "Select Technician Abel Arohi Bharti Esther Gaina Holyson Juli Kasar Lata Moite …" at bounding box center [163, 269] width 83 height 17
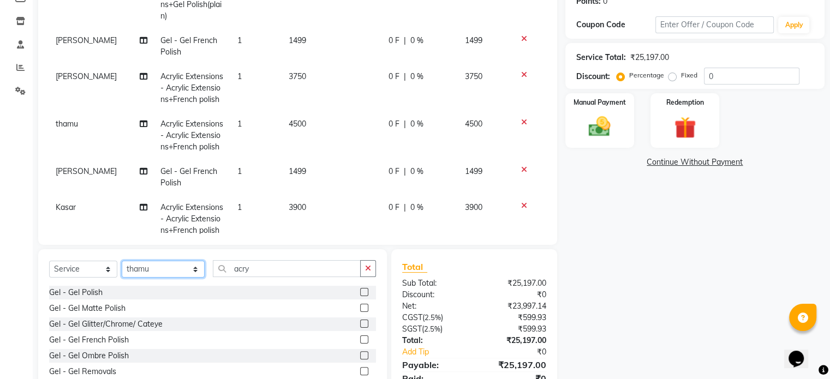
scroll to position [179, 0]
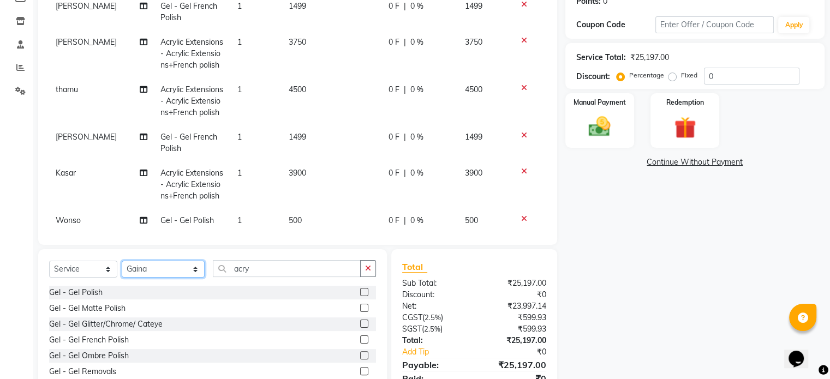
click at [122, 261] on select "Select Technician Abel Arohi Bharti Esther Gaina Holyson Juli Kasar Lata Moite …" at bounding box center [163, 269] width 83 height 17
click at [360, 292] on label at bounding box center [364, 292] width 8 height 8
click at [360, 292] on input "checkbox" at bounding box center [363, 292] width 7 height 7
click at [138, 270] on select "Select Technician Abel Arohi Bharti Esther Gaina Holyson Juli Kasar Lata Moite …" at bounding box center [163, 269] width 83 height 17
click at [122, 261] on select "Select Technician Abel Arohi Bharti Esther Gaina Holyson Juli Kasar Lata Moite …" at bounding box center [163, 269] width 83 height 17
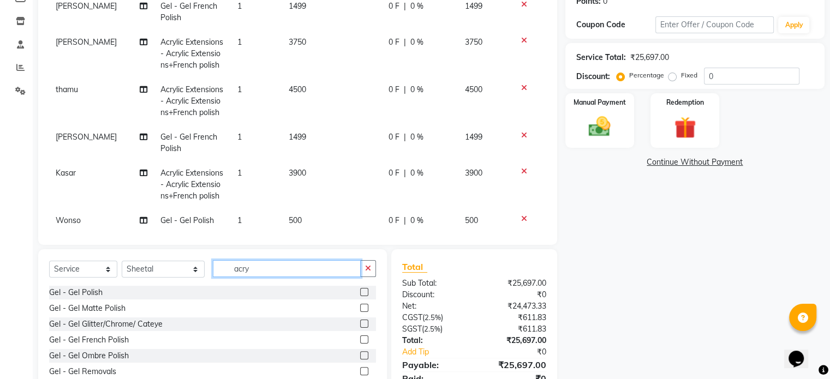
click at [259, 268] on input "acry" at bounding box center [287, 268] width 148 height 17
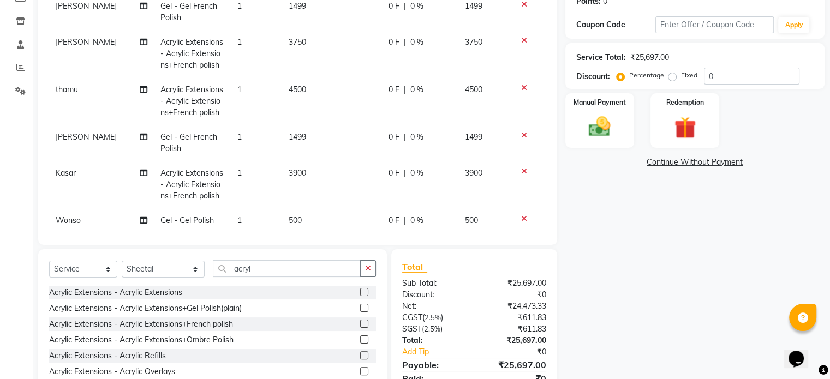
click at [360, 308] on label at bounding box center [364, 308] width 8 height 8
click at [360, 308] on input "checkbox" at bounding box center [363, 308] width 7 height 7
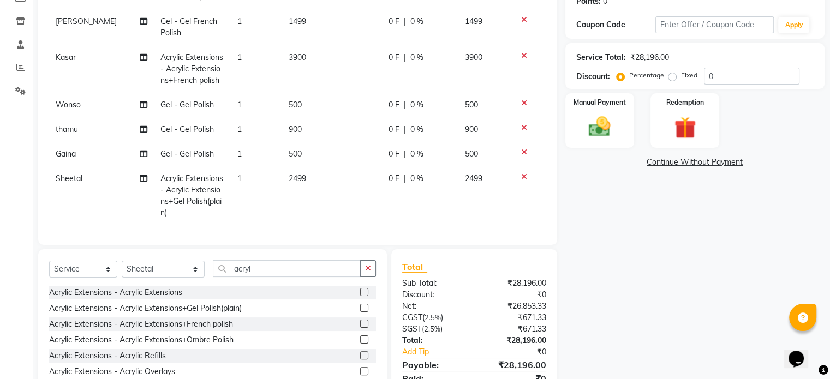
scroll to position [360, 0]
click at [330, 171] on td "2499" at bounding box center [332, 195] width 100 height 59
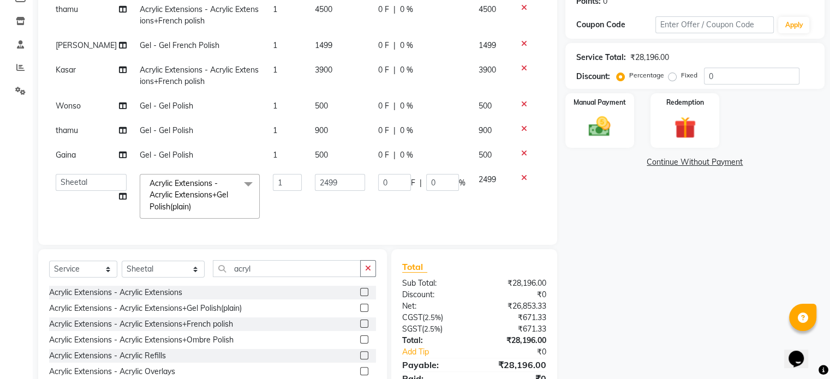
scroll to position [210, 0]
drag, startPoint x: 317, startPoint y: 171, endPoint x: 311, endPoint y: 171, distance: 6.0
click at [315, 174] on input "2499" at bounding box center [340, 182] width 50 height 17
click at [333, 176] on input "2499" at bounding box center [340, 182] width 50 height 17
click at [174, 268] on select "Select Technician Abel Arohi Bharti Esther Gaina Holyson Juli Kasar Lata Moite …" at bounding box center [163, 269] width 83 height 17
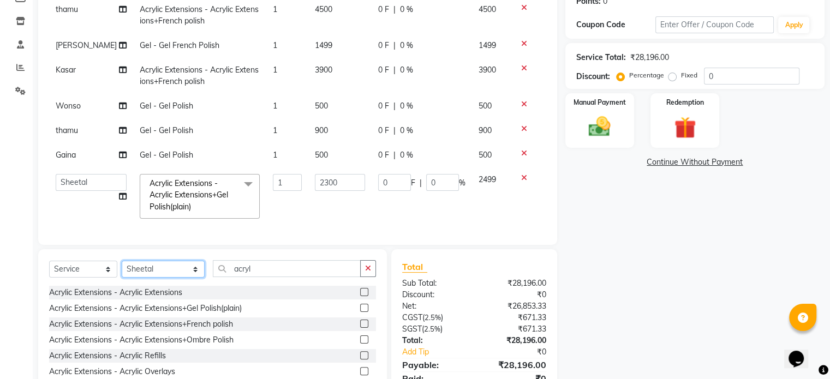
scroll to position [278, 0]
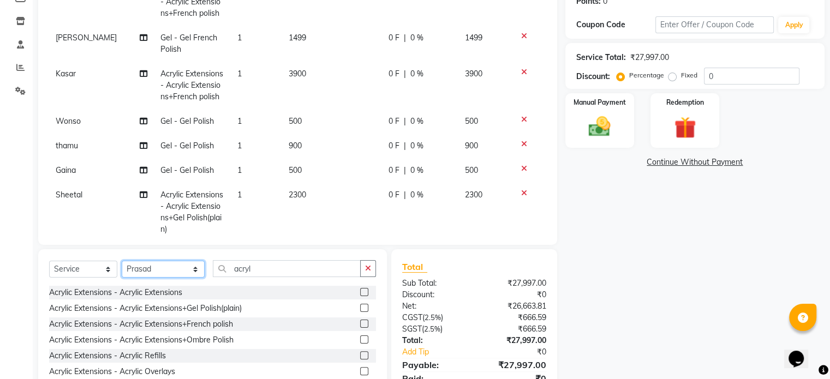
click at [122, 261] on select "Select Technician Abel Arohi Bharti Esther Gaina Holyson Juli Kasar Lata Moite …" at bounding box center [163, 269] width 83 height 17
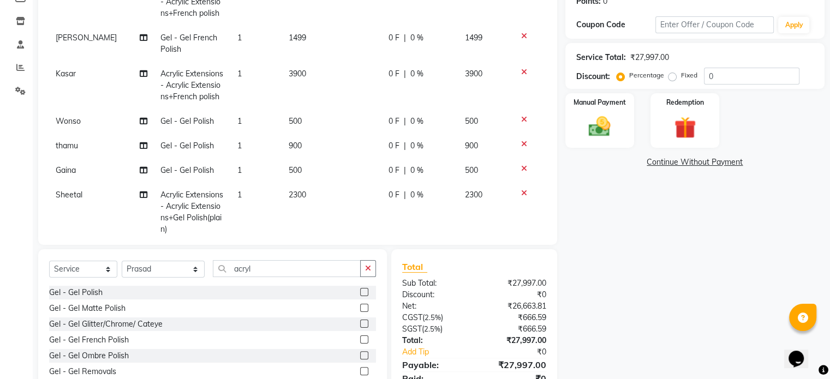
click at [360, 322] on label at bounding box center [364, 324] width 8 height 8
click at [360, 322] on input "checkbox" at bounding box center [363, 324] width 7 height 7
click at [618, 130] on img at bounding box center [599, 127] width 37 height 26
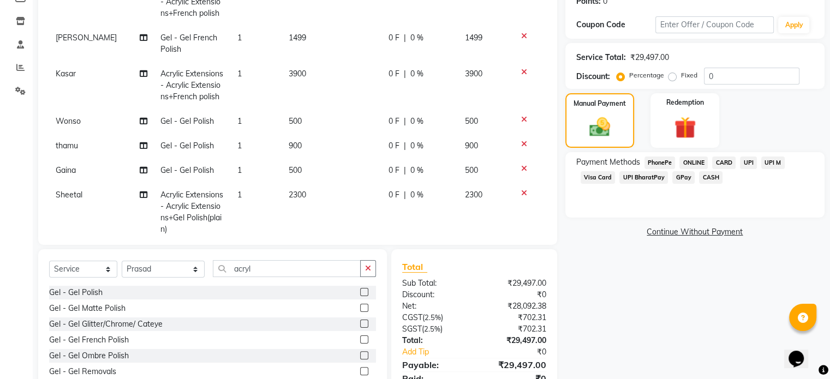
click at [707, 180] on span "CASH" at bounding box center [710, 177] width 23 height 13
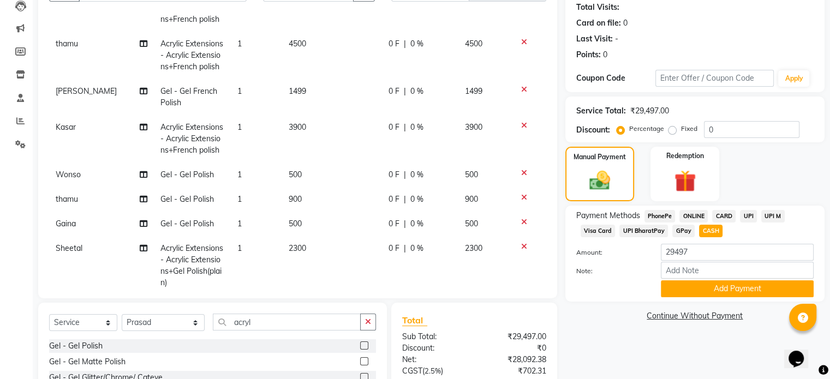
scroll to position [130, 0]
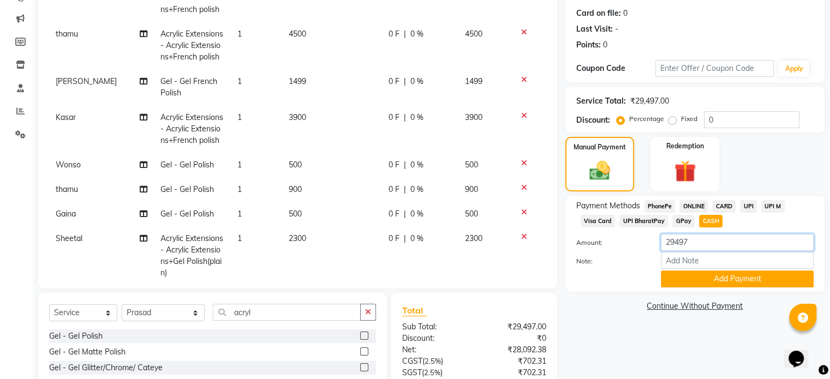
drag, startPoint x: 692, startPoint y: 242, endPoint x: 590, endPoint y: 224, distance: 103.0
click at [592, 224] on div "Payment Methods PhonePe ONLINE CARD UPI UPI M Visa Card UPI BharatPay GPay CASH…" at bounding box center [694, 243] width 237 height 87
click at [733, 285] on button "Add Payment" at bounding box center [737, 279] width 153 height 17
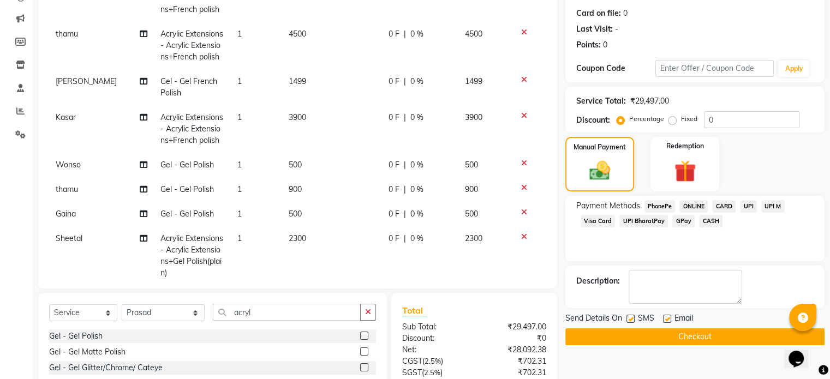
click at [745, 207] on span "UPI" at bounding box center [748, 206] width 17 height 13
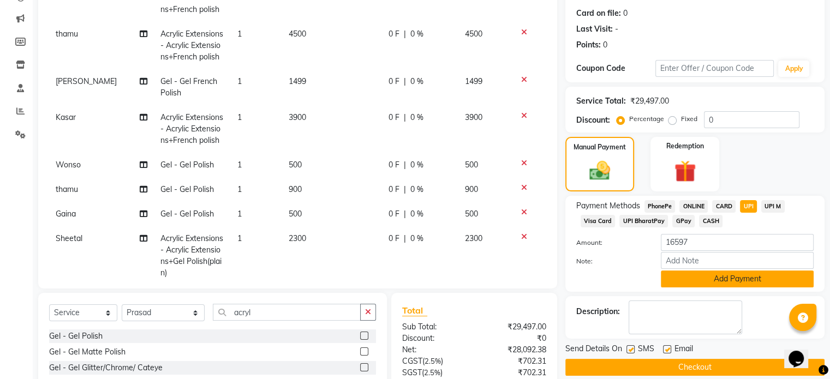
click at [754, 277] on button "Add Payment" at bounding box center [737, 279] width 153 height 17
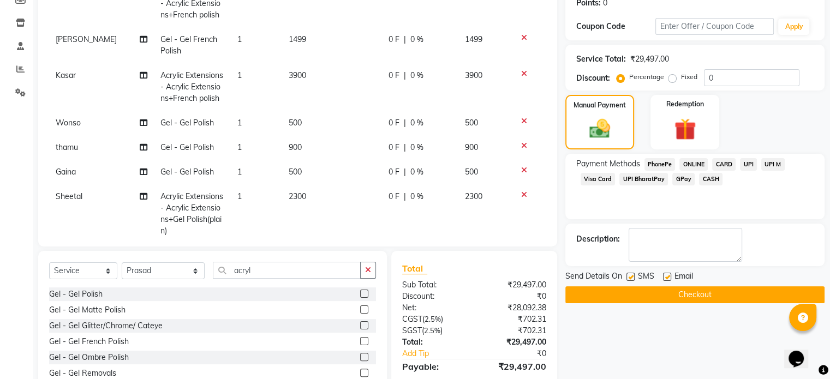
scroll to position [173, 0]
click at [727, 292] on button "Checkout" at bounding box center [694, 294] width 259 height 17
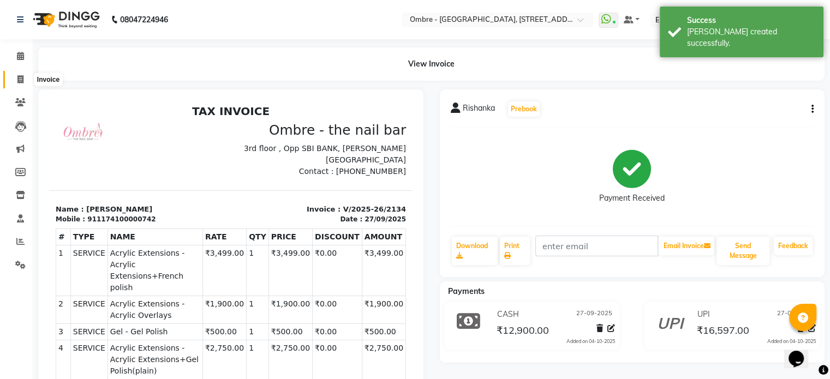
click at [25, 79] on span at bounding box center [20, 80] width 19 height 13
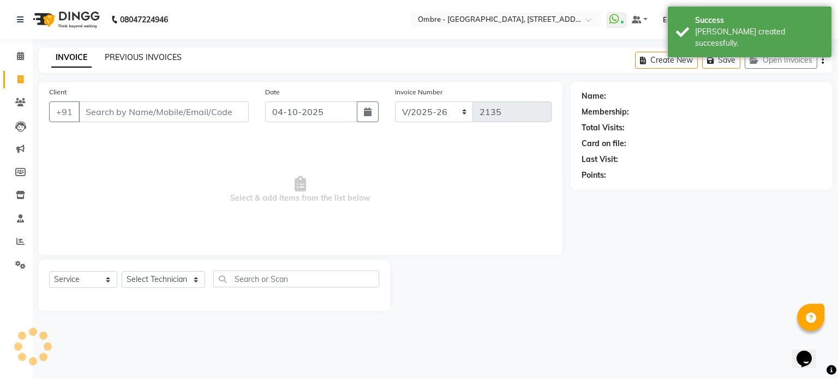
click at [149, 58] on link "PREVIOUS INVOICES" at bounding box center [143, 57] width 77 height 10
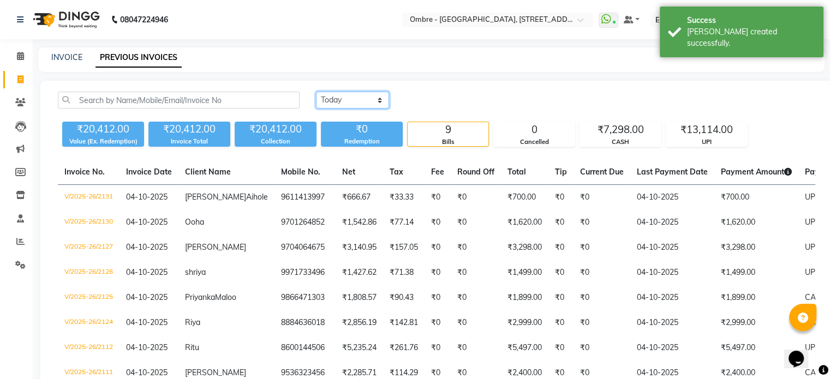
click at [327, 100] on select "Today Yesterday Custom Range" at bounding box center [352, 100] width 73 height 17
click at [316, 92] on select "Today Yesterday Custom Range" at bounding box center [352, 100] width 73 height 17
click at [451, 100] on input "04-10-2025" at bounding box center [441, 100] width 76 height 15
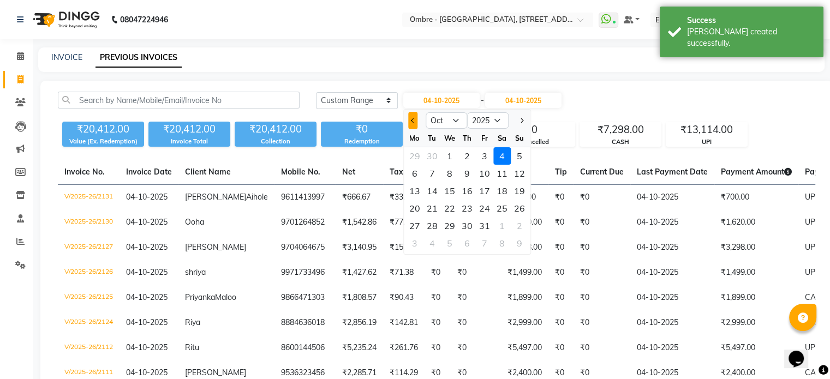
click at [414, 122] on button "Previous month" at bounding box center [412, 120] width 9 height 17
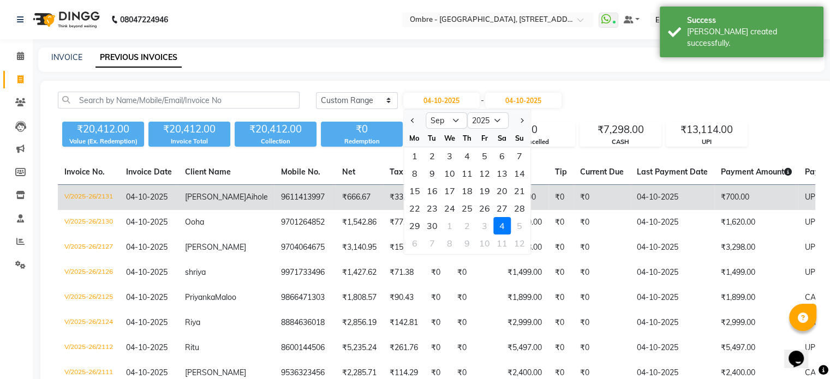
click at [497, 207] on div "27" at bounding box center [501, 208] width 17 height 17
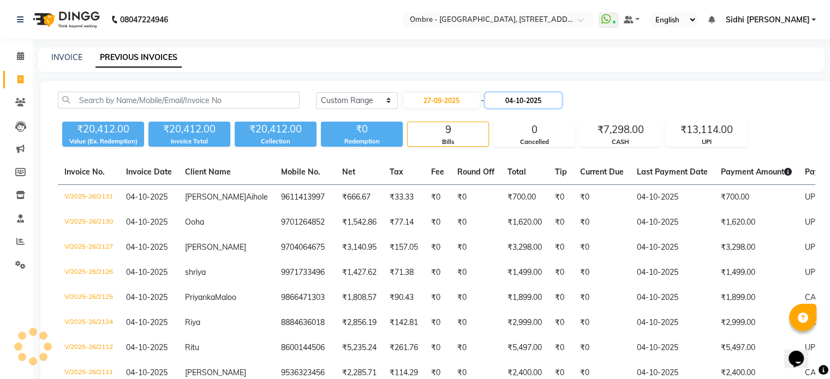
click at [504, 101] on input "04-10-2025" at bounding box center [523, 100] width 76 height 15
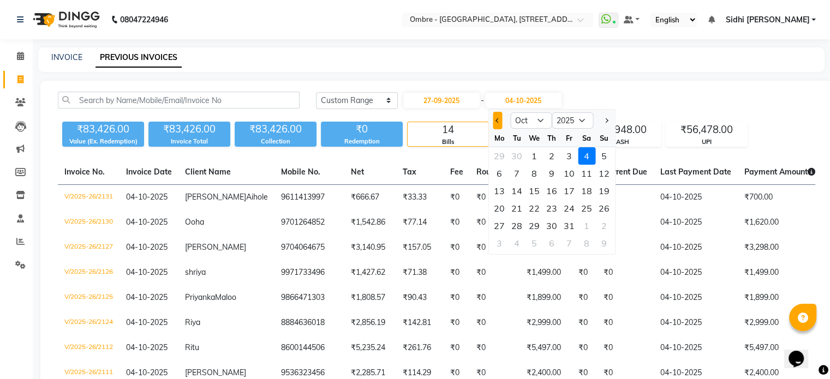
click at [499, 115] on button "Previous month" at bounding box center [497, 120] width 9 height 17
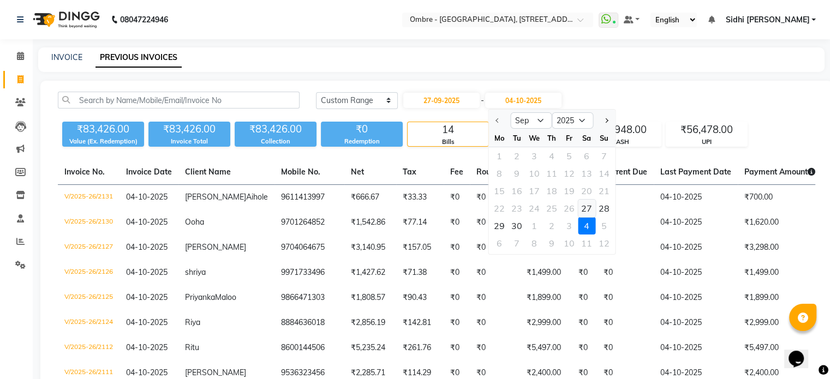
click at [587, 213] on div "27" at bounding box center [586, 208] width 17 height 17
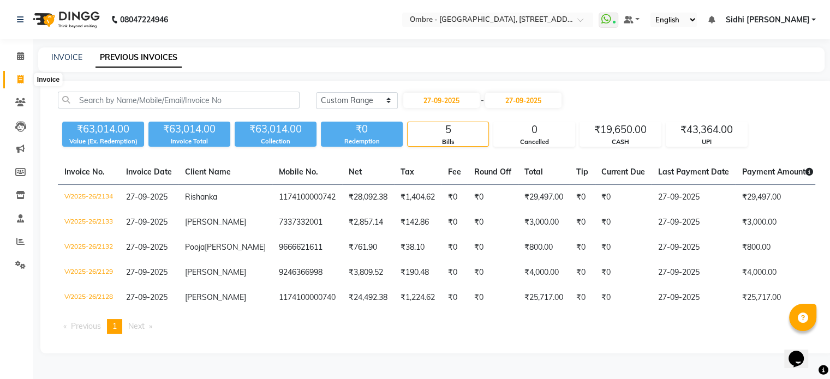
click at [14, 75] on span at bounding box center [20, 80] width 19 height 13
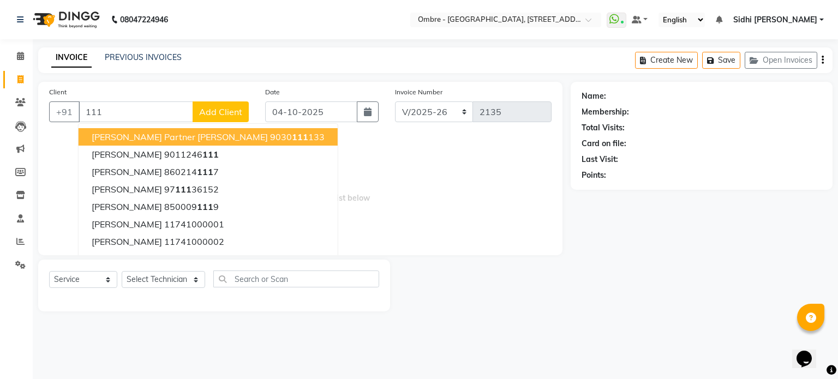
click at [201, 115] on span "Add Client" at bounding box center [220, 111] width 43 height 11
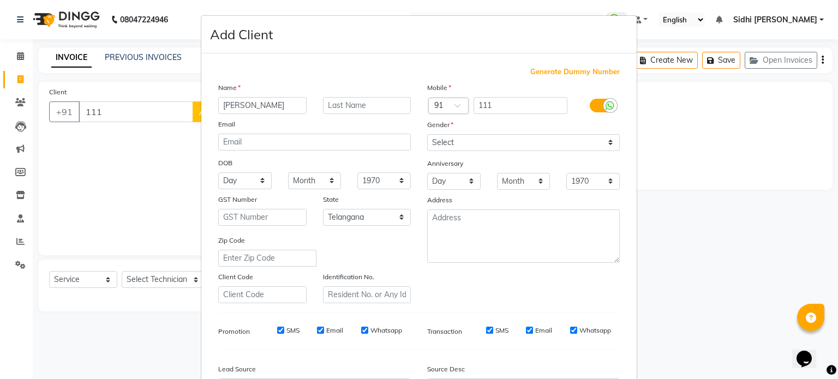
click at [565, 76] on div "Generate Dummy Number Name Shameen Email DOB Day 01 02 03 04 05 06 07 08 09 10 …" at bounding box center [419, 251] width 418 height 369
click at [565, 74] on span "Generate Dummy Number" at bounding box center [574, 72] width 89 height 11
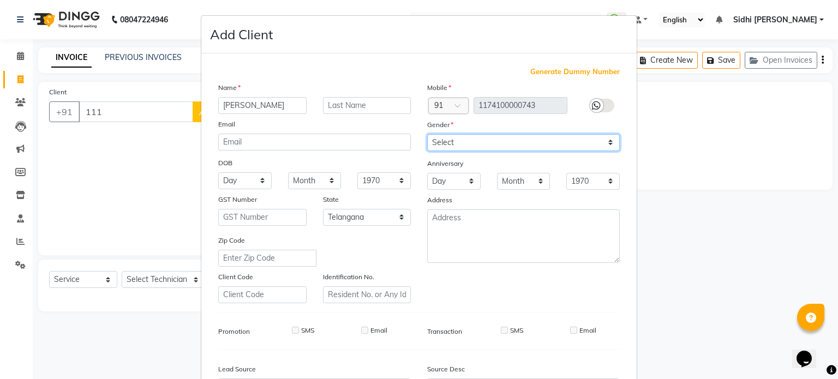
click at [557, 136] on select "Select Male Female Other Prefer Not To Say" at bounding box center [523, 142] width 193 height 17
click at [427, 135] on select "Select Male Female Other Prefer Not To Say" at bounding box center [523, 142] width 193 height 17
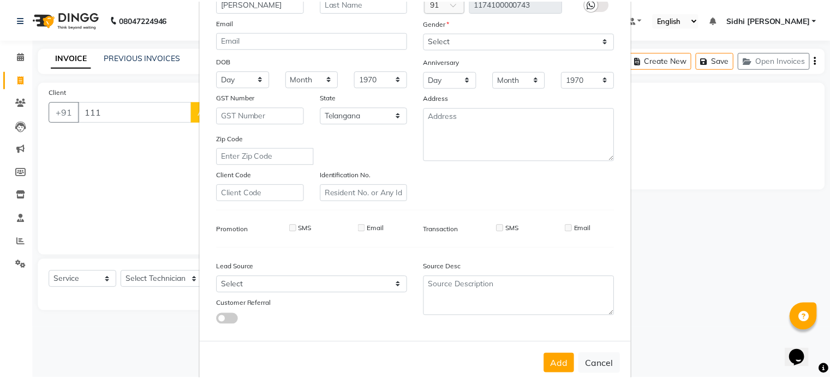
scroll to position [111, 0]
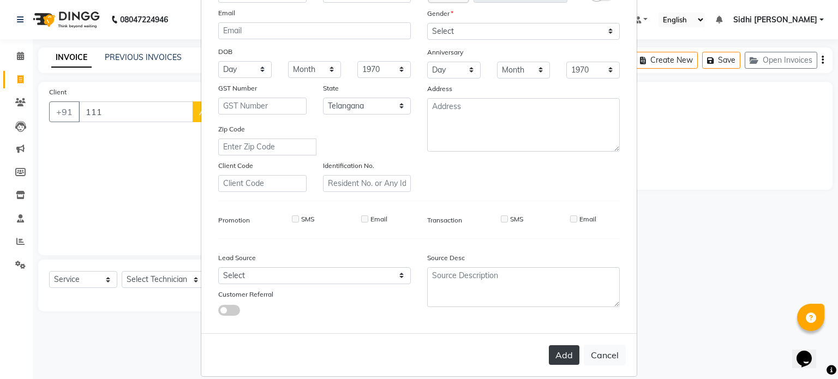
click at [563, 356] on button "Add" at bounding box center [564, 355] width 31 height 20
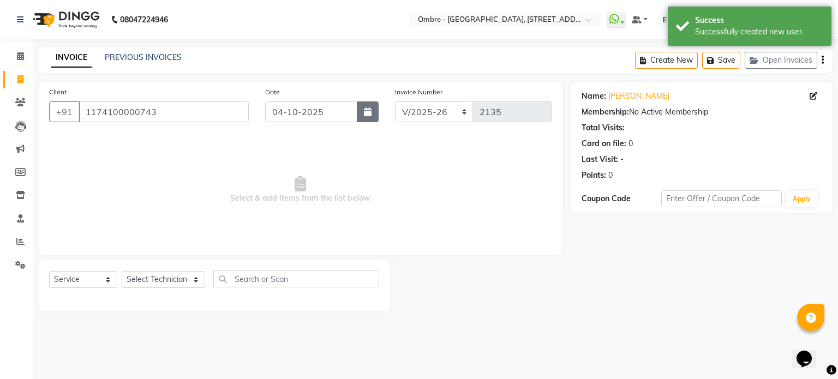
click at [376, 104] on button "button" at bounding box center [368, 111] width 22 height 21
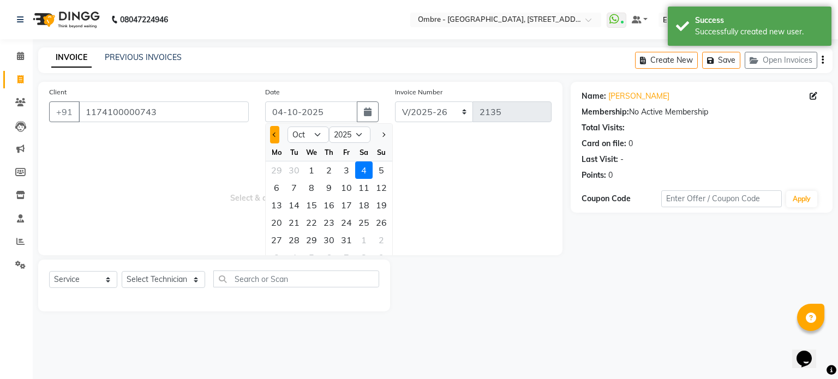
click at [273, 130] on button "Previous month" at bounding box center [274, 134] width 9 height 17
drag, startPoint x: 358, startPoint y: 222, endPoint x: 170, endPoint y: 272, distance: 194.3
click at [358, 222] on div "27" at bounding box center [363, 222] width 17 height 17
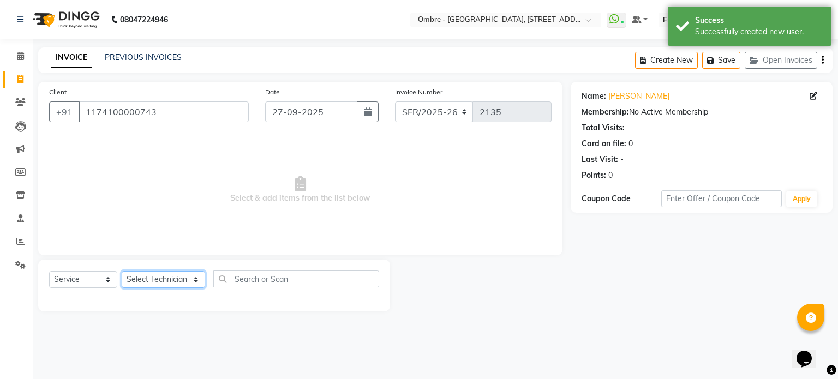
click at [155, 277] on select "Select Technician Abel Arohi Bharti Esther Gaina Holyson Juli Kasar Lata Moite …" at bounding box center [163, 279] width 83 height 17
click at [122, 272] on select "Select Technician Abel Arohi Bharti Esther Gaina Holyson Juli Kasar Lata Moite …" at bounding box center [163, 279] width 83 height 17
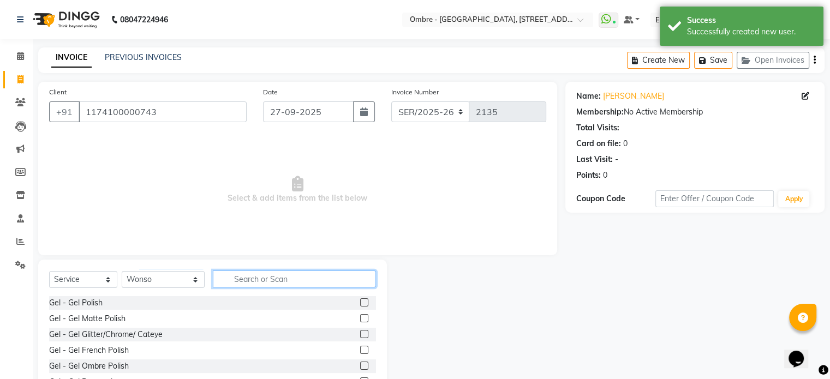
click at [268, 284] on input "text" at bounding box center [294, 279] width 163 height 17
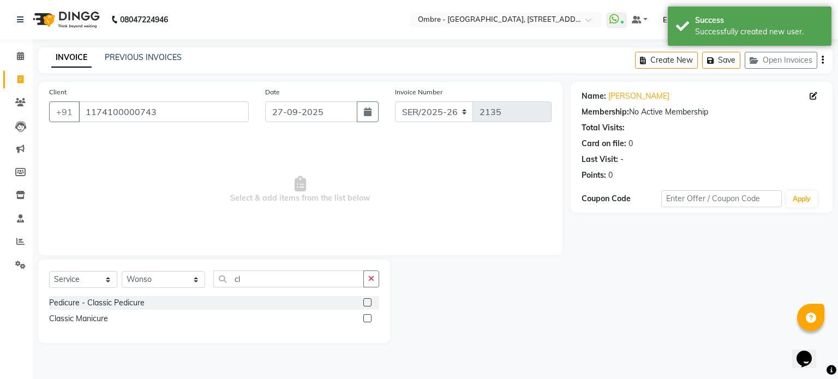
click at [369, 322] on div at bounding box center [366, 319] width 7 height 11
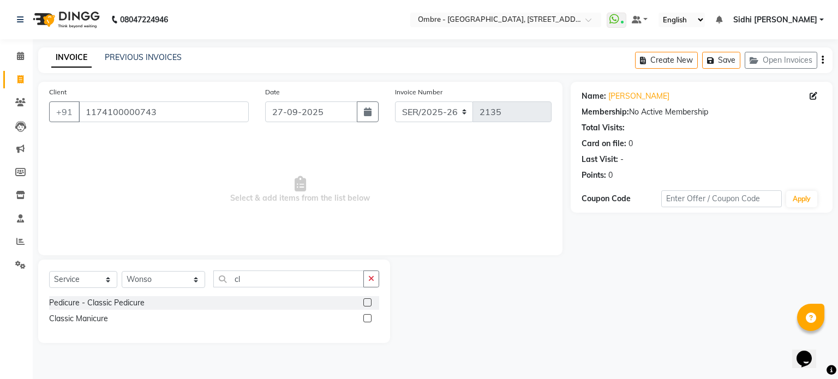
click at [369, 318] on label at bounding box center [367, 318] width 8 height 8
click at [369, 318] on input "checkbox" at bounding box center [366, 318] width 7 height 7
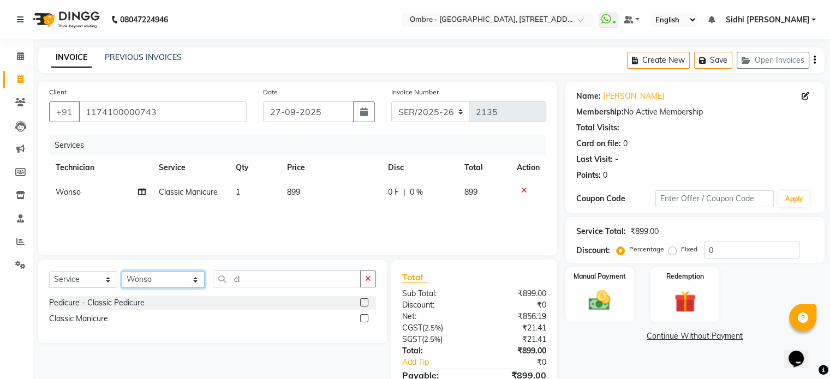
click at [171, 276] on select "Select Technician Abel Arohi Bharti Esther Gaina Holyson Juli Kasar Lata Moite …" at bounding box center [163, 279] width 83 height 17
click at [122, 272] on select "Select Technician Abel Arohi Bharti Esther Gaina Holyson Juli Kasar Lata Moite …" at bounding box center [163, 279] width 83 height 17
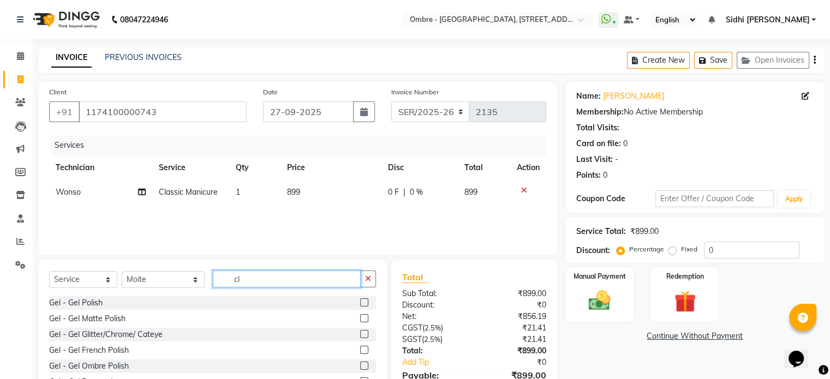
click at [249, 280] on input "cl" at bounding box center [287, 279] width 148 height 17
click at [249, 279] on input "cl" at bounding box center [287, 279] width 148 height 17
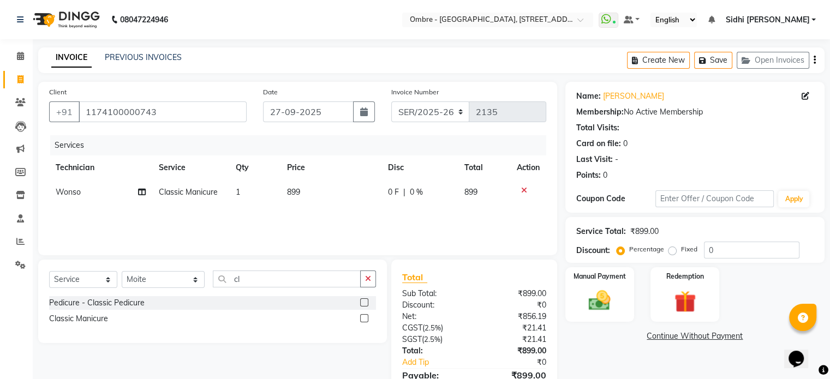
click at [365, 303] on label at bounding box center [364, 302] width 8 height 8
click at [365, 303] on input "checkbox" at bounding box center [363, 303] width 7 height 7
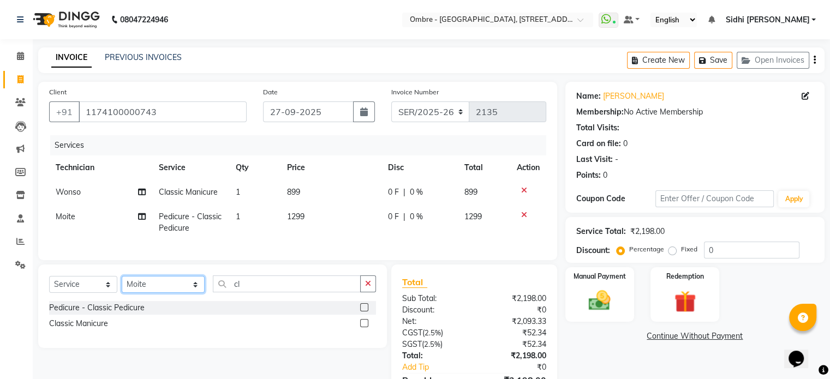
click at [175, 292] on select "Select Technician Abel Arohi Bharti Esther Gaina Holyson Juli Kasar Lata Moite …" at bounding box center [163, 284] width 83 height 17
click at [253, 286] on input "cl" at bounding box center [287, 284] width 148 height 17
click at [358, 331] on div "Classic Manicure" at bounding box center [212, 324] width 327 height 14
click at [360, 327] on label at bounding box center [364, 323] width 8 height 8
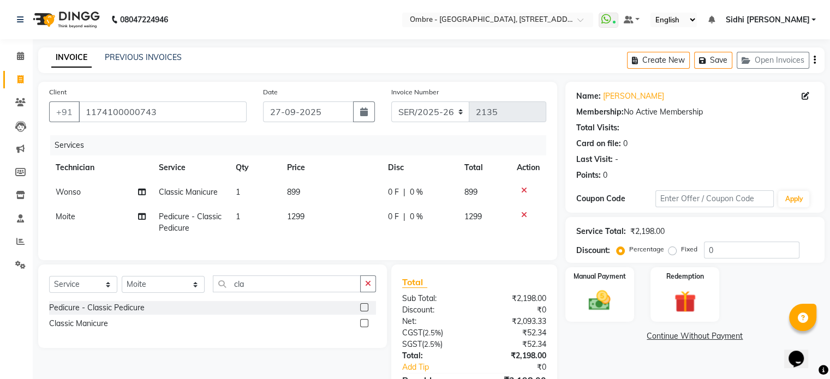
click at [360, 327] on input "checkbox" at bounding box center [363, 323] width 7 height 7
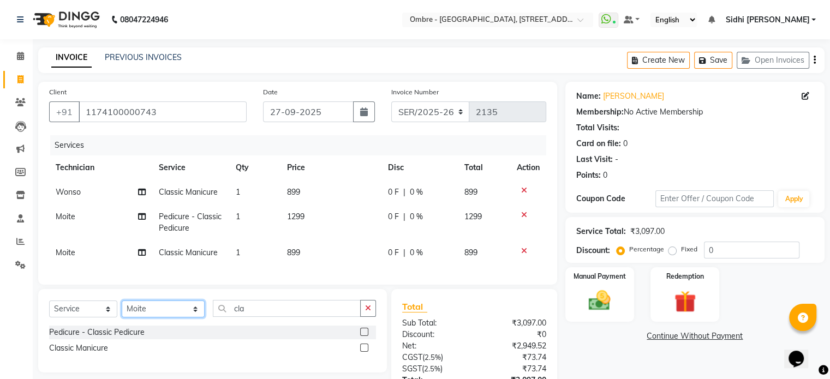
click at [178, 318] on select "Select Technician Abel Arohi Bharti Esther Gaina Holyson Juli Kasar Lata Moite …" at bounding box center [163, 309] width 83 height 17
click at [122, 310] on select "Select Technician Abel Arohi Bharti Esther Gaina Holyson Juli Kasar Lata Moite …" at bounding box center [163, 309] width 83 height 17
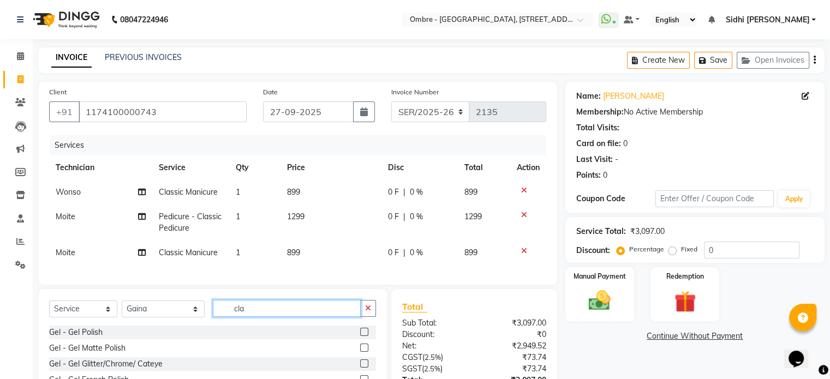
click at [255, 314] on input "cla" at bounding box center [287, 308] width 148 height 17
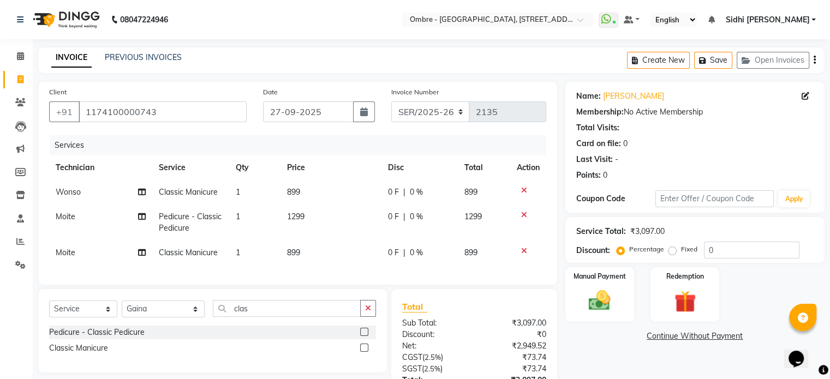
click at [366, 336] on label at bounding box center [364, 332] width 8 height 8
click at [366, 336] on input "checkbox" at bounding box center [363, 332] width 7 height 7
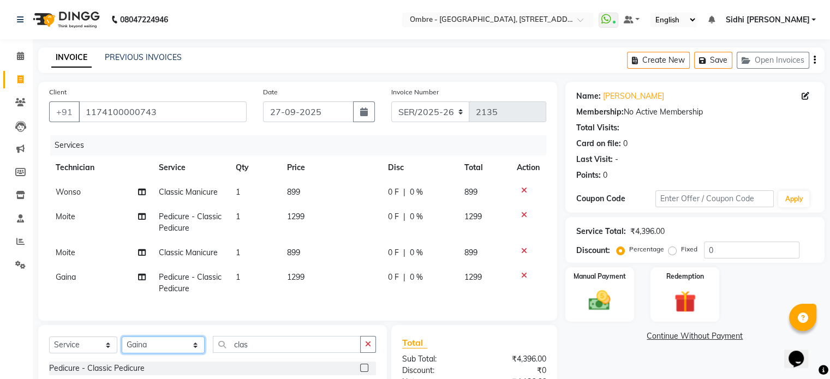
click at [174, 349] on select "Select Technician Abel Arohi Bharti Esther Gaina Holyson Juli Kasar Lata Moite …" at bounding box center [163, 345] width 83 height 17
click at [122, 346] on select "Select Technician Abel Arohi Bharti Esther Gaina Holyson Juli Kasar Lata Moite …" at bounding box center [163, 345] width 83 height 17
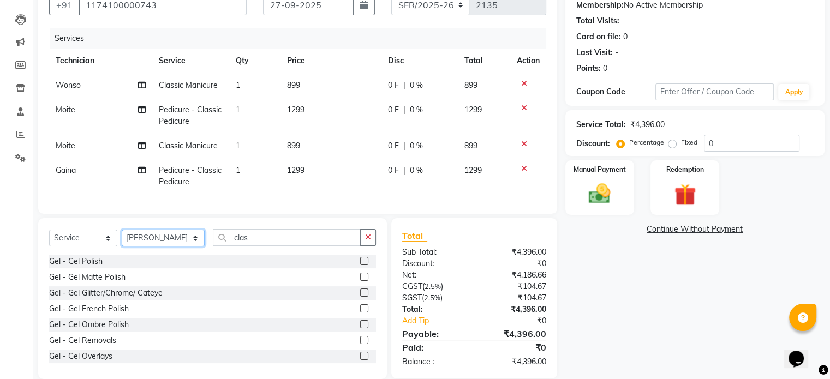
scroll to position [115, 0]
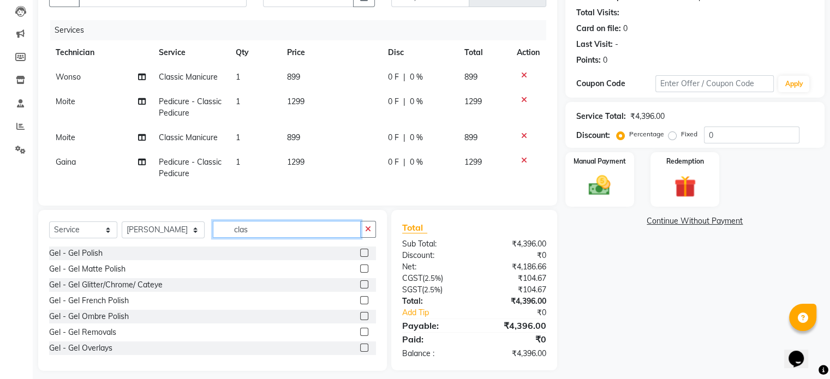
click at [296, 238] on input "clas" at bounding box center [287, 229] width 148 height 17
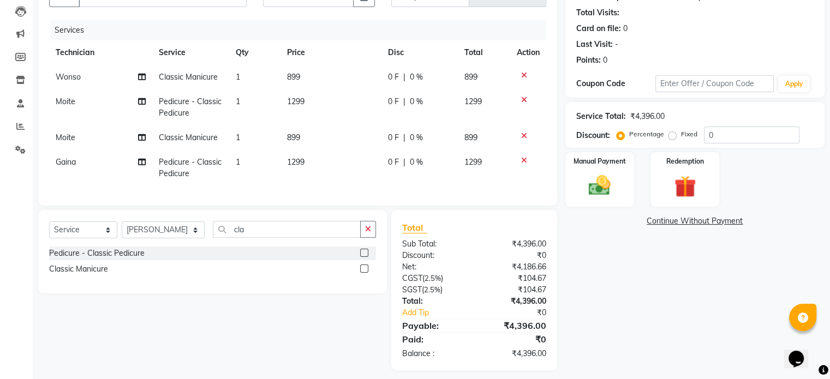
click at [361, 273] on label at bounding box center [364, 269] width 8 height 8
click at [361, 273] on input "checkbox" at bounding box center [363, 269] width 7 height 7
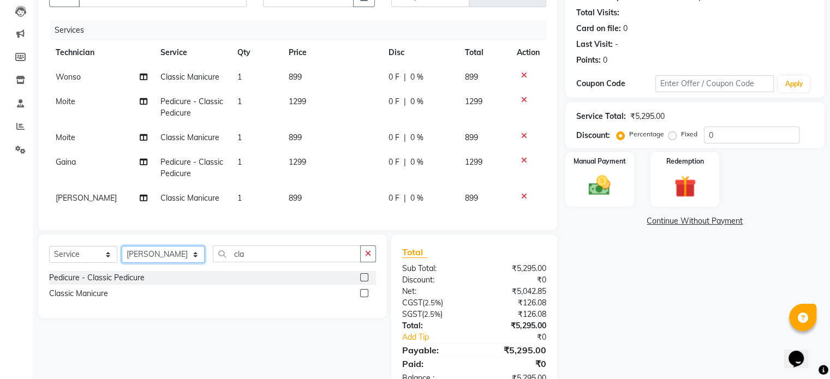
click at [175, 263] on select "Select Technician Abel Arohi Bharti Esther Gaina Holyson Juli Kasar Lata Moite …" at bounding box center [163, 254] width 83 height 17
click at [122, 255] on select "Select Technician Abel Arohi Bharti Esther Gaina Holyson Juli Kasar Lata Moite …" at bounding box center [163, 254] width 83 height 17
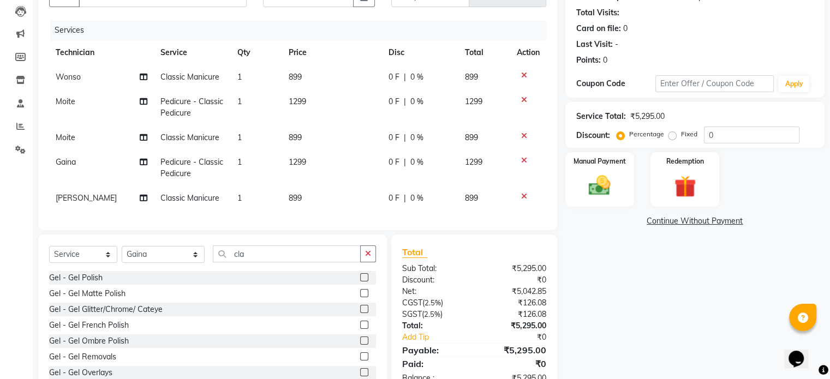
click at [258, 160] on td "1" at bounding box center [256, 168] width 51 height 36
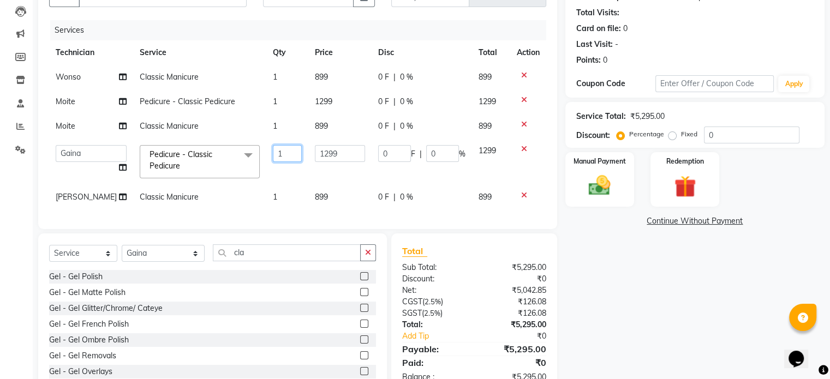
click at [276, 159] on input "1" at bounding box center [287, 153] width 29 height 17
click at [162, 262] on select "Select Technician Abel Arohi Bharti Esther Gaina Holyson Juli Kasar Lata Moite …" at bounding box center [163, 253] width 83 height 17
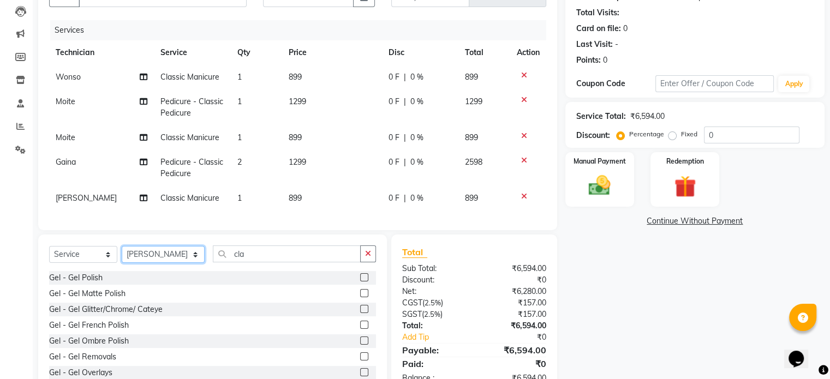
click at [122, 255] on select "Select Technician Abel Arohi Bharti Esther Gaina Holyson Juli Kasar Lata Moite …" at bounding box center [163, 254] width 83 height 17
click at [360, 282] on label at bounding box center [364, 277] width 8 height 8
click at [360, 282] on input "checkbox" at bounding box center [363, 277] width 7 height 7
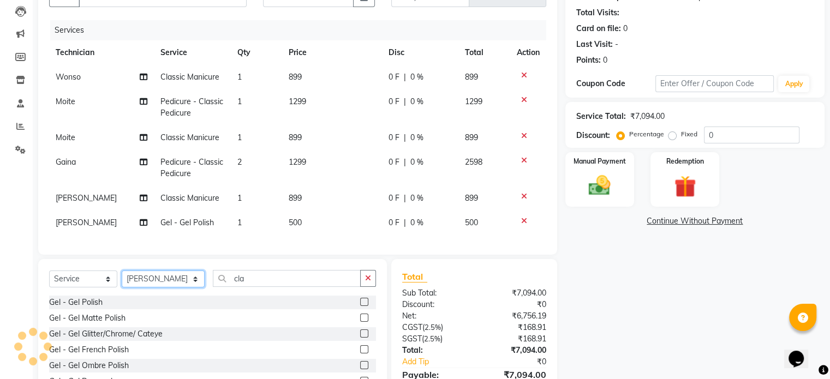
click at [177, 285] on select "Select Technician Abel Arohi Bharti Esther Gaina Holyson Juli Kasar Lata Moite …" at bounding box center [163, 279] width 83 height 17
click at [122, 279] on select "Select Technician Abel Arohi Bharti Esther Gaina Holyson Juli Kasar Lata Moite …" at bounding box center [163, 279] width 83 height 17
click at [360, 306] on label at bounding box center [364, 302] width 8 height 8
click at [360, 306] on input "checkbox" at bounding box center [363, 302] width 7 height 7
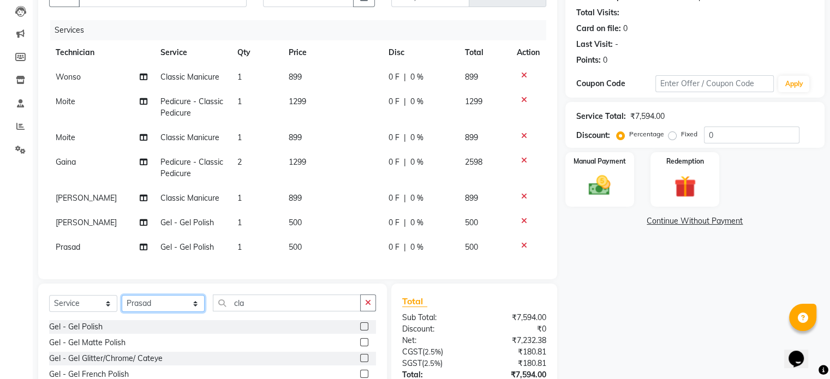
click at [166, 312] on select "Select Technician Abel Arohi Bharti Esther Gaina Holyson Juli Kasar Lata Moite …" at bounding box center [163, 303] width 83 height 17
click at [122, 304] on select "Select Technician Abel Arohi Bharti Esther Gaina Holyson Juli Kasar Lata Moite …" at bounding box center [163, 303] width 83 height 17
click at [360, 331] on label at bounding box center [364, 326] width 8 height 8
click at [360, 331] on input "checkbox" at bounding box center [363, 327] width 7 height 7
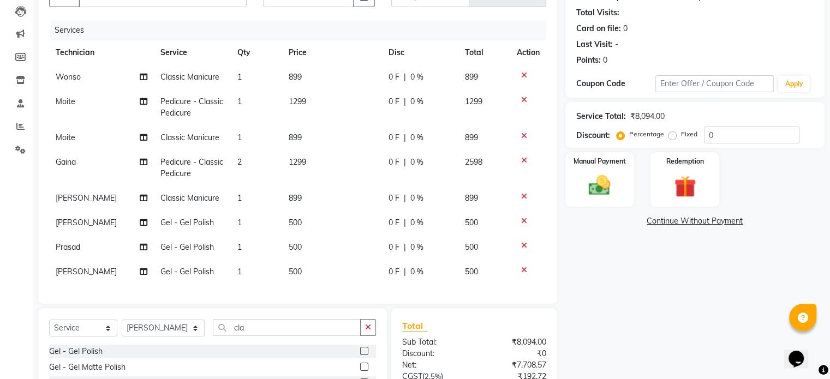
scroll to position [8, 0]
click at [171, 327] on select "Select Technician Abel Arohi Bharti Esther Gaina Holyson Juli Kasar Lata Moite …" at bounding box center [163, 328] width 83 height 17
click at [122, 320] on select "Select Technician Abel Arohi Bharti Esther Gaina Holyson Juli Kasar Lata Moite …" at bounding box center [163, 328] width 83 height 17
click at [360, 355] on label at bounding box center [364, 351] width 8 height 8
click at [360, 355] on input "checkbox" at bounding box center [363, 351] width 7 height 7
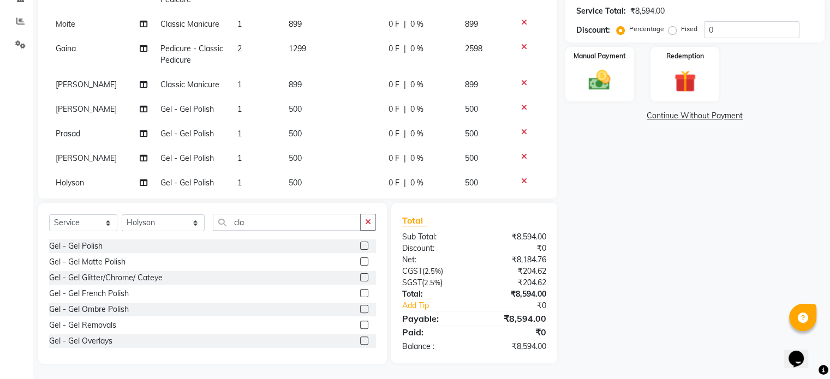
scroll to position [33, 0]
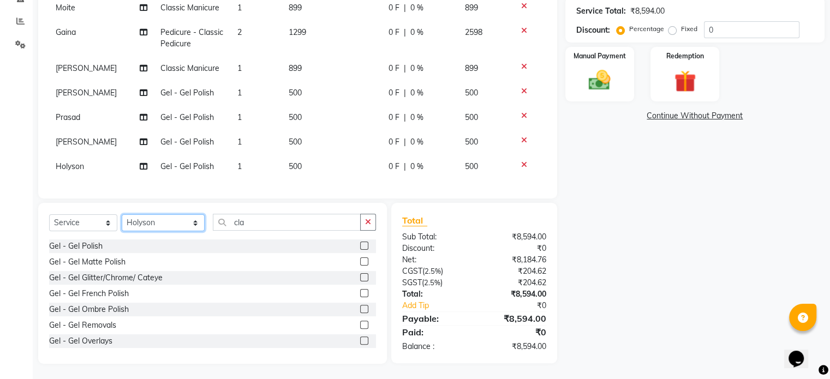
click at [142, 225] on select "Select Technician Abel Arohi Bharti Esther Gaina Holyson Juli Kasar Lata Moite …" at bounding box center [163, 222] width 83 height 17
click at [122, 215] on select "Select Technician Abel Arohi Bharti Esther Gaina Holyson Juli Kasar Lata Moite …" at bounding box center [163, 222] width 83 height 17
click at [360, 246] on label at bounding box center [364, 246] width 8 height 8
click at [360, 246] on input "checkbox" at bounding box center [363, 246] width 7 height 7
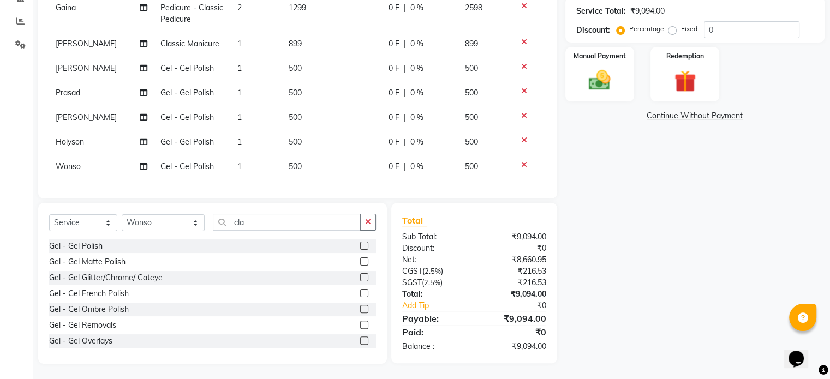
click at [302, 154] on td "500" at bounding box center [332, 166] width 100 height 25
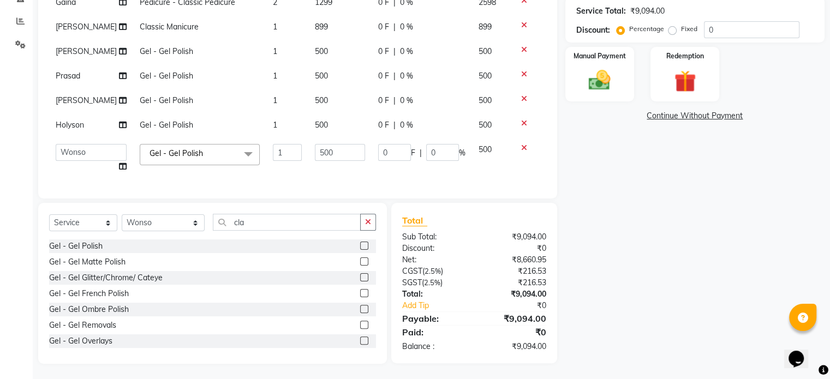
scroll to position [51, 0]
click at [315, 148] on input "500" at bounding box center [340, 152] width 50 height 17
click at [151, 221] on select "Select Technician Abel Arohi Bharti Esther Gaina Holyson Juli Kasar Lata Moite …" at bounding box center [163, 222] width 83 height 17
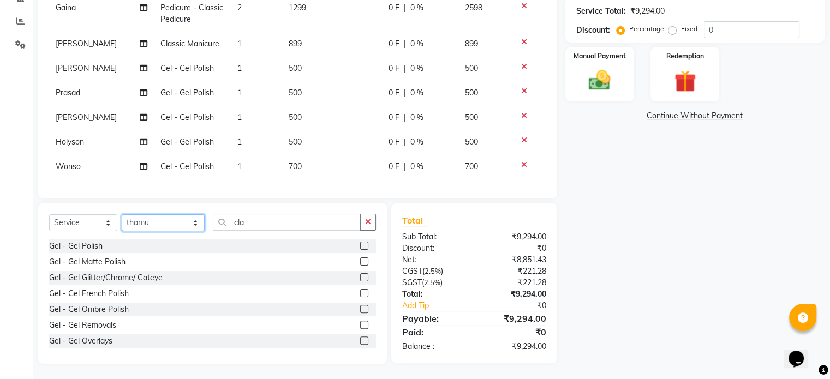
click at [122, 215] on select "Select Technician Abel Arohi Bharti Esther Gaina Holyson Juli Kasar Lata Moite …" at bounding box center [163, 222] width 83 height 17
click at [222, 225] on input "cla" at bounding box center [287, 222] width 148 height 17
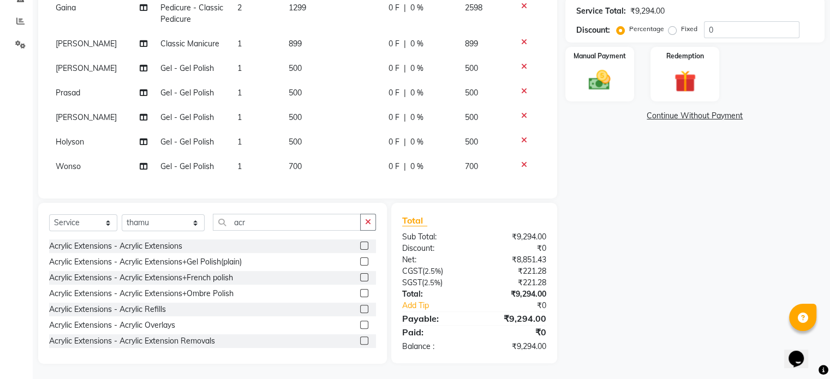
click at [360, 264] on label at bounding box center [364, 262] width 8 height 8
click at [360, 264] on input "checkbox" at bounding box center [363, 262] width 7 height 7
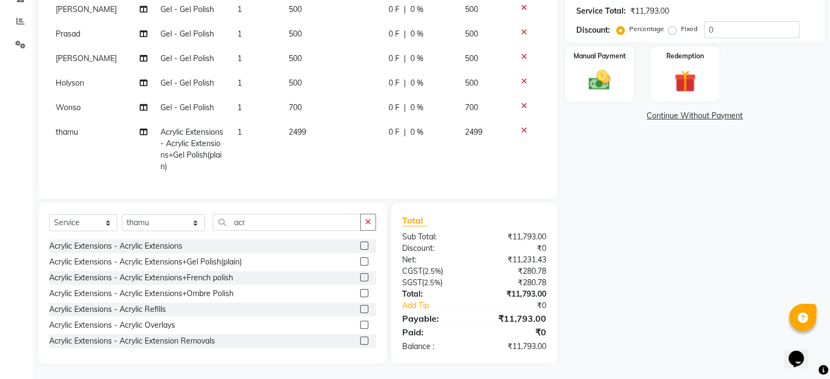
click at [323, 136] on td "2499" at bounding box center [332, 149] width 100 height 59
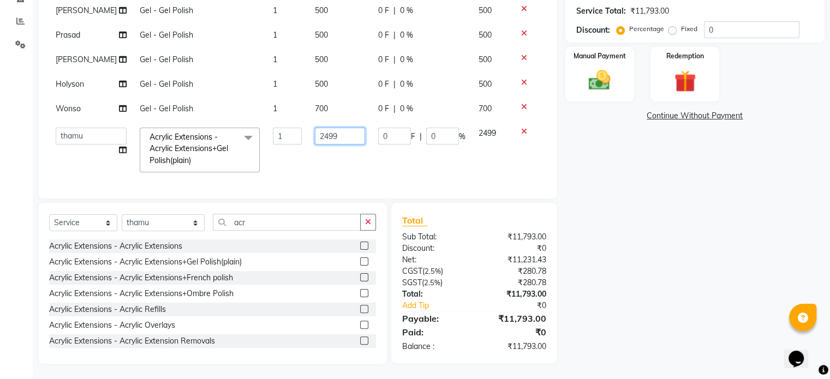
drag, startPoint x: 329, startPoint y: 132, endPoint x: 278, endPoint y: 125, distance: 51.2
click at [278, 125] on tr "Abel Arohi Bharti Esther Gaina Holyson Juli Kasar Lata Moite Monisha Prasad pri…" at bounding box center [297, 150] width 497 height 58
click at [156, 226] on select "Select Technician Abel Arohi Bharti Esther Gaina Holyson Juli Kasar Lata Moite …" at bounding box center [163, 222] width 83 height 17
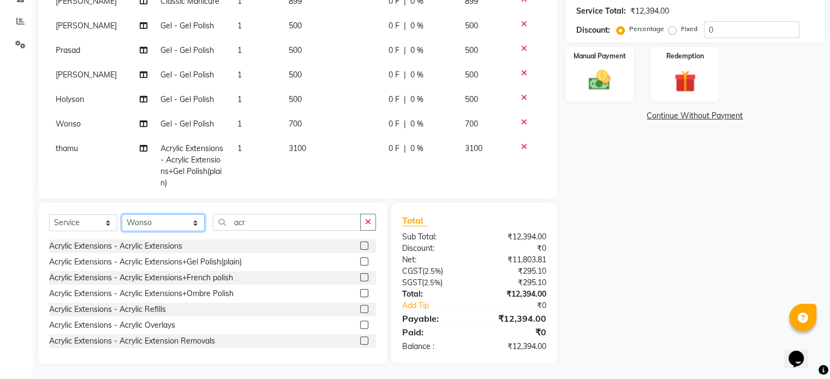
click at [122, 215] on select "Select Technician Abel Arohi Bharti Esther Gaina Holyson Juli Kasar Lata Moite …" at bounding box center [163, 222] width 83 height 17
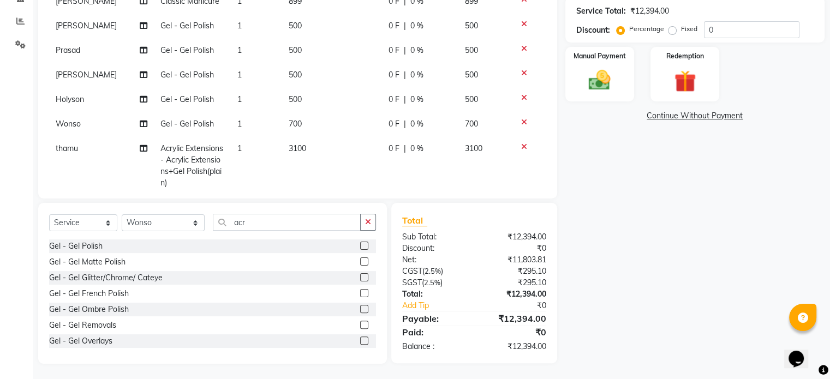
click at [360, 246] on label at bounding box center [364, 246] width 8 height 8
click at [360, 246] on input "checkbox" at bounding box center [363, 246] width 7 height 7
click at [180, 222] on select "Select Technician Abel Arohi Bharti Esther Gaina Holyson Juli Kasar Lata Moite …" at bounding box center [163, 222] width 83 height 17
click at [122, 215] on select "Select Technician Abel Arohi Bharti Esther Gaina Holyson Juli Kasar Lata Moite …" at bounding box center [163, 222] width 83 height 17
click at [360, 279] on label at bounding box center [364, 277] width 8 height 8
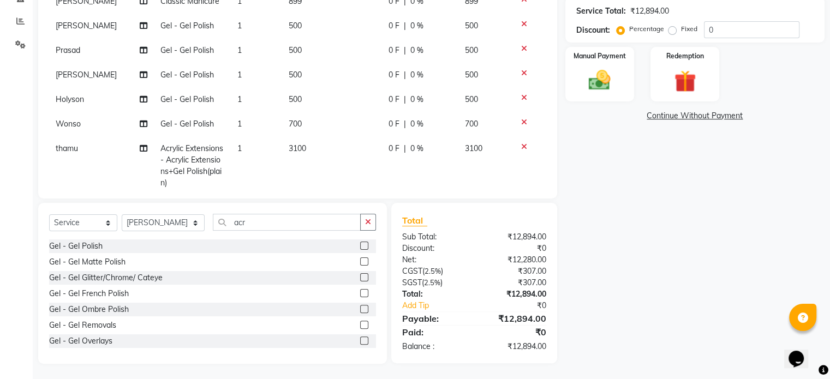
click at [360, 279] on input "checkbox" at bounding box center [363, 277] width 7 height 7
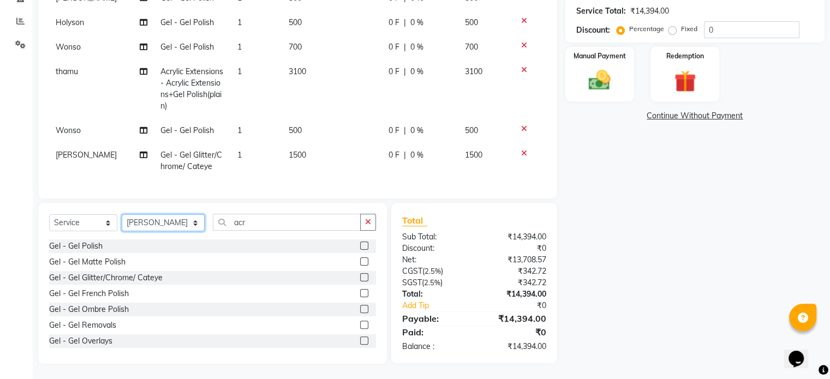
click at [163, 222] on select "Select Technician Abel Arohi Bharti Esther Gaina Holyson Juli Kasar Lata Moite …" at bounding box center [163, 222] width 83 height 17
click at [122, 215] on select "Select Technician Abel Arohi Bharti Esther Gaina Holyson Juli Kasar Lata Moite …" at bounding box center [163, 222] width 83 height 17
click at [360, 279] on label at bounding box center [364, 277] width 8 height 8
click at [360, 279] on input "checkbox" at bounding box center [363, 277] width 7 height 7
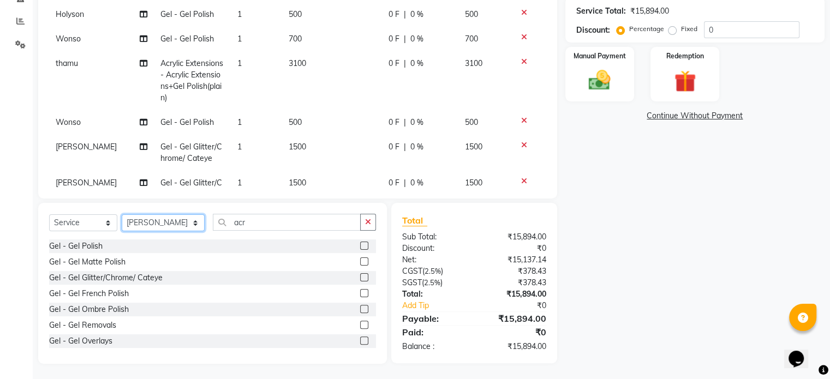
click at [181, 224] on select "Select Technician Abel Arohi Bharti Esther Gaina Holyson Juli Kasar Lata Moite …" at bounding box center [163, 222] width 83 height 17
click at [122, 215] on select "Select Technician Abel Arohi Bharti Esther Gaina Holyson Juli Kasar Lata Moite …" at bounding box center [163, 222] width 83 height 17
click at [360, 245] on label at bounding box center [364, 246] width 8 height 8
click at [360, 245] on input "checkbox" at bounding box center [363, 246] width 7 height 7
click at [175, 226] on select "Select Technician Abel Arohi Bharti Esther Gaina Holyson Juli Kasar Lata Moite …" at bounding box center [163, 222] width 83 height 17
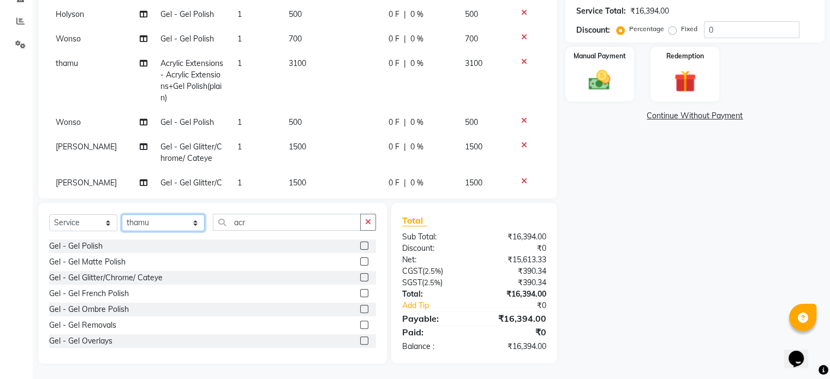
click at [122, 215] on select "Select Technician Abel Arohi Bharti Esther Gaina Holyson Juli Kasar Lata Moite …" at bounding box center [163, 222] width 83 height 17
click at [350, 246] on div "Gel - Gel Polish" at bounding box center [212, 247] width 327 height 14
click at [360, 248] on label at bounding box center [364, 246] width 8 height 8
click at [360, 248] on input "checkbox" at bounding box center [363, 246] width 7 height 7
click at [157, 229] on select "Select Technician Abel Arohi Bharti Esther Gaina Holyson Juli Kasar Lata Moite …" at bounding box center [163, 222] width 83 height 17
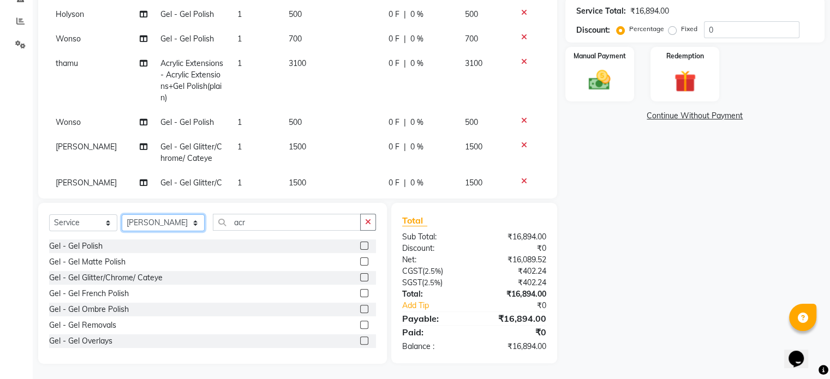
click at [122, 215] on select "Select Technician Abel Arohi Bharti Esther Gaina Holyson Juli Kasar Lata Moite …" at bounding box center [163, 222] width 83 height 17
click at [360, 244] on label at bounding box center [364, 246] width 8 height 8
click at [360, 244] on input "checkbox" at bounding box center [363, 246] width 7 height 7
click at [159, 222] on select "Select Technician Abel Arohi Bharti Esther Gaina Holyson Juli Kasar Lata Moite …" at bounding box center [163, 222] width 83 height 17
click at [122, 215] on select "Select Technician Abel Arohi Bharti Esther Gaina Holyson Juli Kasar Lata Moite …" at bounding box center [163, 222] width 83 height 17
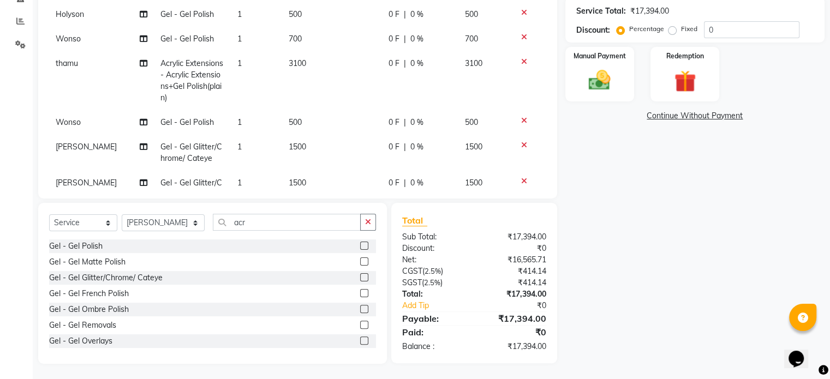
click at [360, 247] on label at bounding box center [364, 246] width 8 height 8
click at [360, 247] on input "checkbox" at bounding box center [363, 246] width 7 height 7
click at [610, 90] on img at bounding box center [599, 81] width 37 height 26
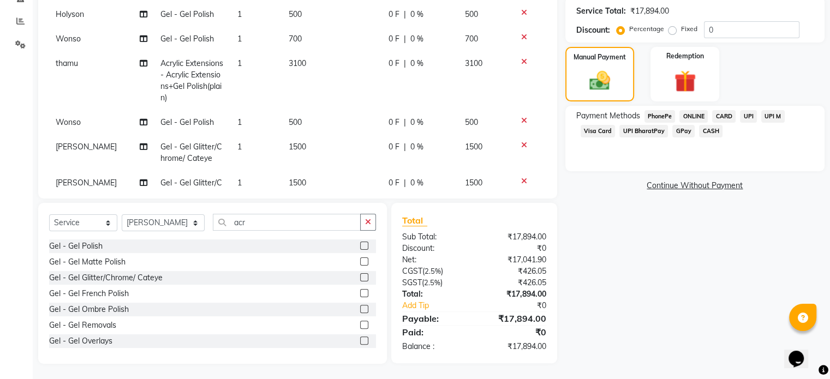
click at [699, 136] on span "CASH" at bounding box center [710, 131] width 23 height 13
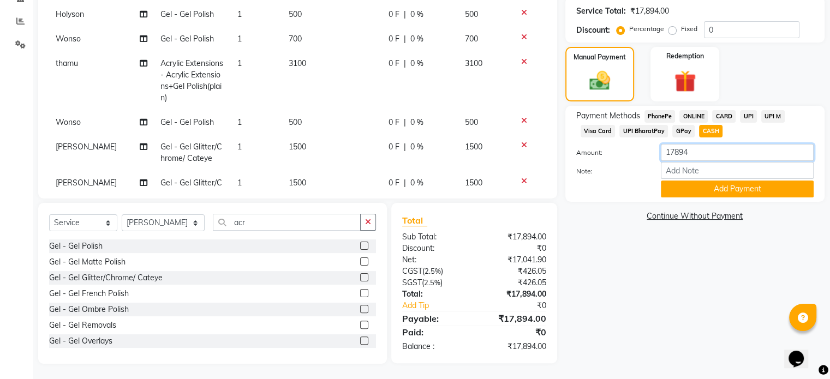
drag, startPoint x: 704, startPoint y: 153, endPoint x: 609, endPoint y: 153, distance: 95.5
click at [609, 153] on div "Amount: 17894" at bounding box center [695, 153] width 254 height 19
click at [742, 190] on button "Add Payment" at bounding box center [737, 189] width 153 height 17
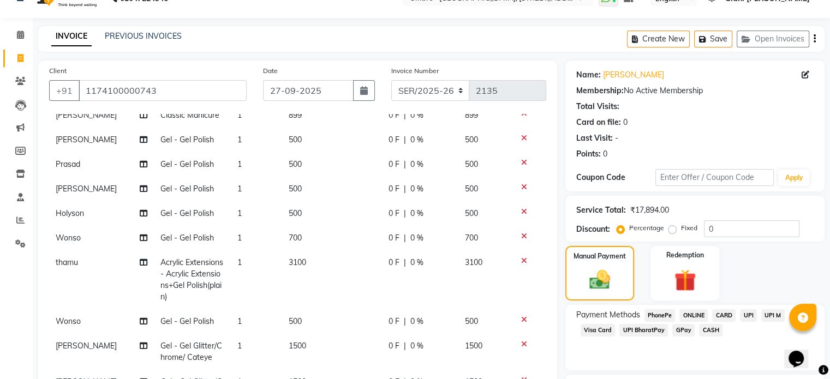
scroll to position [146, 0]
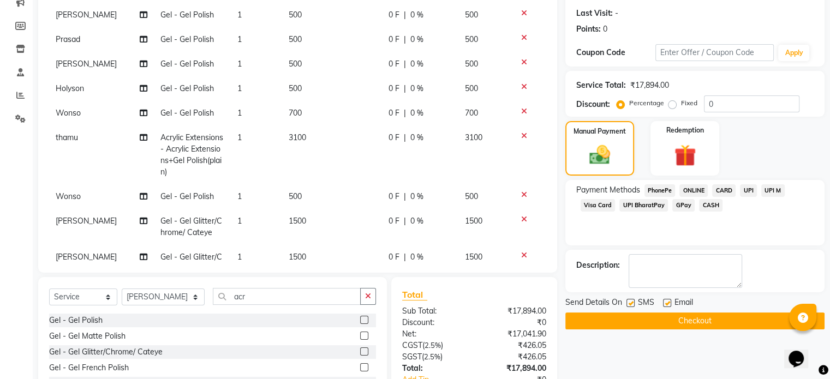
click at [721, 190] on span "CARD" at bounding box center [723, 190] width 23 height 13
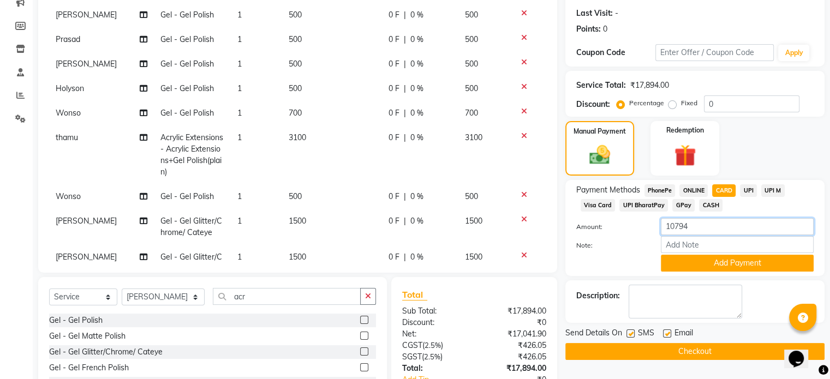
drag, startPoint x: 667, startPoint y: 226, endPoint x: 626, endPoint y: 220, distance: 41.4
click at [627, 222] on div "Amount: 10794" at bounding box center [695, 227] width 254 height 19
click at [680, 259] on button "Add Payment" at bounding box center [737, 263] width 153 height 17
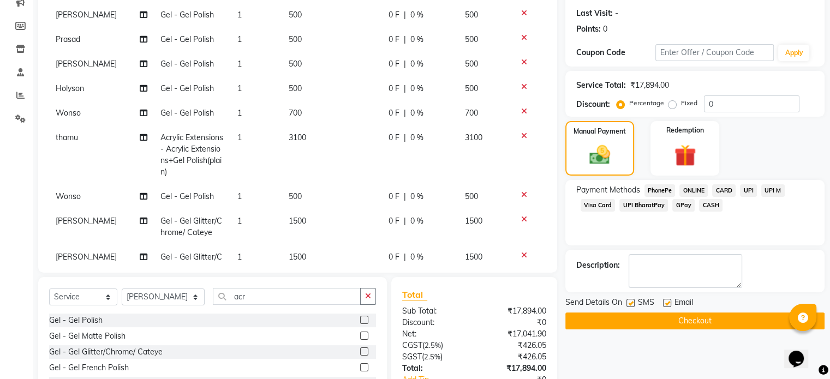
click at [748, 192] on span "UPI" at bounding box center [748, 190] width 17 height 13
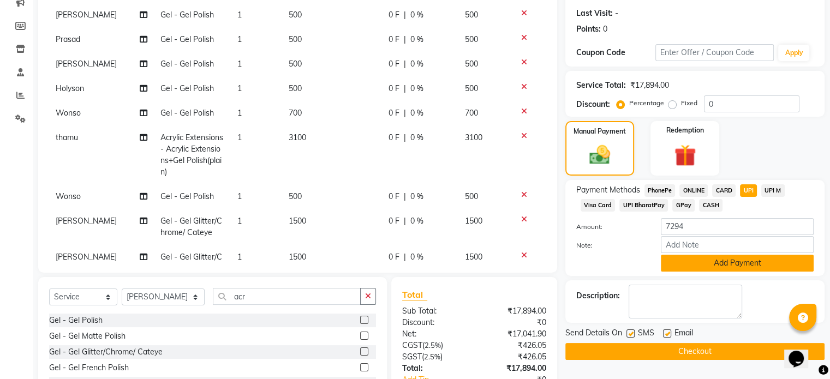
click at [749, 256] on button "Add Payment" at bounding box center [737, 263] width 153 height 17
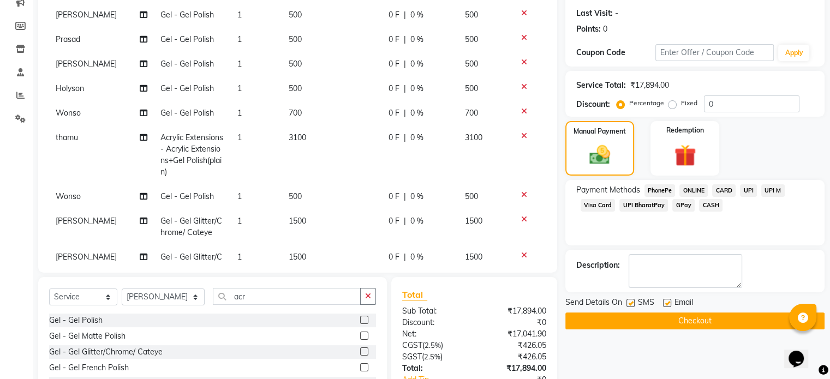
click at [769, 316] on button "Checkout" at bounding box center [694, 321] width 259 height 17
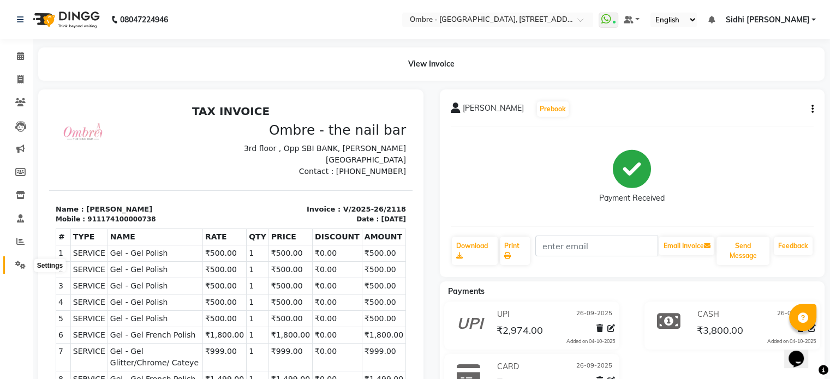
click at [17, 268] on icon at bounding box center [20, 265] width 10 height 8
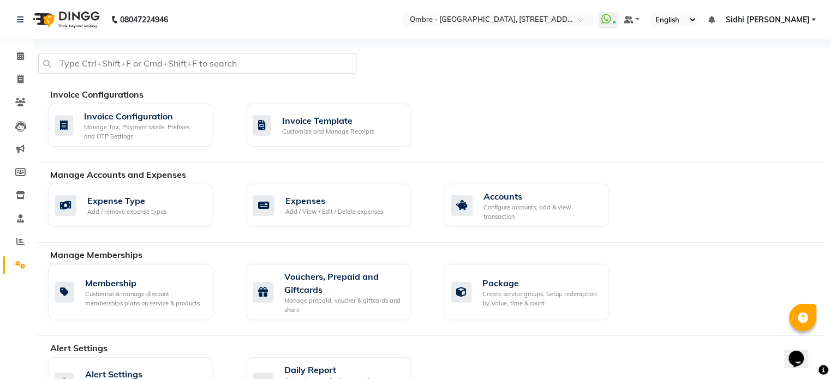
scroll to position [420, 0]
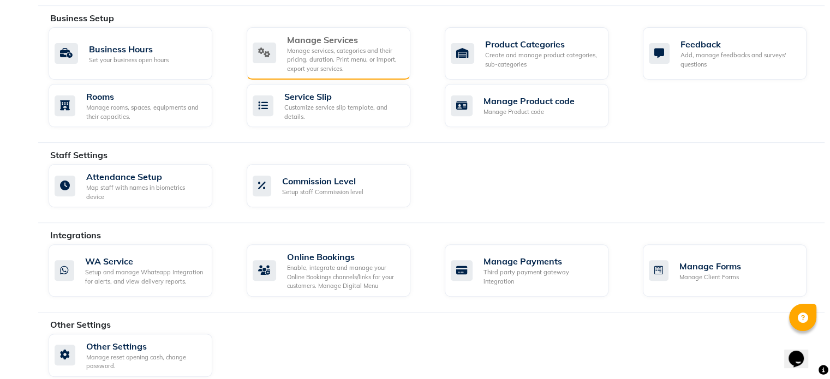
click at [364, 55] on div "Manage services, categories and their pricing, duration. Print menu, or import,…" at bounding box center [344, 59] width 115 height 27
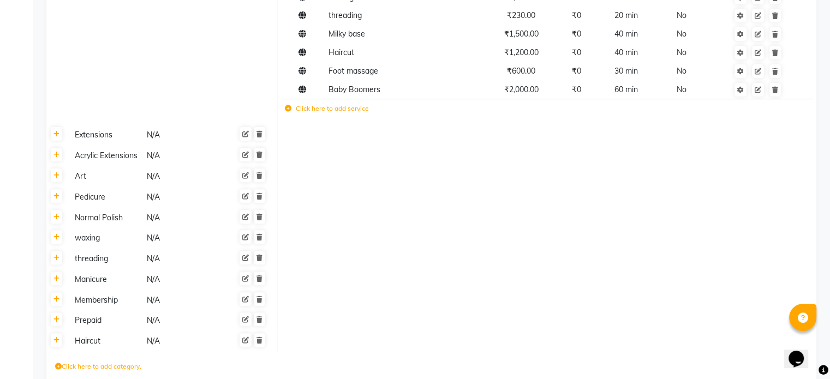
scroll to position [344, 0]
click at [55, 200] on icon at bounding box center [56, 197] width 6 height 7
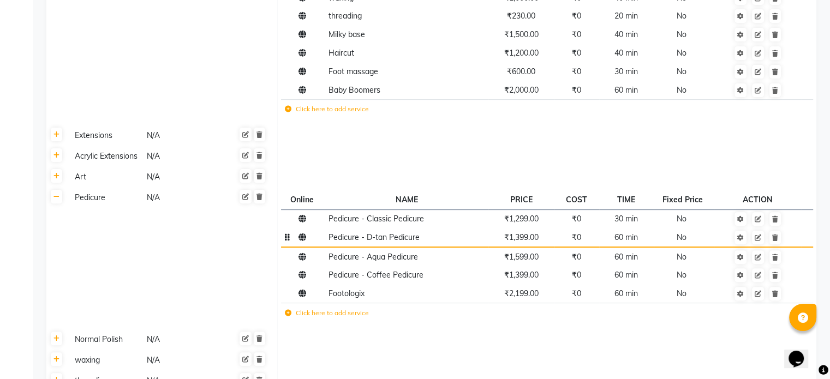
click at [526, 242] on span "₹1,399.00" at bounding box center [521, 237] width 34 height 10
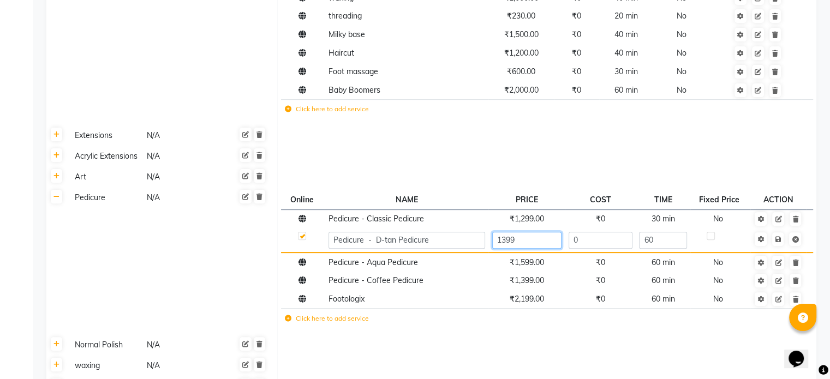
click at [524, 242] on input "1399" at bounding box center [526, 240] width 69 height 17
type input "1499"
click at [530, 266] on td "₹1,599.00" at bounding box center [526, 262] width 76 height 19
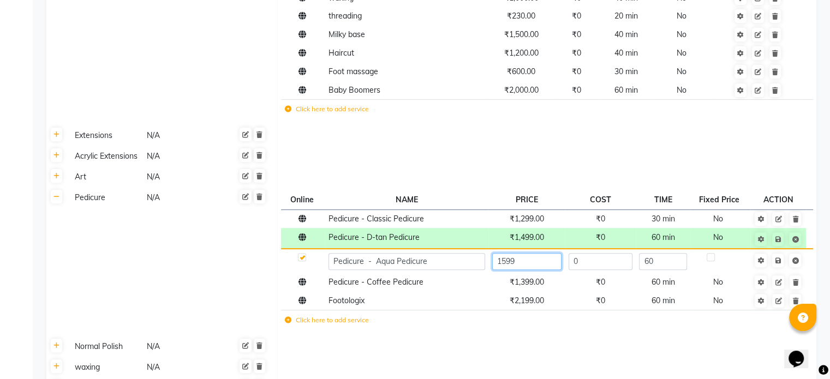
click at [531, 261] on input "1599" at bounding box center [526, 261] width 69 height 17
type input "1699"
click at [541, 287] on td "₹1,399.00" at bounding box center [526, 282] width 76 height 19
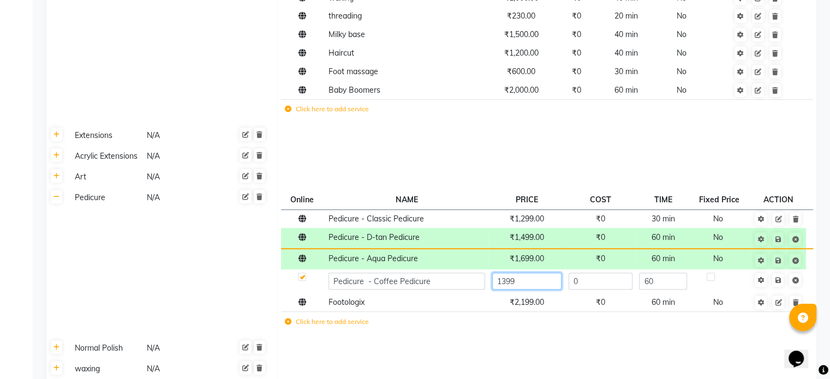
click at [540, 285] on input "1399" at bounding box center [526, 281] width 69 height 17
type input "1499"
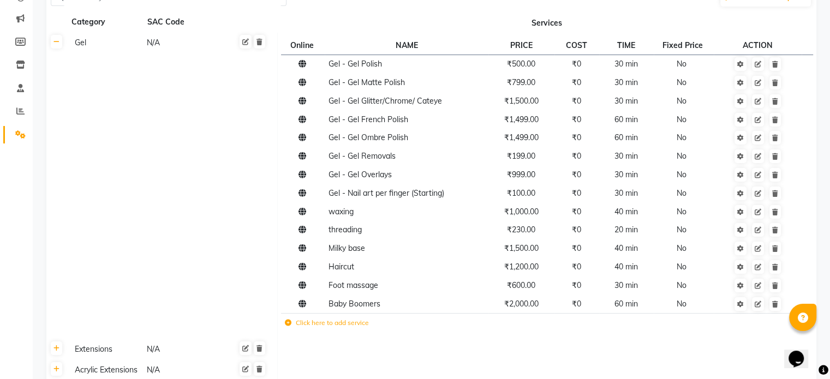
scroll to position [533, 0]
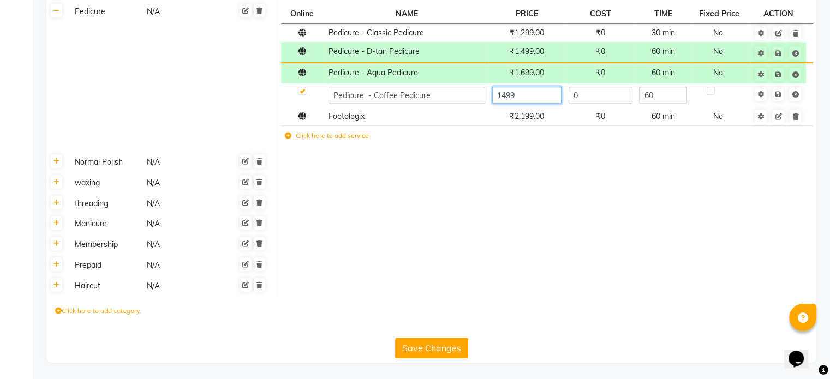
drag, startPoint x: 838, startPoint y: 174, endPoint x: 13, endPoint y: 31, distance: 836.9
click at [453, 355] on button "Save Changes" at bounding box center [431, 348] width 73 height 21
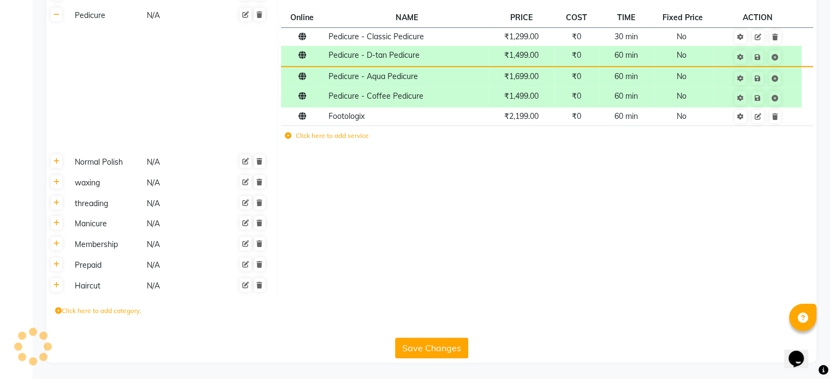
scroll to position [525, 0]
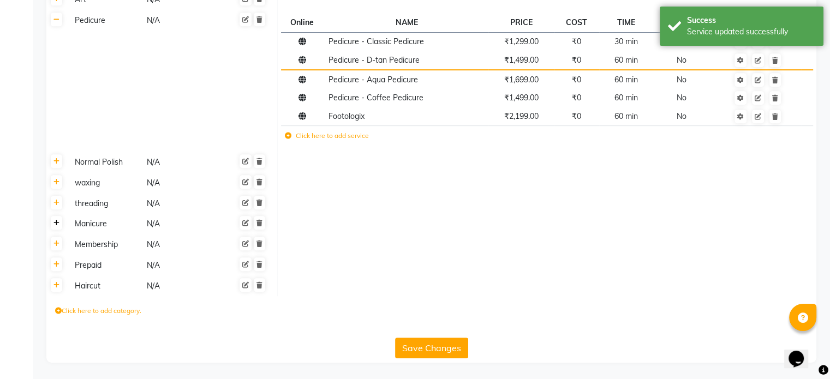
click at [58, 223] on icon at bounding box center [56, 223] width 6 height 7
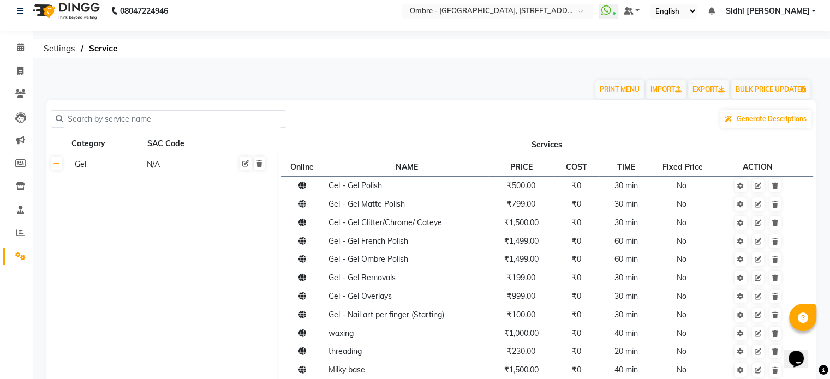
scroll to position [2, 0]
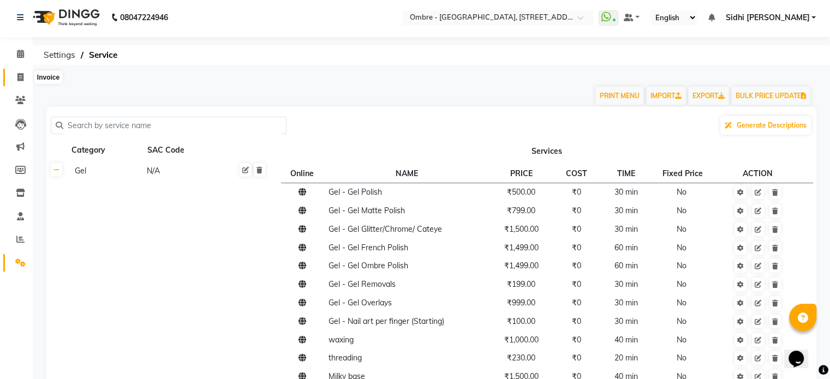
click at [21, 79] on icon at bounding box center [20, 77] width 6 height 8
select select "service"
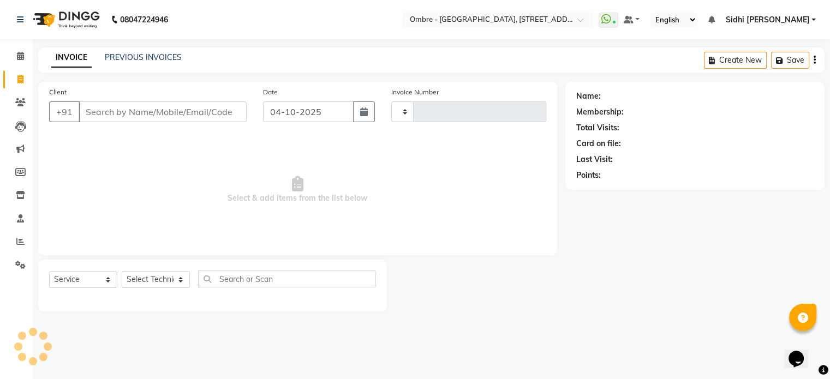
type input "2128"
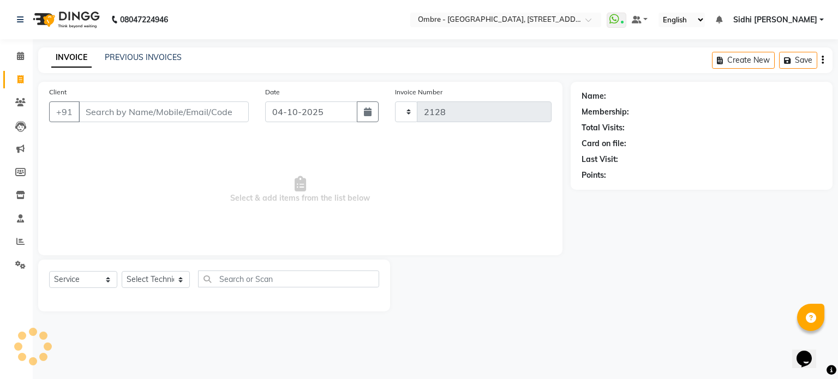
select select "4216"
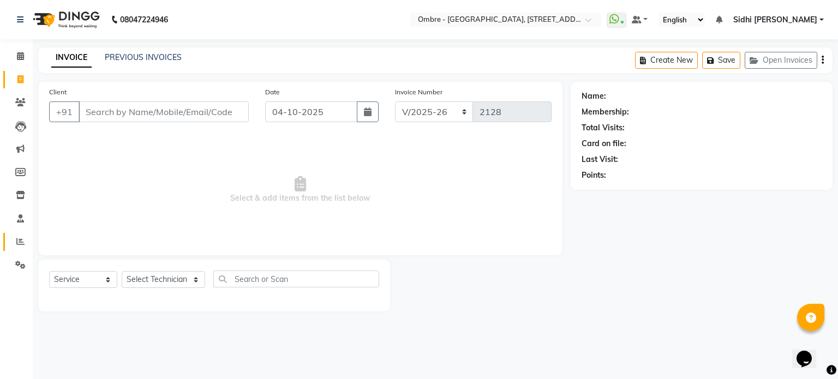
click at [20, 247] on span at bounding box center [20, 242] width 19 height 13
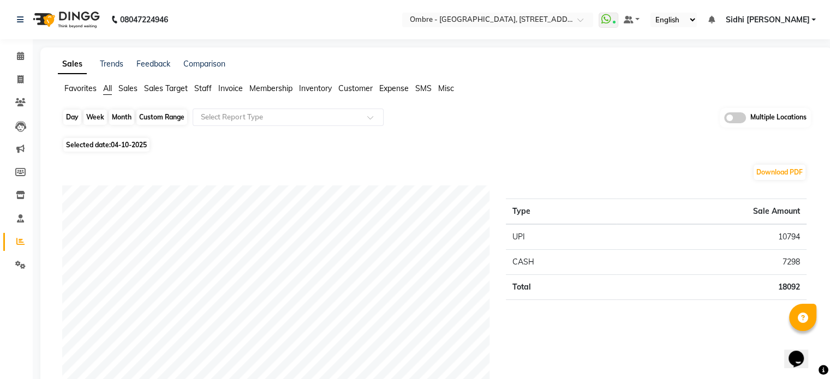
click at [68, 120] on div "Day" at bounding box center [72, 117] width 18 height 15
select select "10"
select select "2025"
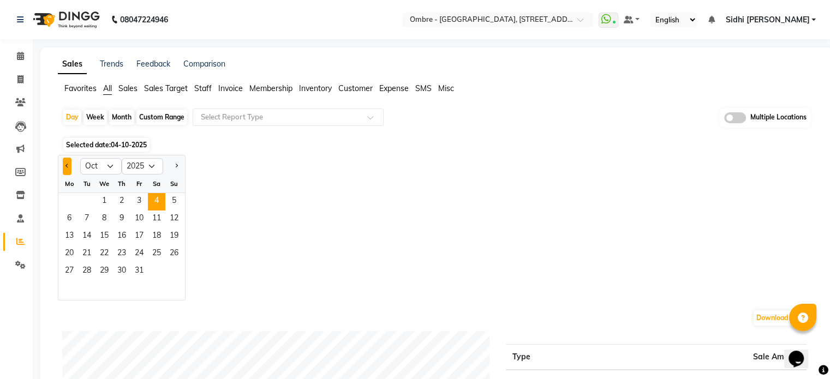
click at [68, 163] on button "Previous month" at bounding box center [67, 166] width 9 height 17
select select "9"
click at [139, 257] on span "26" at bounding box center [138, 254] width 17 height 17
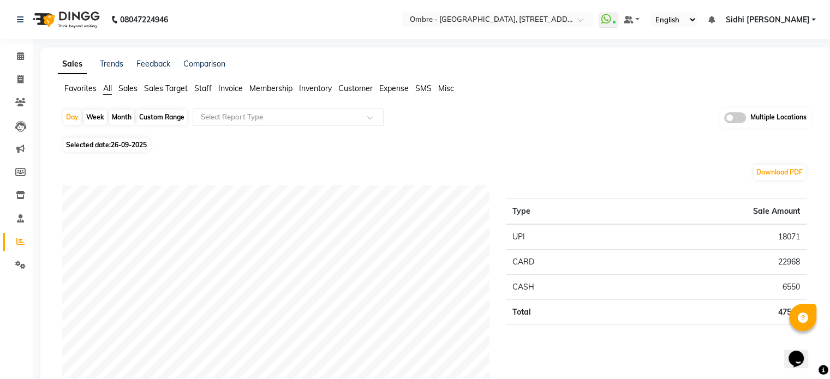
click at [0, 164] on li "Members" at bounding box center [16, 172] width 33 height 23
click at [24, 76] on span at bounding box center [20, 80] width 19 height 13
select select "service"
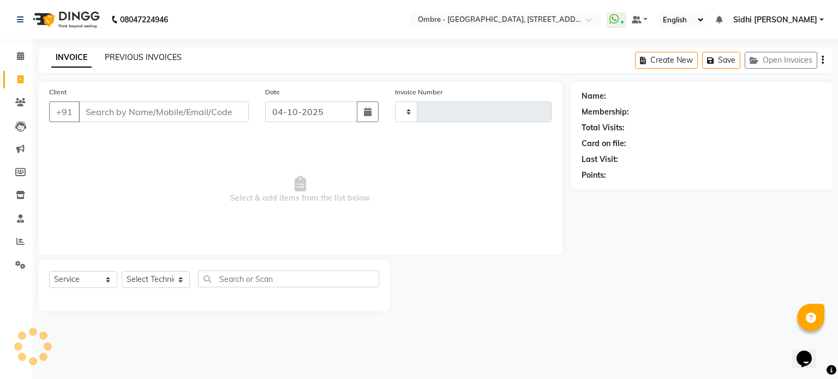
click at [162, 57] on link "PREVIOUS INVOICES" at bounding box center [143, 57] width 77 height 10
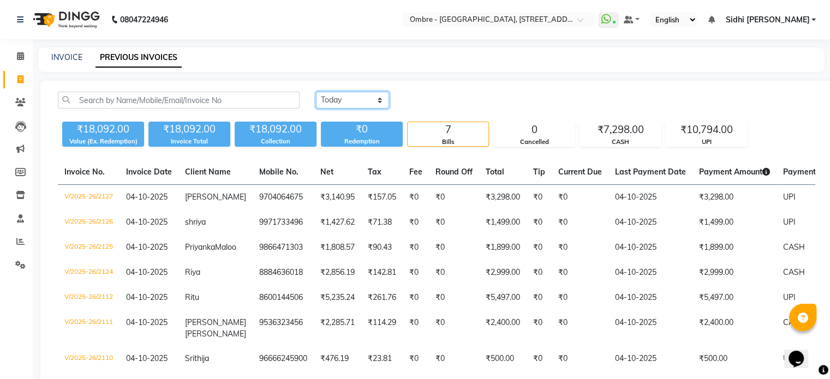
click at [364, 103] on select "Today Yesterday Custom Range" at bounding box center [352, 100] width 73 height 17
select select "range"
click at [316, 92] on select "Today Yesterday Custom Range" at bounding box center [352, 100] width 73 height 17
click at [433, 104] on input "04-10-2025" at bounding box center [441, 100] width 76 height 15
select select "10"
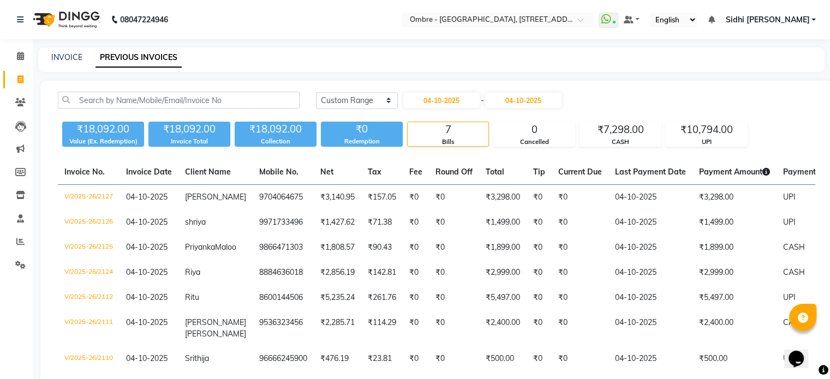
select select "2025"
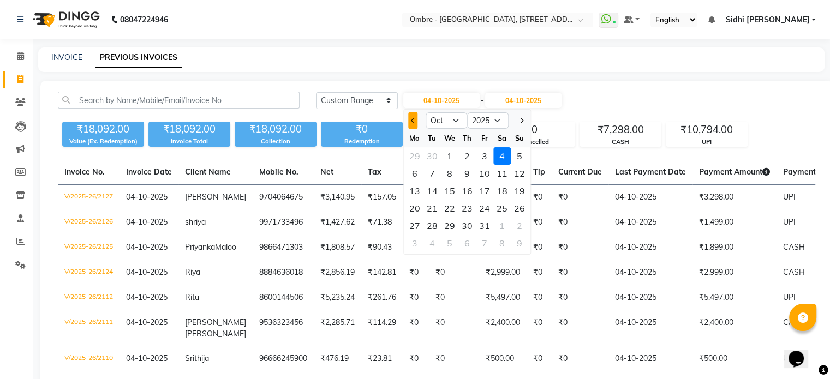
click at [414, 120] on span "Previous month" at bounding box center [413, 120] width 4 height 4
select select "9"
click at [486, 210] on div "26" at bounding box center [484, 208] width 17 height 17
type input "26-09-2025"
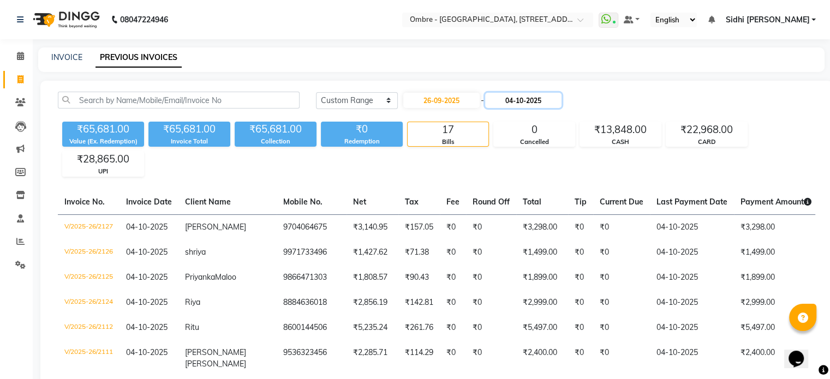
click at [523, 98] on input "04-10-2025" at bounding box center [523, 100] width 76 height 15
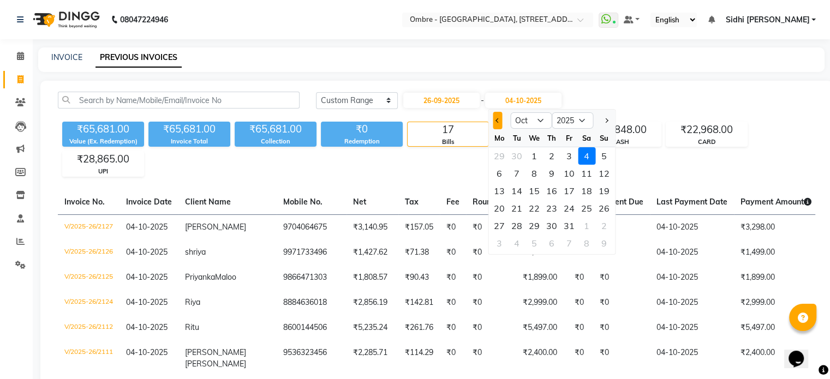
click at [495, 124] on button "Previous month" at bounding box center [497, 120] width 9 height 17
select select "9"
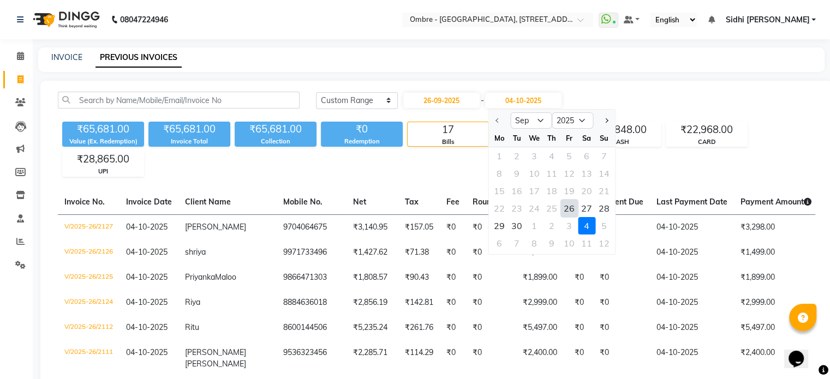
click at [570, 210] on div "26" at bounding box center [568, 208] width 17 height 17
type input "26-09-2025"
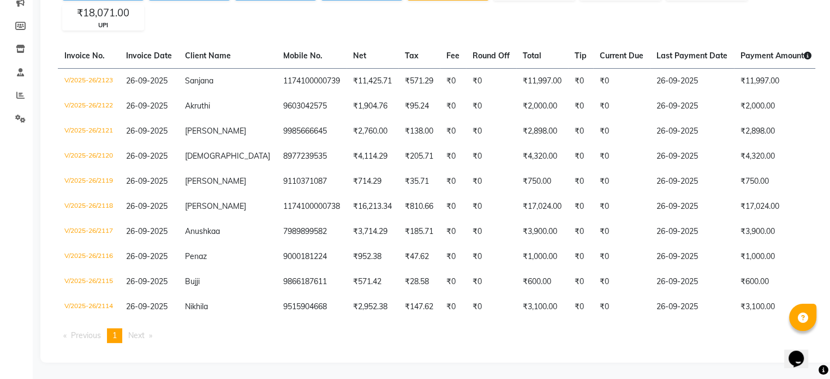
scroll to position [166, 0]
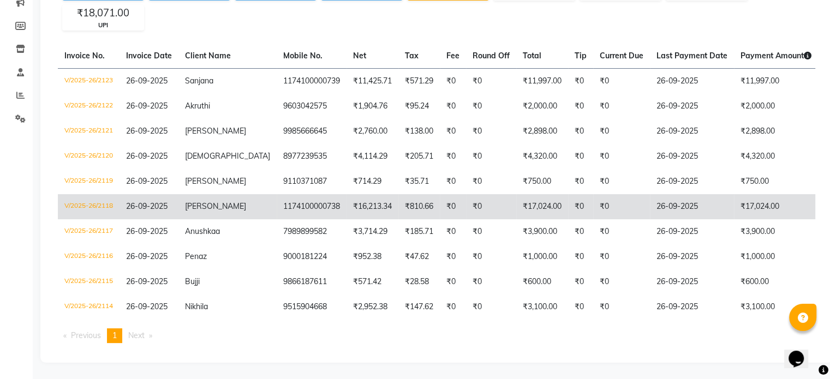
click at [306, 202] on td "1174100000738" at bounding box center [312, 206] width 70 height 25
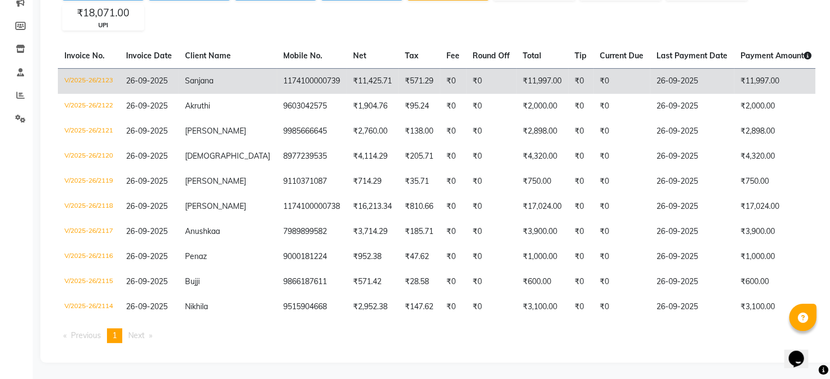
click at [302, 68] on td "1174100000739" at bounding box center [312, 81] width 70 height 26
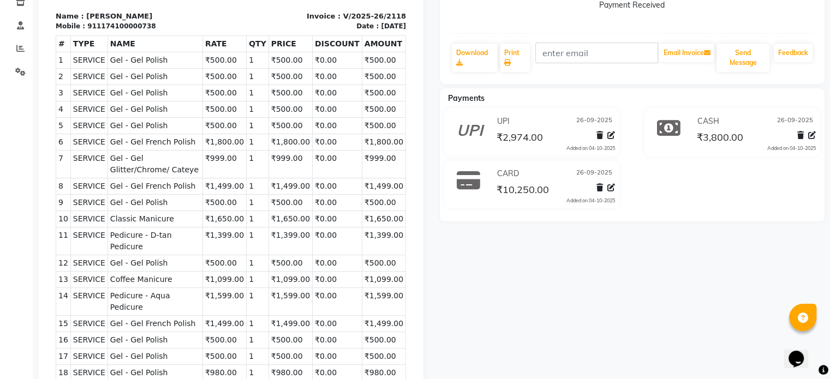
scroll to position [196, 0]
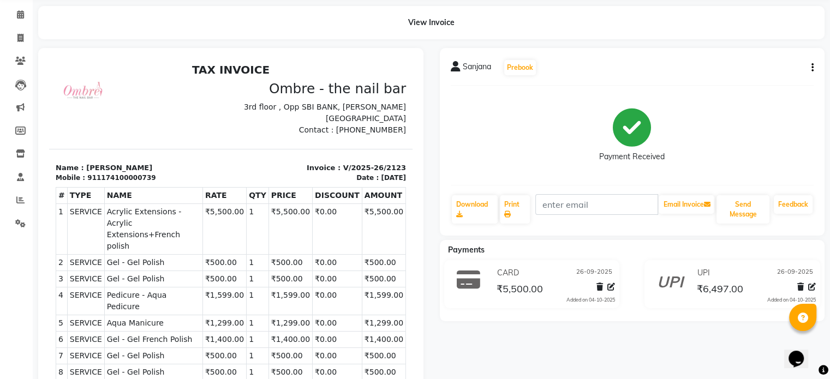
scroll to position [44, 0]
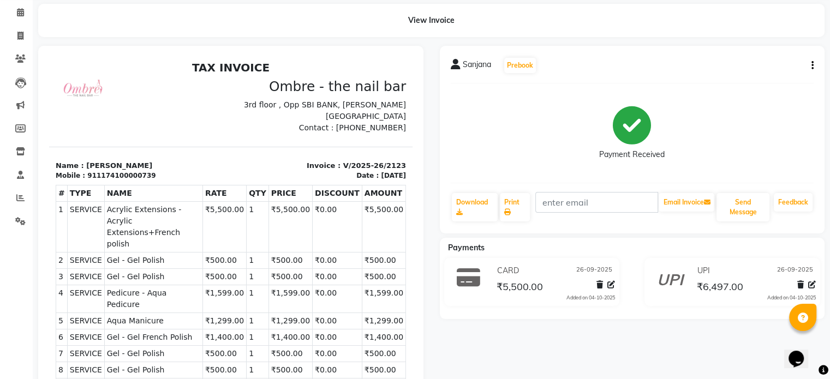
click at [808, 69] on button "button" at bounding box center [810, 65] width 7 height 11
click at [783, 73] on div "Edit Invoice" at bounding box center [757, 73] width 75 height 14
select select "service"
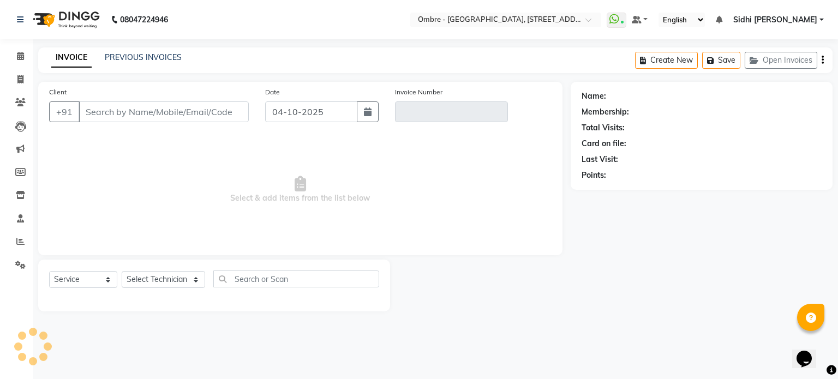
type input "1174100000739"
type input "V/2025-26/2123"
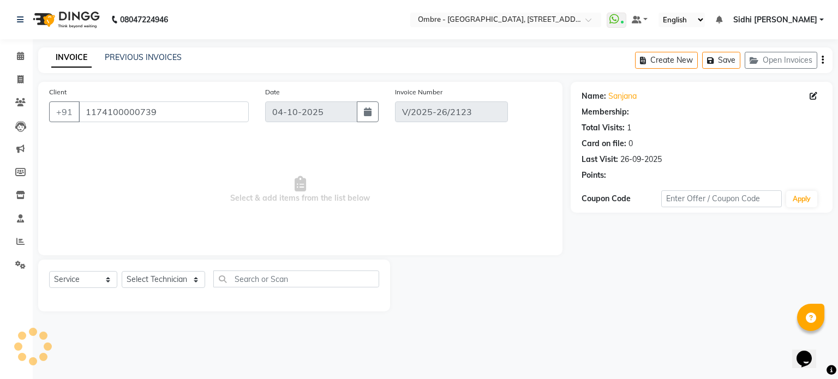
type input "26-09-2025"
select select "select"
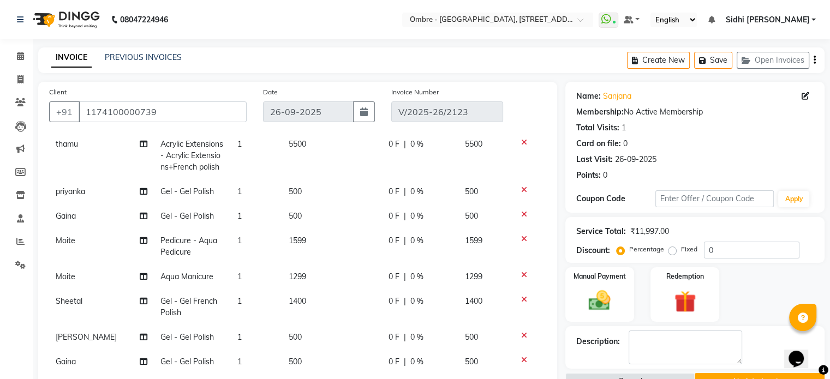
scroll to position [57, 0]
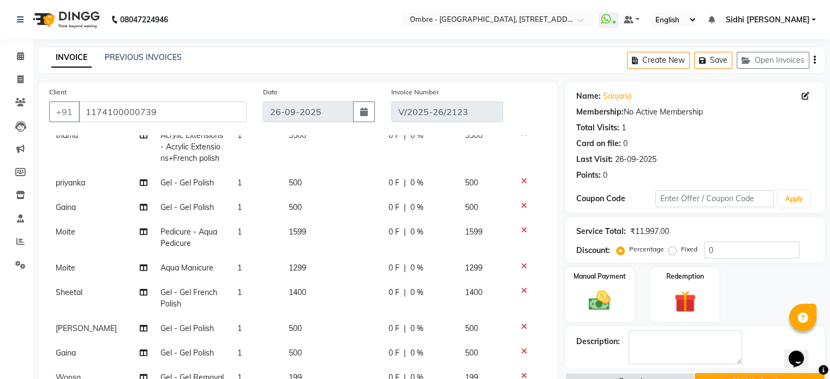
click at [290, 332] on td "500" at bounding box center [332, 328] width 100 height 25
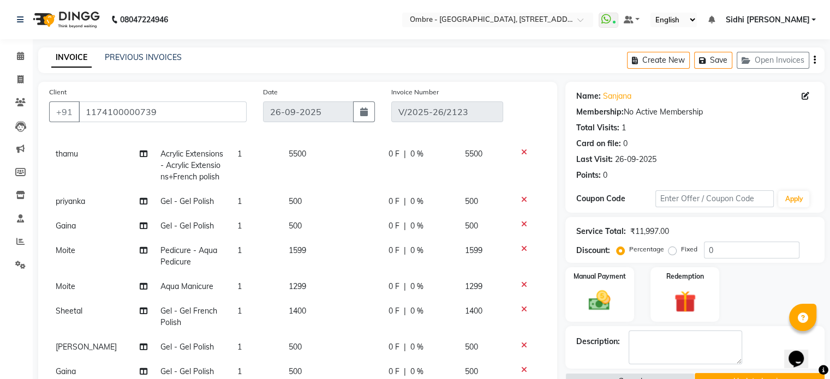
select select "59417"
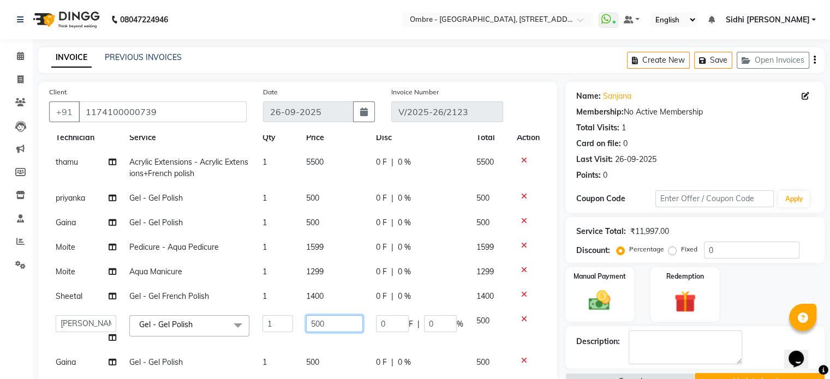
click at [306, 320] on input "500" at bounding box center [334, 323] width 57 height 17
type input "1500"
click at [629, 298] on div "Manual Payment" at bounding box center [599, 294] width 71 height 56
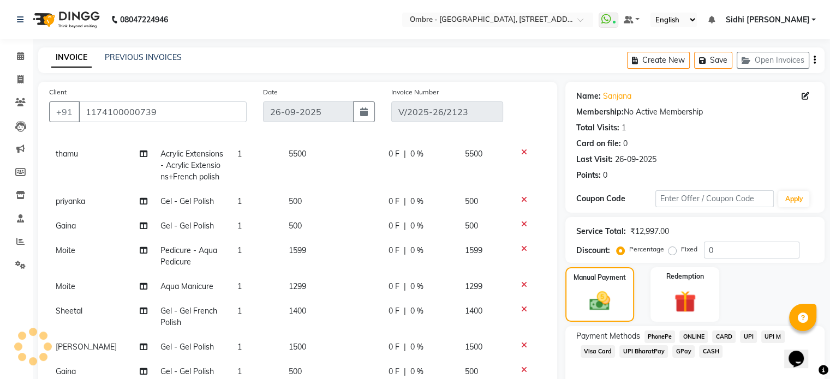
click at [742, 336] on span "UPI" at bounding box center [748, 337] width 17 height 13
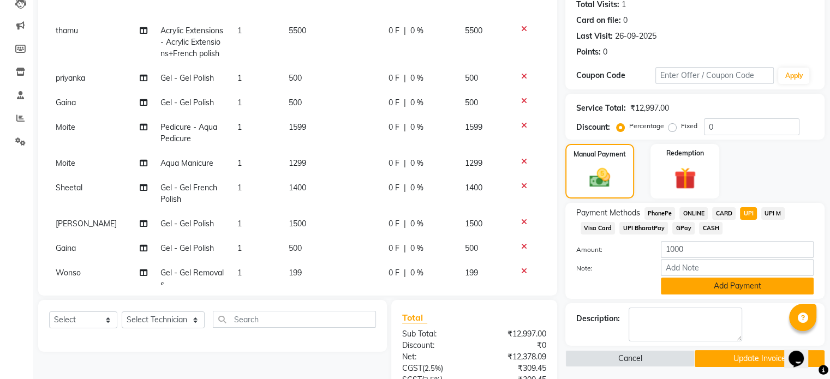
click at [768, 291] on button "Add Payment" at bounding box center [737, 286] width 153 height 17
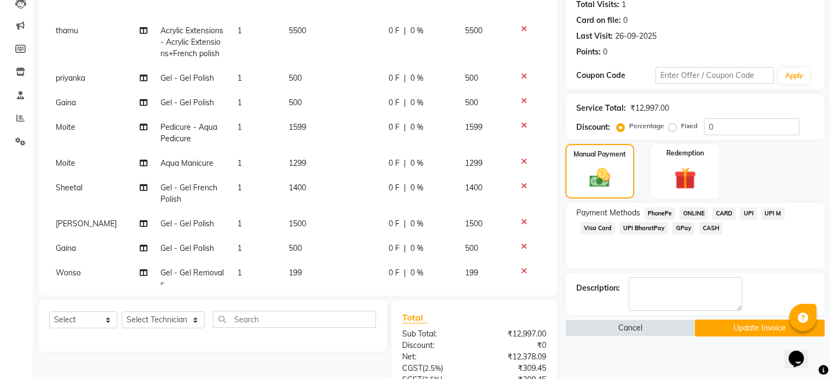
scroll to position [196, 0]
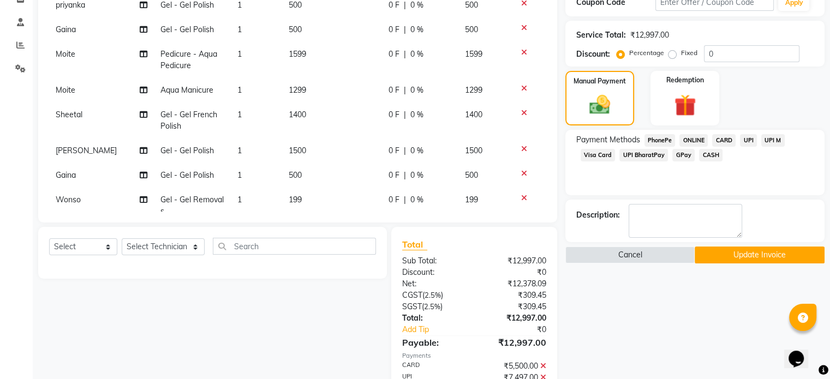
click at [766, 256] on button "Update Invoice" at bounding box center [760, 255] width 130 height 17
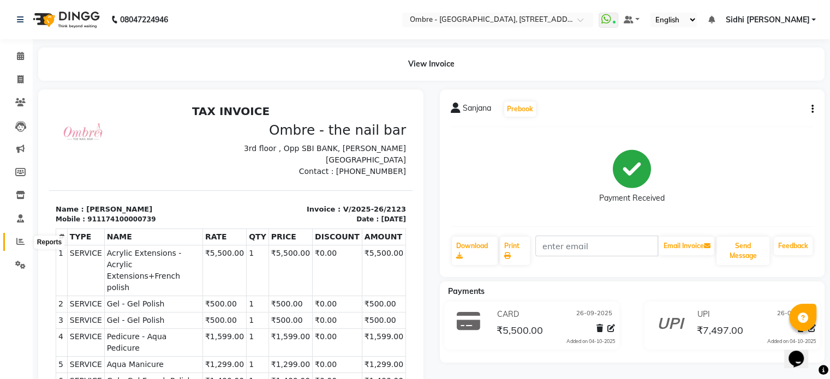
click at [19, 236] on span at bounding box center [20, 242] width 19 height 13
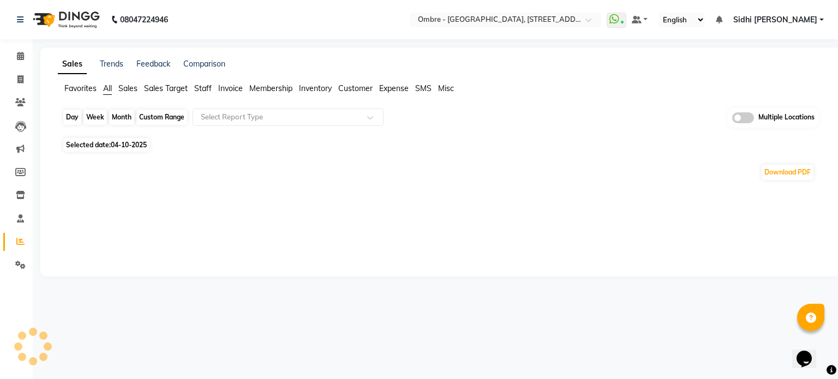
click at [72, 112] on div "Day" at bounding box center [72, 117] width 18 height 15
select select "10"
select select "2025"
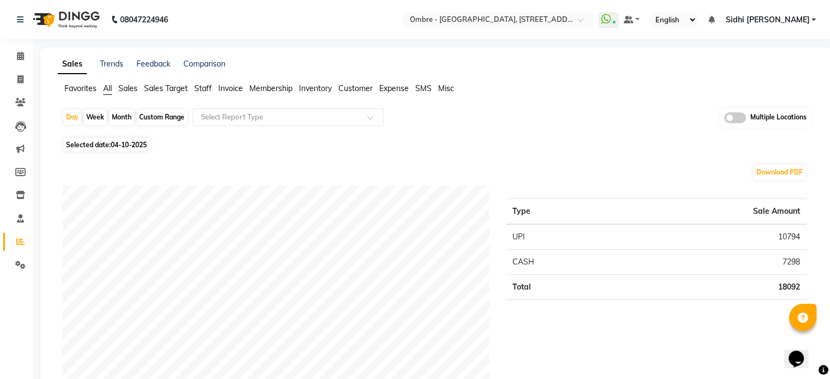
click at [68, 119] on div "Day" at bounding box center [72, 117] width 18 height 15
select select "10"
select select "2025"
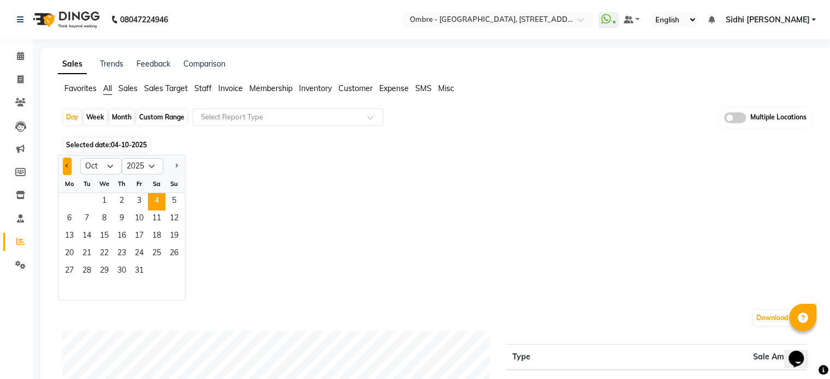
click at [65, 162] on button "Previous month" at bounding box center [67, 166] width 9 height 17
select select "9"
click at [135, 252] on span "26" at bounding box center [138, 254] width 17 height 17
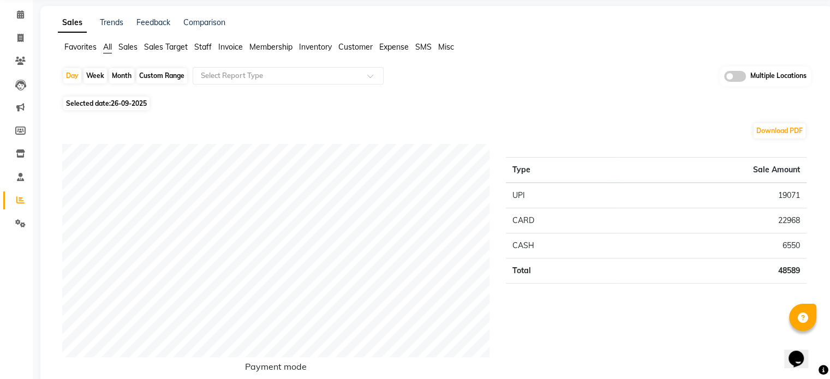
scroll to position [44, 0]
